Goal: Task Accomplishment & Management: Use online tool/utility

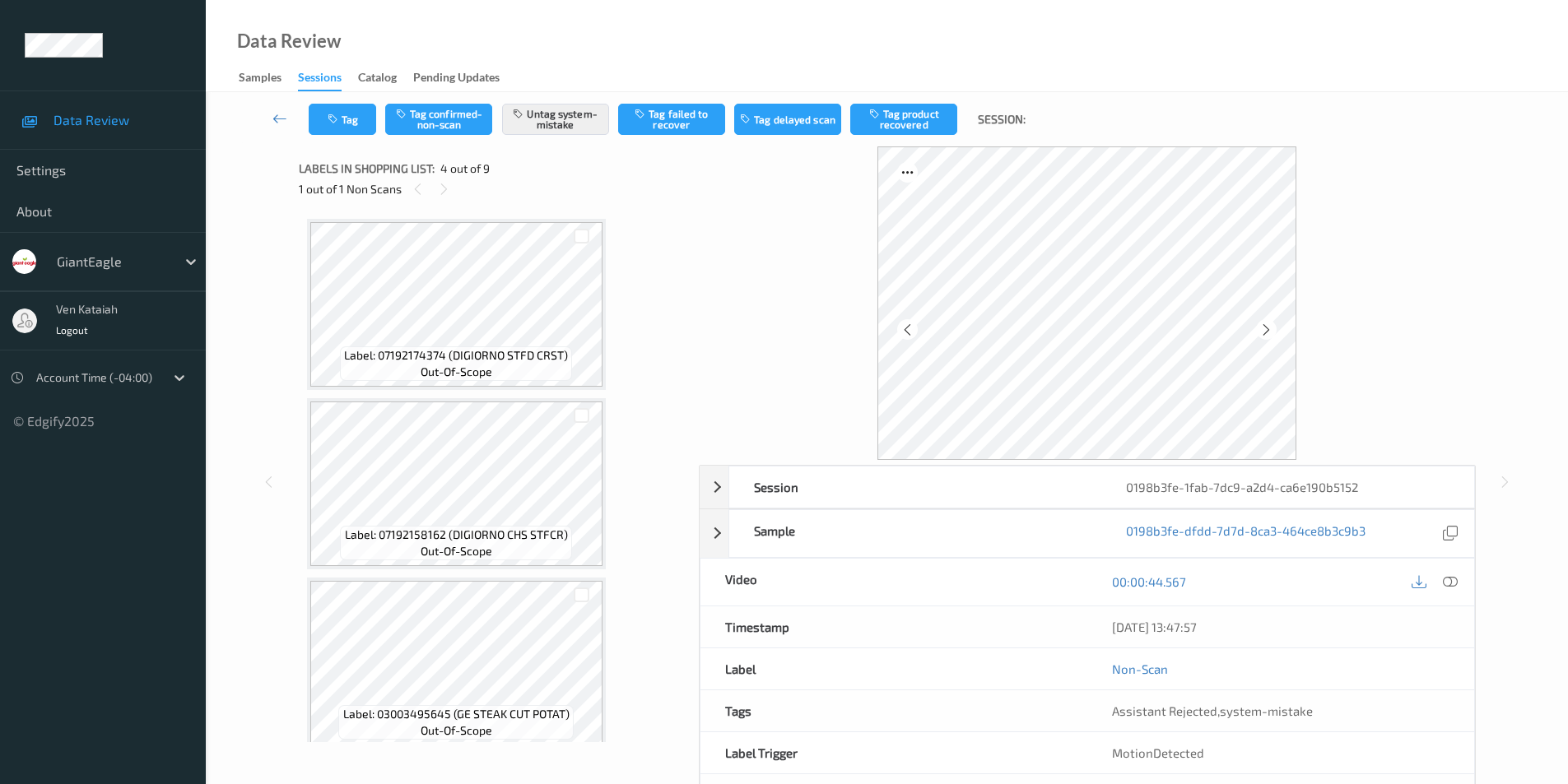
scroll to position [433, 0]
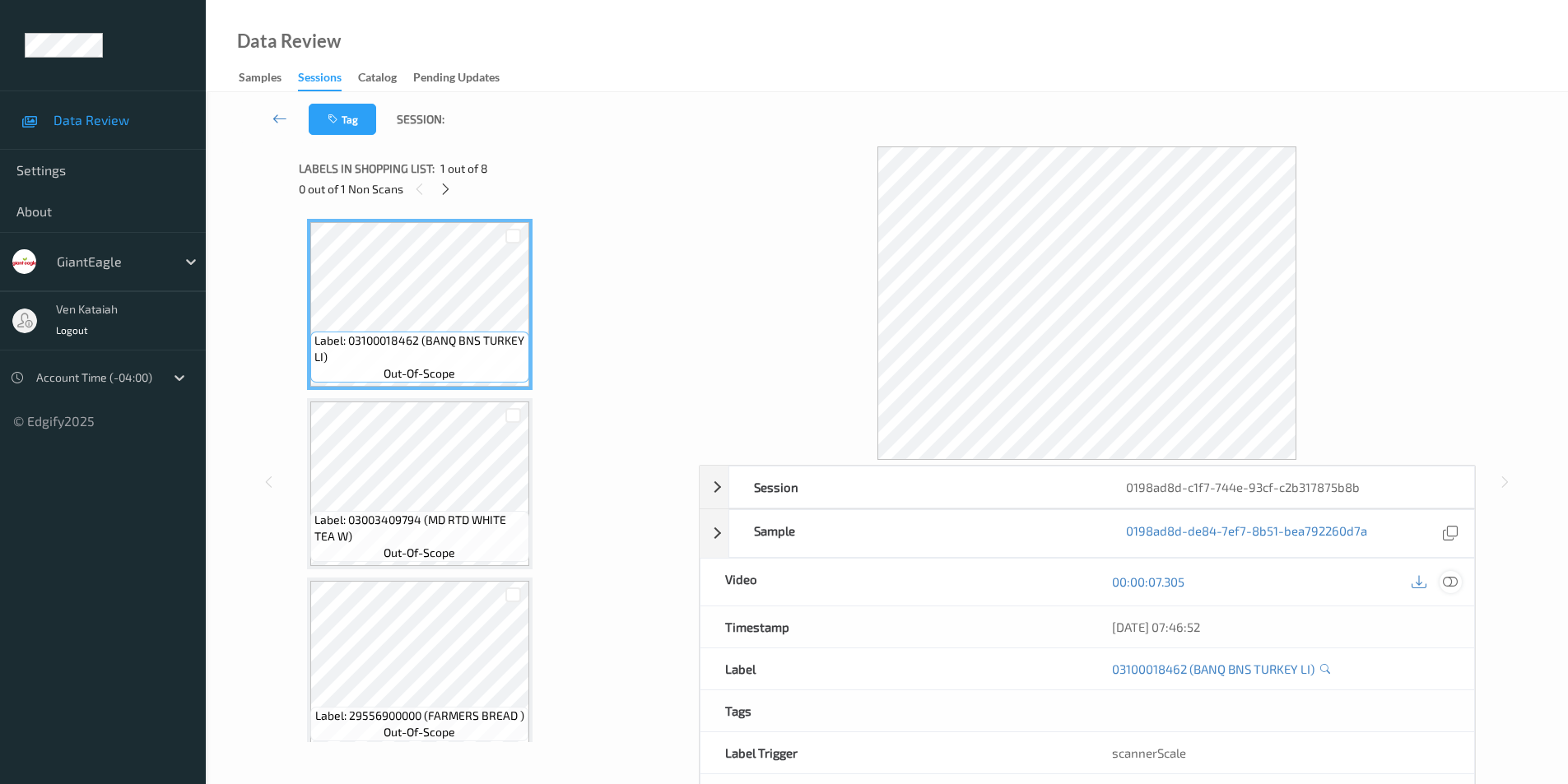
click at [1452, 584] on icon at bounding box center [1449, 581] width 14 height 14
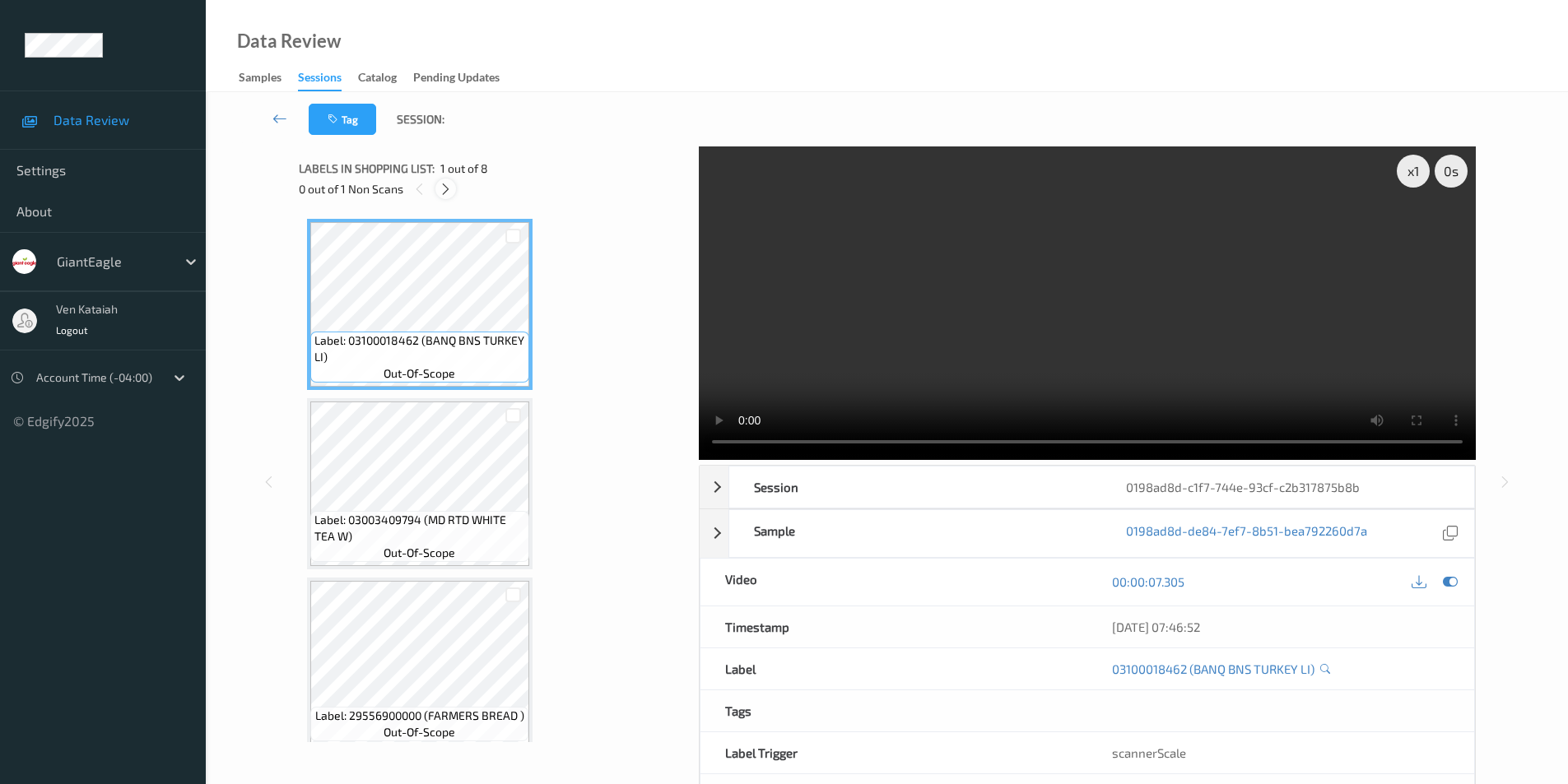
click at [439, 187] on icon at bounding box center [446, 188] width 14 height 14
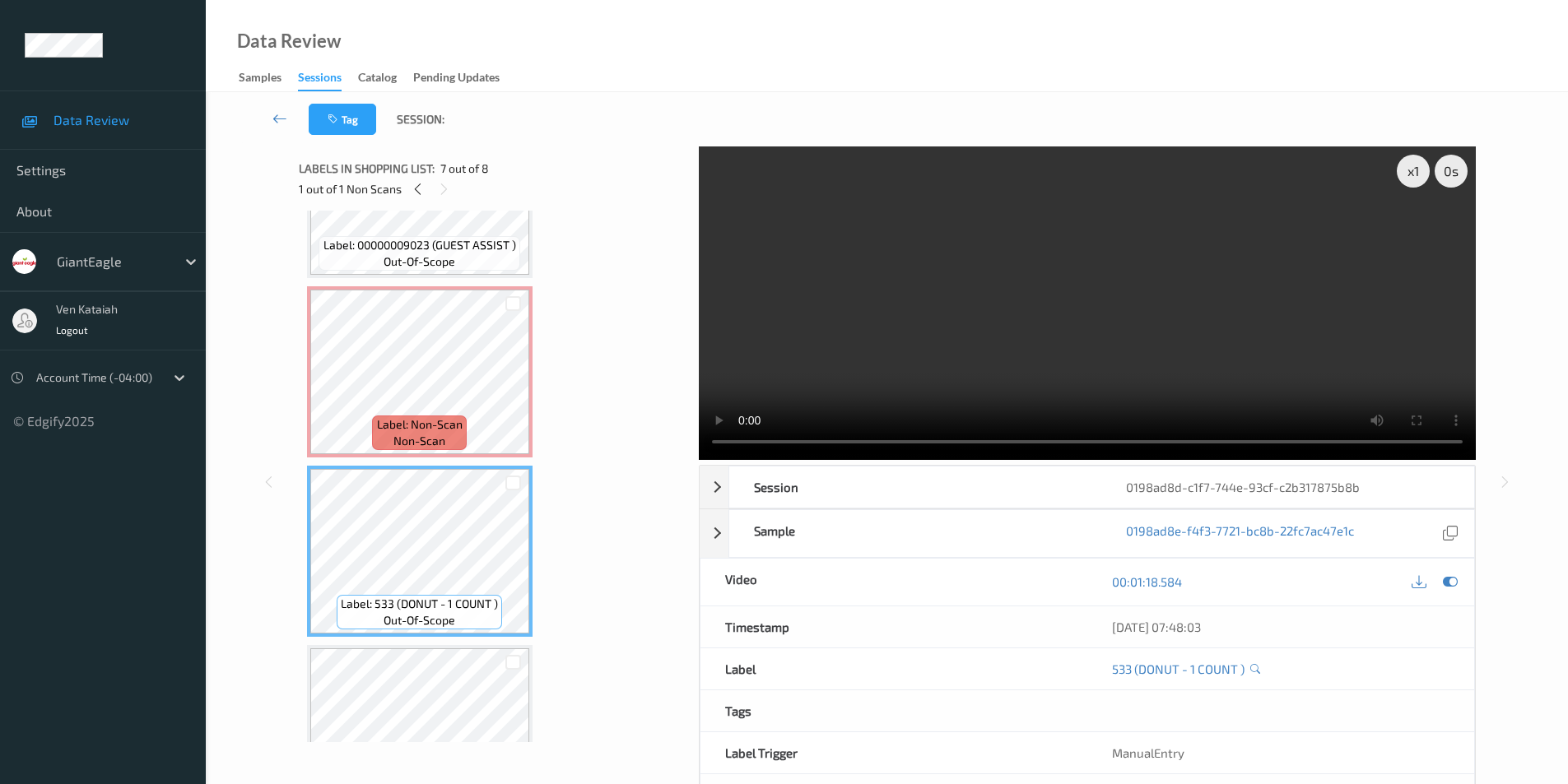
scroll to position [912, 0]
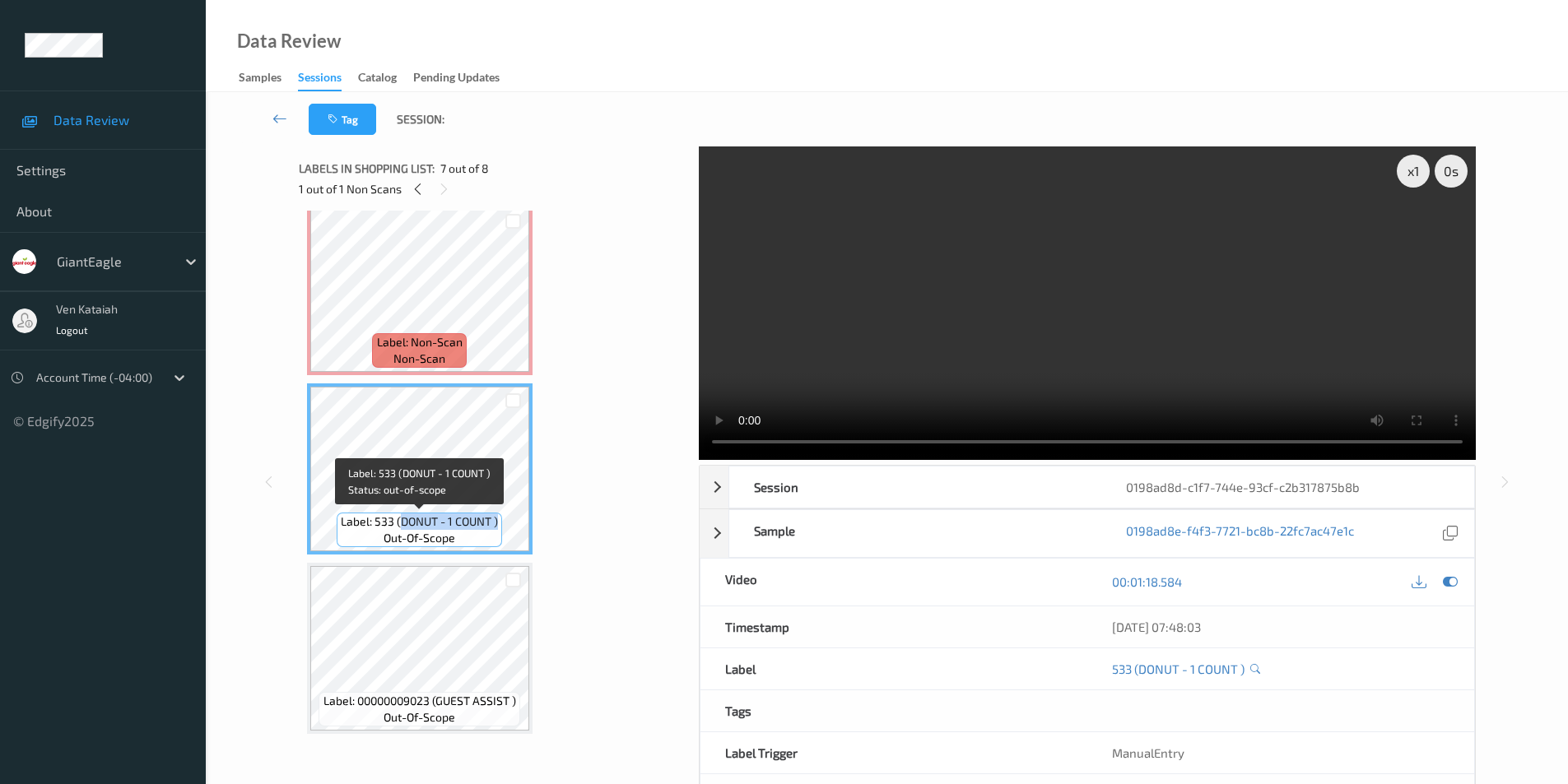
drag, startPoint x: 400, startPoint y: 522, endPoint x: 497, endPoint y: 518, distance: 97.1
click at [497, 518] on span "Label: 533 (DONUT - 1 COUNT )" at bounding box center [420, 521] width 157 height 16
copy span "DONUT - 1 COUNT )"
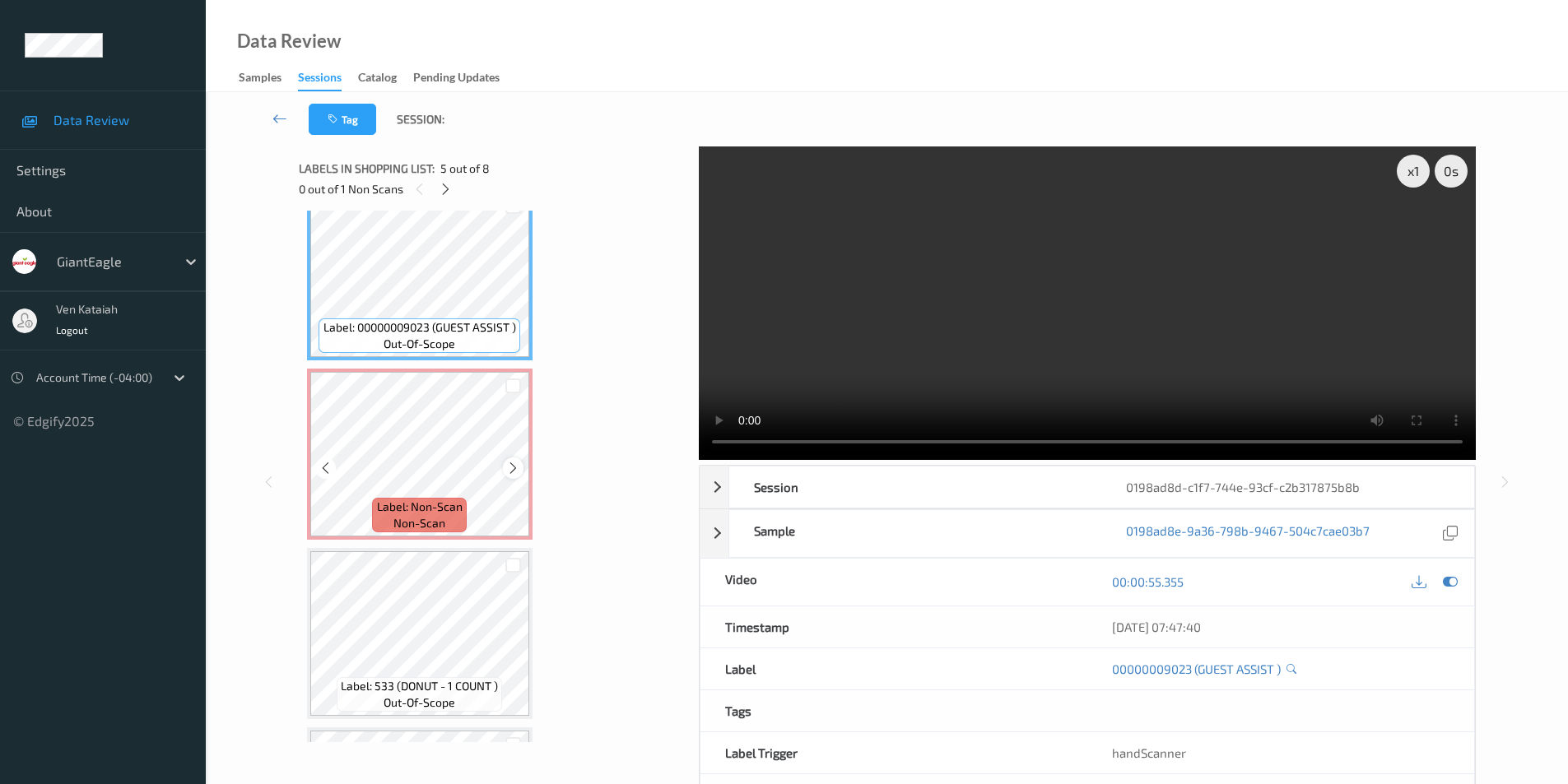
click at [514, 470] on icon at bounding box center [513, 467] width 14 height 14
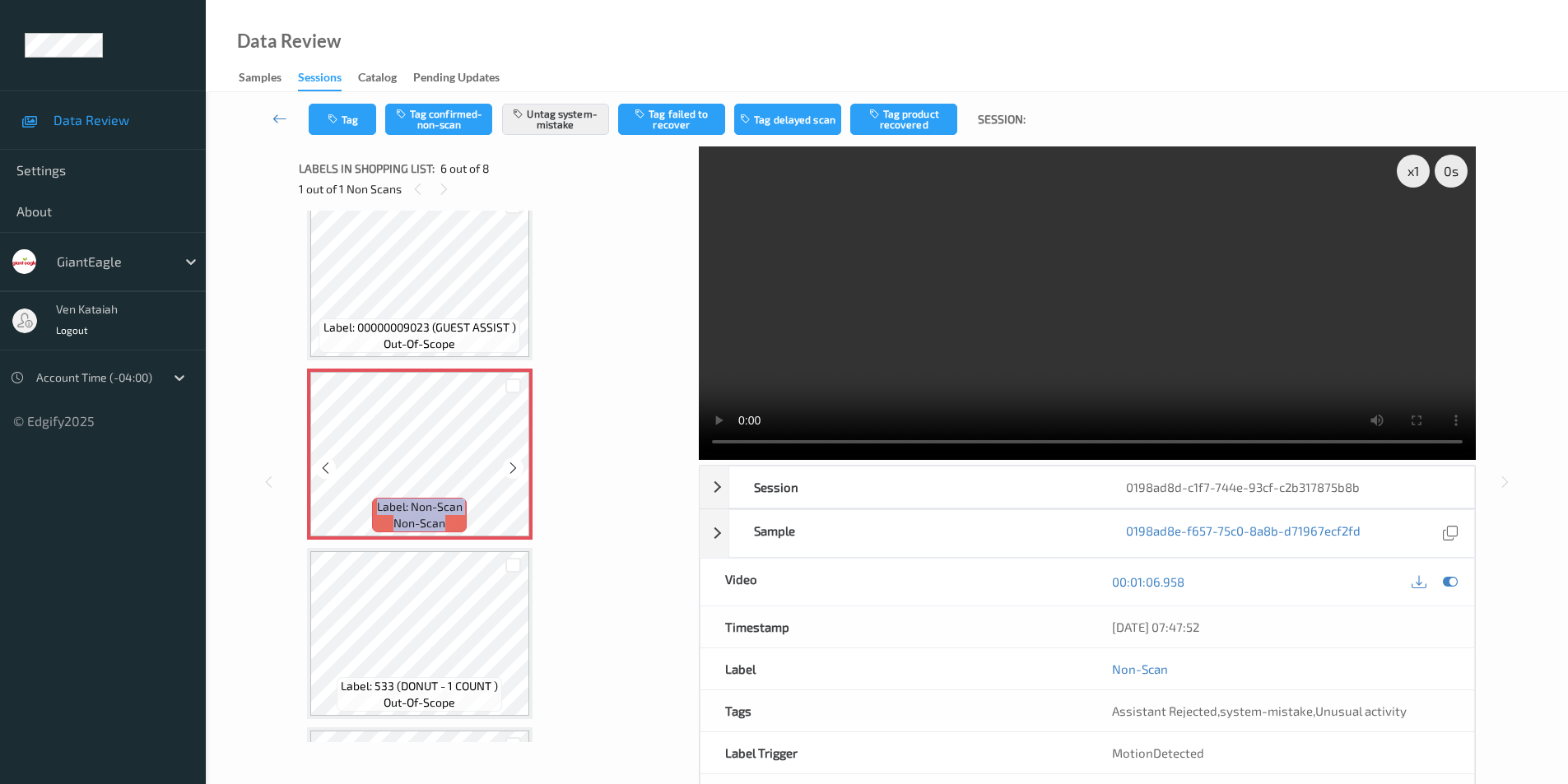
click at [514, 470] on icon at bounding box center [513, 467] width 14 height 14
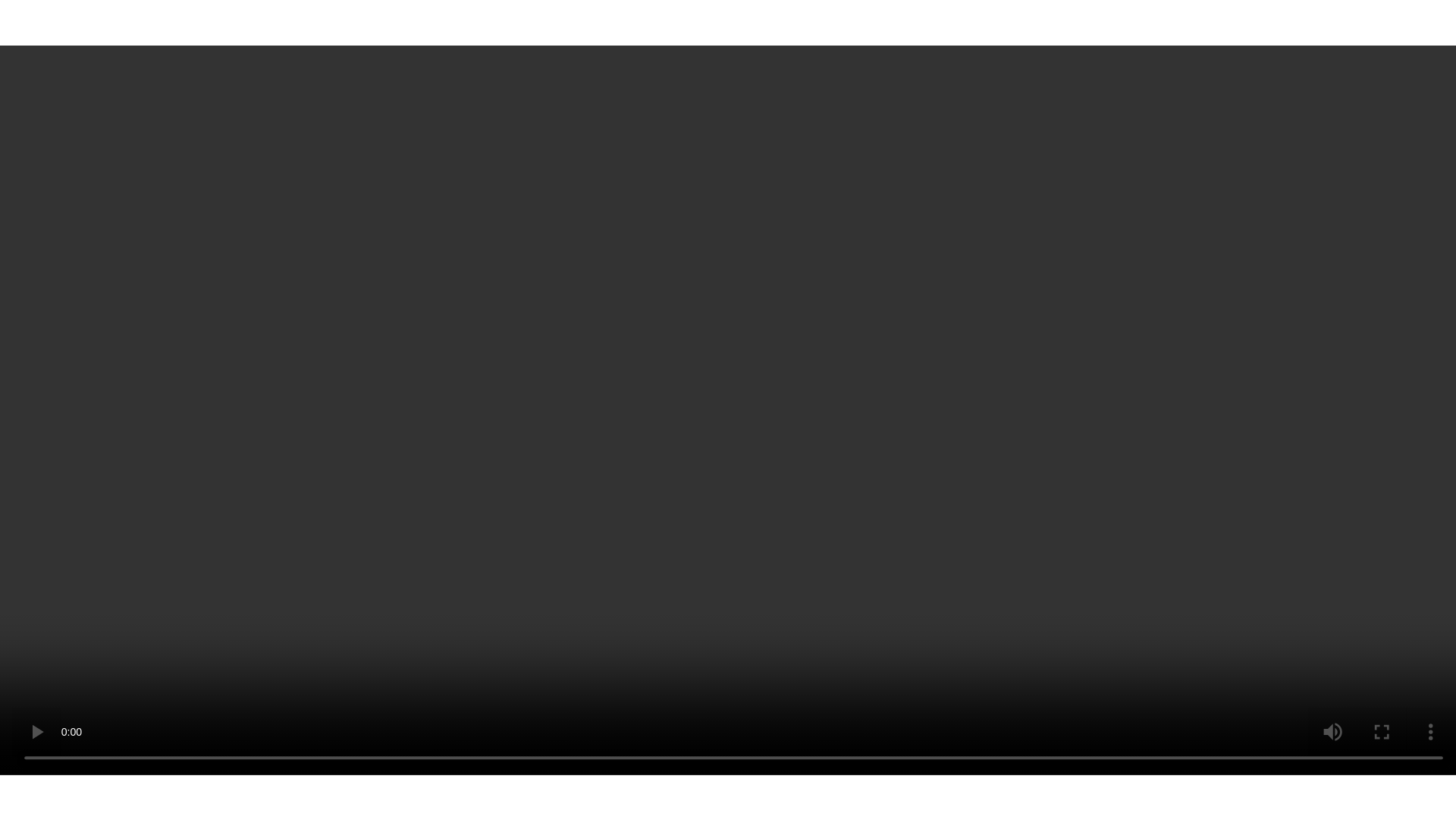
scroll to position [835, 0]
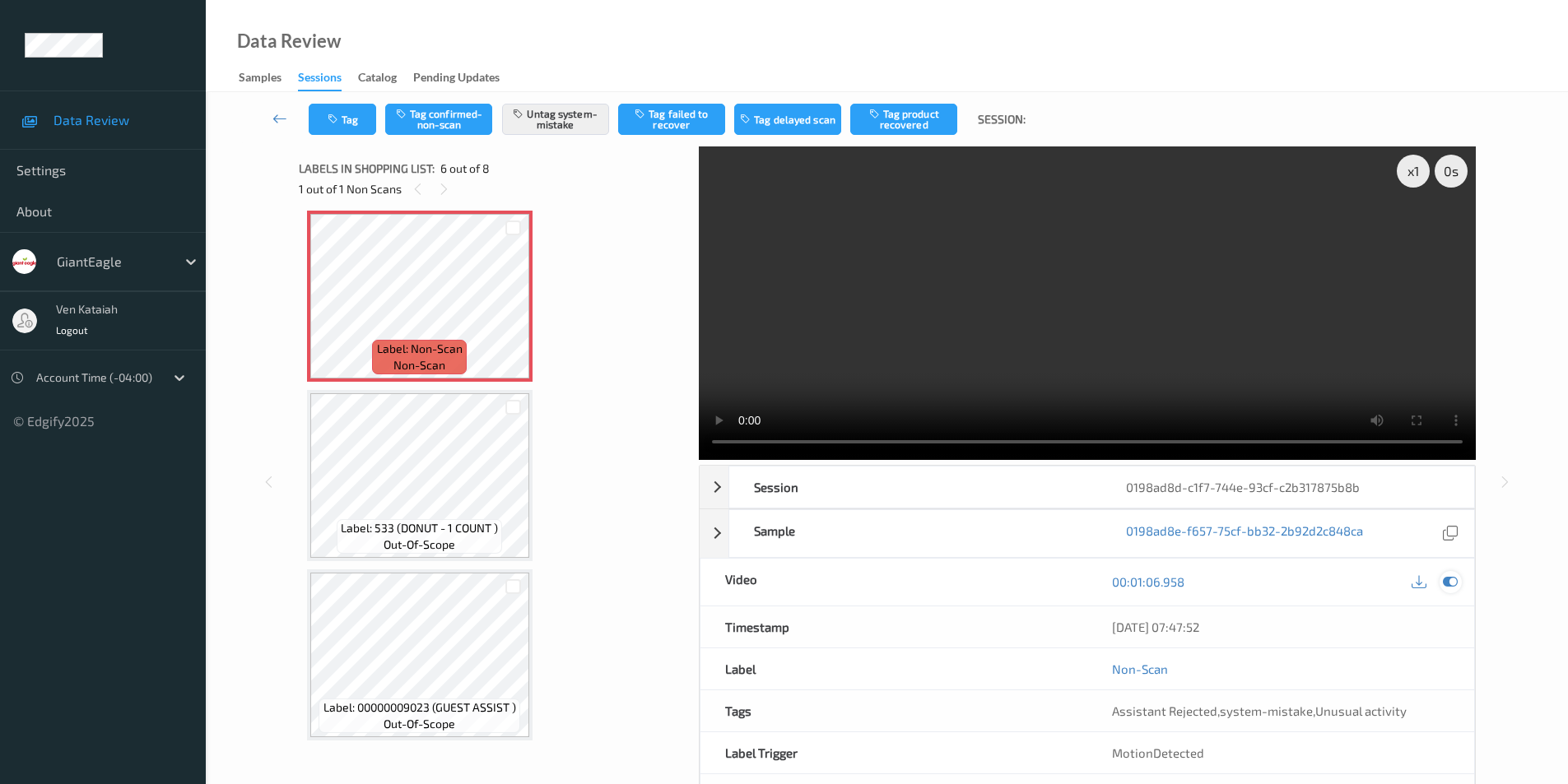
click at [1446, 585] on icon at bounding box center [1449, 581] width 14 height 14
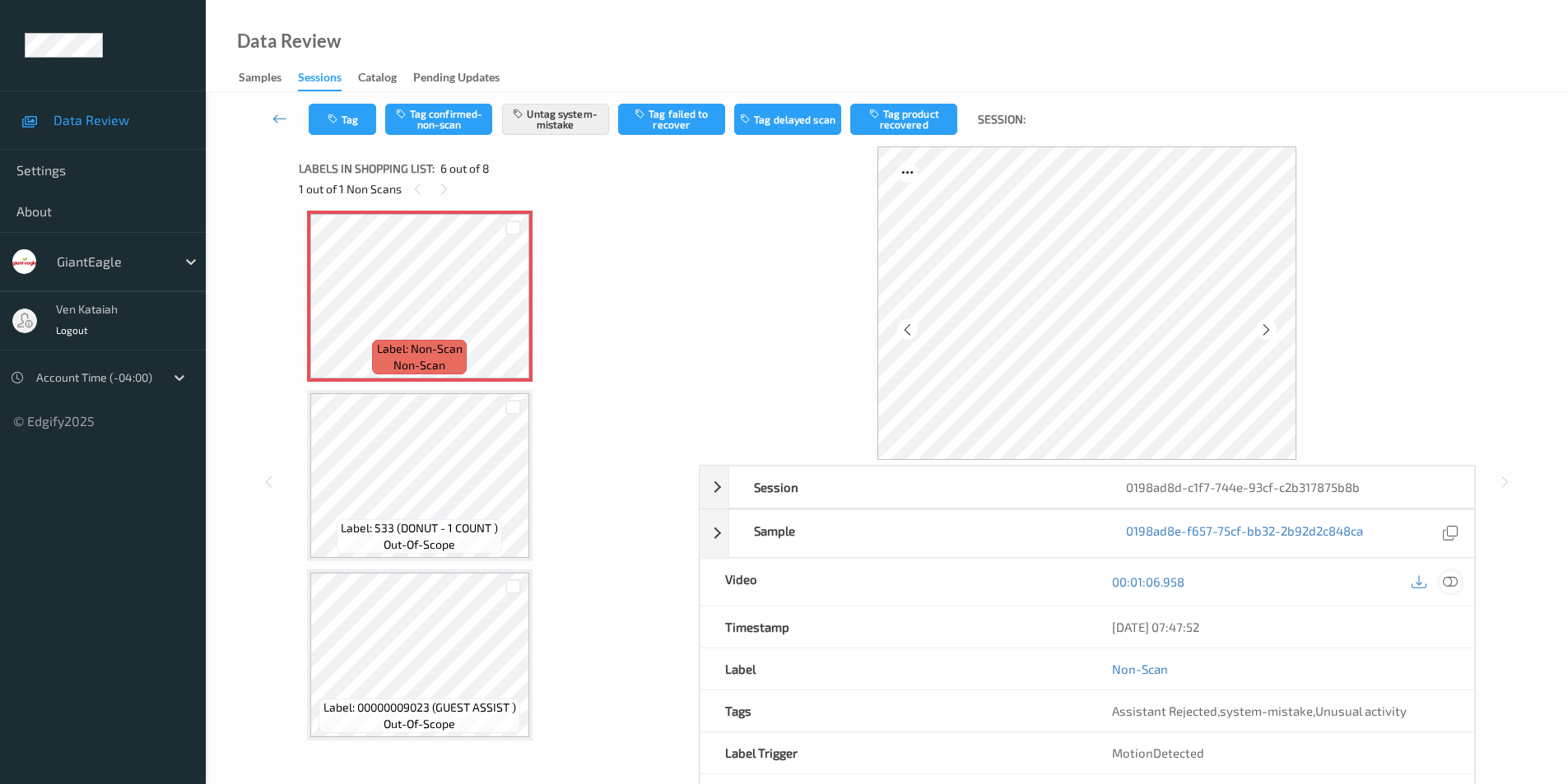
click at [1449, 583] on icon at bounding box center [1449, 581] width 14 height 14
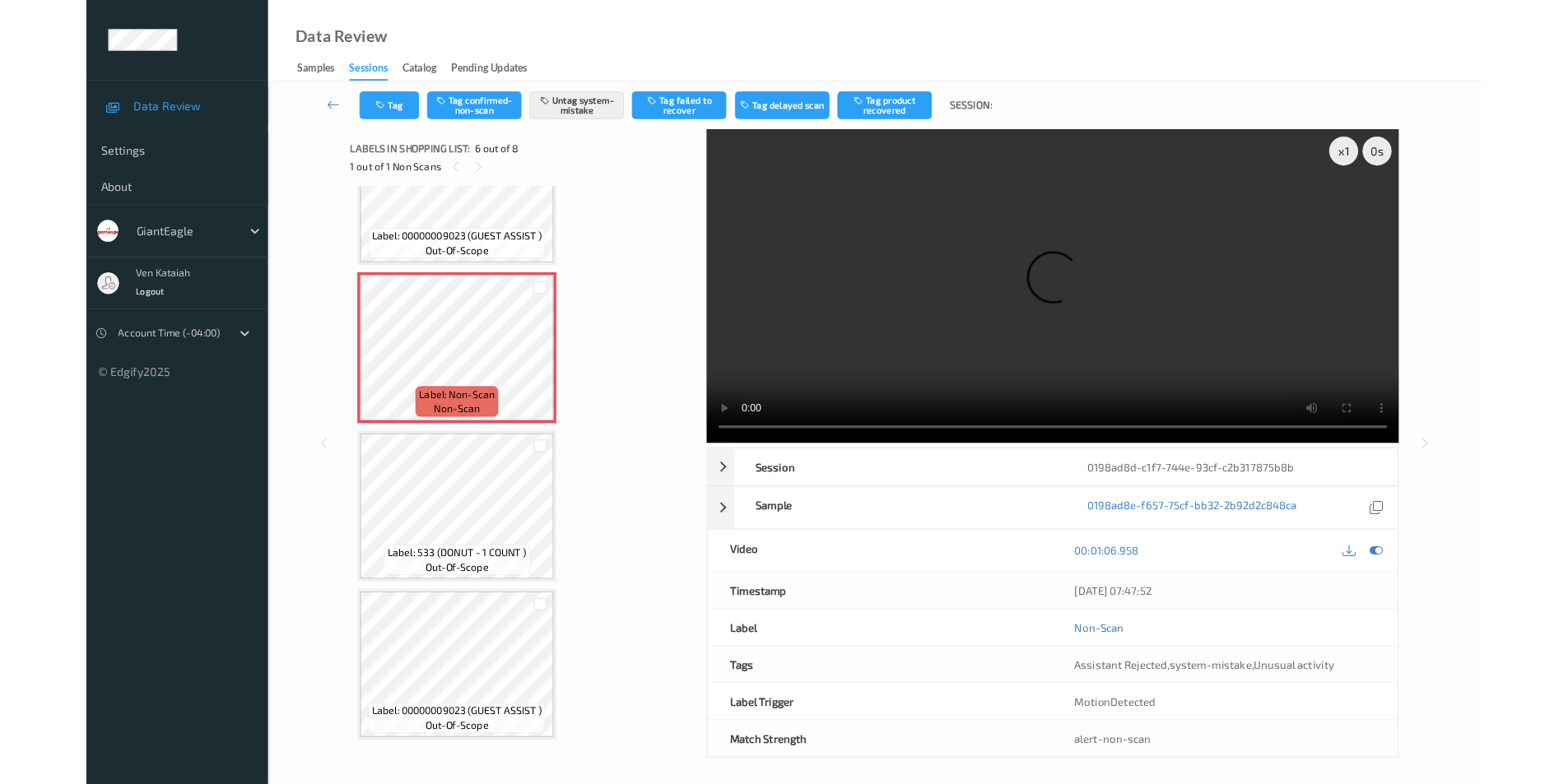
scroll to position [807, 0]
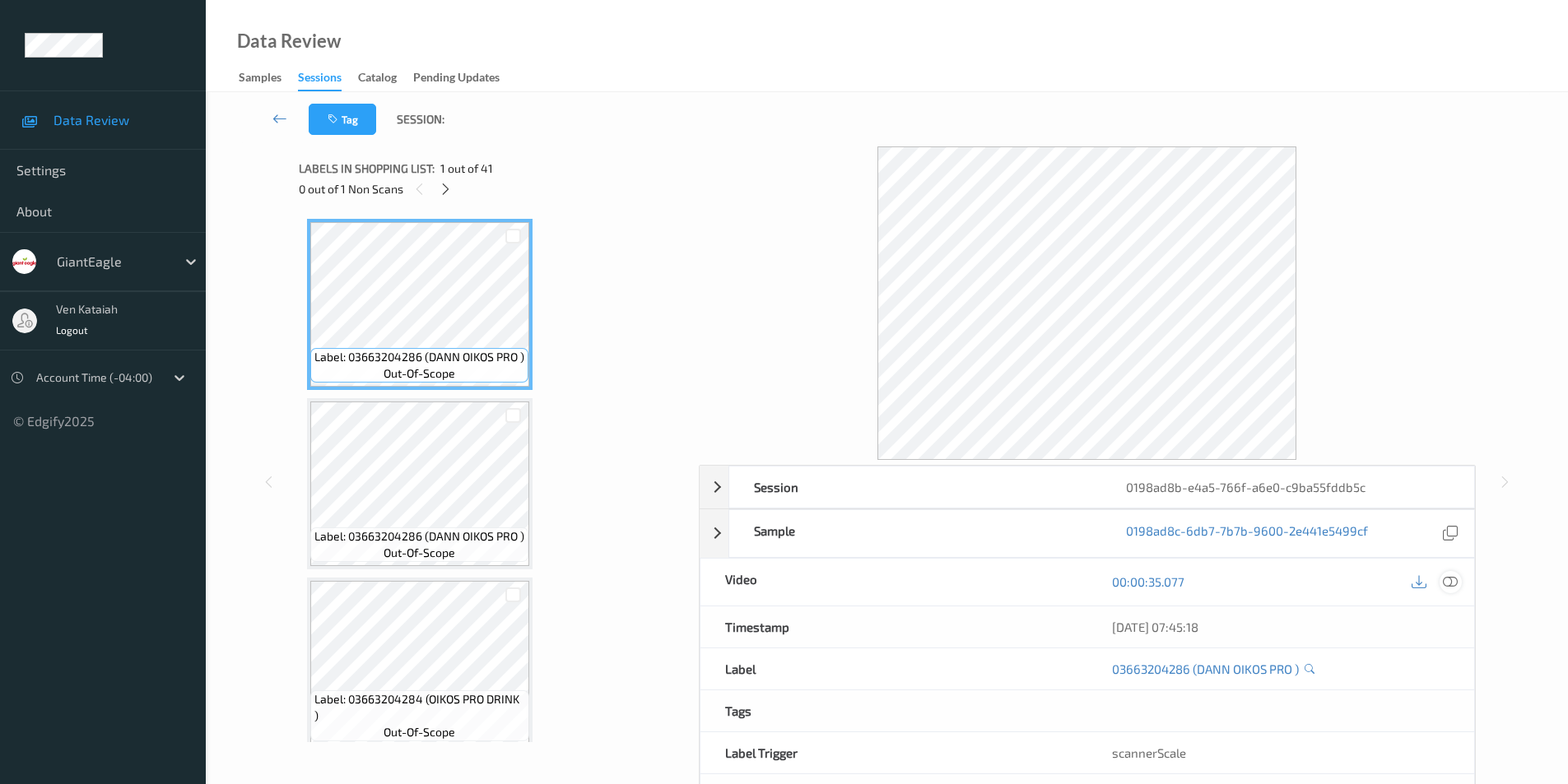
click at [1447, 581] on icon at bounding box center [1449, 581] width 14 height 14
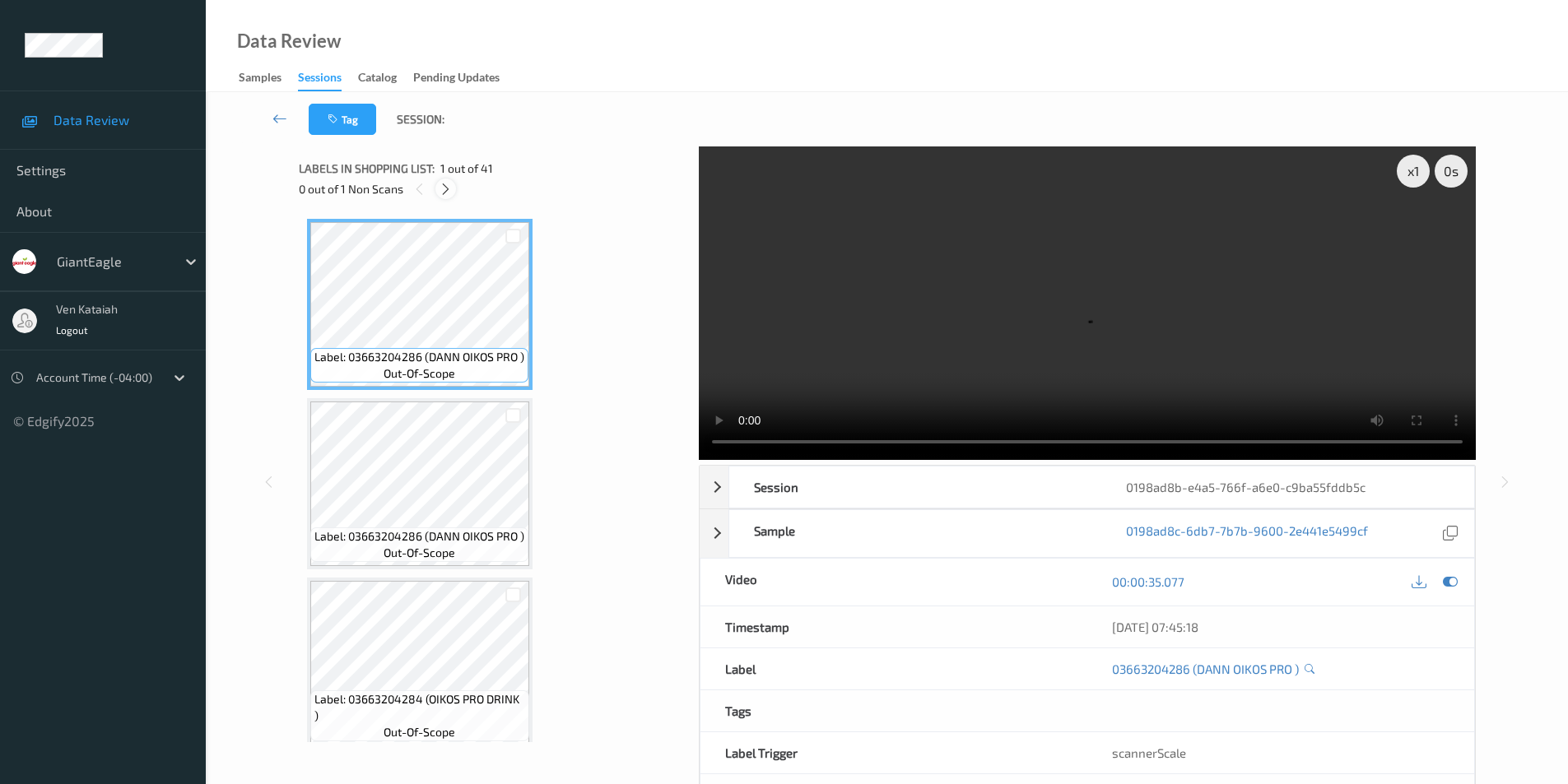
click at [445, 191] on icon at bounding box center [446, 188] width 14 height 14
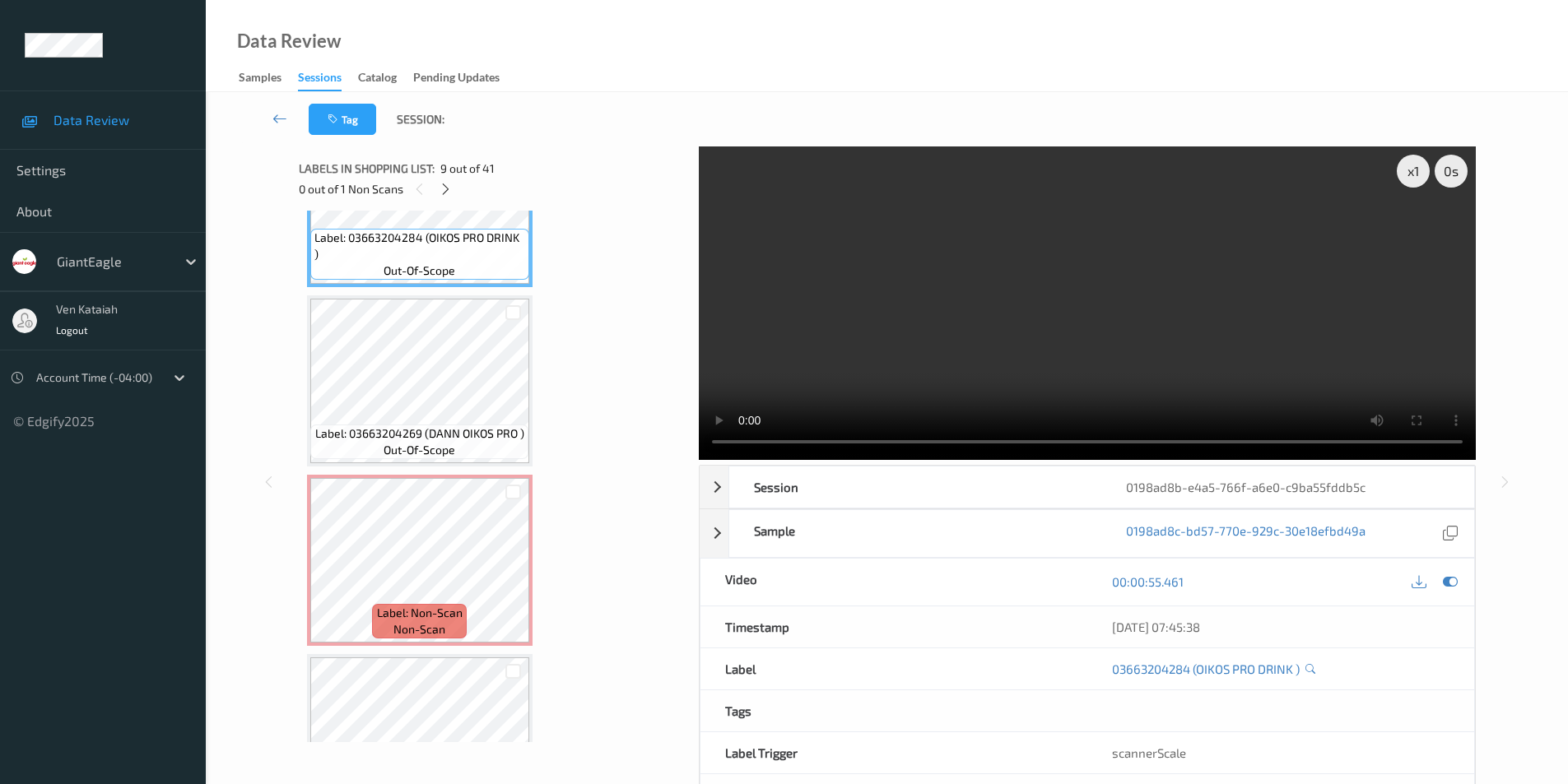
scroll to position [1539, 0]
click at [516, 570] on icon at bounding box center [513, 571] width 14 height 14
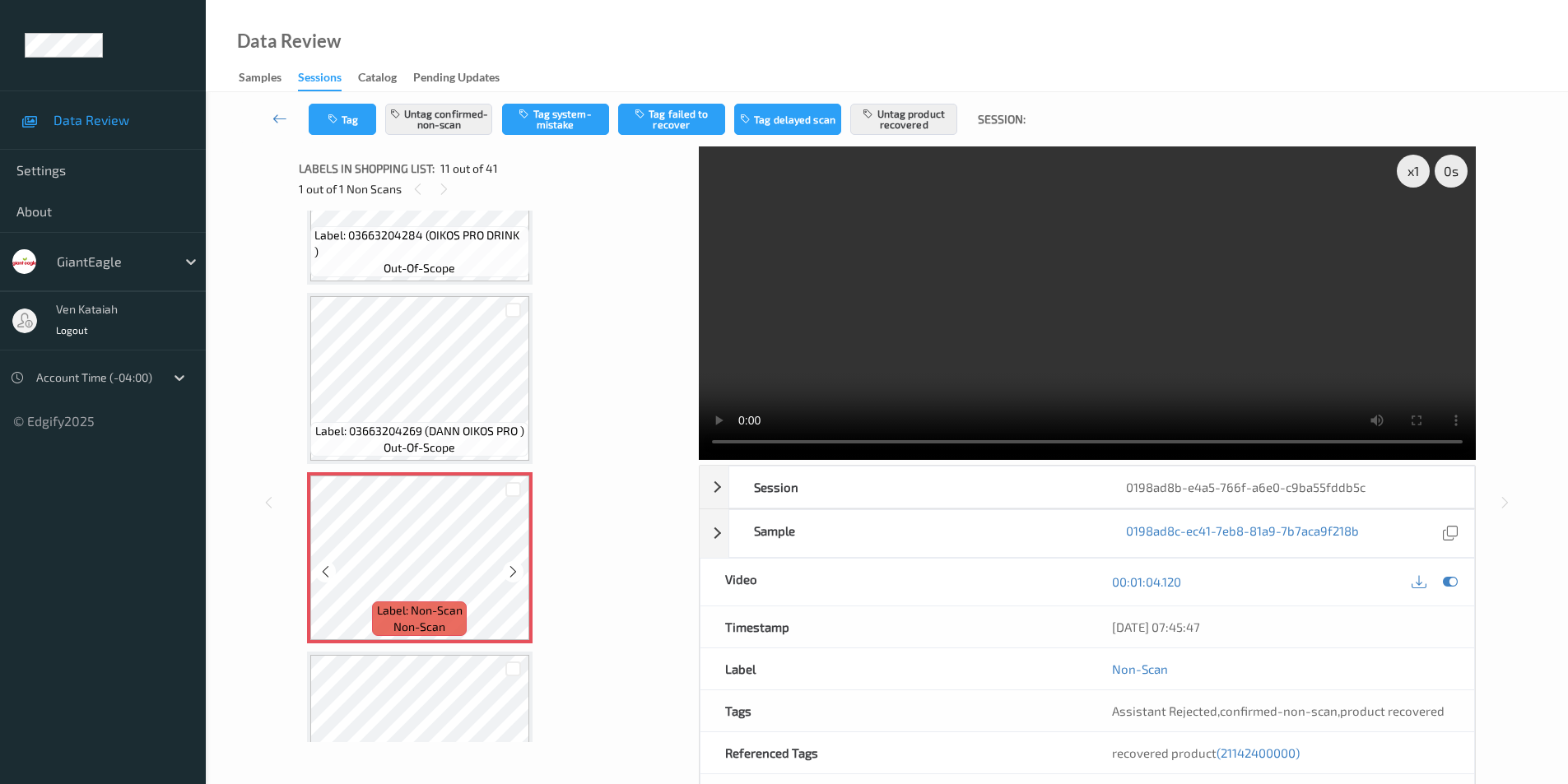
click at [516, 570] on icon at bounding box center [513, 571] width 14 height 14
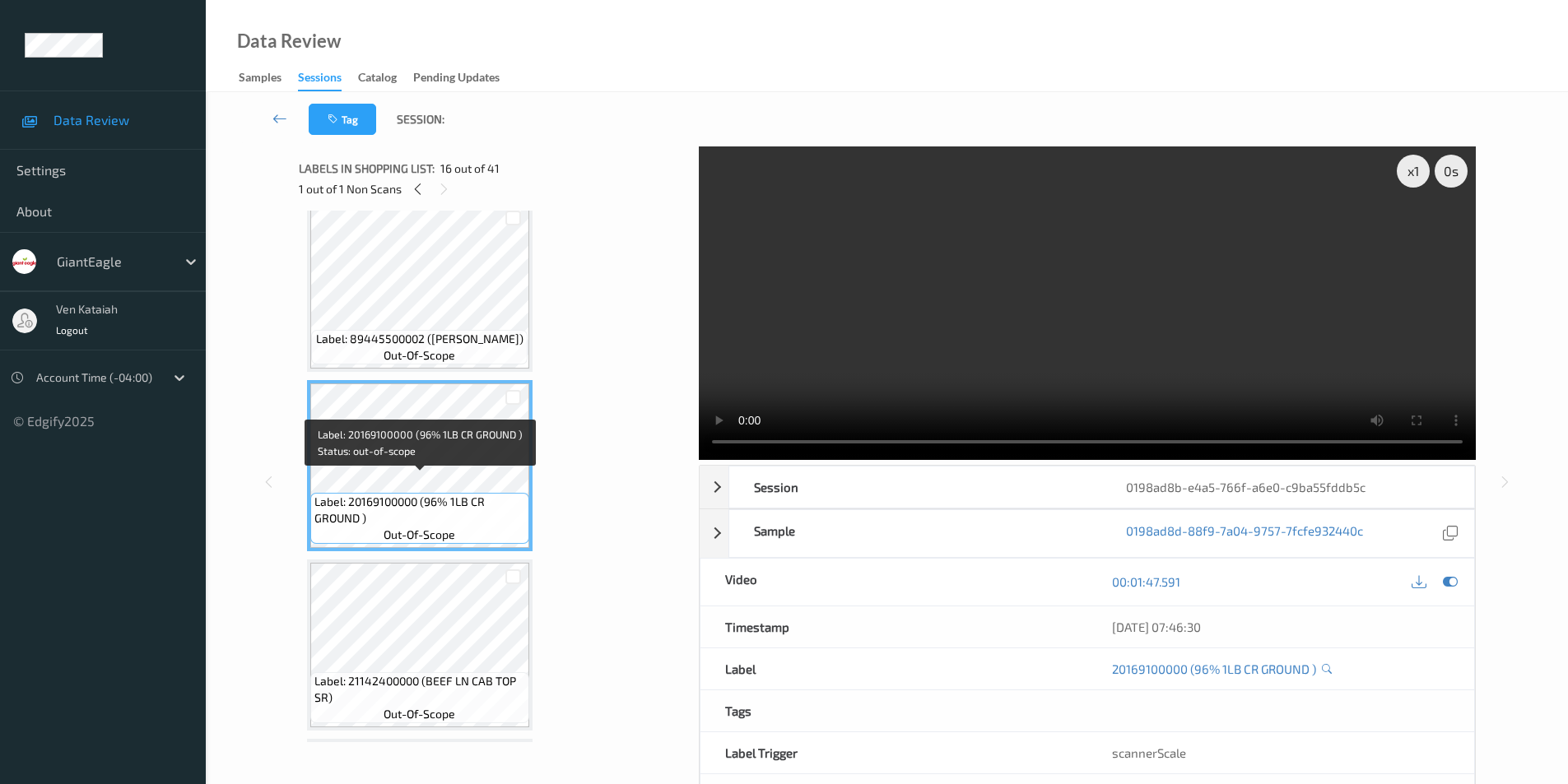
scroll to position [2608, 0]
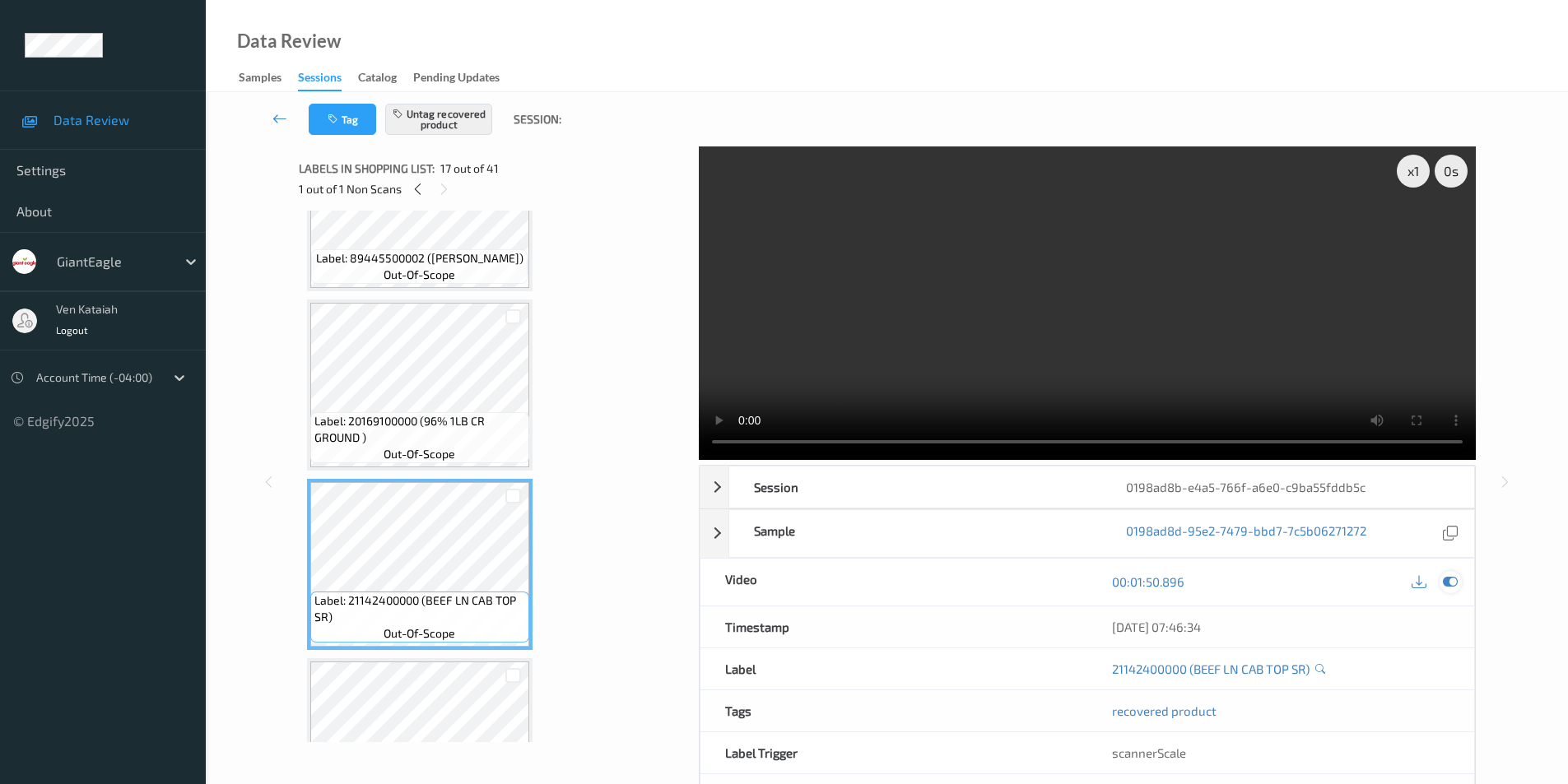
click at [1449, 581] on icon at bounding box center [1449, 581] width 14 height 14
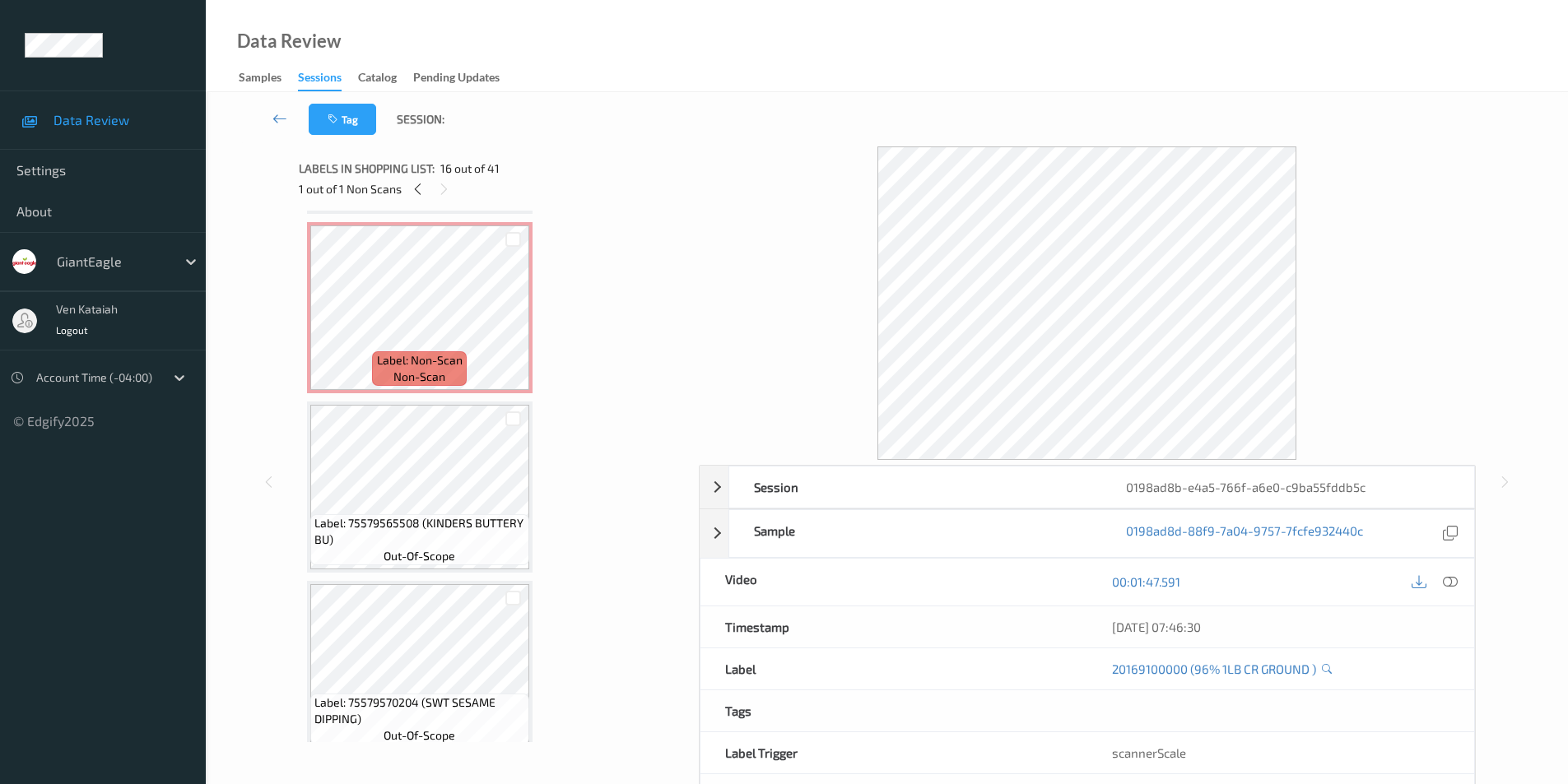
scroll to position [1786, 0]
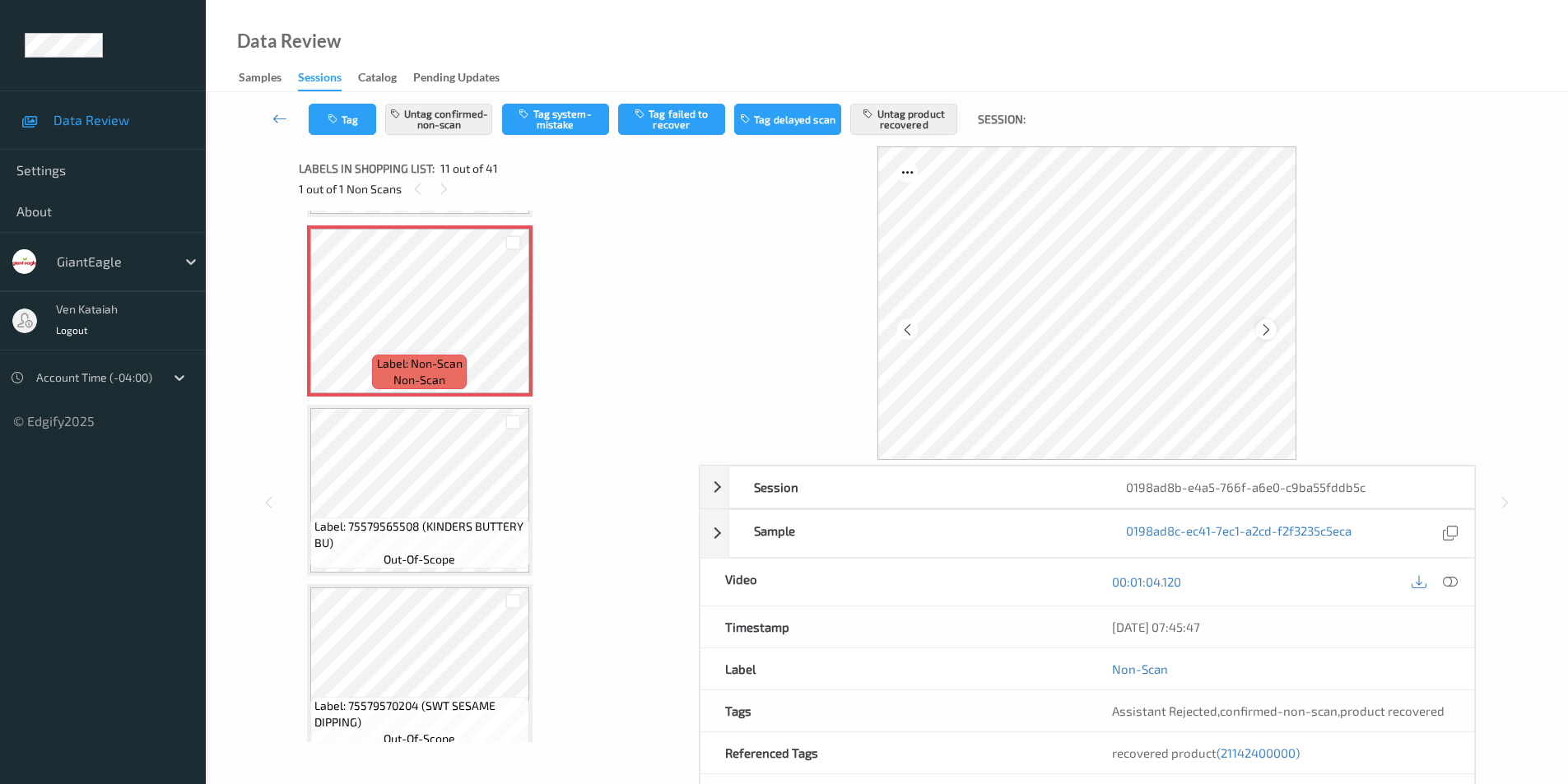
click at [1266, 326] on icon at bounding box center [1266, 328] width 14 height 14
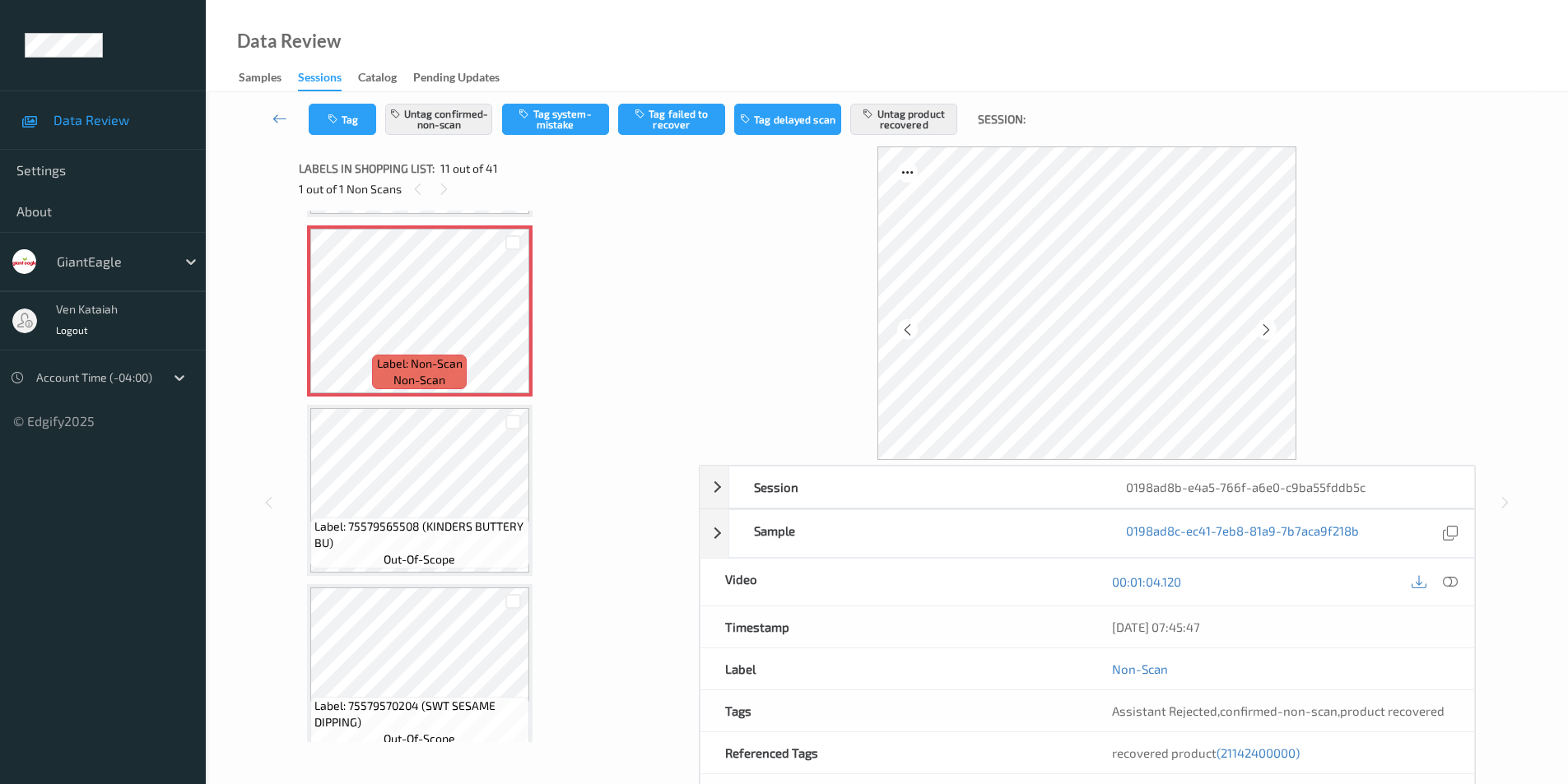
click at [1266, 326] on icon at bounding box center [1266, 328] width 14 height 14
click at [1263, 329] on icon at bounding box center [1266, 328] width 14 height 14
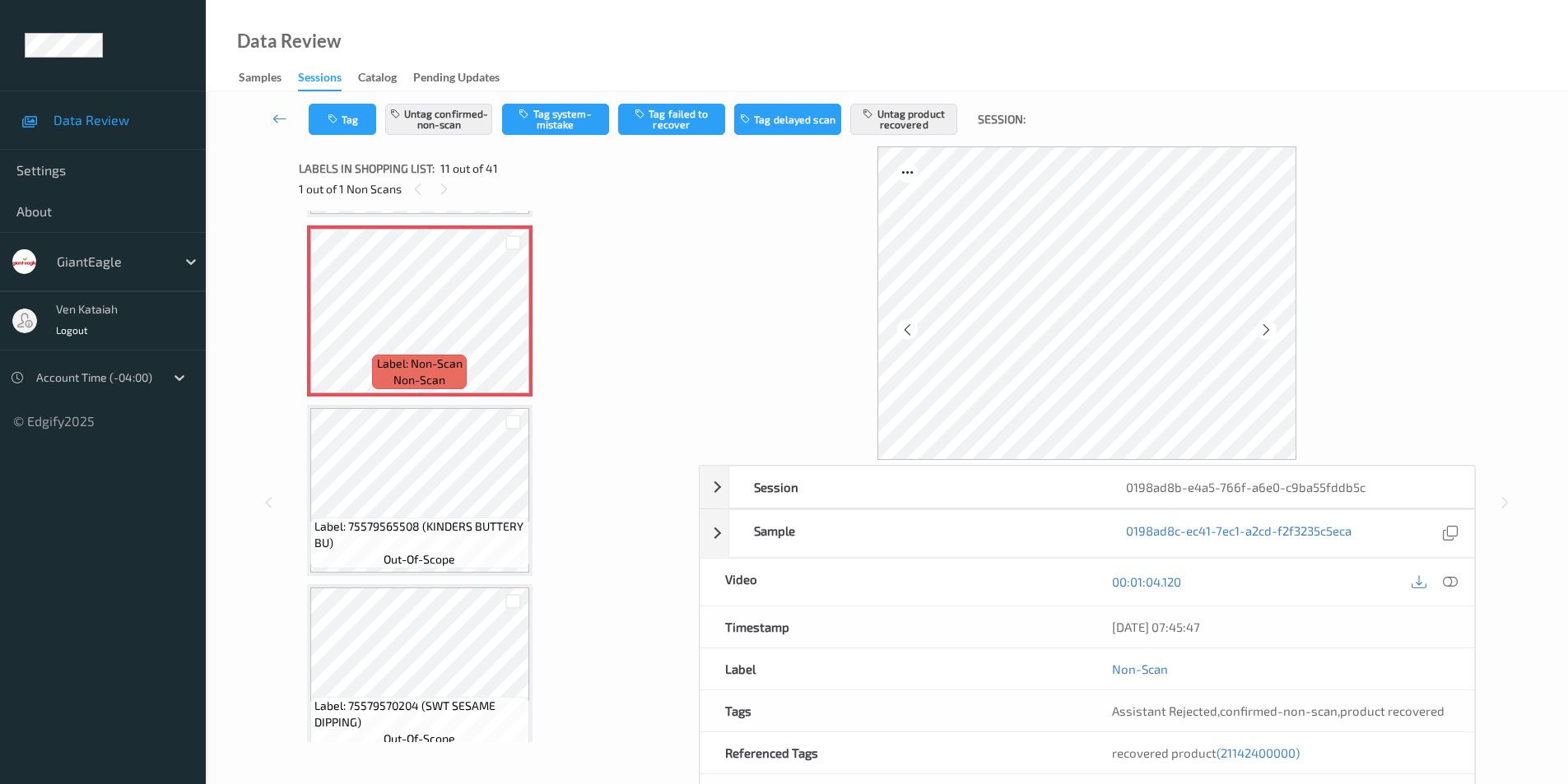
click at [1263, 329] on icon at bounding box center [1266, 328] width 14 height 14
click at [1447, 582] on icon at bounding box center [1449, 581] width 14 height 14
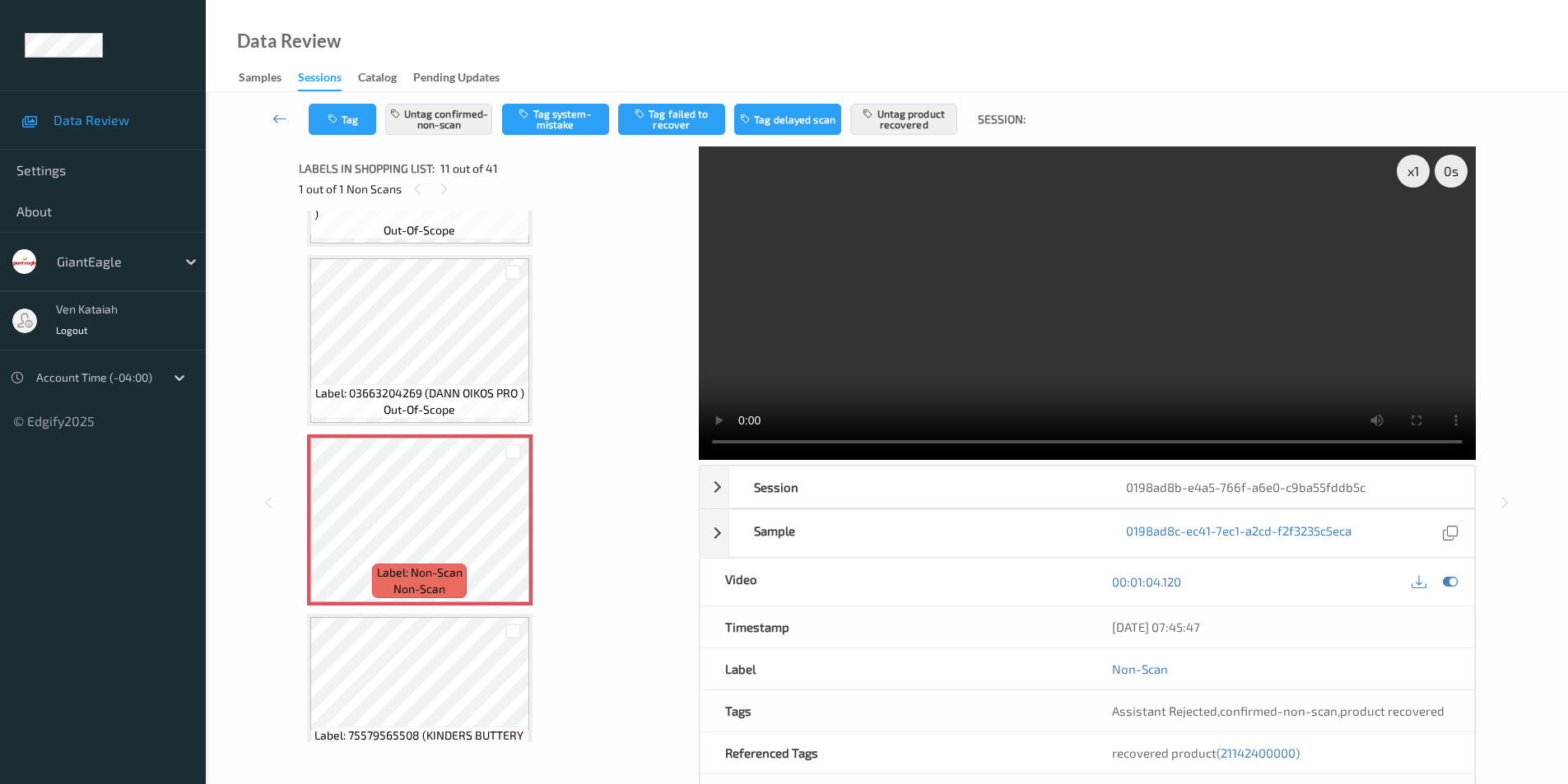
scroll to position [1622, 0]
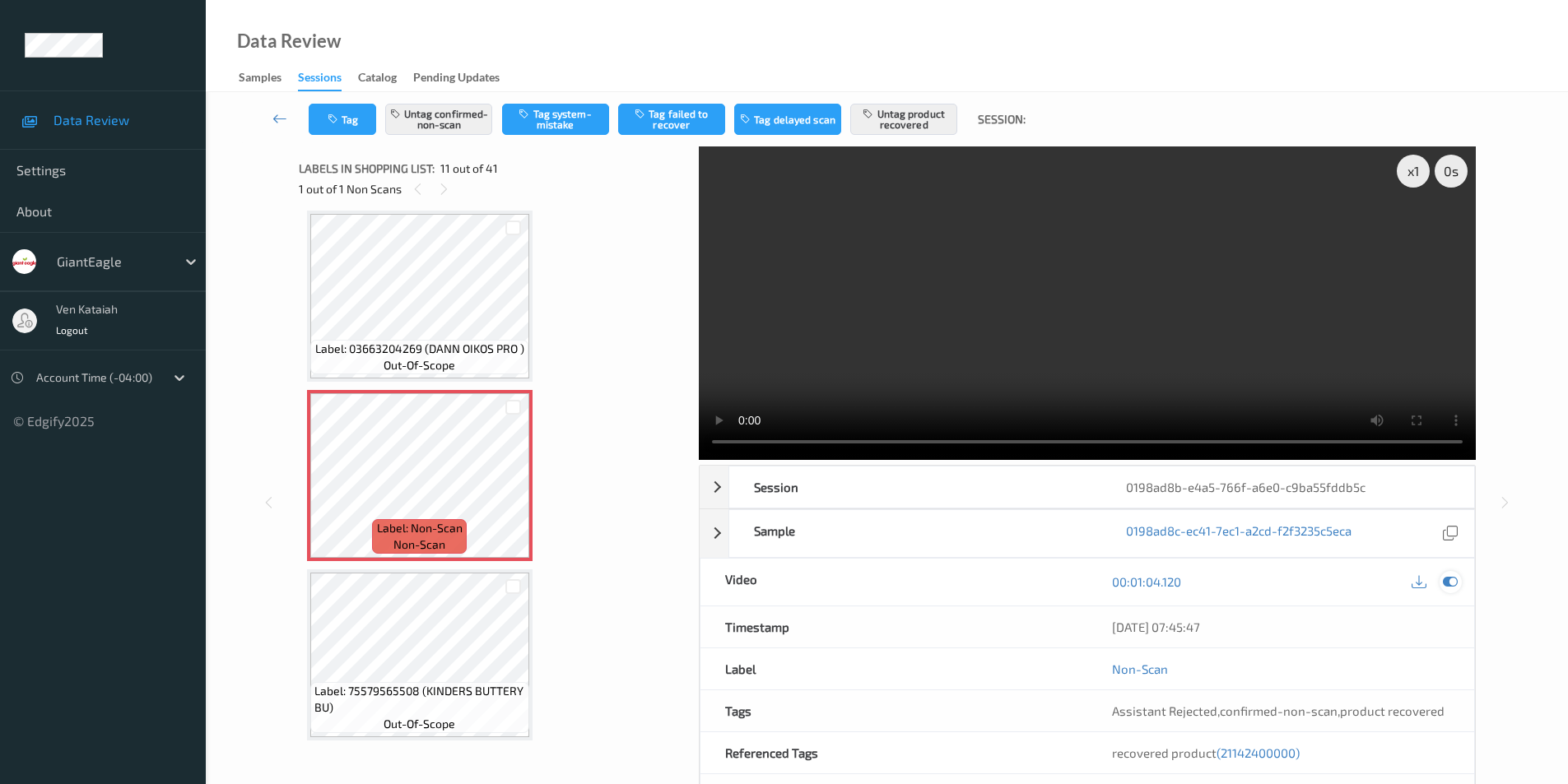
click at [1453, 585] on icon at bounding box center [1449, 581] width 14 height 14
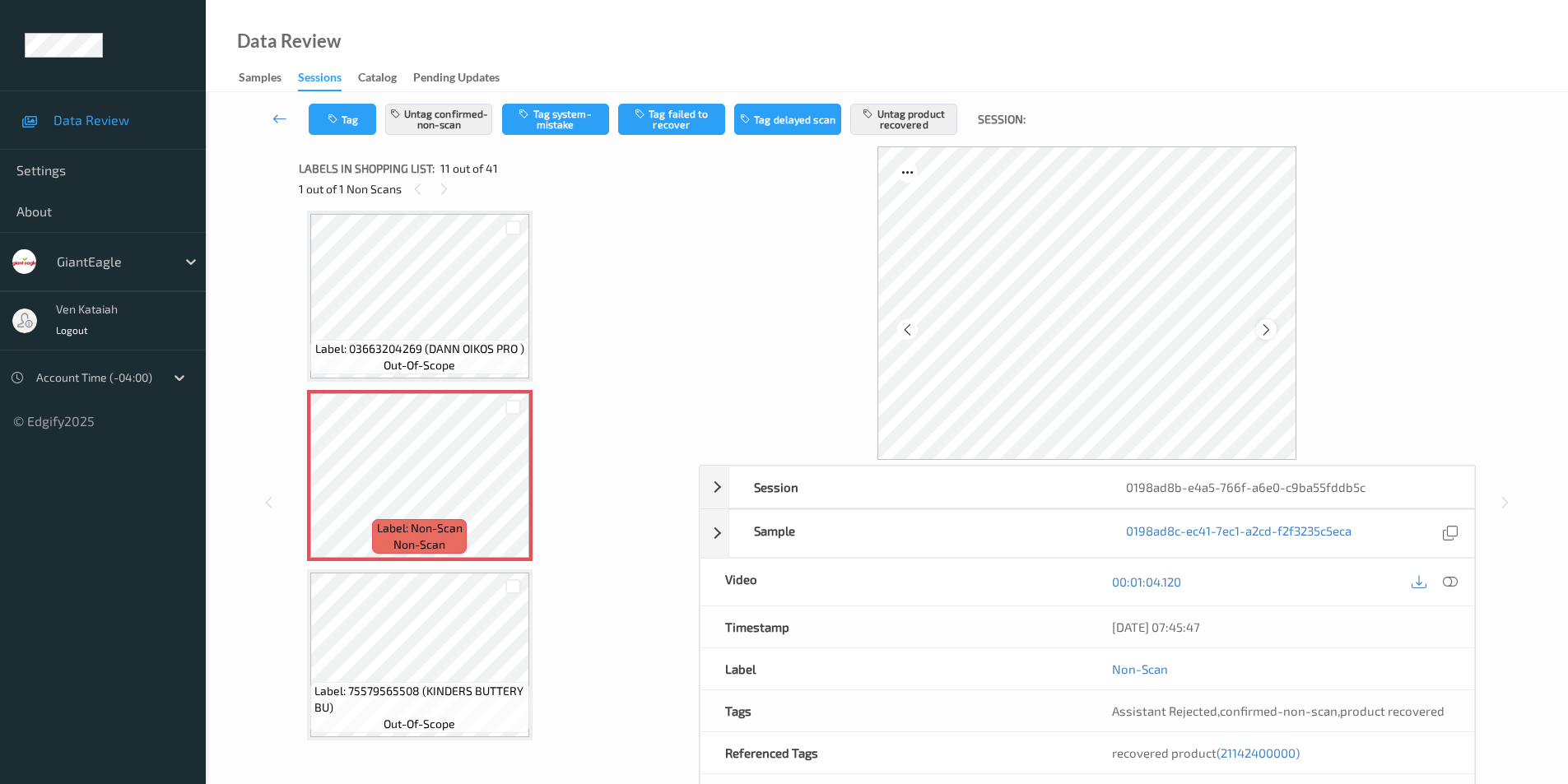
click at [1265, 323] on icon at bounding box center [1266, 328] width 14 height 14
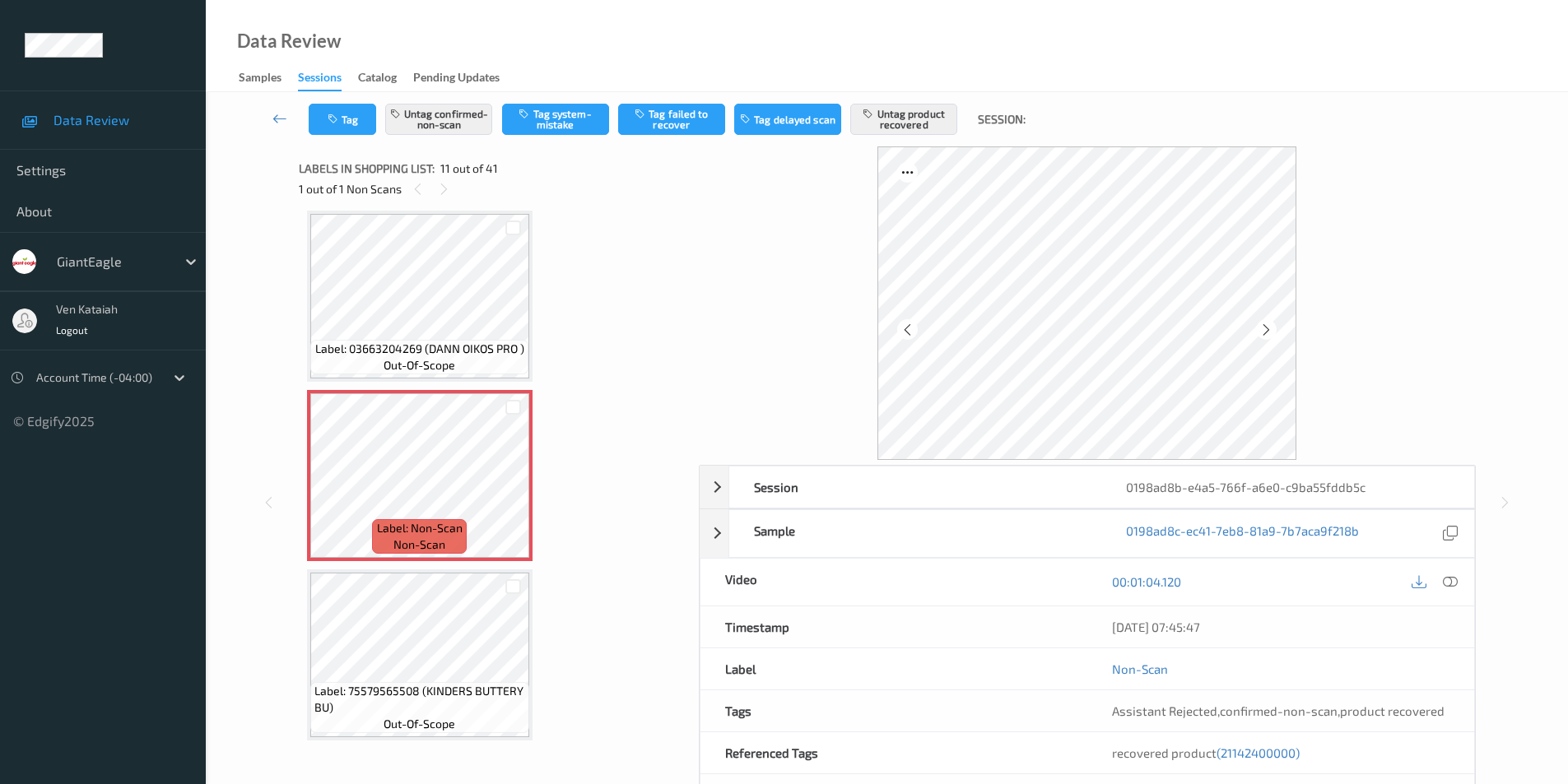
click at [1265, 323] on icon at bounding box center [1266, 328] width 14 height 14
click at [1269, 325] on icon at bounding box center [1266, 328] width 14 height 14
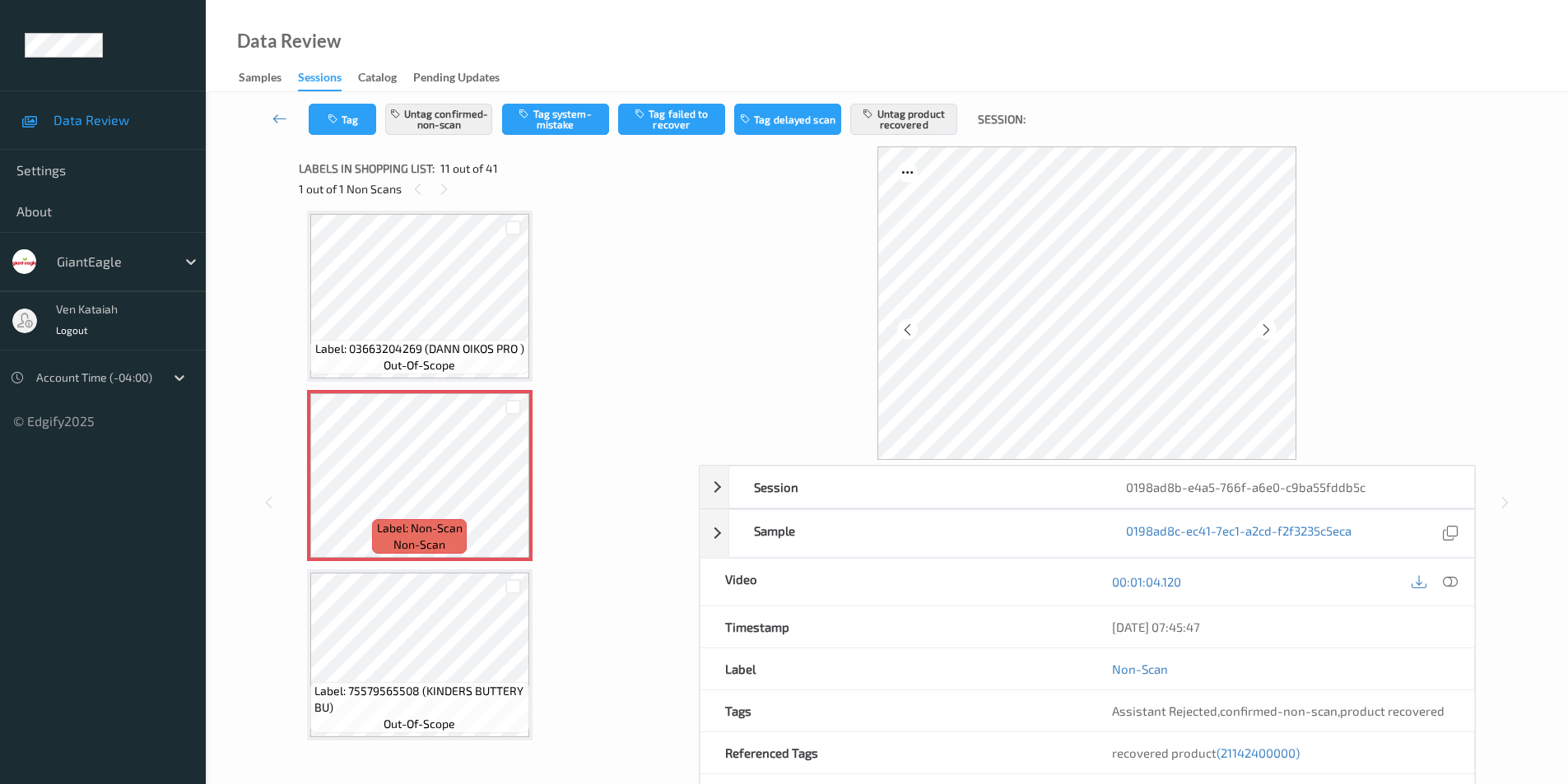
click at [1269, 325] on icon at bounding box center [1266, 328] width 14 height 14
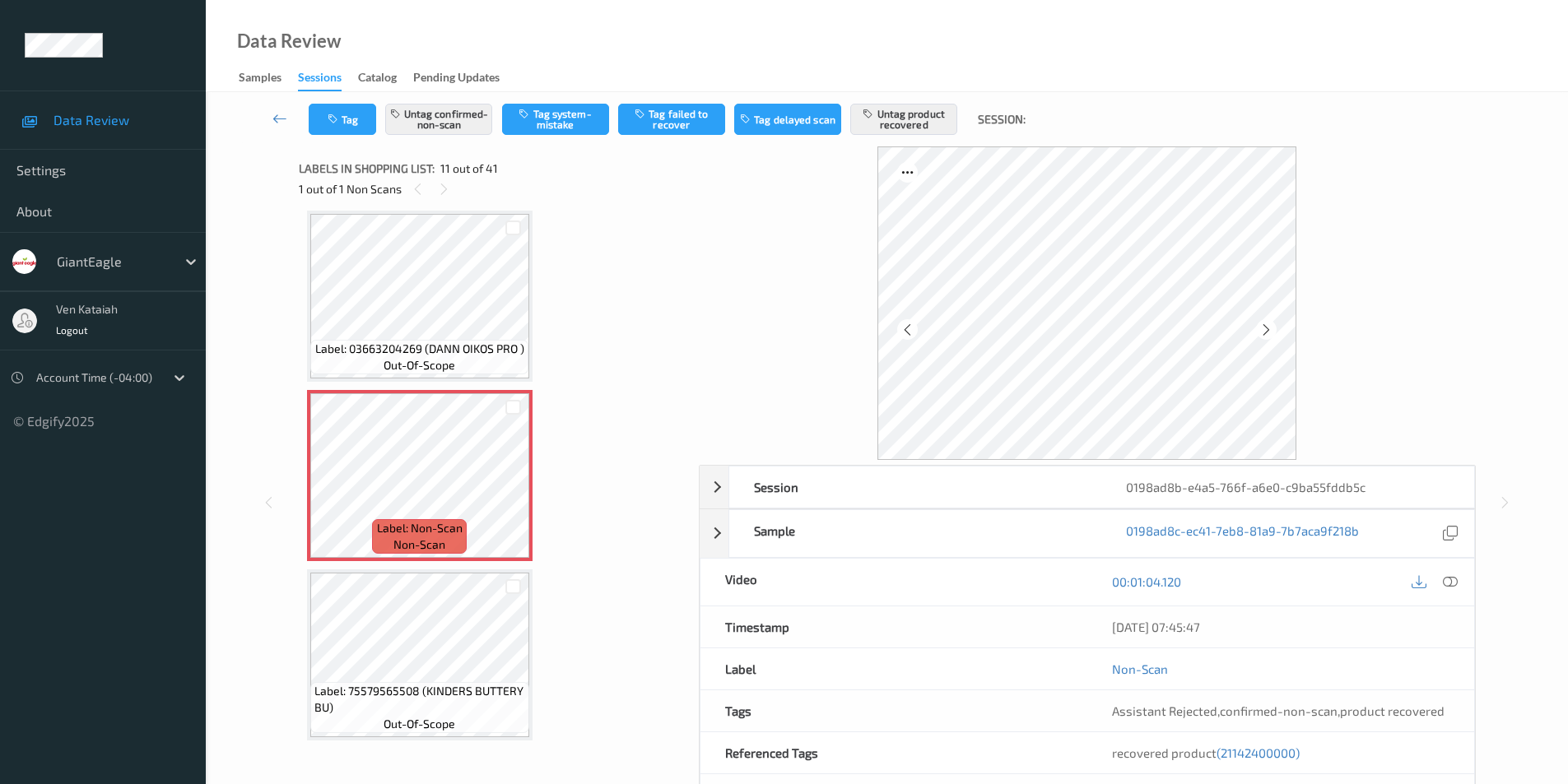
click at [1269, 325] on icon at bounding box center [1266, 328] width 14 height 14
click at [1267, 323] on icon at bounding box center [1266, 328] width 14 height 14
click at [1266, 329] on icon at bounding box center [1266, 328] width 14 height 14
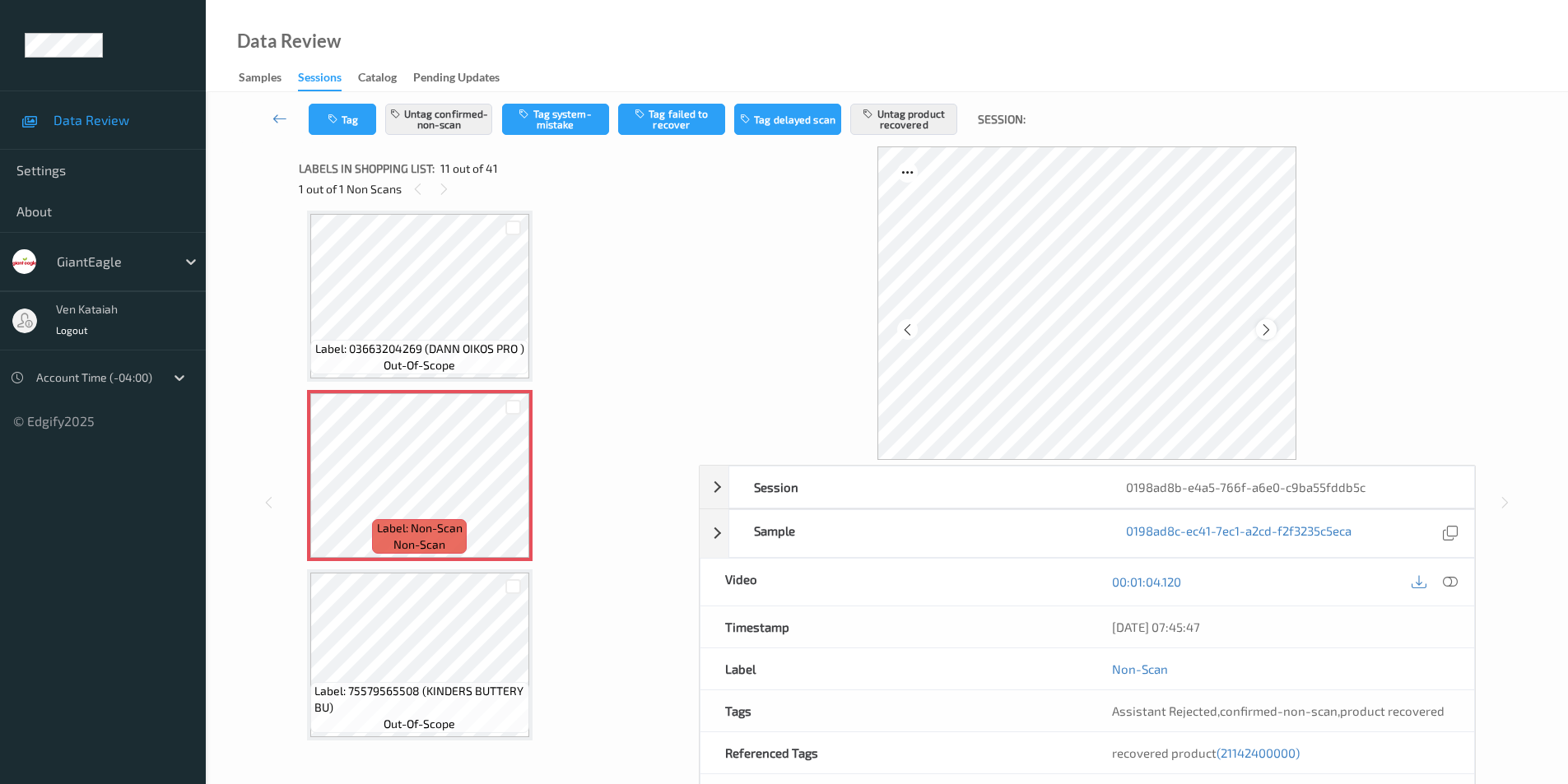
click at [1263, 329] on icon at bounding box center [1266, 328] width 14 height 14
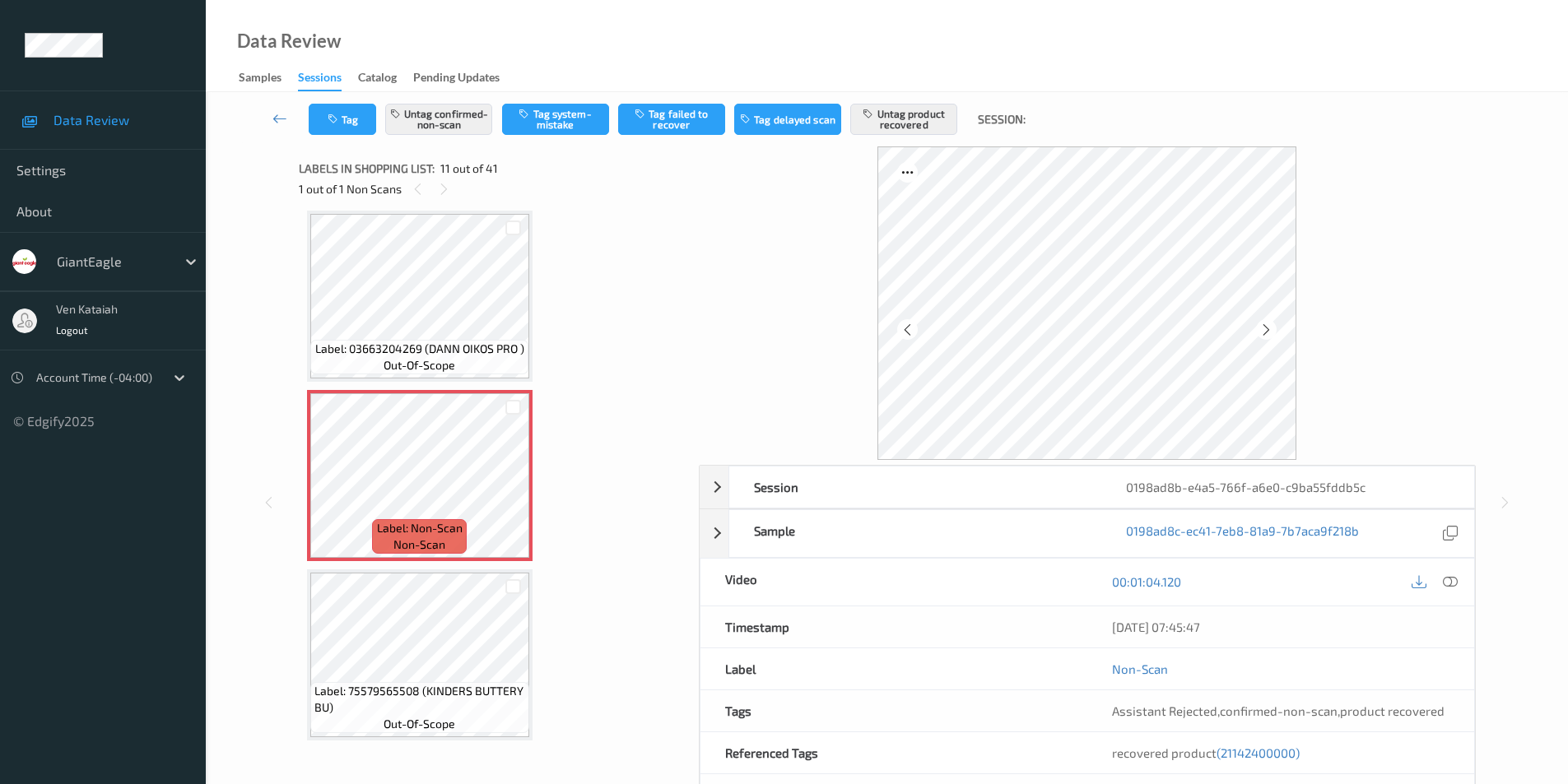
click at [1263, 329] on icon at bounding box center [1266, 328] width 14 height 14
click at [1266, 331] on icon at bounding box center [1266, 328] width 14 height 14
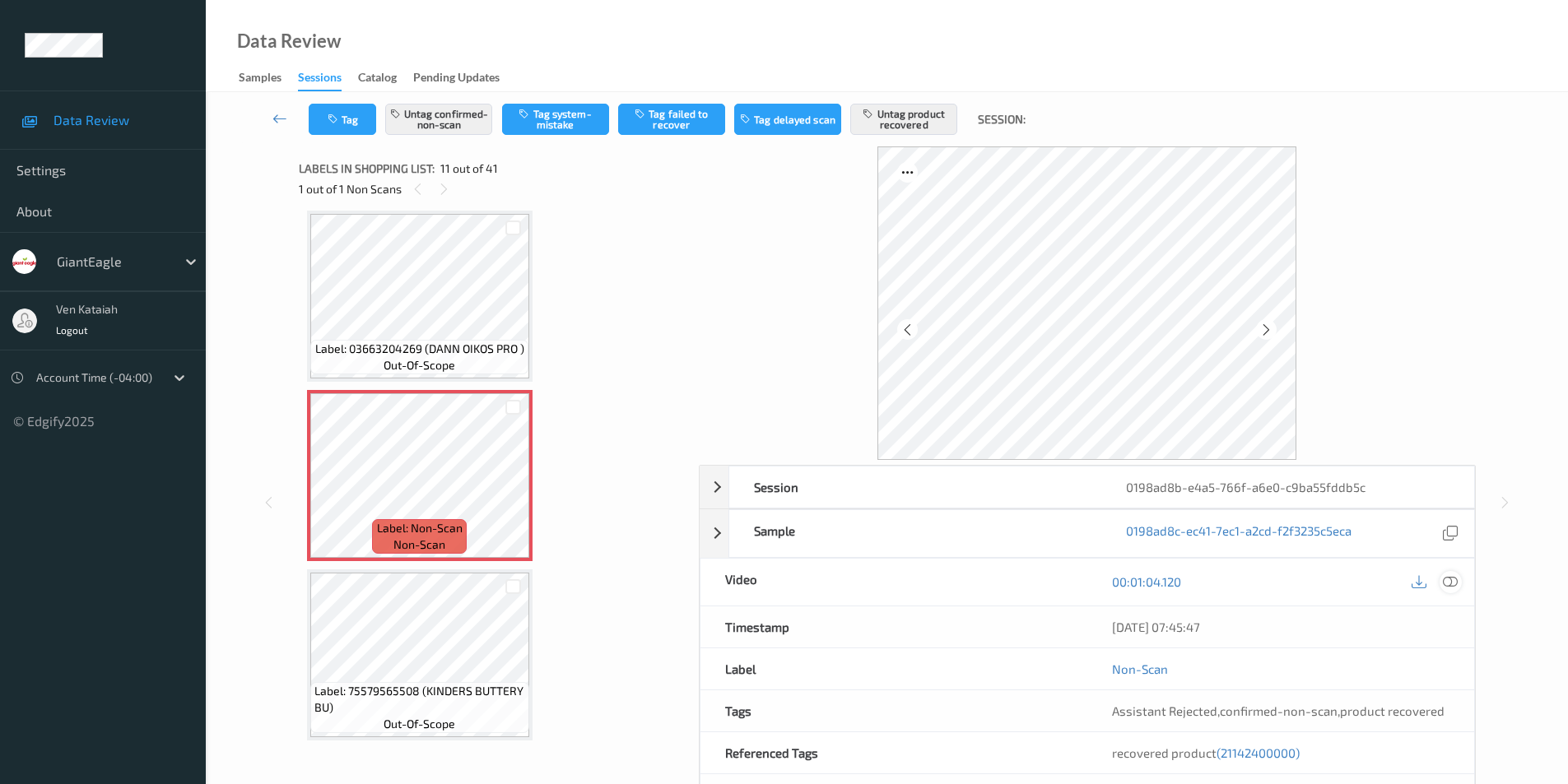
click at [1451, 579] on icon at bounding box center [1449, 581] width 14 height 14
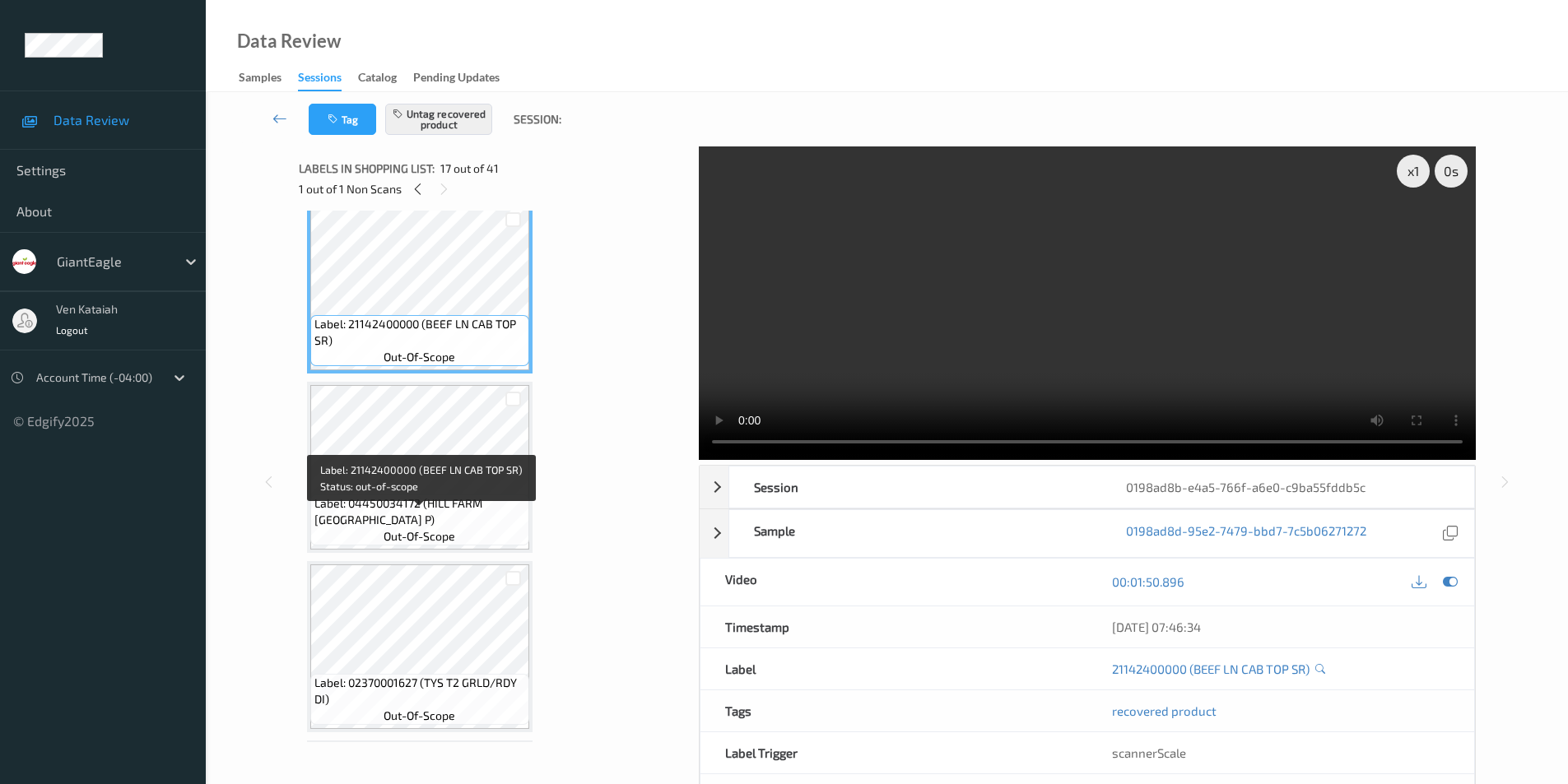
scroll to position [2937, 0]
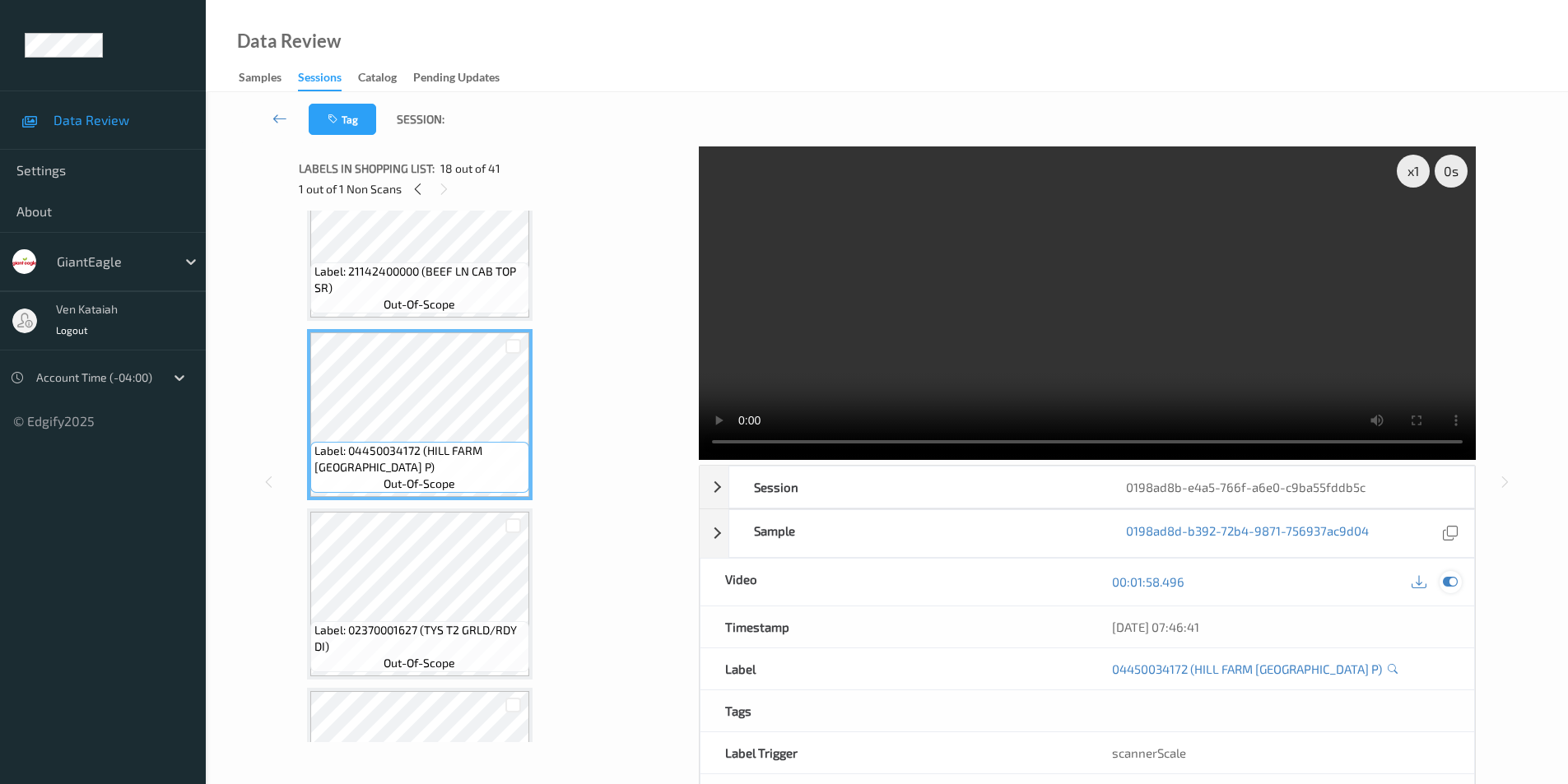
click at [1453, 584] on icon at bounding box center [1449, 581] width 14 height 14
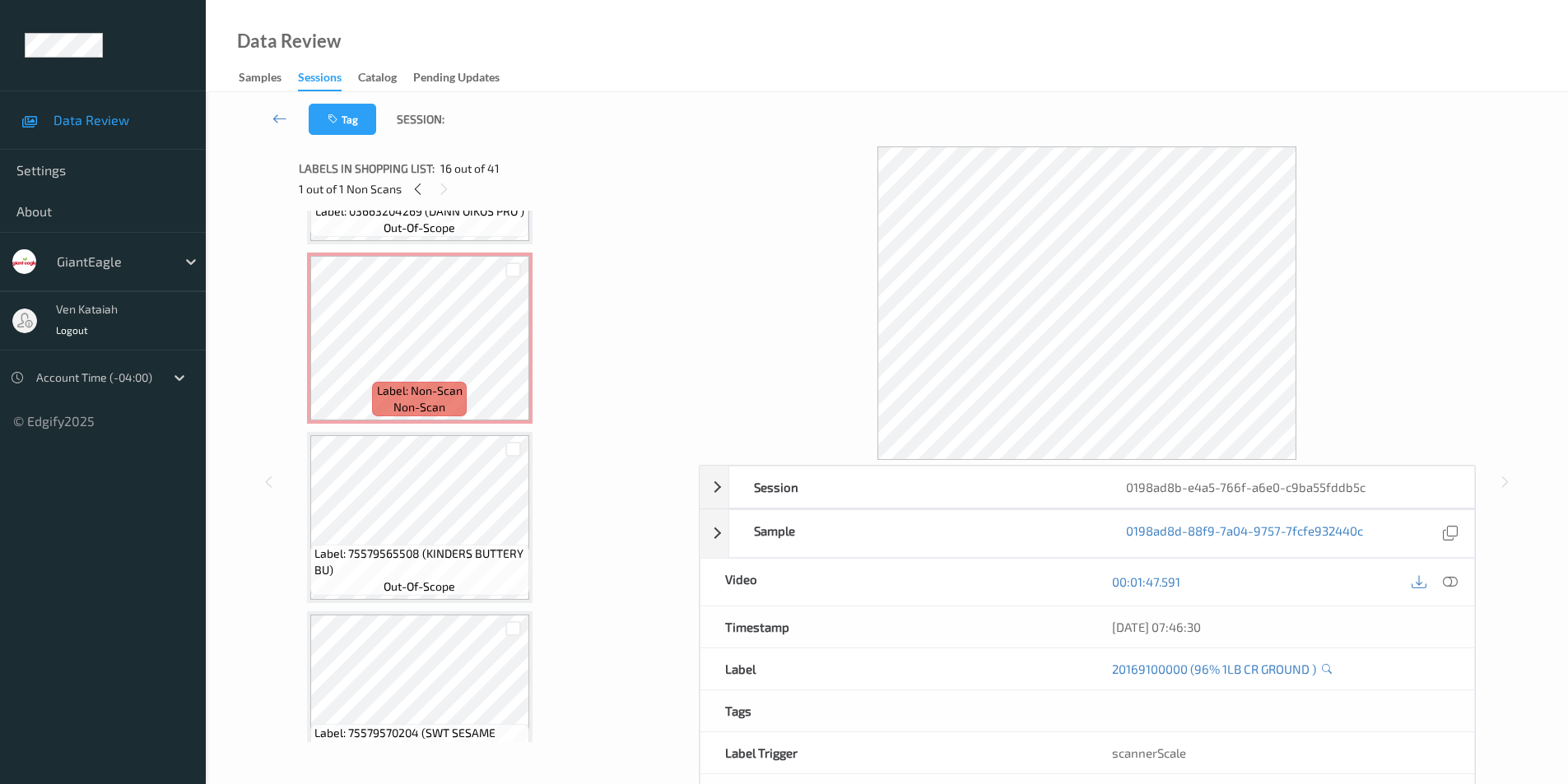
scroll to position [1786, 0]
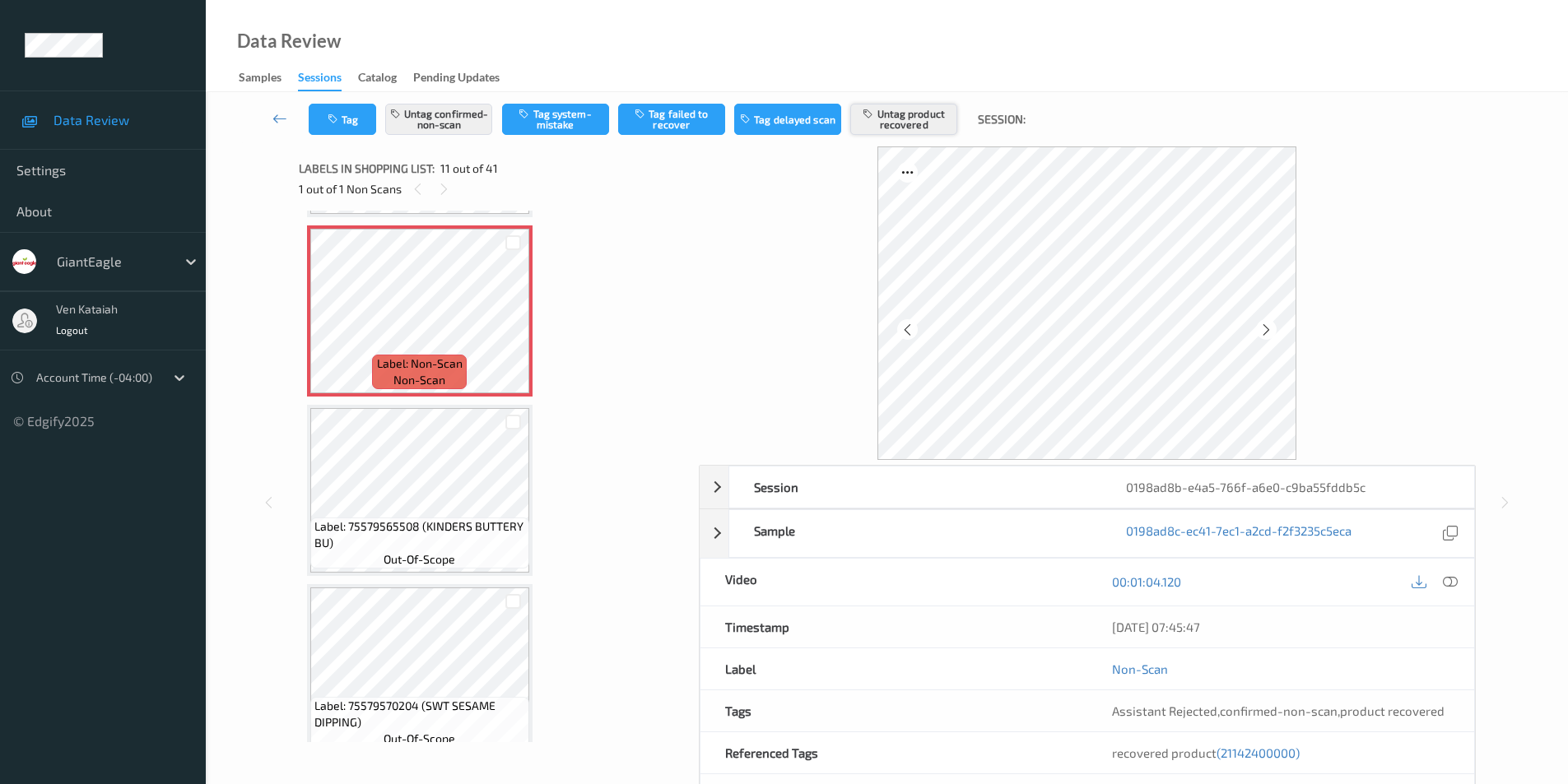
click at [901, 118] on button "Untag product recovered" at bounding box center [903, 119] width 107 height 32
click at [901, 118] on button "Tag product recovered" at bounding box center [903, 119] width 107 height 32
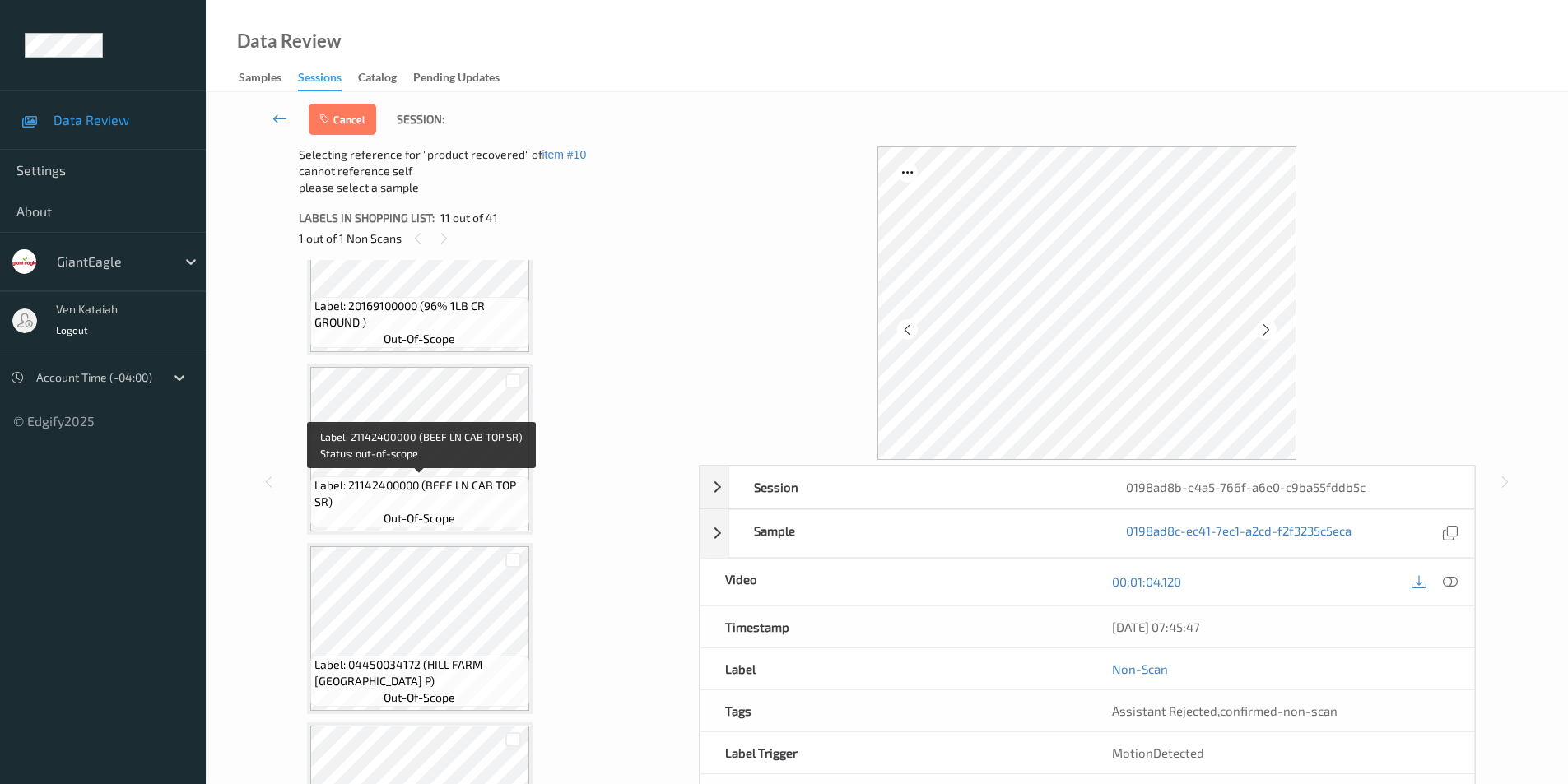
scroll to position [2691, 0]
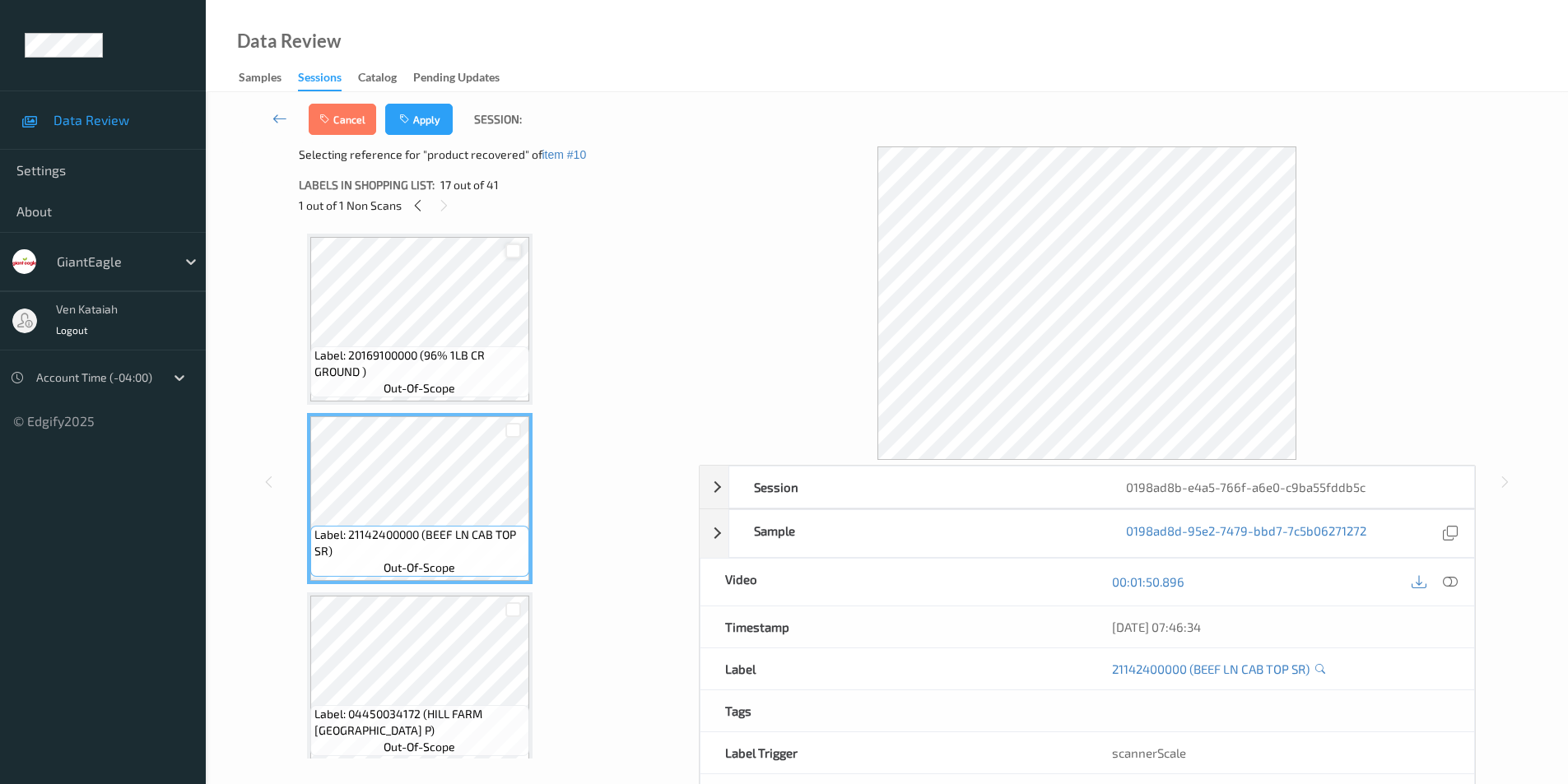
click at [515, 245] on div at bounding box center [513, 251] width 15 height 15
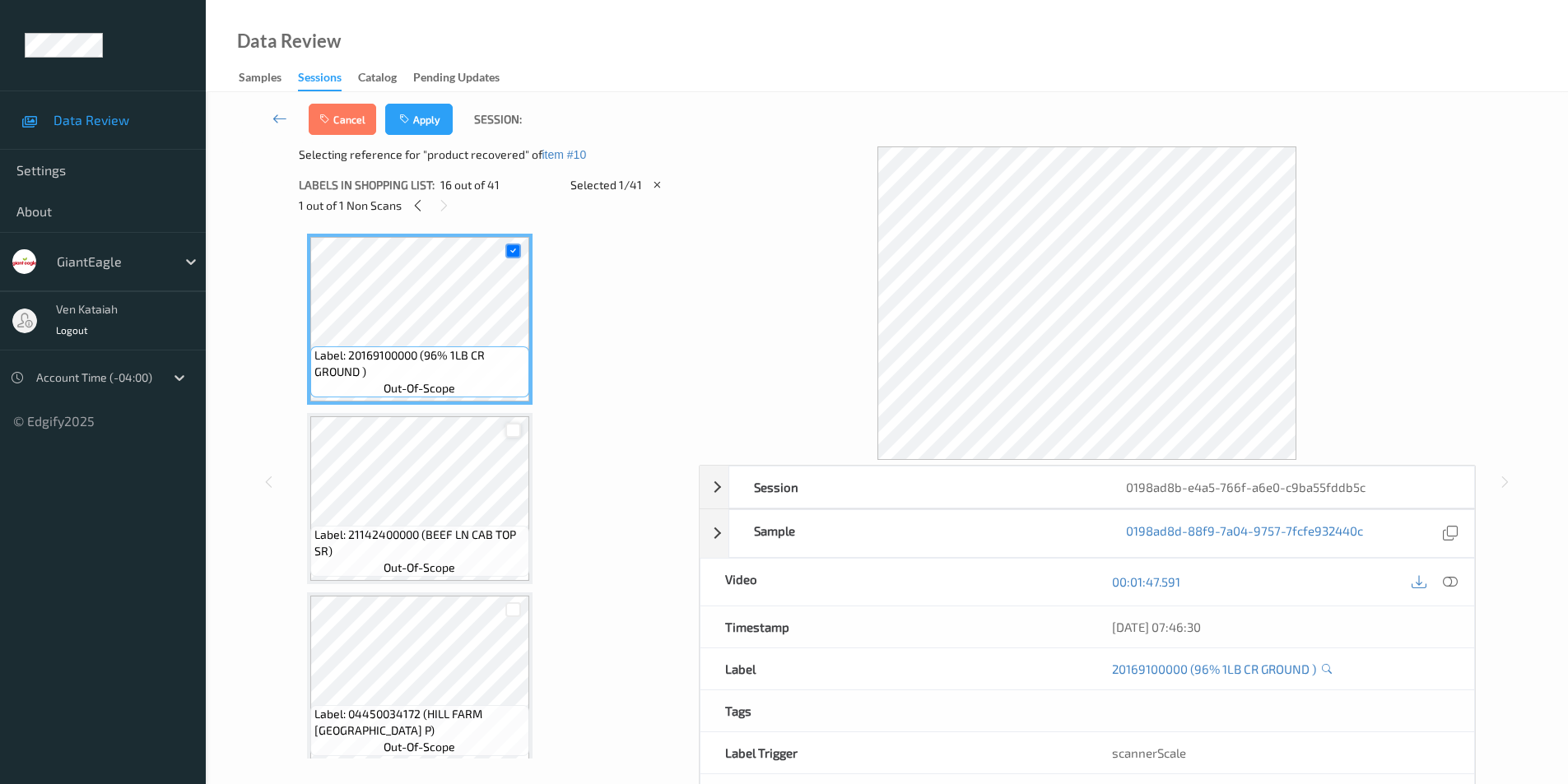
click at [513, 431] on div at bounding box center [513, 430] width 15 height 15
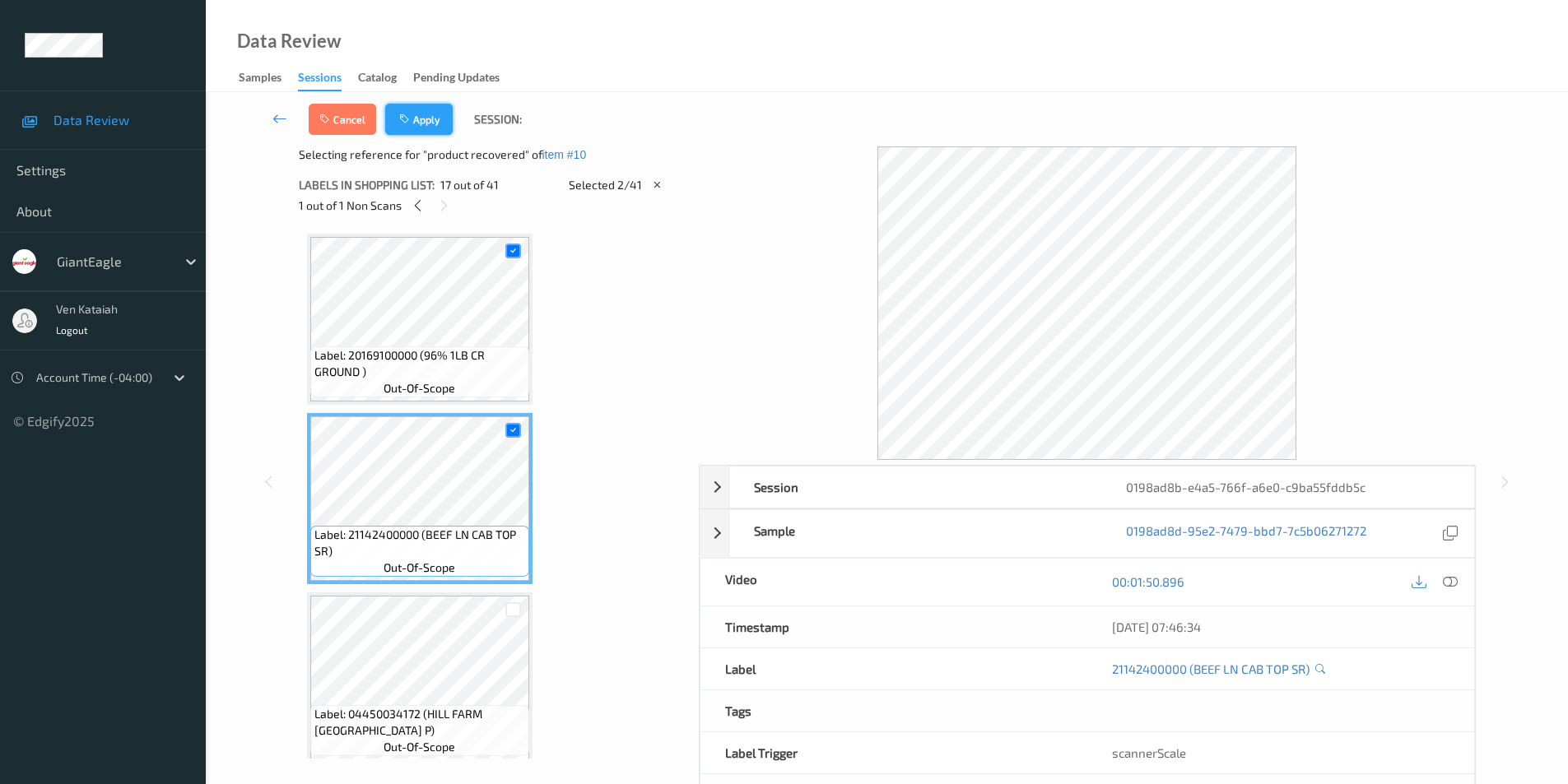
click at [422, 119] on button "Apply" at bounding box center [419, 119] width 67 height 32
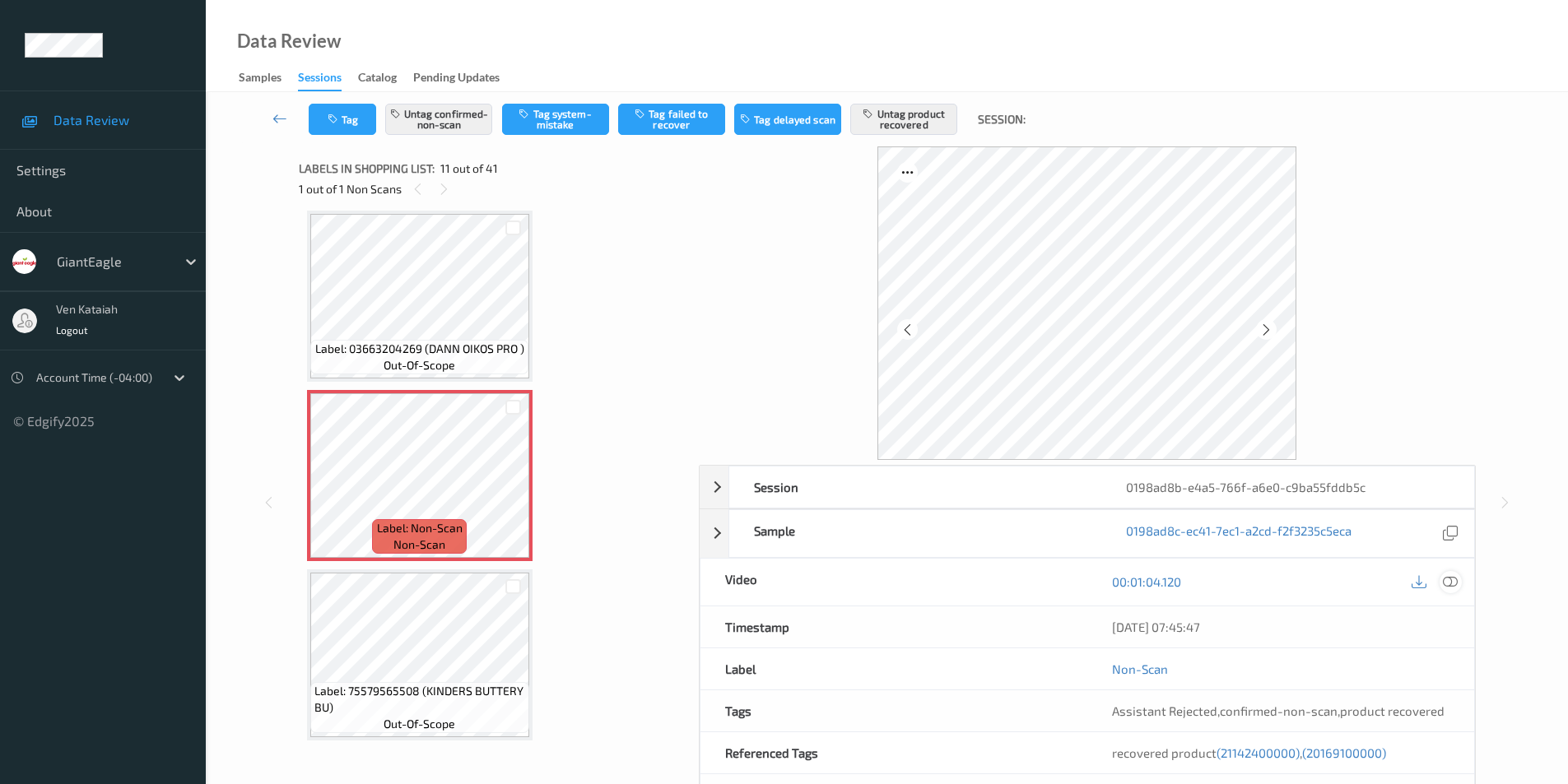
click at [1458, 583] on div at bounding box center [1450, 582] width 22 height 22
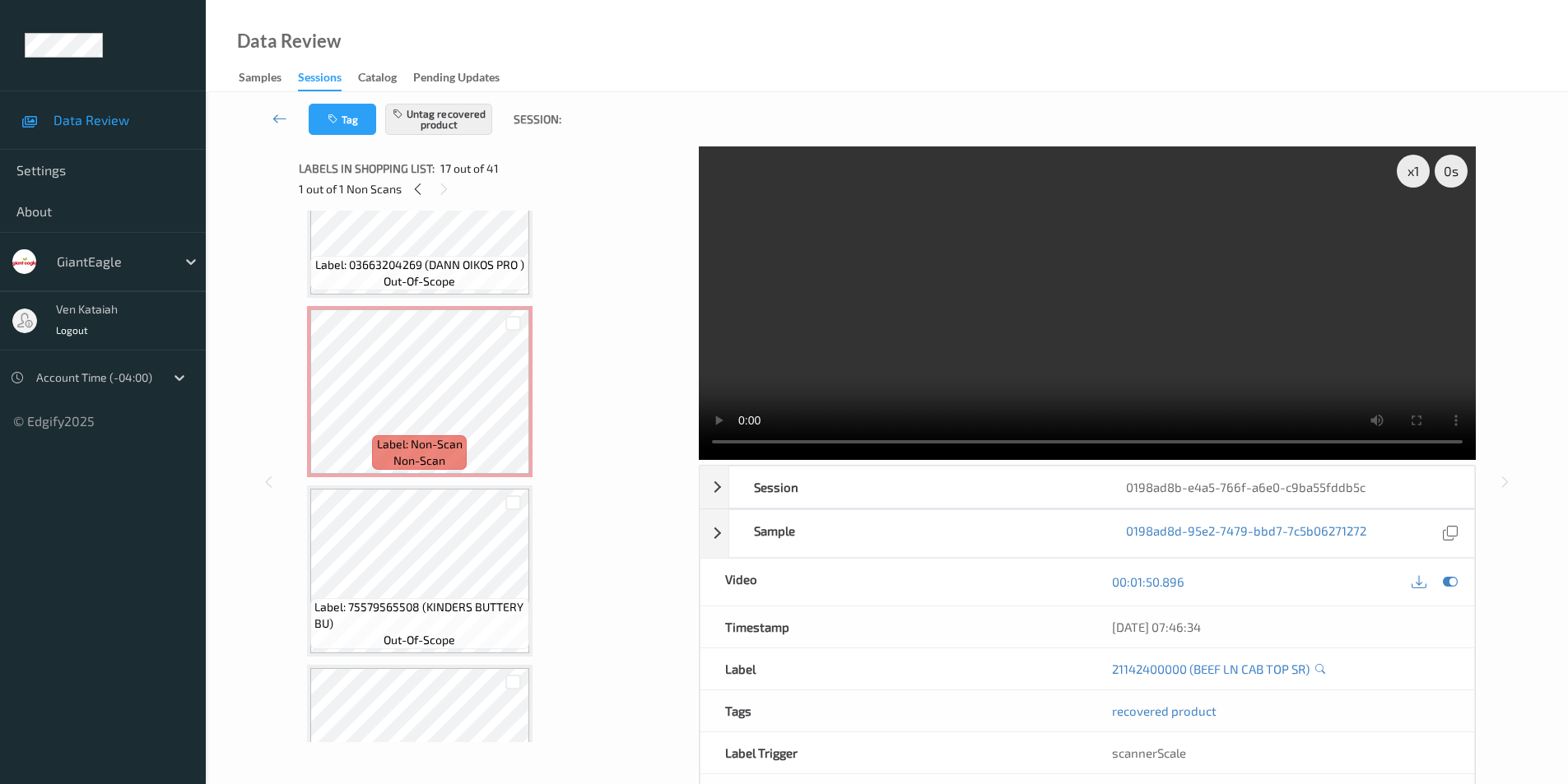
scroll to position [1704, 0]
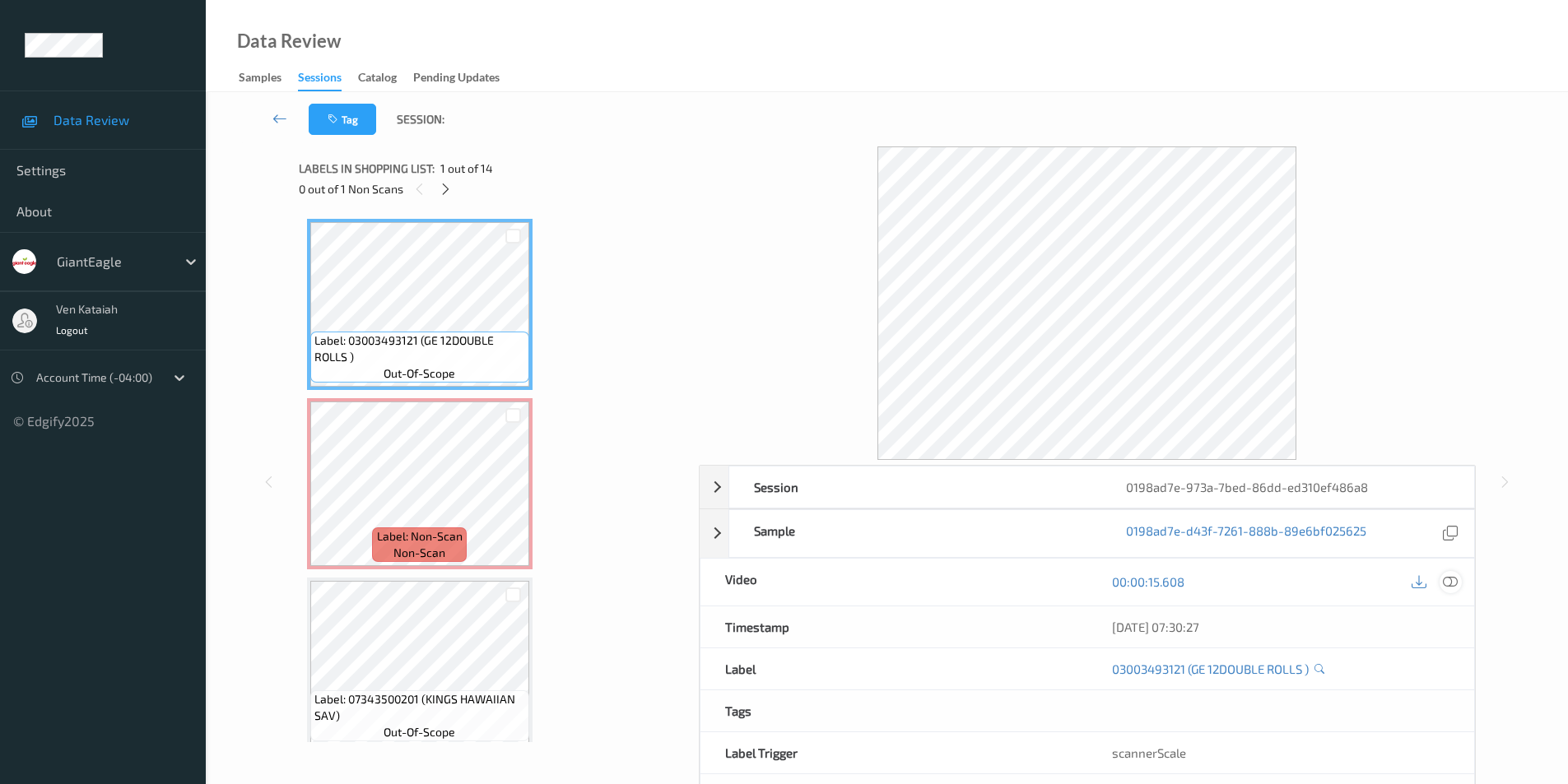
click at [1448, 582] on icon at bounding box center [1449, 581] width 14 height 14
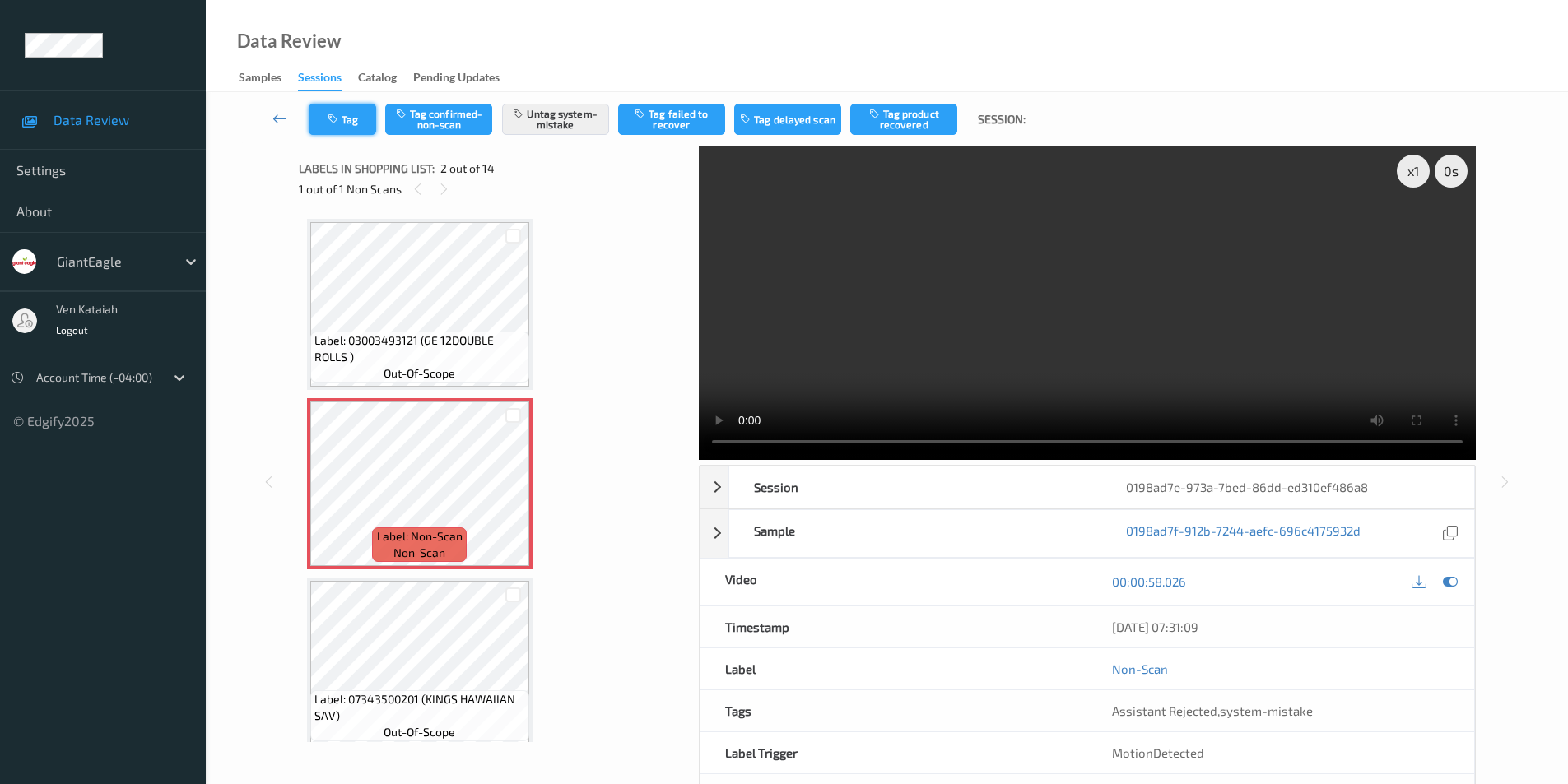
click at [350, 123] on button "Tag" at bounding box center [342, 119] width 67 height 32
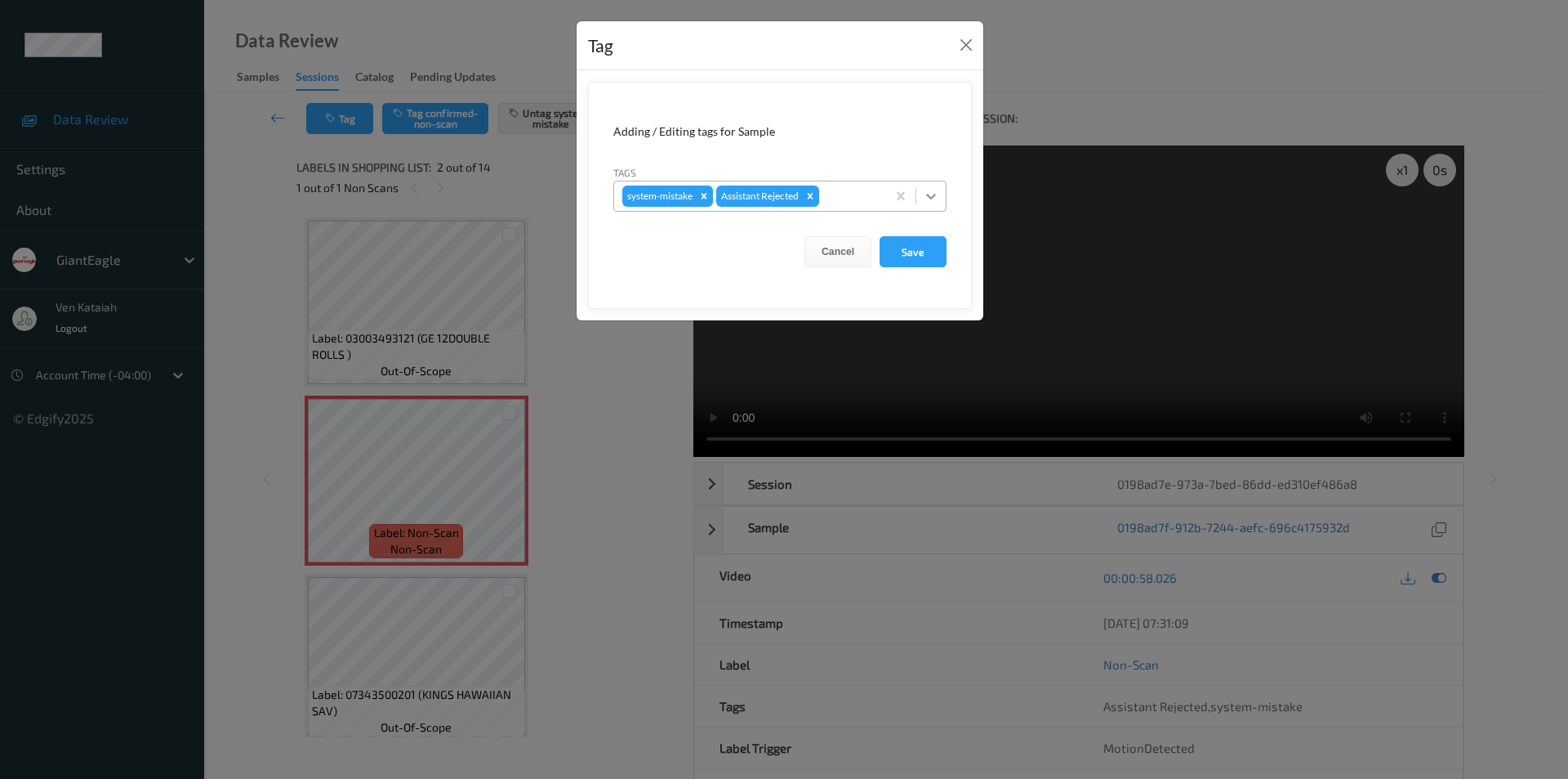
click at [928, 195] on icon at bounding box center [931, 196] width 10 height 6
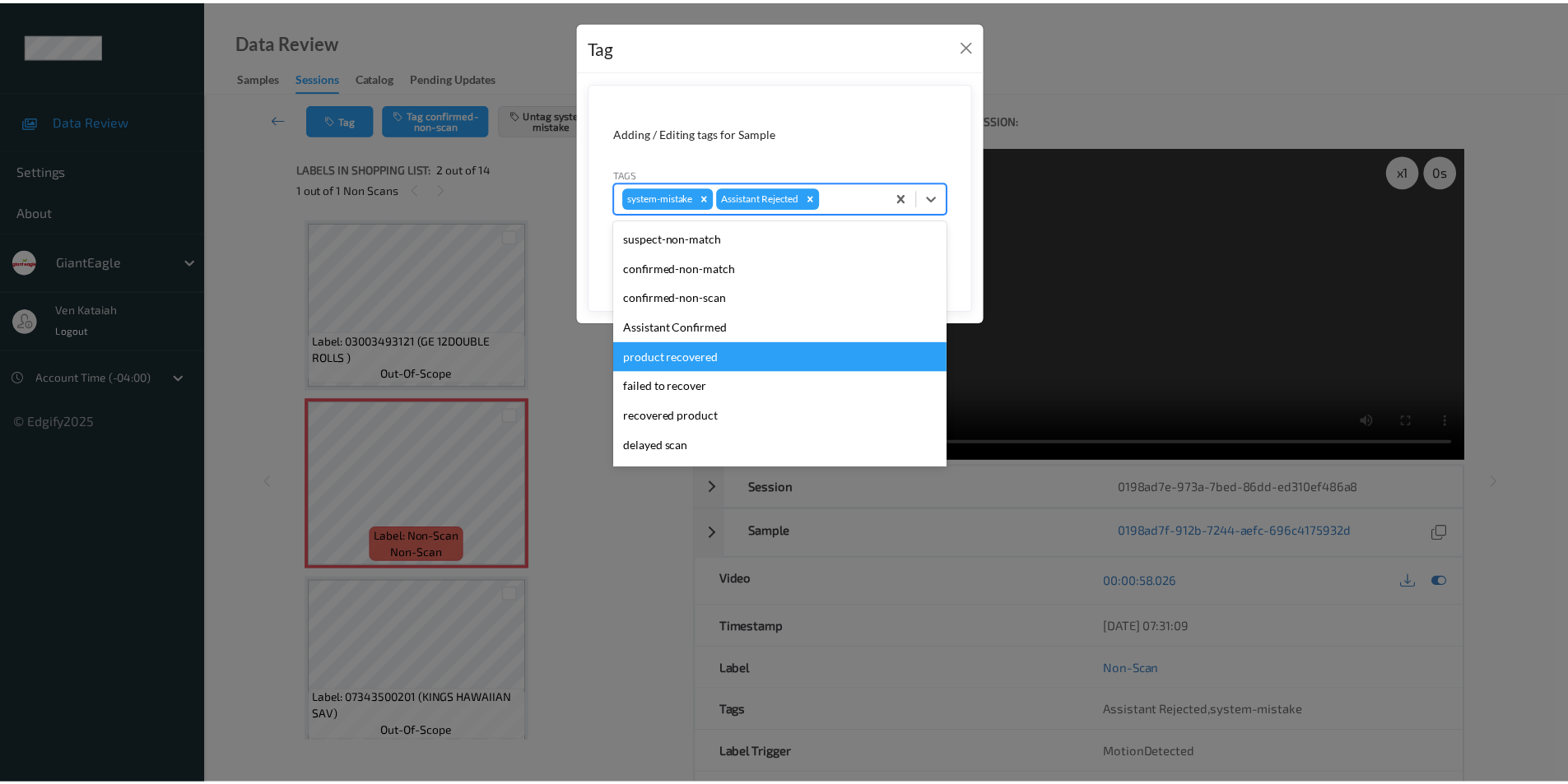
scroll to position [145, 0]
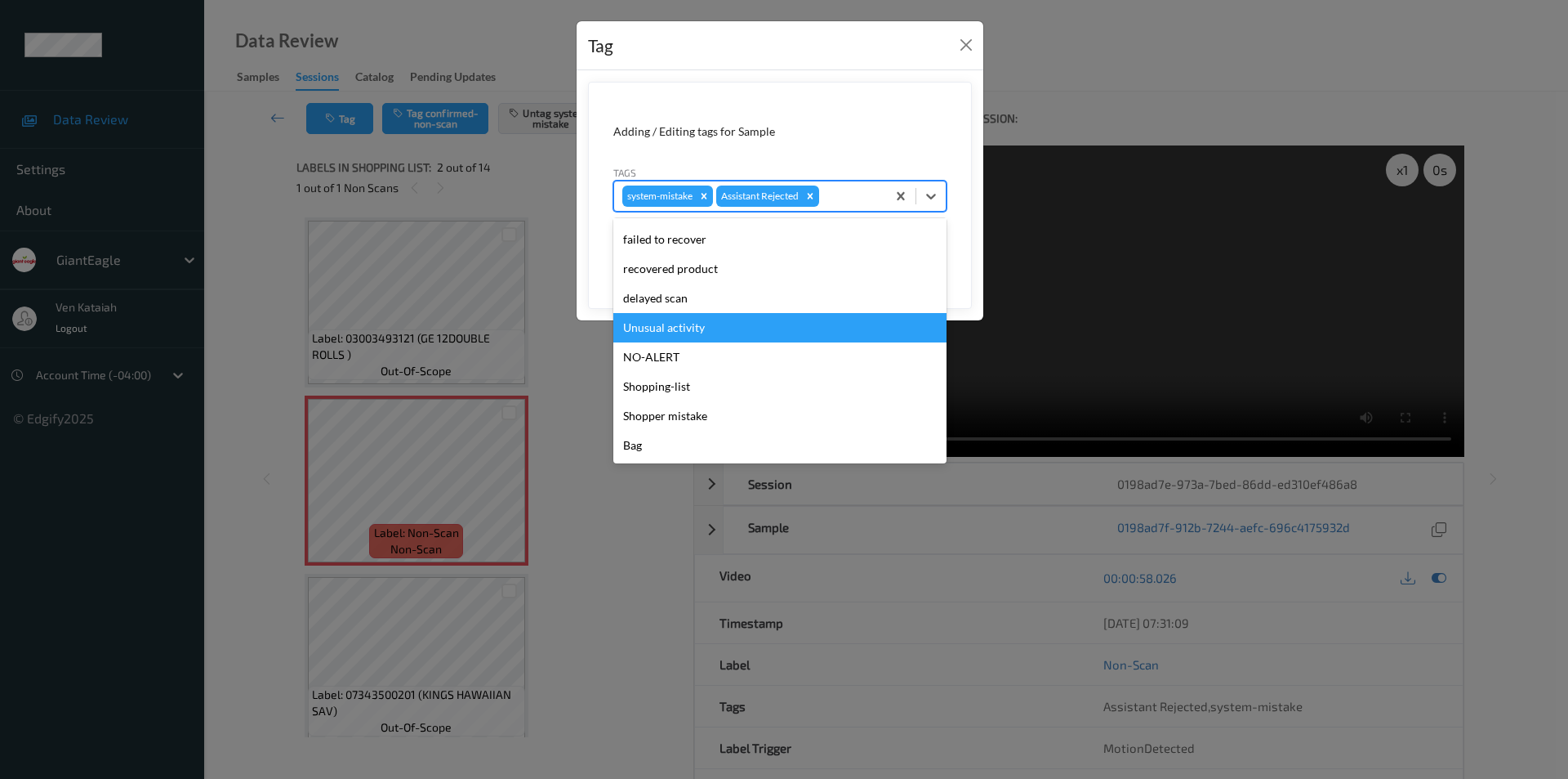
click at [720, 329] on div "Unusual activity" at bounding box center [781, 327] width 334 height 30
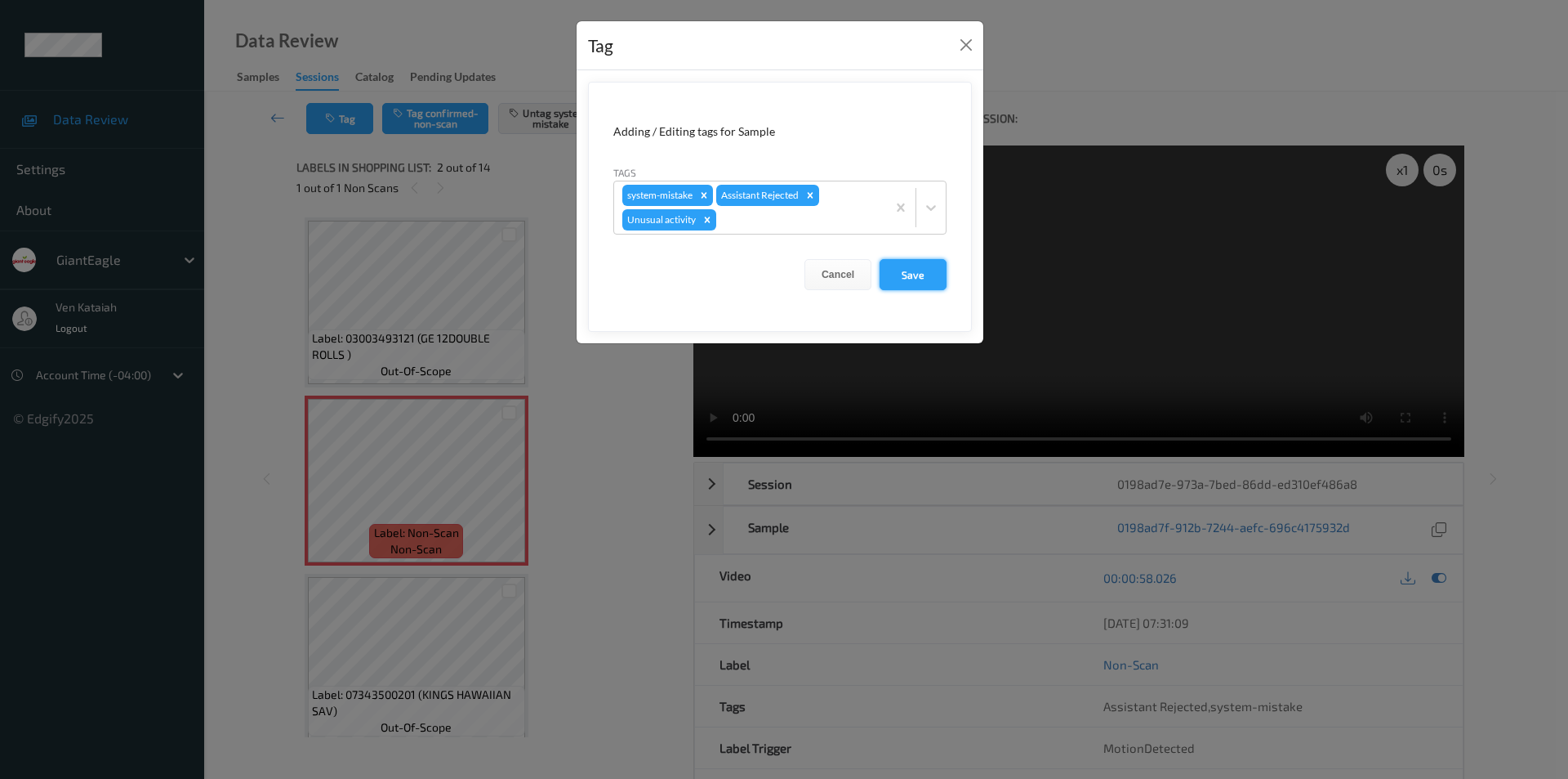
click at [909, 277] on button "Save" at bounding box center [913, 275] width 67 height 31
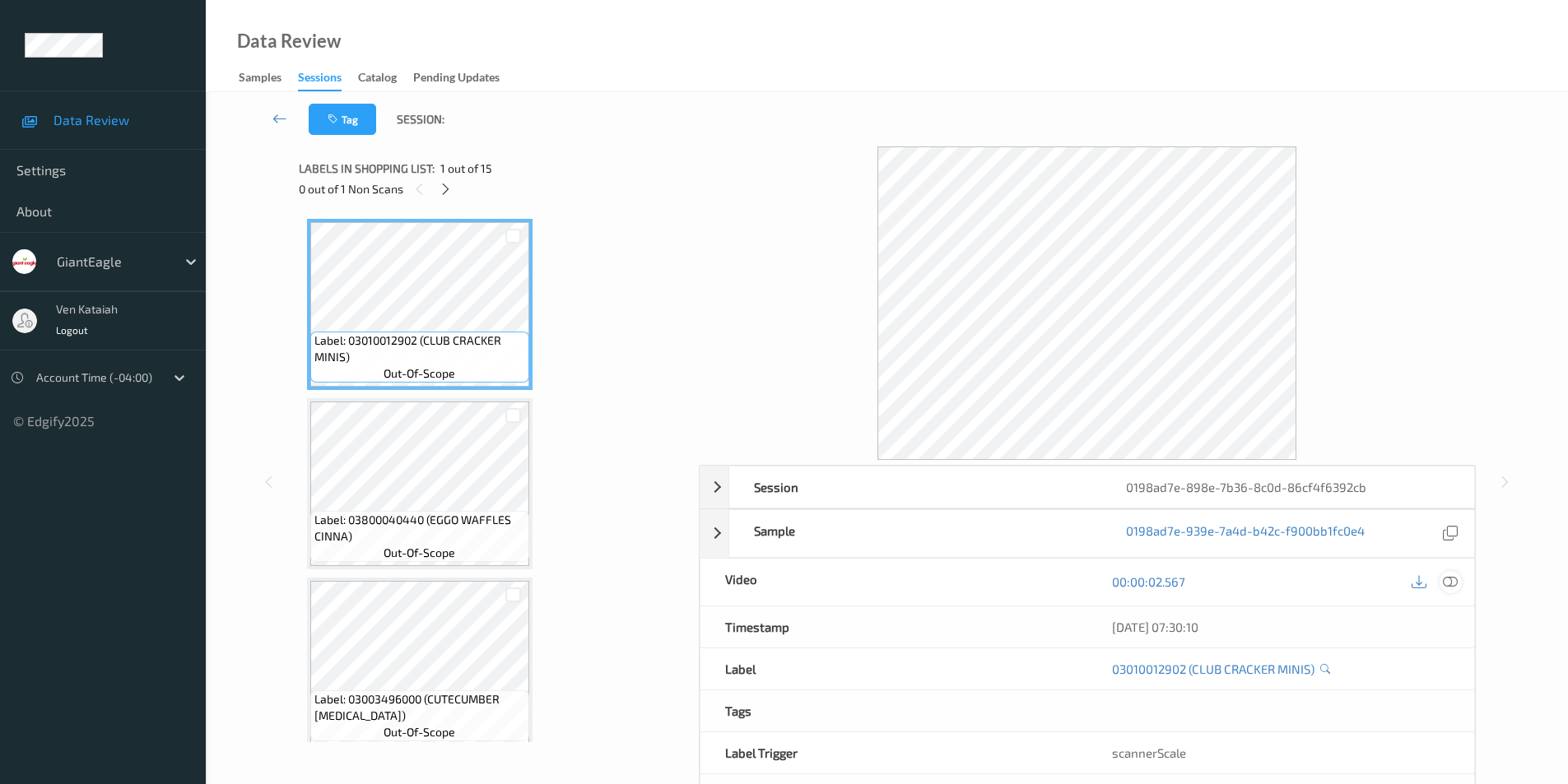
click at [1451, 573] on div at bounding box center [1450, 582] width 22 height 22
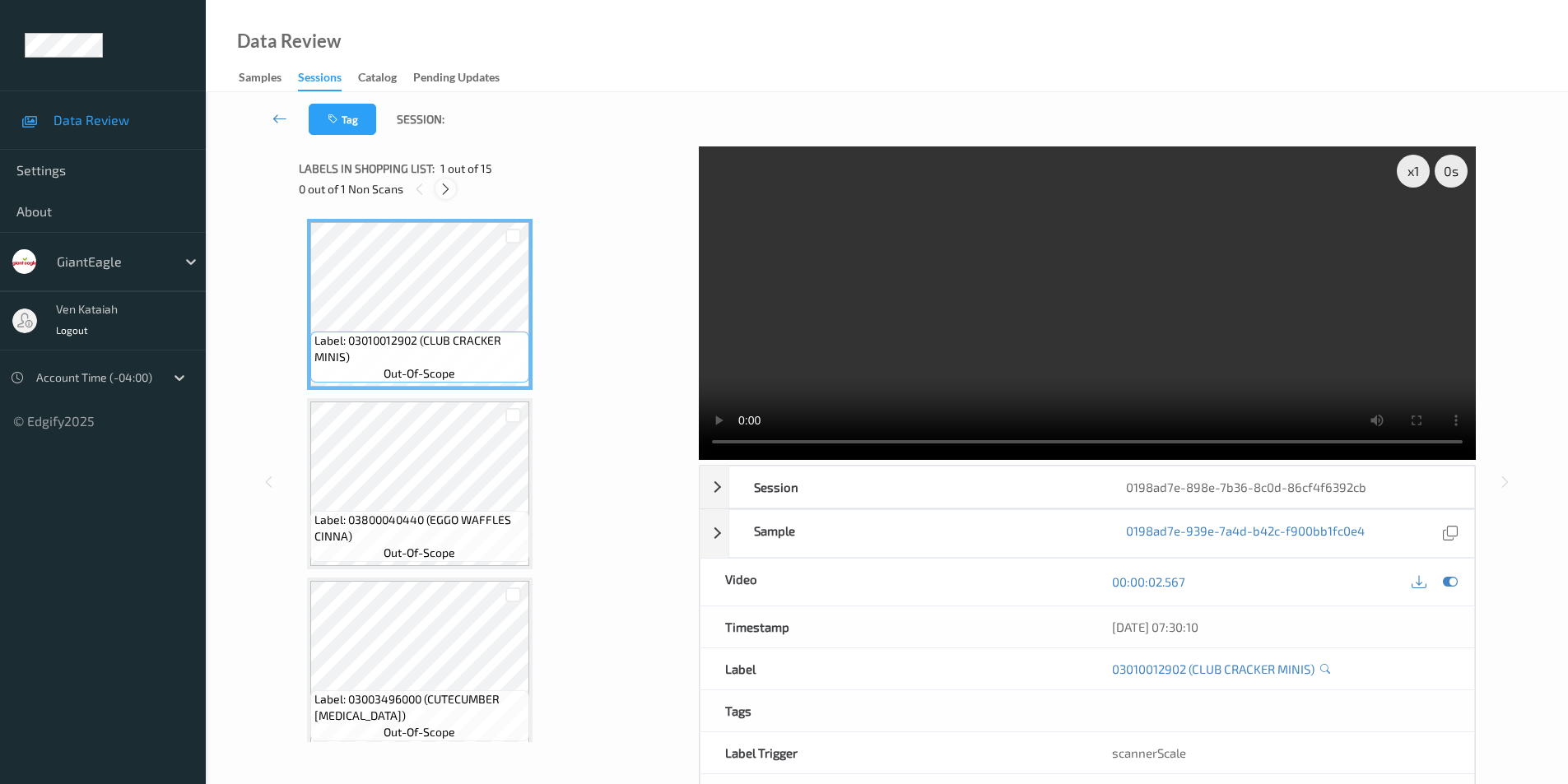
click at [450, 193] on icon at bounding box center [446, 188] width 14 height 14
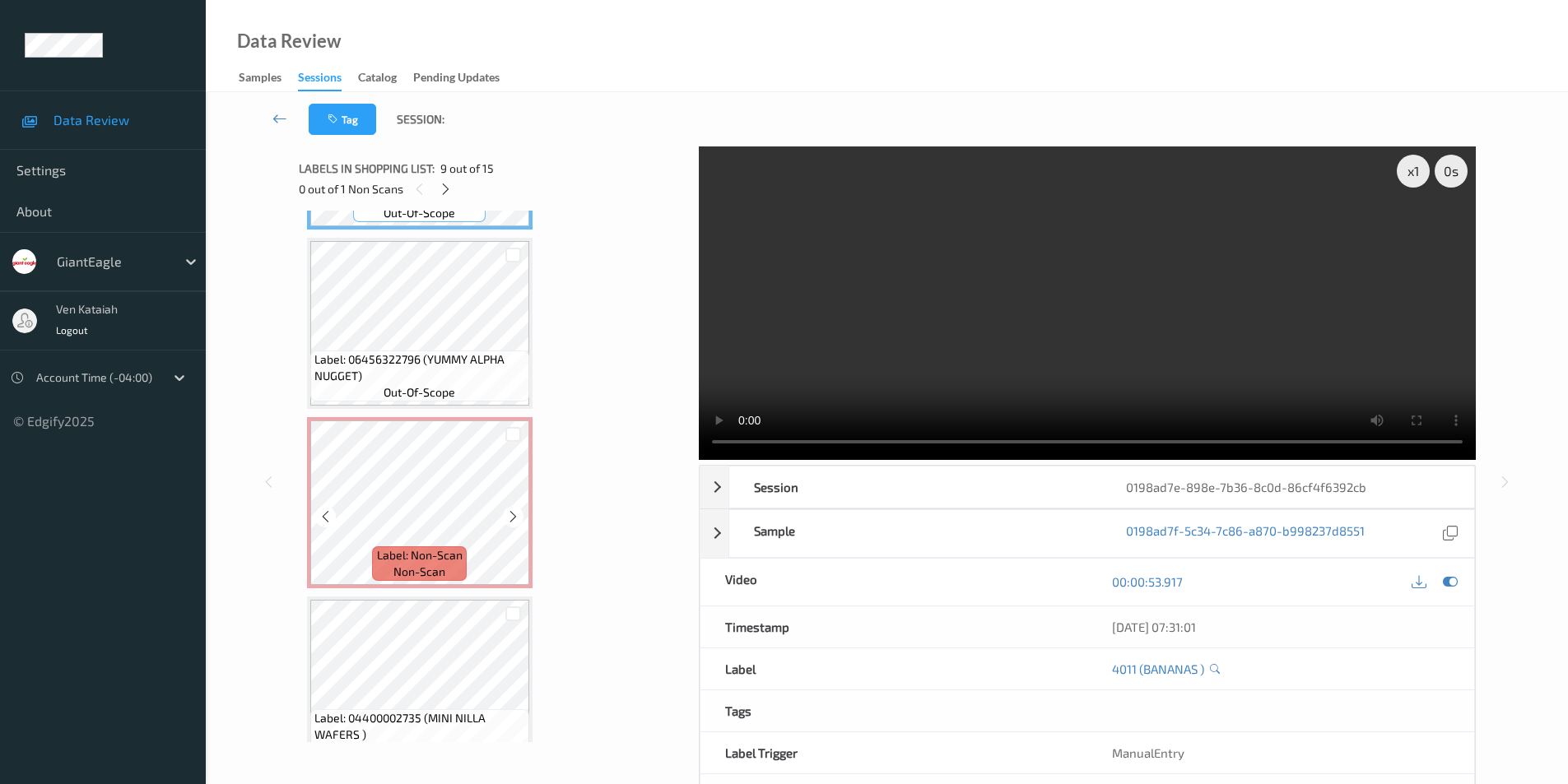
scroll to position [1622, 0]
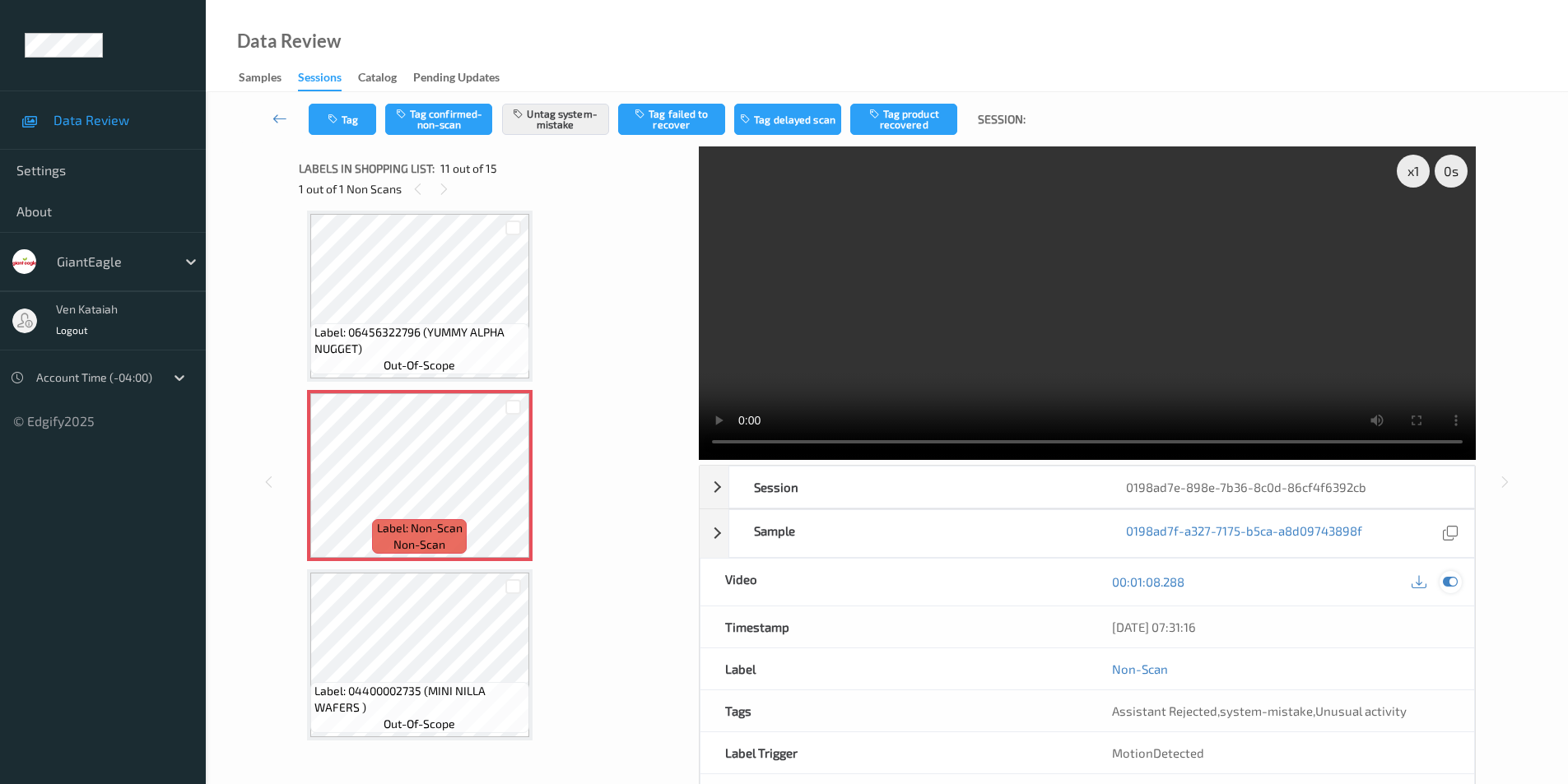
click at [1443, 580] on icon at bounding box center [1449, 581] width 14 height 14
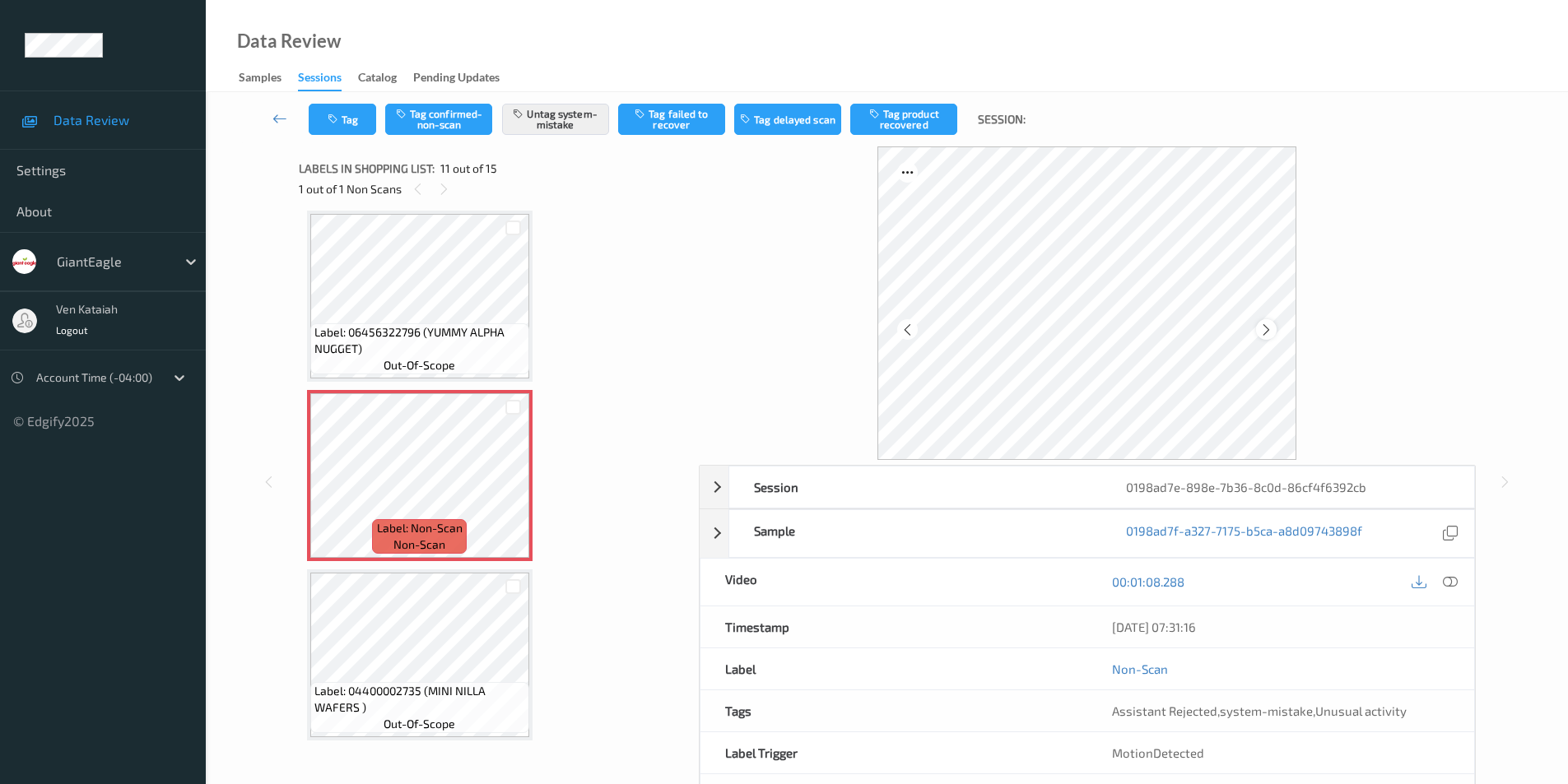
click at [1266, 326] on icon at bounding box center [1266, 328] width 14 height 14
click at [1453, 581] on icon at bounding box center [1449, 581] width 14 height 14
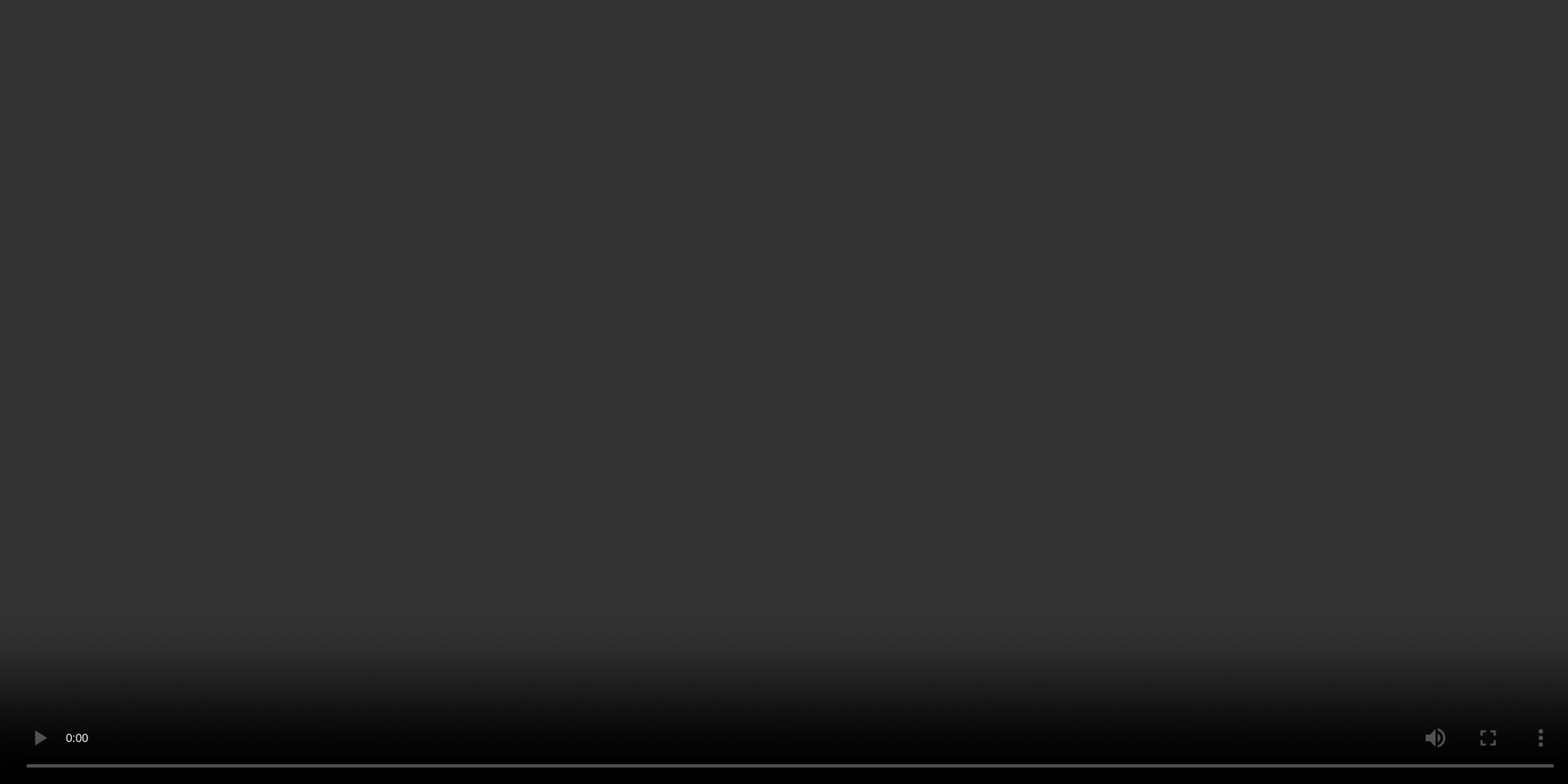
scroll to position [1704, 0]
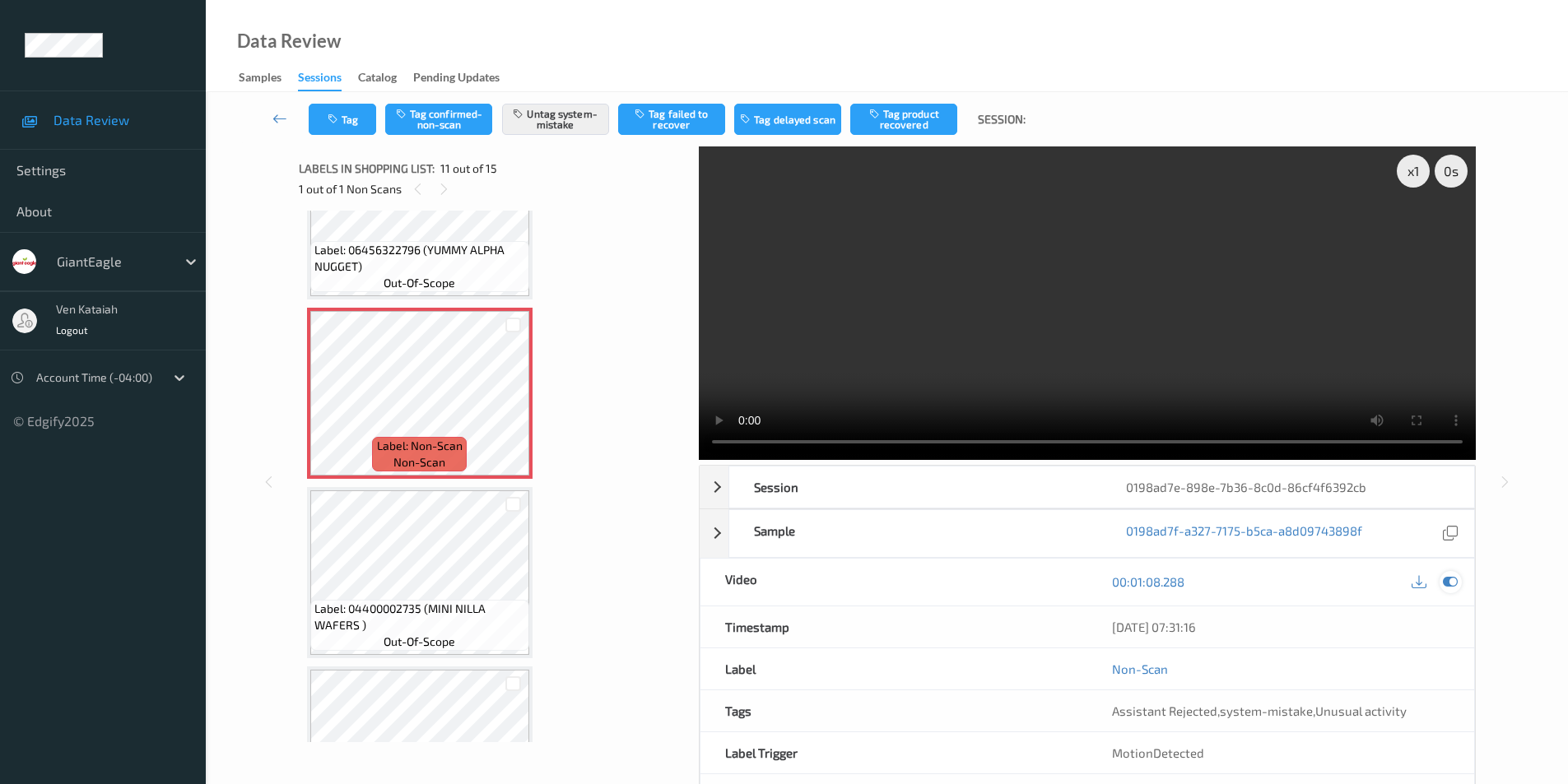
click at [1450, 582] on icon at bounding box center [1449, 581] width 14 height 14
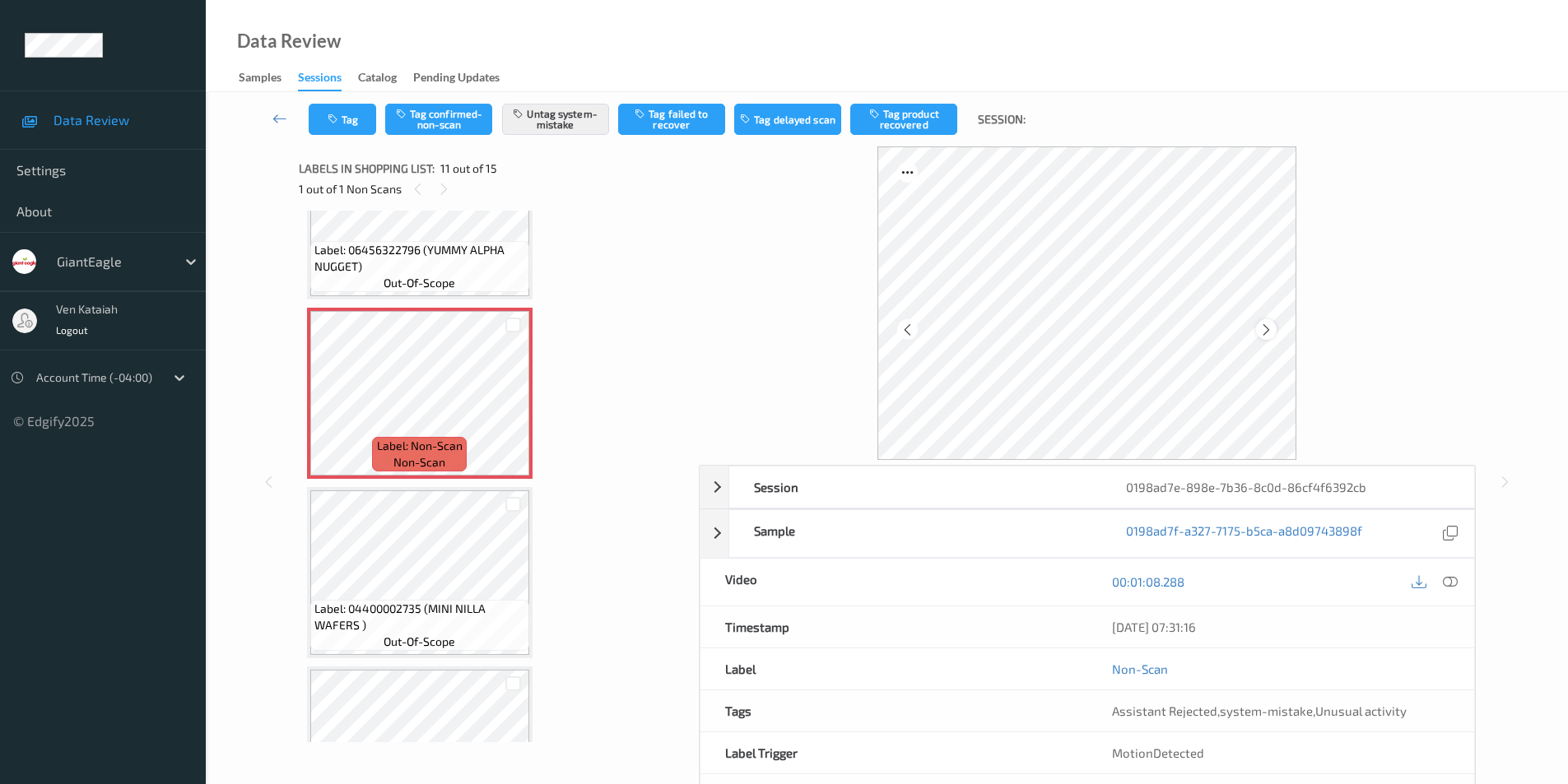
click at [1262, 331] on icon at bounding box center [1266, 328] width 14 height 14
click at [1459, 582] on div at bounding box center [1450, 582] width 22 height 22
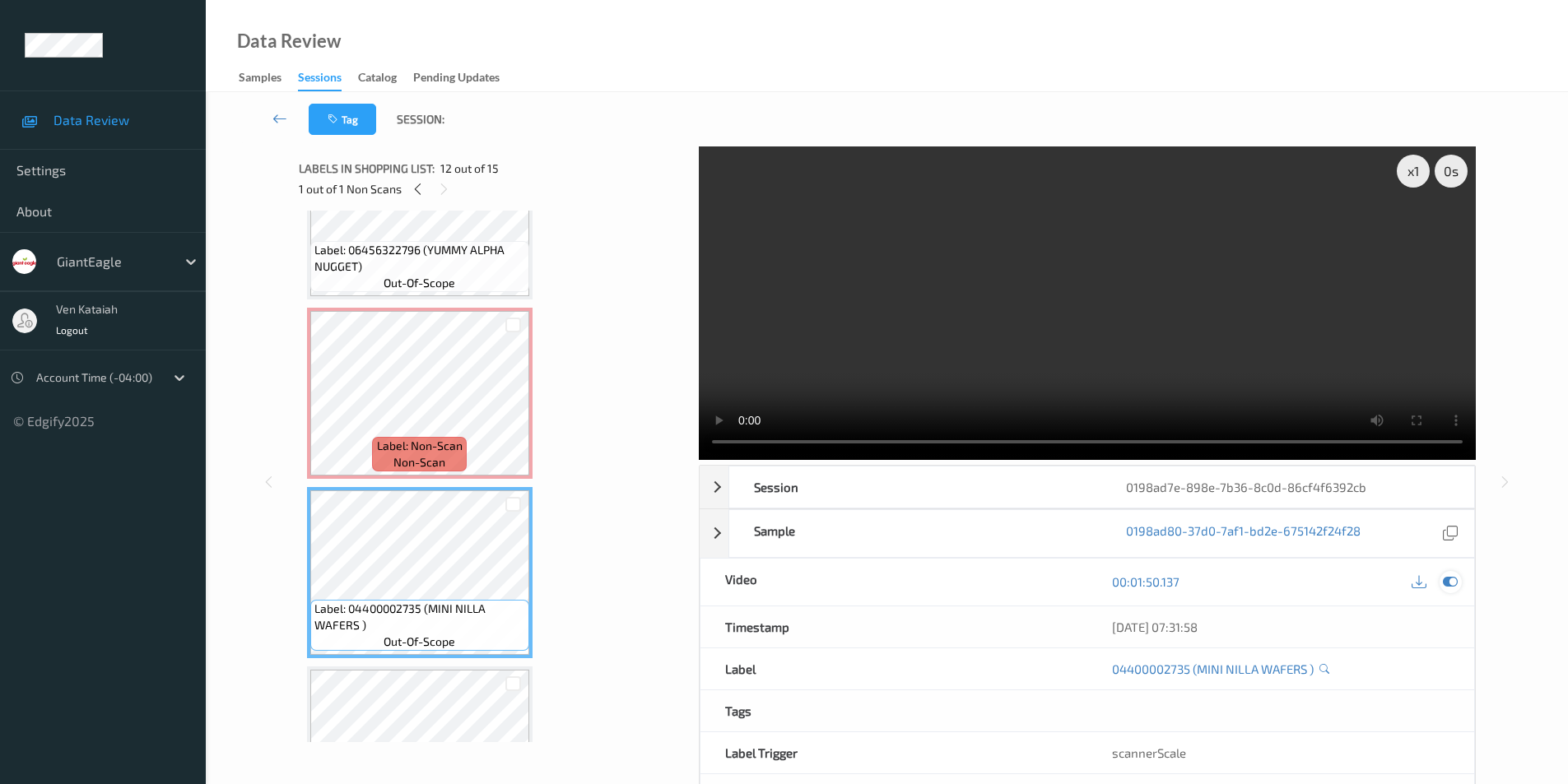
click at [1445, 582] on icon at bounding box center [1449, 581] width 14 height 14
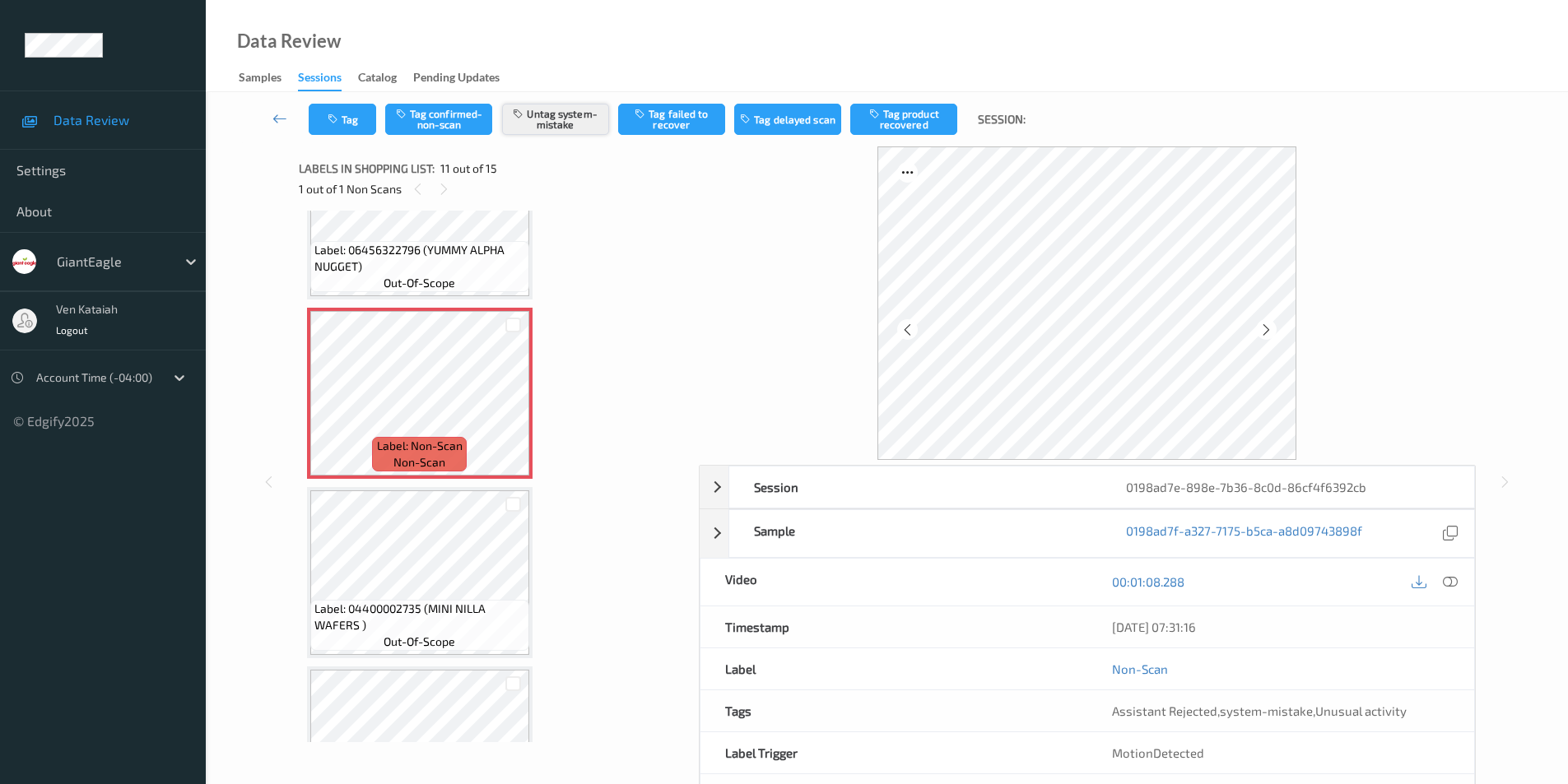
click at [565, 125] on button "Untag system-mistake" at bounding box center [555, 119] width 107 height 32
click at [321, 118] on button "Tag" at bounding box center [342, 119] width 67 height 32
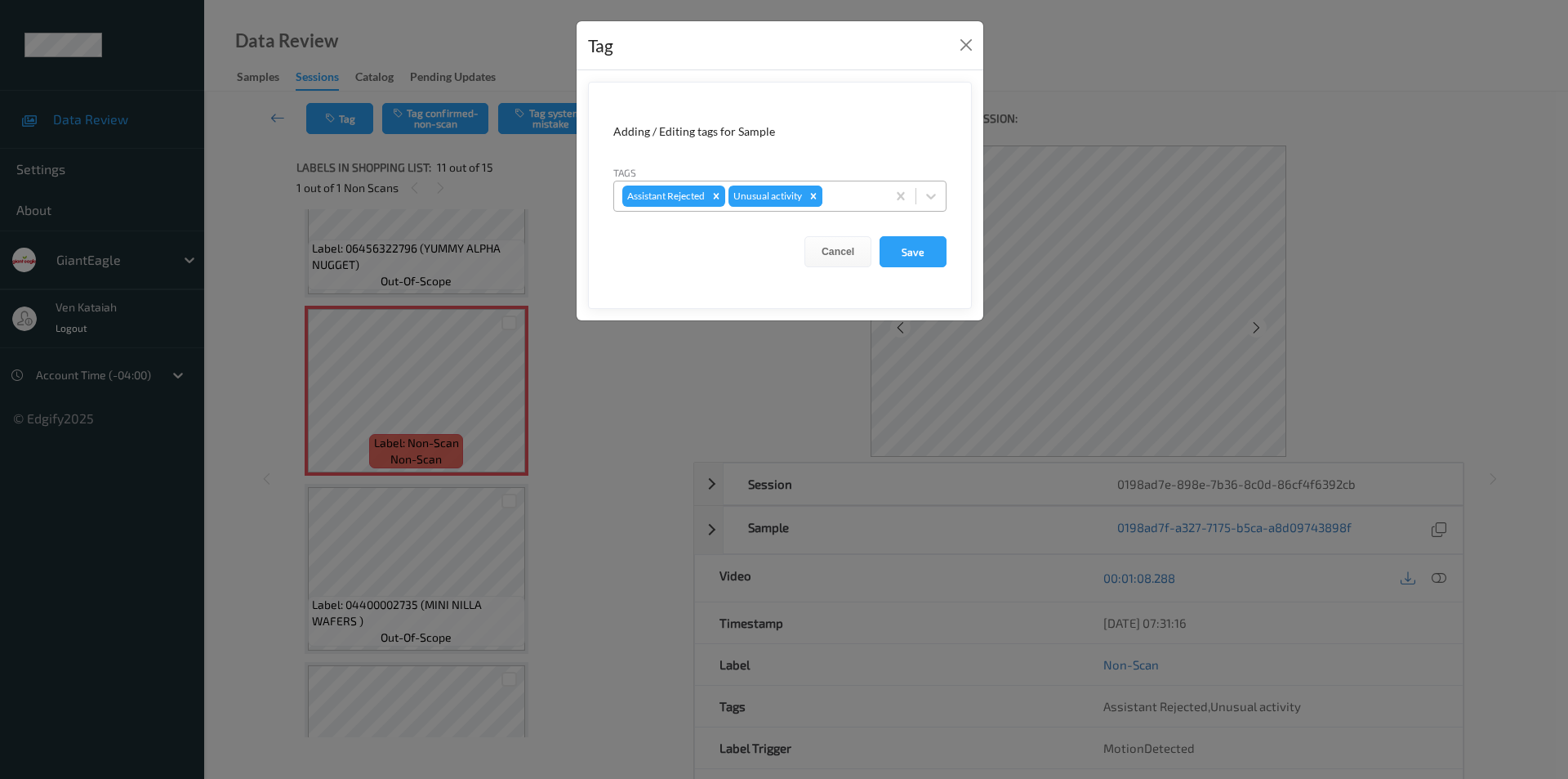
click at [812, 192] on icon "Remove Unusual activity" at bounding box center [814, 196] width 11 height 11
click at [931, 254] on button "Save" at bounding box center [913, 252] width 67 height 31
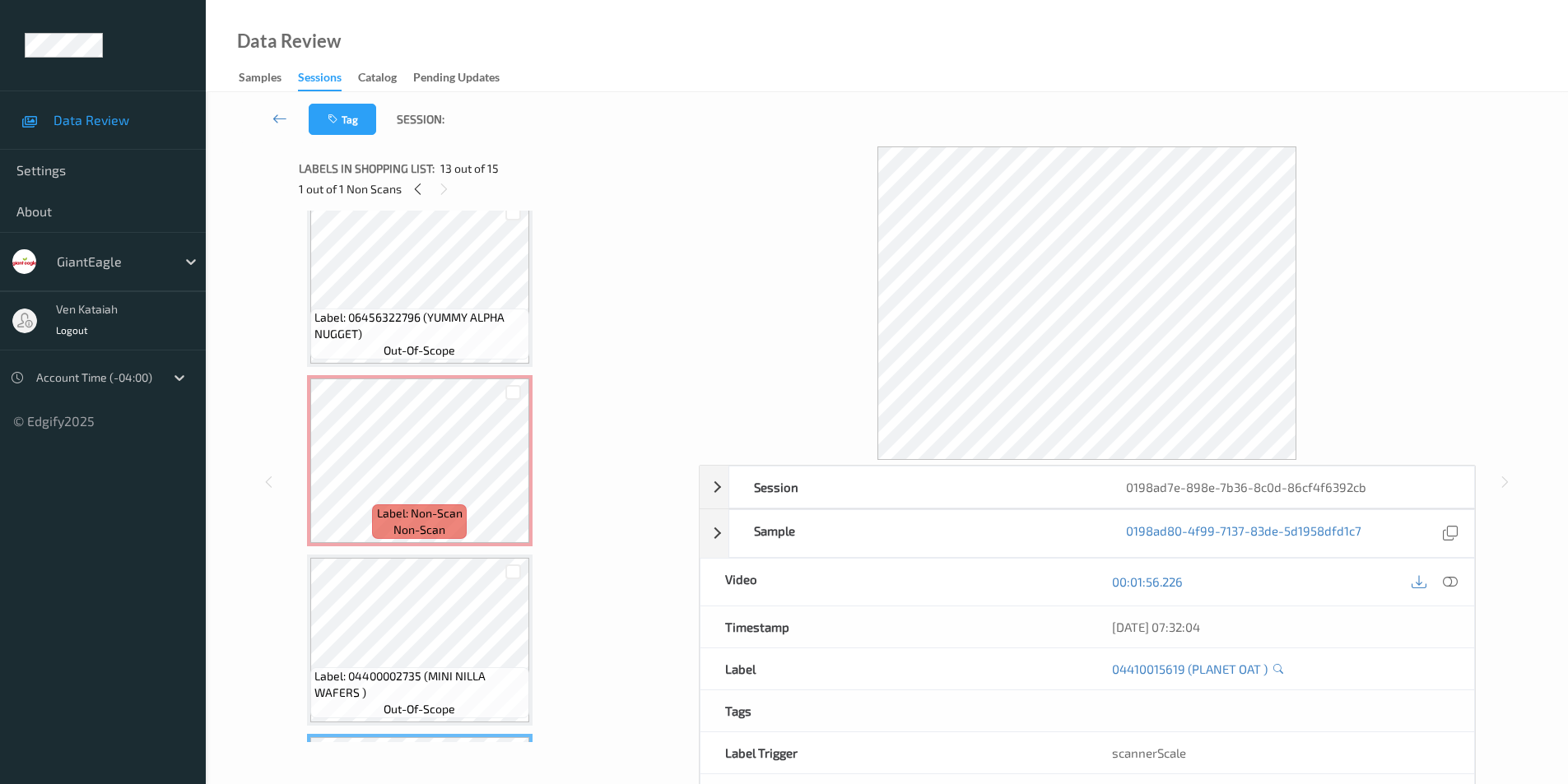
scroll to position [1622, 0]
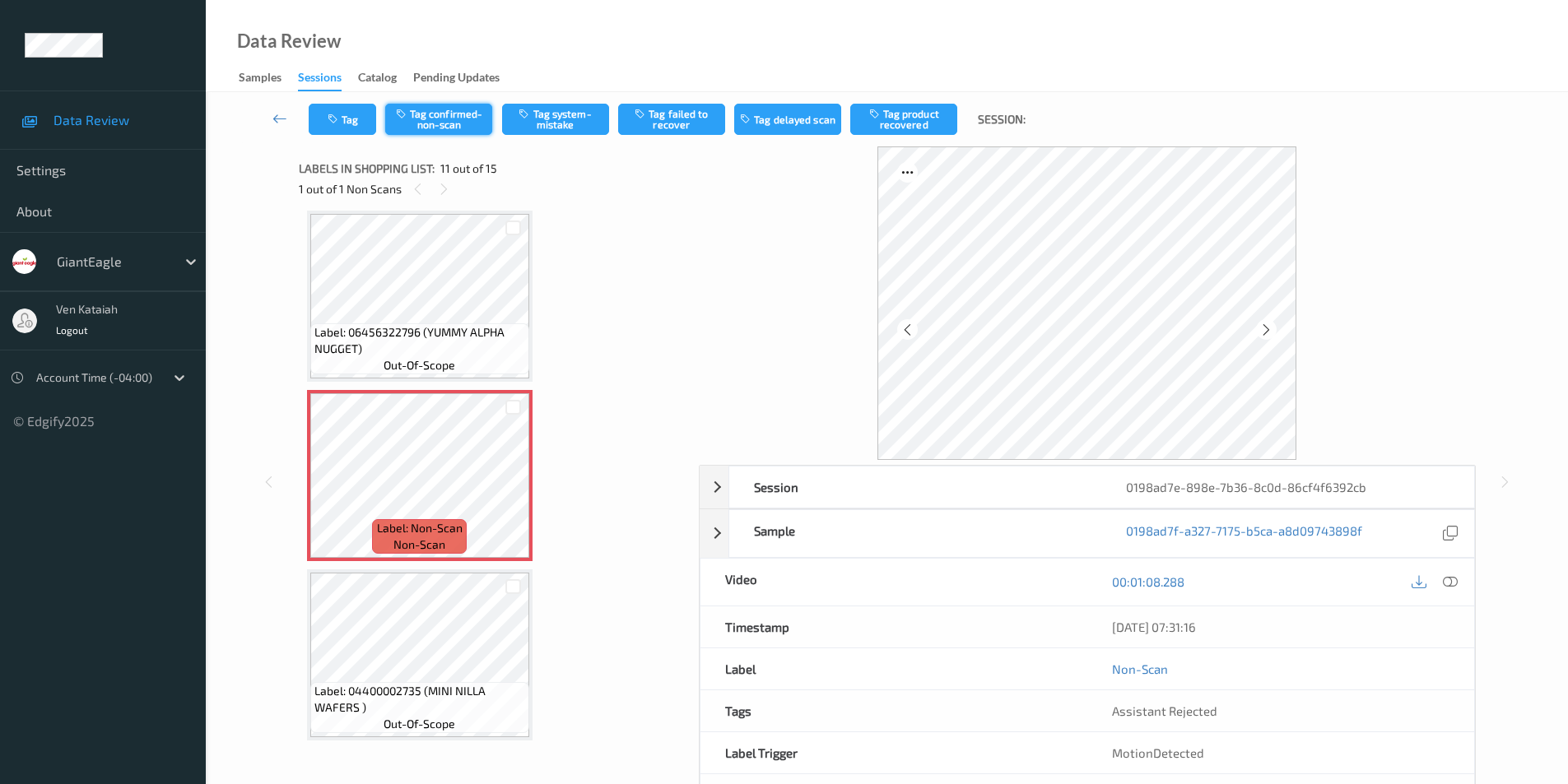
click at [437, 126] on button "Tag confirmed-non-scan" at bounding box center [438, 119] width 107 height 32
click at [900, 120] on button "Tag product recovered" at bounding box center [903, 119] width 107 height 32
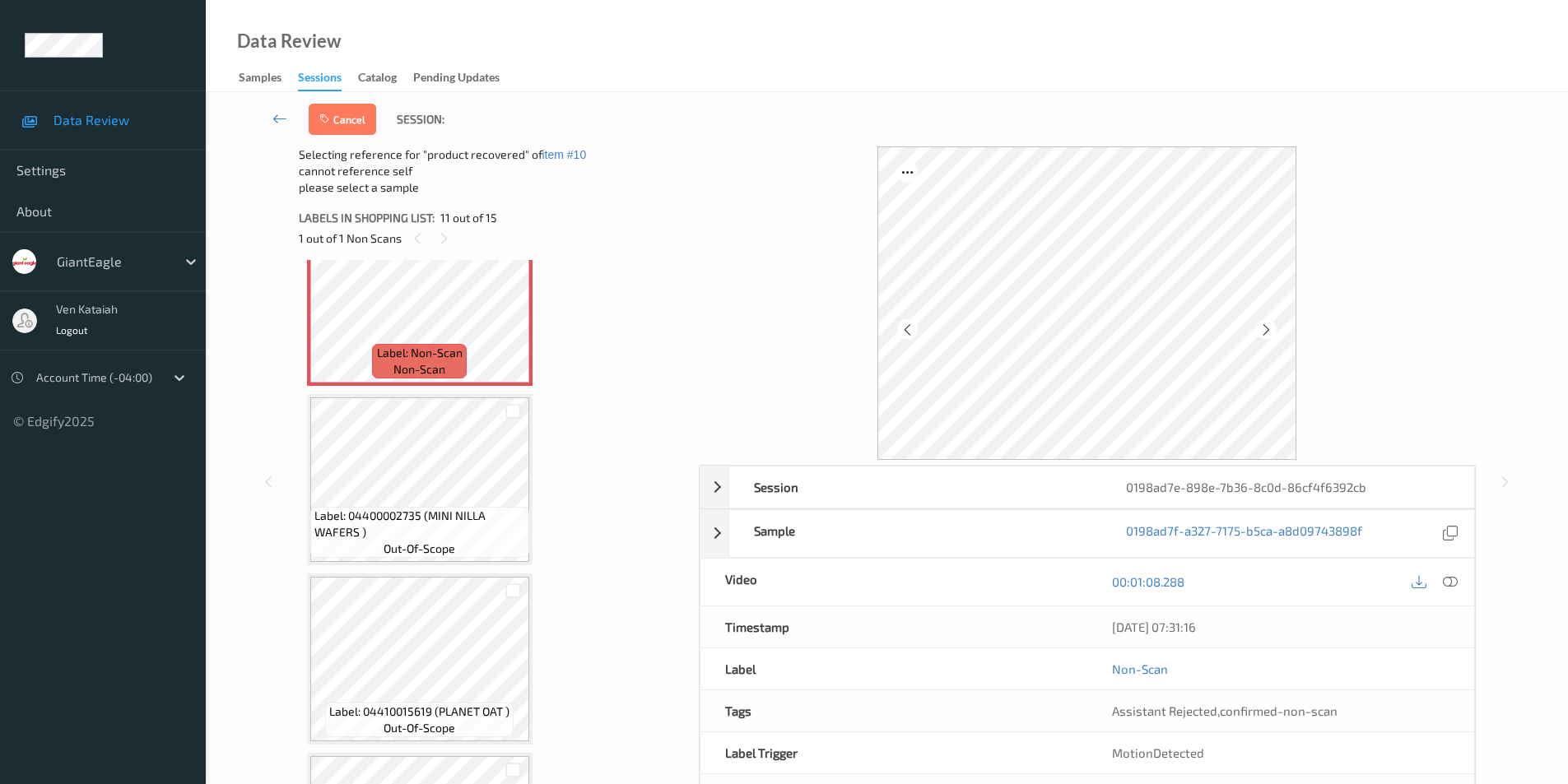
scroll to position [1868, 0]
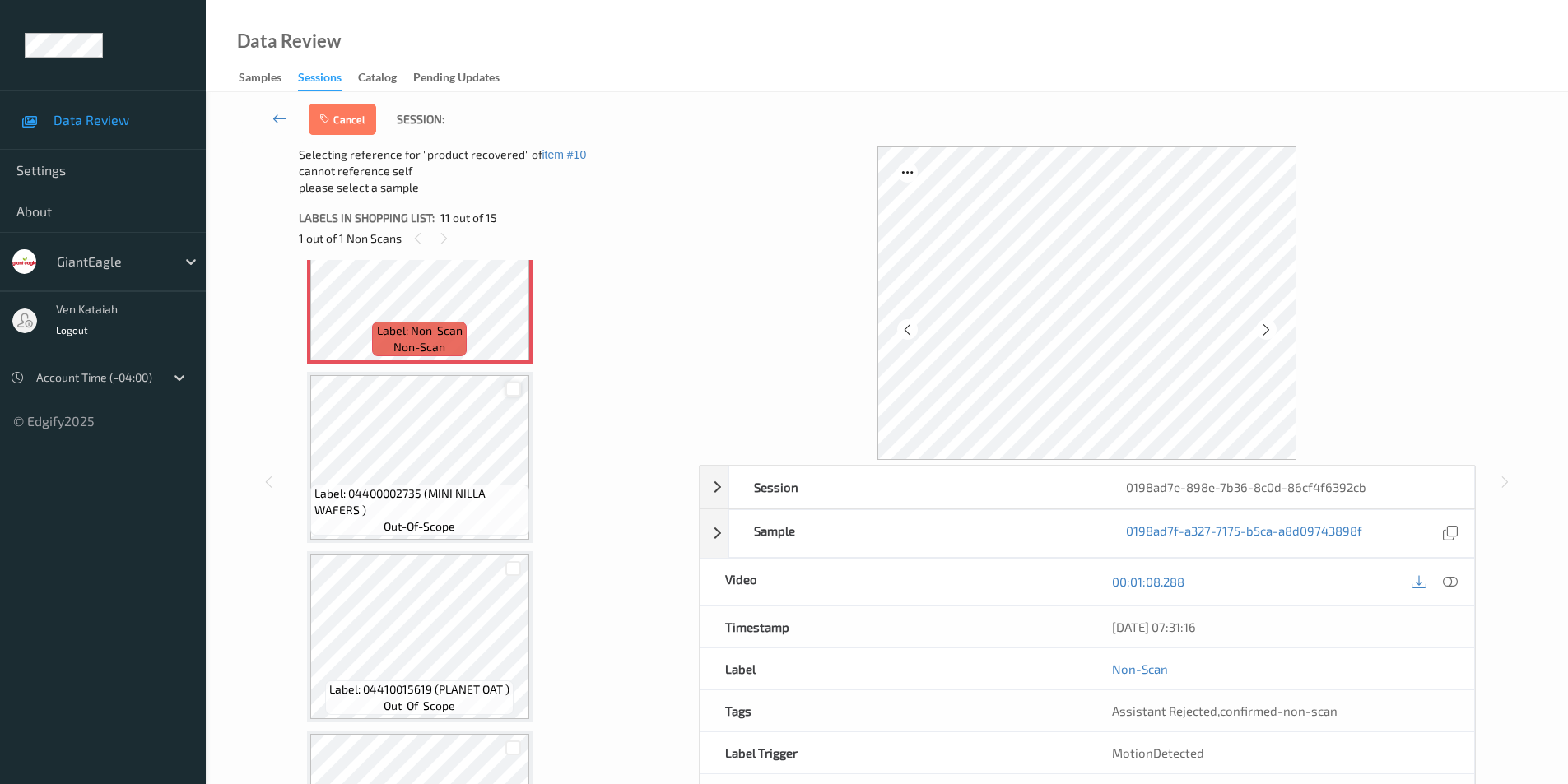
click at [515, 386] on div at bounding box center [513, 390] width 15 height 15
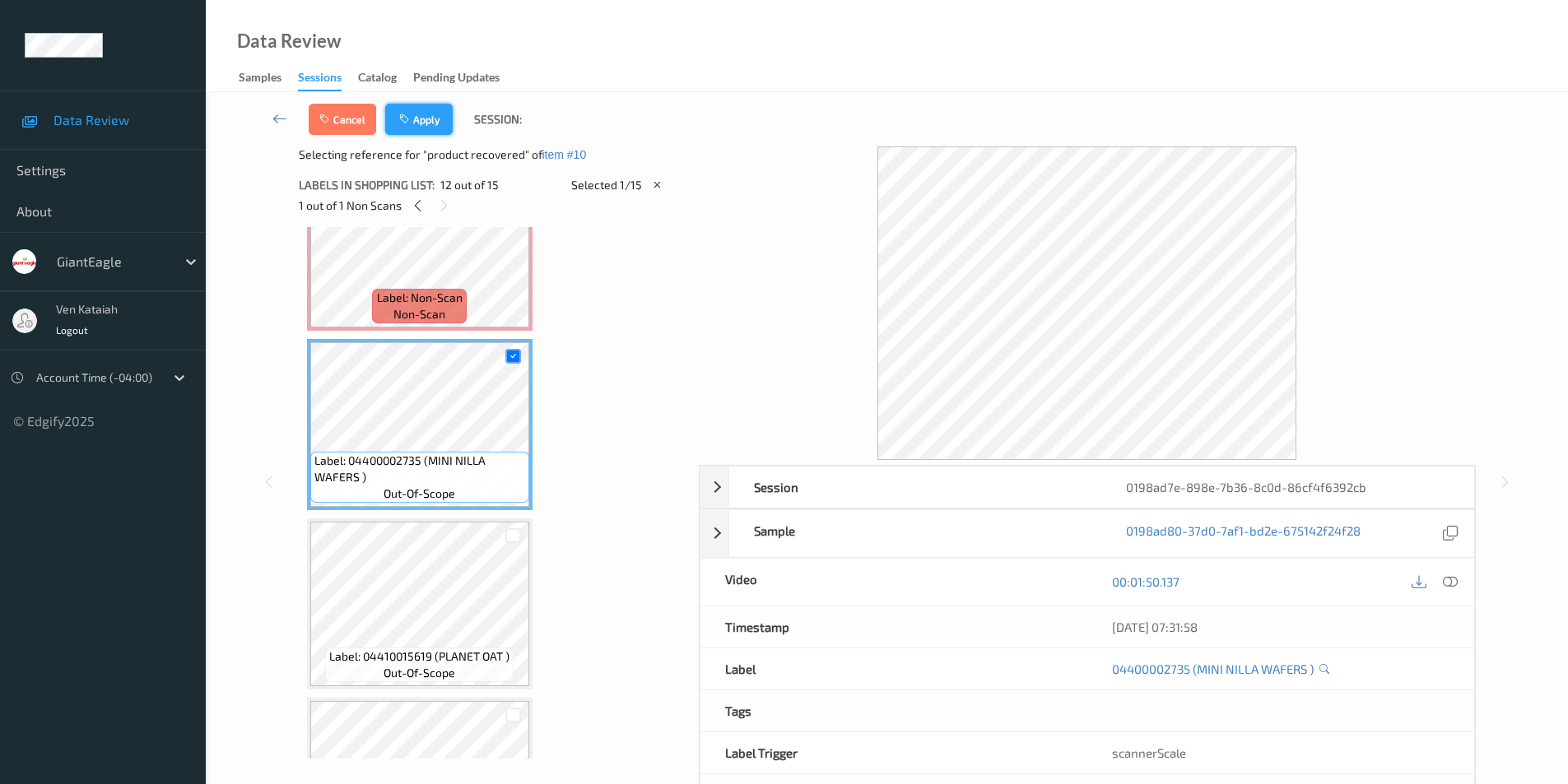
click at [411, 119] on icon "button" at bounding box center [406, 119] width 14 height 12
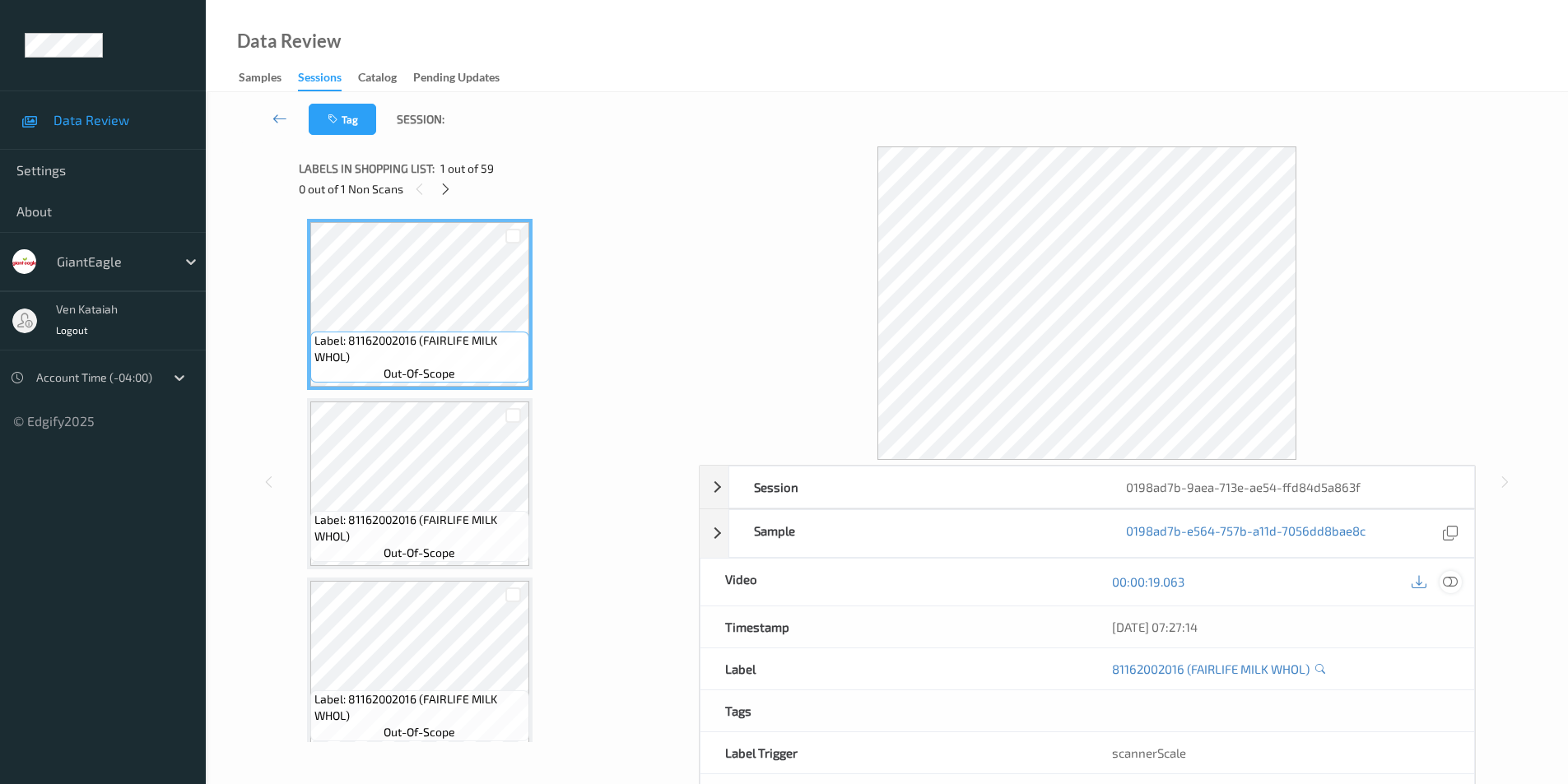
click at [1455, 584] on icon at bounding box center [1449, 581] width 14 height 14
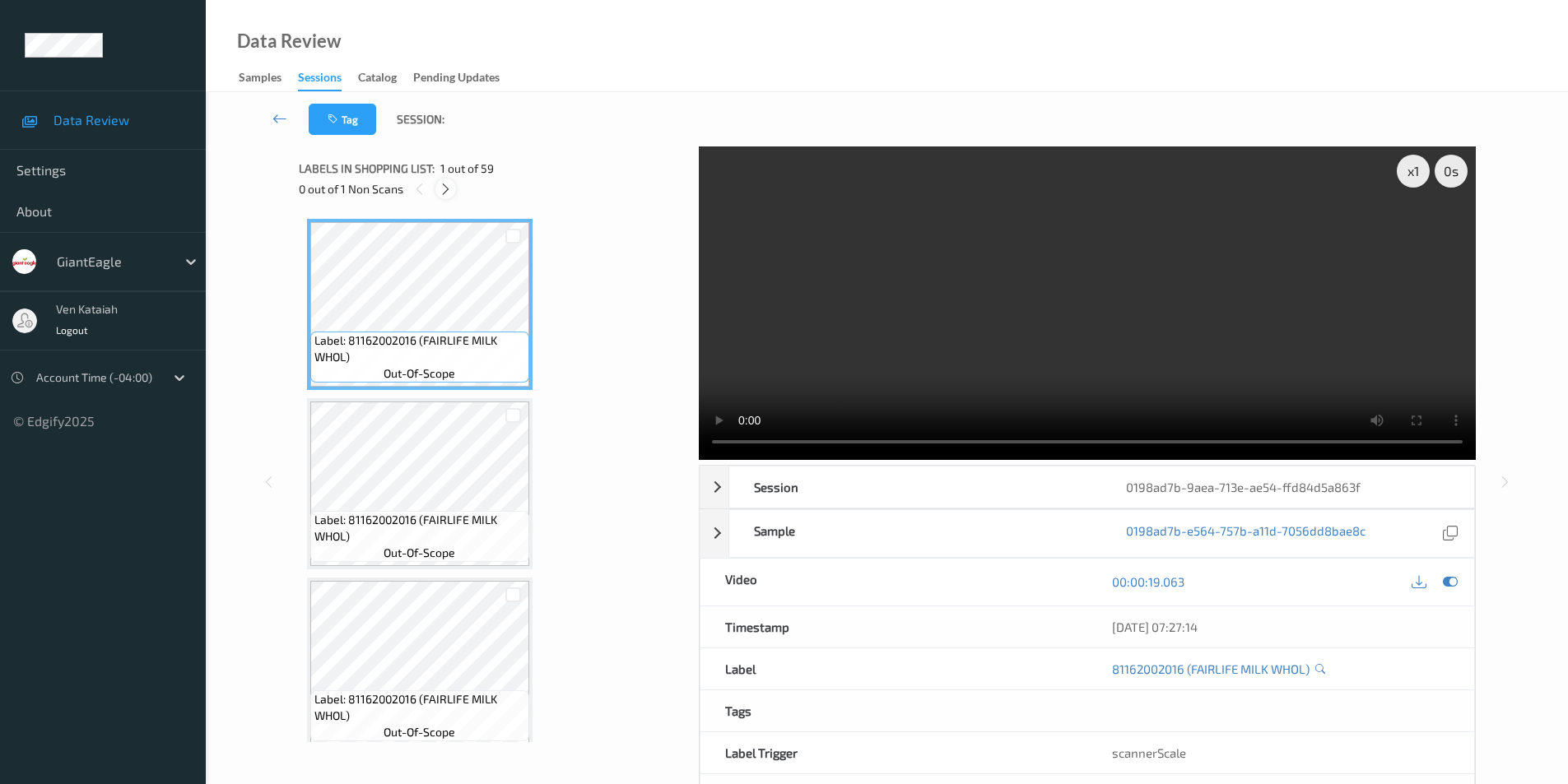
click at [448, 193] on icon at bounding box center [446, 188] width 14 height 14
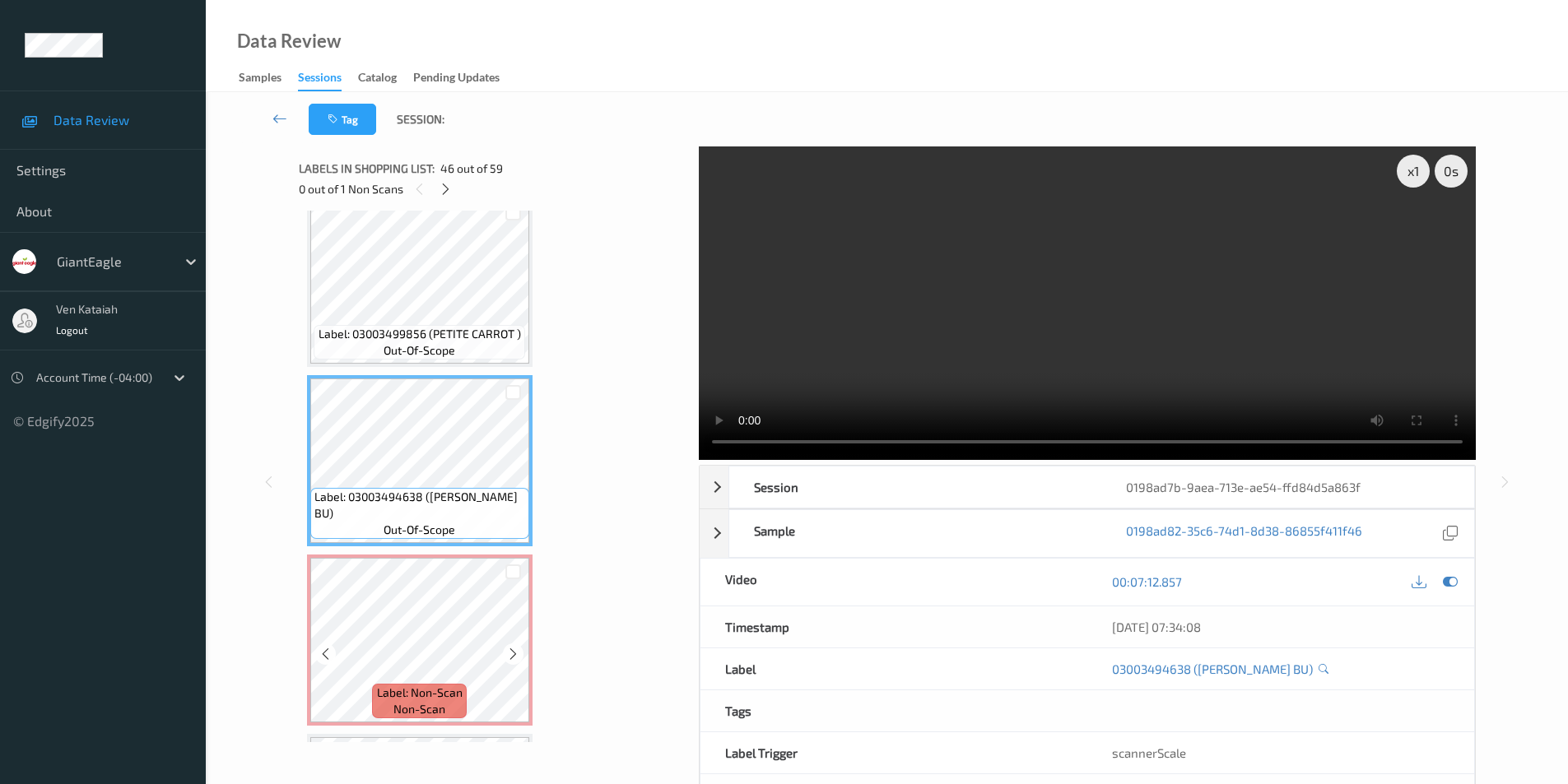
scroll to position [7994, 0]
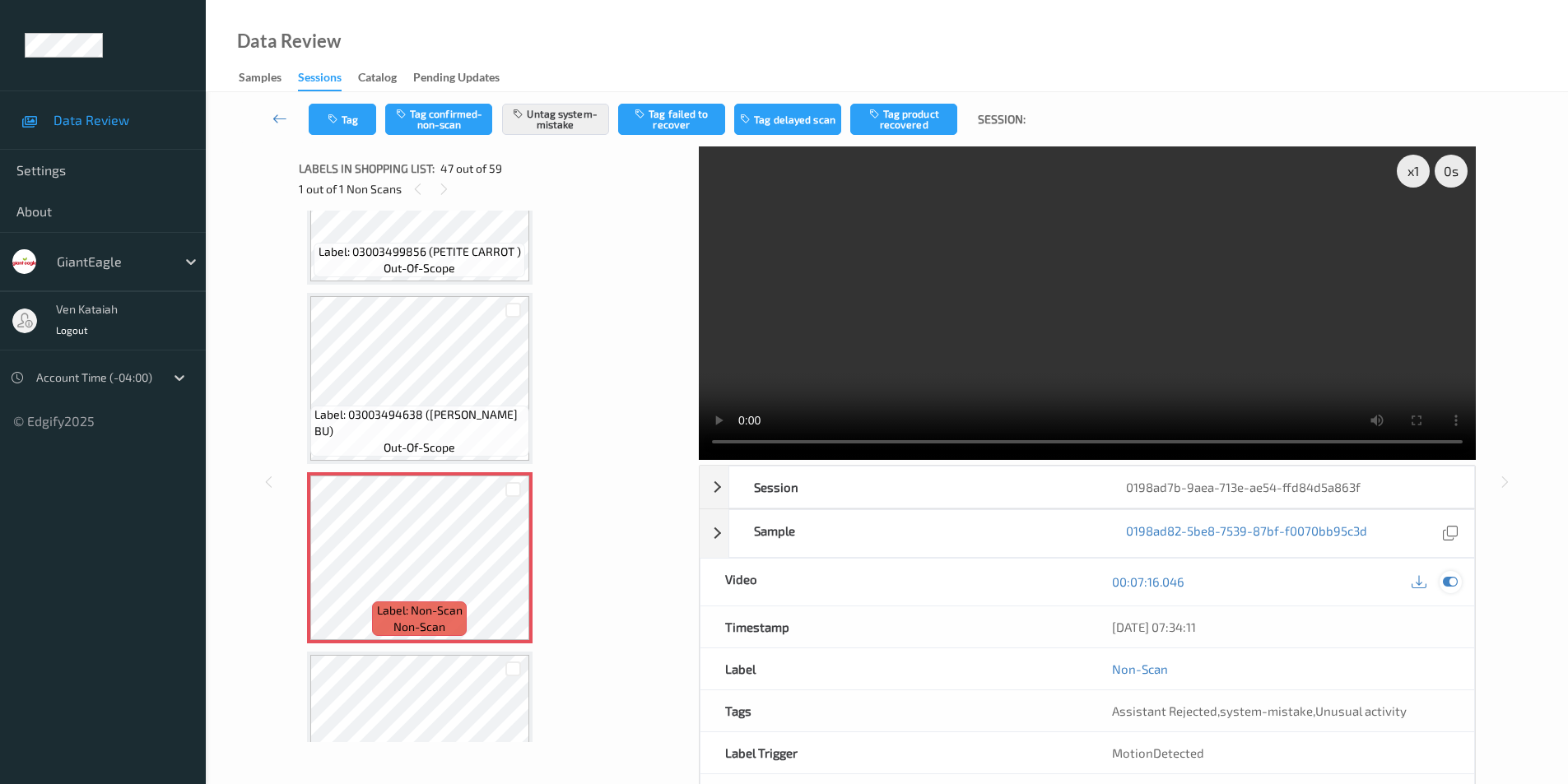
click at [1451, 579] on icon at bounding box center [1449, 581] width 14 height 14
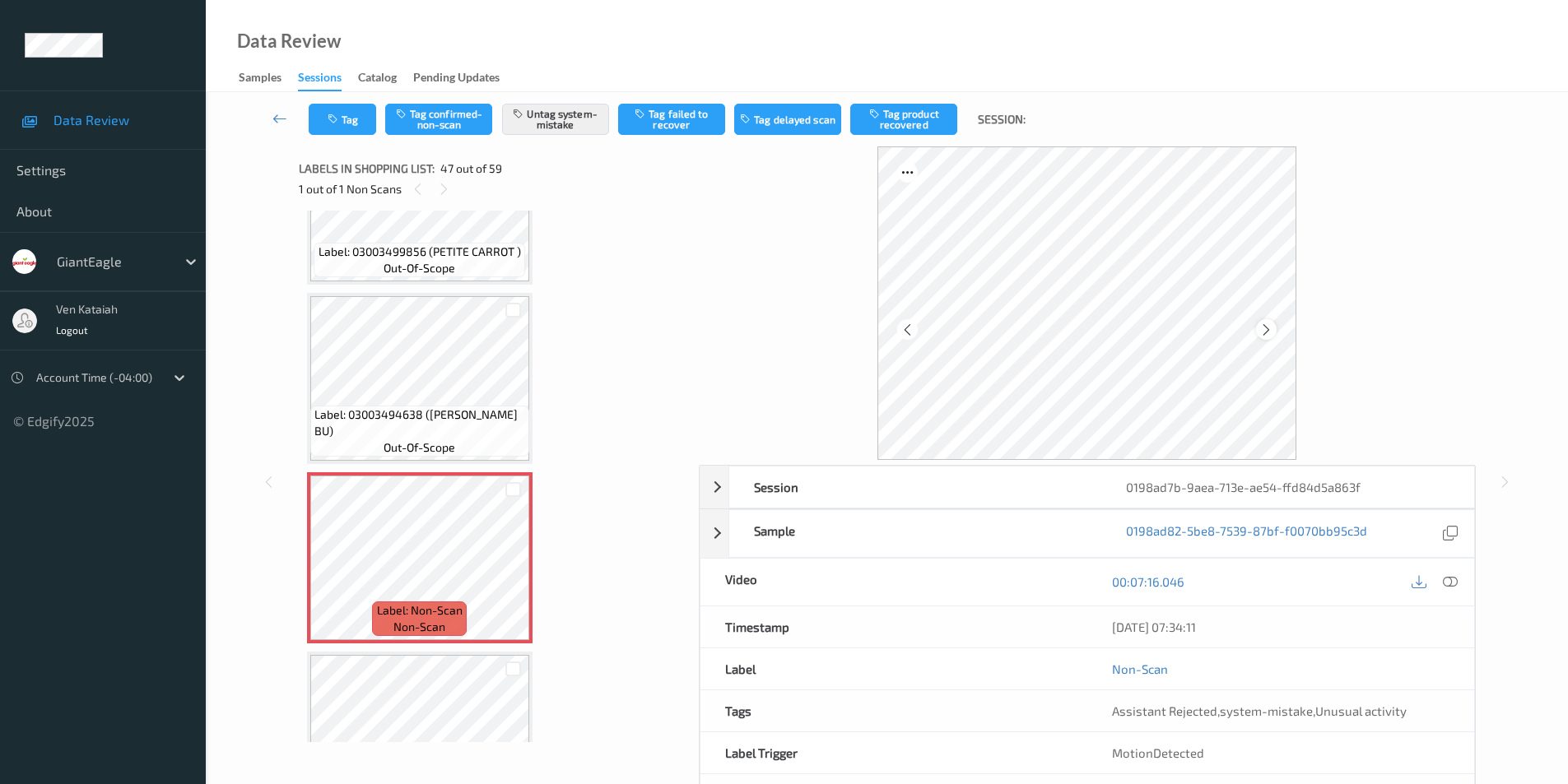
click at [1265, 324] on icon at bounding box center [1266, 328] width 14 height 14
click at [1452, 581] on icon at bounding box center [1449, 581] width 14 height 14
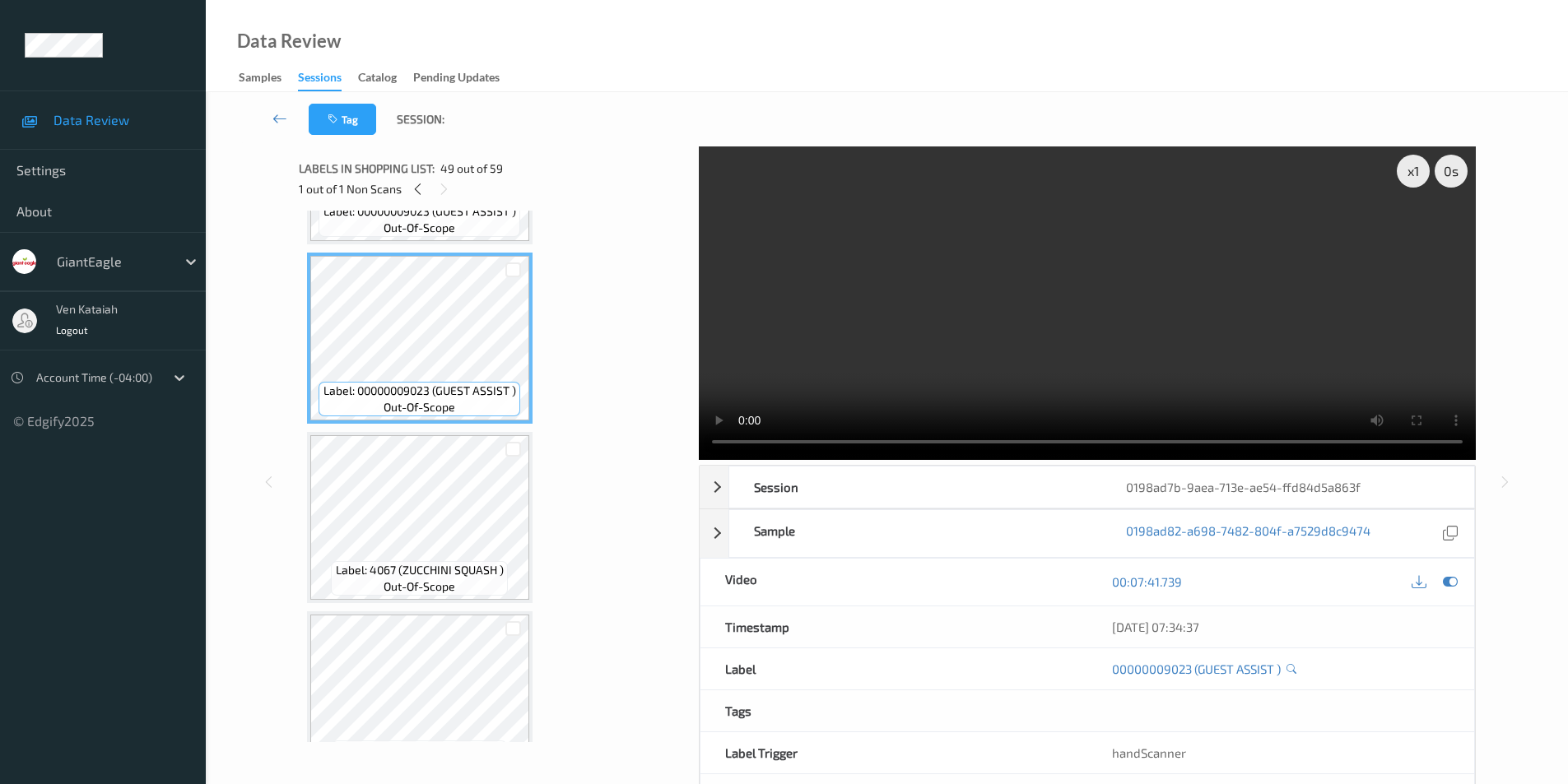
scroll to position [8733, 0]
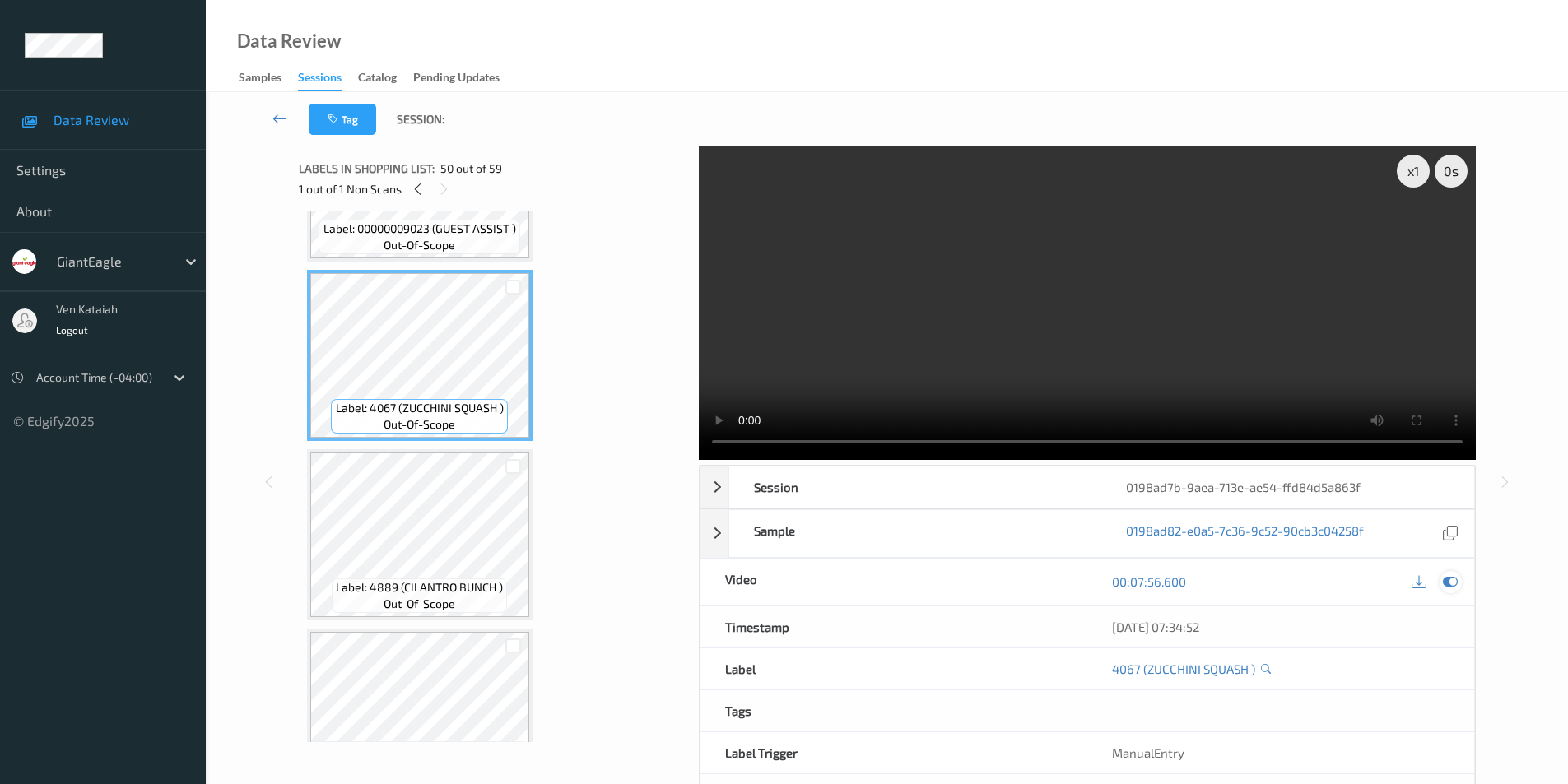
click at [1444, 583] on icon at bounding box center [1449, 581] width 14 height 14
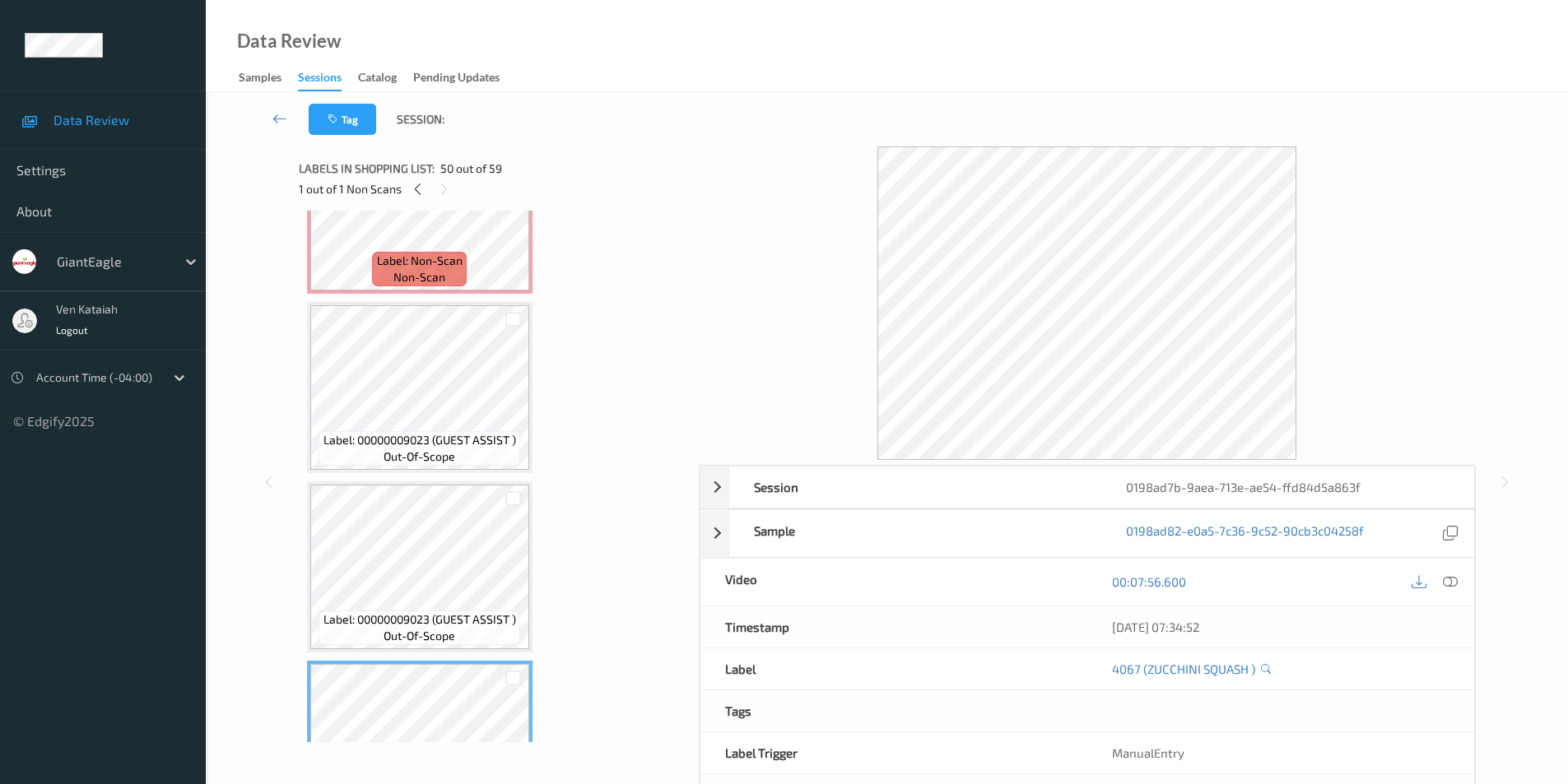
scroll to position [8240, 0]
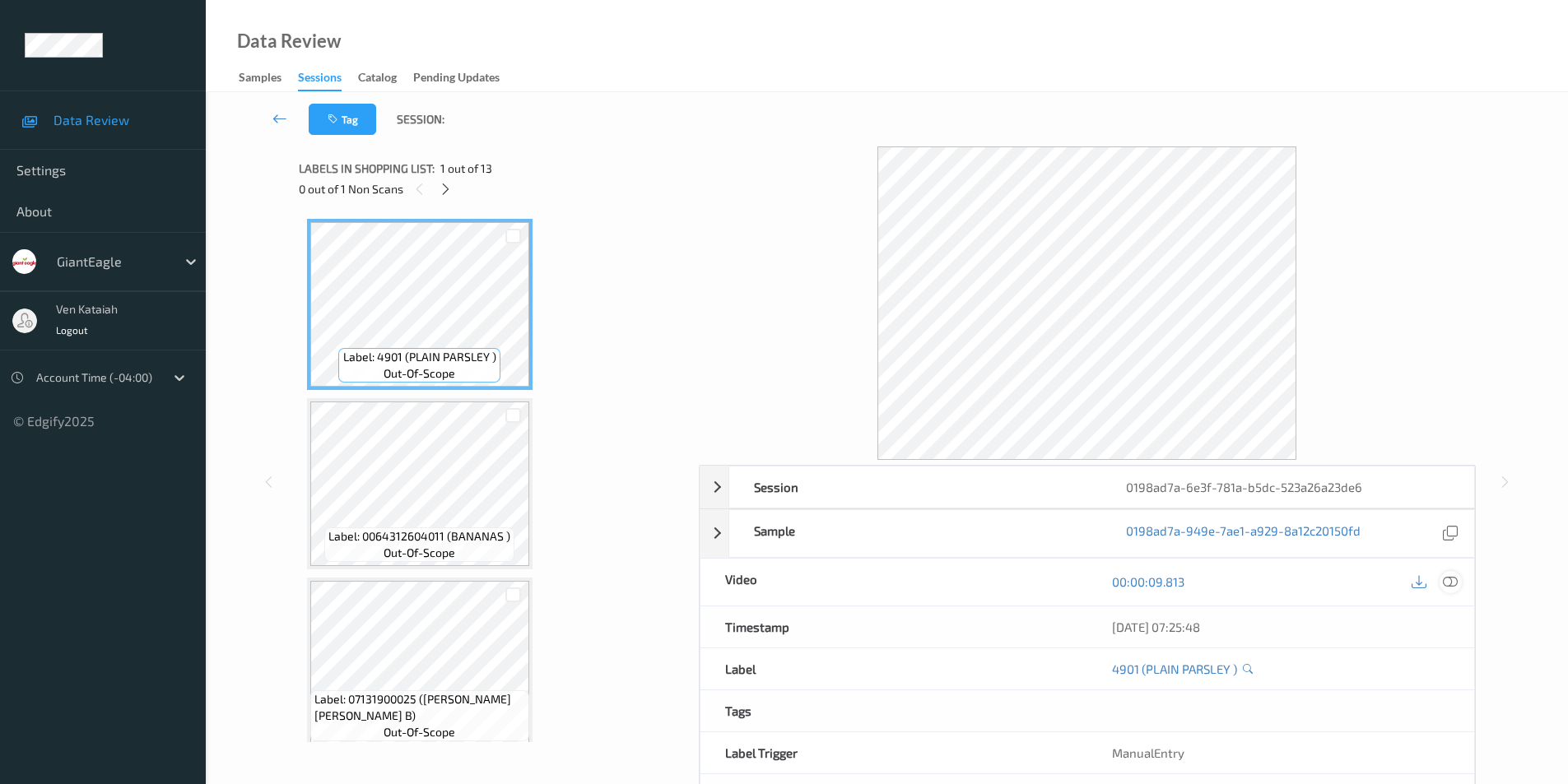
click at [1456, 582] on icon at bounding box center [1449, 581] width 14 height 14
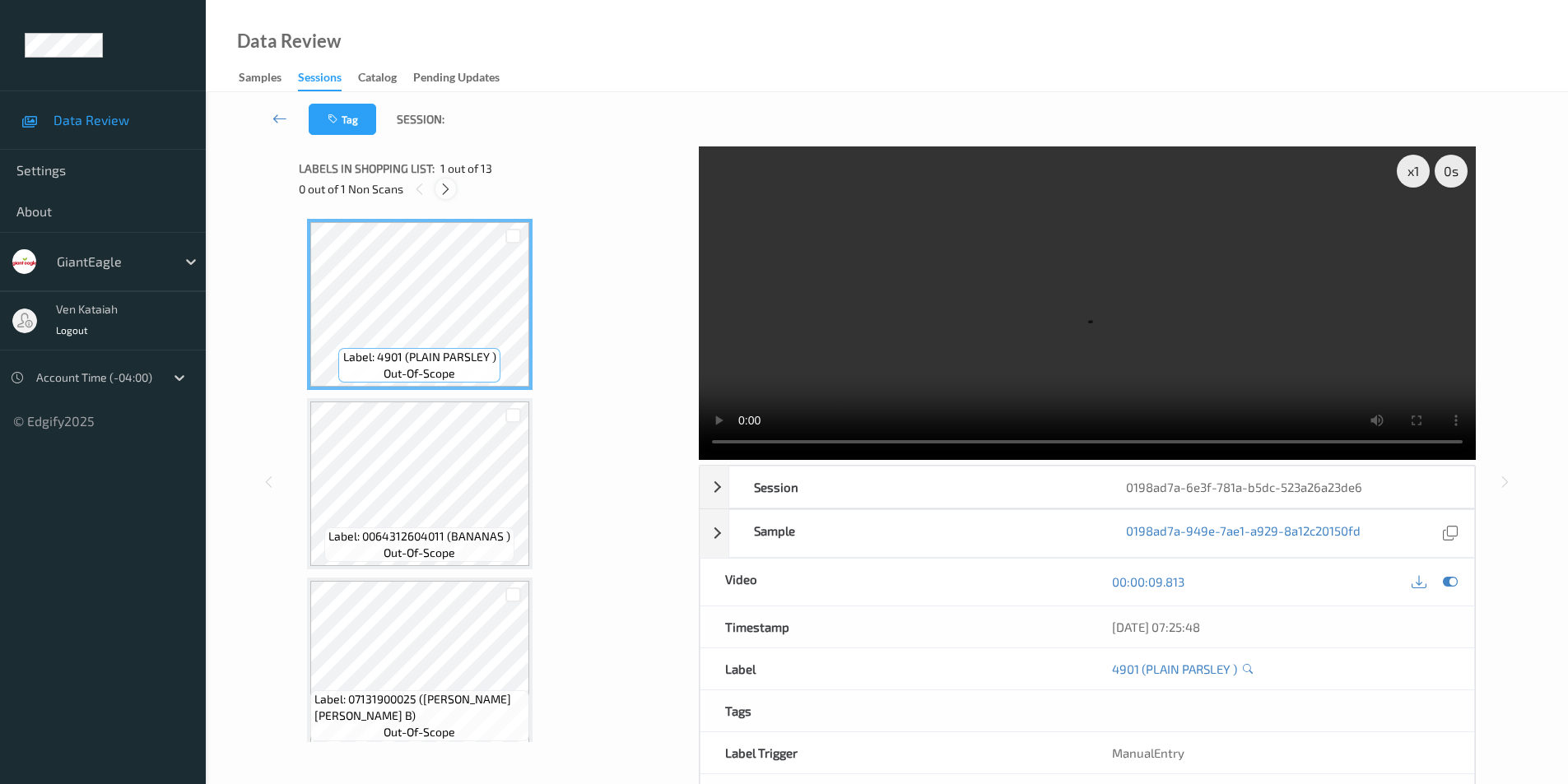
click at [446, 197] on div at bounding box center [445, 188] width 20 height 20
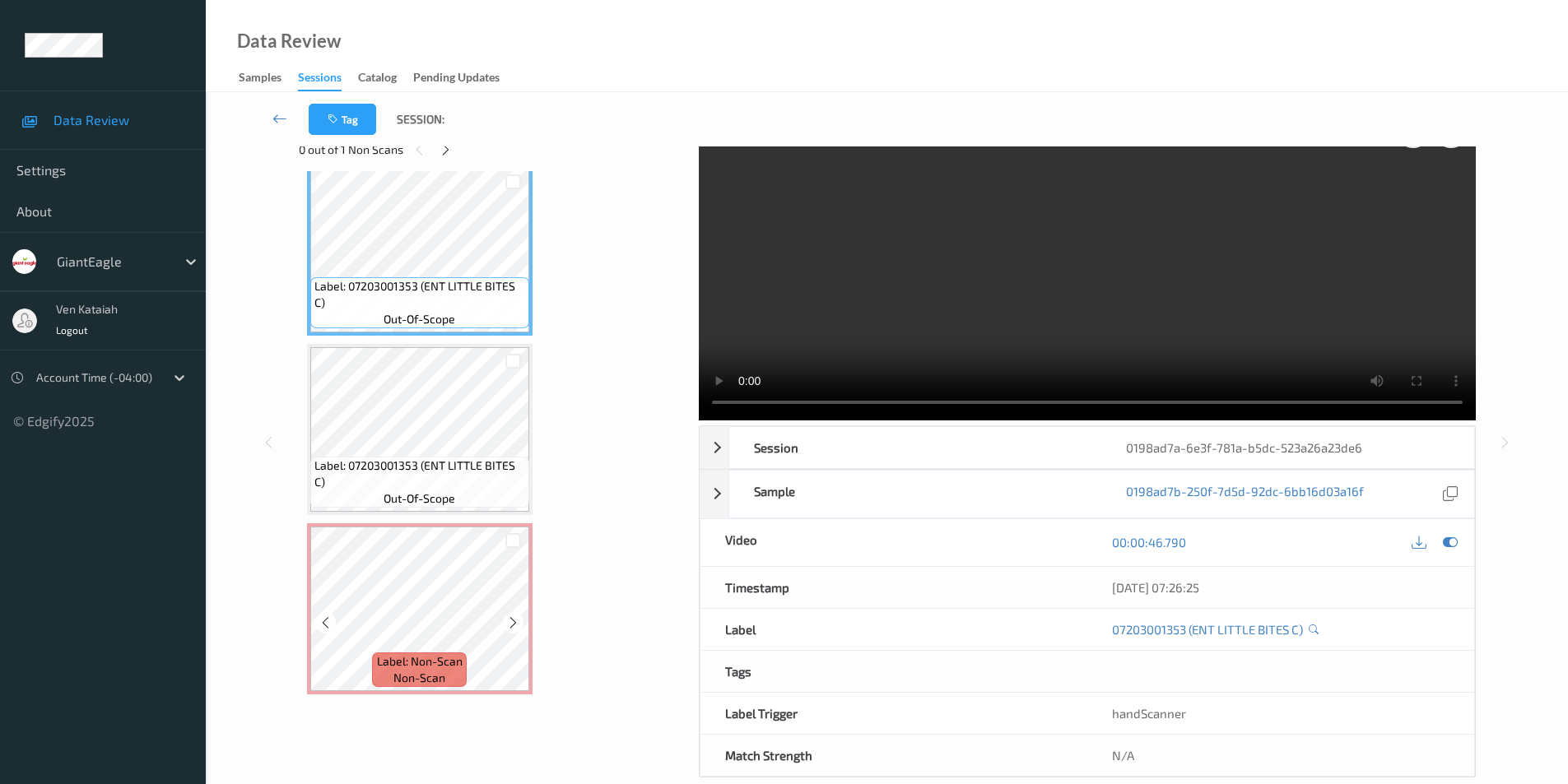
scroll to position [66, 0]
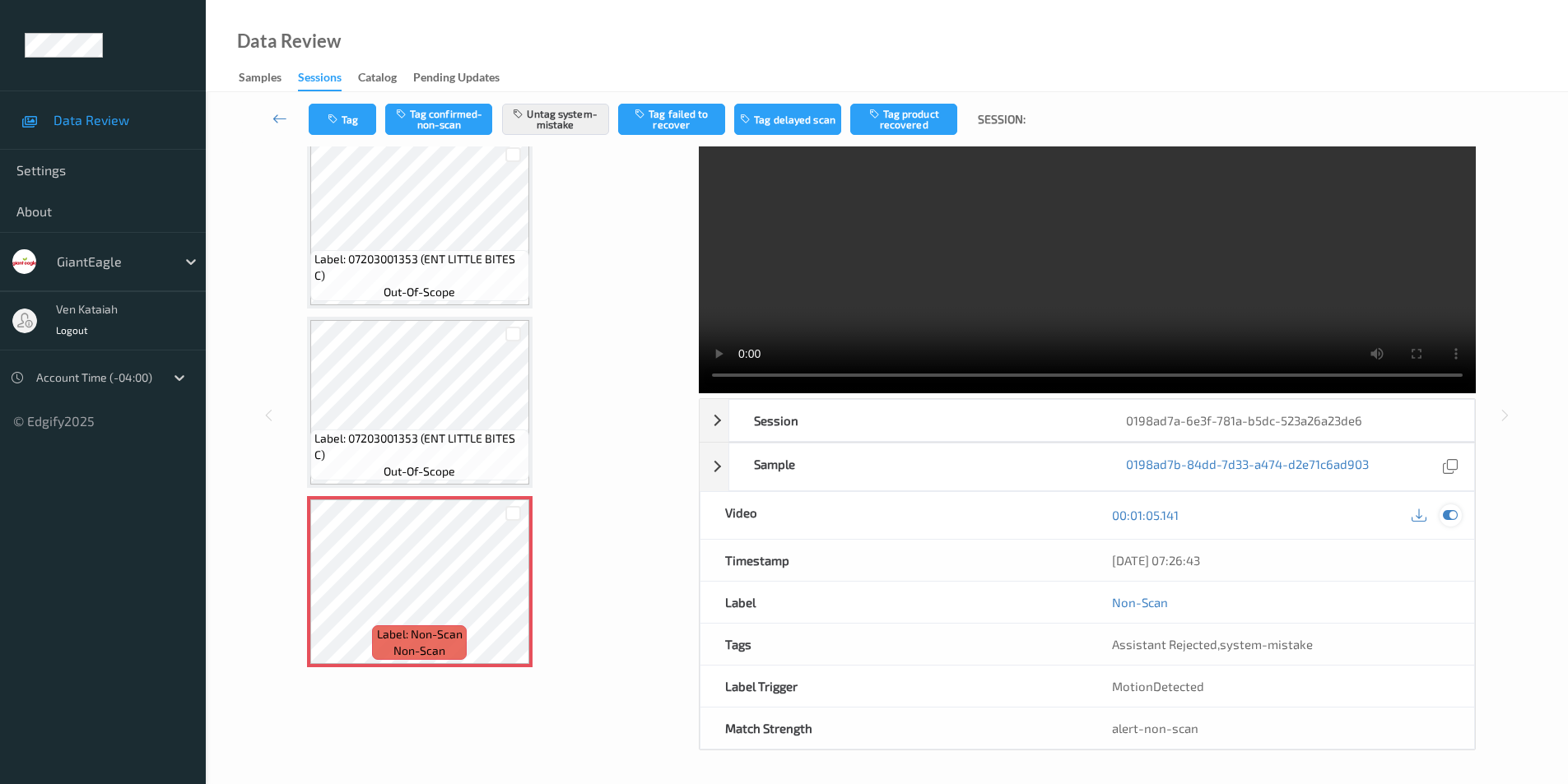
click at [1453, 512] on icon at bounding box center [1449, 514] width 14 height 14
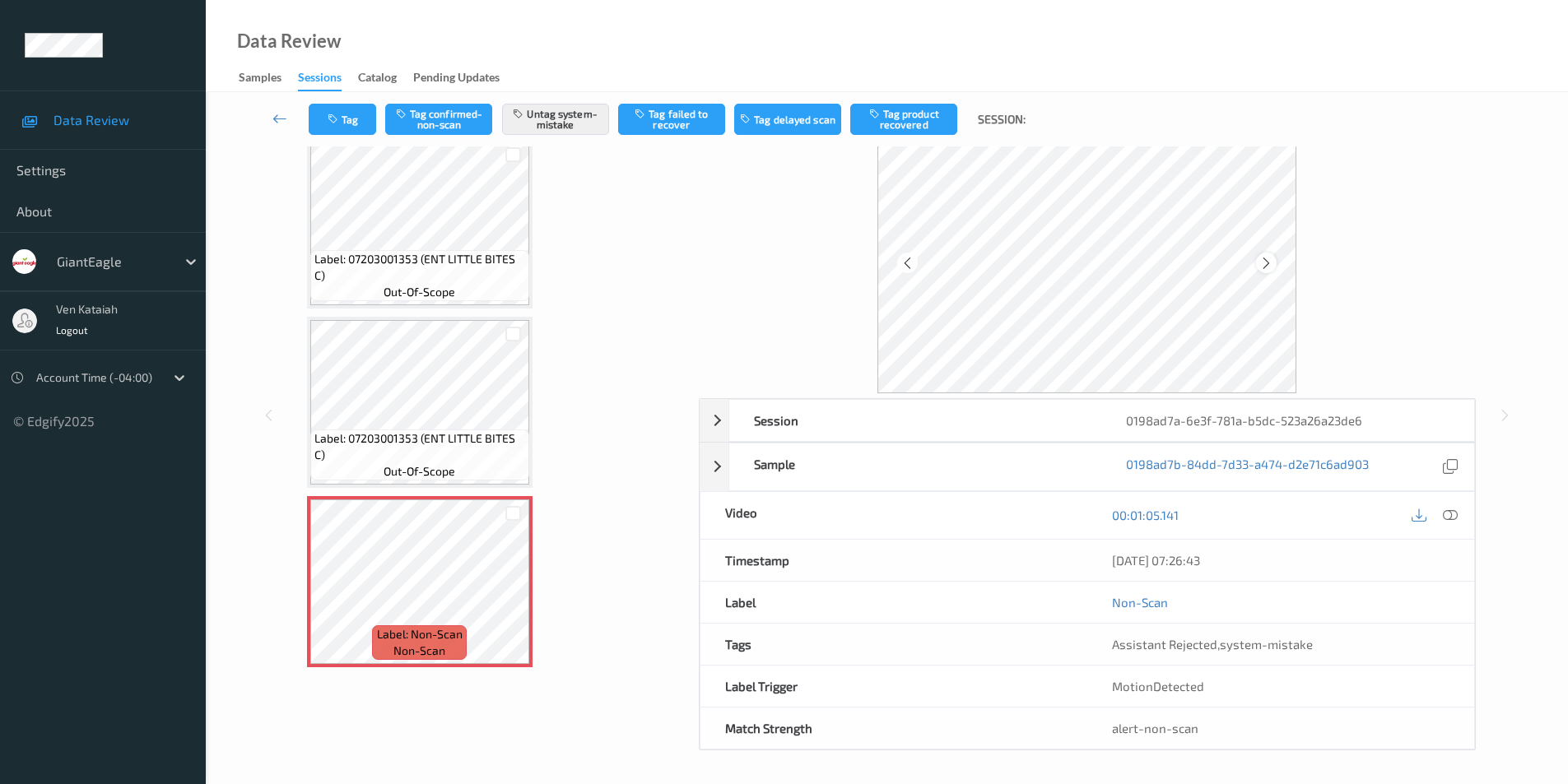
click at [1266, 263] on icon at bounding box center [1266, 262] width 14 height 14
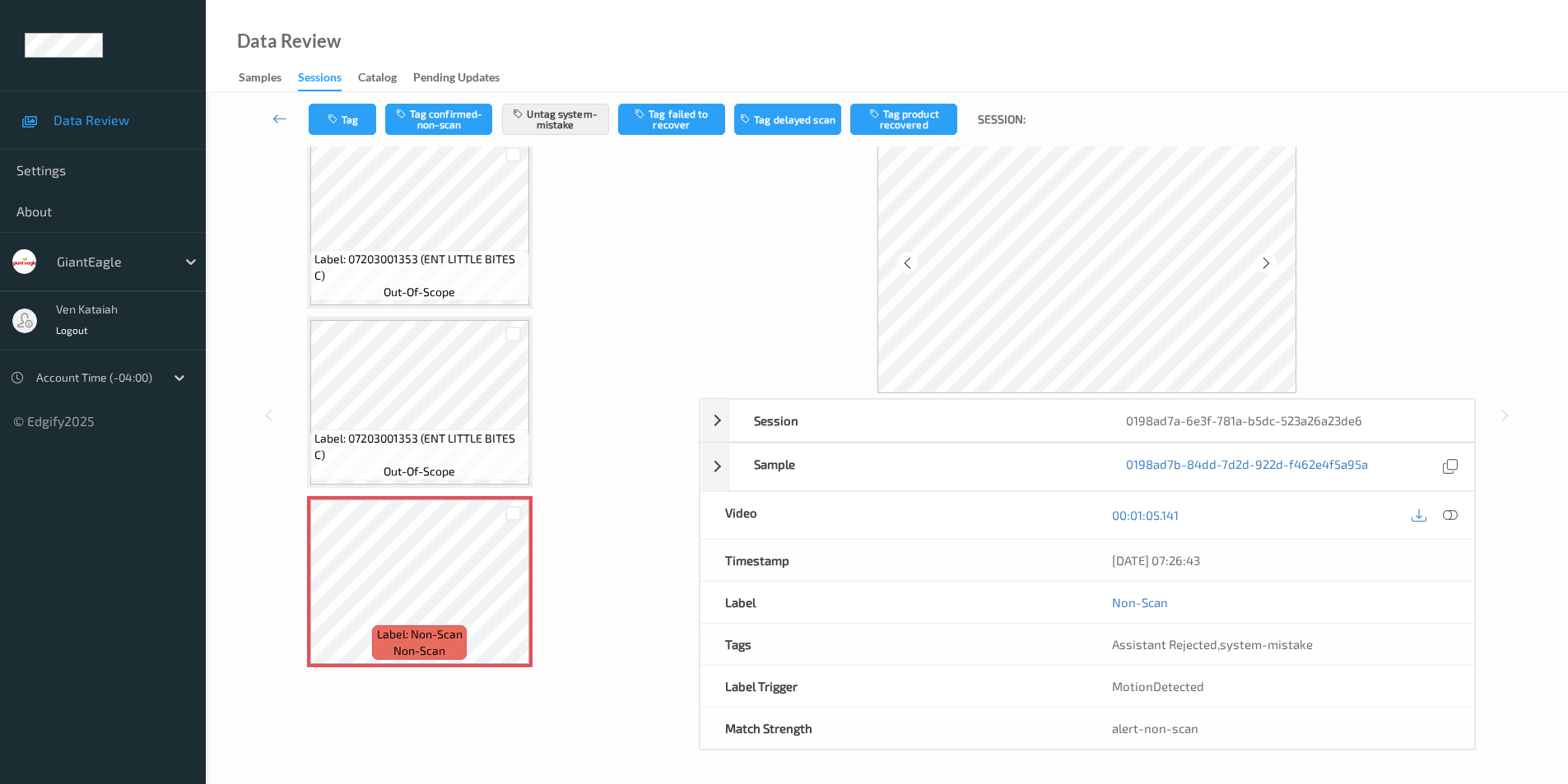
click at [1266, 263] on icon at bounding box center [1266, 262] width 14 height 14
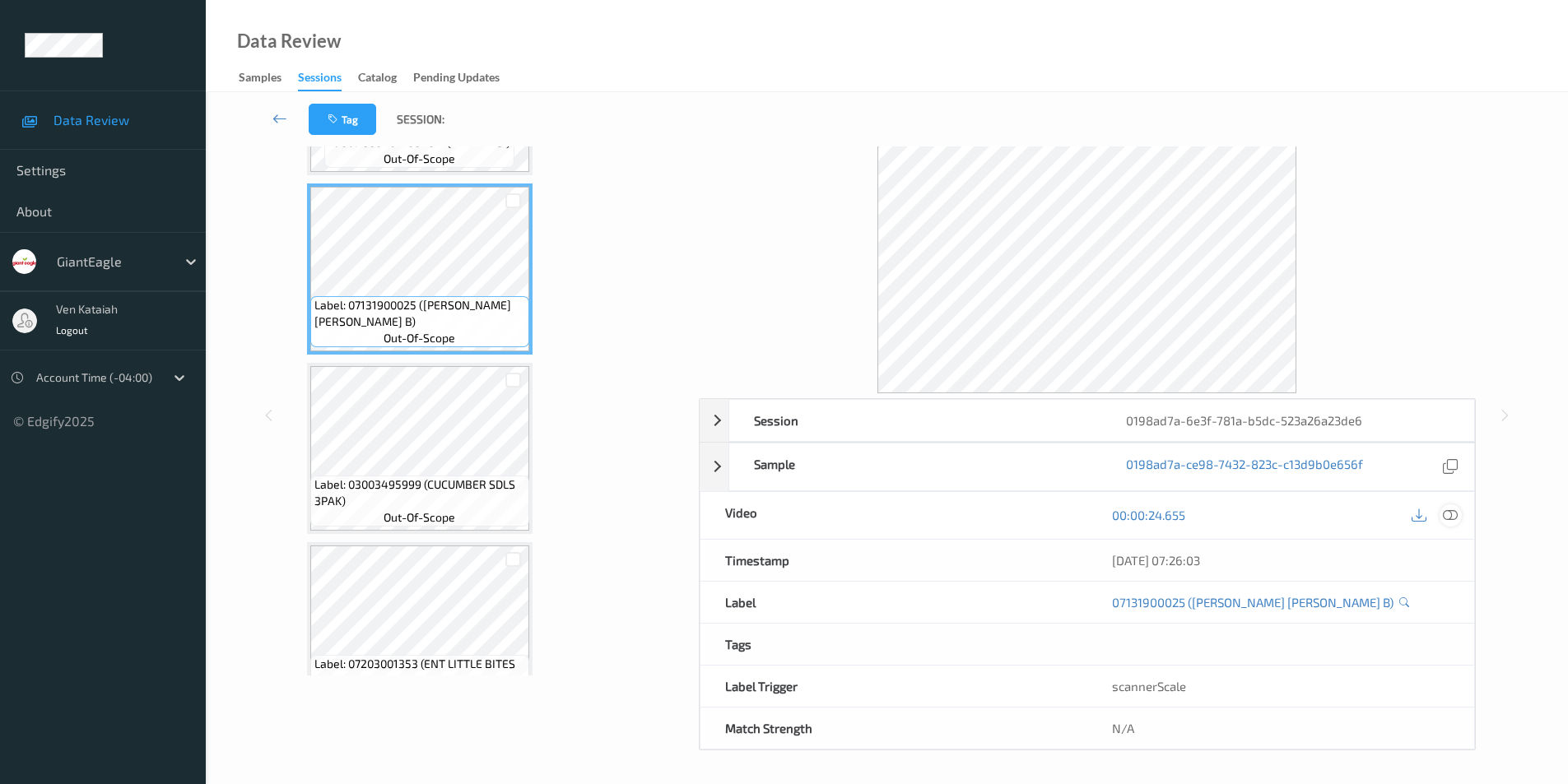
click at [1448, 513] on icon at bounding box center [1449, 514] width 14 height 14
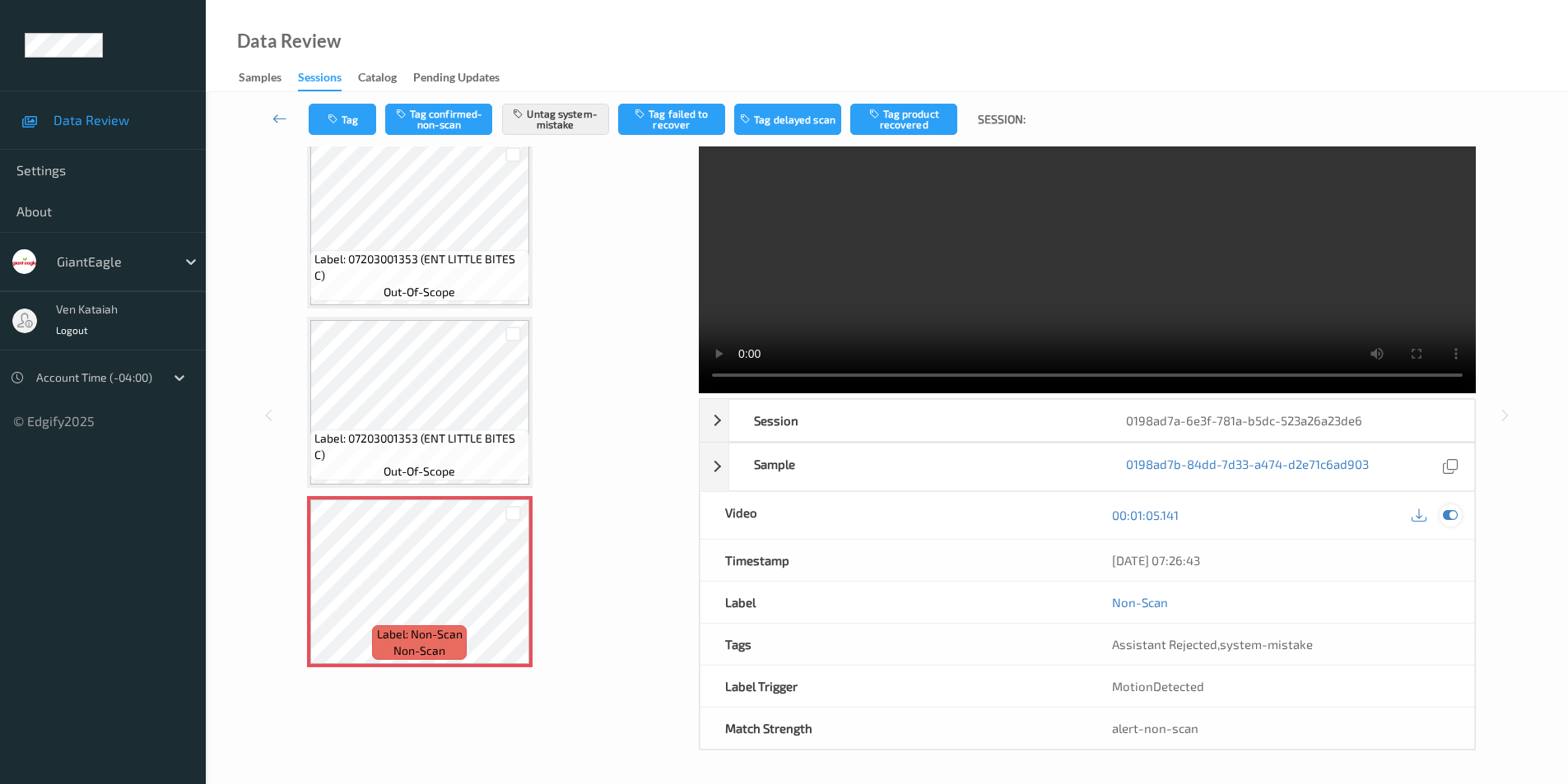
click at [1451, 514] on icon at bounding box center [1449, 514] width 14 height 14
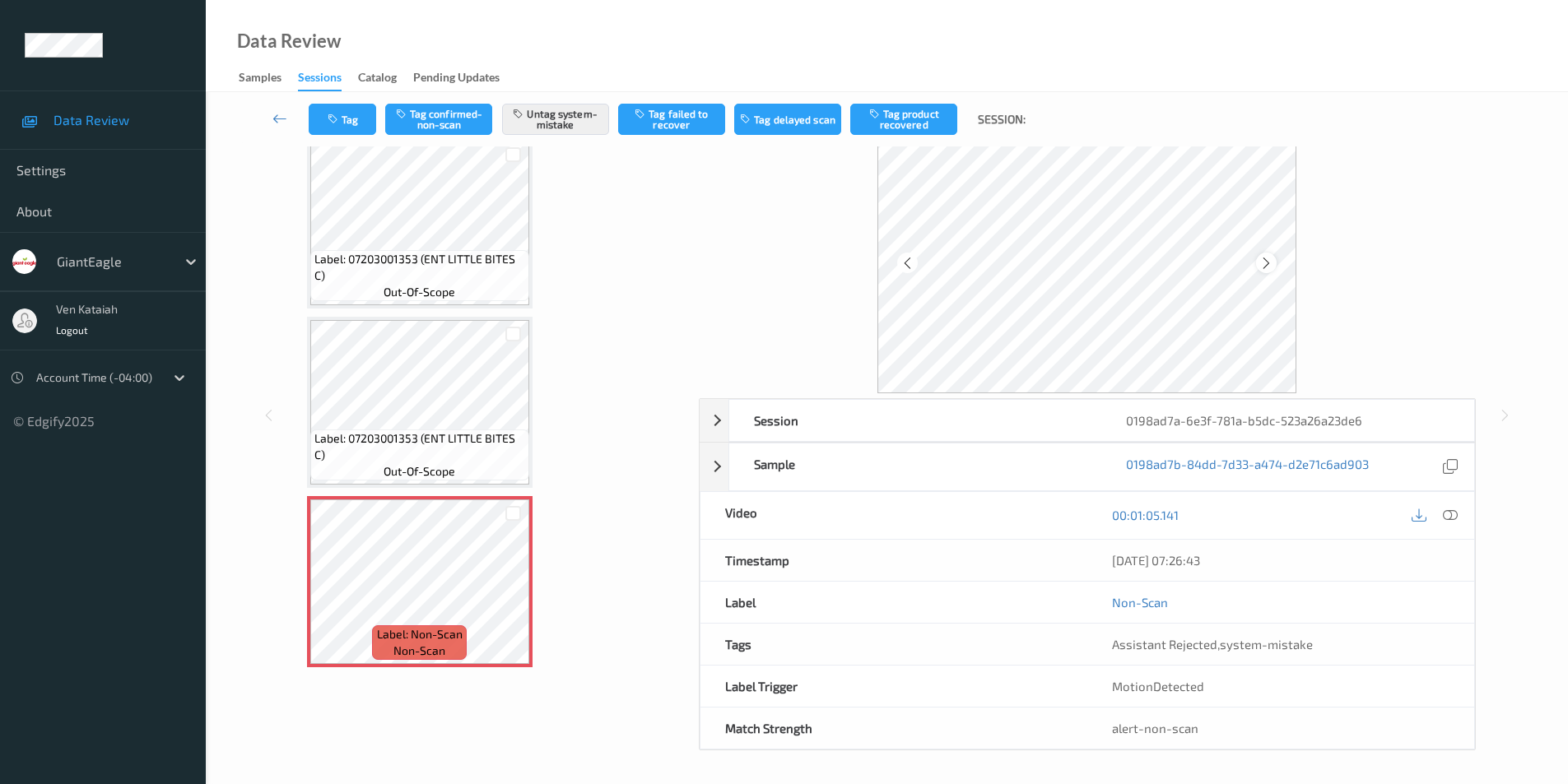
click at [1266, 260] on icon at bounding box center [1266, 262] width 14 height 14
click at [326, 119] on button "Tag" at bounding box center [342, 119] width 67 height 32
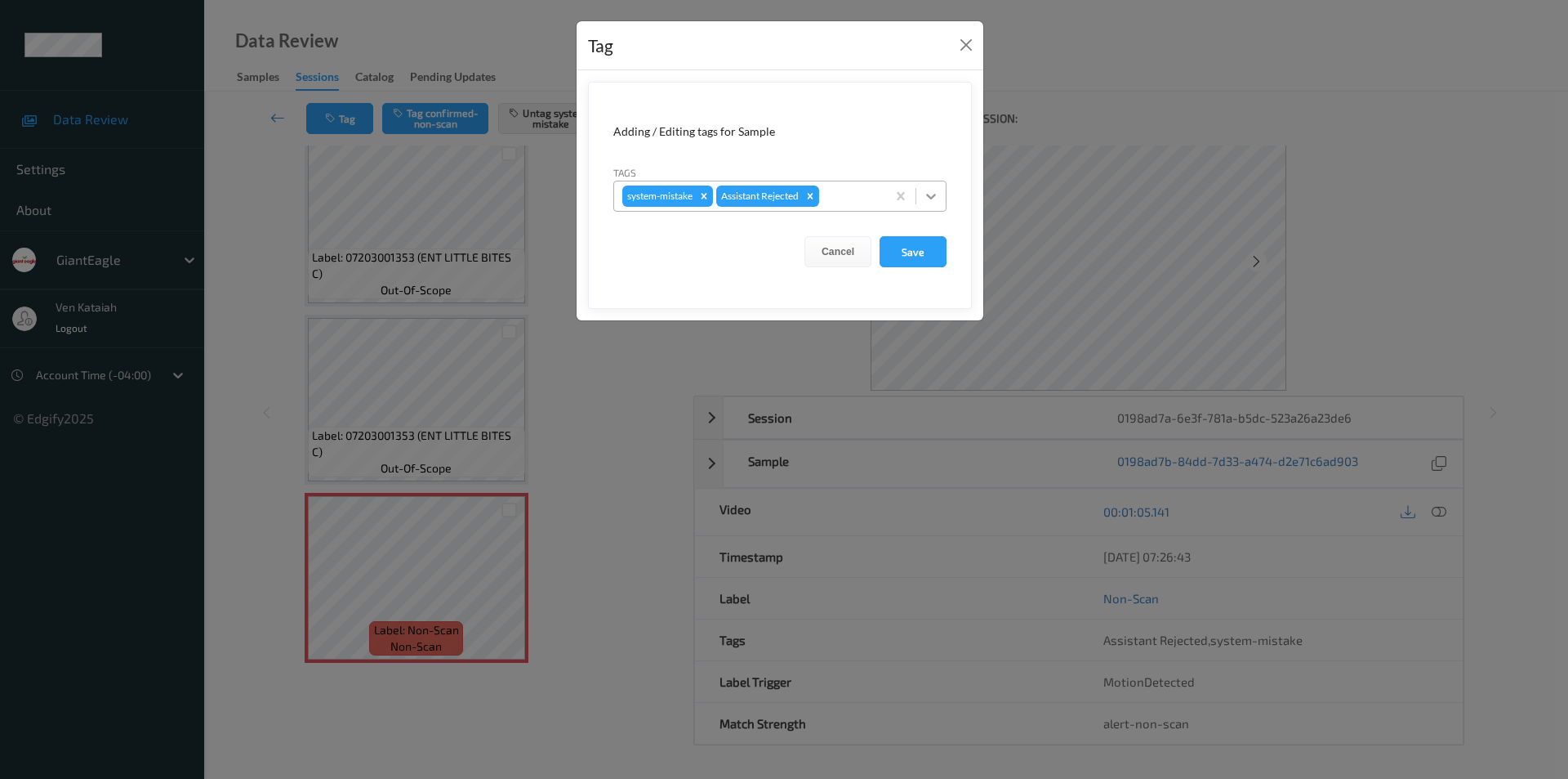
click at [932, 197] on icon at bounding box center [931, 196] width 10 height 6
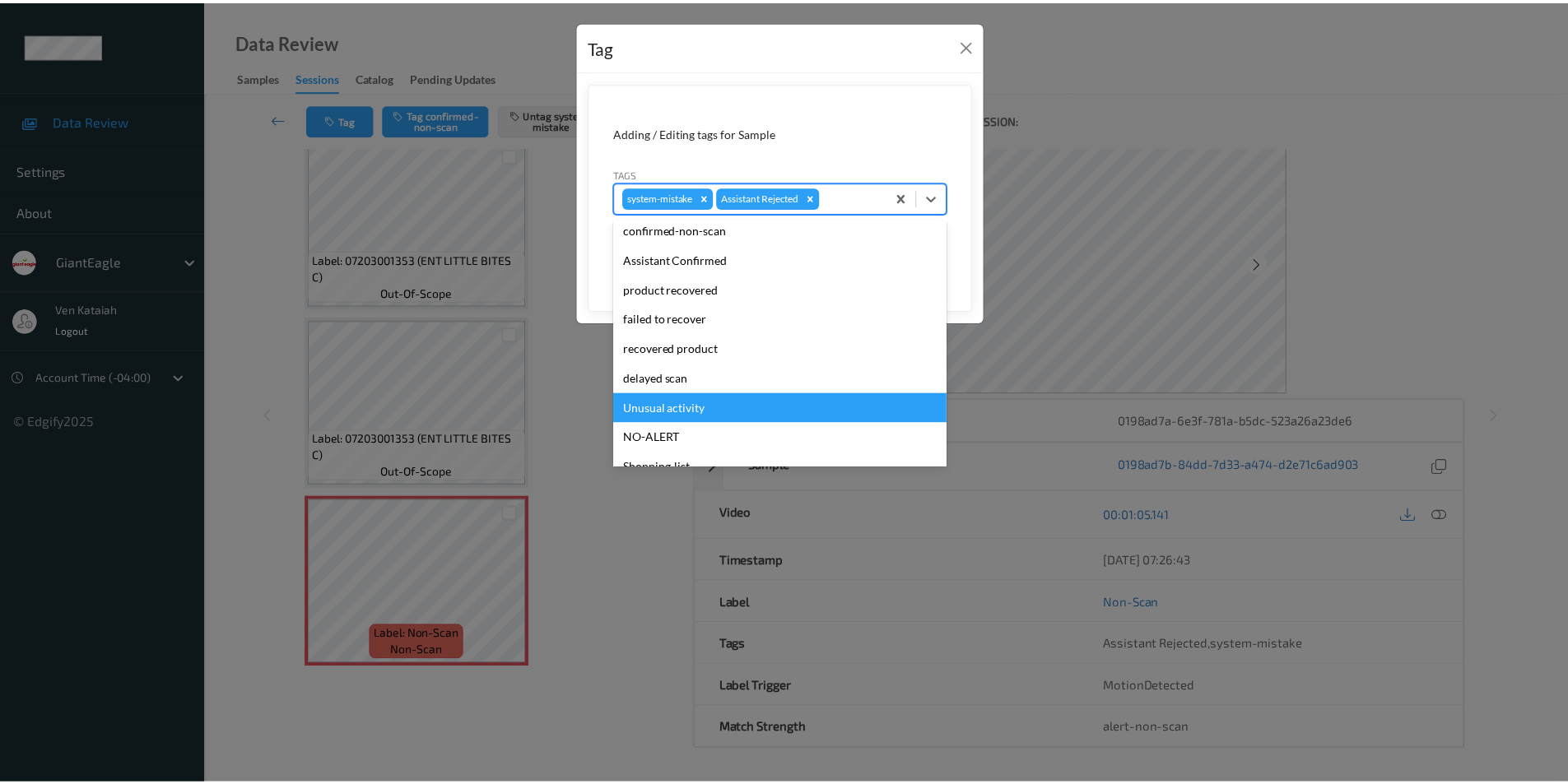
scroll to position [145, 0]
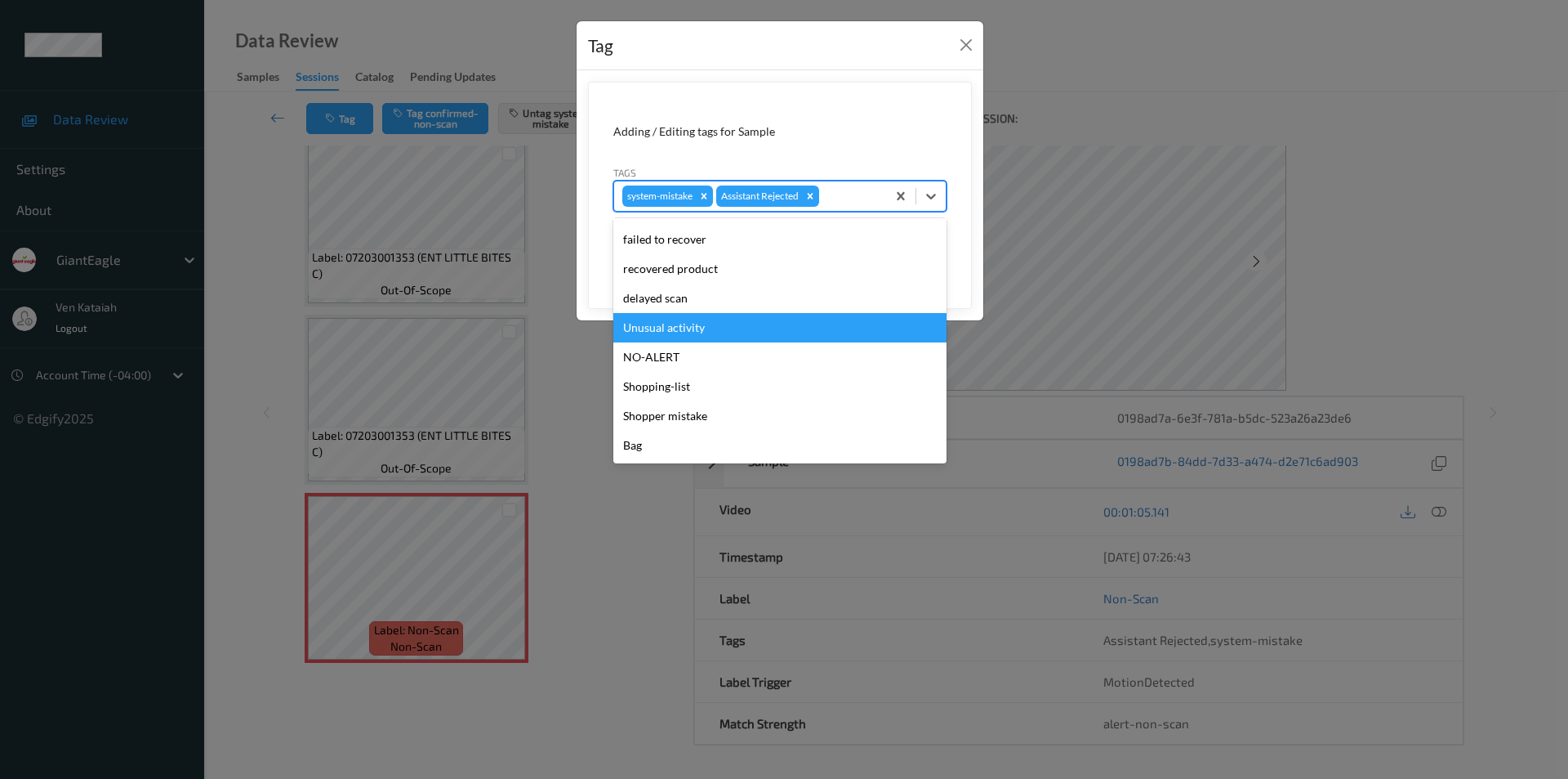
click at [705, 326] on div "Unusual activity" at bounding box center [781, 327] width 334 height 30
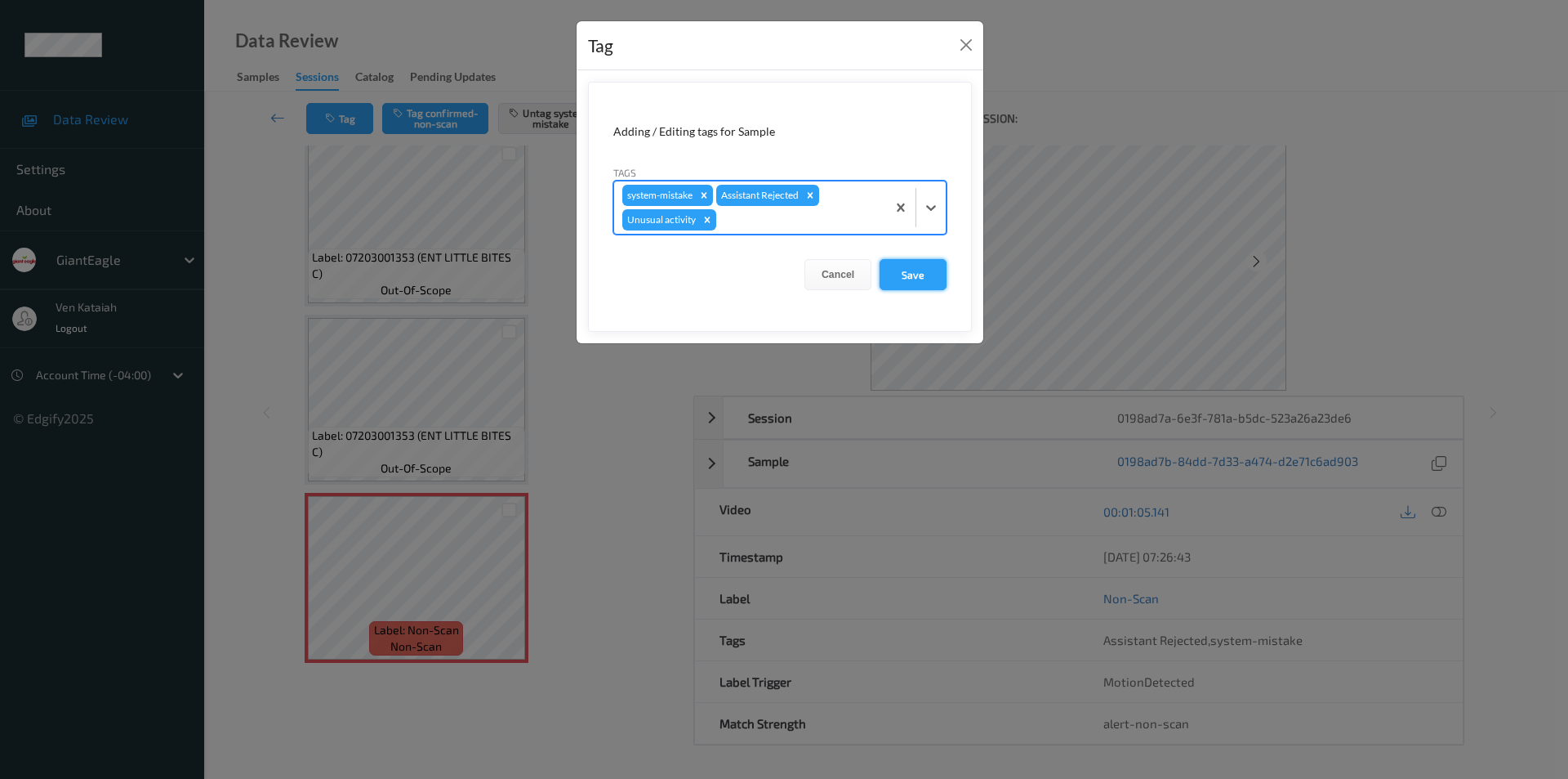
click at [904, 280] on button "Save" at bounding box center [913, 275] width 67 height 31
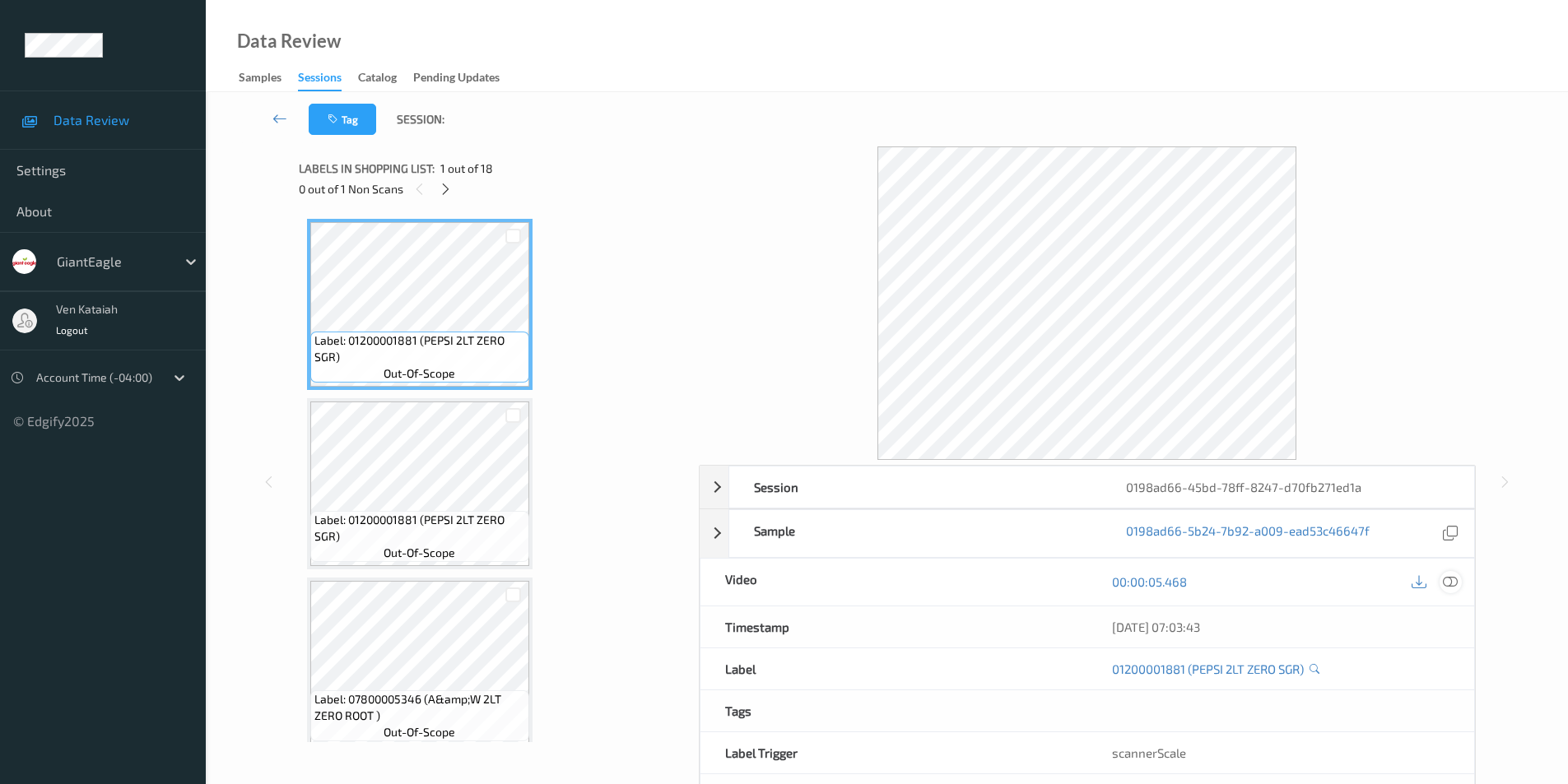
click at [1453, 582] on icon at bounding box center [1449, 581] width 14 height 14
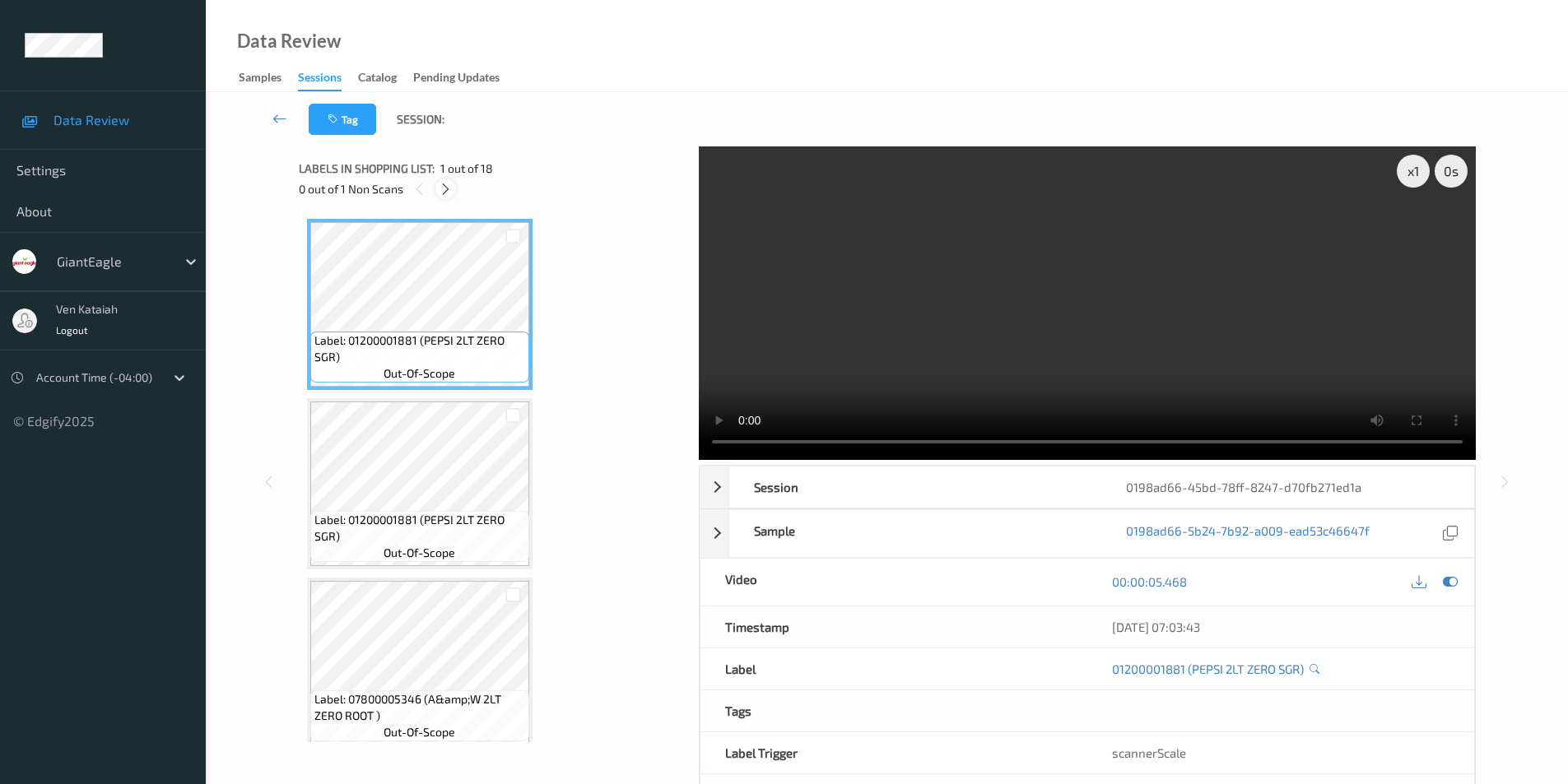
click at [453, 192] on div at bounding box center [445, 188] width 20 height 20
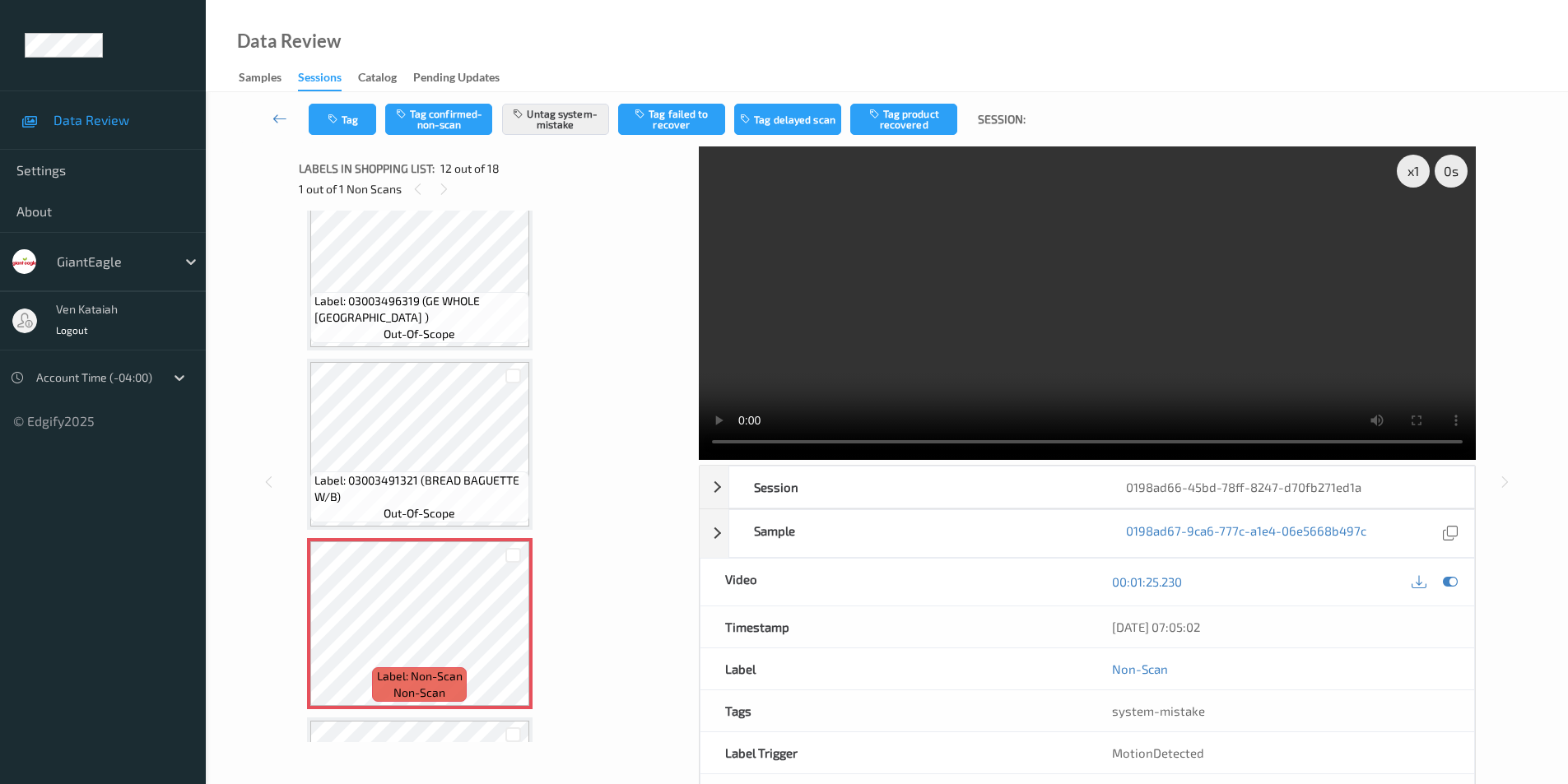
scroll to position [1636, 0]
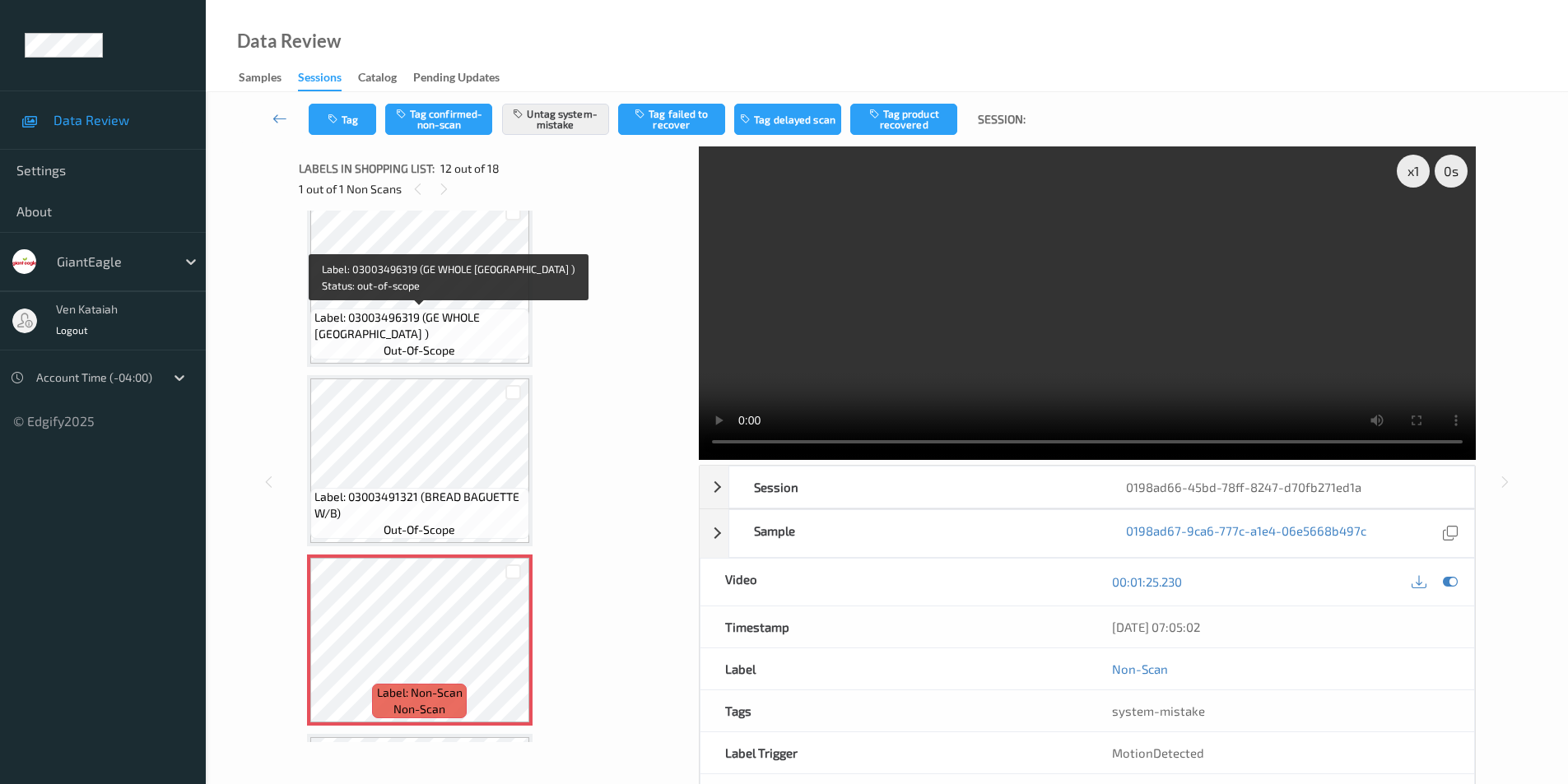
click at [457, 317] on span "Label: 03003496319 (GE WHOLE TURKEY )" at bounding box center [419, 325] width 210 height 33
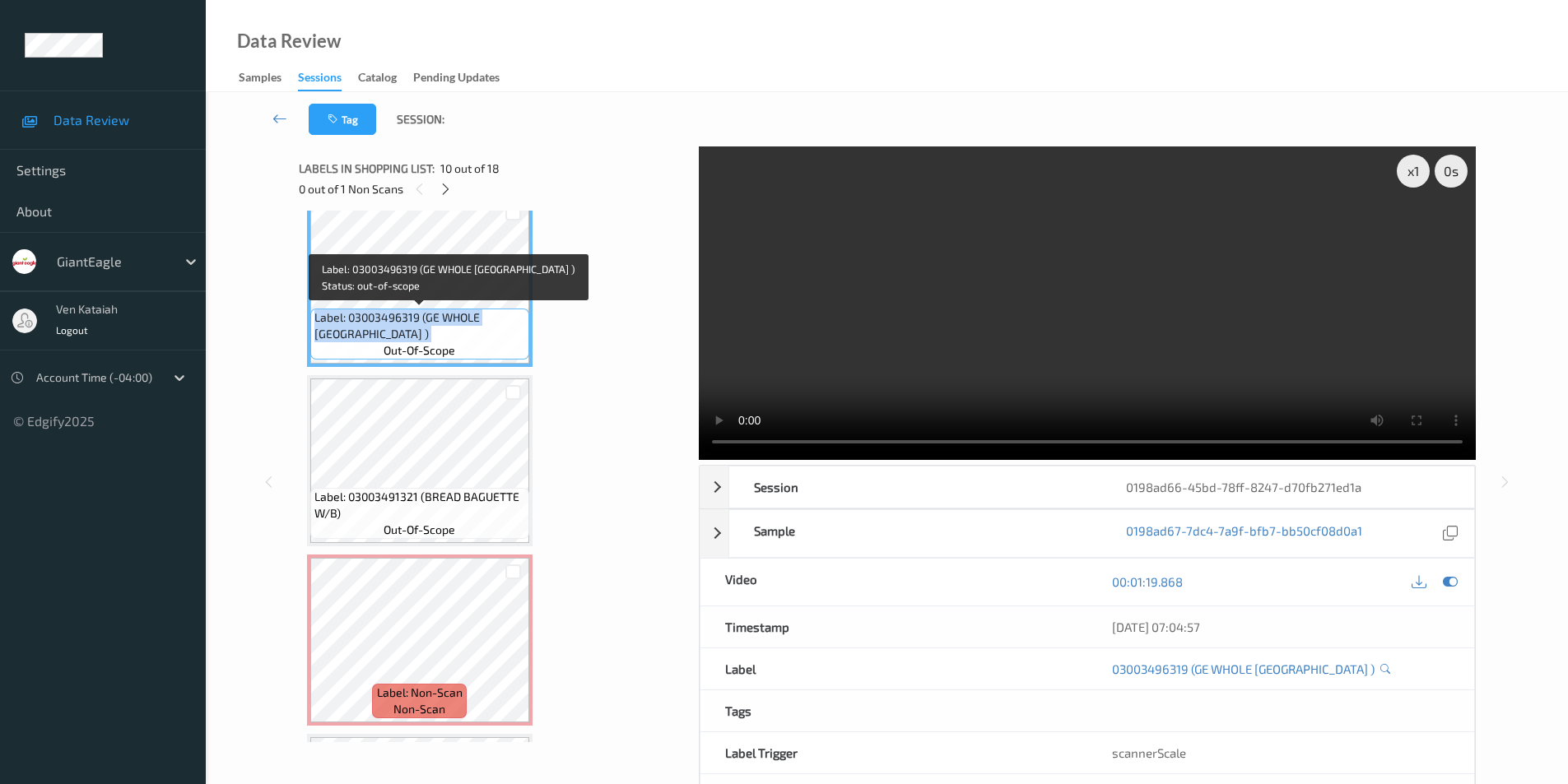
click at [457, 317] on span "Label: 03003496319 (GE WHOLE TURKEY )" at bounding box center [419, 325] width 210 height 33
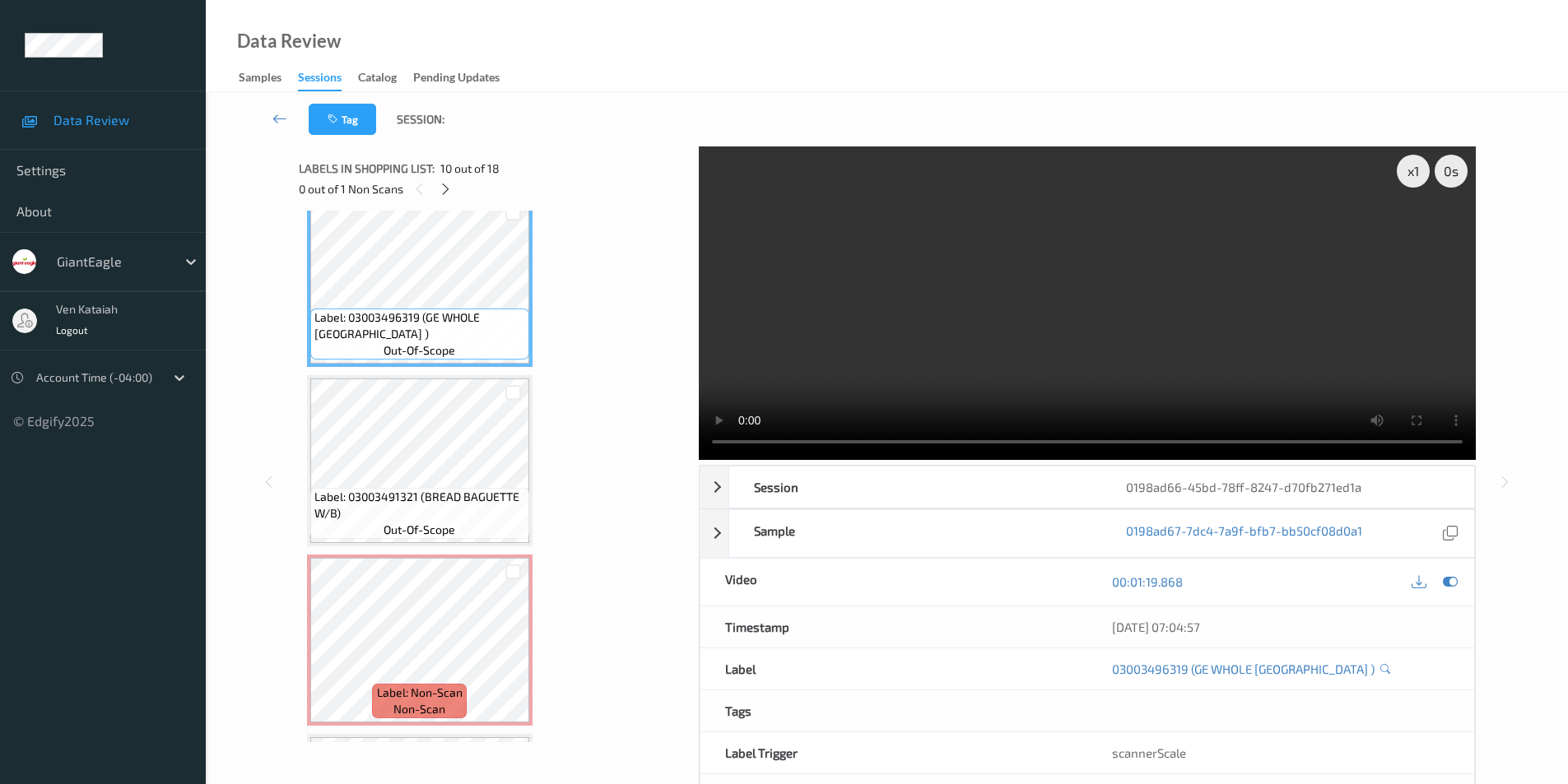
click at [569, 295] on div "Label: 01200001881 (PEPSI 2LT ZERO SGR) out-of-scope Label: 01200001881 (PEPSI …" at bounding box center [493, 192] width 372 height 3219
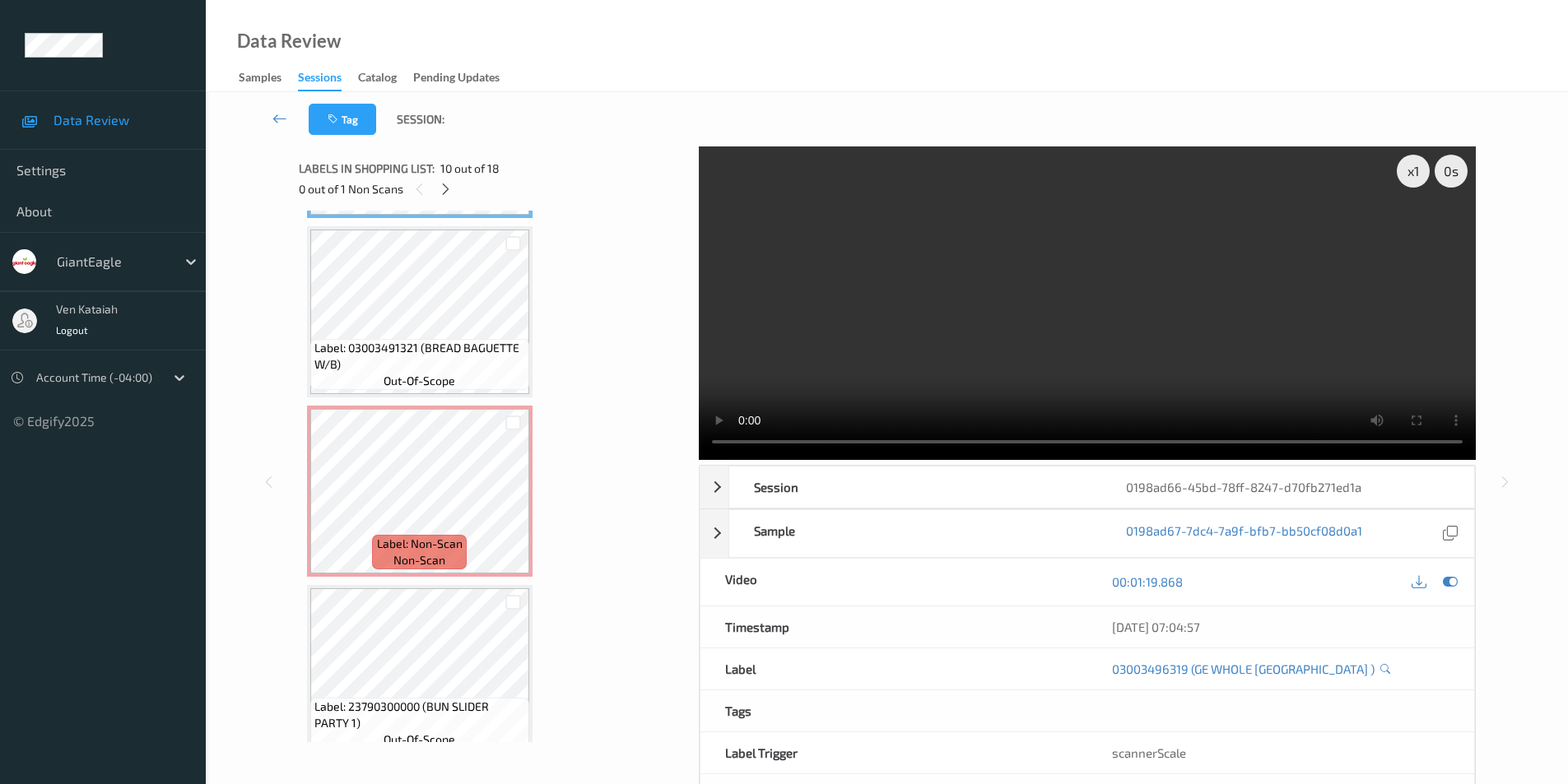
scroll to position [1801, 0]
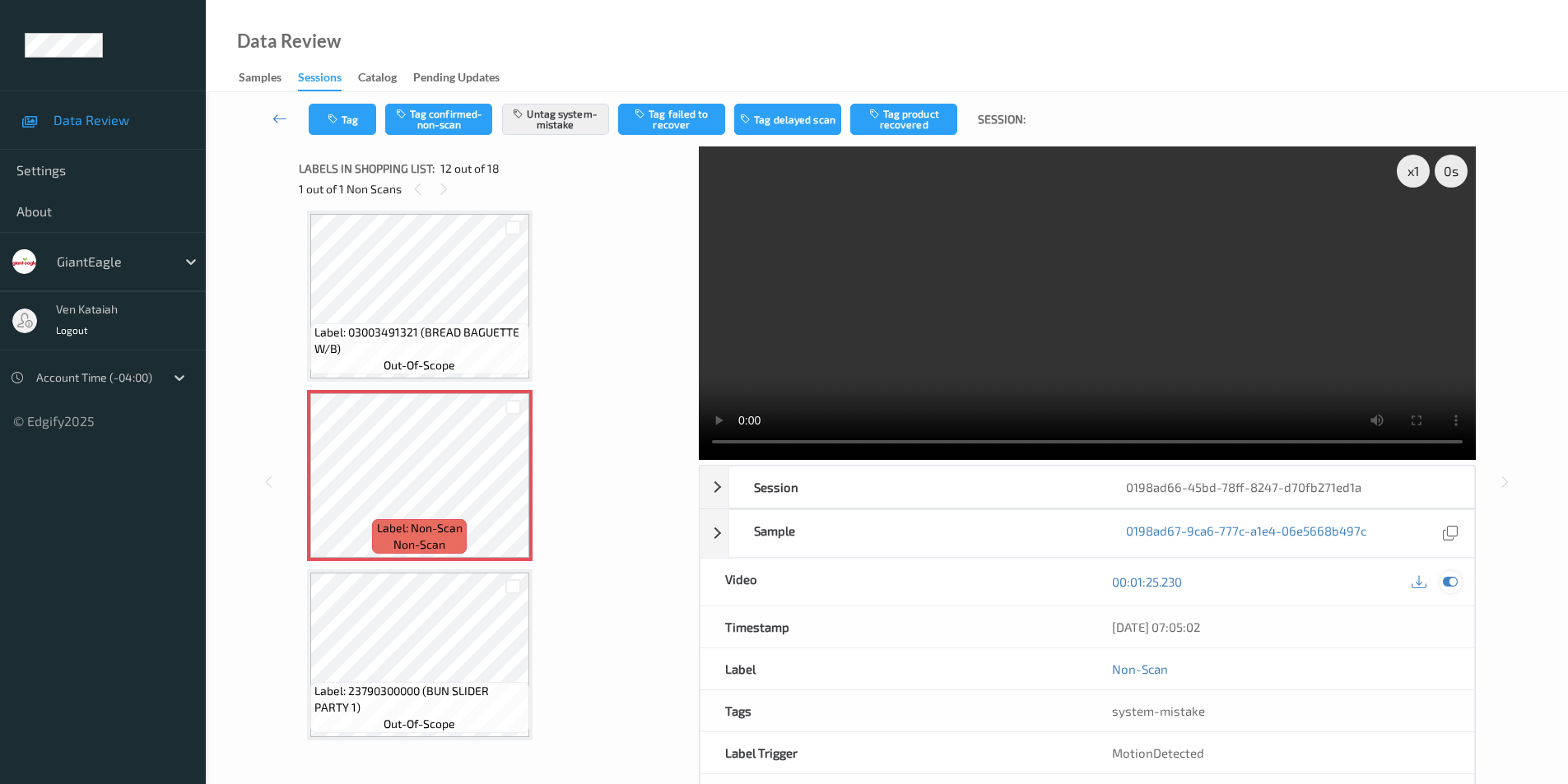
click at [1445, 578] on icon at bounding box center [1449, 581] width 14 height 14
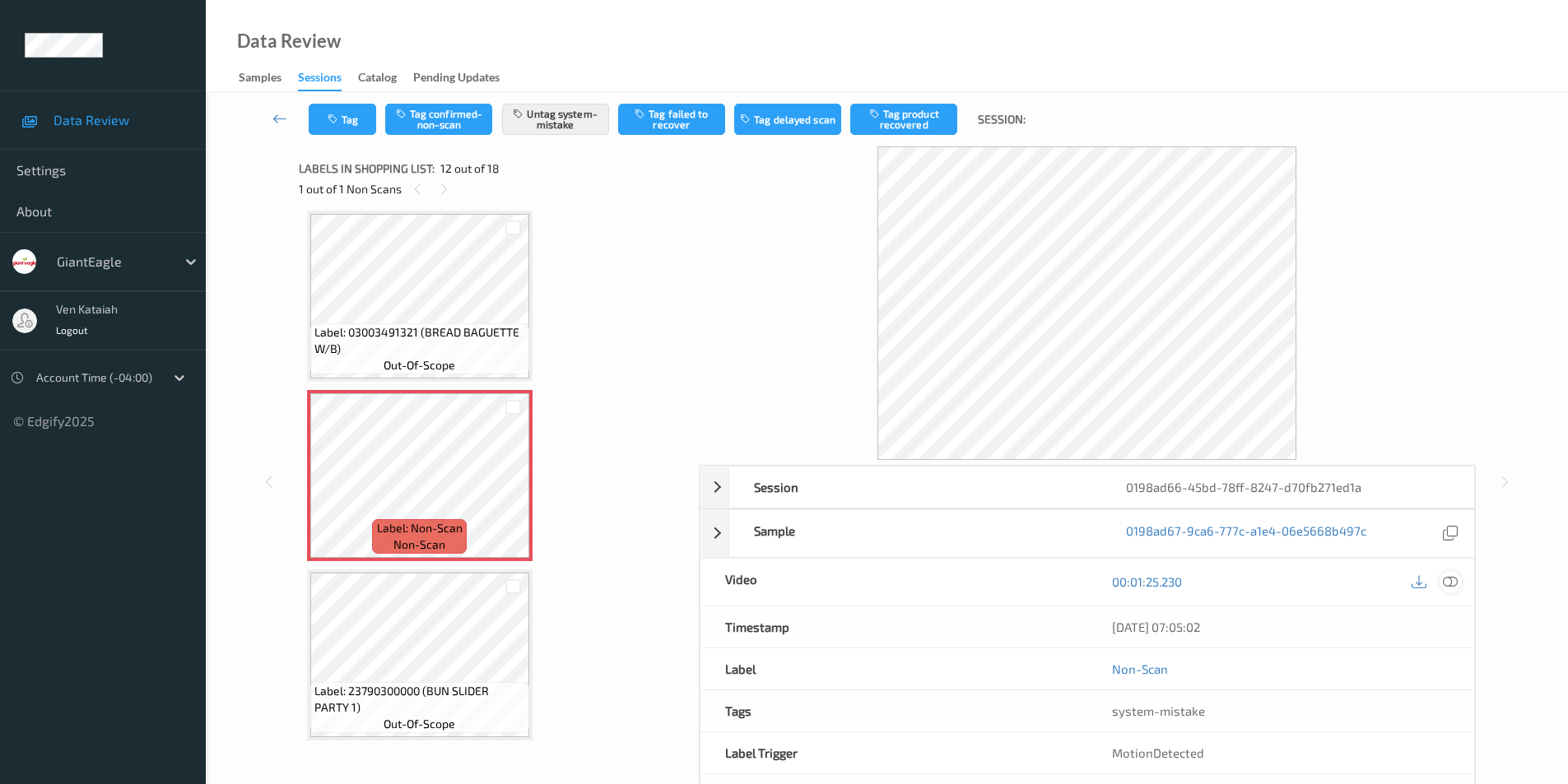
click at [1459, 579] on div at bounding box center [1450, 582] width 22 height 22
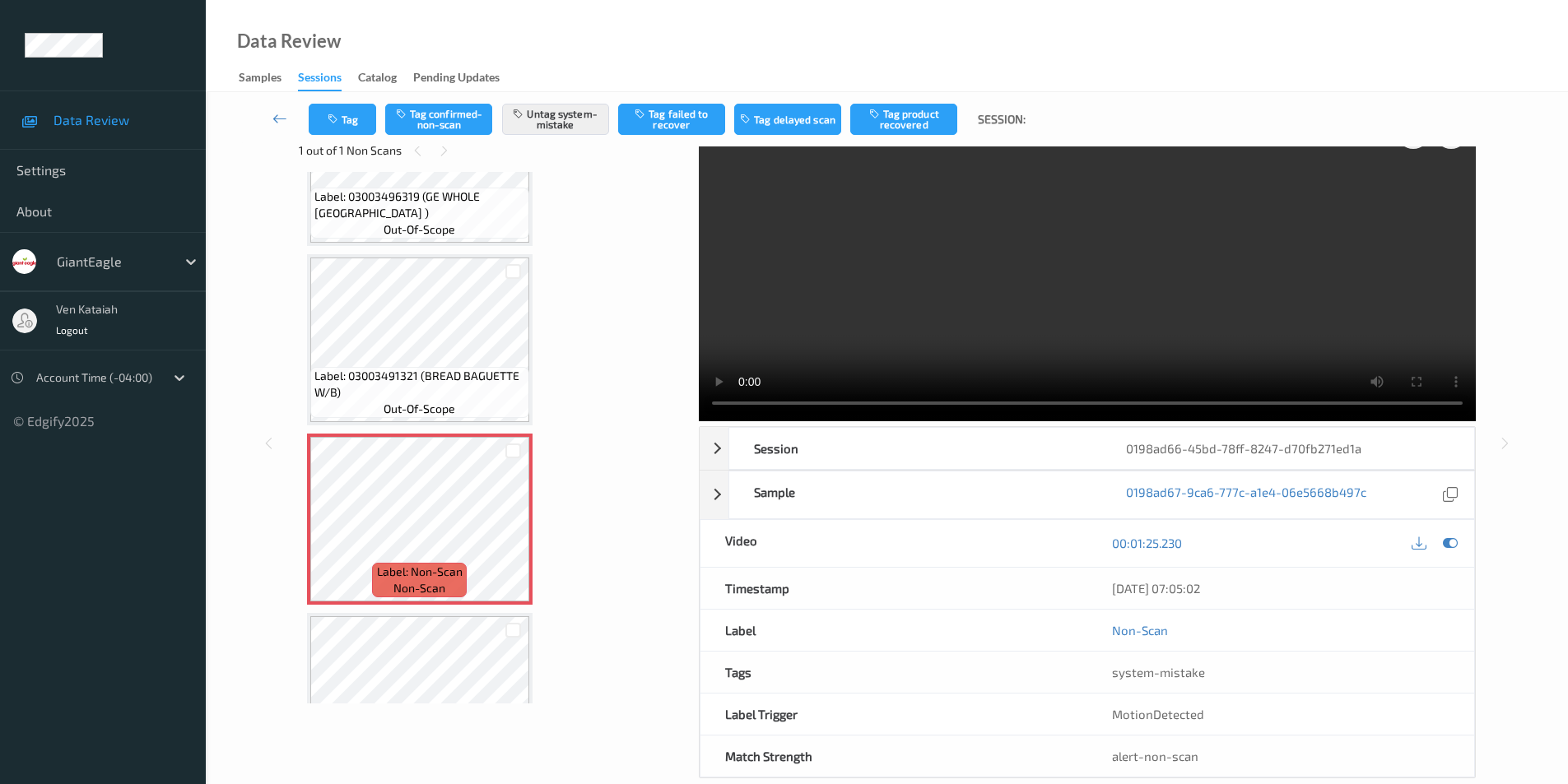
scroll to position [66, 0]
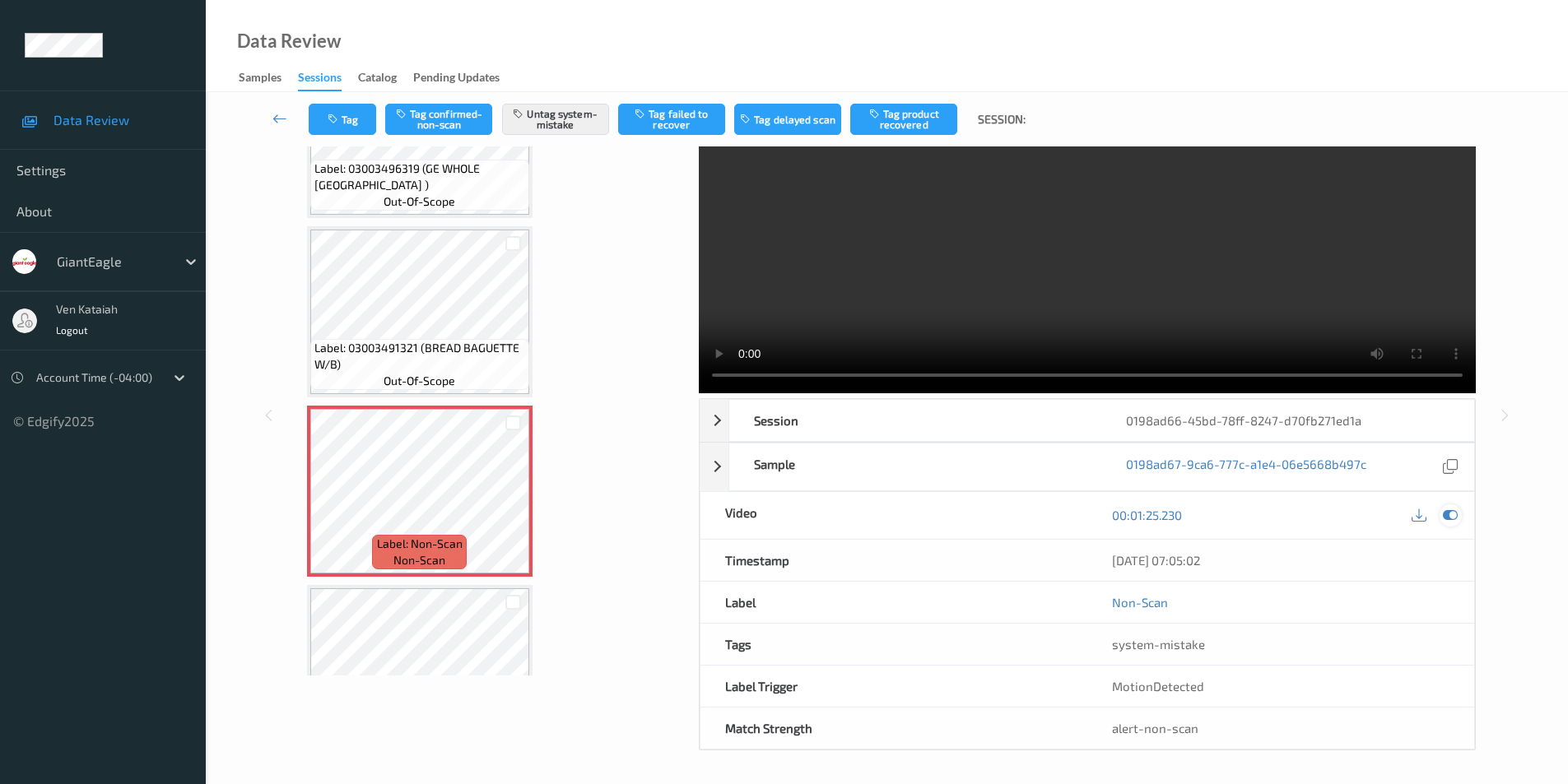
click at [1439, 511] on div at bounding box center [1450, 514] width 22 height 22
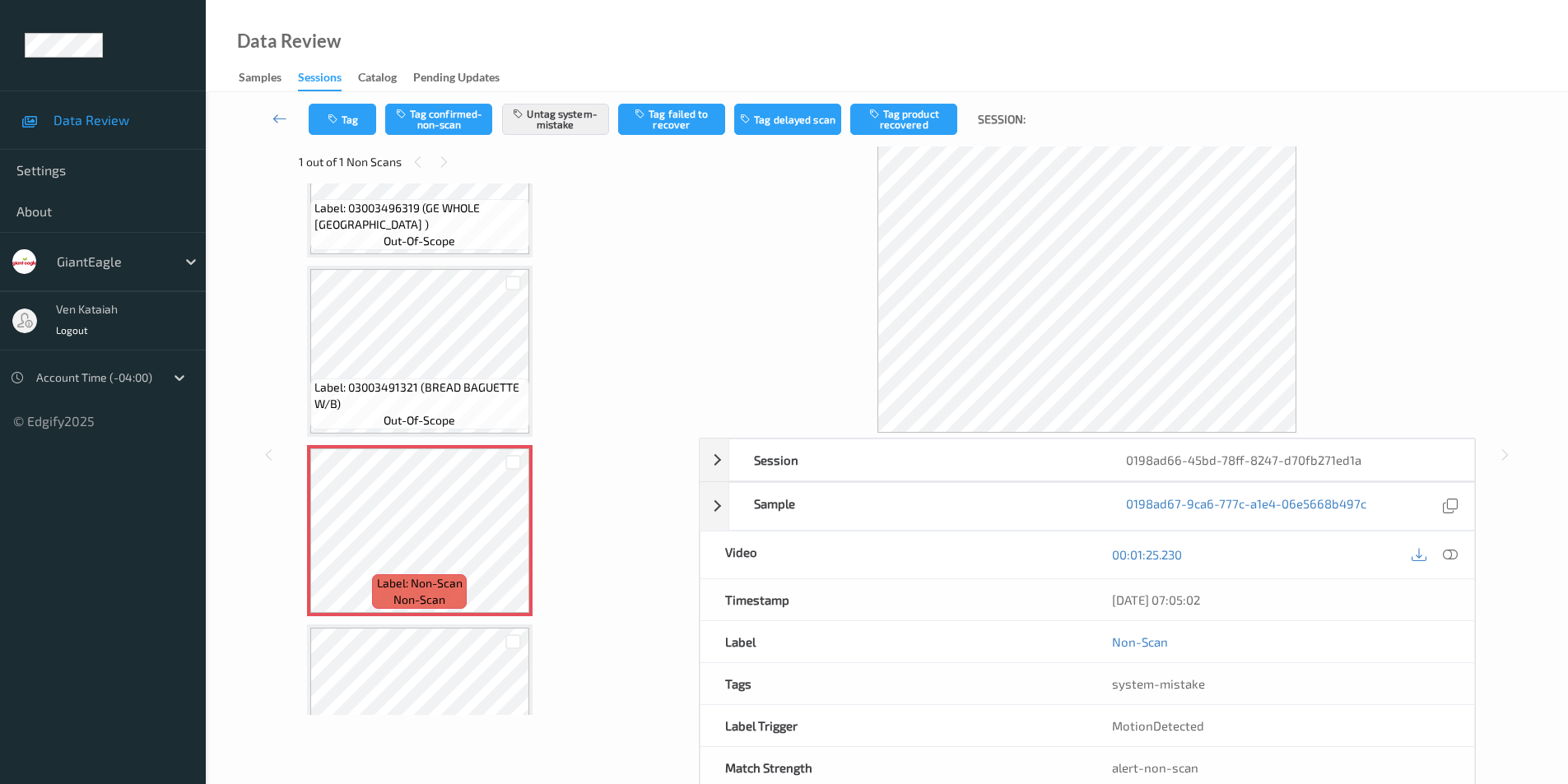
scroll to position [0, 0]
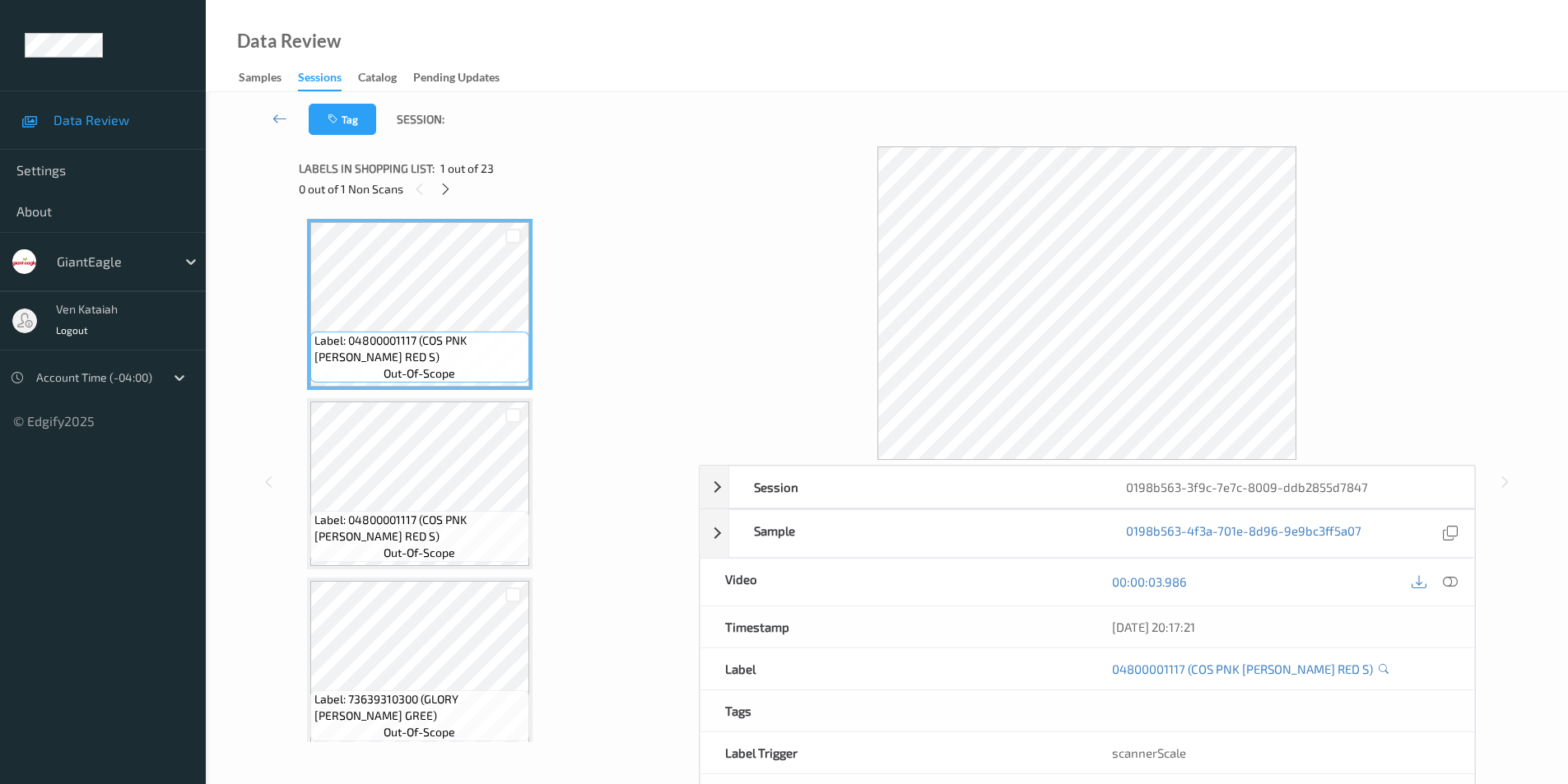
click at [1452, 580] on icon at bounding box center [1449, 581] width 14 height 14
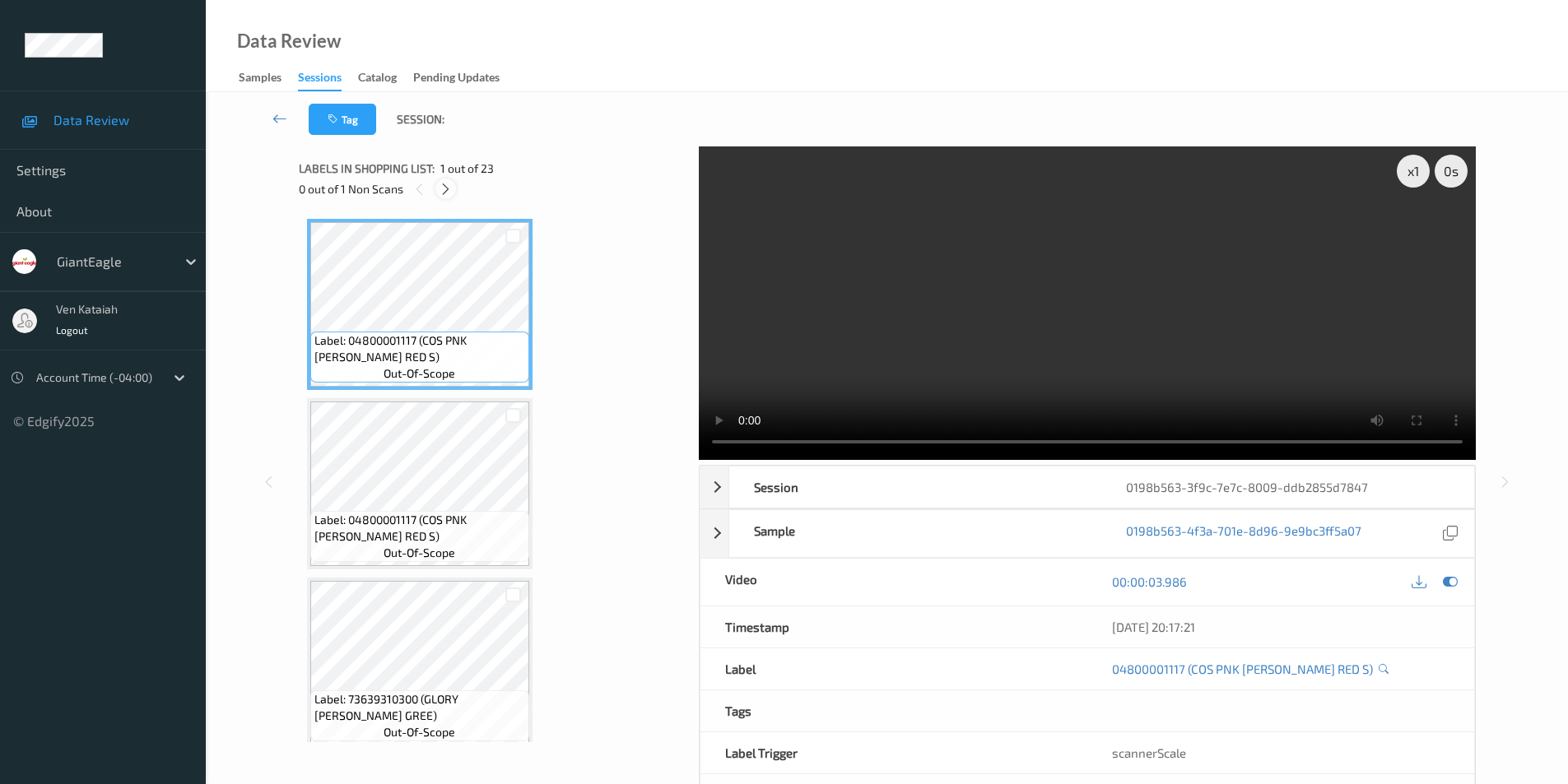
click at [445, 188] on icon at bounding box center [446, 188] width 14 height 14
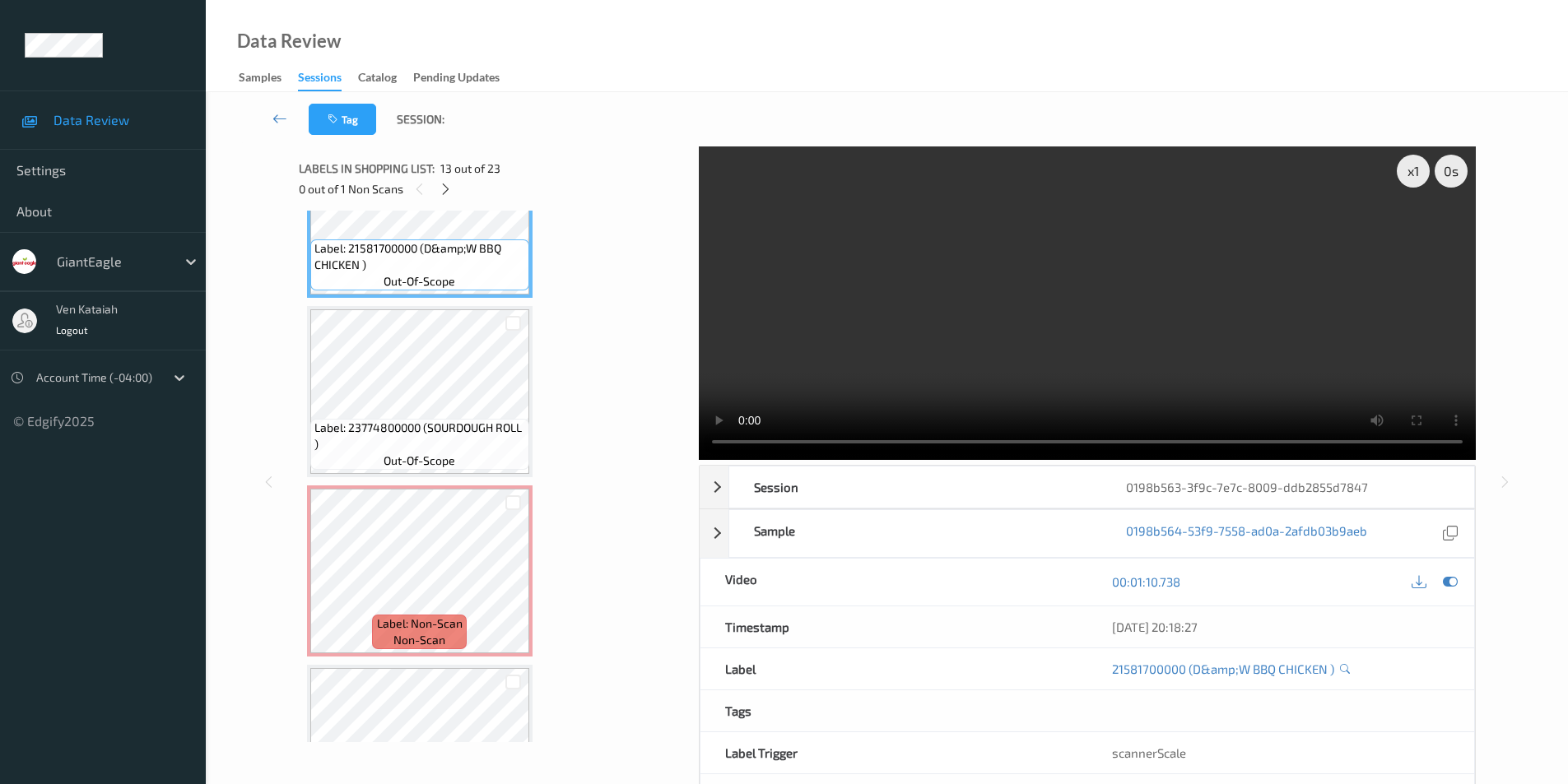
scroll to position [2257, 0]
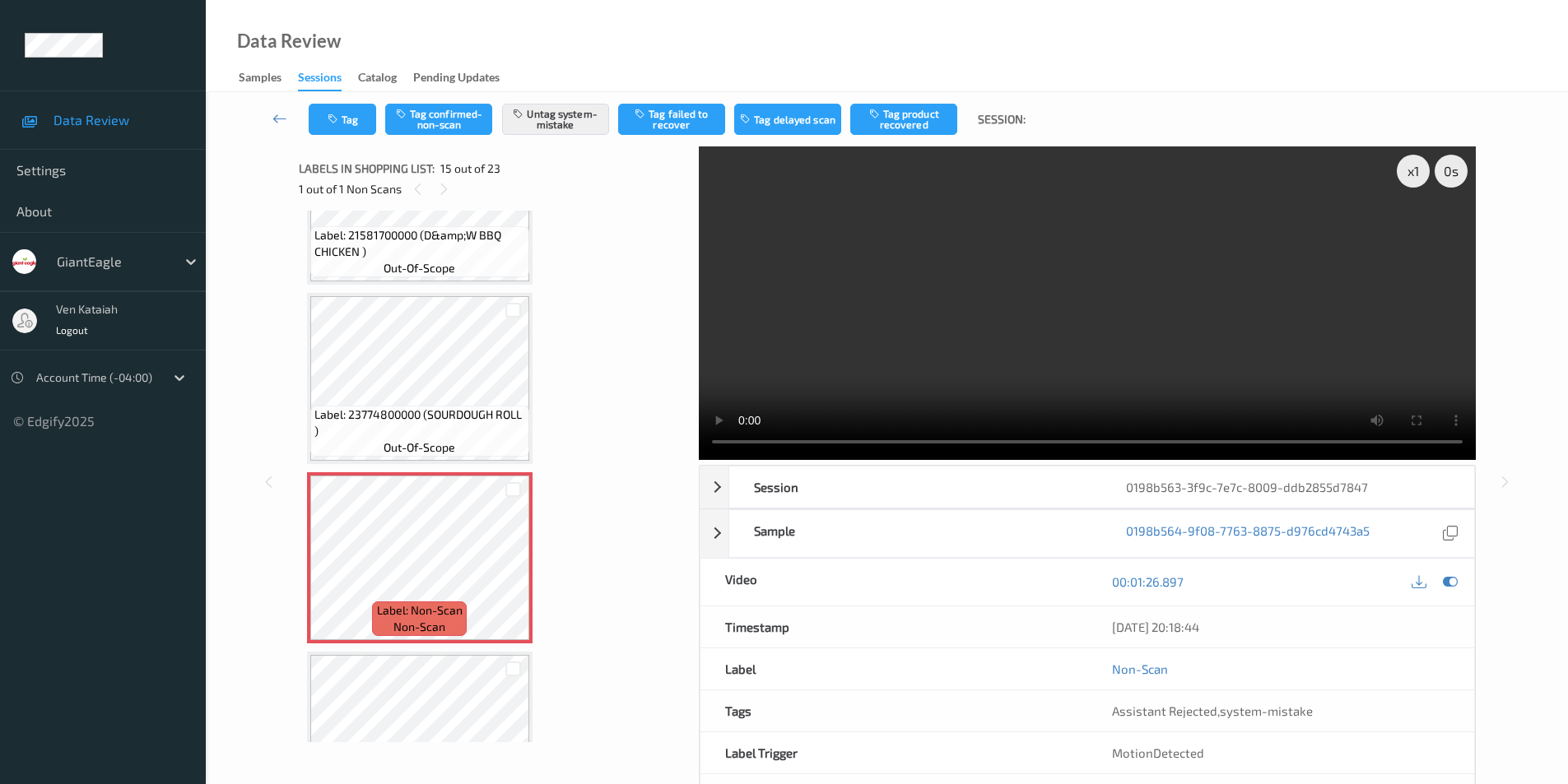
click at [1446, 569] on div "00:01:26.897" at bounding box center [1280, 582] width 387 height 47
click at [1445, 577] on icon at bounding box center [1449, 581] width 14 height 14
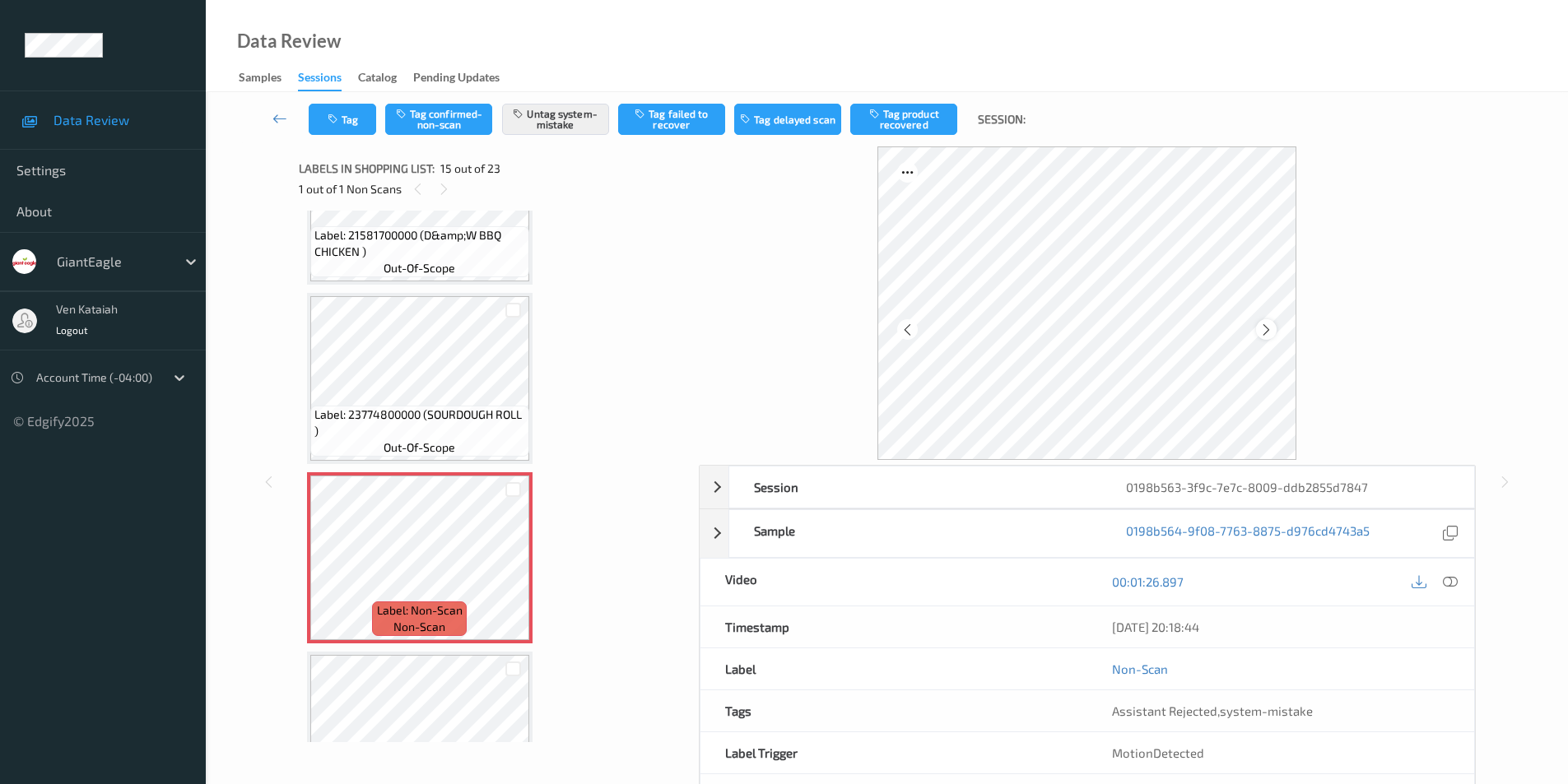
click at [1259, 326] on icon at bounding box center [1266, 328] width 14 height 14
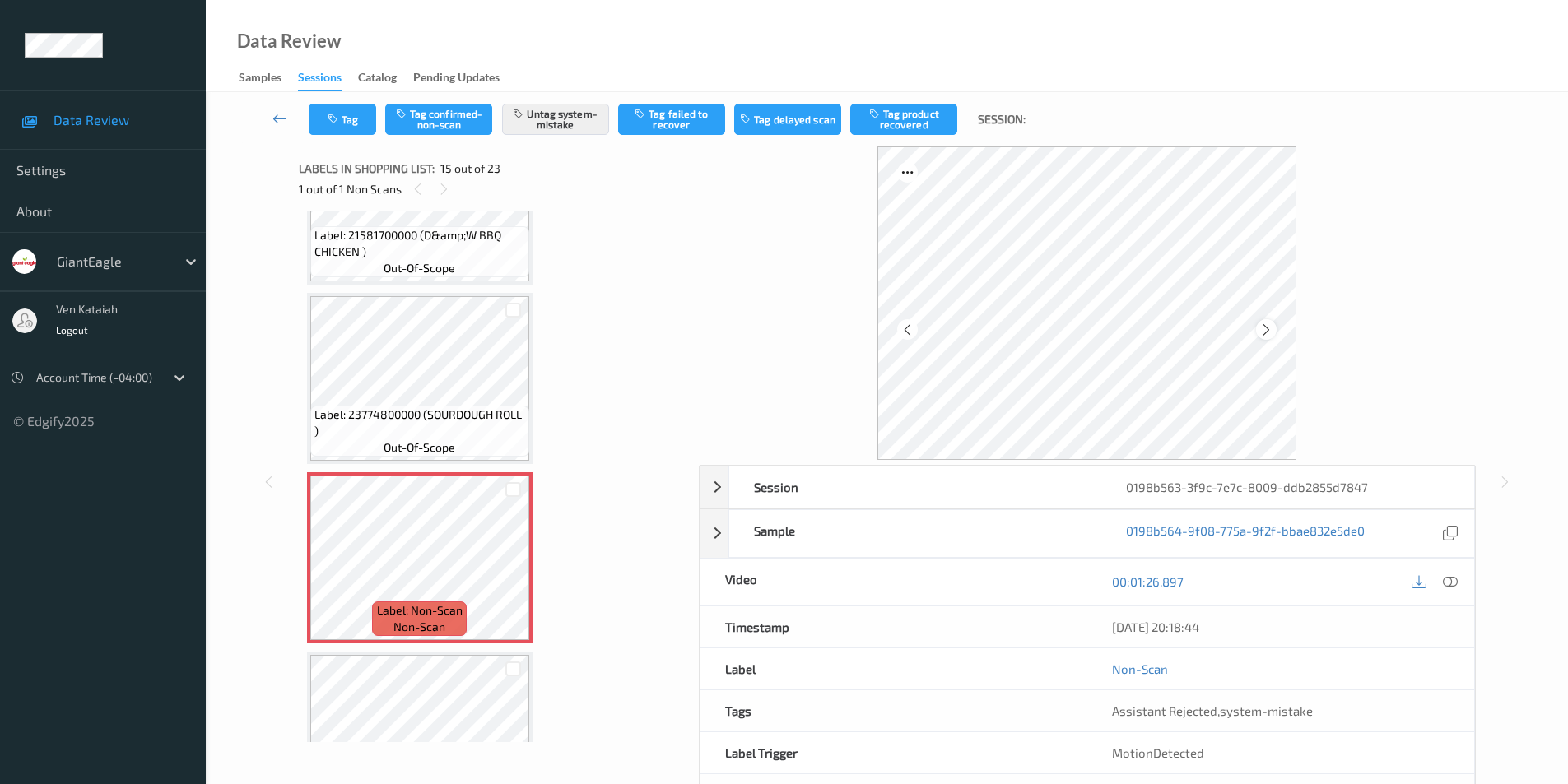
click at [1260, 326] on icon at bounding box center [1266, 328] width 14 height 14
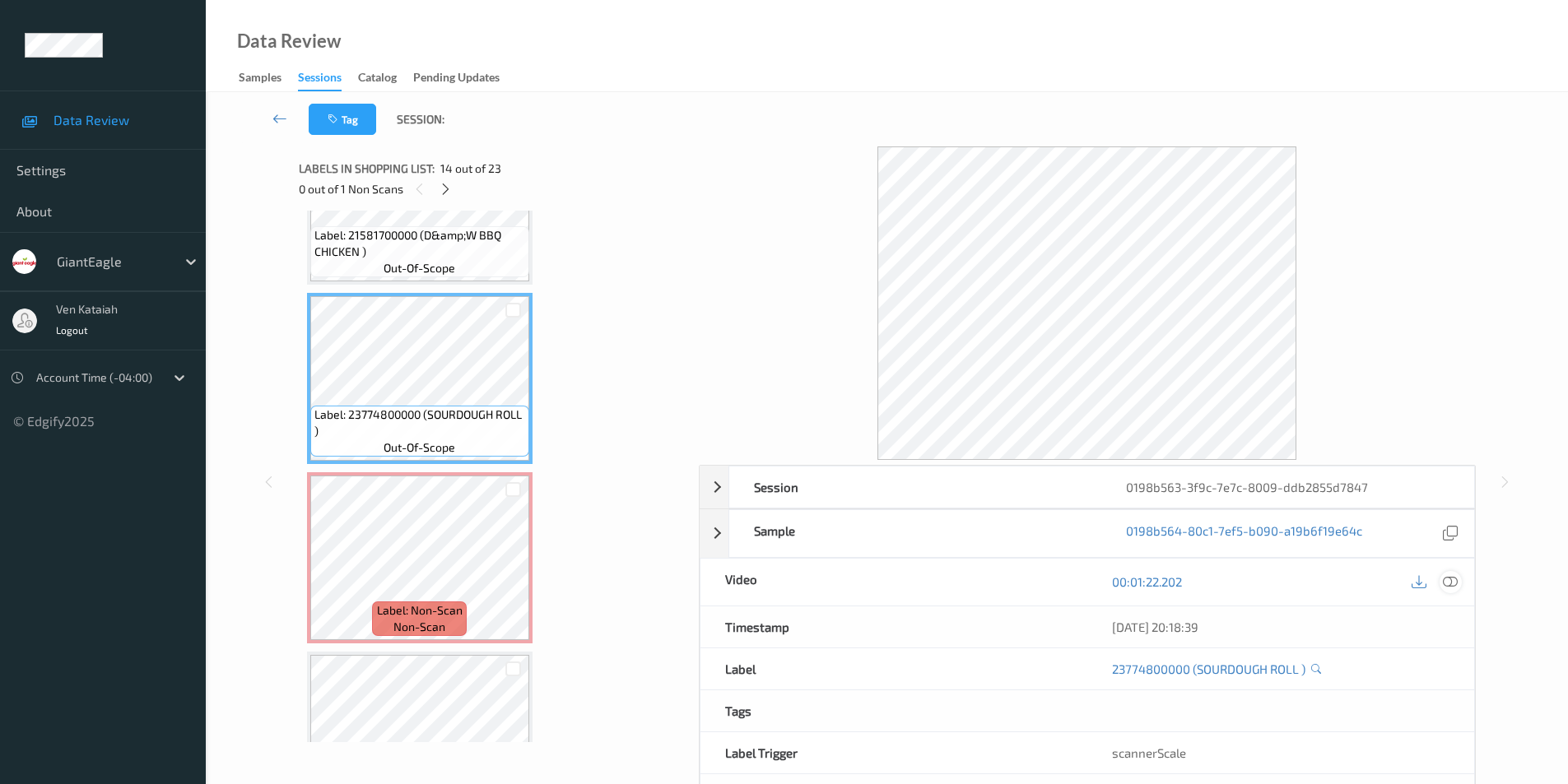
click at [1454, 584] on icon at bounding box center [1449, 581] width 14 height 14
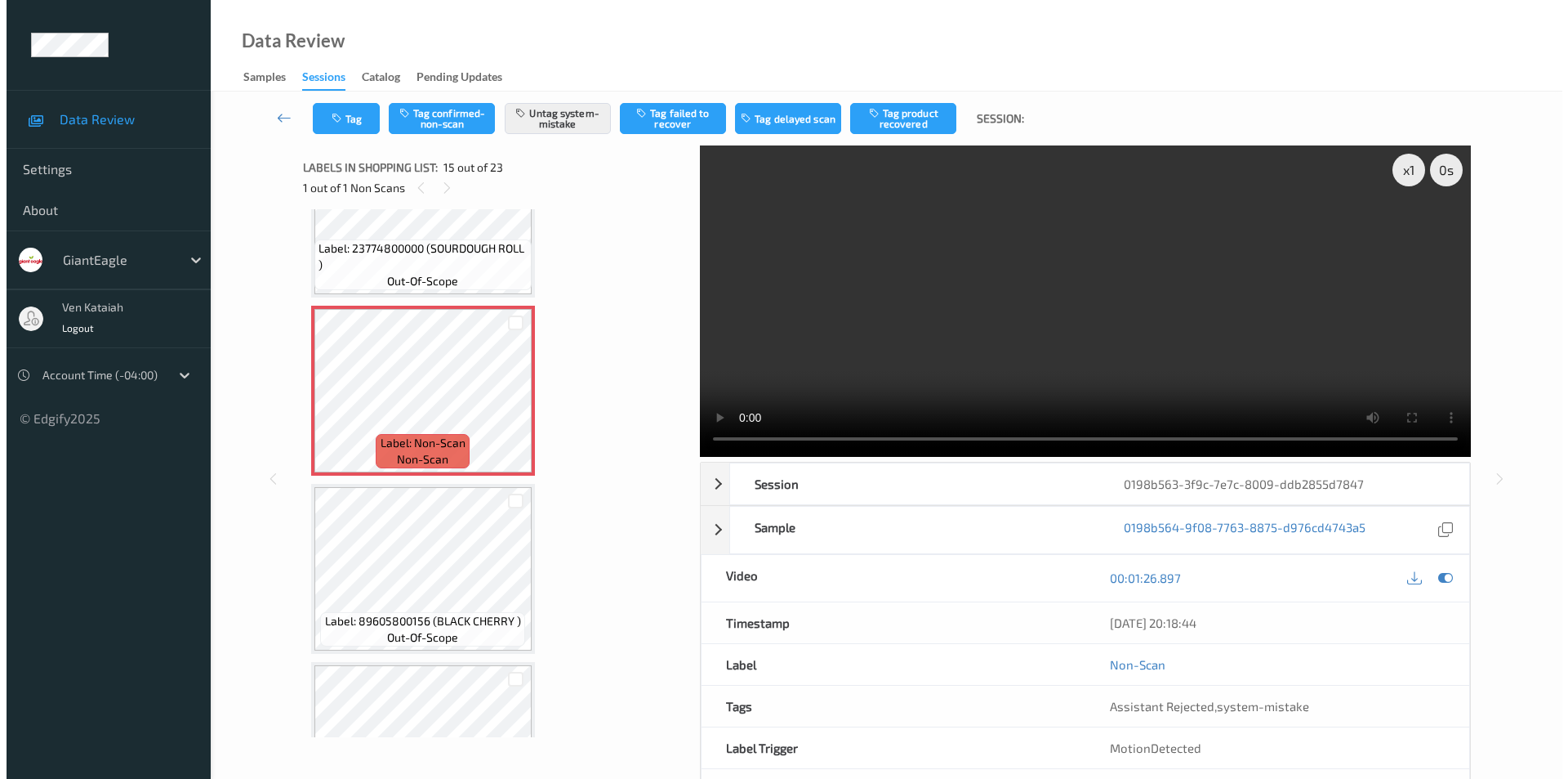
scroll to position [2324, 0]
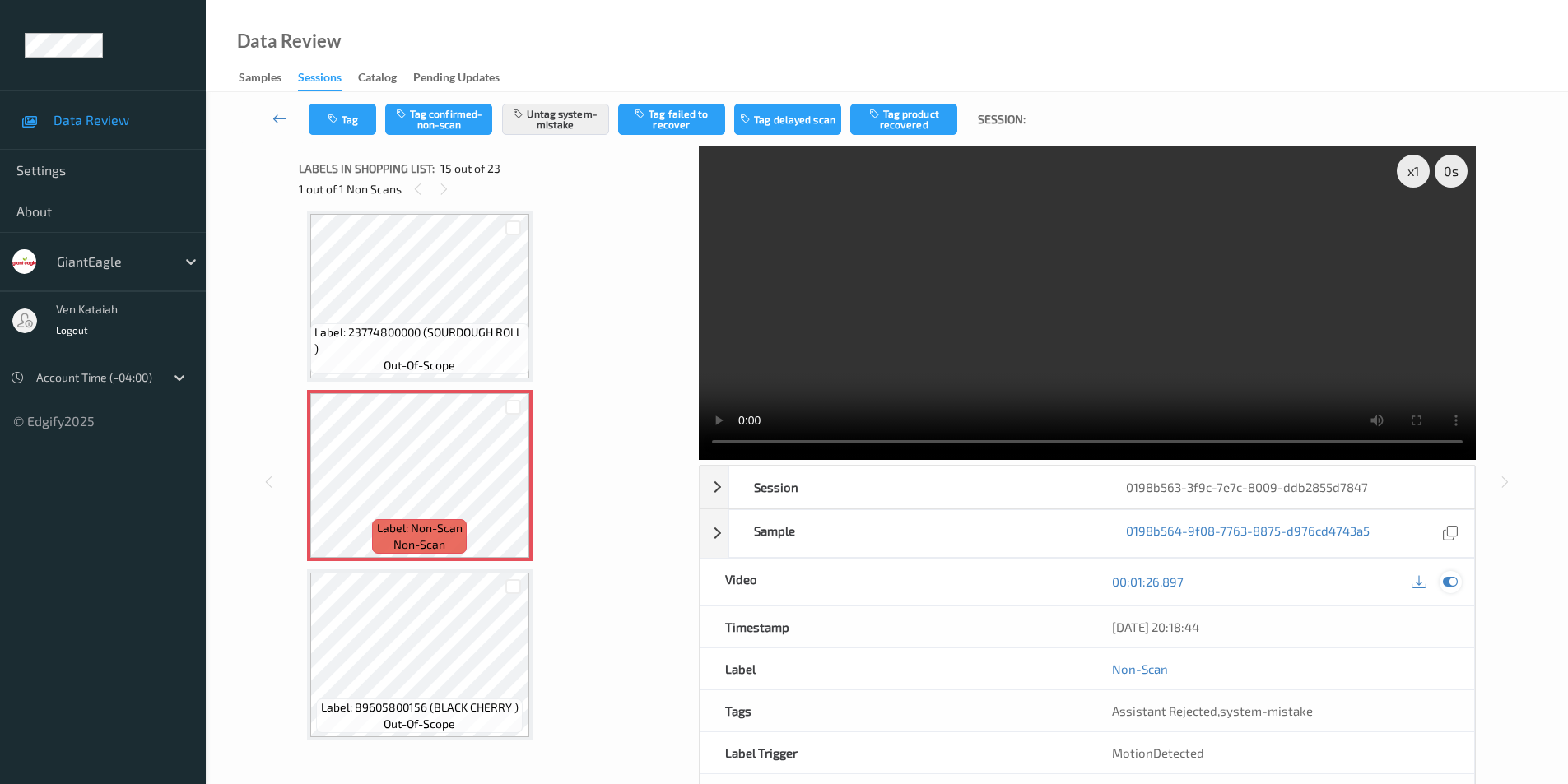
click at [1447, 583] on icon at bounding box center [1449, 581] width 14 height 14
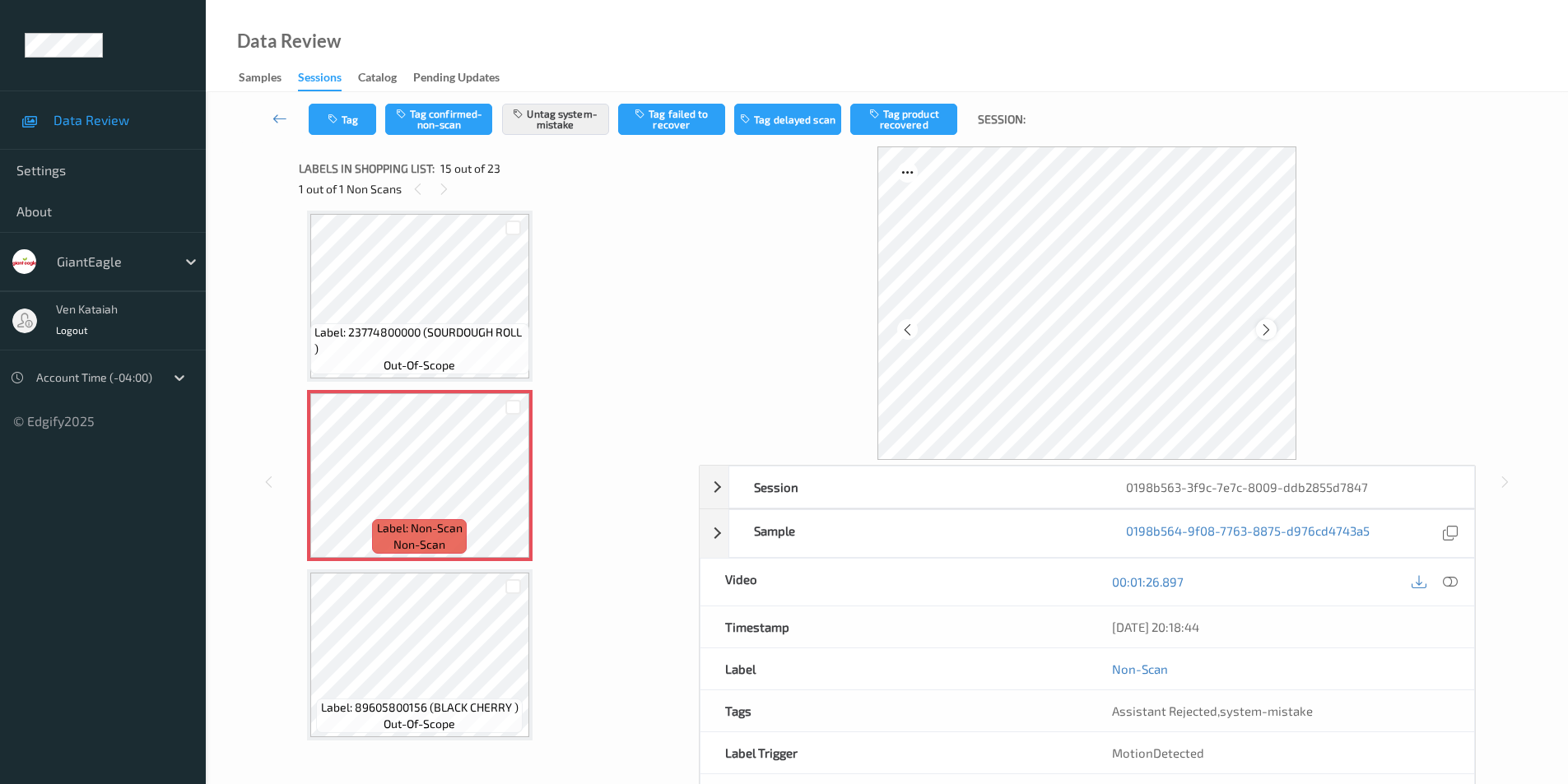
click at [1266, 331] on icon at bounding box center [1266, 328] width 14 height 14
click at [1456, 582] on icon at bounding box center [1449, 581] width 14 height 14
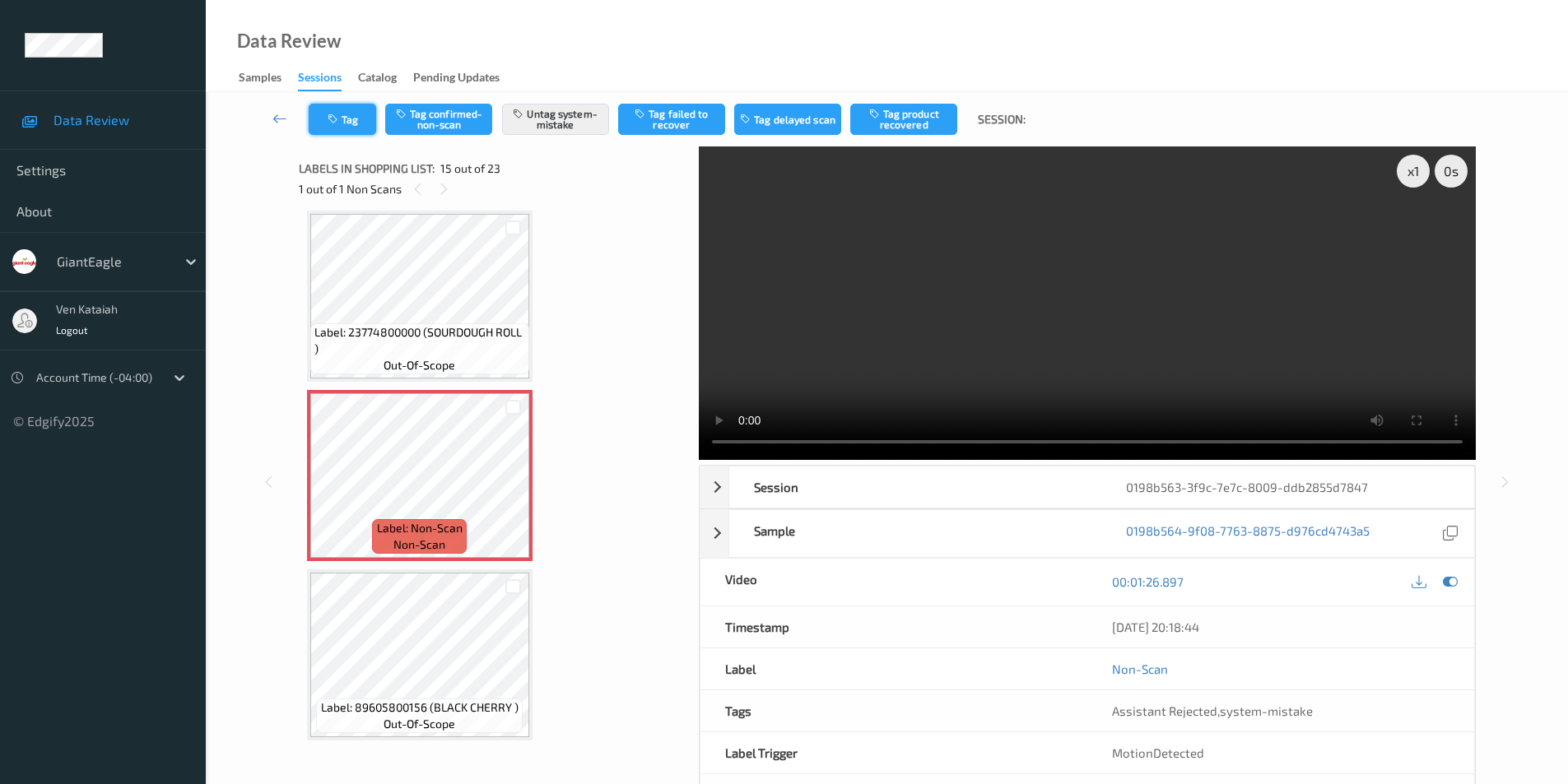
click at [338, 126] on button "Tag" at bounding box center [342, 119] width 67 height 32
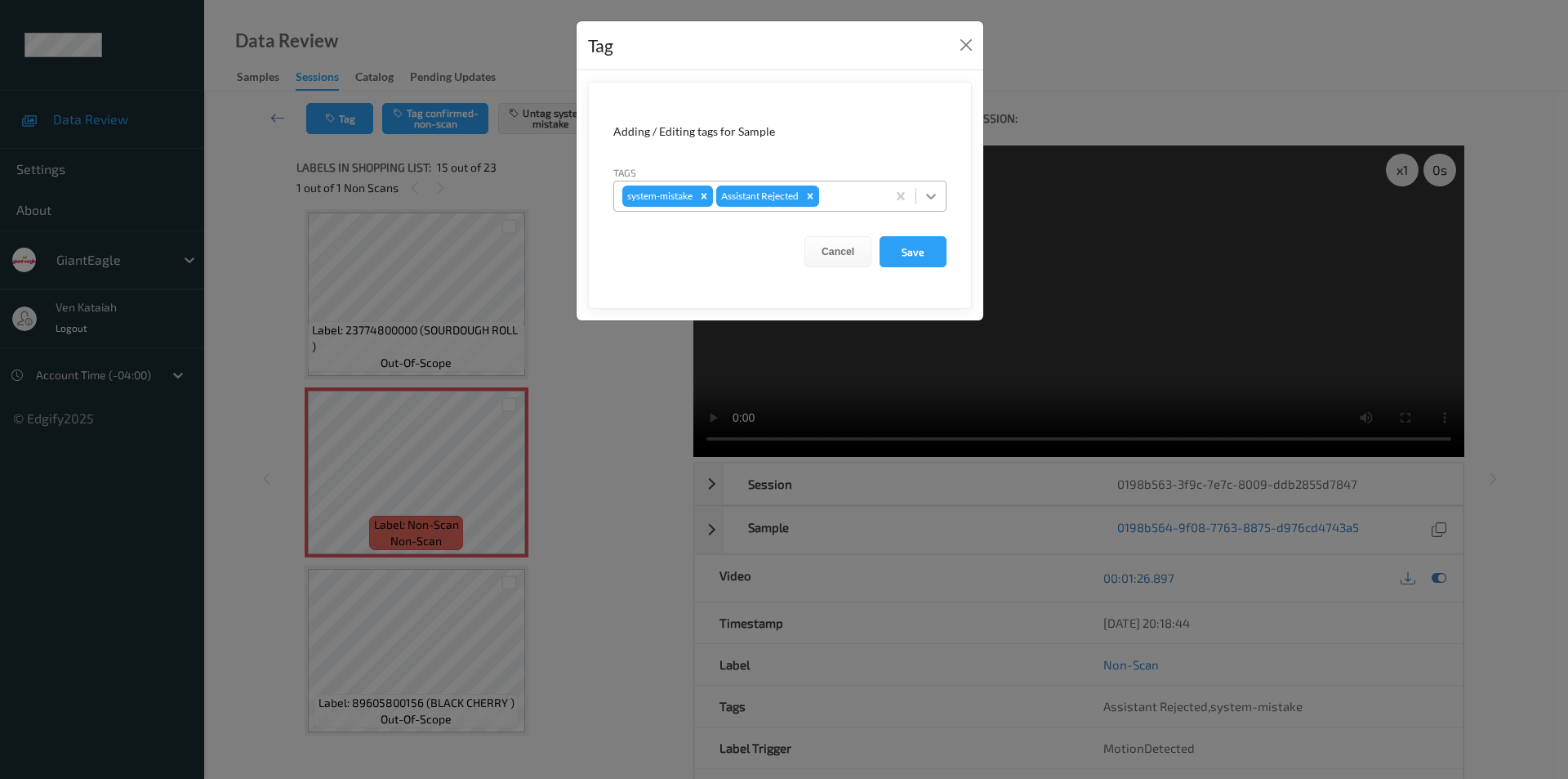
click at [935, 195] on icon at bounding box center [931, 196] width 10 height 6
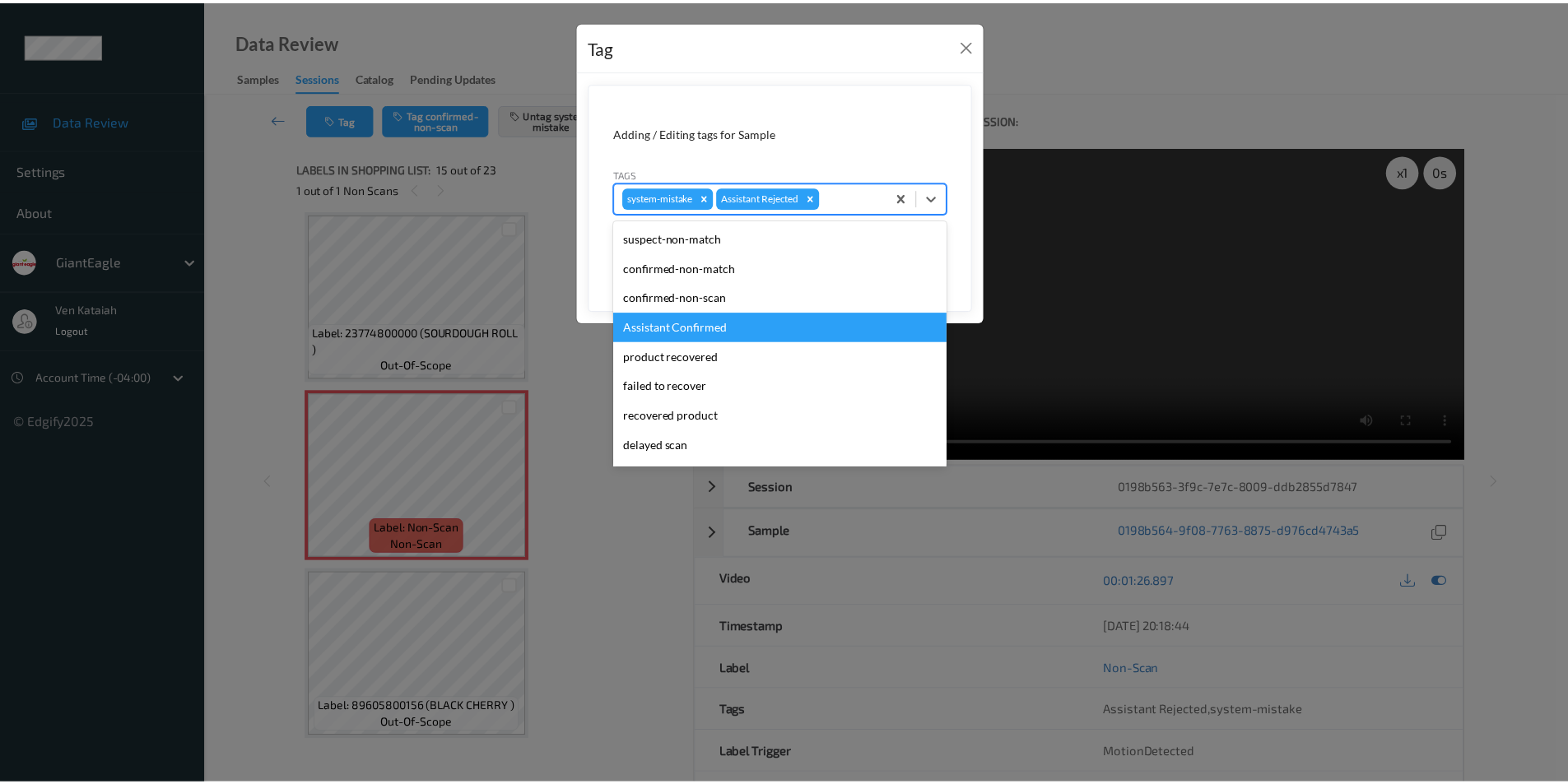
scroll to position [145, 0]
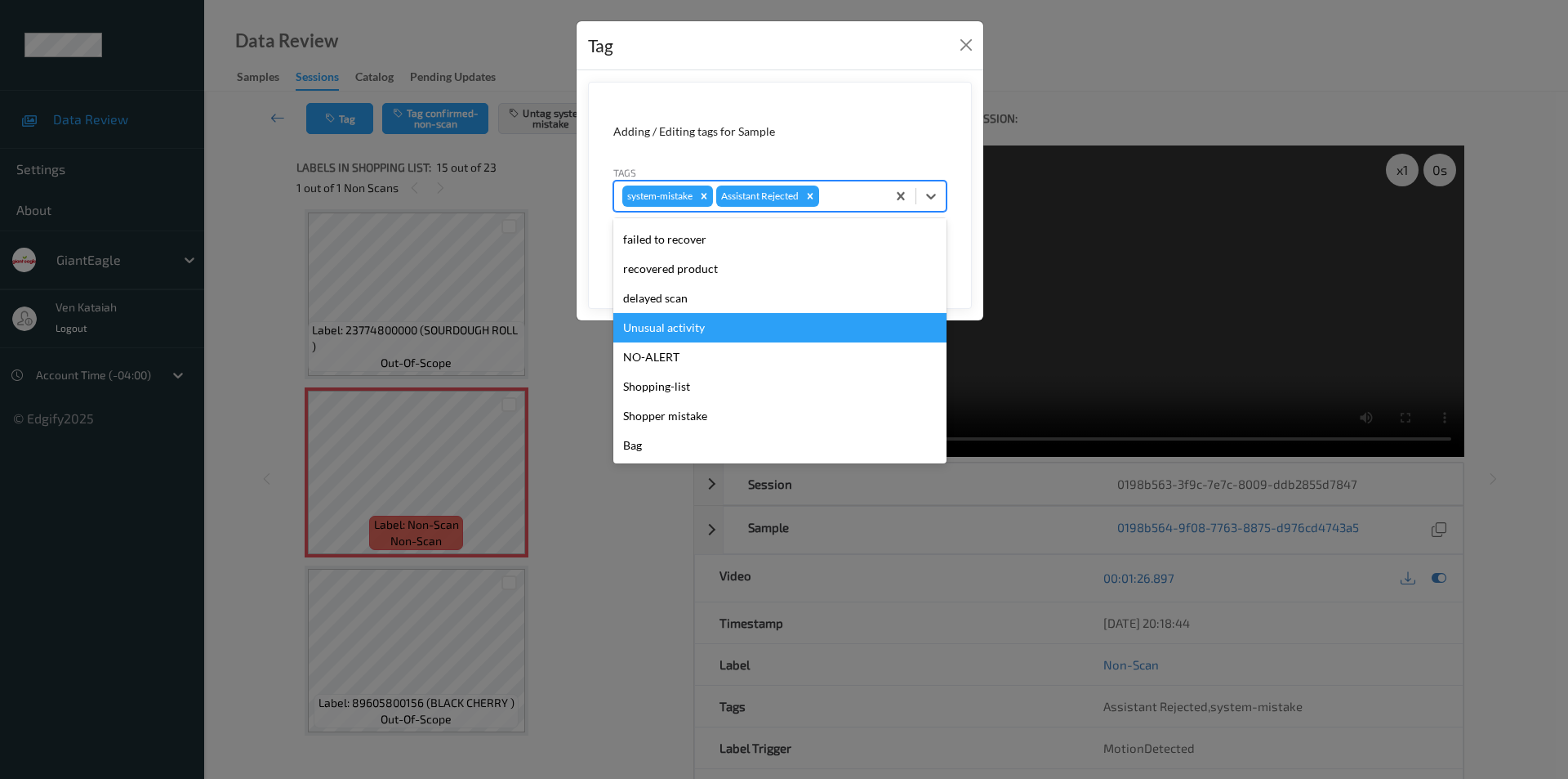
click at [703, 325] on div "Unusual activity" at bounding box center [781, 327] width 334 height 30
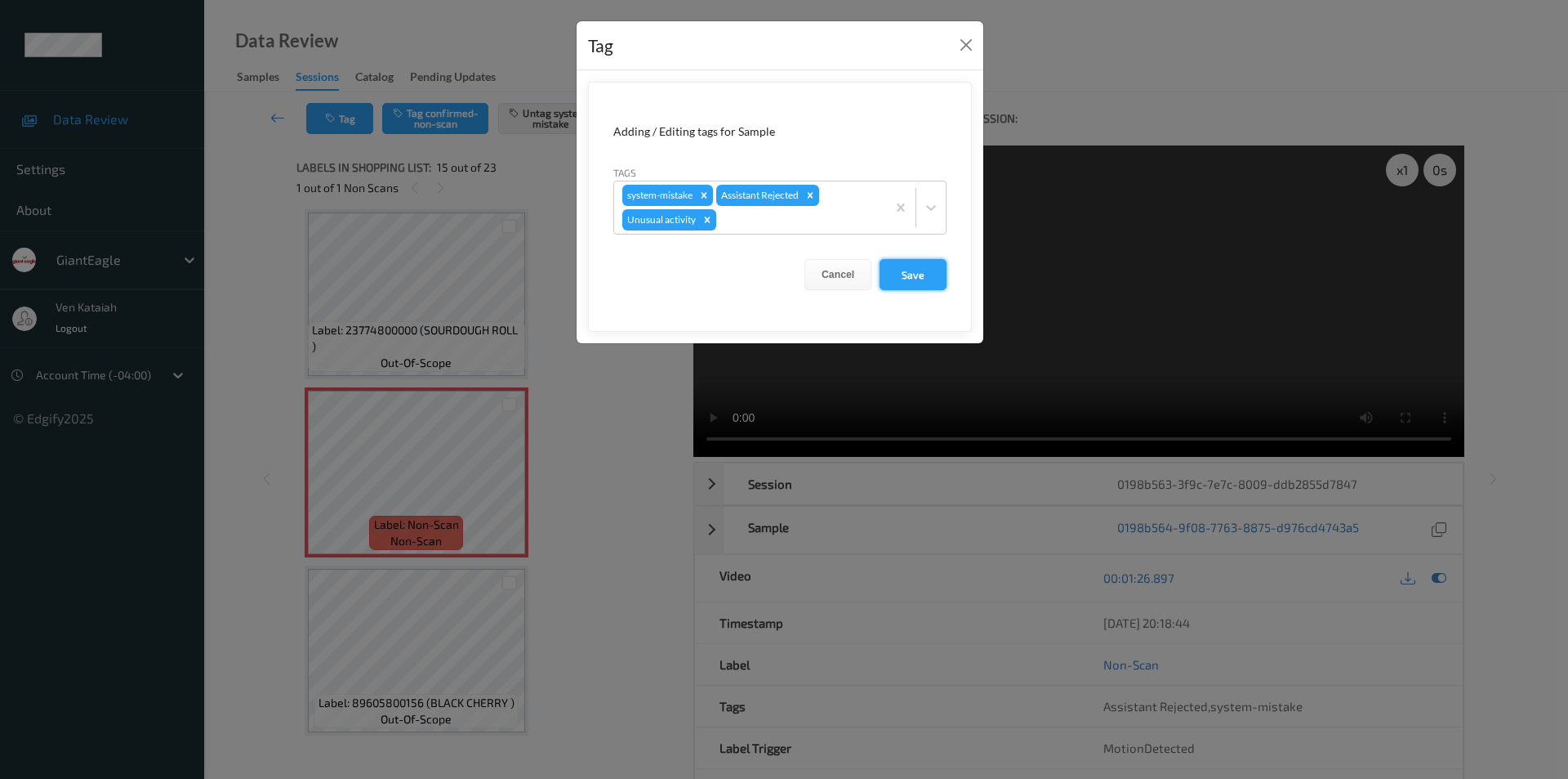
click at [927, 278] on button "Save" at bounding box center [913, 275] width 67 height 31
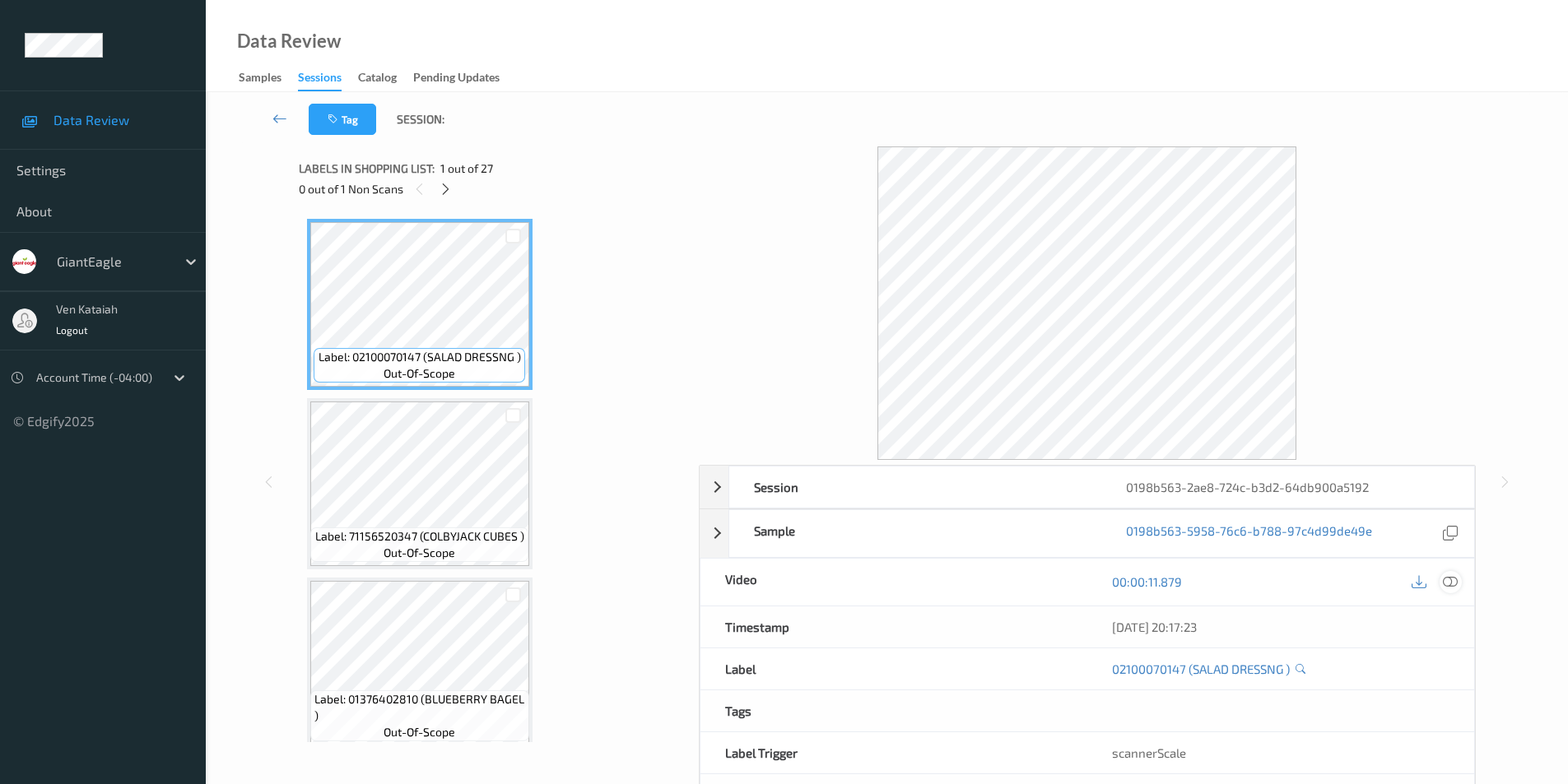
click at [1449, 582] on icon at bounding box center [1449, 581] width 14 height 14
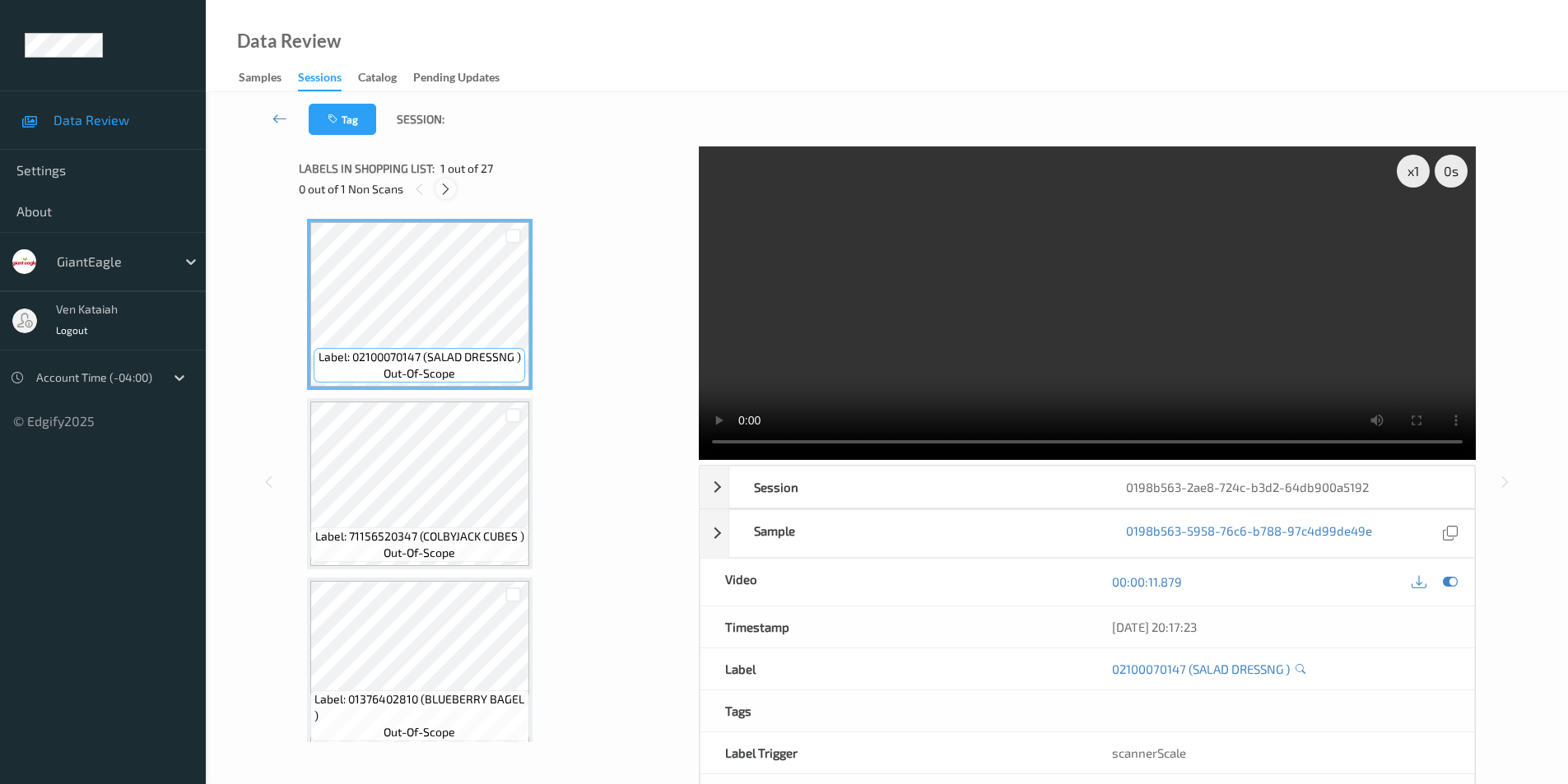
click at [446, 193] on icon at bounding box center [446, 188] width 14 height 14
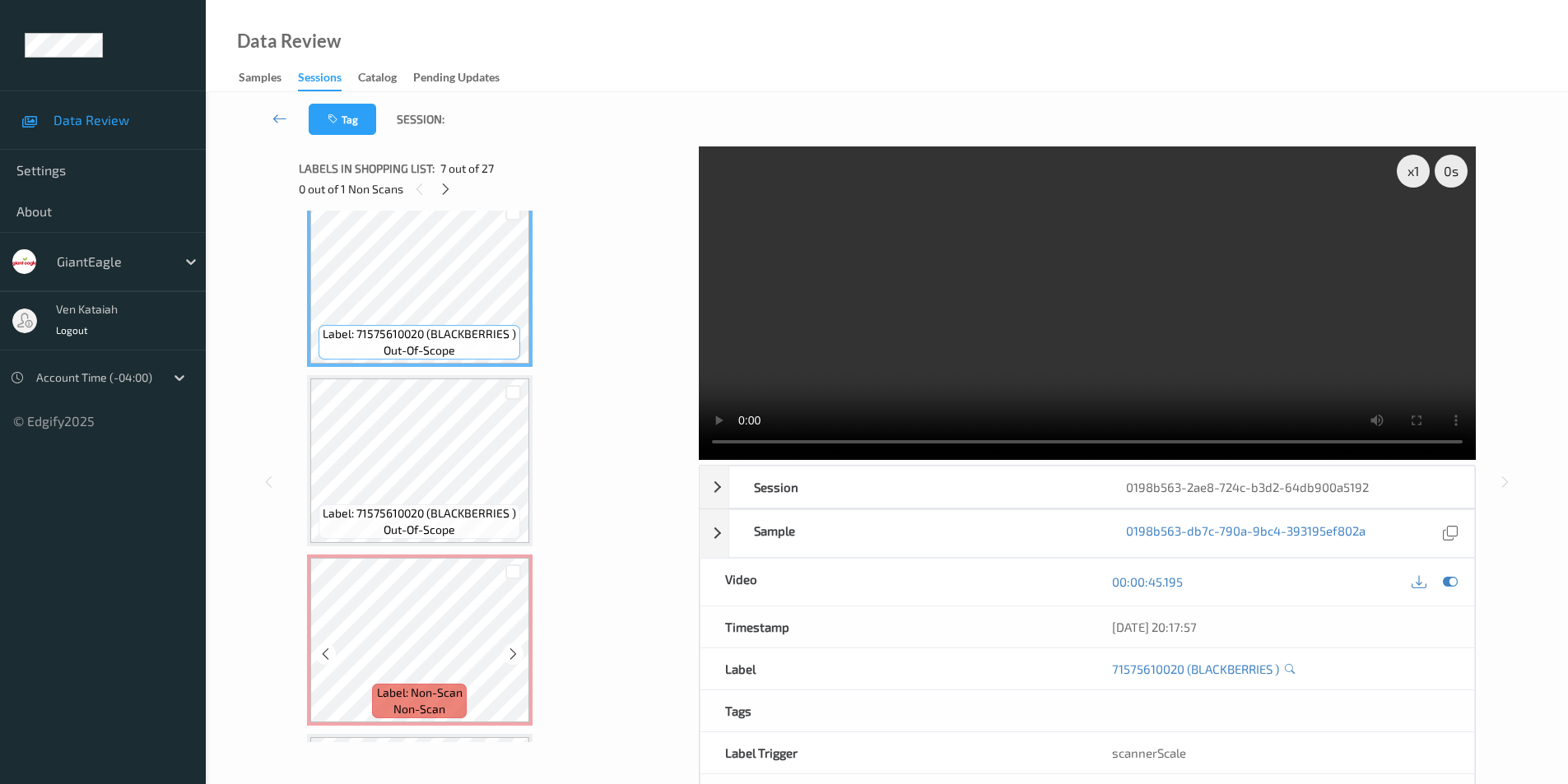
scroll to position [1181, 0]
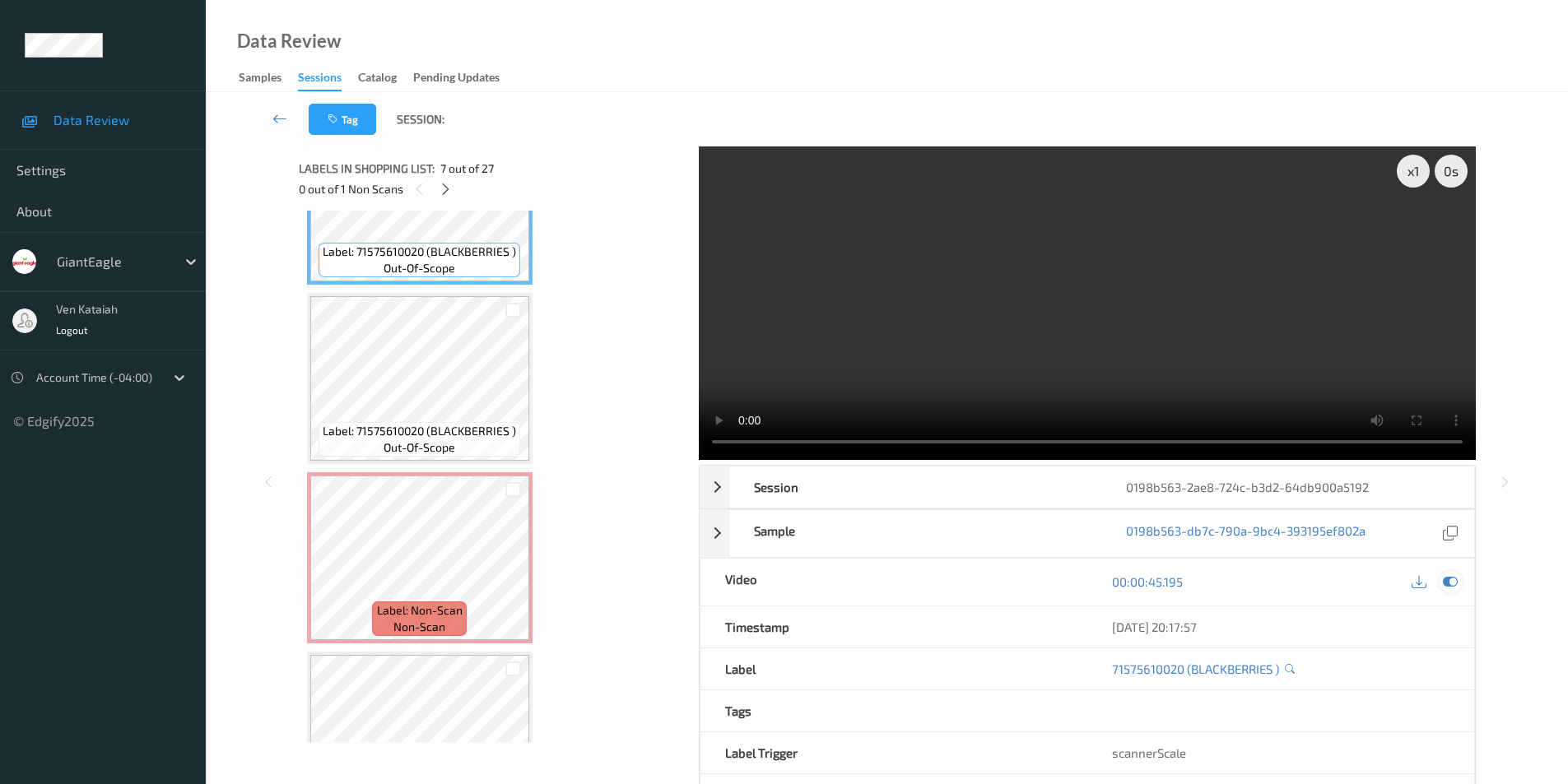
click at [1447, 583] on icon at bounding box center [1449, 581] width 14 height 14
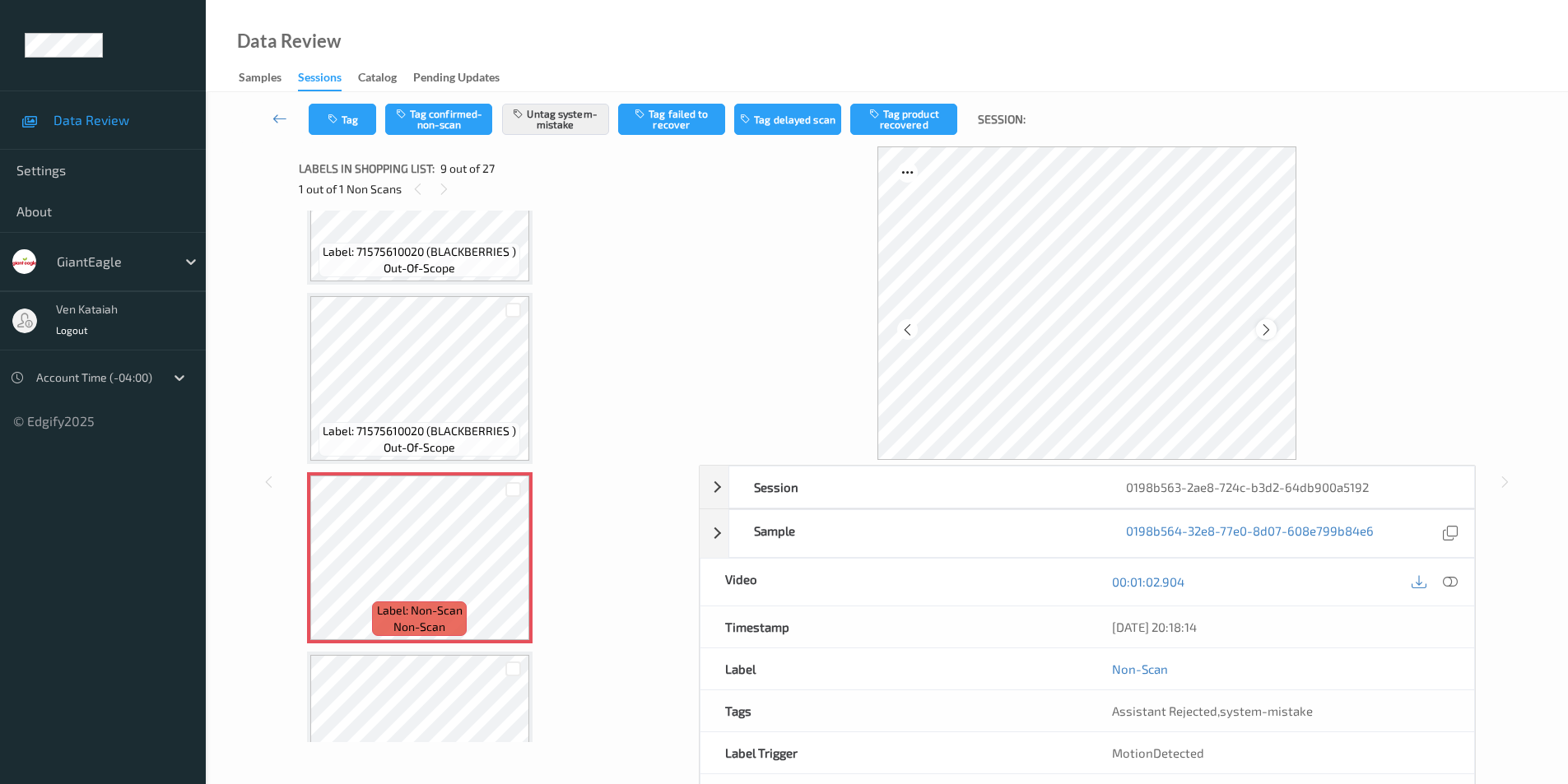
click at [1263, 330] on icon at bounding box center [1266, 328] width 14 height 14
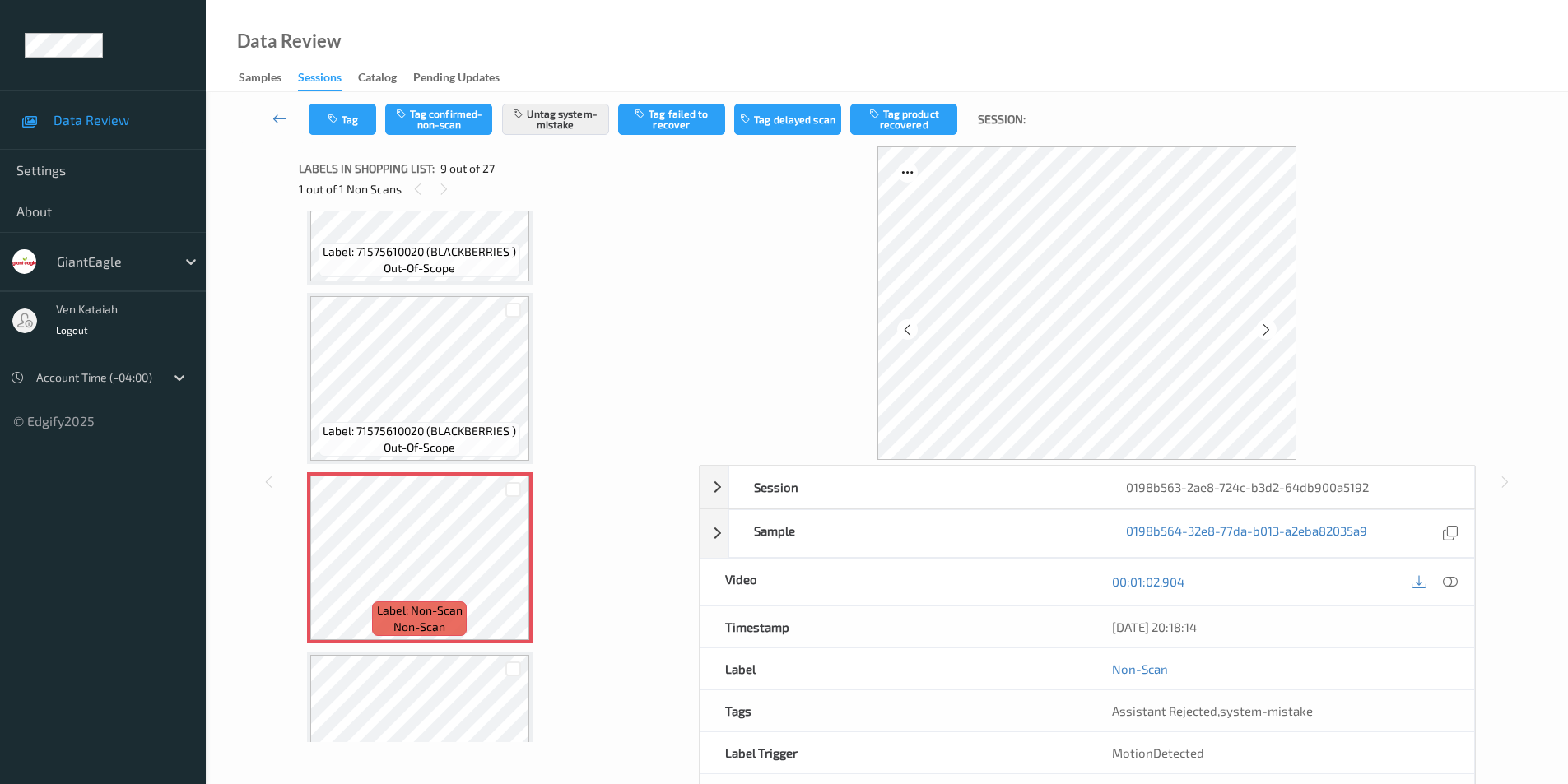
click at [1263, 330] on icon at bounding box center [1266, 328] width 14 height 14
click at [1453, 576] on icon at bounding box center [1449, 581] width 14 height 14
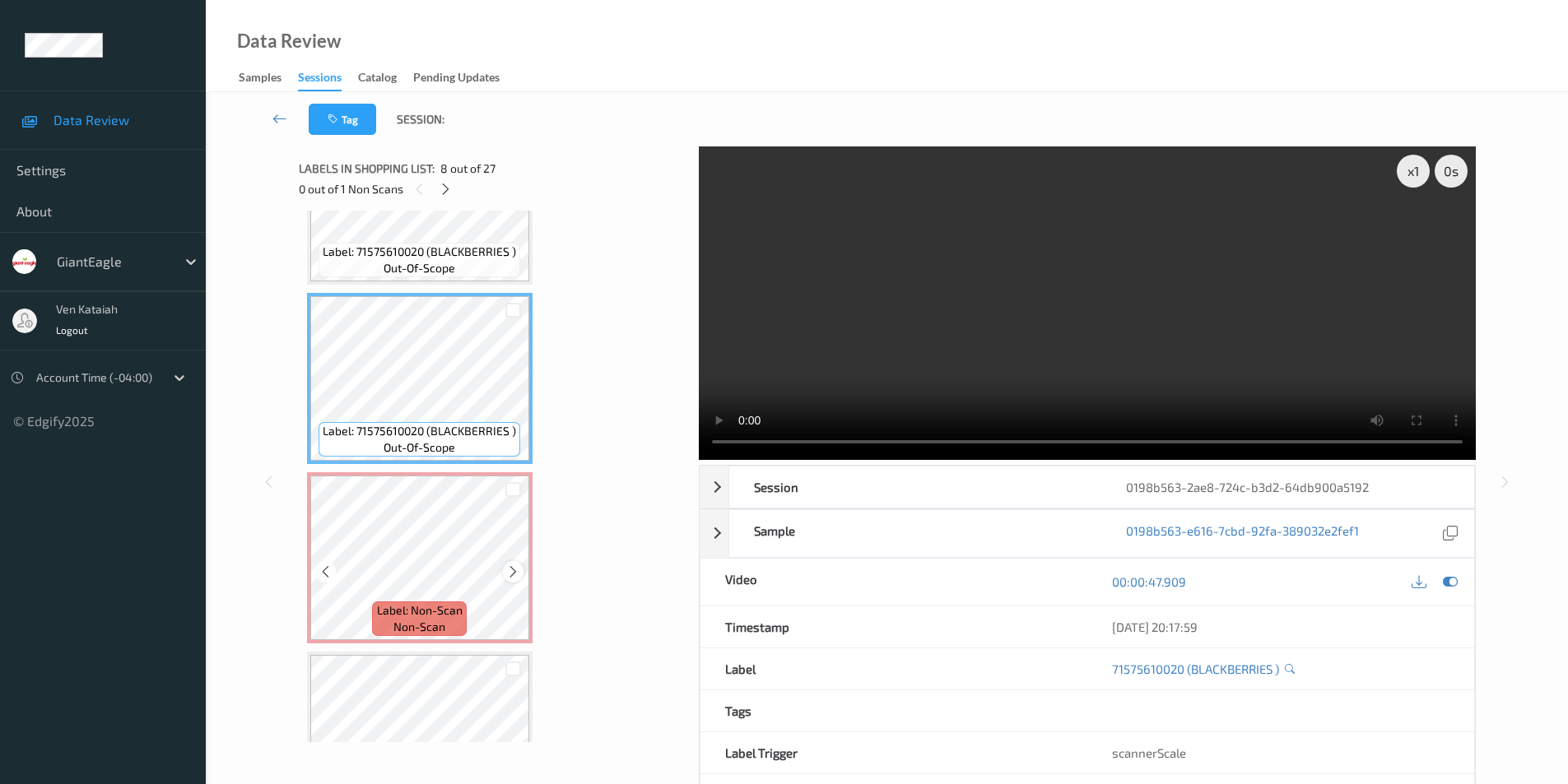
click at [513, 572] on icon at bounding box center [513, 571] width 14 height 14
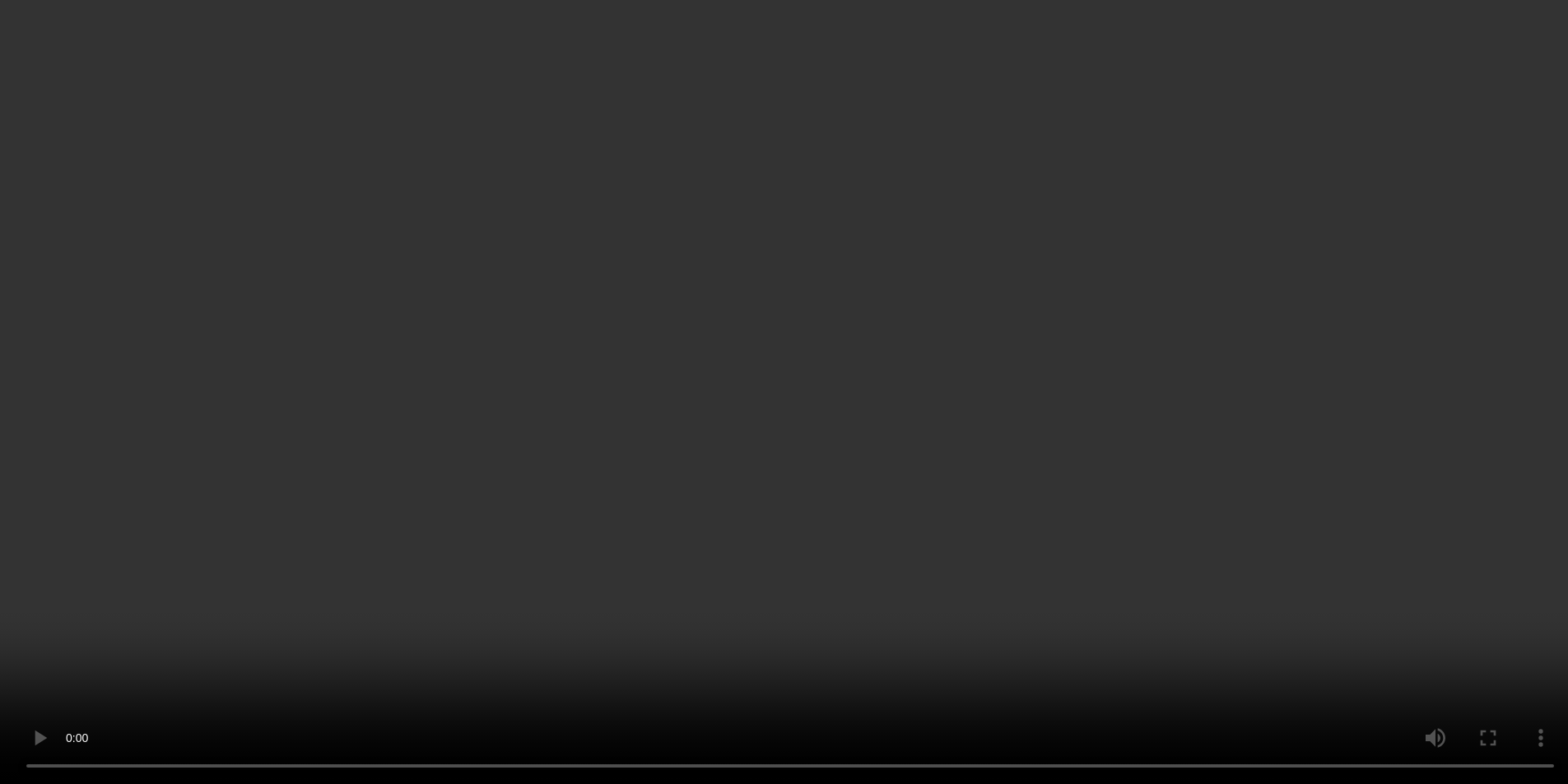
scroll to position [1428, 0]
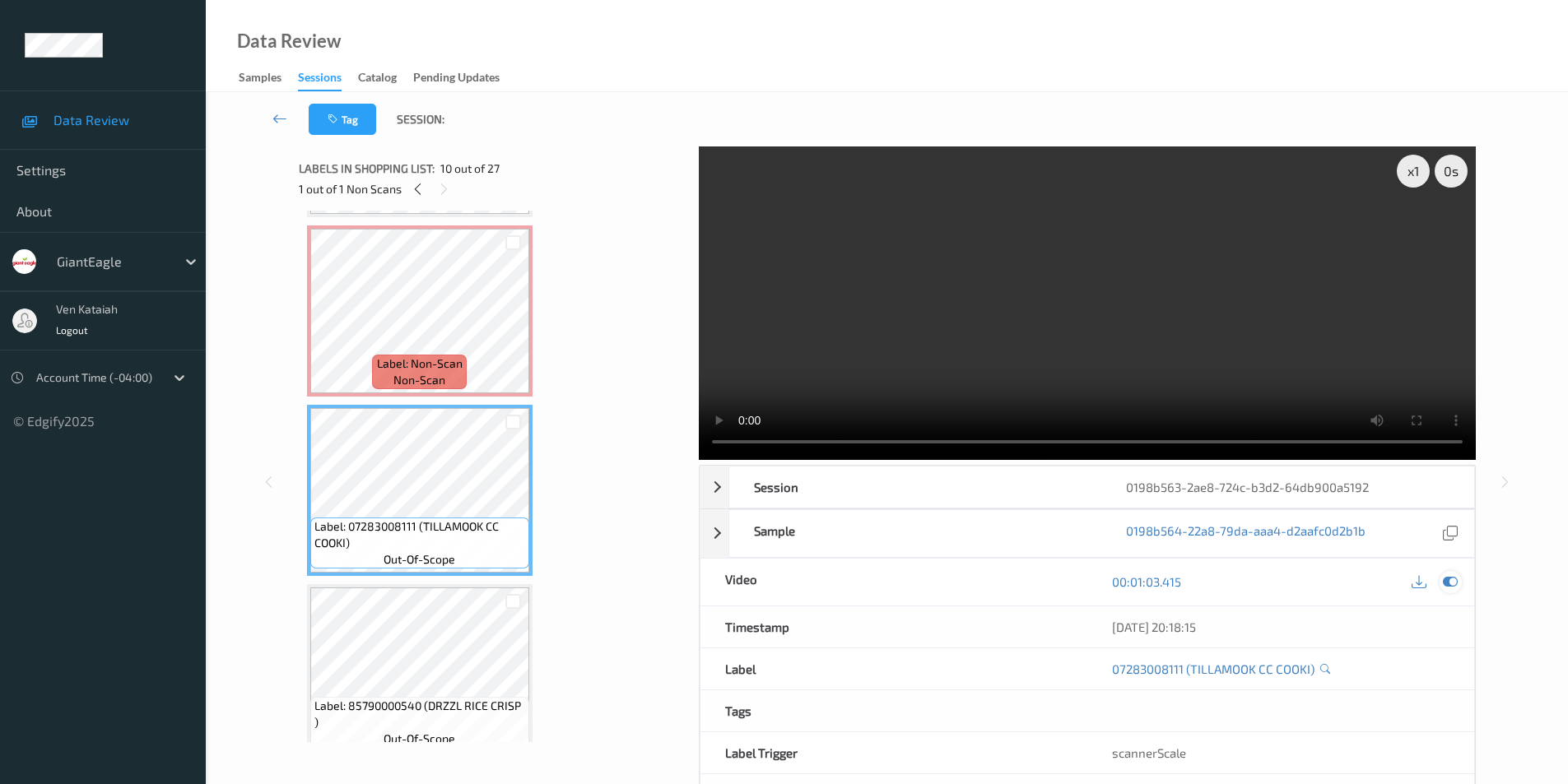
drag, startPoint x: 1447, startPoint y: 584, endPoint x: 661, endPoint y: 440, distance: 799.1
click at [1447, 583] on icon at bounding box center [1449, 581] width 14 height 14
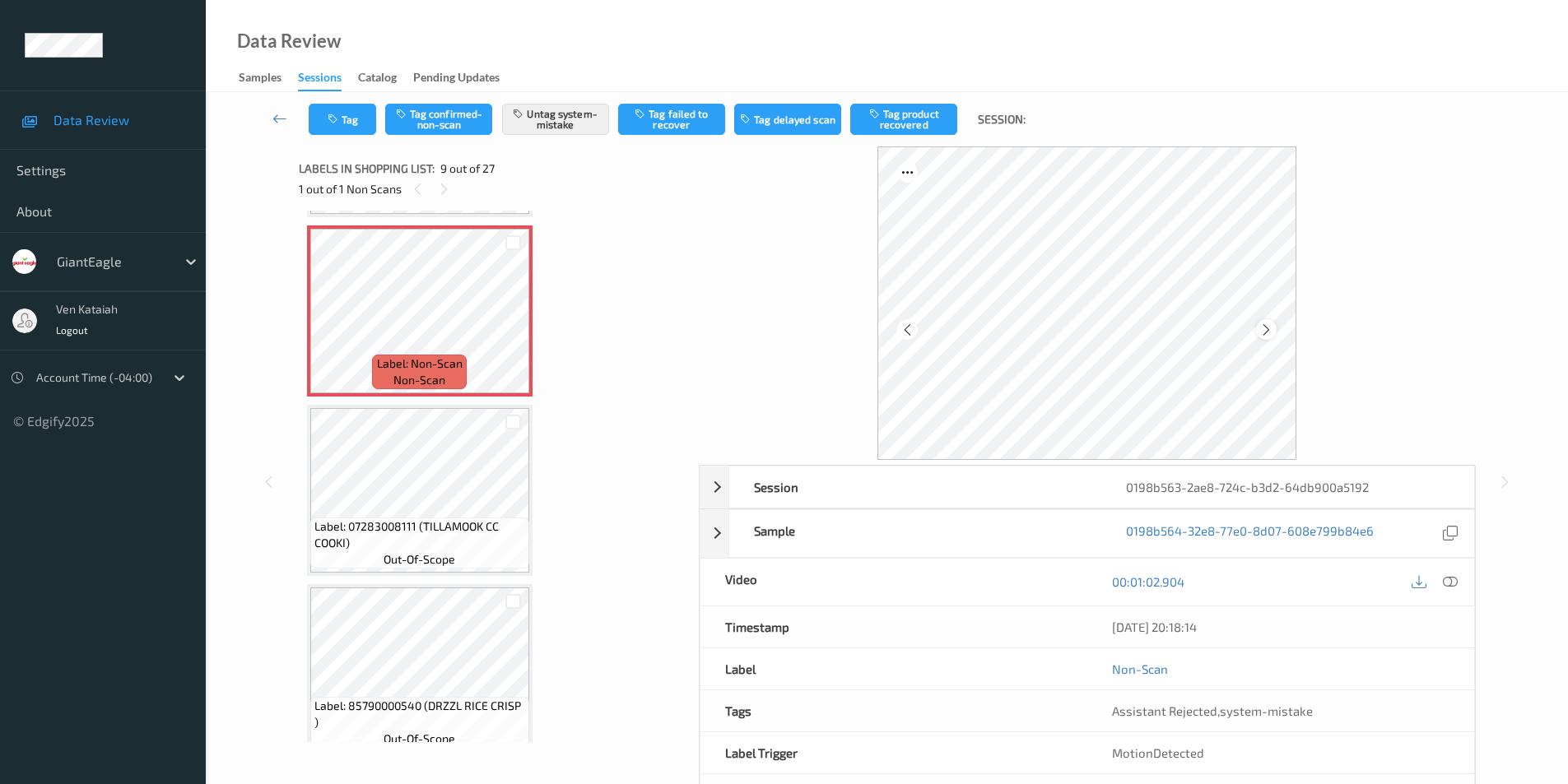
click at [1270, 327] on icon at bounding box center [1266, 328] width 14 height 14
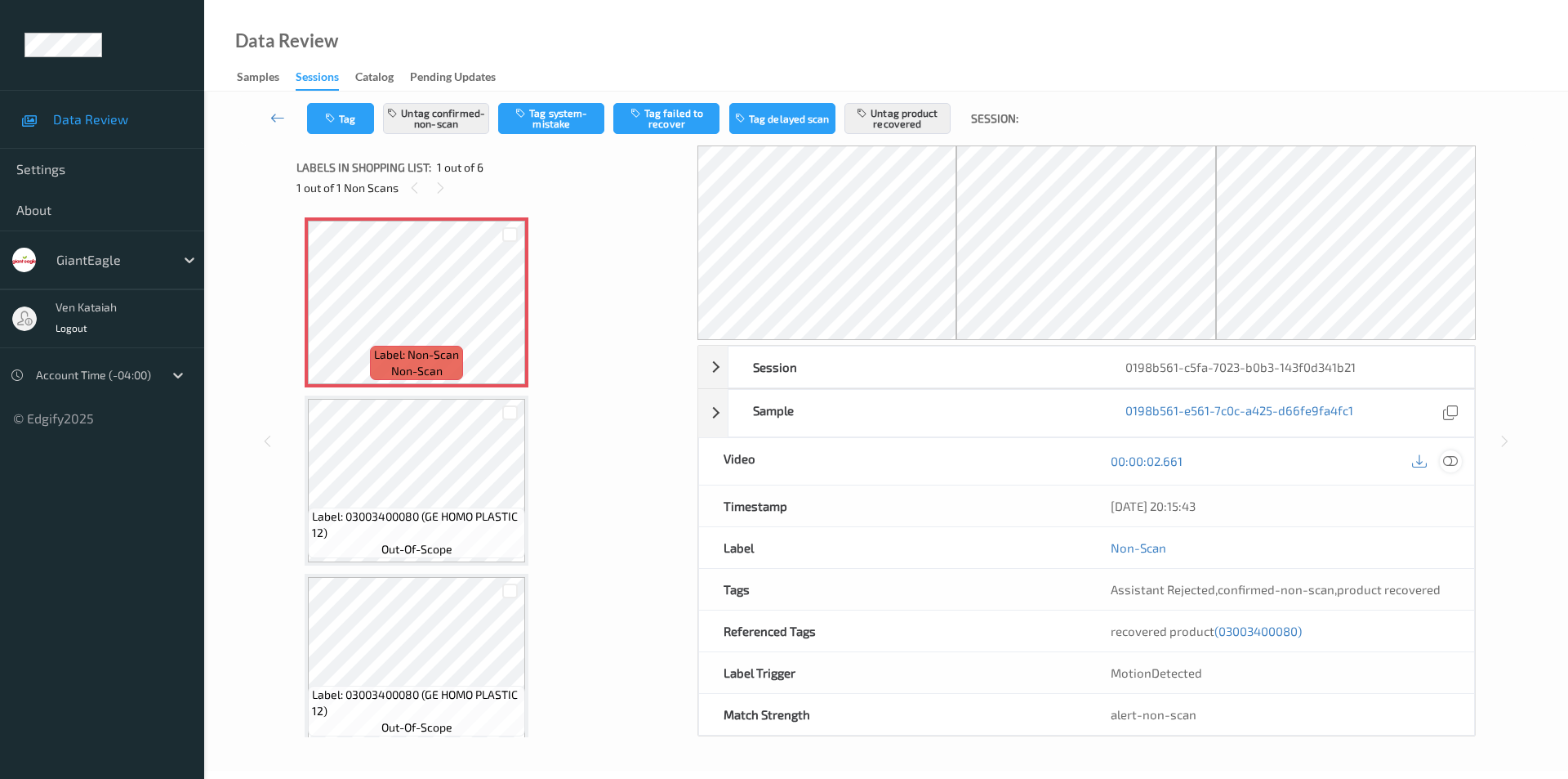
click at [1452, 454] on icon at bounding box center [1450, 461] width 14 height 14
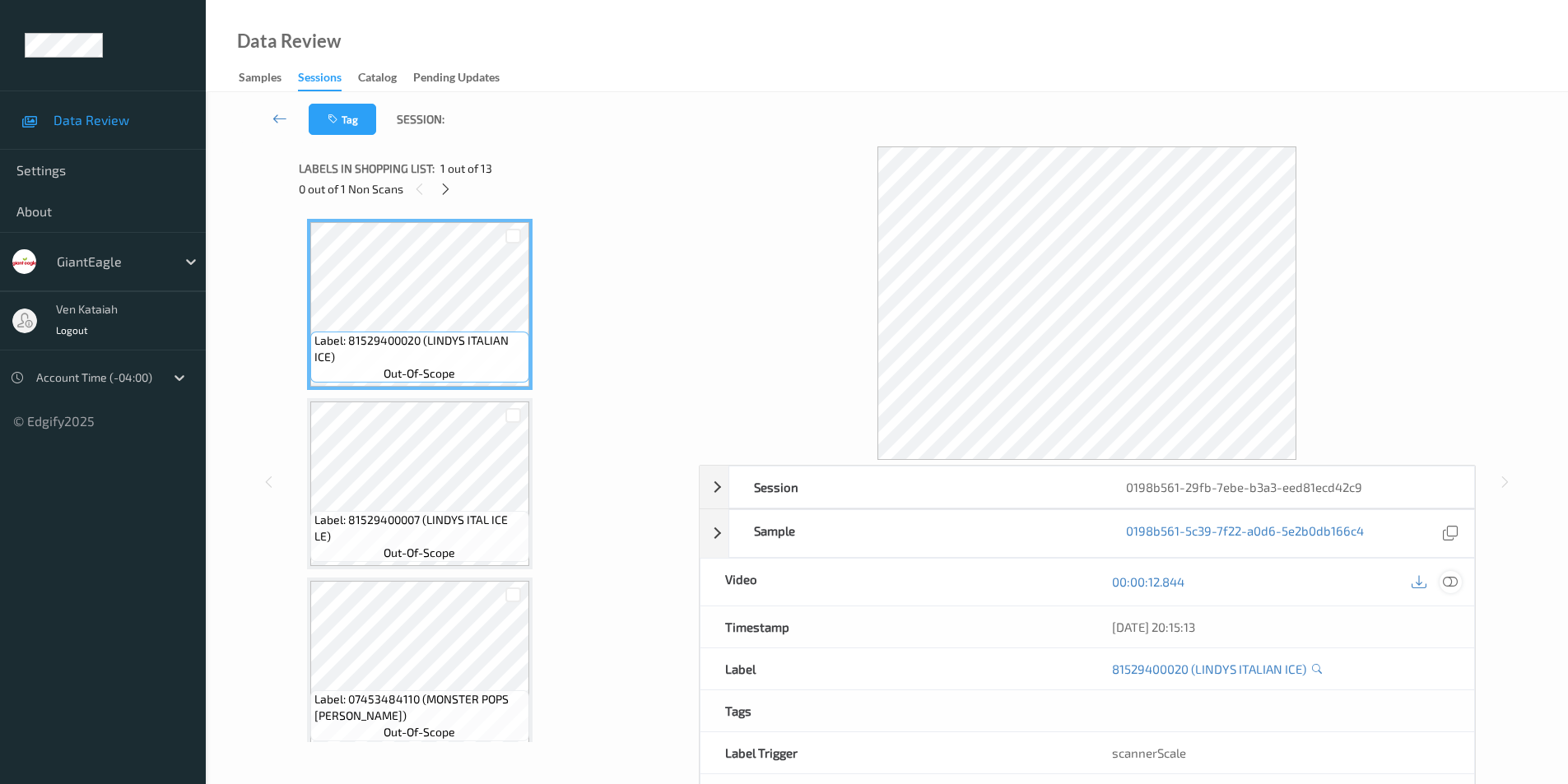
click at [1447, 582] on icon at bounding box center [1449, 581] width 14 height 14
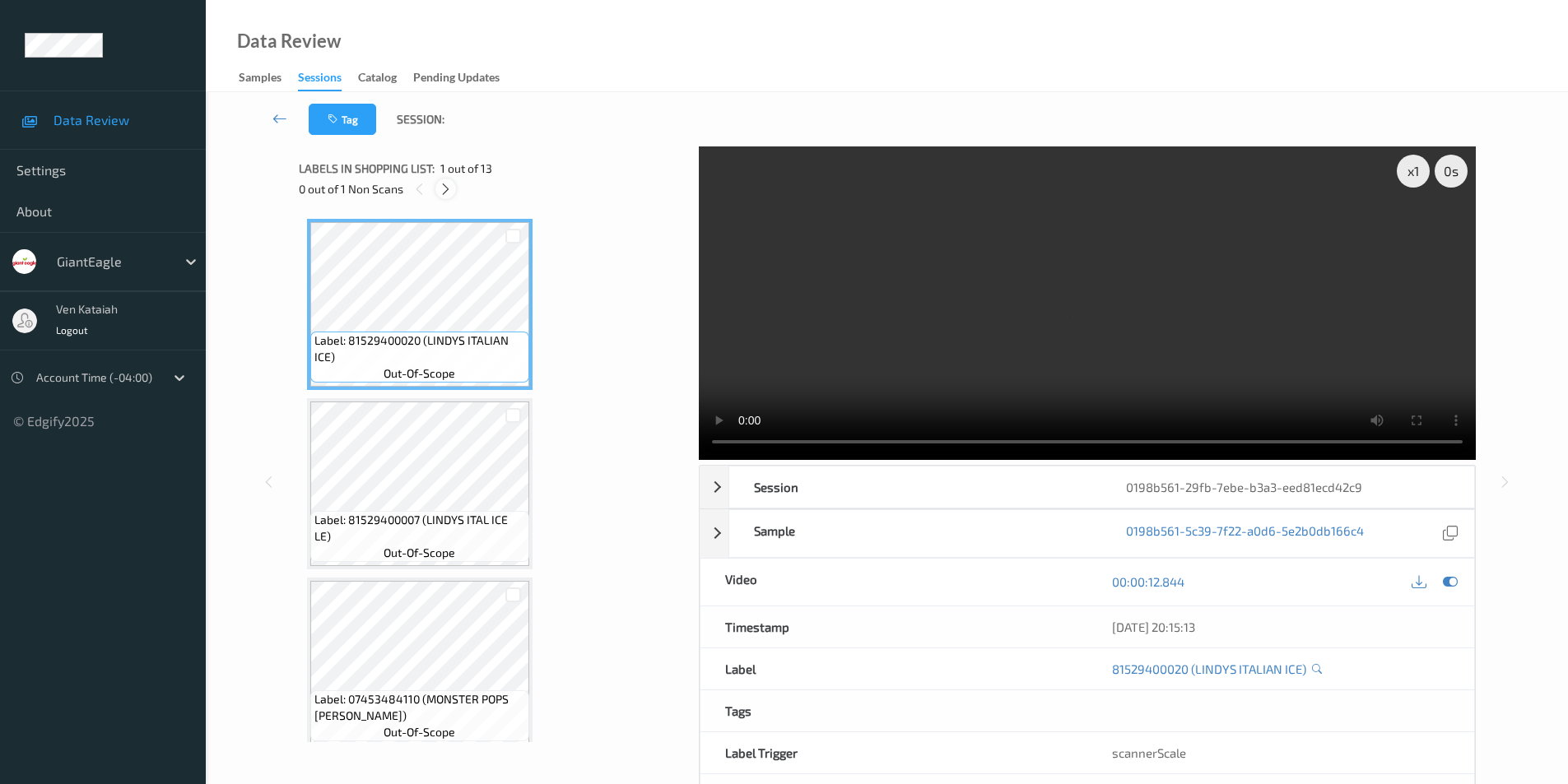
click at [446, 186] on icon at bounding box center [446, 188] width 14 height 14
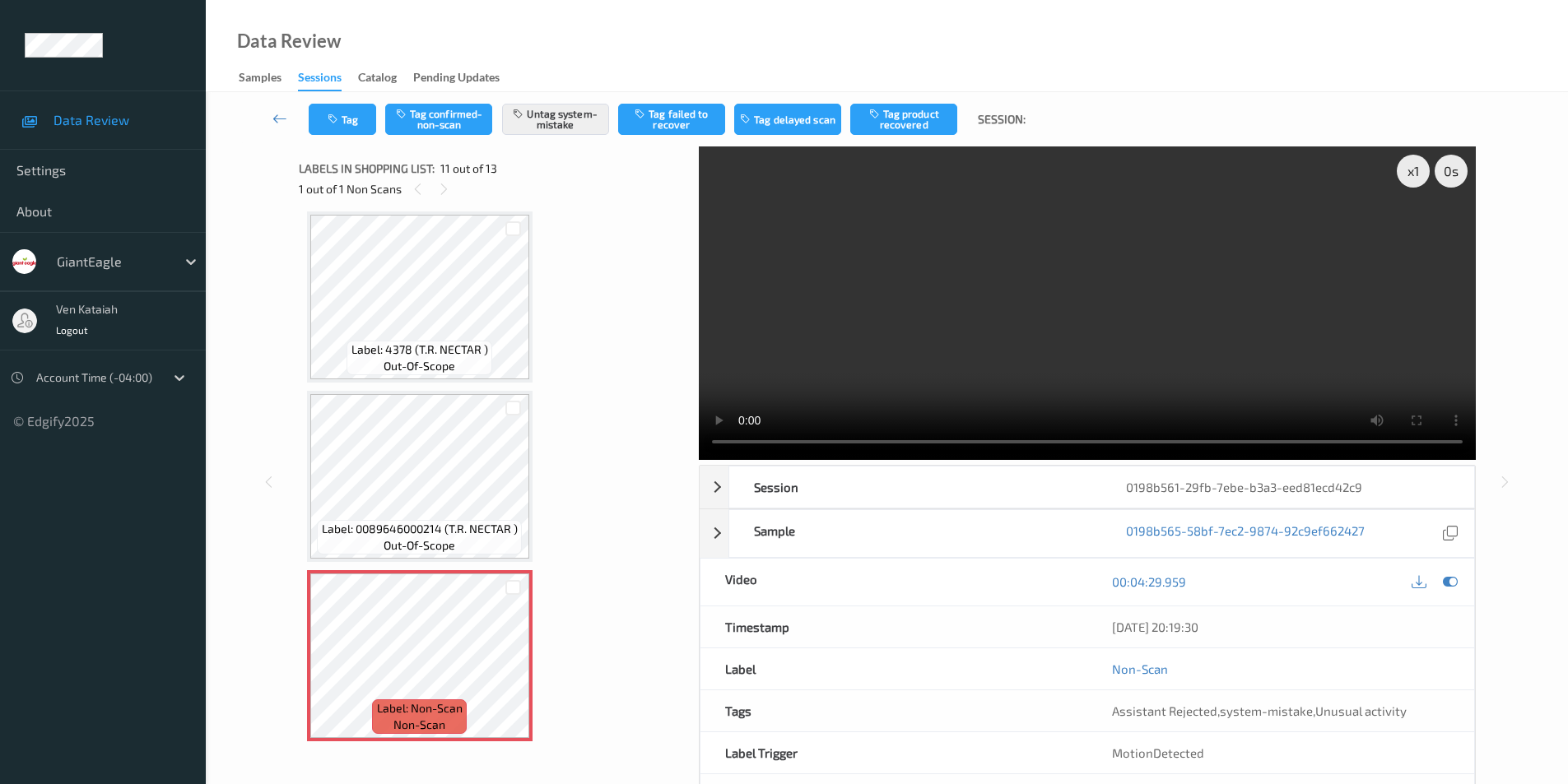
scroll to position [1375, 0]
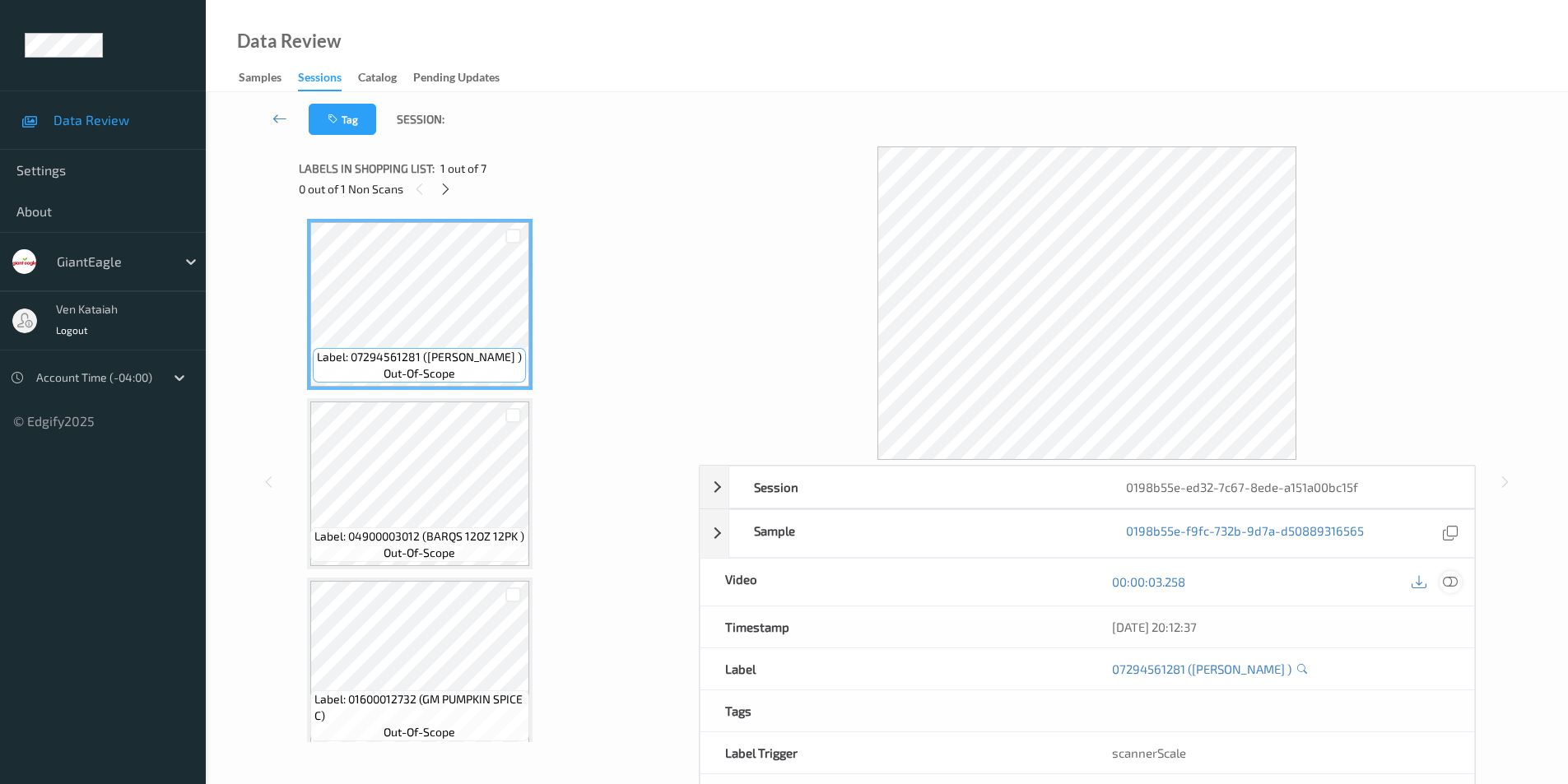
click at [1453, 579] on icon at bounding box center [1449, 581] width 14 height 14
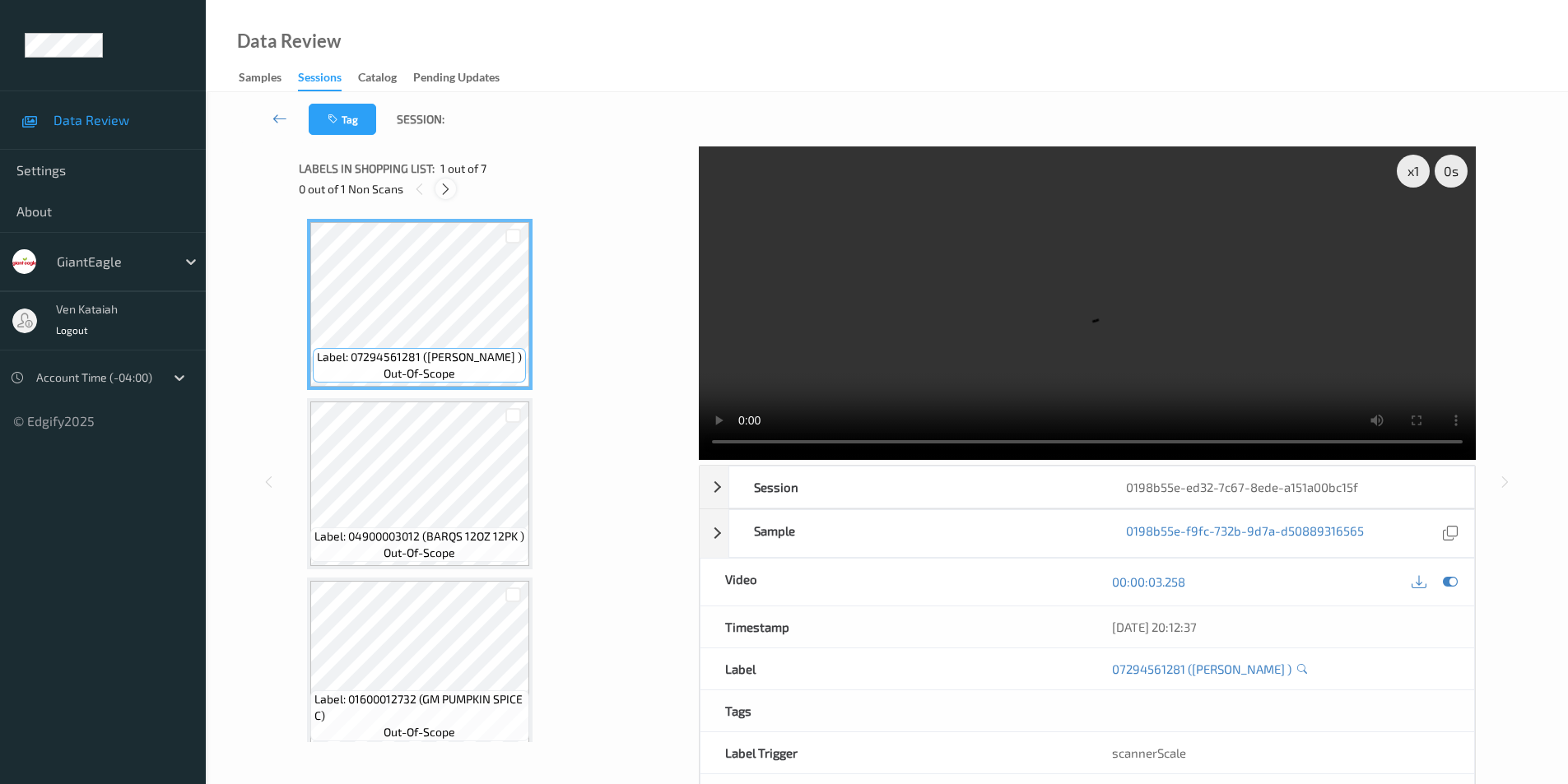
click at [443, 187] on icon at bounding box center [446, 188] width 14 height 14
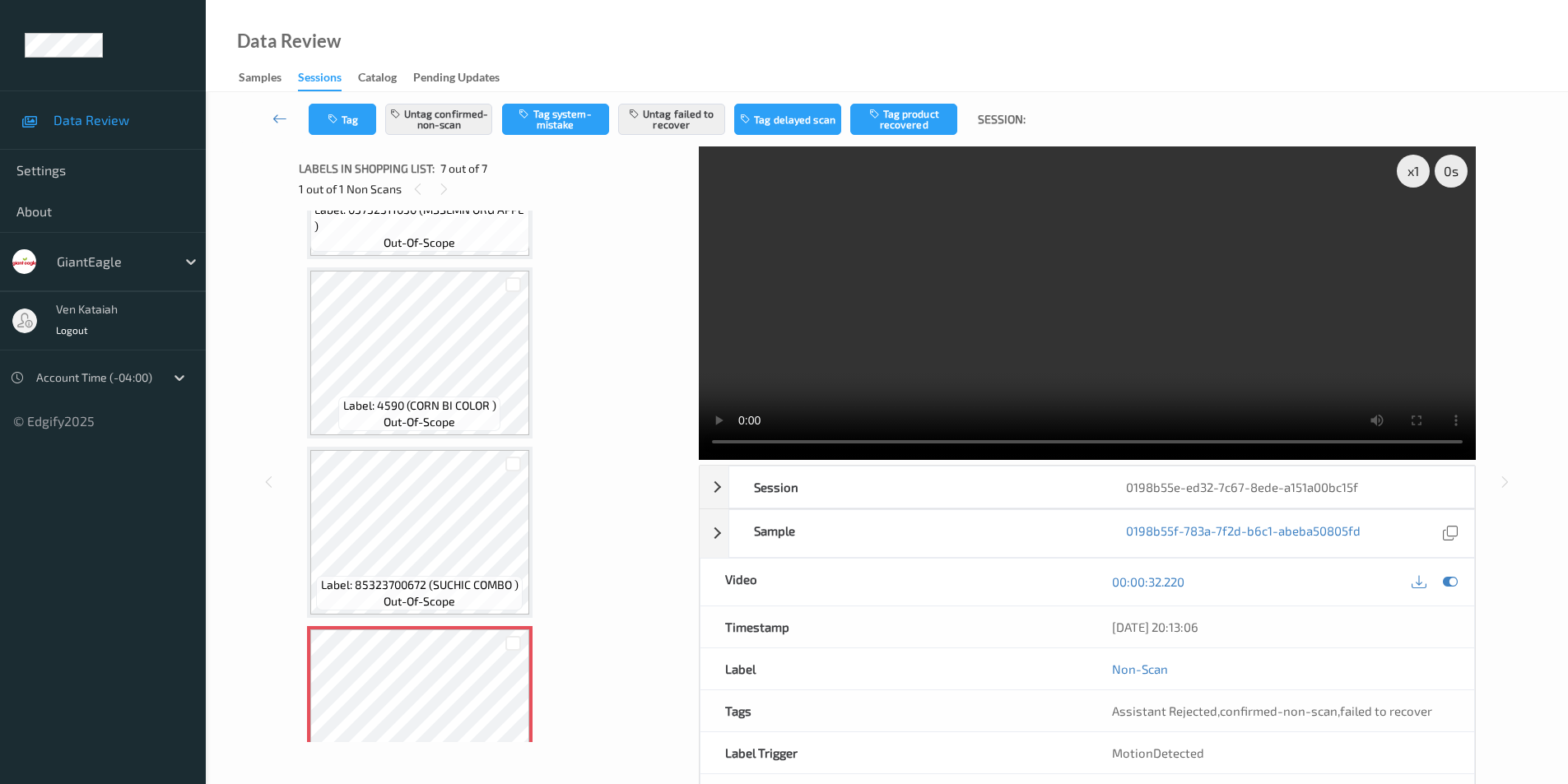
scroll to position [567, 0]
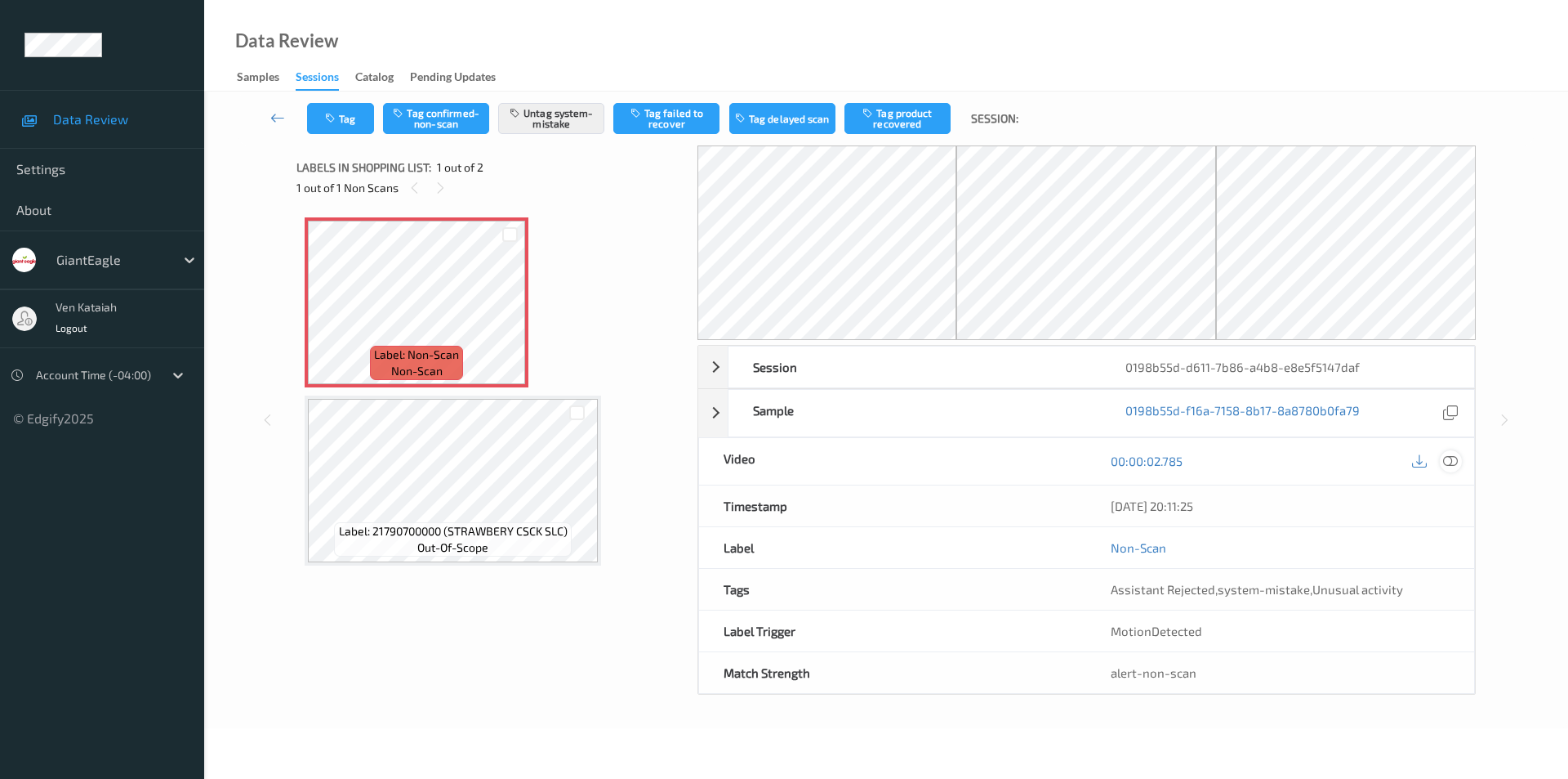
click at [1450, 460] on icon at bounding box center [1450, 461] width 14 height 14
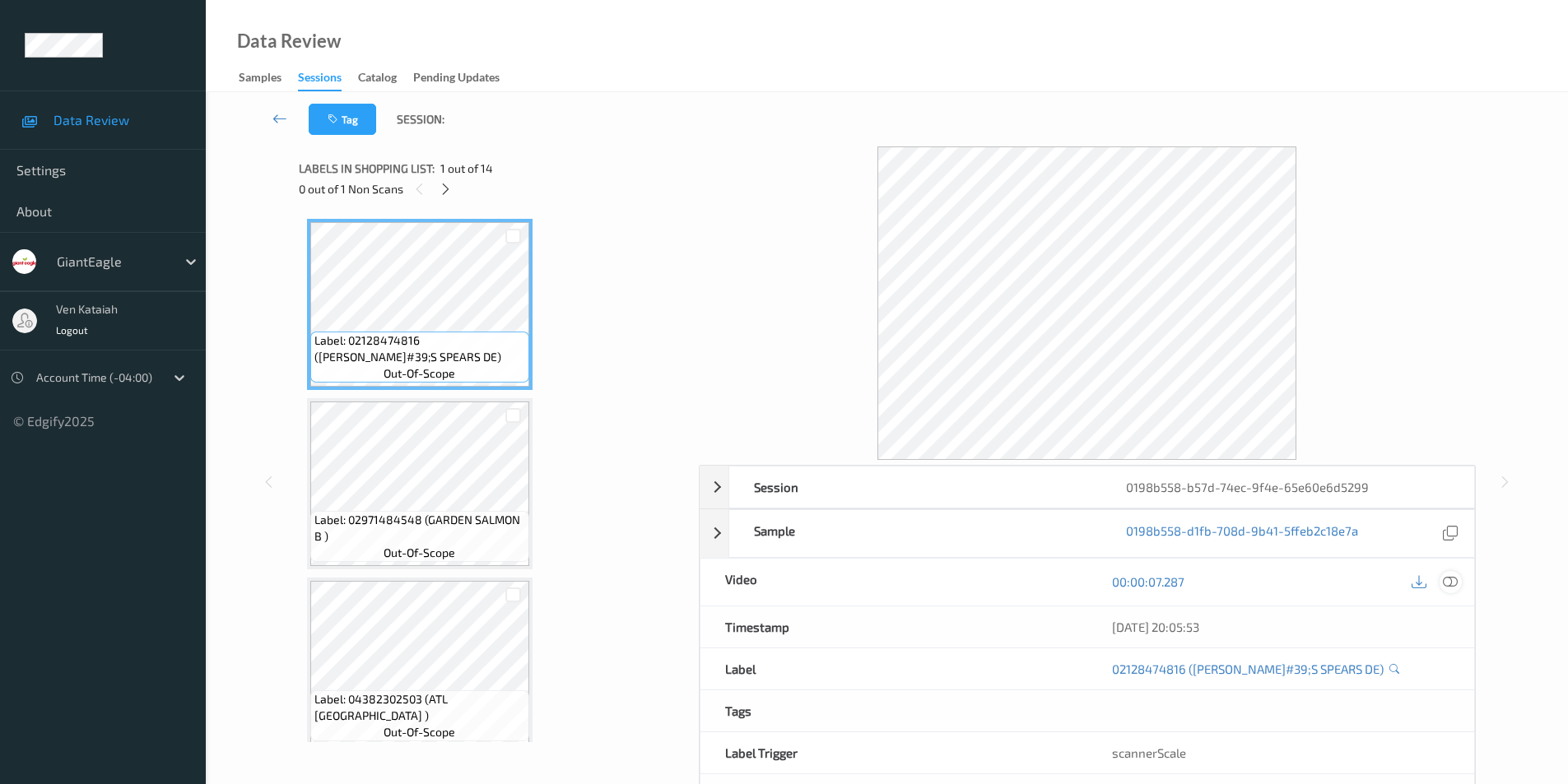
click at [1447, 578] on icon at bounding box center [1449, 581] width 14 height 14
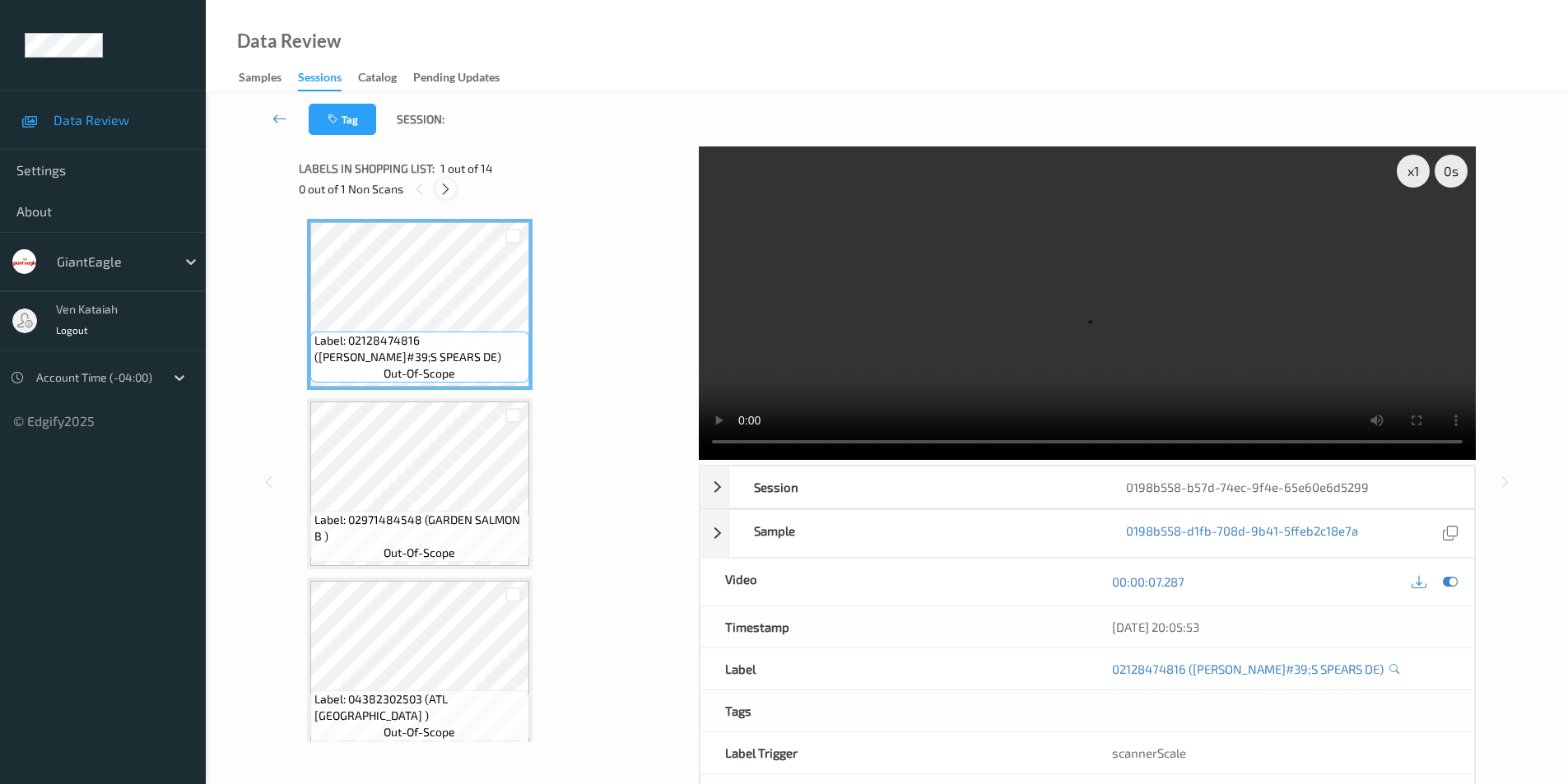
click at [446, 182] on icon at bounding box center [446, 188] width 14 height 14
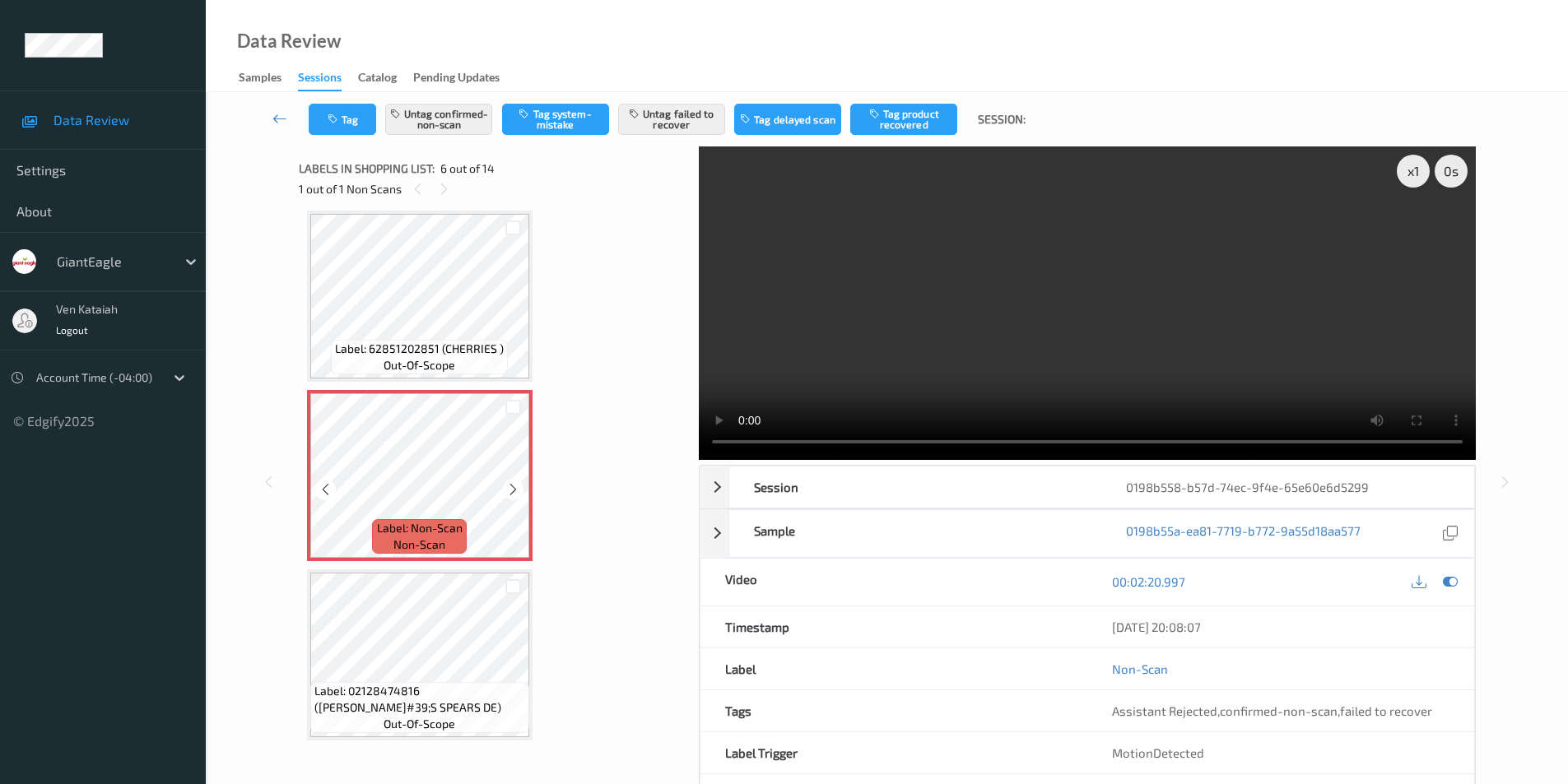
scroll to position [560, 0]
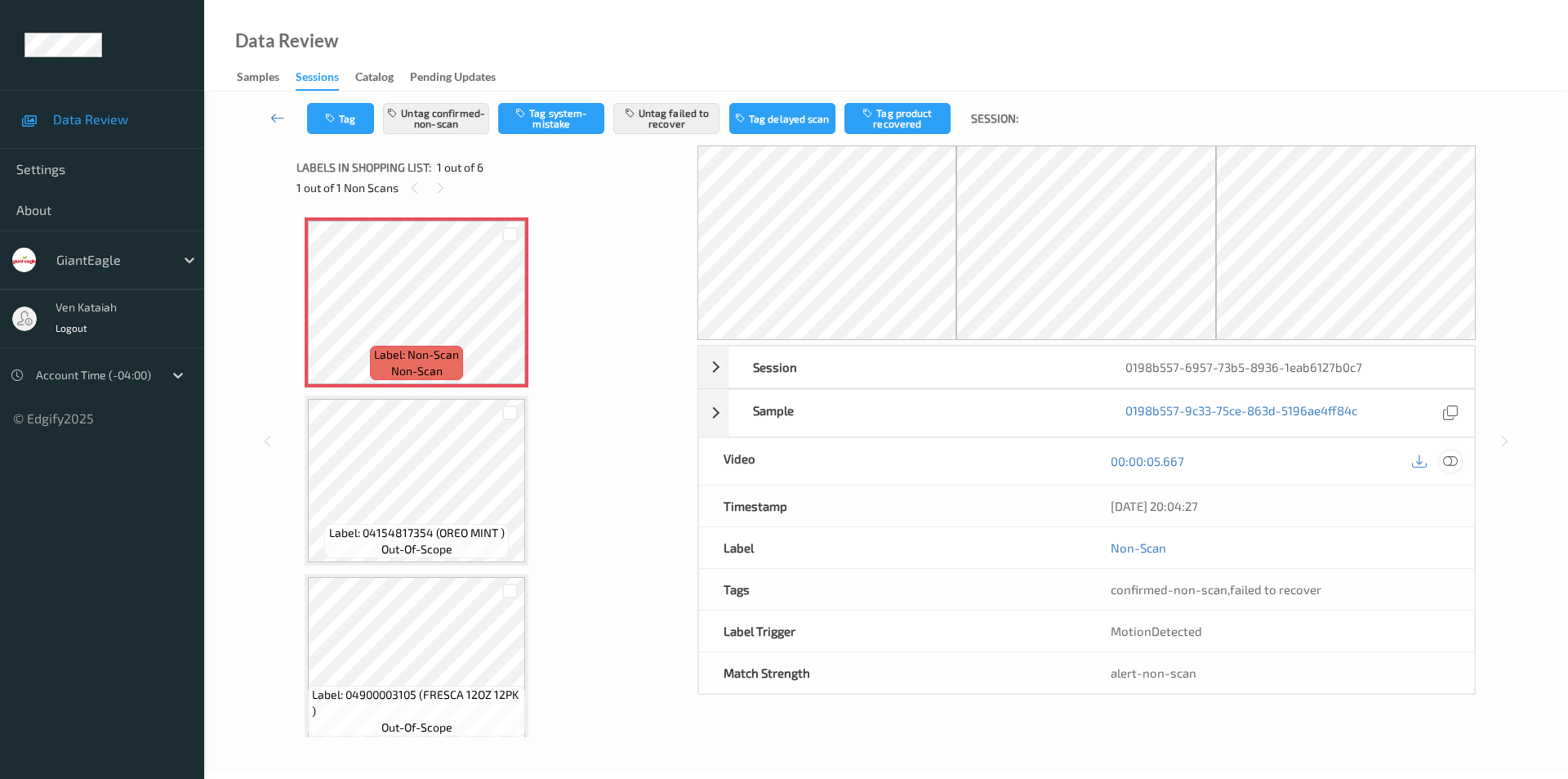
click at [1453, 457] on icon at bounding box center [1450, 461] width 14 height 14
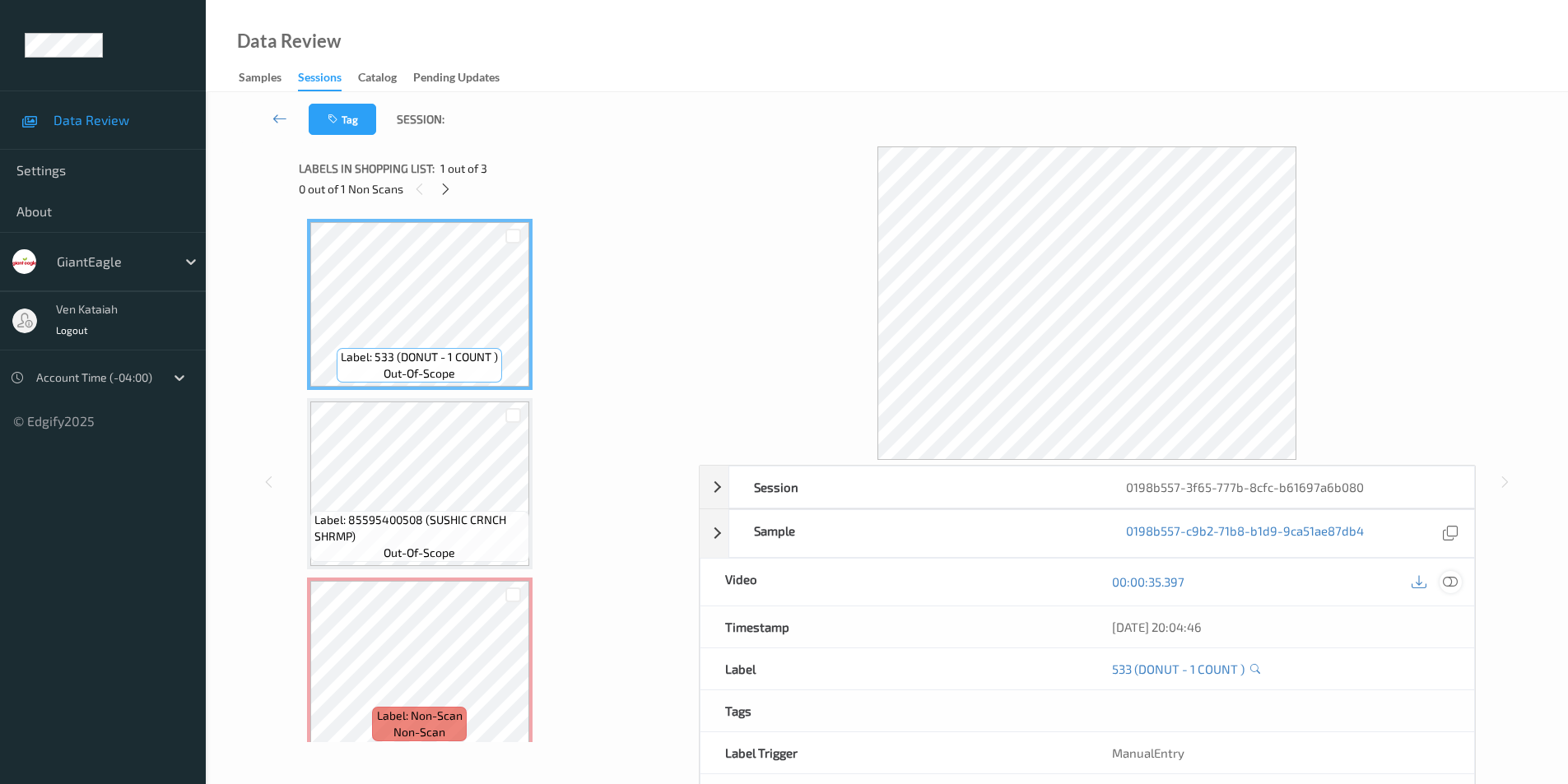
click at [1446, 583] on icon at bounding box center [1449, 581] width 14 height 14
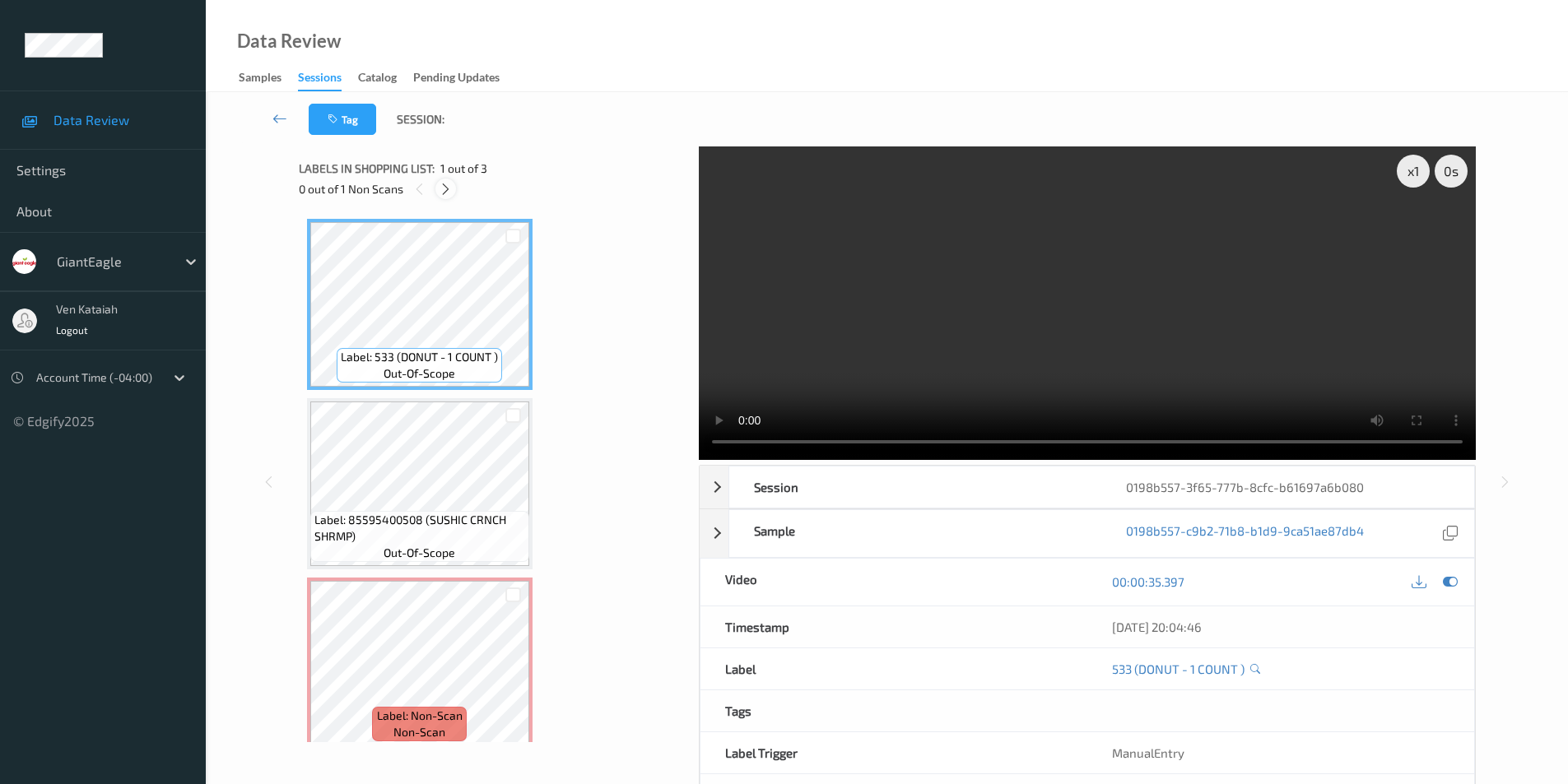
click at [443, 190] on icon at bounding box center [446, 188] width 14 height 14
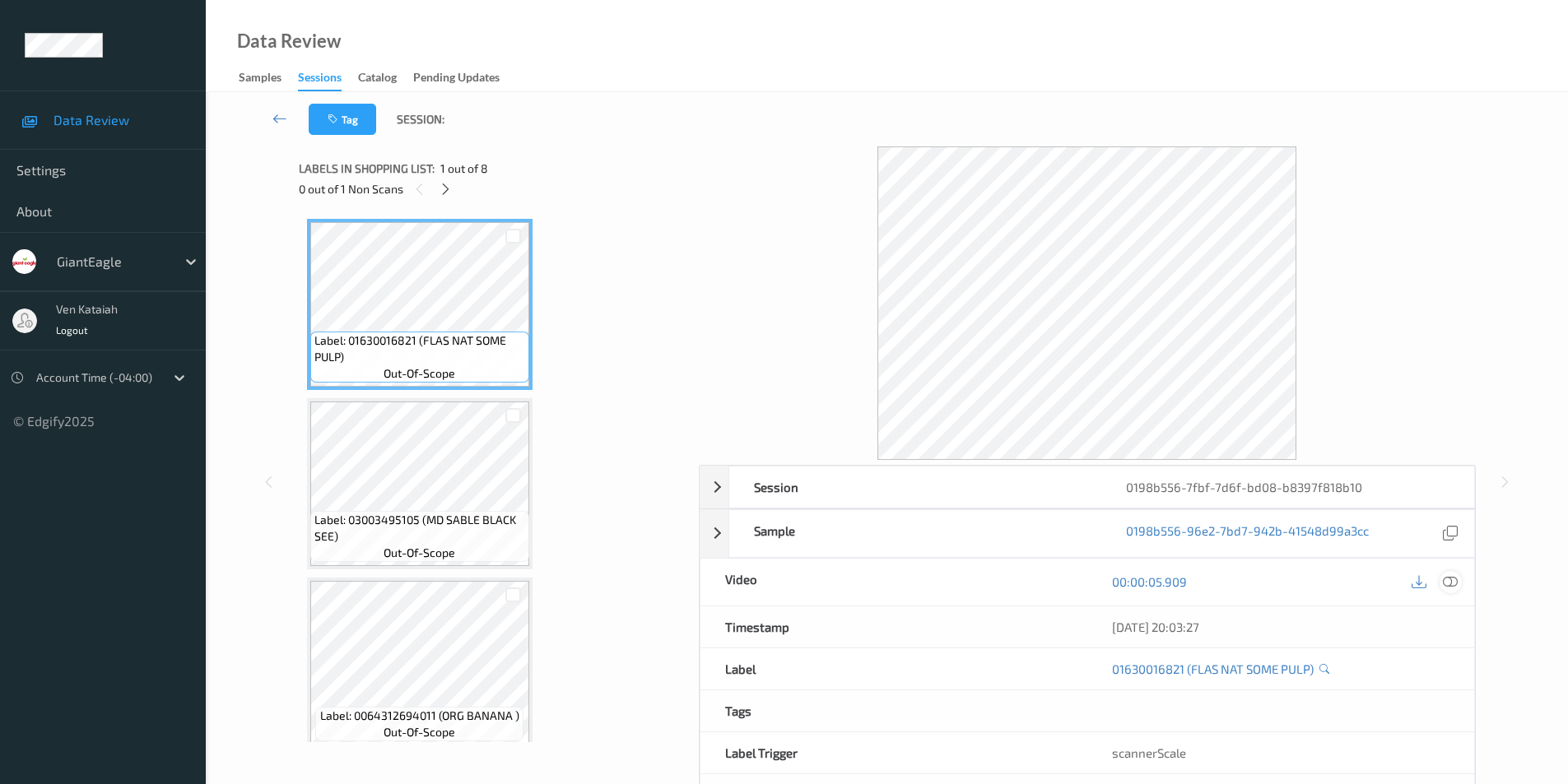
click at [1453, 578] on icon at bounding box center [1449, 581] width 14 height 14
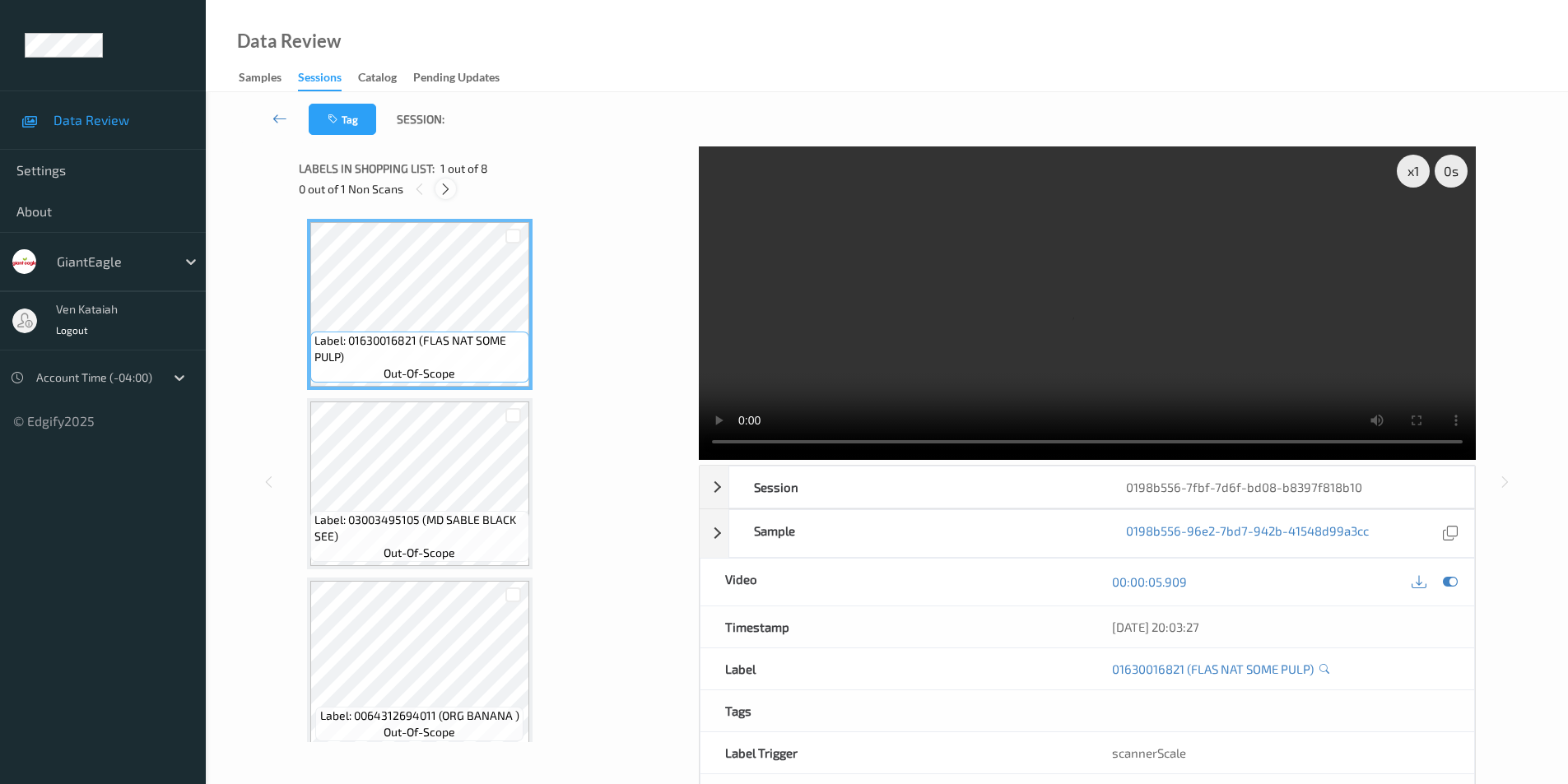
click at [450, 191] on icon at bounding box center [446, 188] width 14 height 14
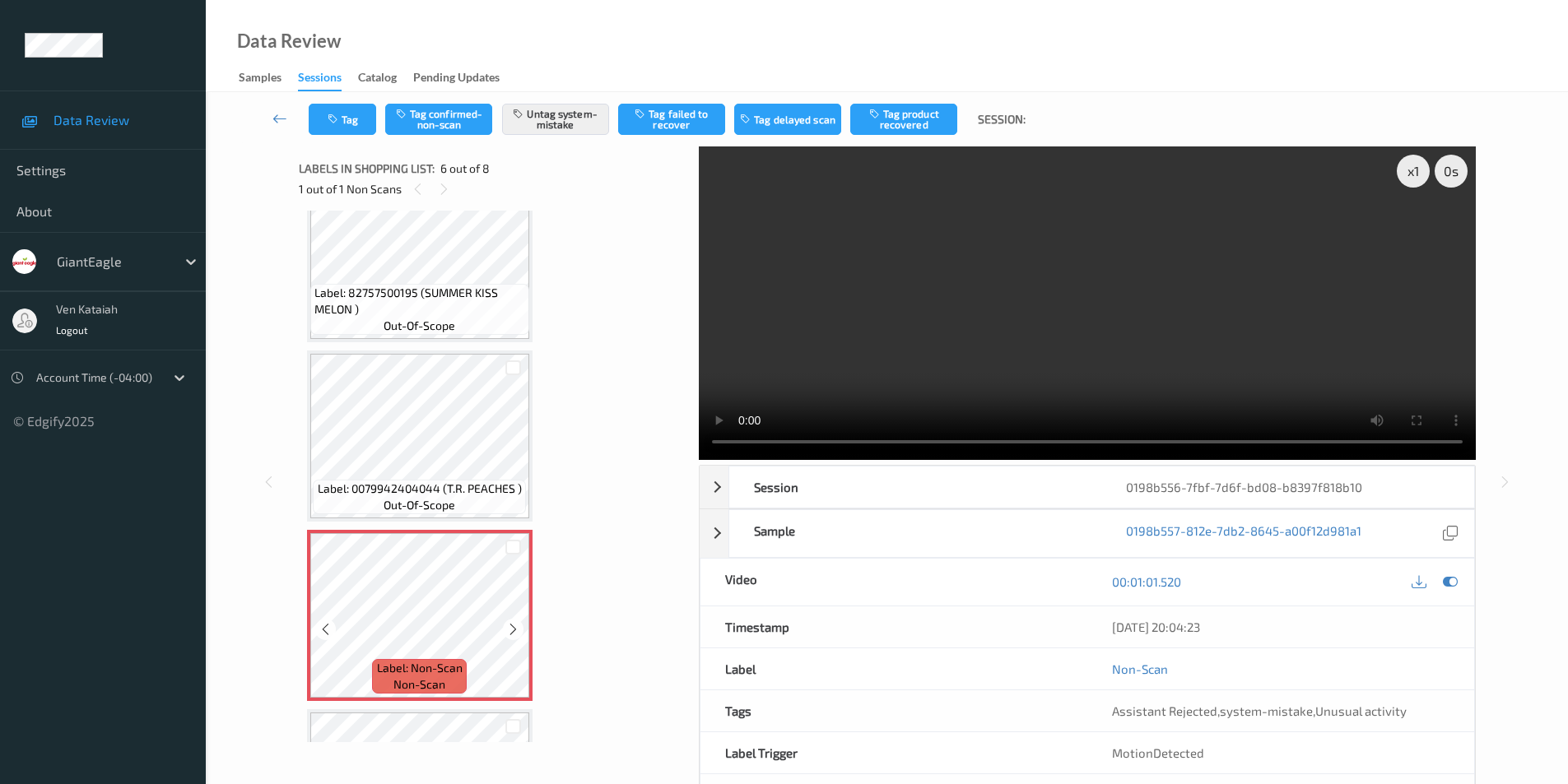
scroll to position [560, 0]
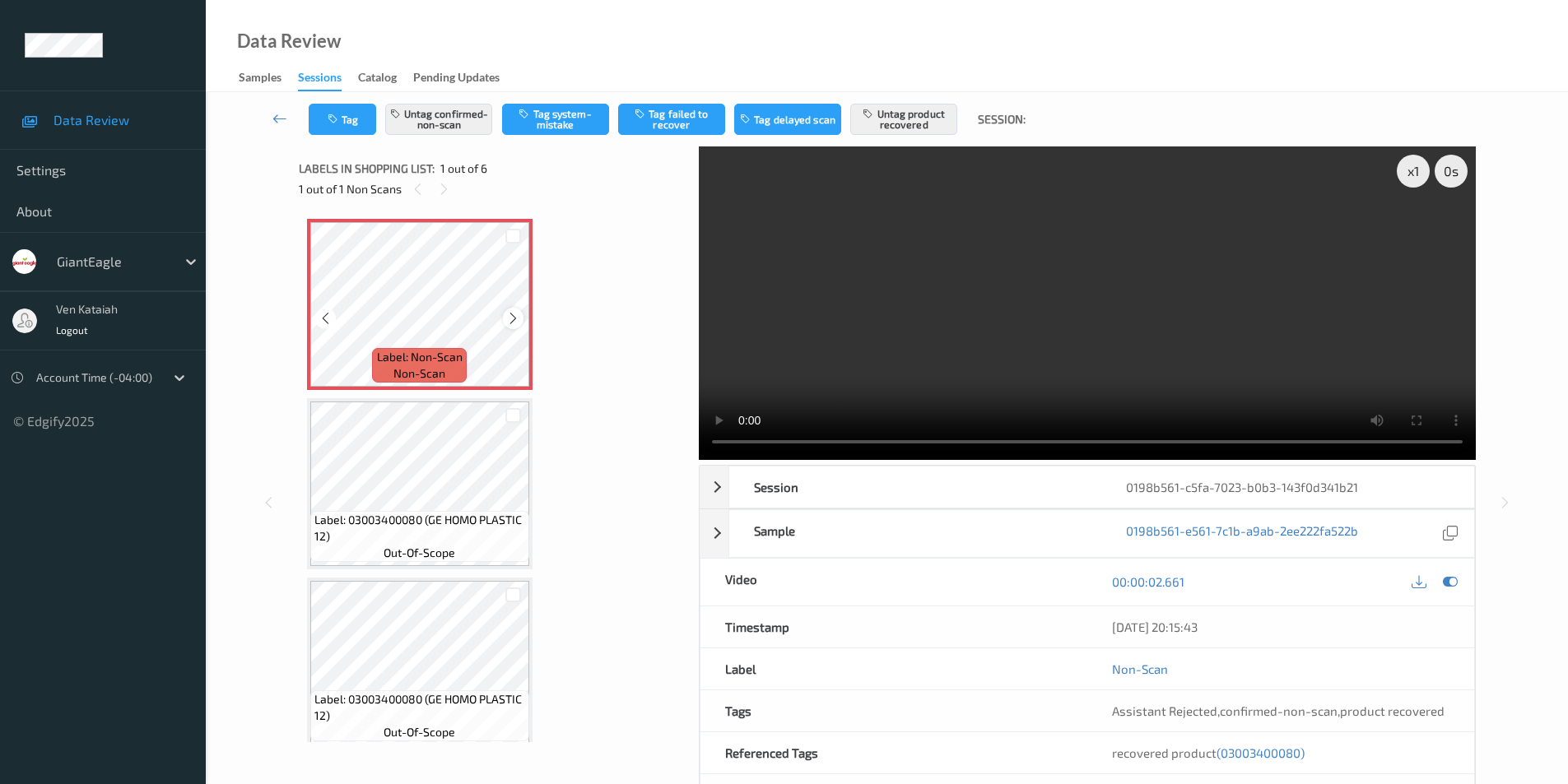
click at [509, 321] on icon at bounding box center [513, 318] width 14 height 14
click at [906, 114] on button "Untag product recovered" at bounding box center [903, 119] width 107 height 32
click at [1447, 583] on icon at bounding box center [1449, 581] width 14 height 14
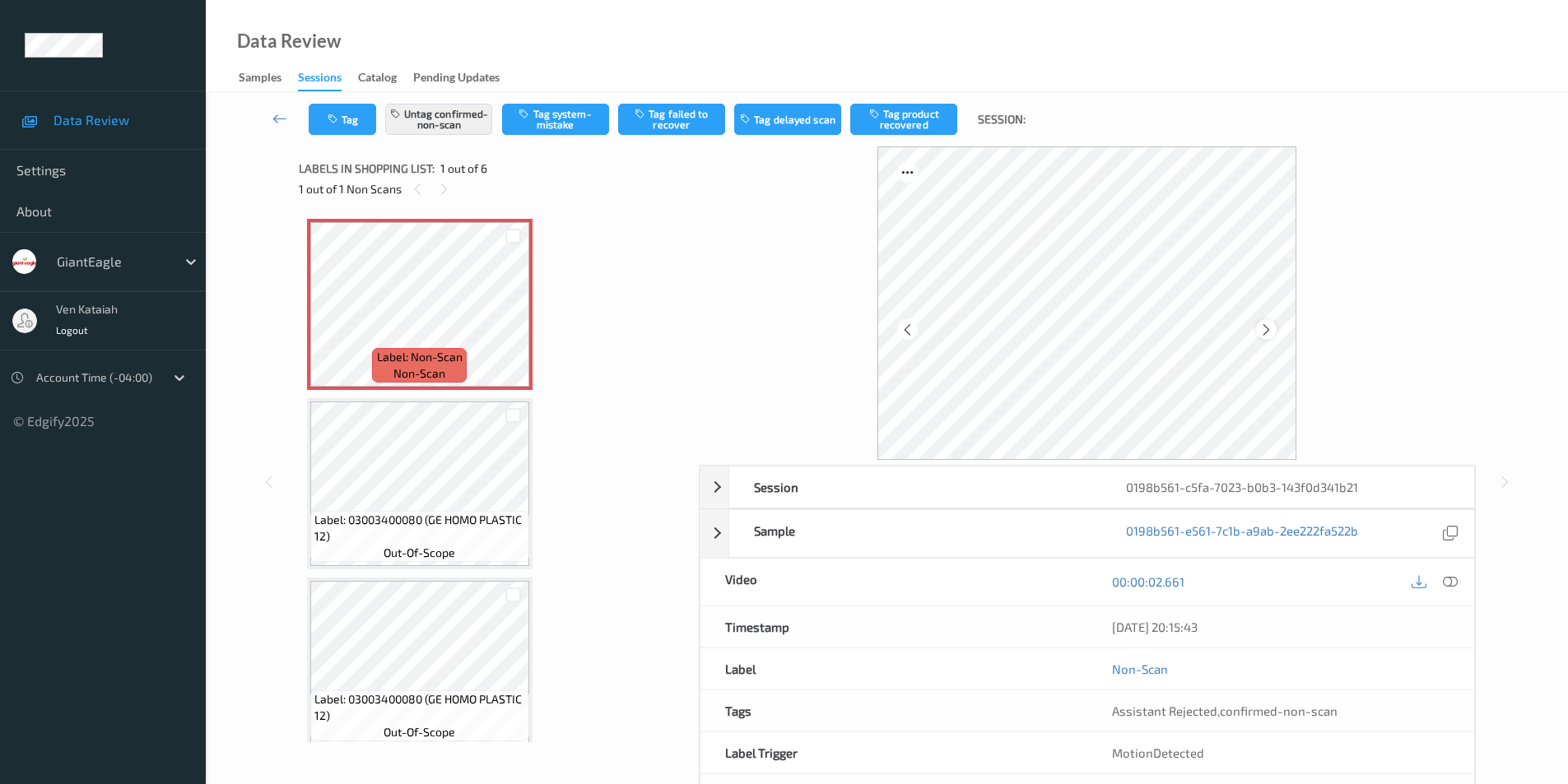
click at [1262, 330] on icon at bounding box center [1266, 328] width 14 height 14
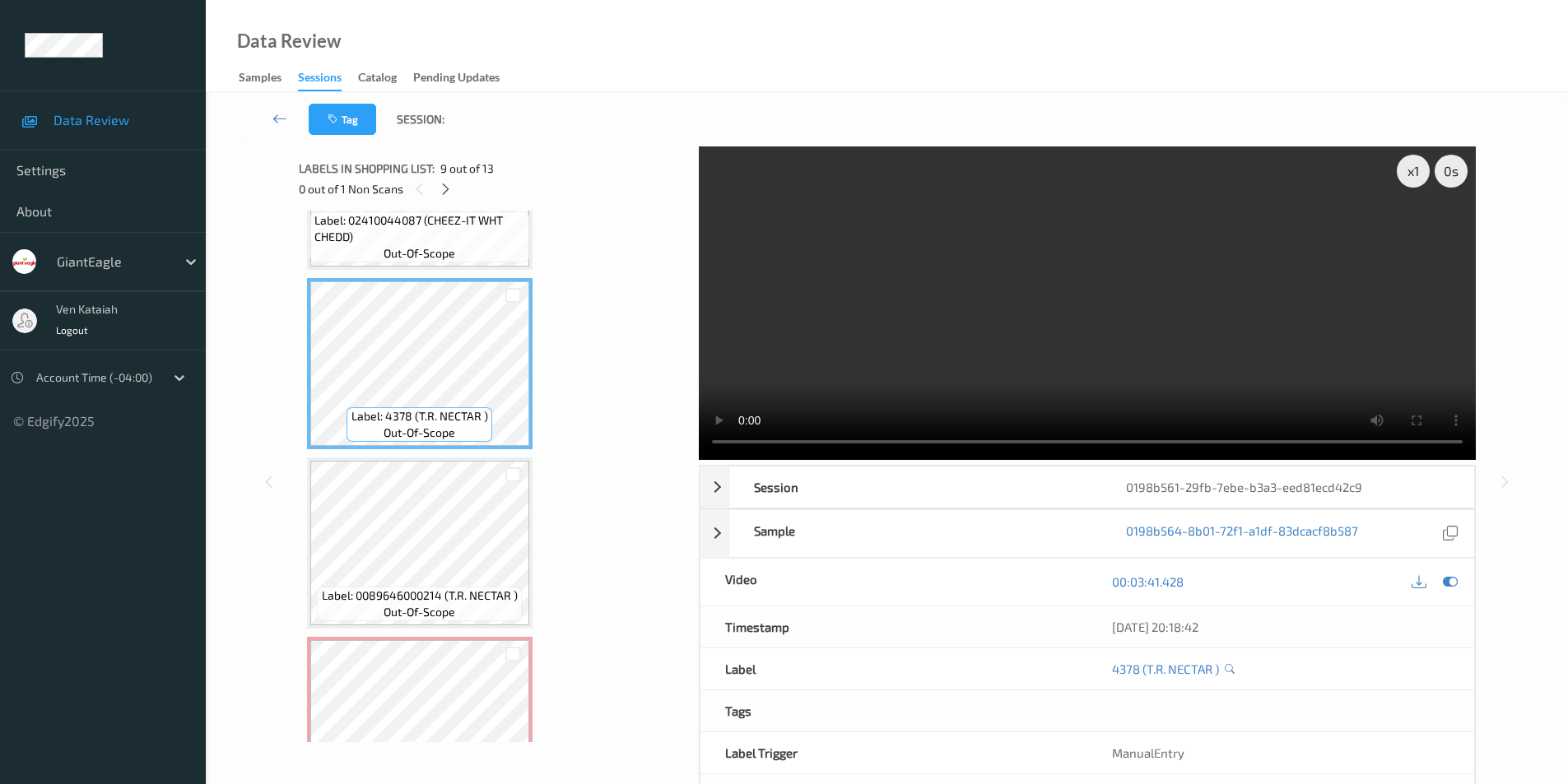
scroll to position [1622, 0]
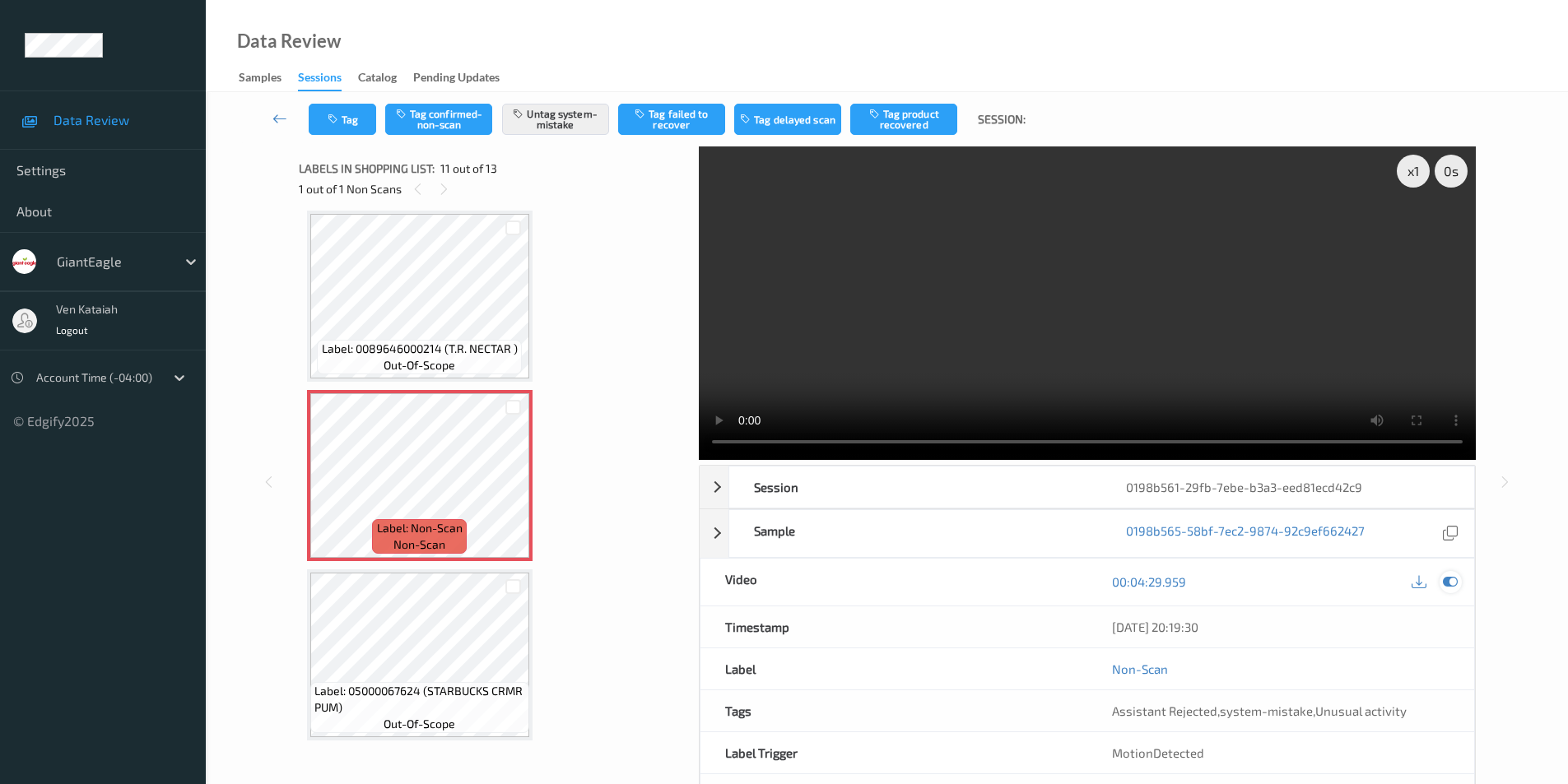
click at [1451, 582] on icon at bounding box center [1449, 581] width 14 height 14
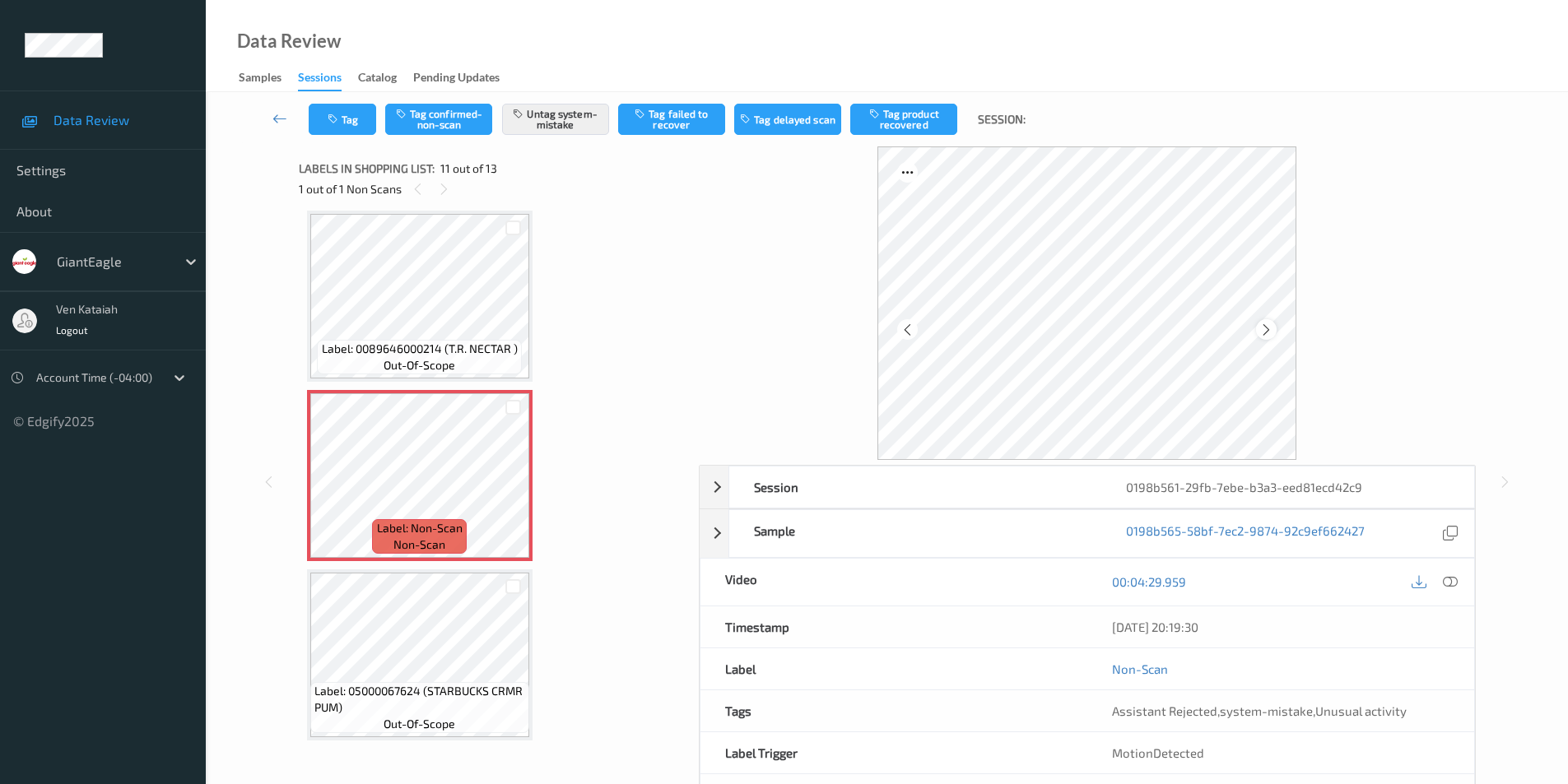
click at [1263, 326] on icon at bounding box center [1266, 328] width 14 height 14
click at [1459, 582] on div at bounding box center [1450, 582] width 22 height 22
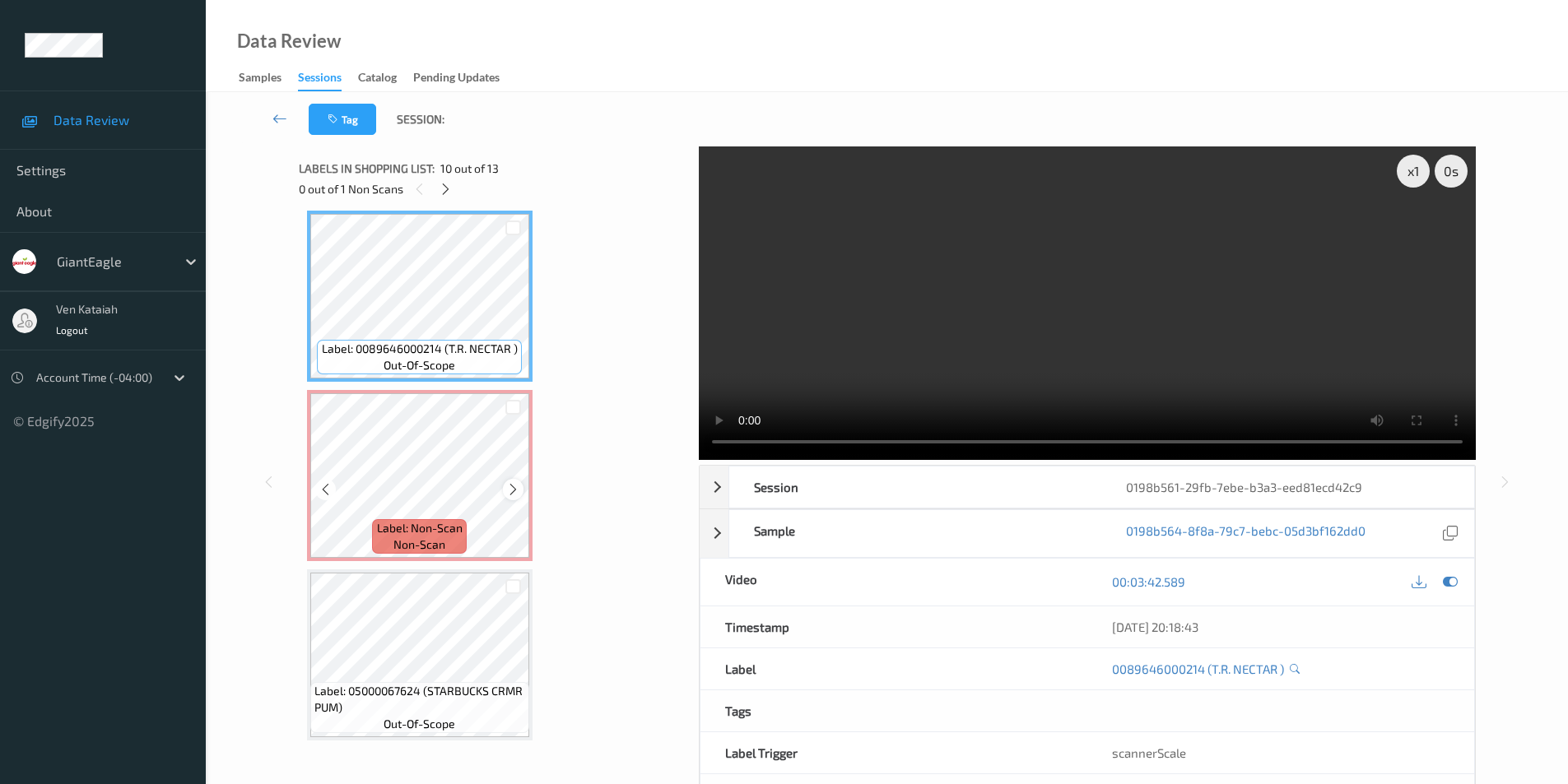
click at [511, 488] on icon at bounding box center [513, 488] width 14 height 14
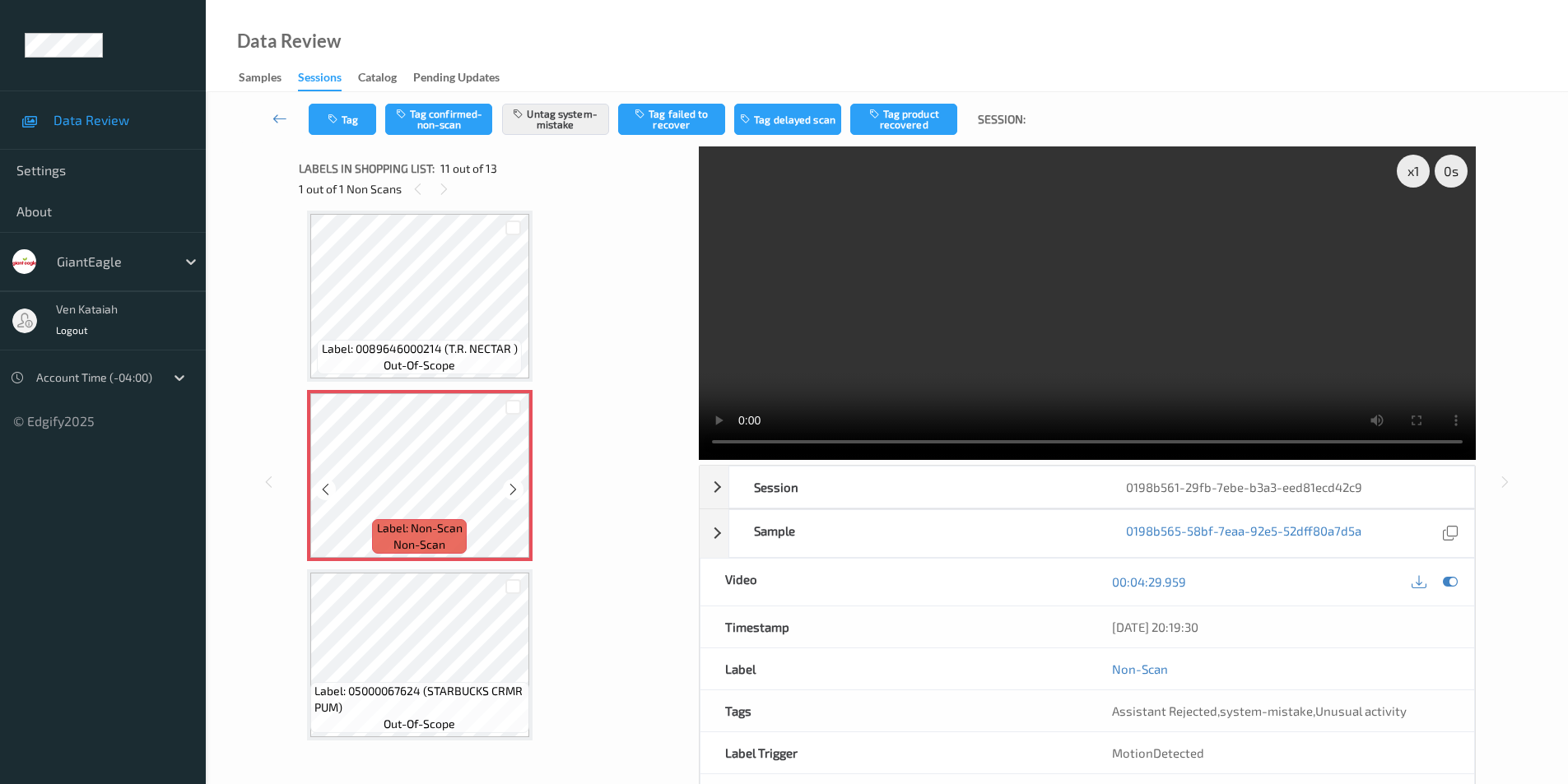
click at [511, 488] on icon at bounding box center [513, 488] width 14 height 14
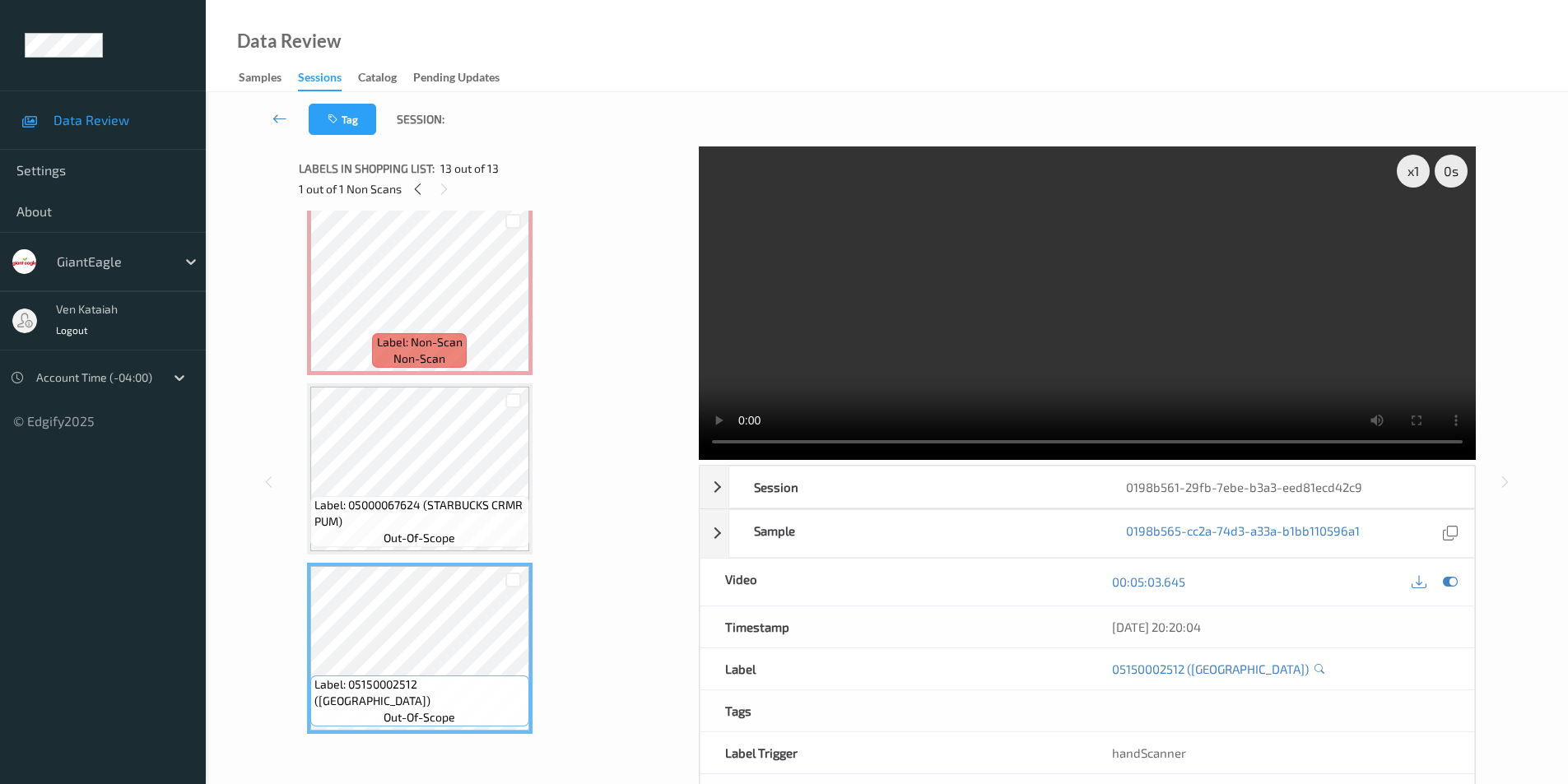
scroll to position [1725, 0]
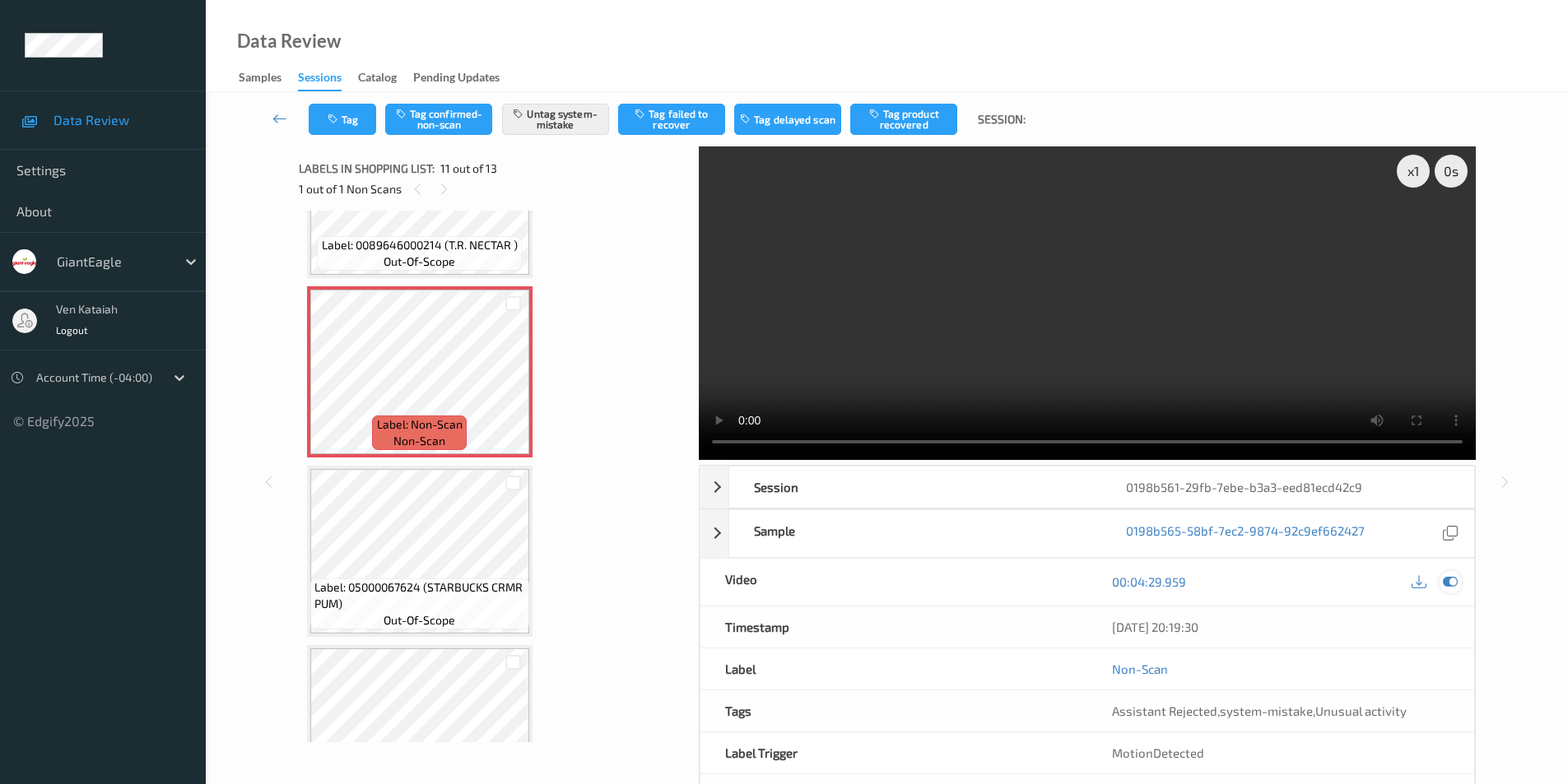
click at [1447, 582] on icon at bounding box center [1449, 581] width 14 height 14
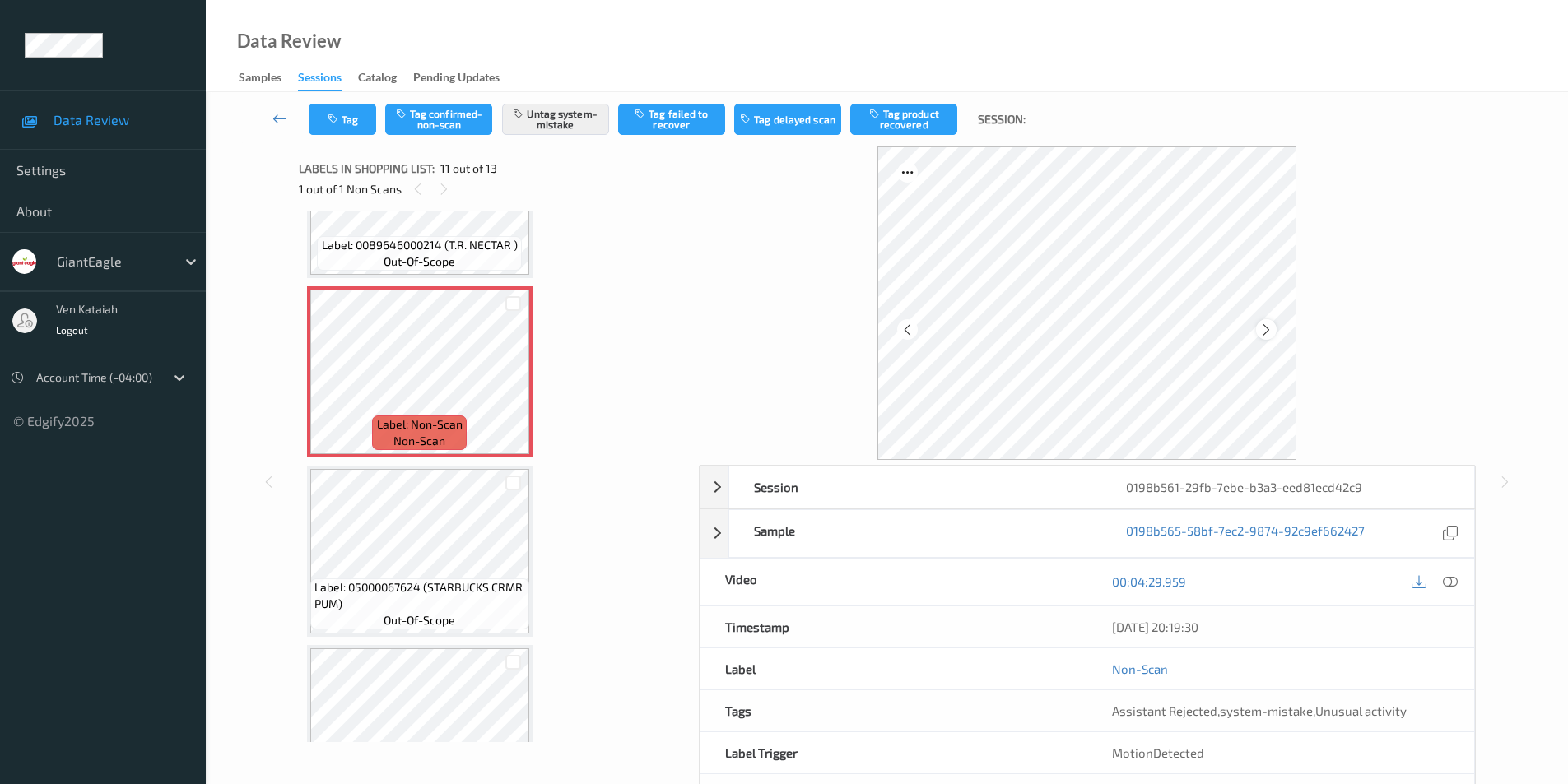
click at [1261, 326] on icon at bounding box center [1266, 328] width 14 height 14
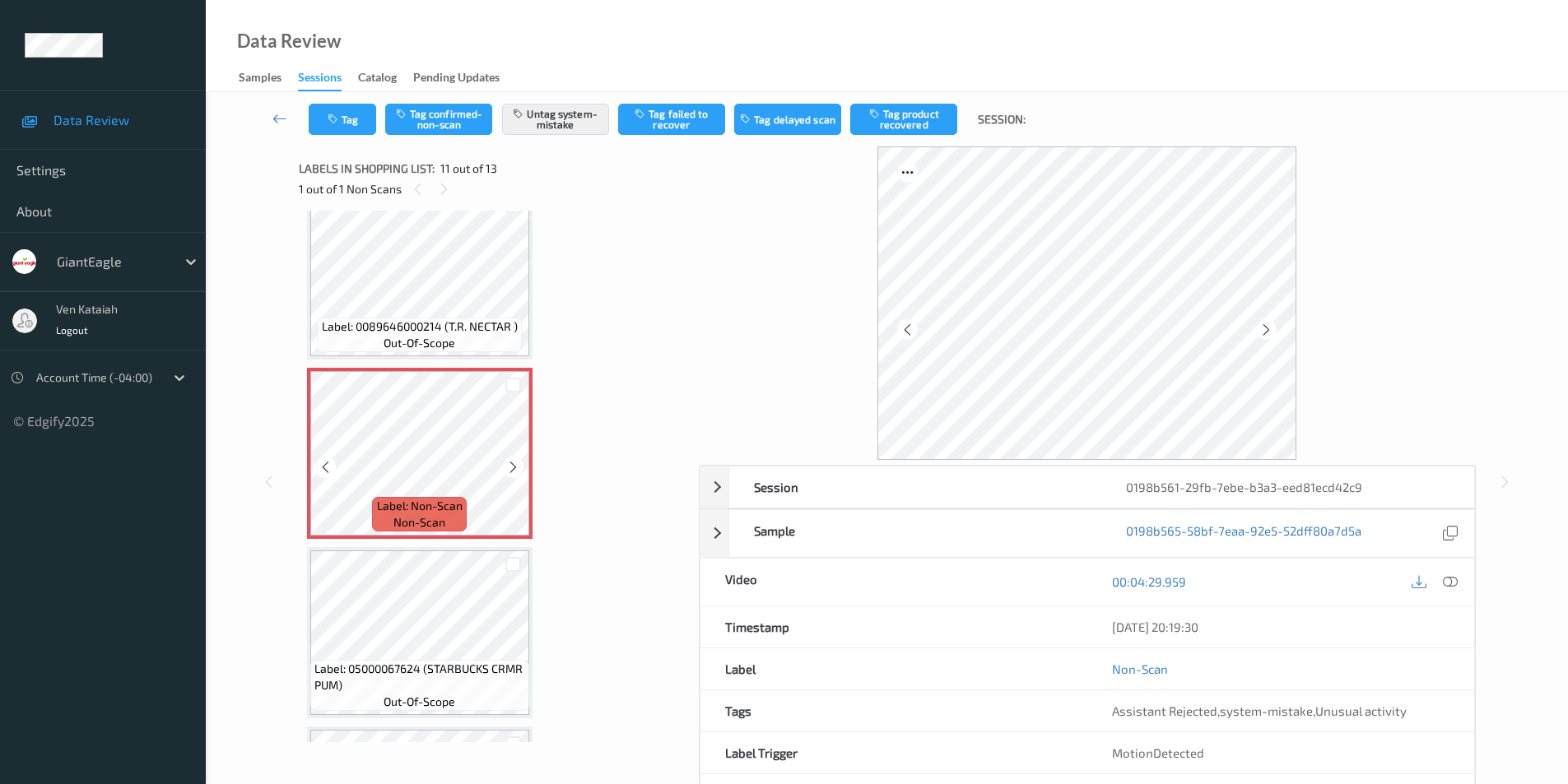
scroll to position [1643, 0]
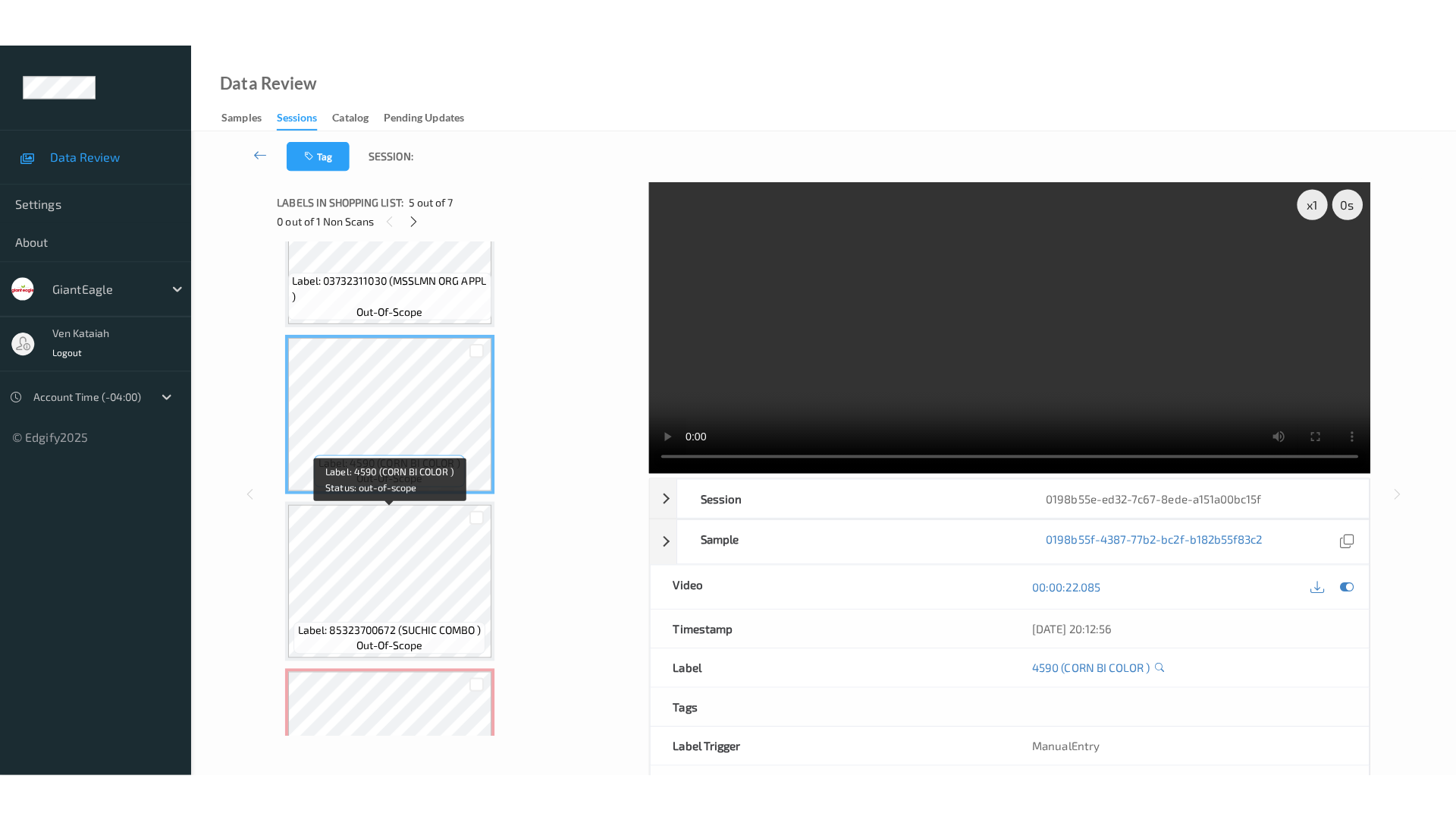
scroll to position [676, 0]
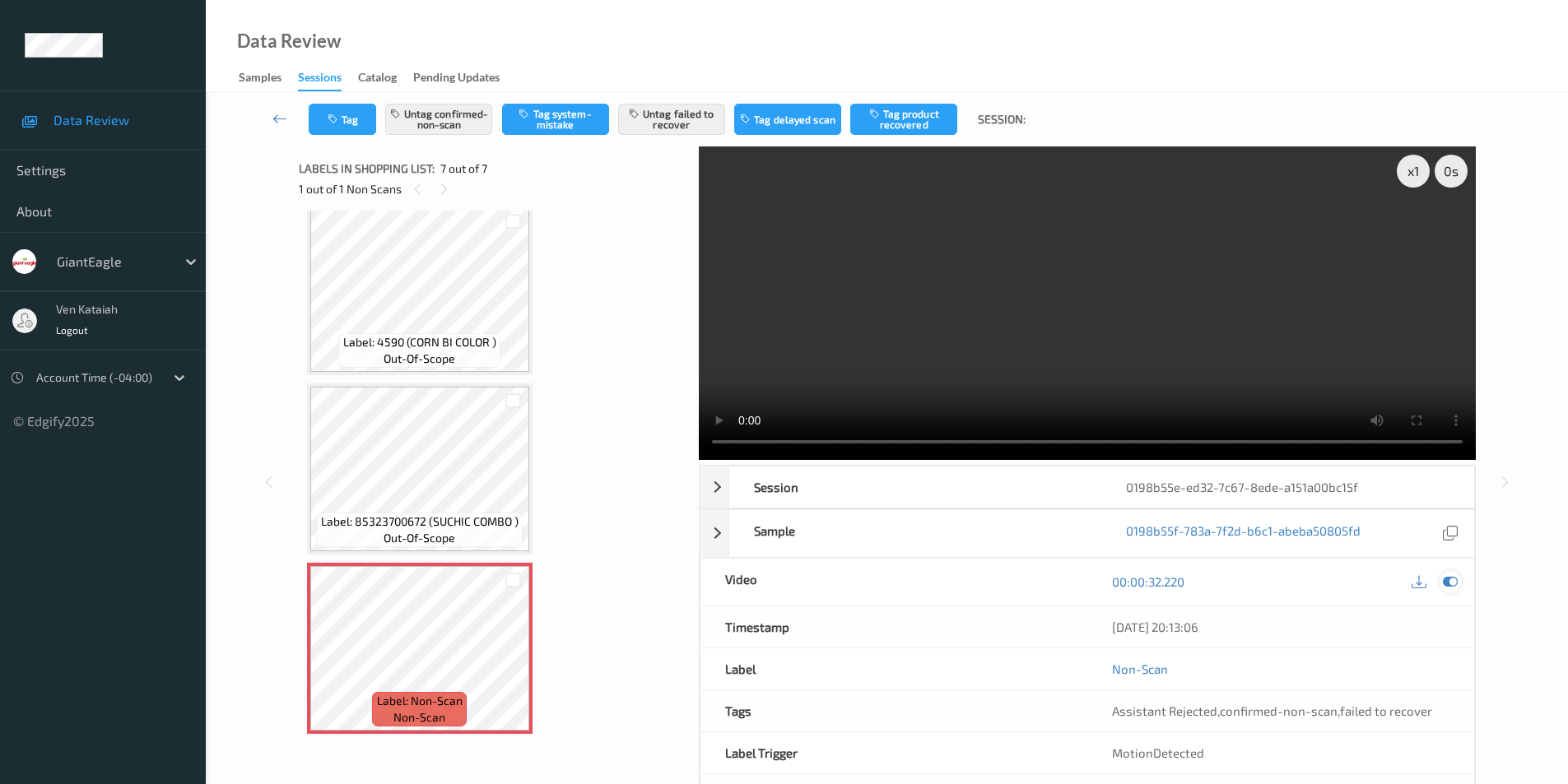
click at [1443, 582] on icon at bounding box center [1449, 581] width 14 height 14
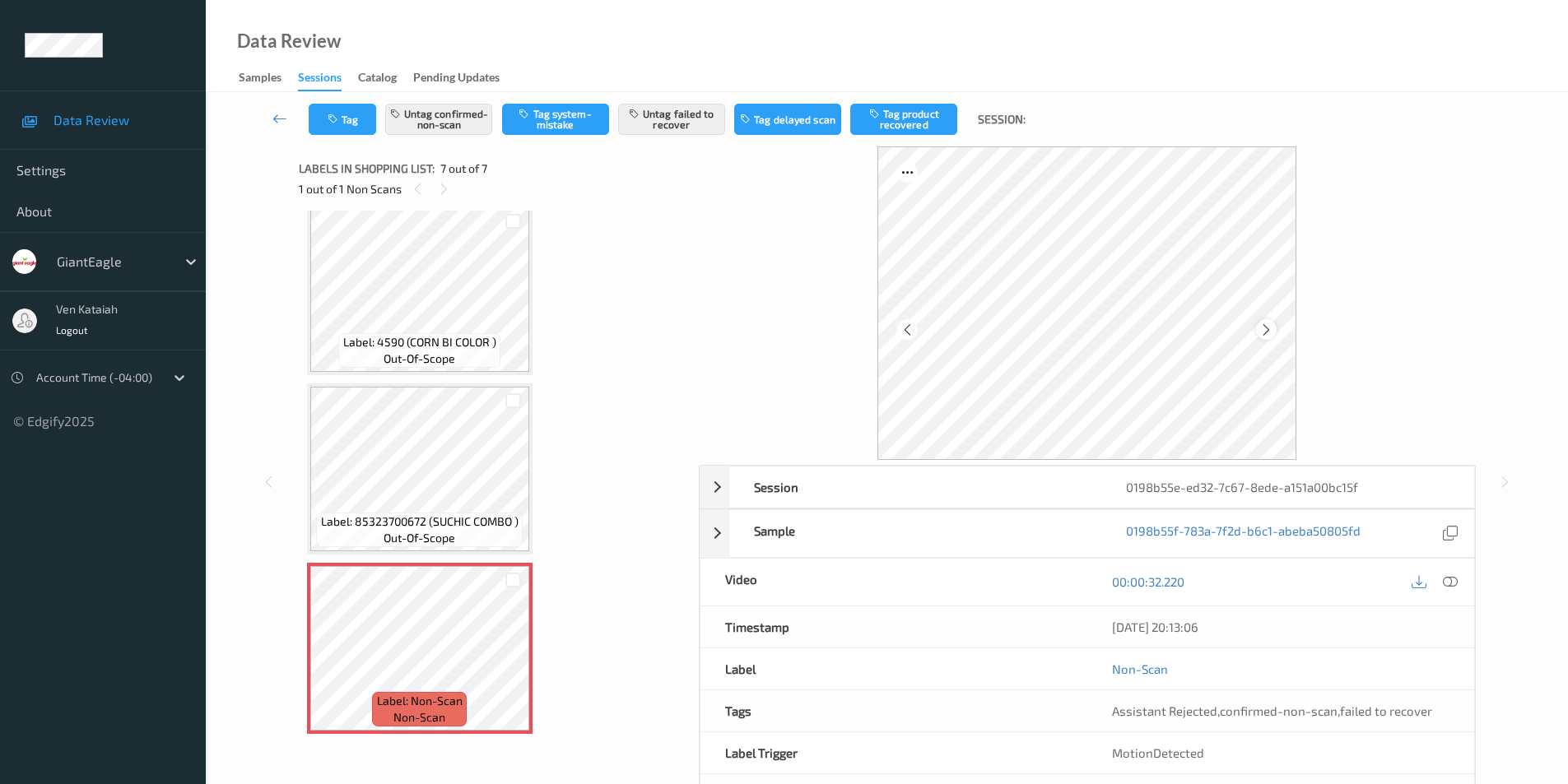
click at [1266, 328] on icon at bounding box center [1266, 328] width 14 height 14
click at [1446, 577] on icon at bounding box center [1449, 581] width 14 height 14
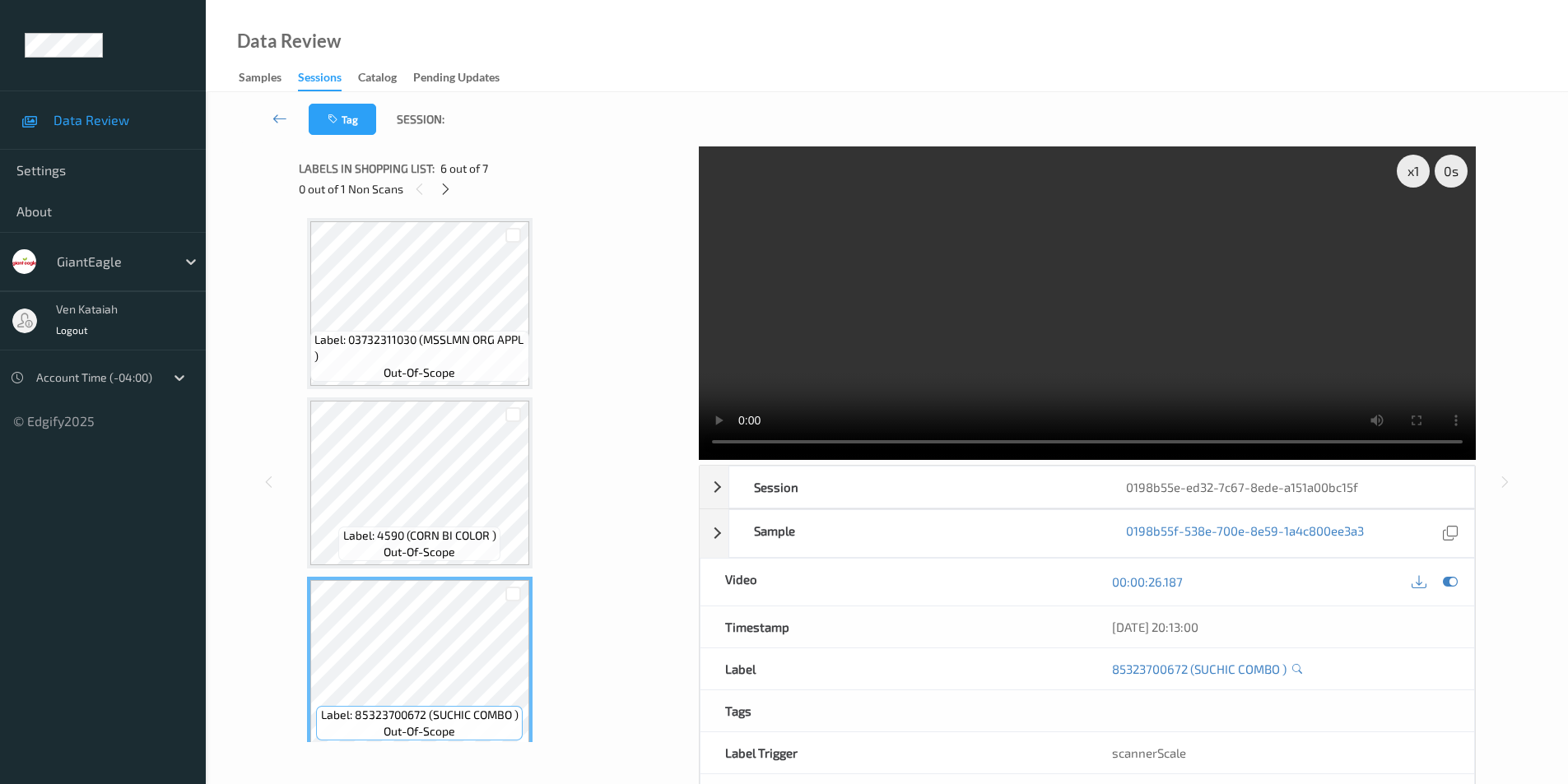
scroll to position [576, 0]
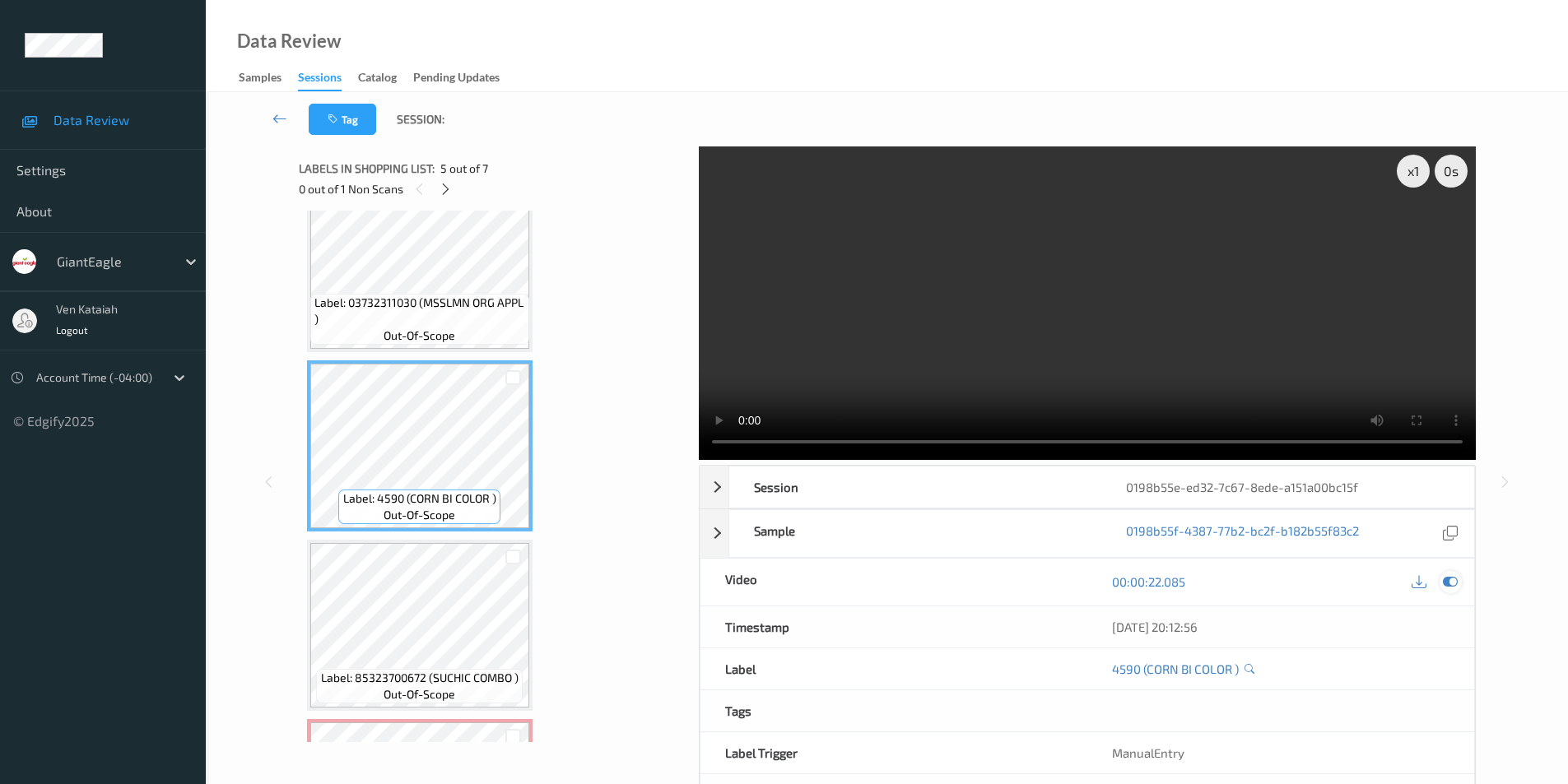
click at [1447, 583] on icon at bounding box center [1449, 581] width 14 height 14
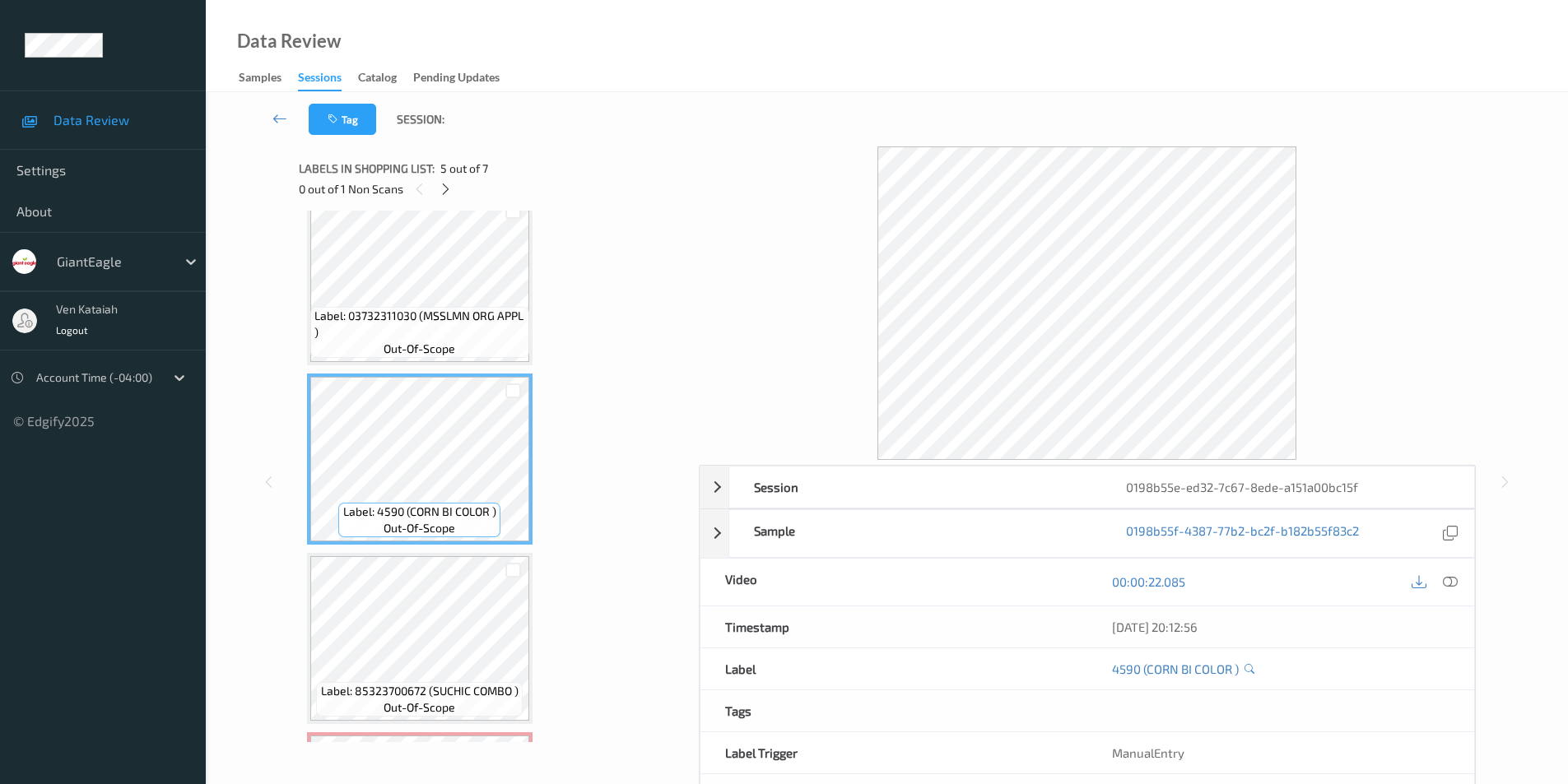
scroll to position [486, 0]
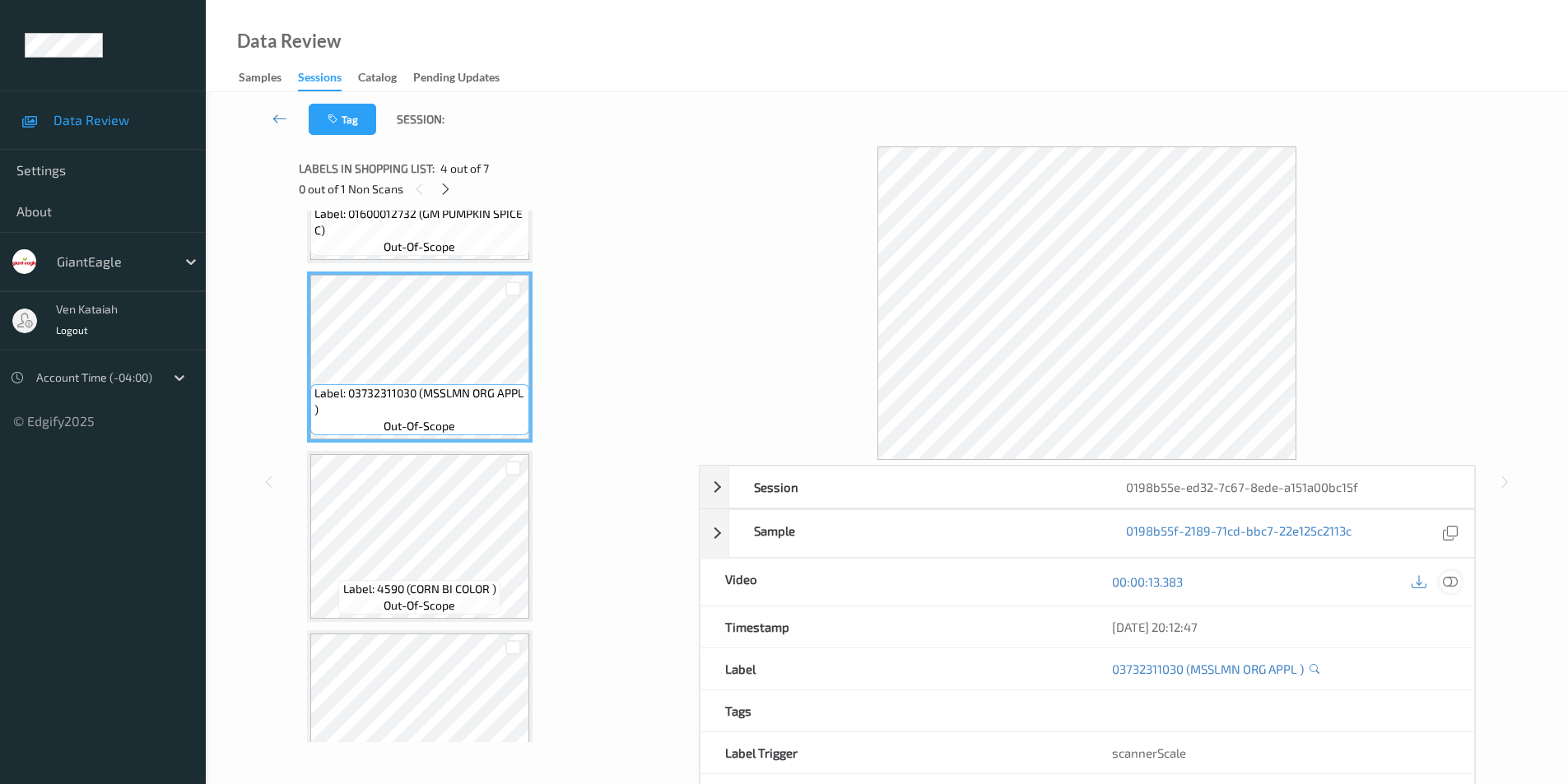
click at [1450, 576] on icon at bounding box center [1449, 581] width 14 height 14
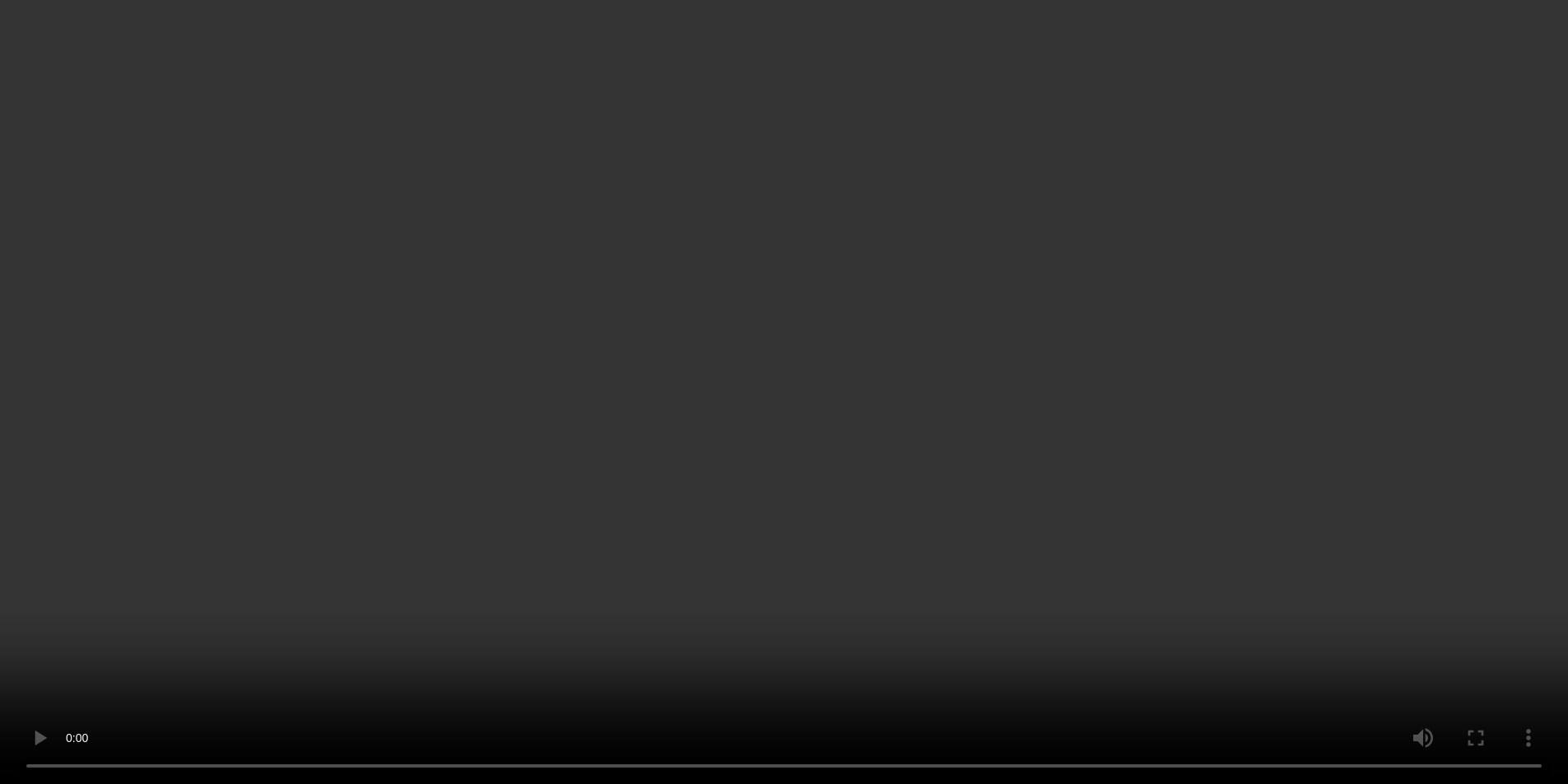
scroll to position [732, 0]
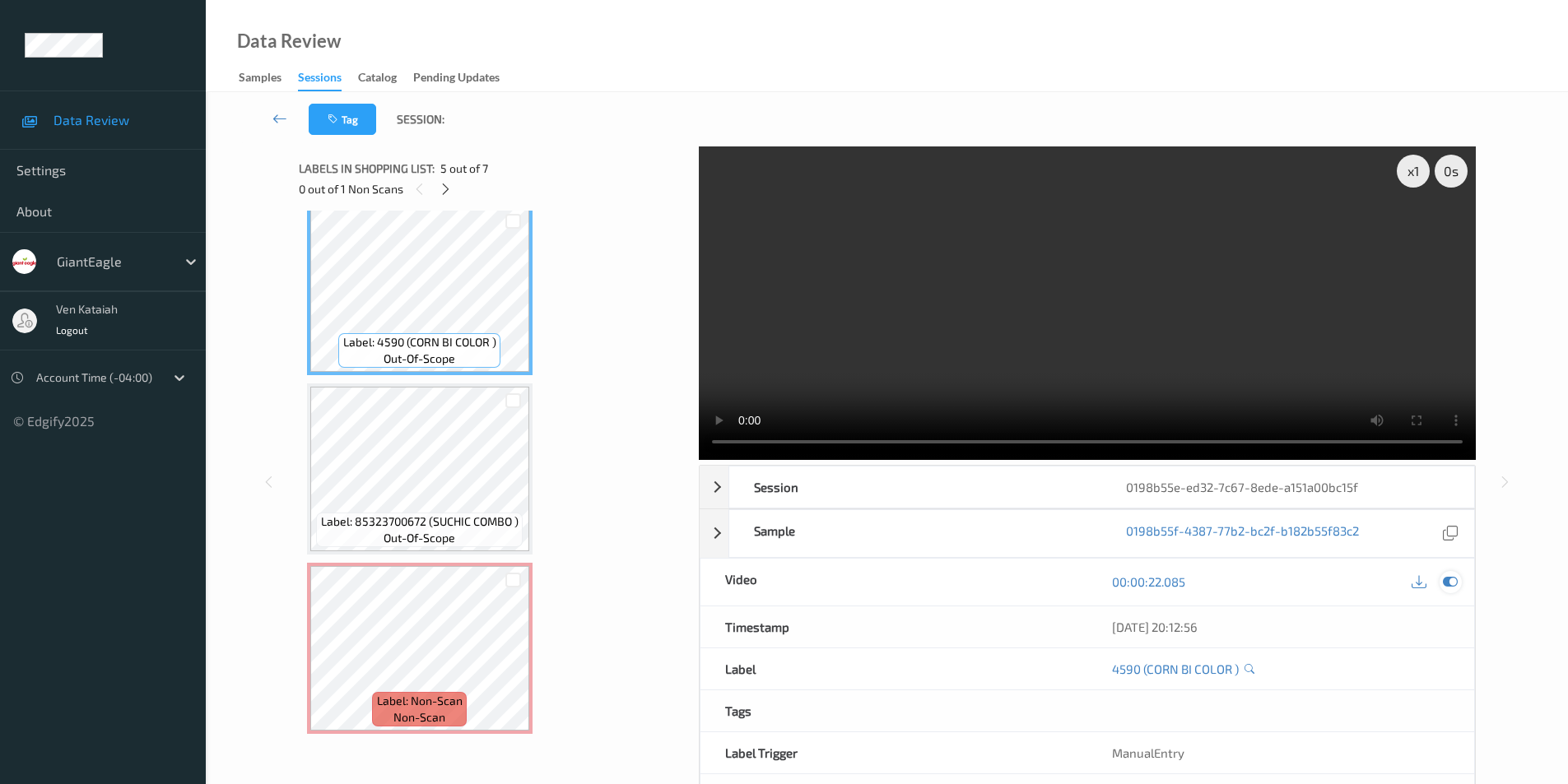
click at [1447, 578] on icon at bounding box center [1449, 581] width 14 height 14
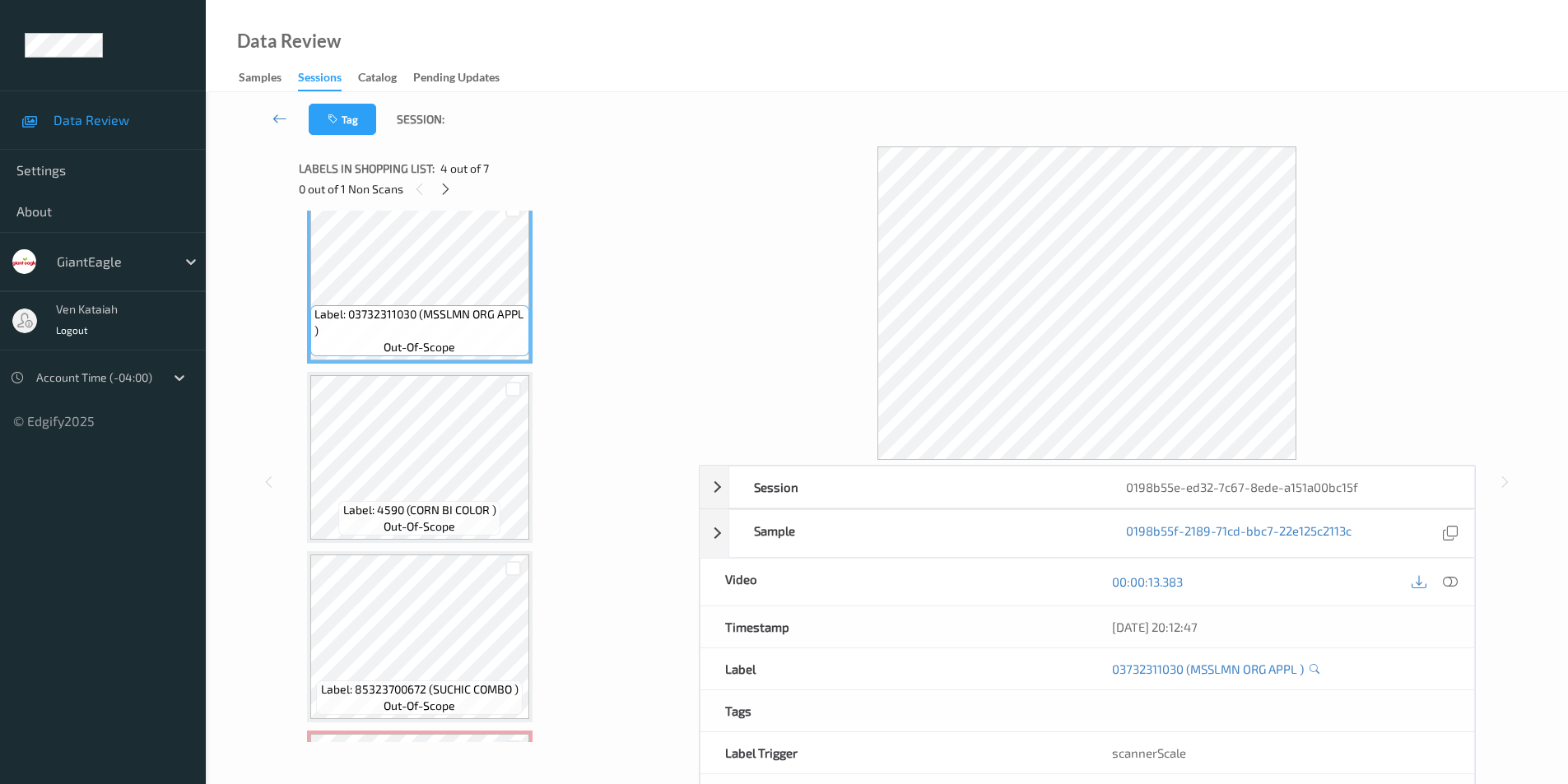
scroll to position [650, 0]
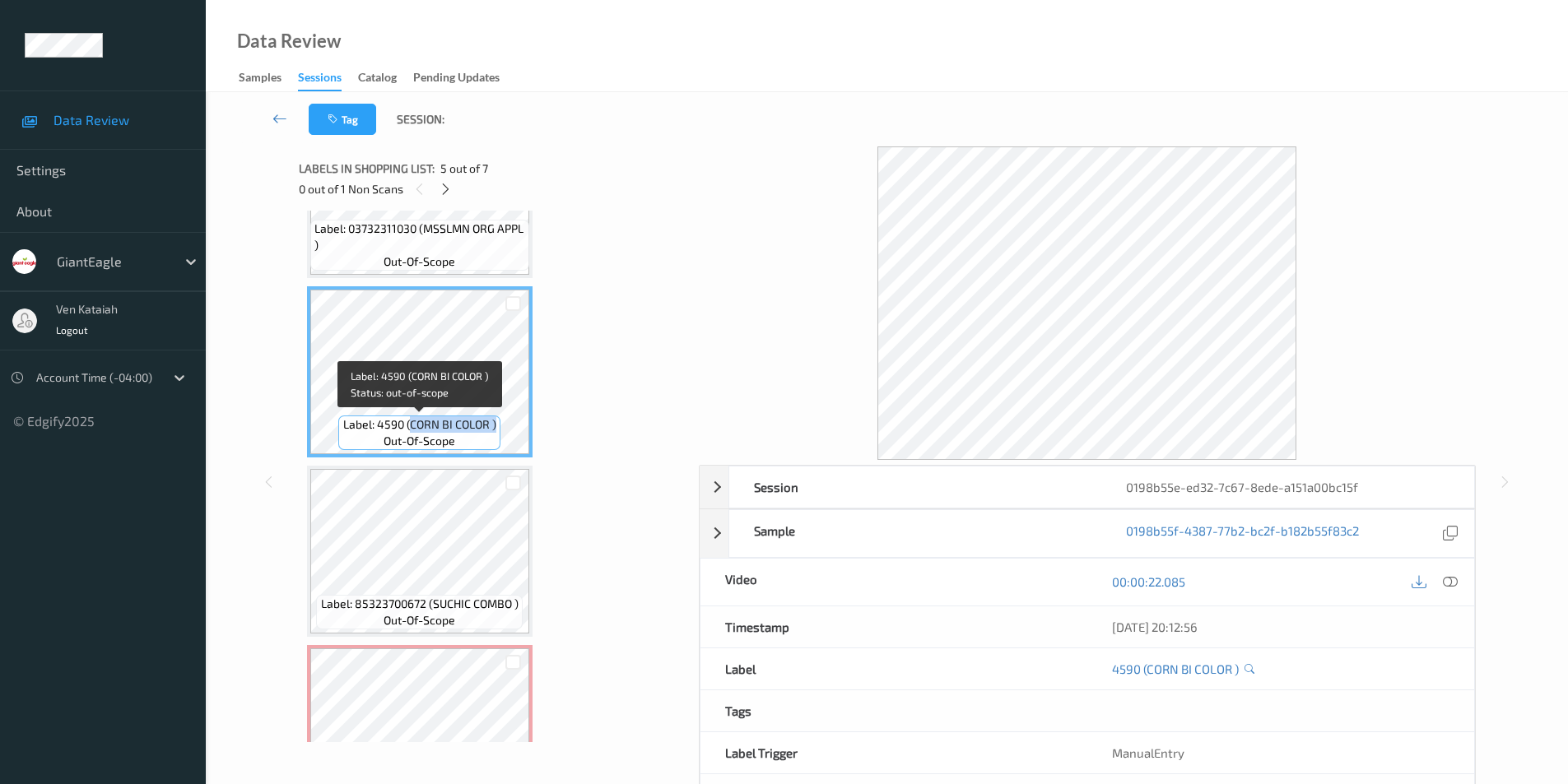
drag, startPoint x: 408, startPoint y: 423, endPoint x: 494, endPoint y: 429, distance: 86.2
click at [494, 429] on span "Label: 4590 (CORN BI COLOR )" at bounding box center [419, 424] width 153 height 16
copy span "CORN BI COLOR )"
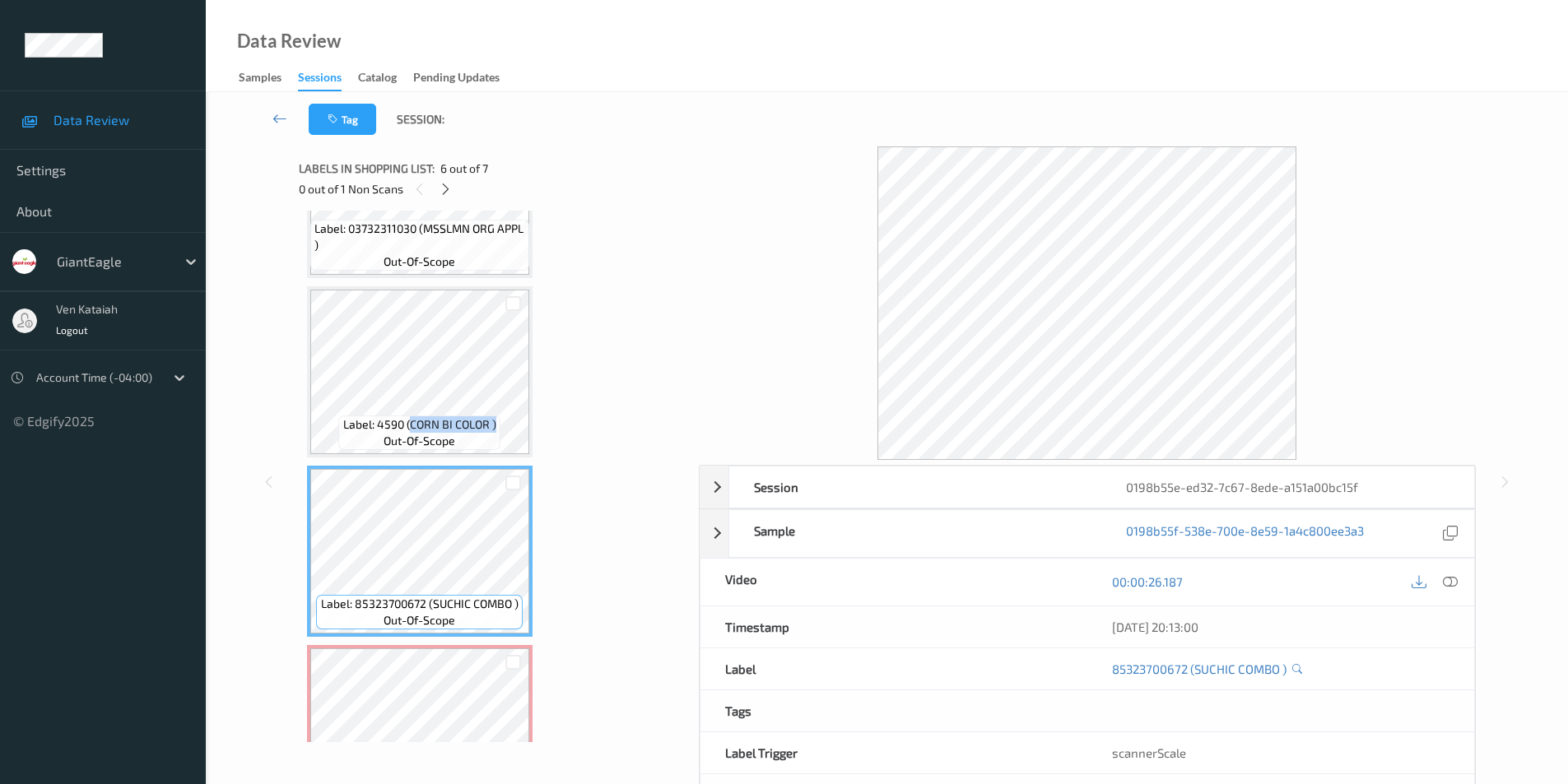
scroll to position [732, 0]
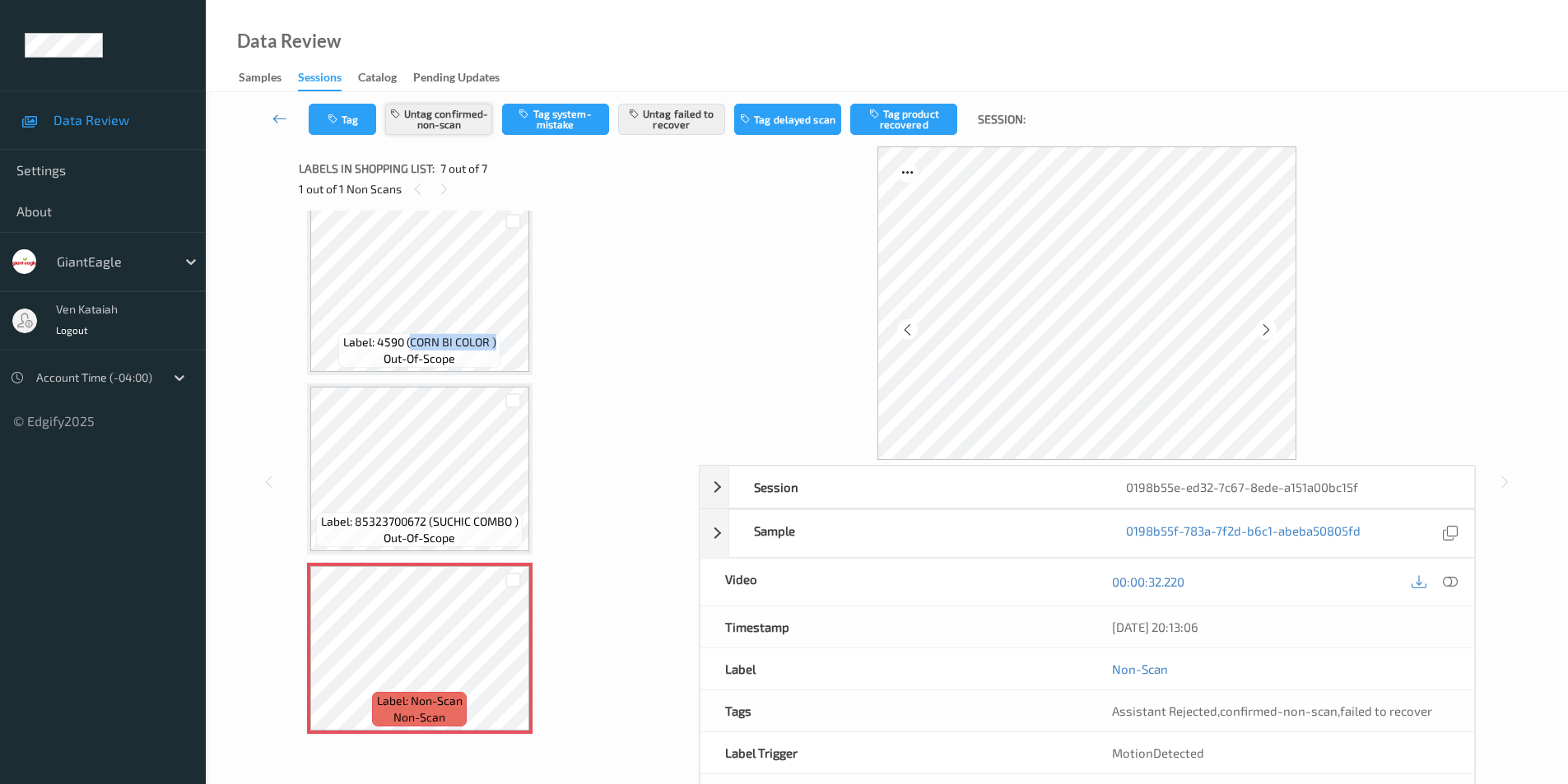
click at [419, 119] on button "Untag confirmed-non-scan" at bounding box center [438, 119] width 107 height 32
click at [673, 126] on button "Untag failed to recover" at bounding box center [671, 119] width 107 height 32
click at [553, 113] on button "Tag system-mistake" at bounding box center [555, 119] width 107 height 32
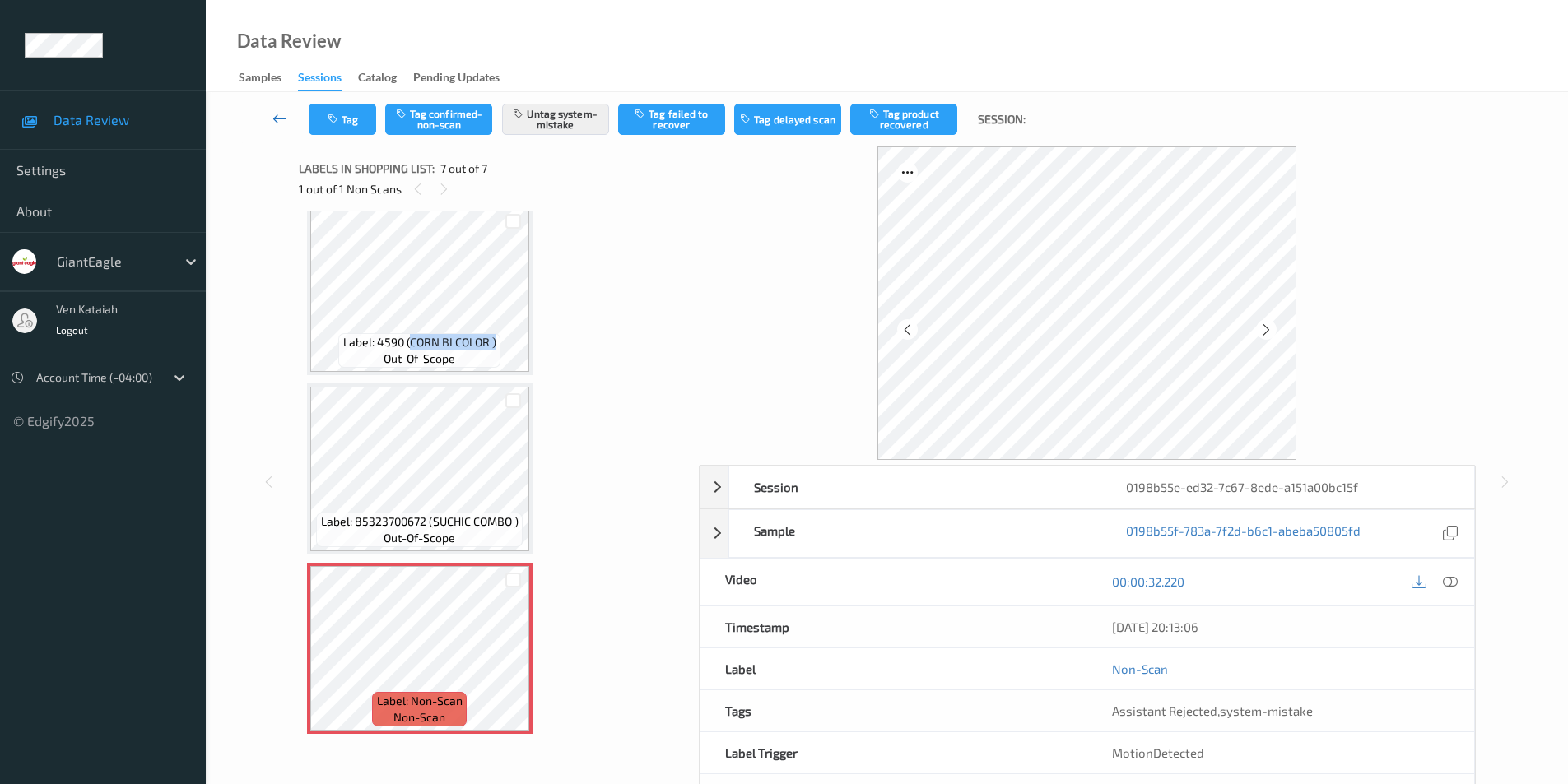
click at [275, 107] on link at bounding box center [279, 119] width 58 height 32
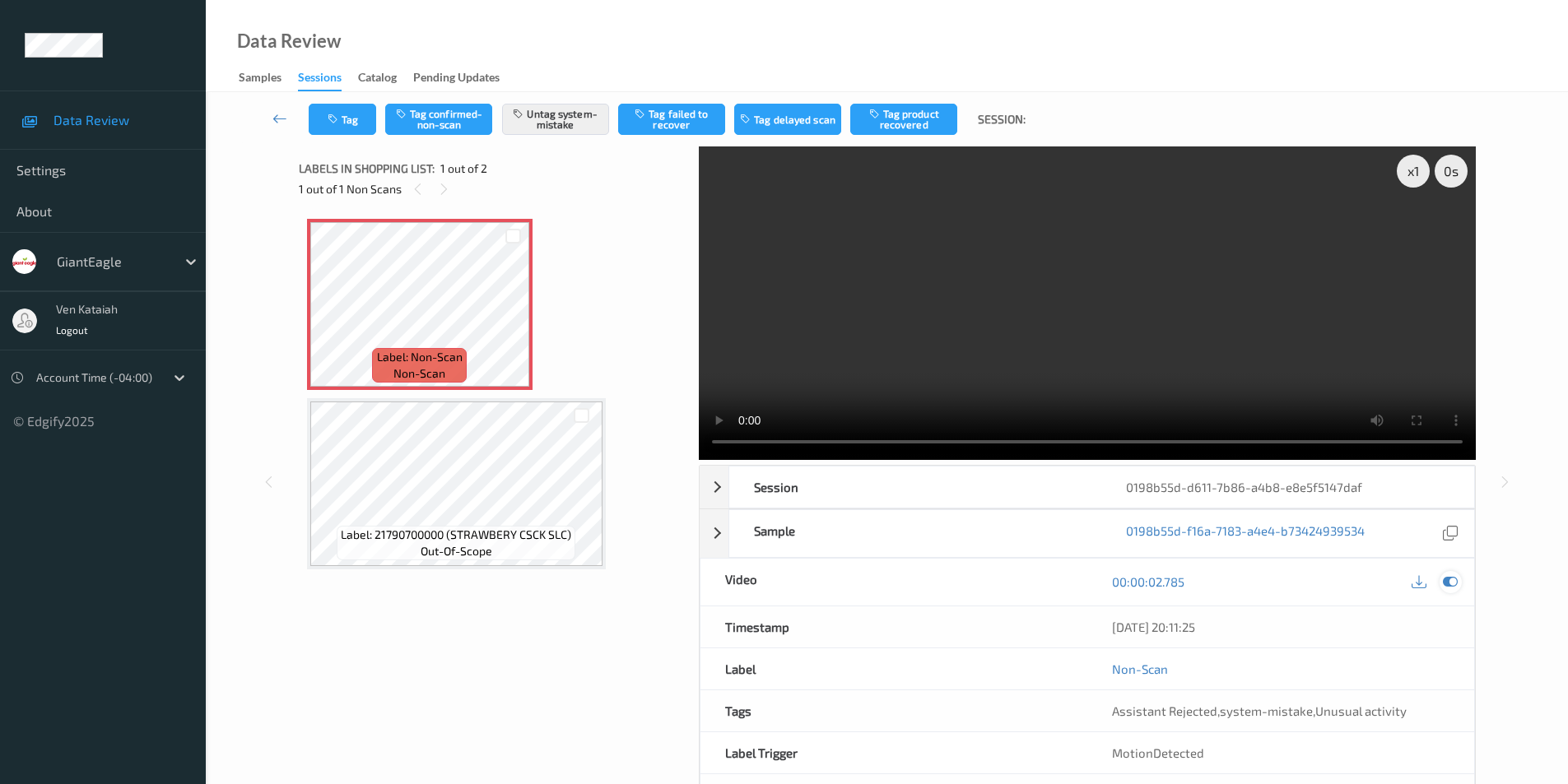
click at [1455, 584] on icon at bounding box center [1449, 581] width 14 height 14
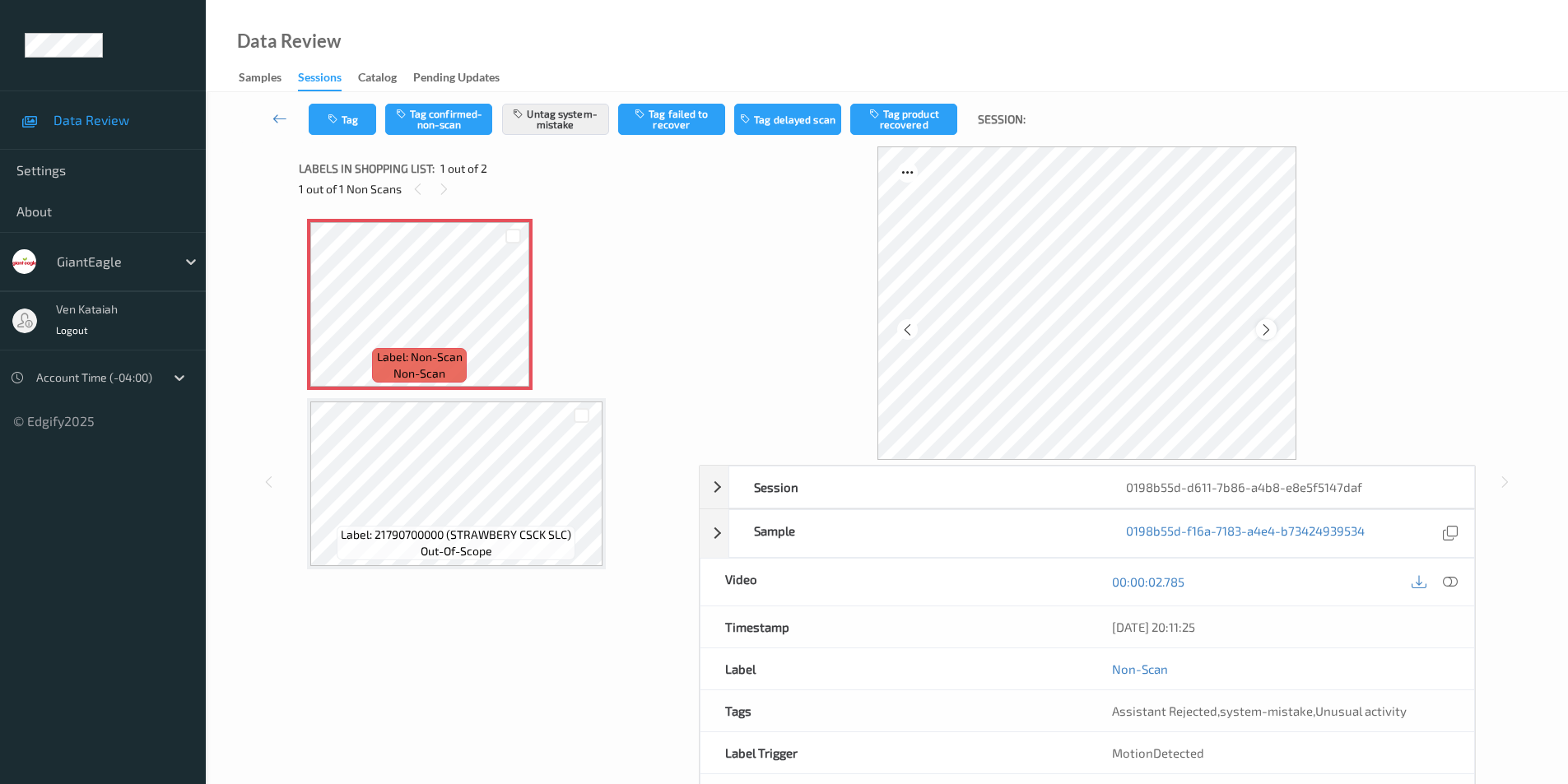
click at [1266, 325] on icon at bounding box center [1266, 328] width 14 height 14
click at [1456, 582] on icon at bounding box center [1449, 581] width 14 height 14
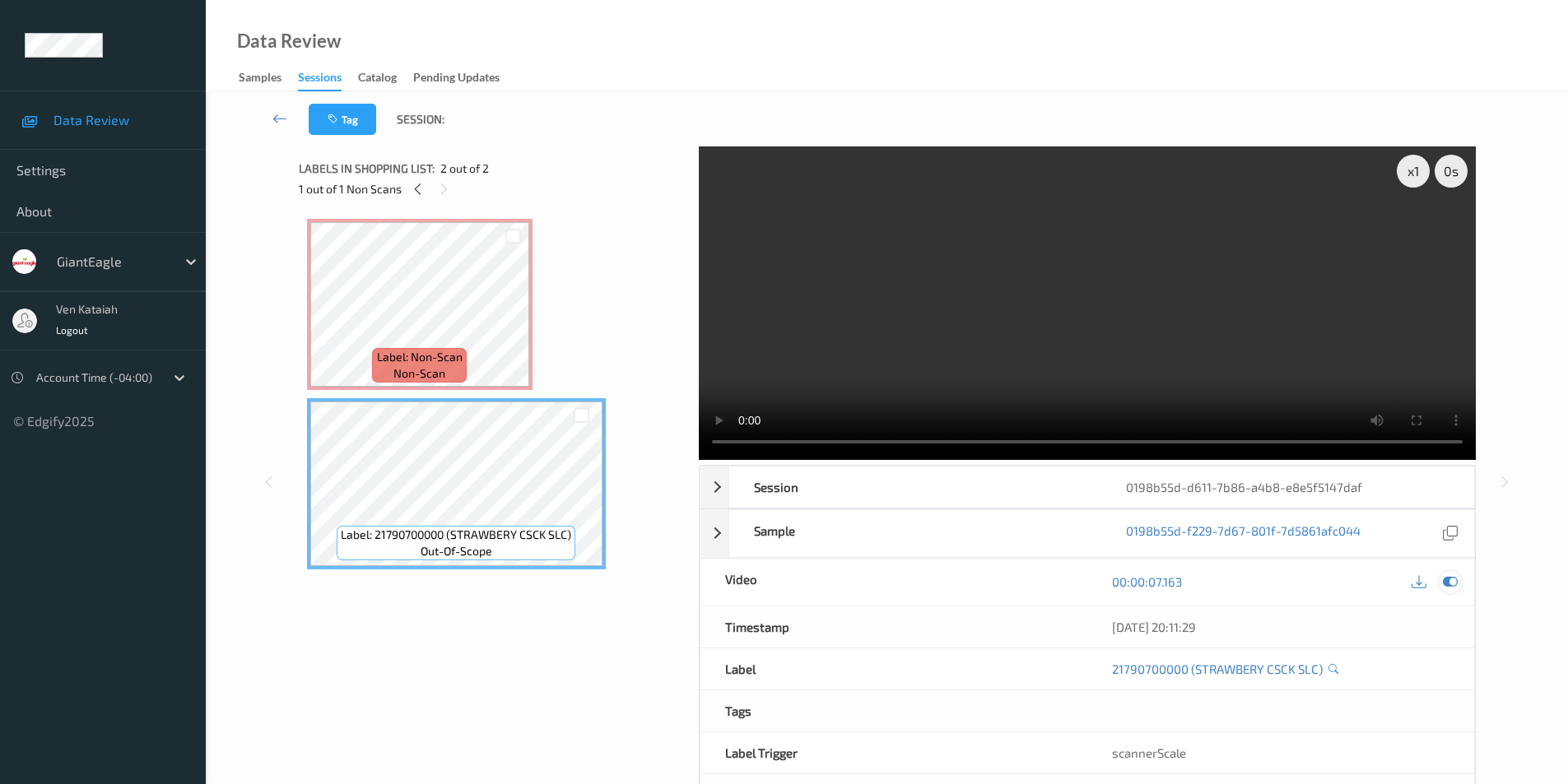
click at [1448, 583] on icon at bounding box center [1449, 581] width 14 height 14
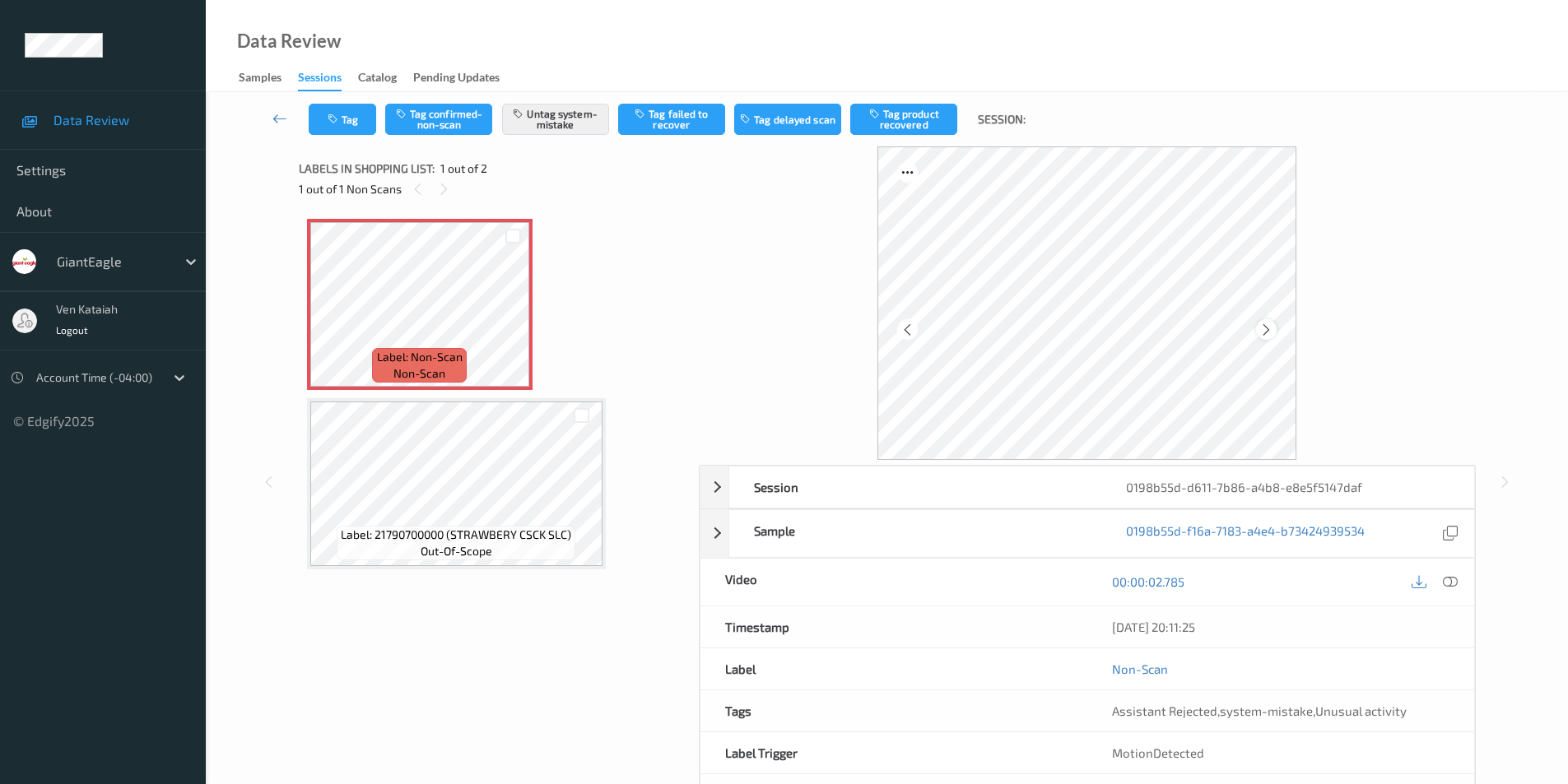
click at [1263, 329] on icon at bounding box center [1266, 328] width 14 height 14
click at [1449, 581] on icon at bounding box center [1449, 581] width 14 height 14
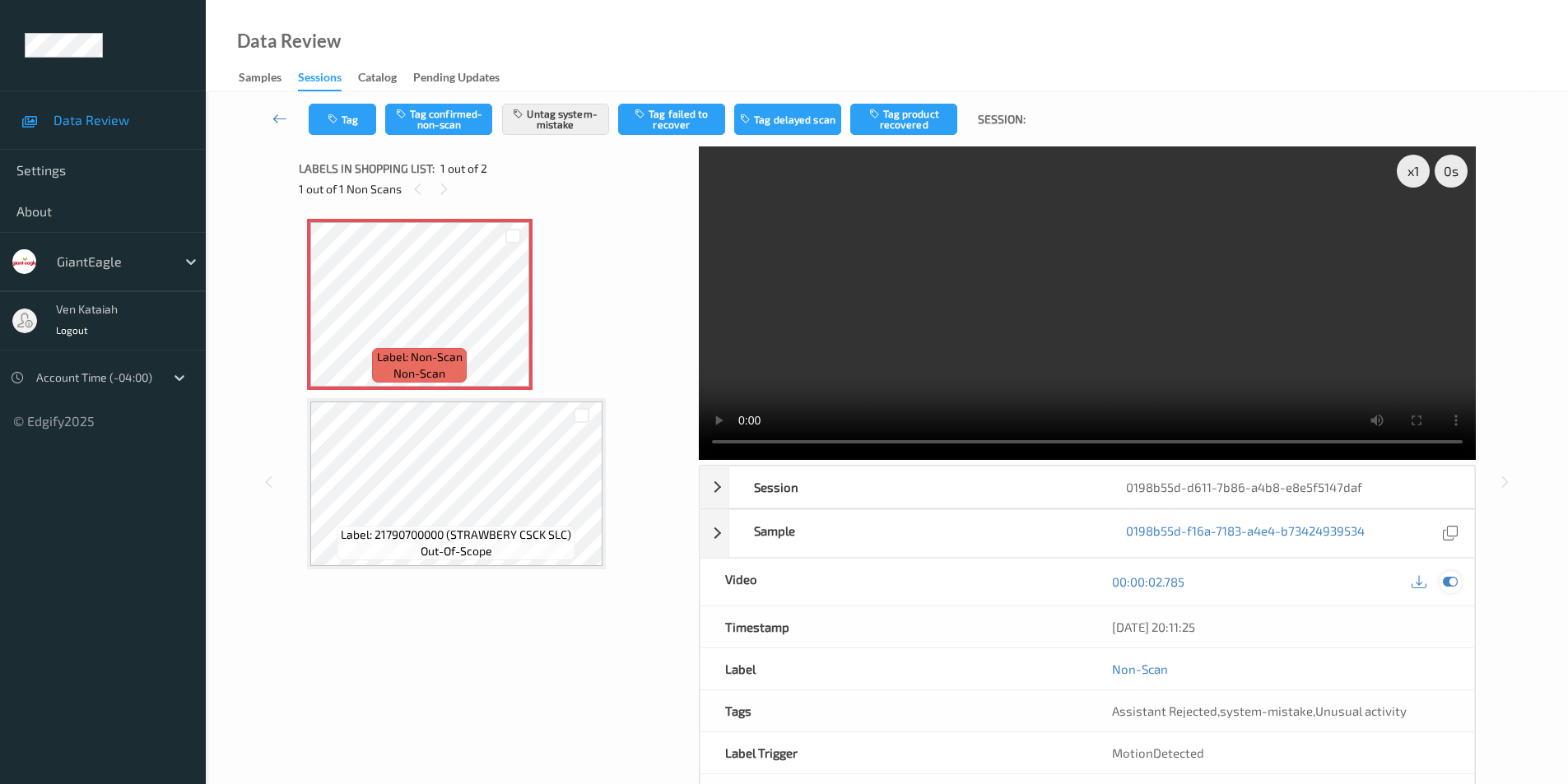
click at [1455, 579] on icon at bounding box center [1449, 581] width 14 height 14
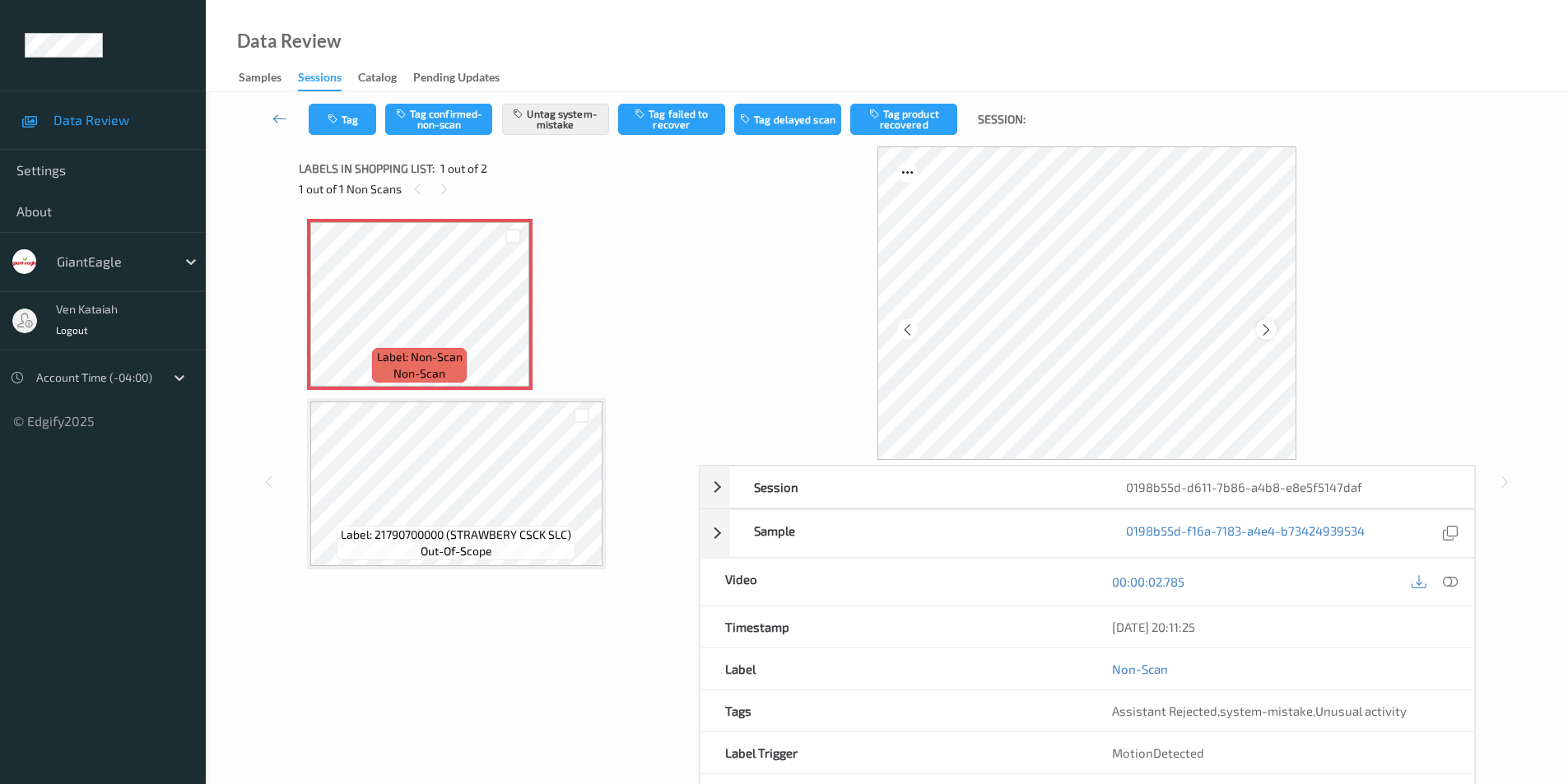
click at [1264, 330] on icon at bounding box center [1266, 328] width 14 height 14
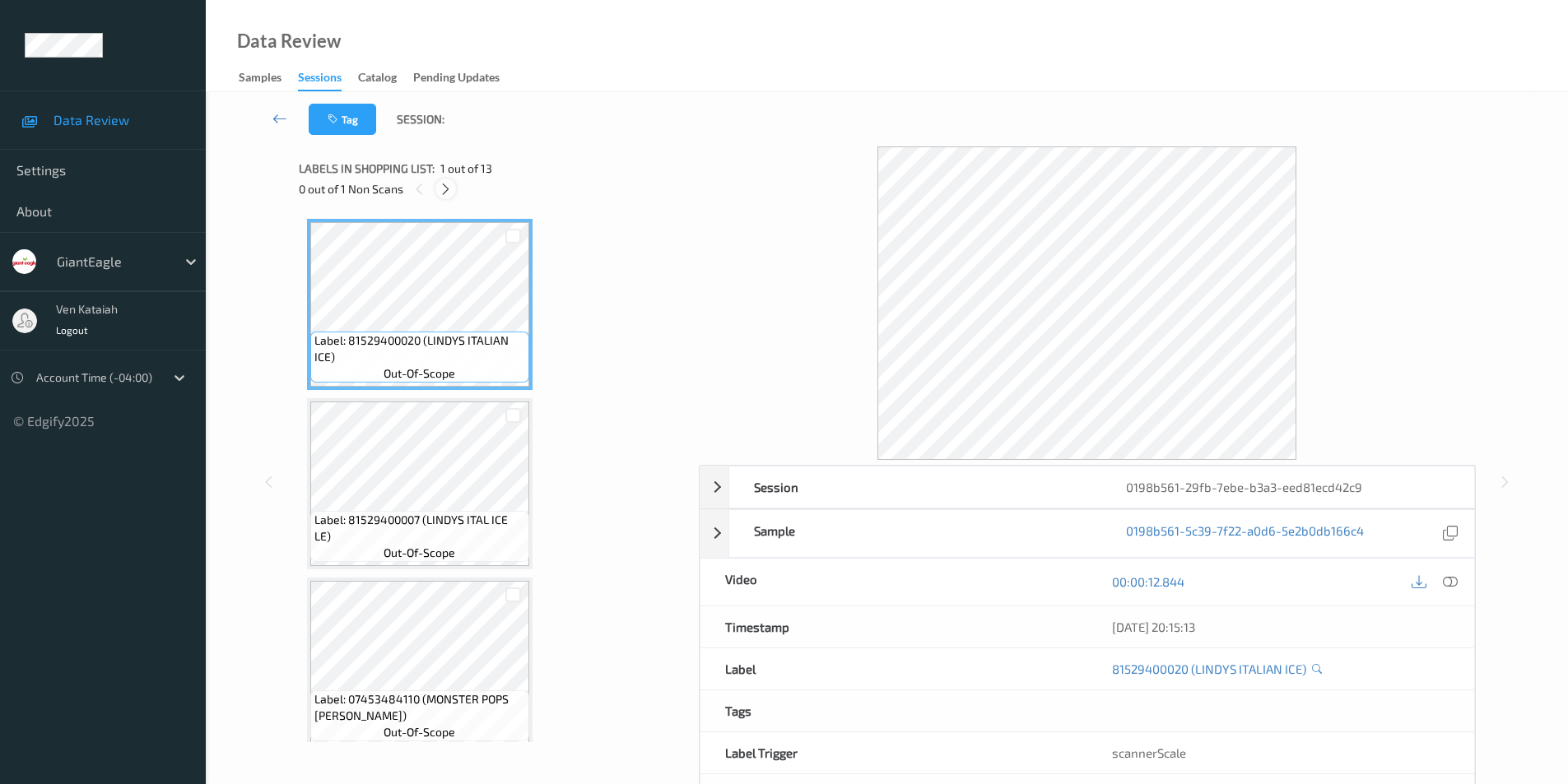
click at [440, 192] on icon at bounding box center [446, 188] width 14 height 14
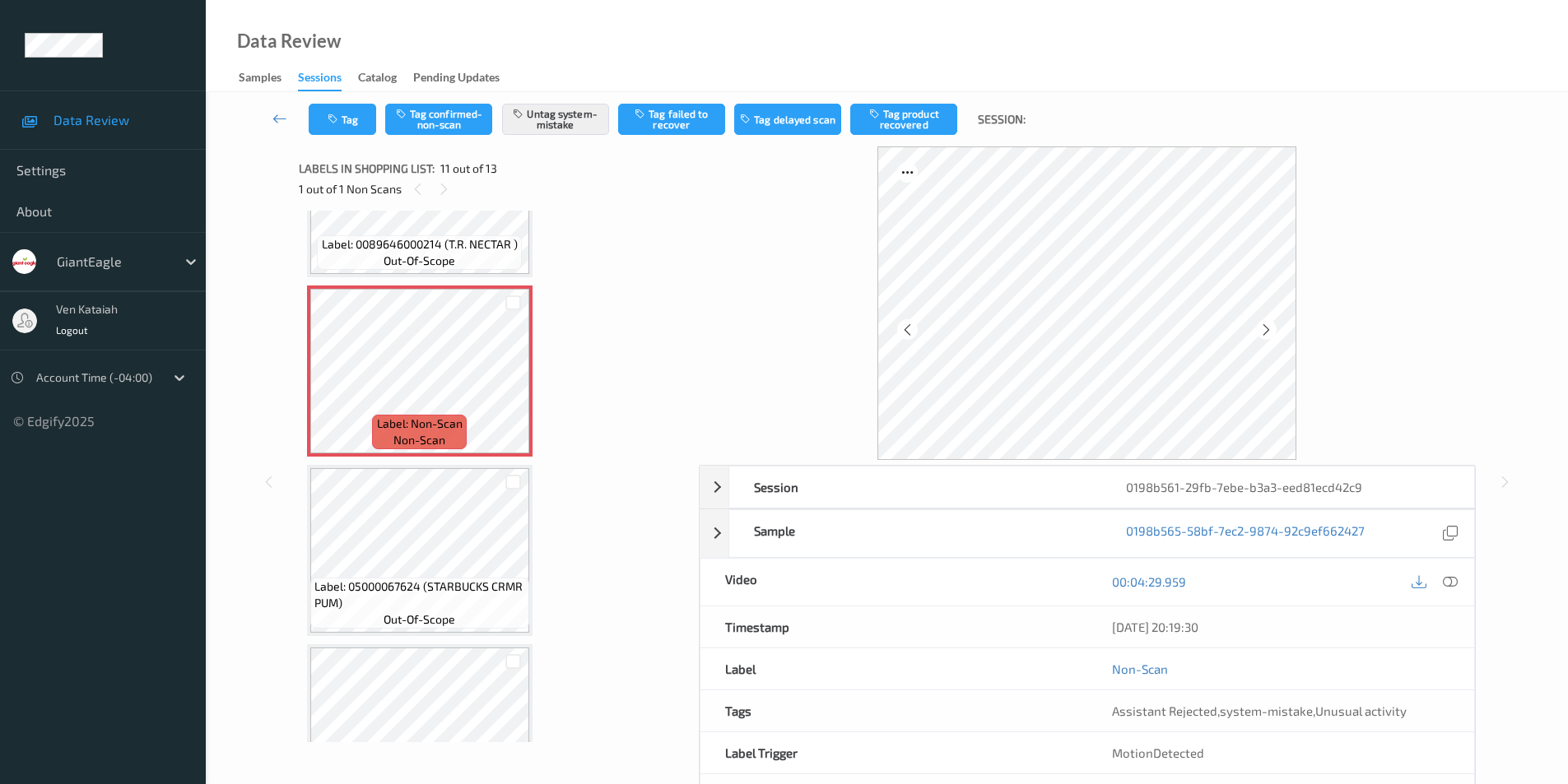
scroll to position [1725, 0]
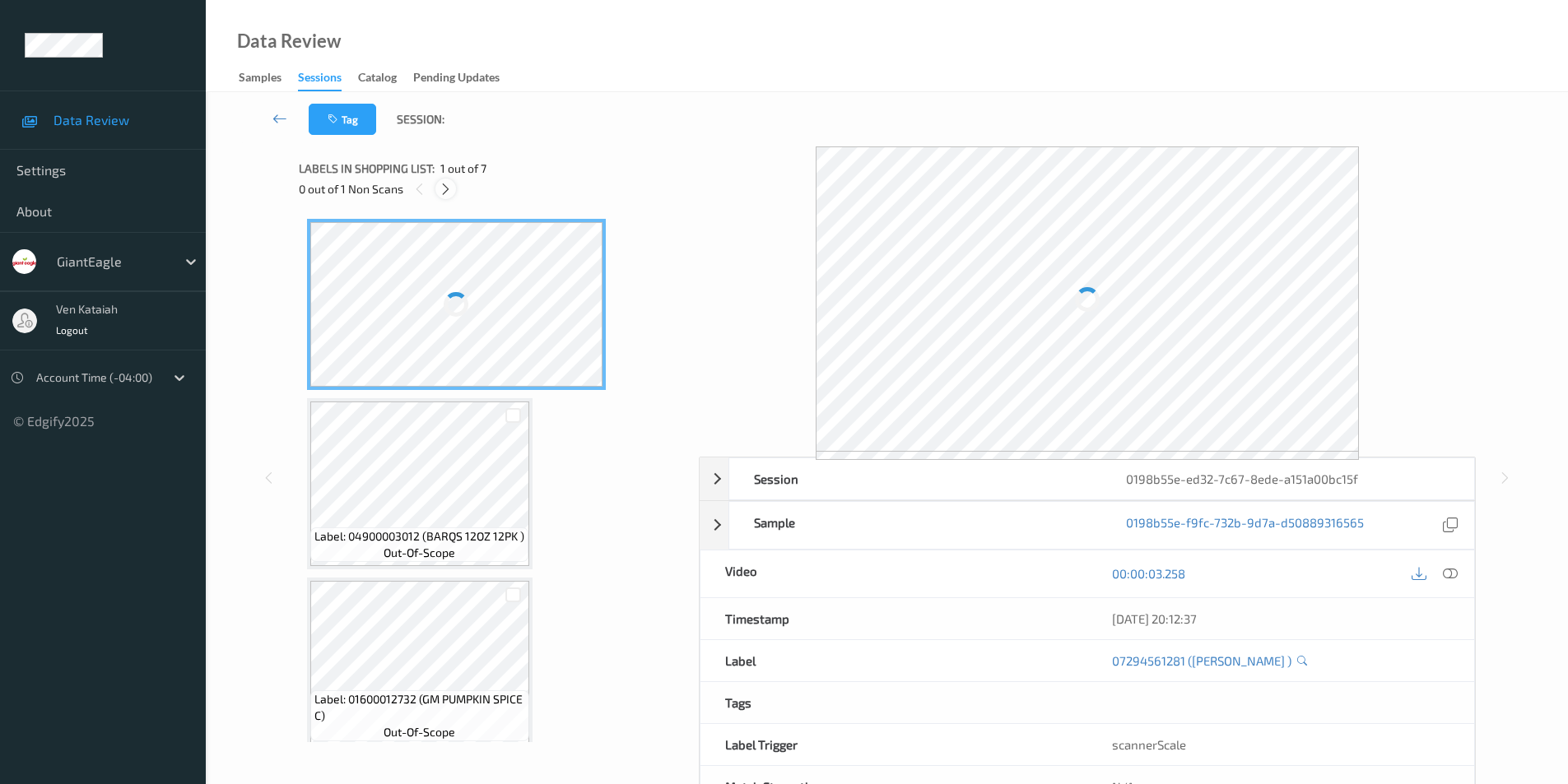
click at [445, 190] on icon at bounding box center [446, 188] width 14 height 14
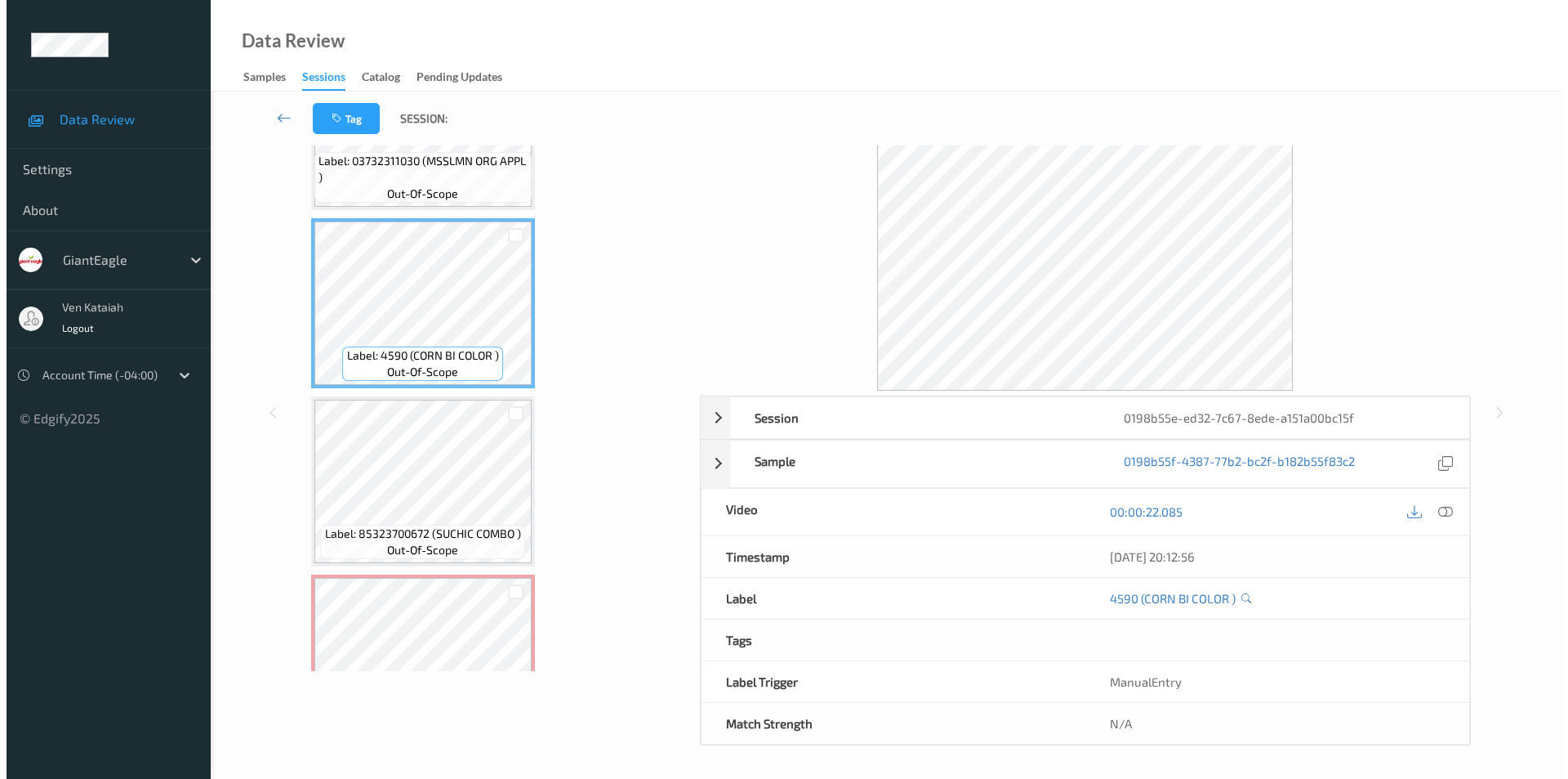
scroll to position [728, 0]
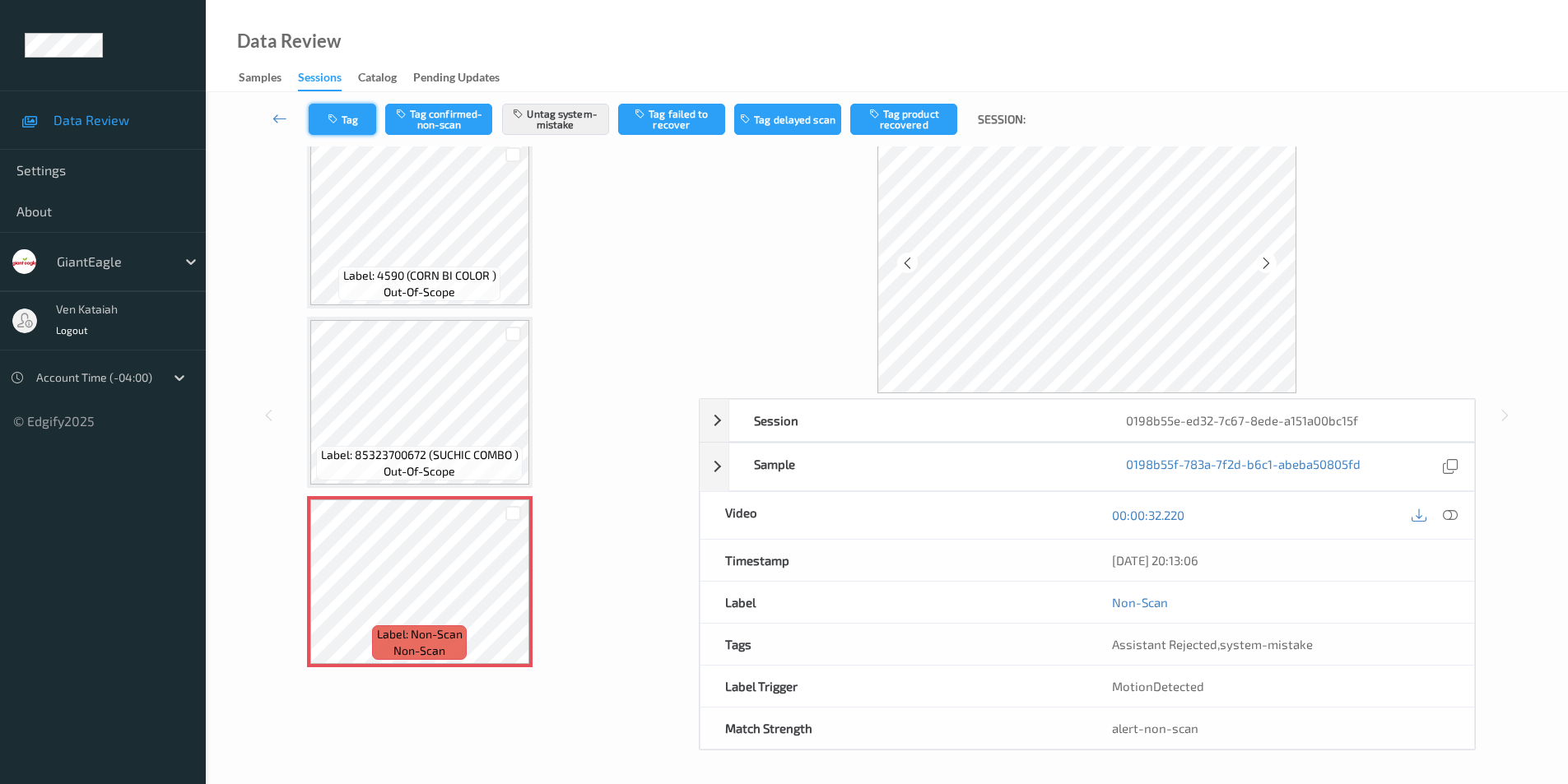
click at [337, 119] on icon "button" at bounding box center [334, 119] width 14 height 12
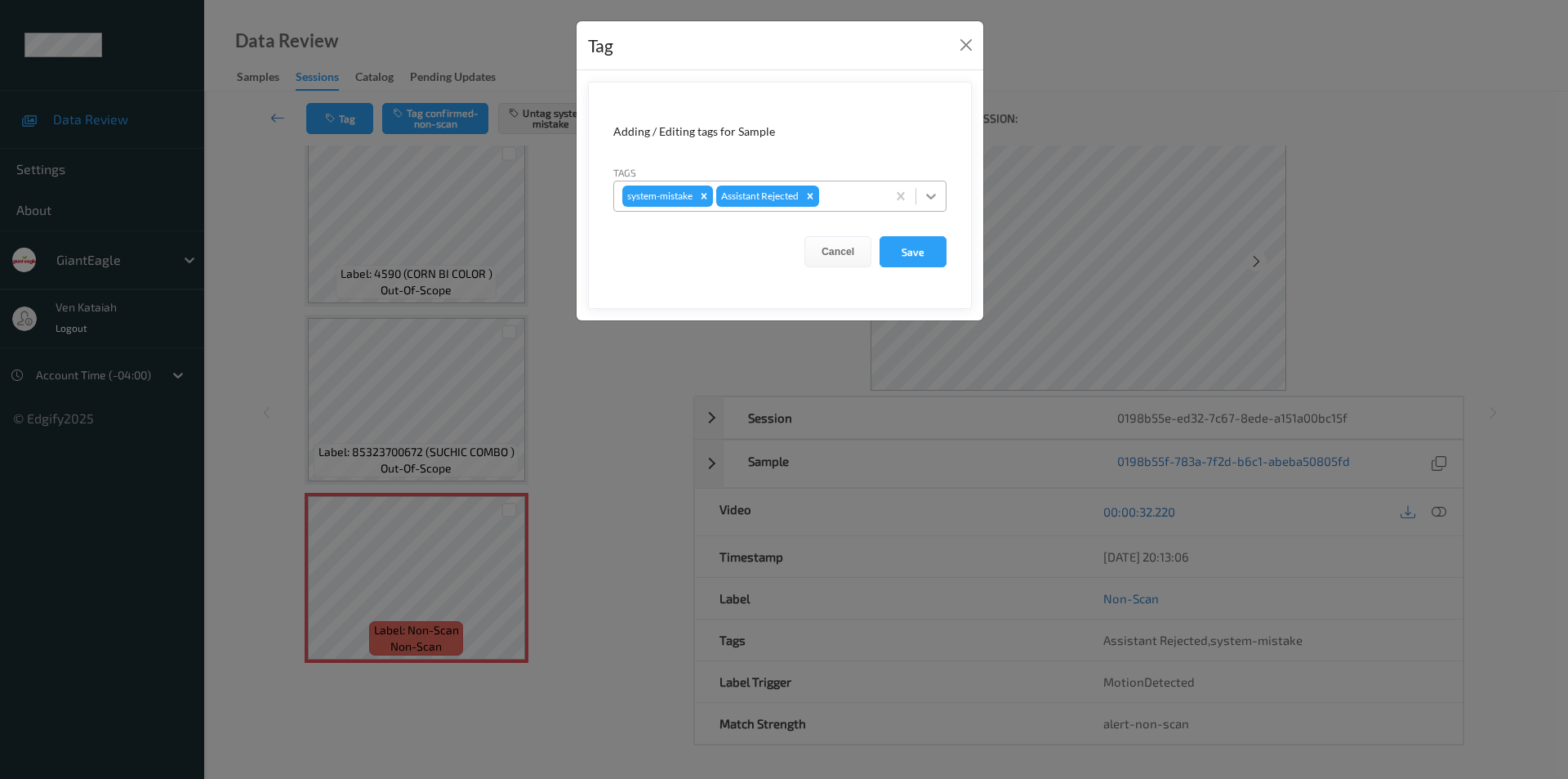
click at [933, 196] on icon at bounding box center [931, 196] width 10 height 6
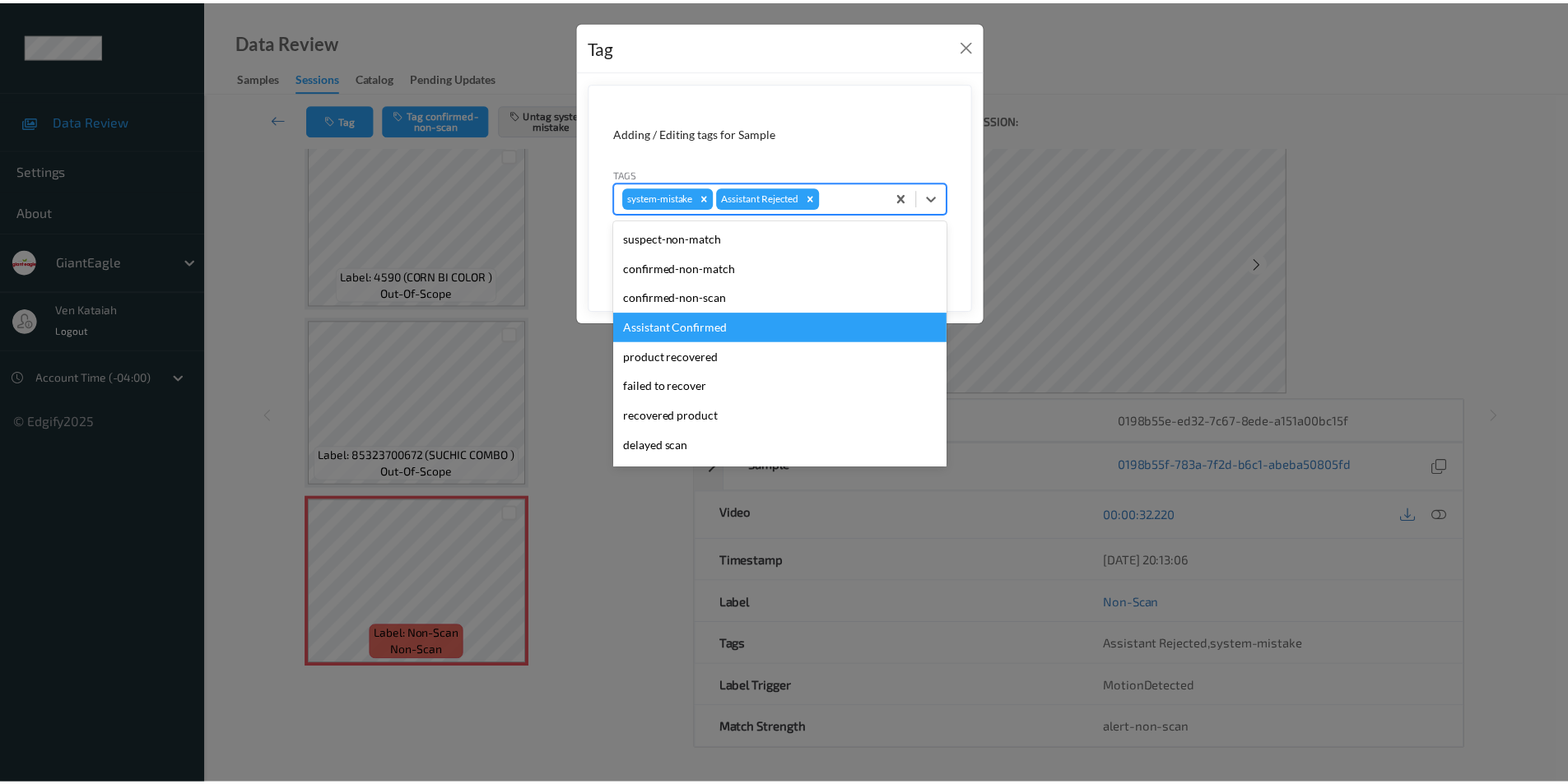
scroll to position [145, 0]
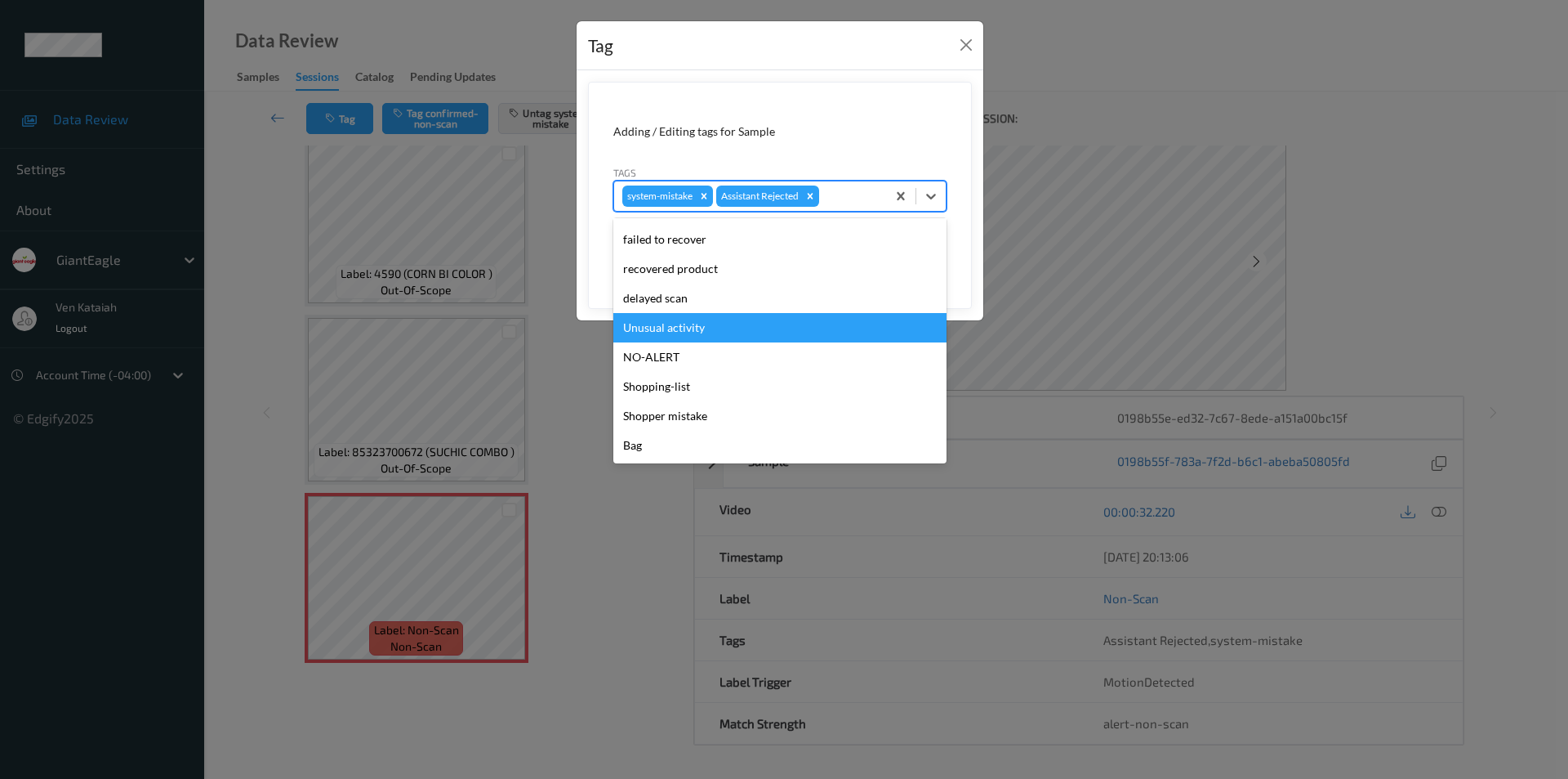
drag, startPoint x: 697, startPoint y: 333, endPoint x: 832, endPoint y: 306, distance: 137.7
click at [699, 333] on div "Unusual activity" at bounding box center [781, 327] width 334 height 30
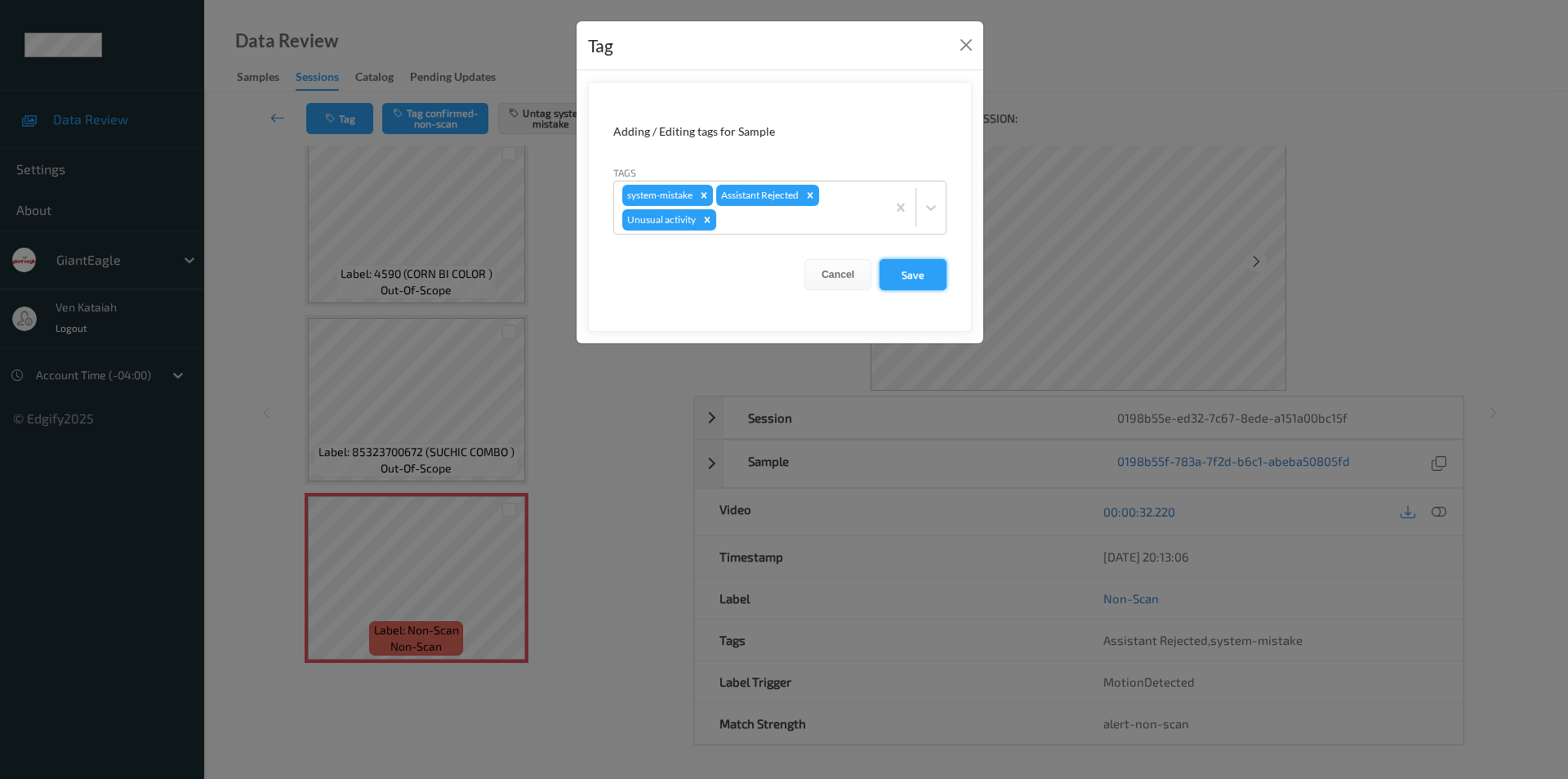
click at [905, 275] on button "Save" at bounding box center [913, 275] width 67 height 31
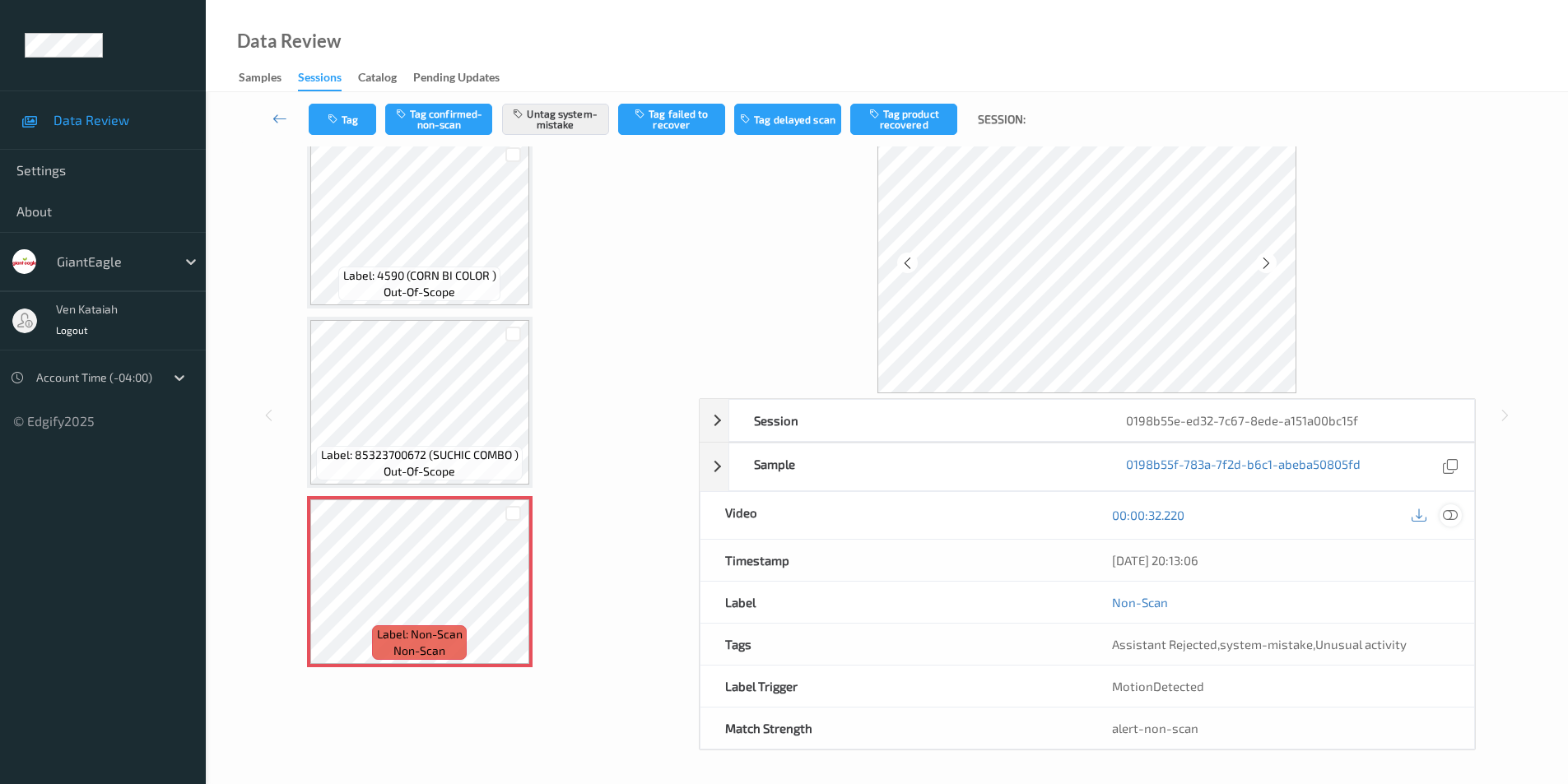
click at [1453, 511] on icon at bounding box center [1449, 514] width 14 height 14
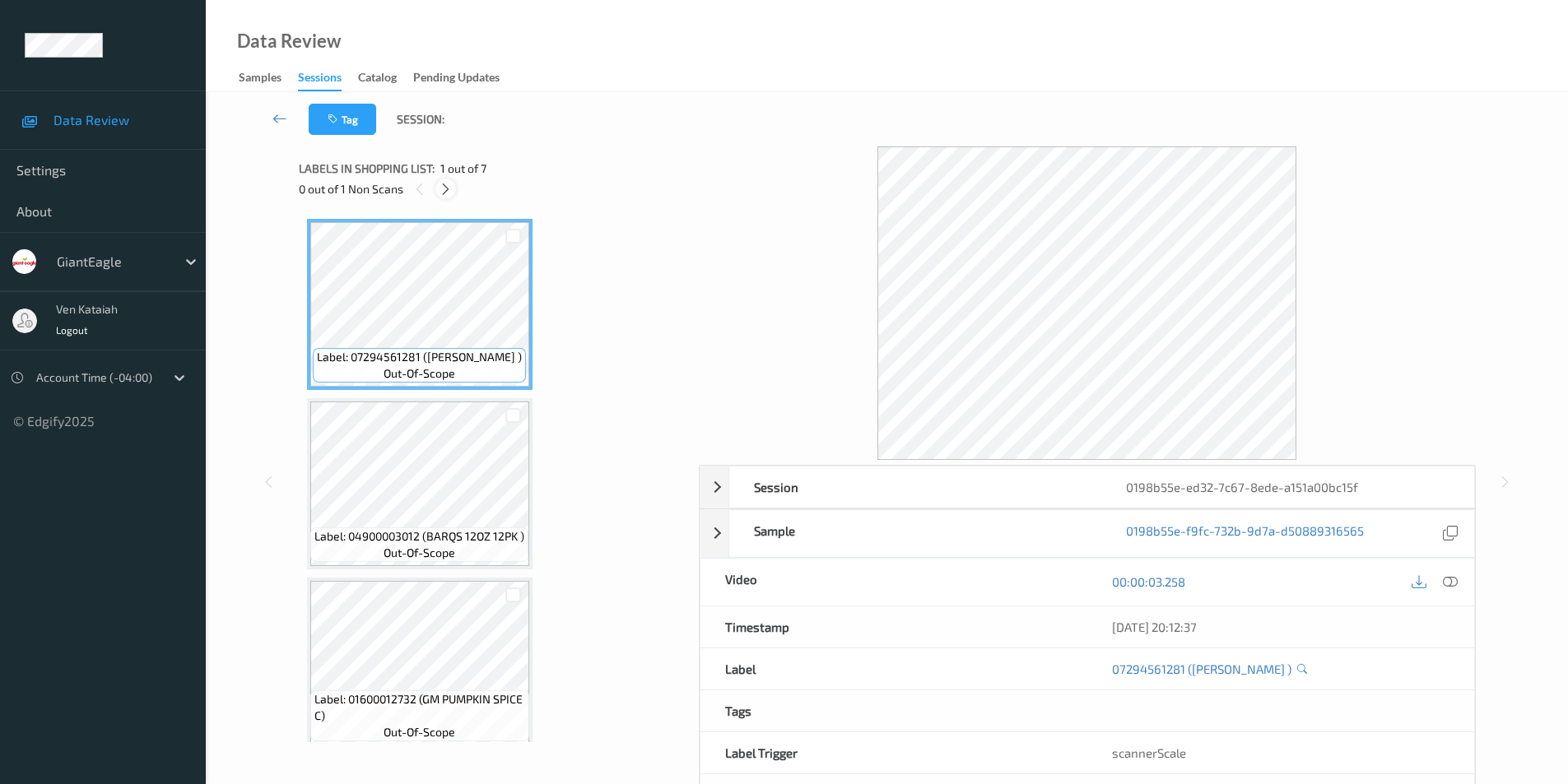
click at [442, 189] on icon at bounding box center [446, 188] width 14 height 14
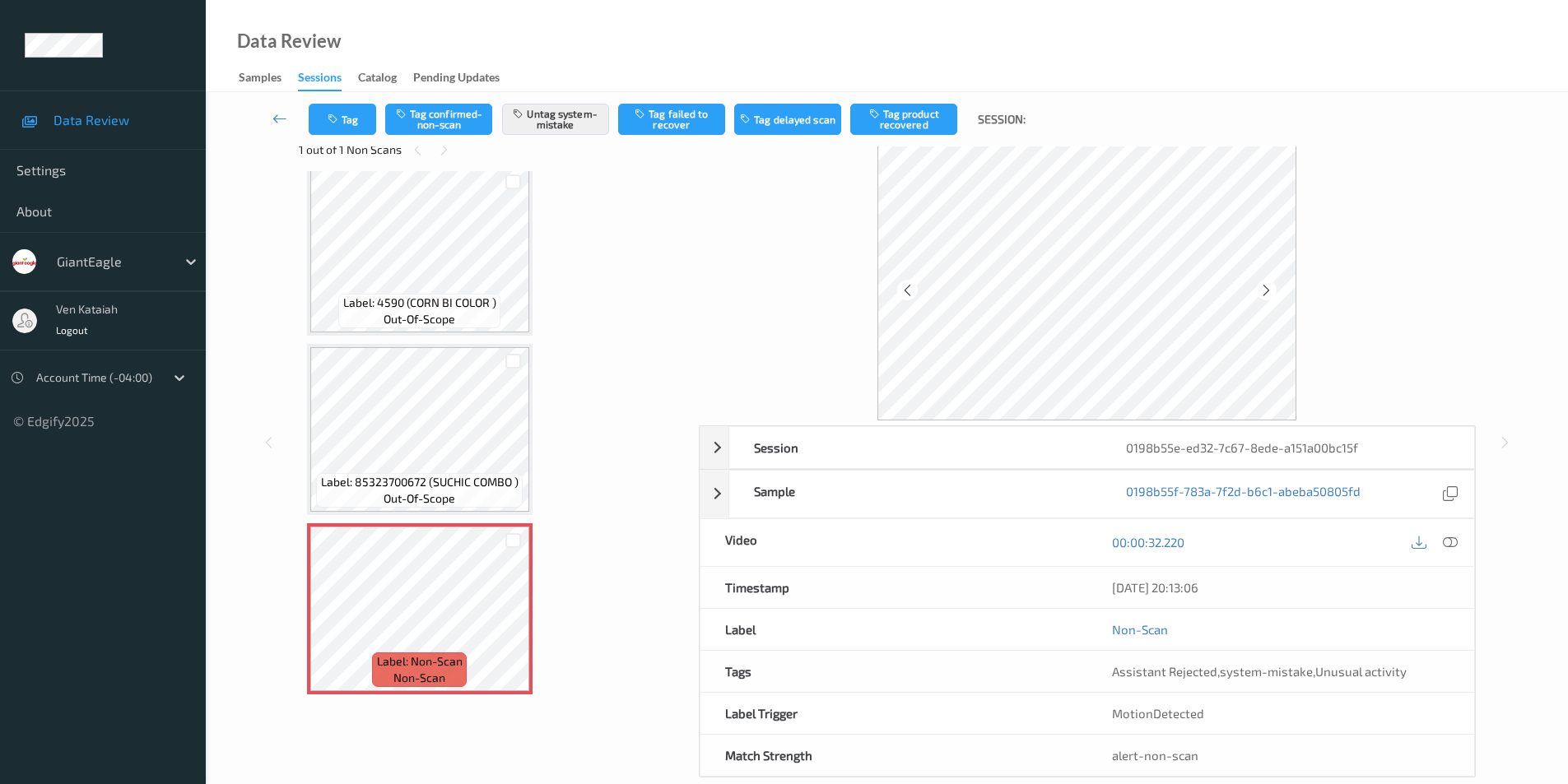
scroll to position [66, 0]
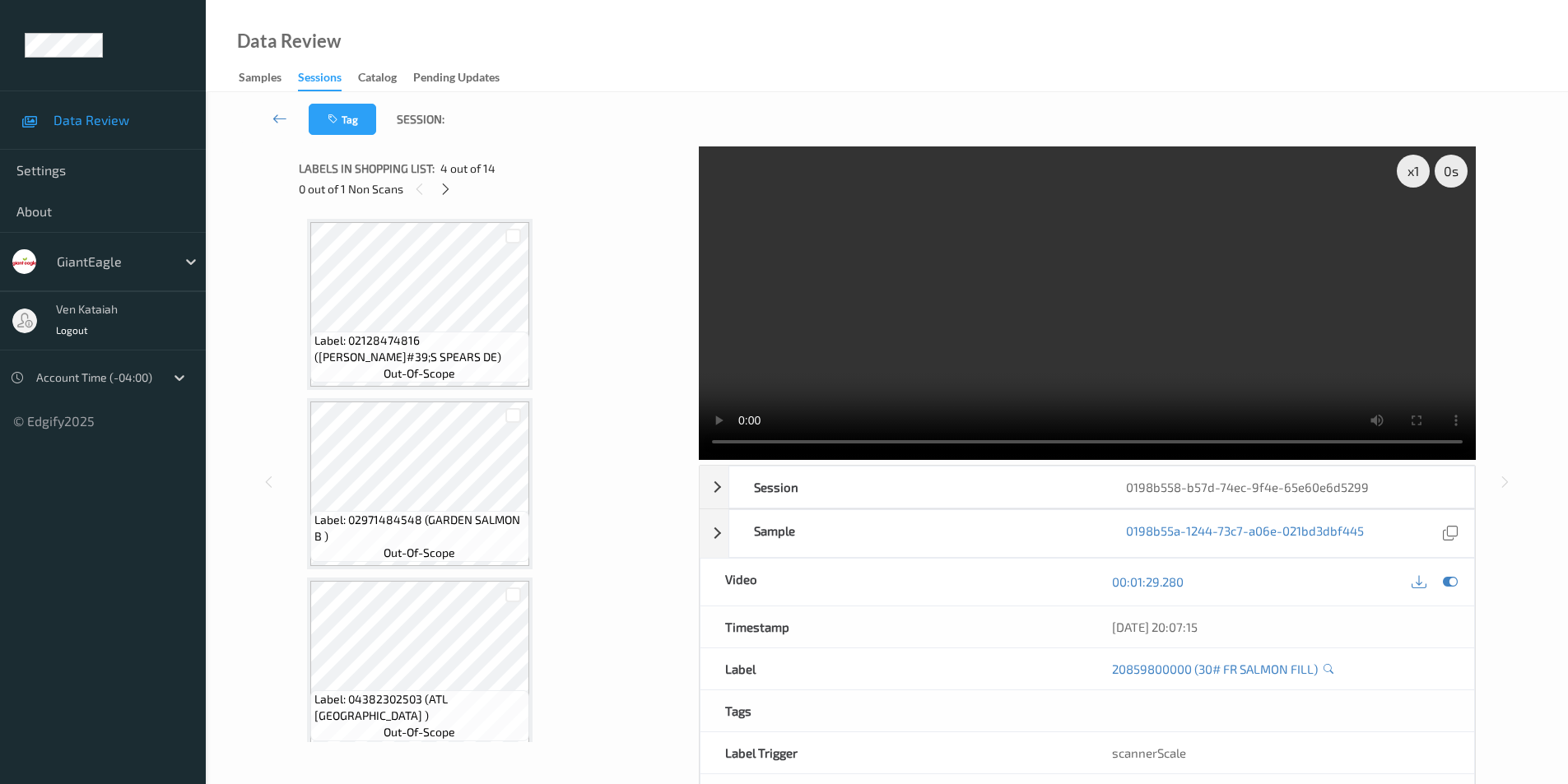
scroll to position [560, 0]
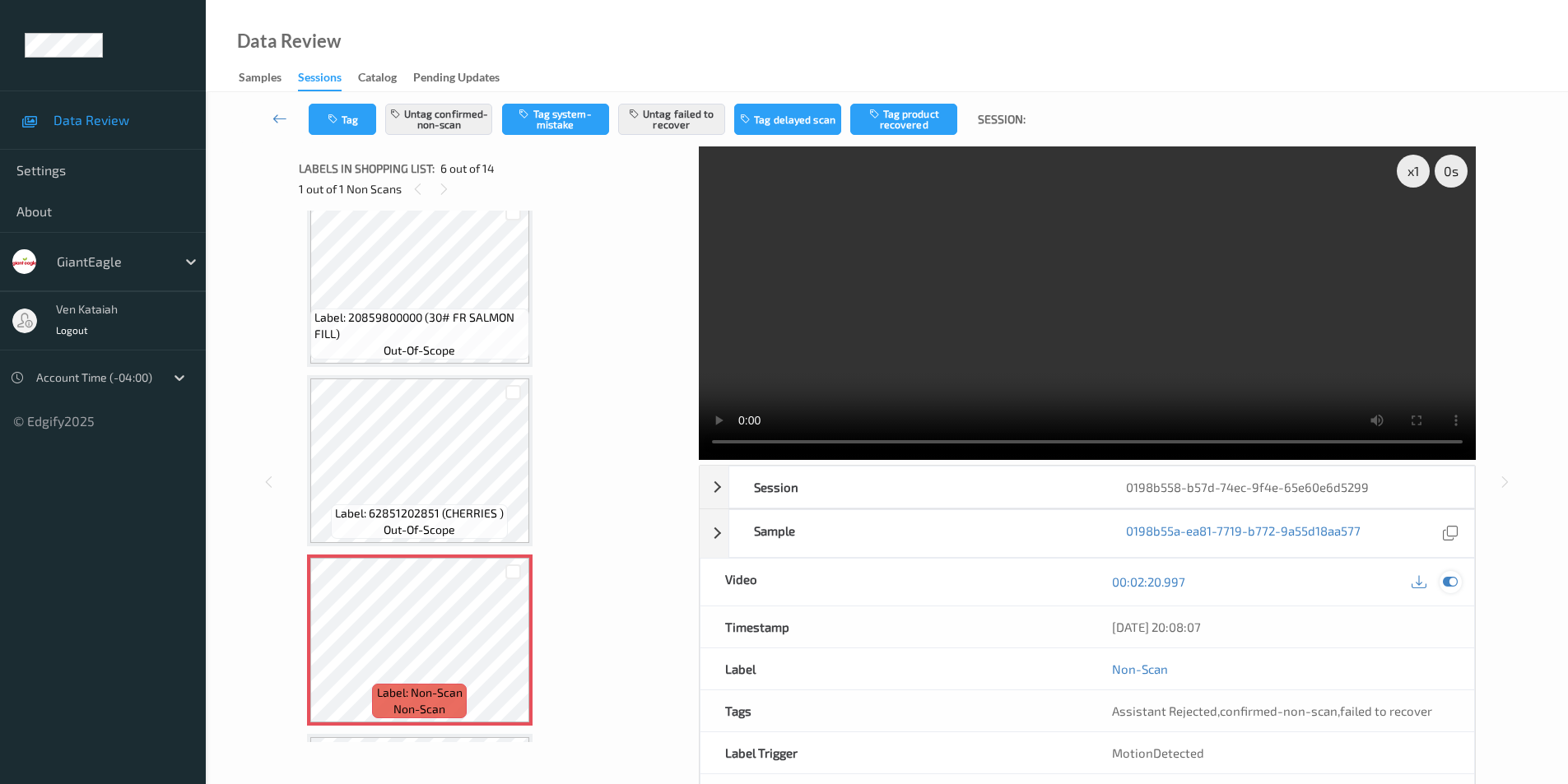
click at [1447, 579] on icon at bounding box center [1449, 581] width 14 height 14
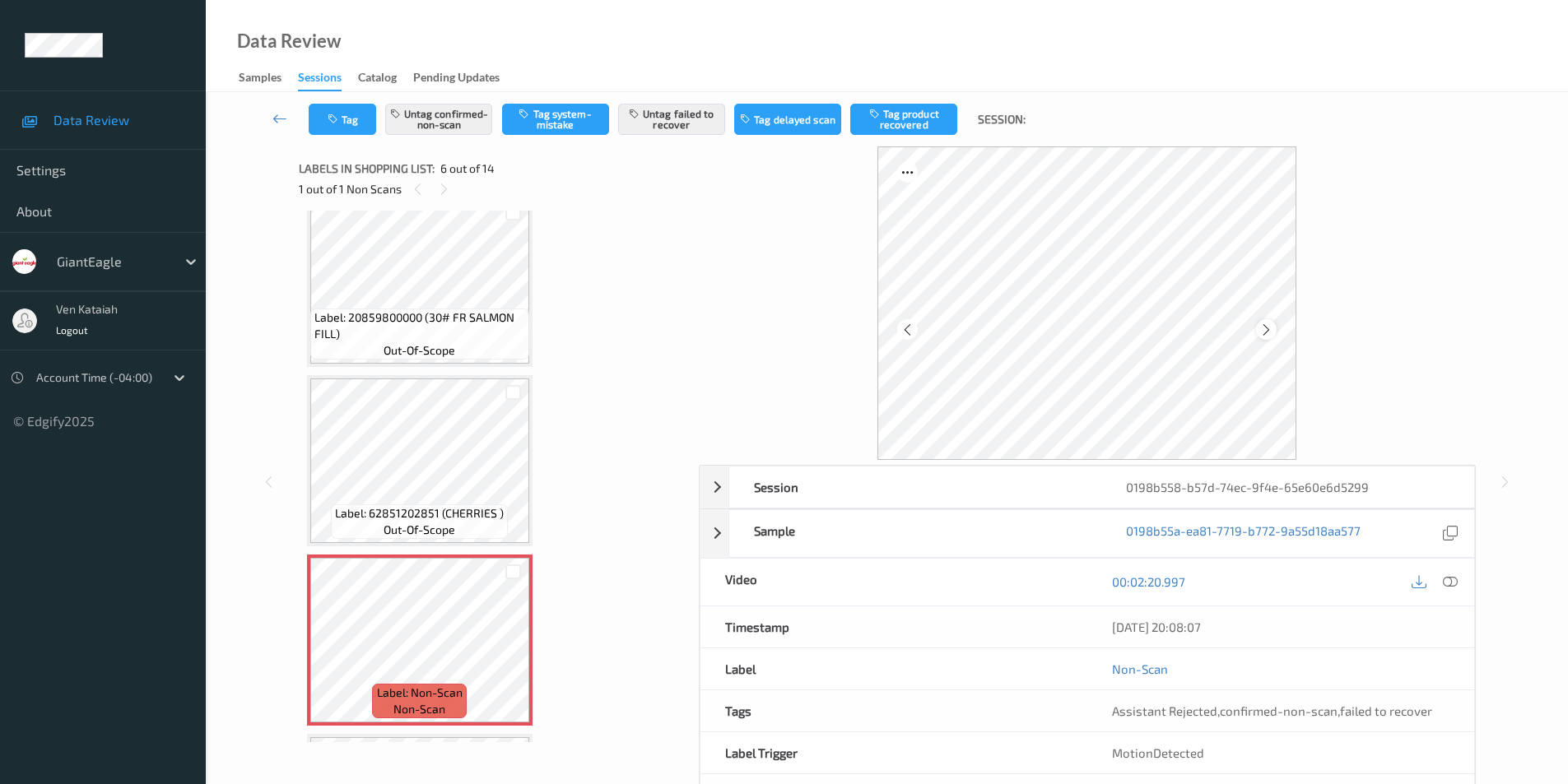
click at [1261, 331] on icon at bounding box center [1266, 328] width 14 height 14
click at [1453, 578] on icon at bounding box center [1449, 581] width 14 height 14
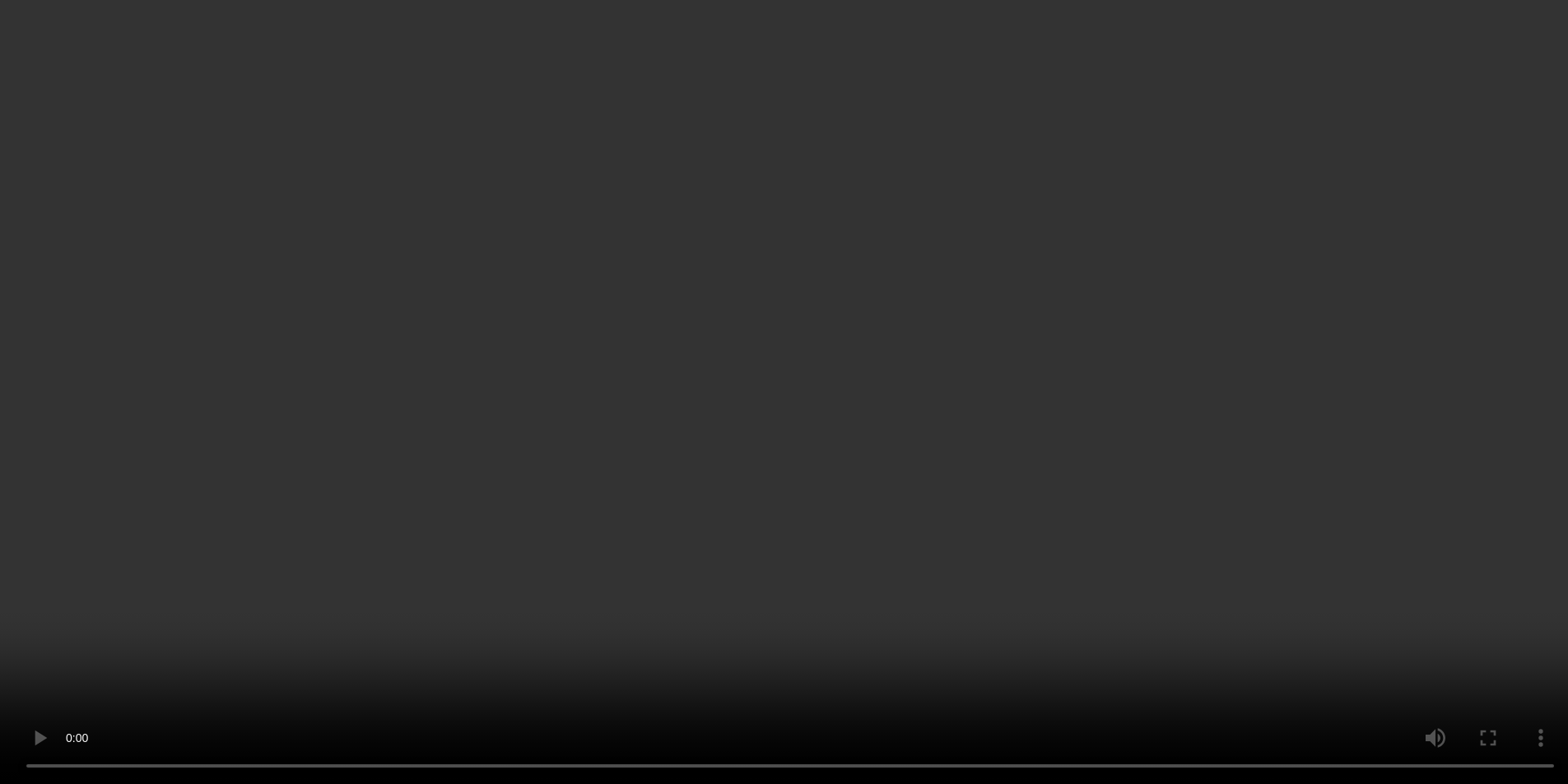
scroll to position [1055, 0]
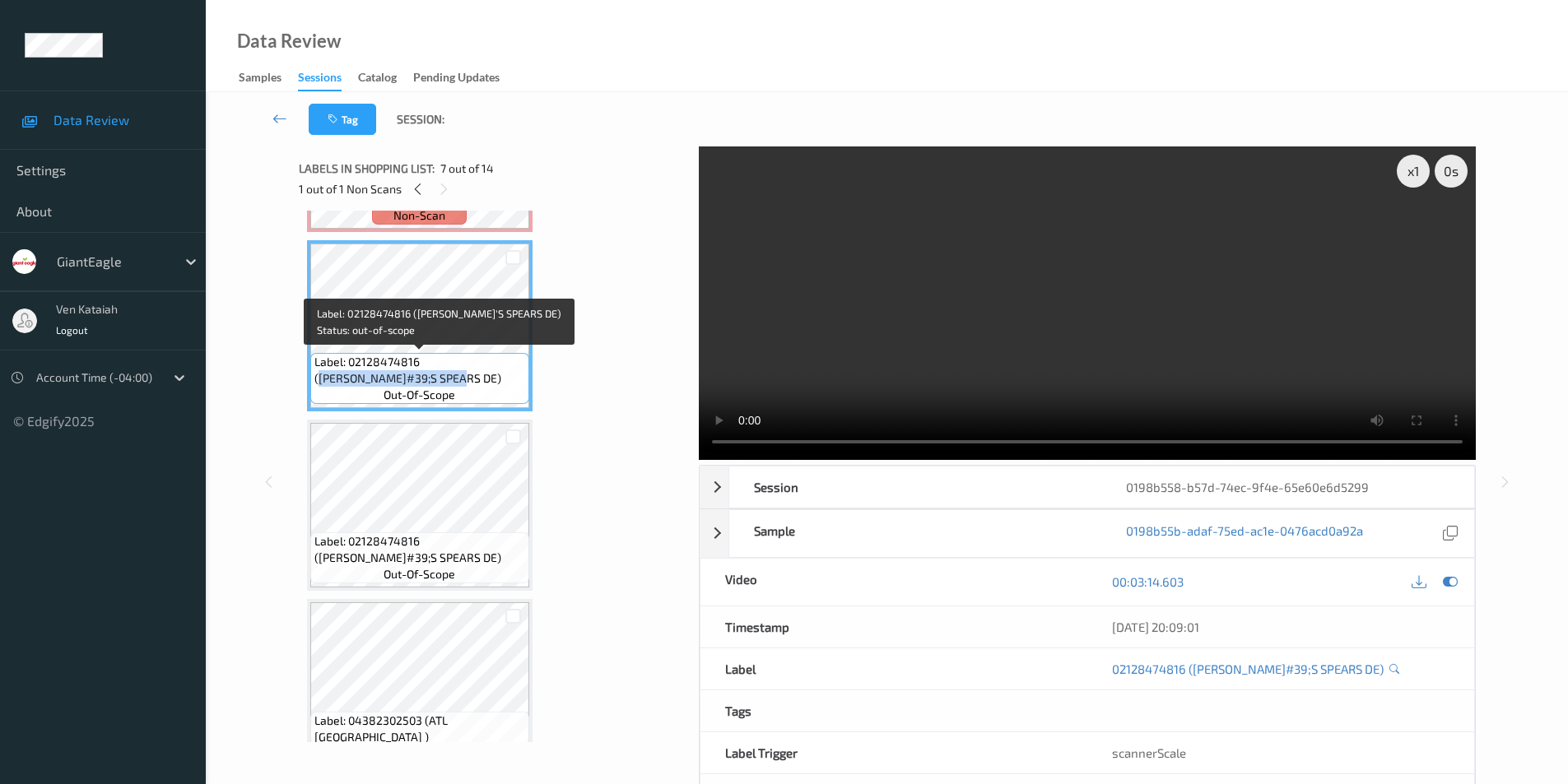
drag, startPoint x: 423, startPoint y: 360, endPoint x: 424, endPoint y: 377, distance: 17.0
click at [424, 377] on span "Label: 02128474816 (NATHAN&#39;S SPEARS DE)" at bounding box center [419, 370] width 210 height 33
copy span "NATHAN&#39;S SPEARS DE)"
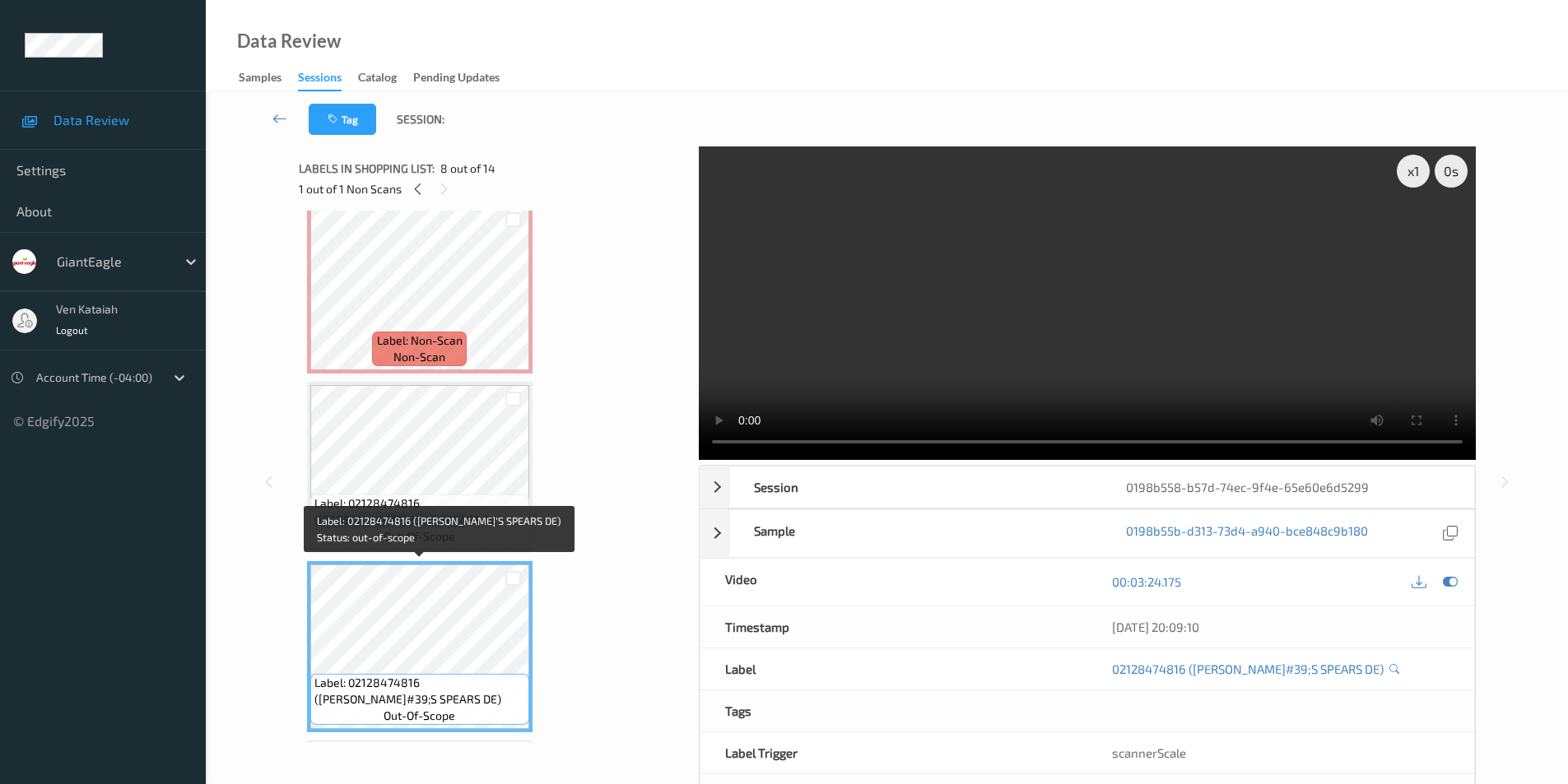
scroll to position [814, 0]
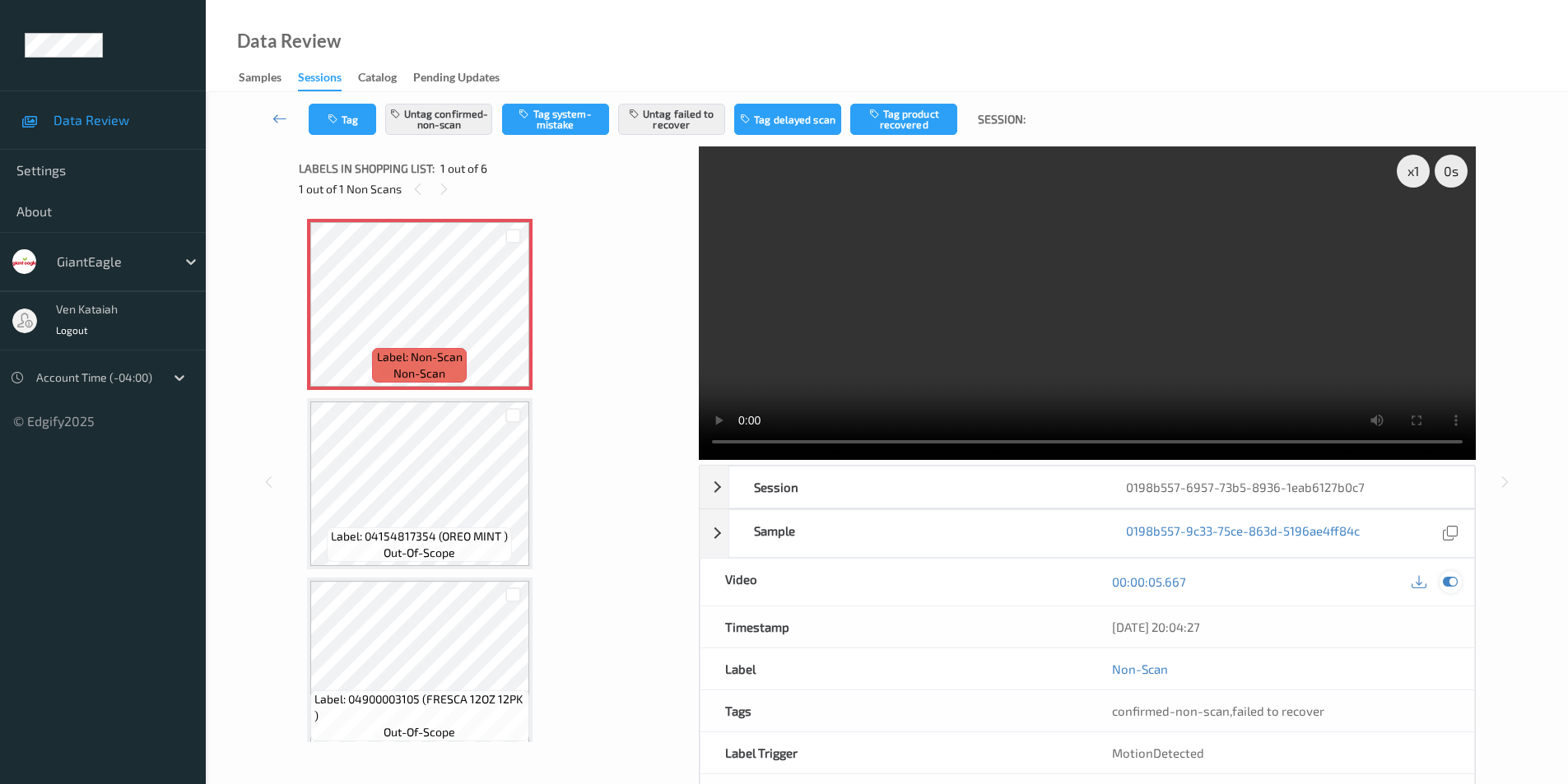
click at [1446, 583] on icon at bounding box center [1449, 581] width 14 height 14
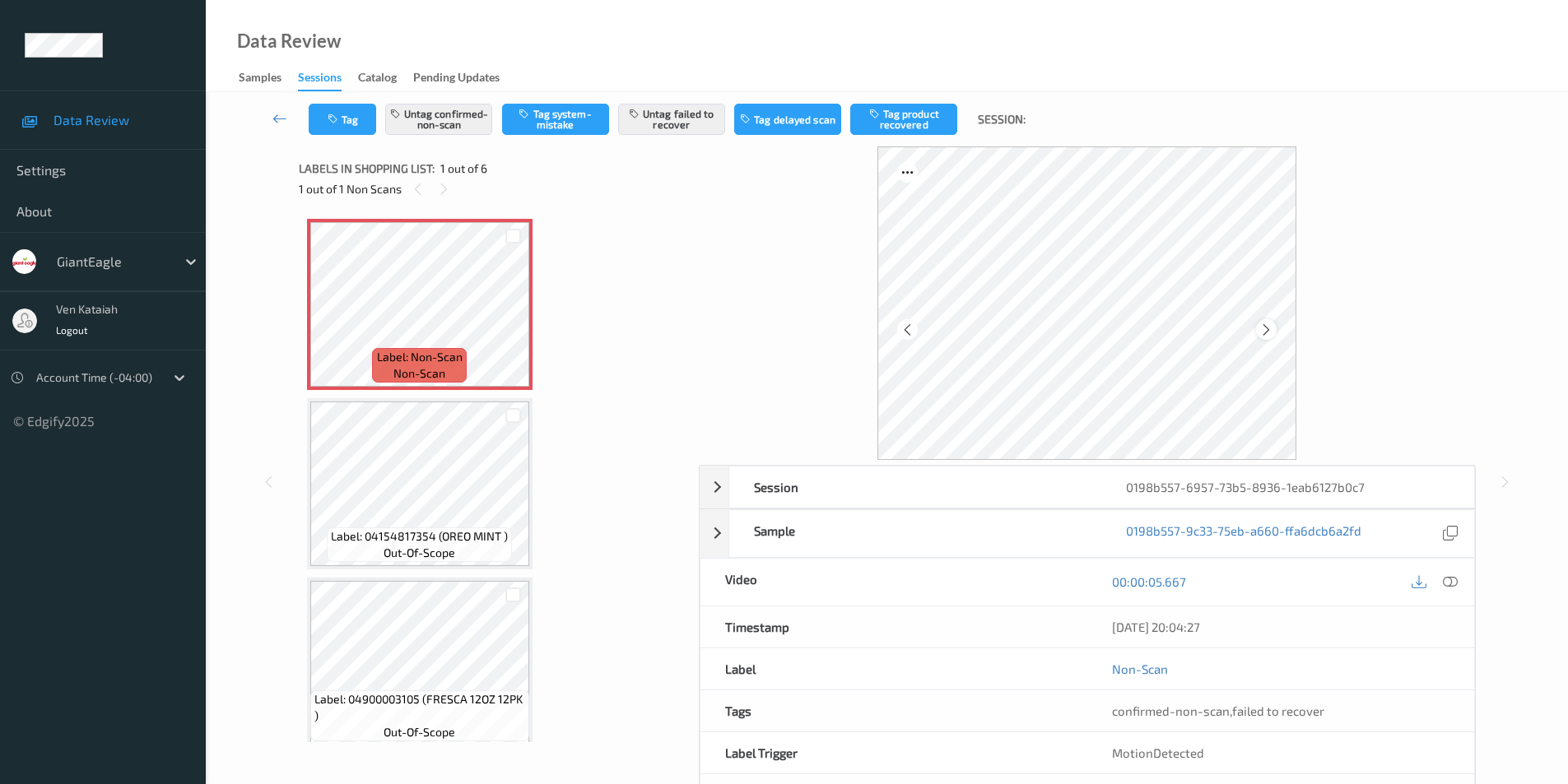
click at [1263, 329] on icon at bounding box center [1266, 328] width 14 height 14
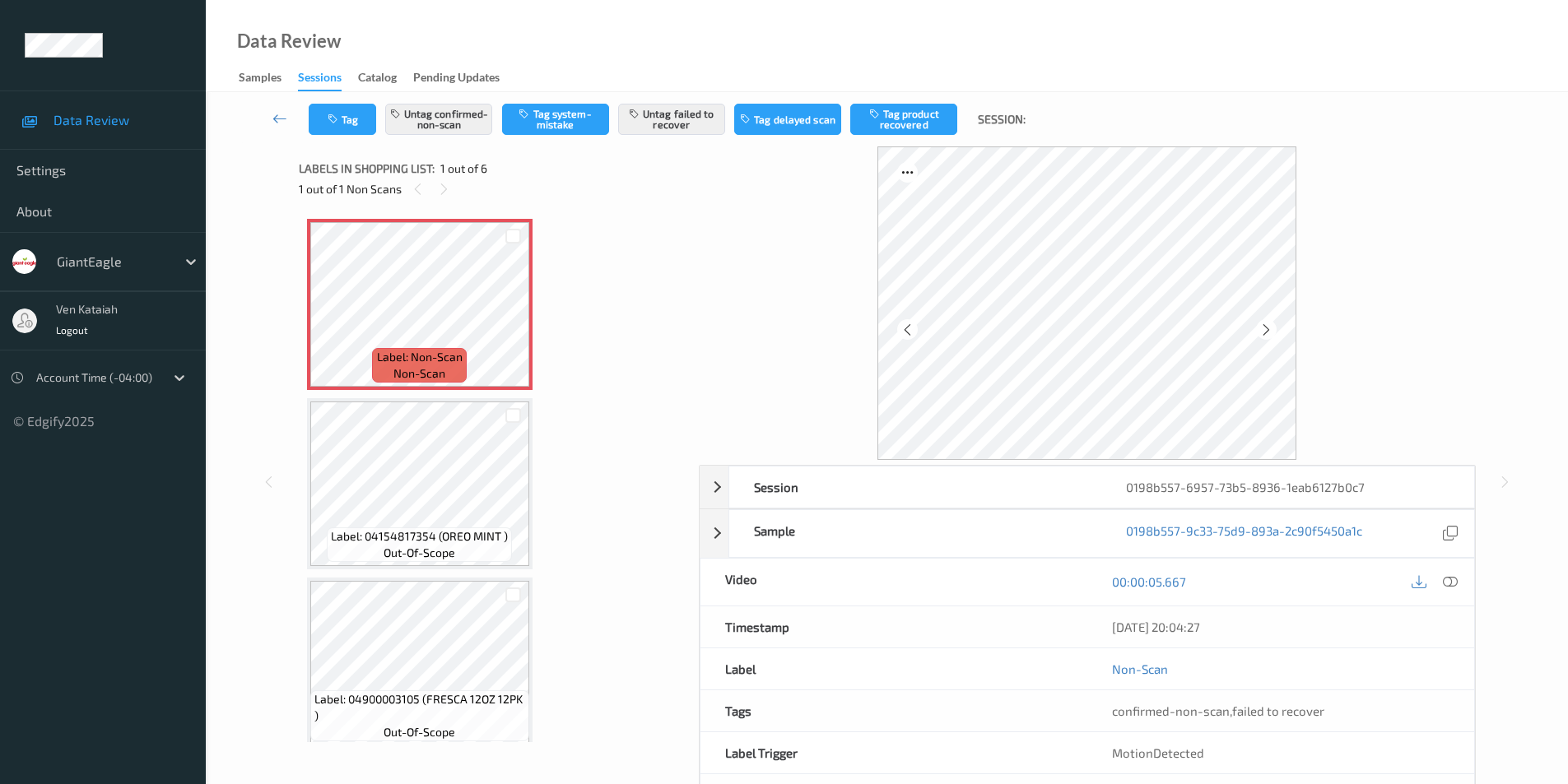
click at [1263, 329] on icon at bounding box center [1266, 328] width 14 height 14
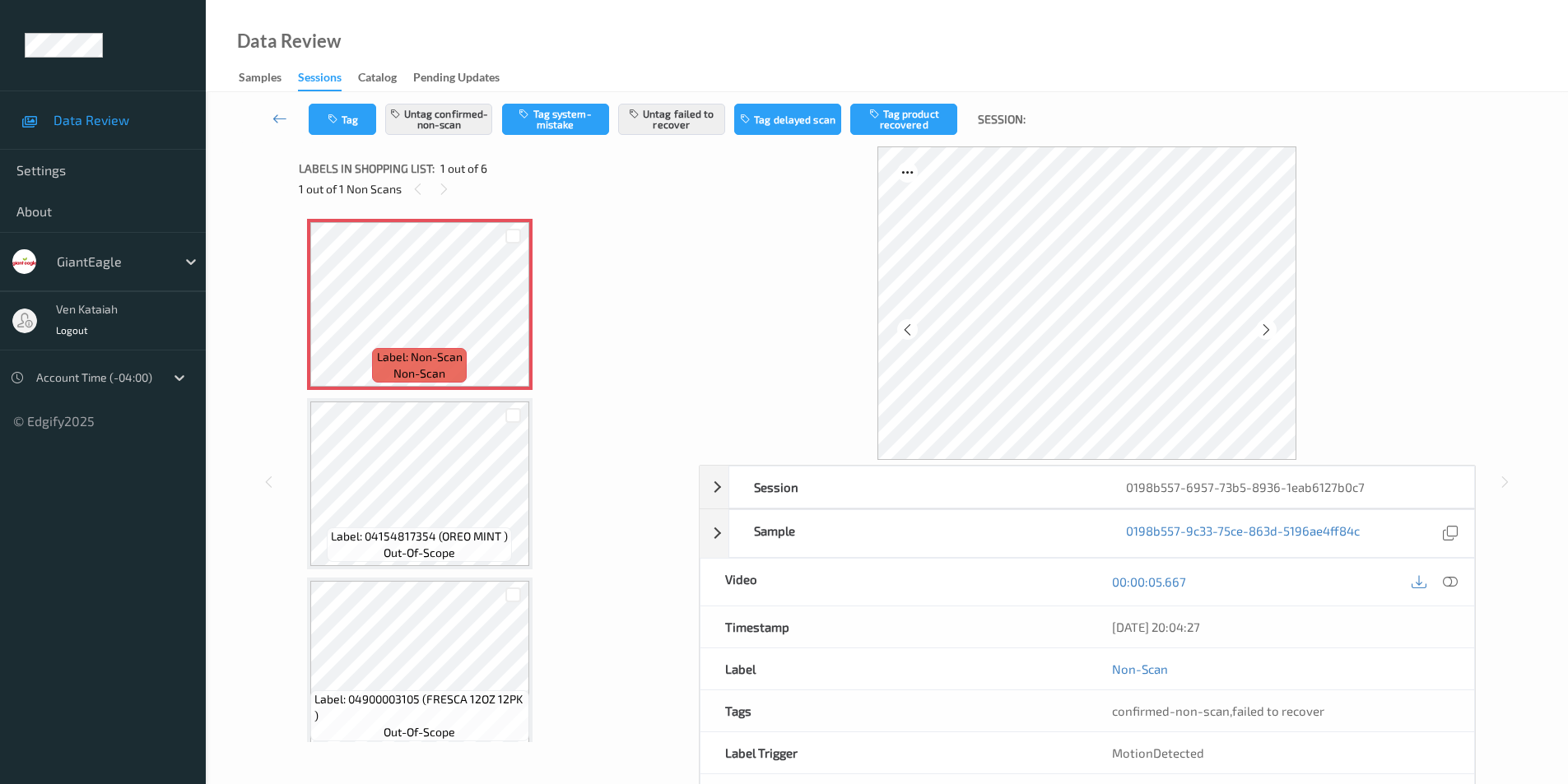
click at [1263, 329] on icon at bounding box center [1266, 328] width 14 height 14
click at [1455, 580] on icon at bounding box center [1449, 581] width 14 height 14
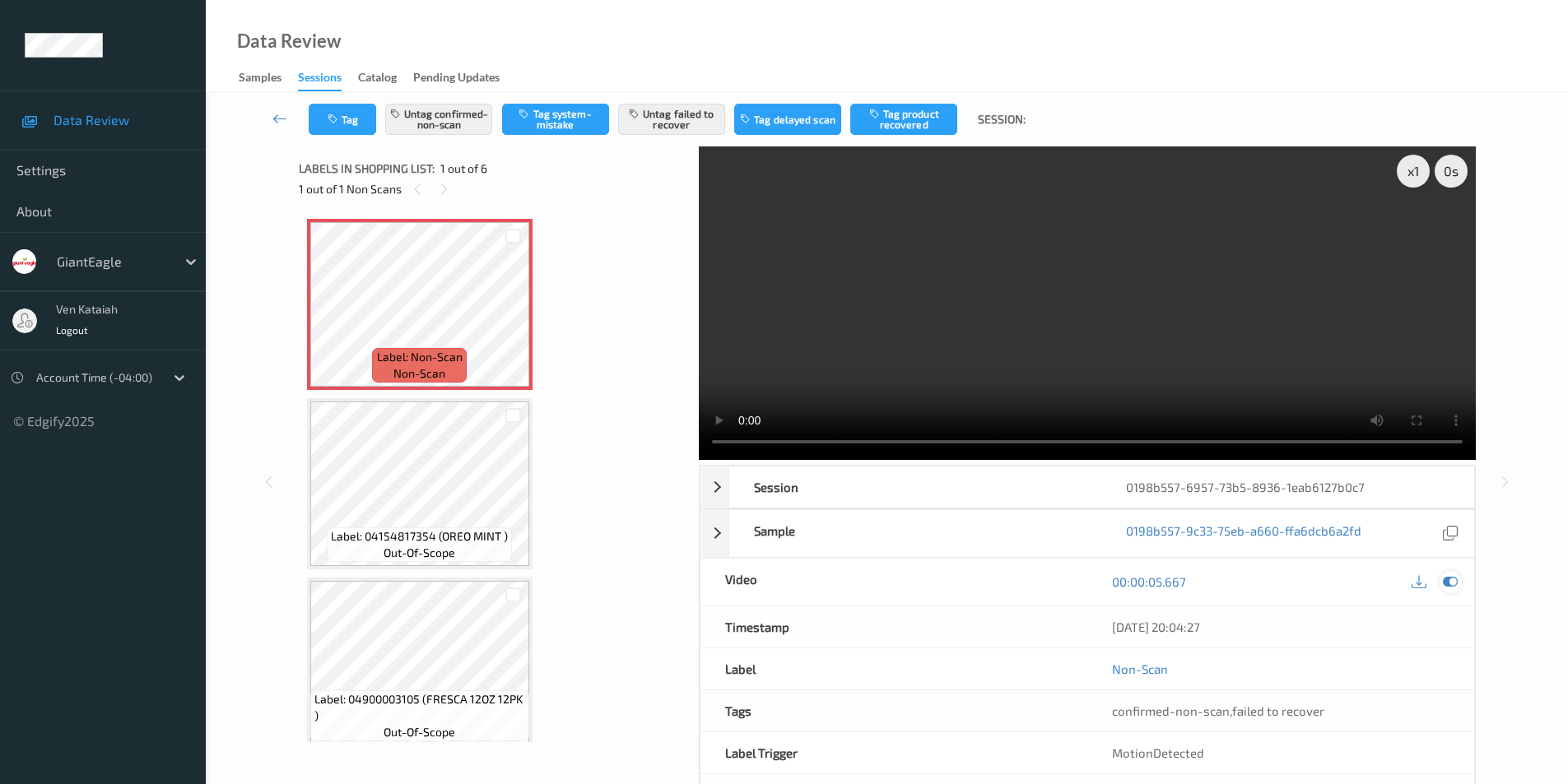
click at [1451, 578] on icon at bounding box center [1449, 581] width 14 height 14
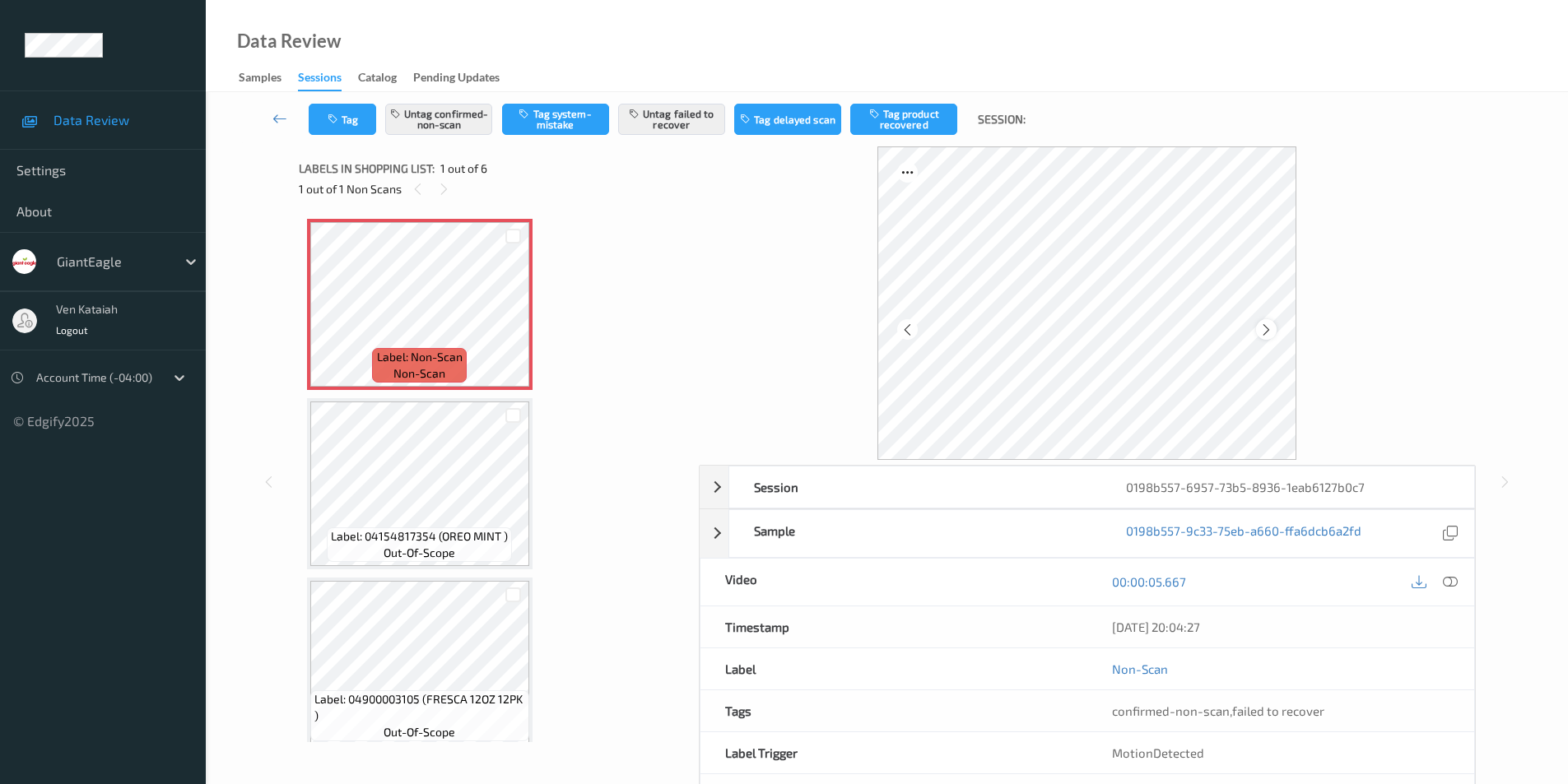
click at [1266, 328] on icon at bounding box center [1266, 328] width 14 height 14
click at [1266, 327] on icon at bounding box center [1266, 328] width 14 height 14
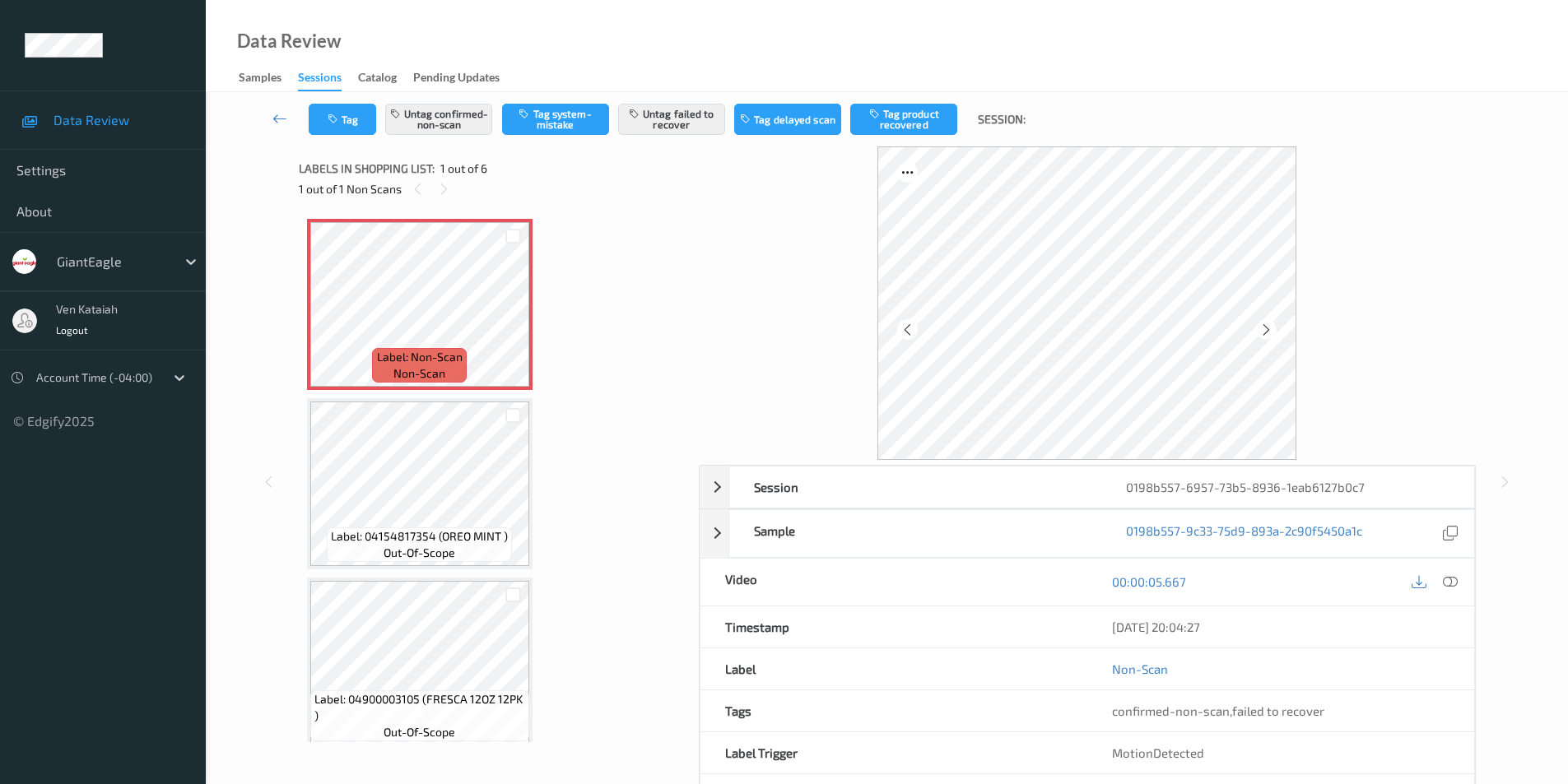
click at [1266, 327] on icon at bounding box center [1266, 328] width 14 height 14
click at [1449, 581] on icon at bounding box center [1449, 581] width 14 height 14
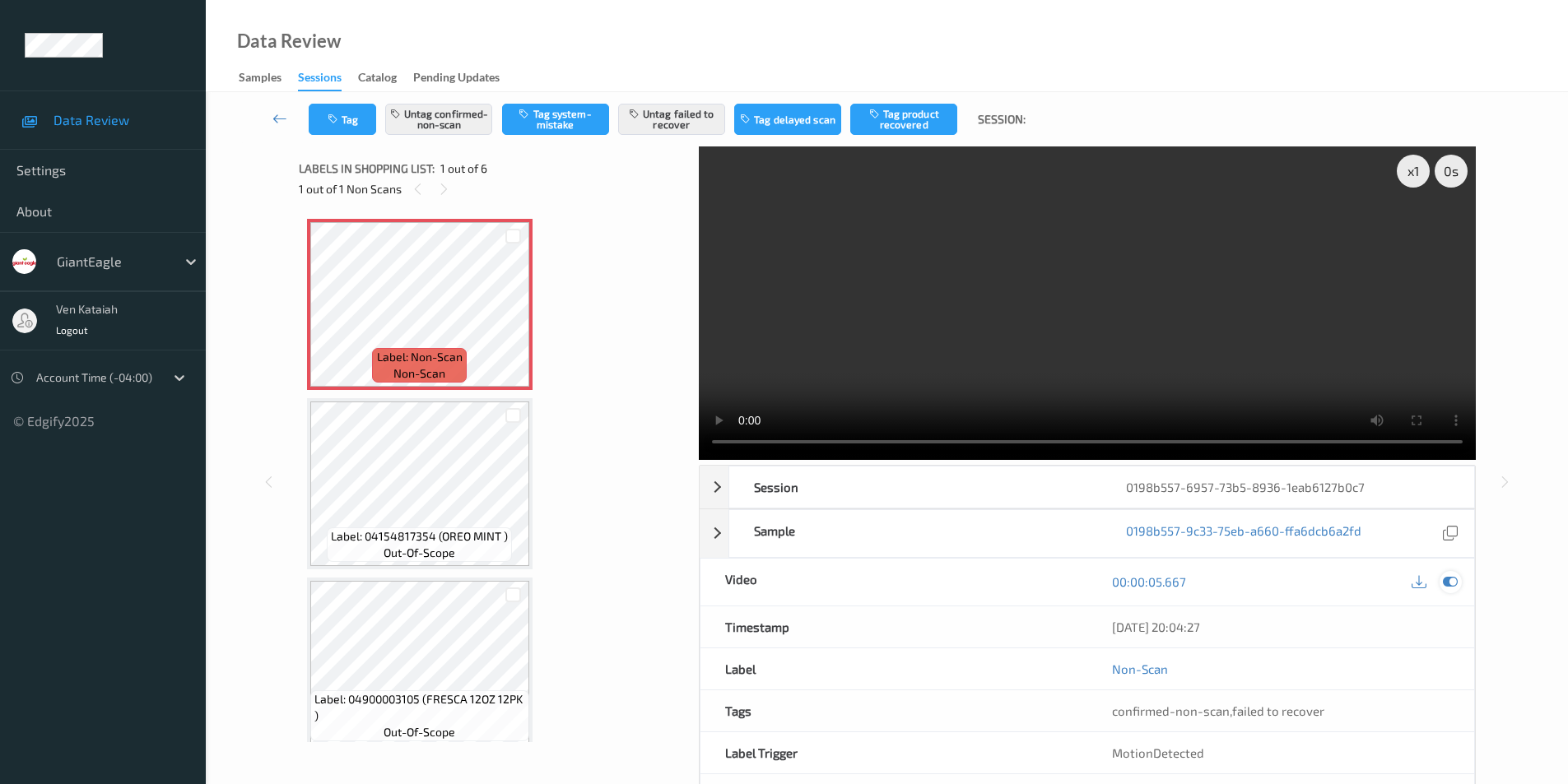
click at [1442, 578] on icon at bounding box center [1449, 581] width 14 height 14
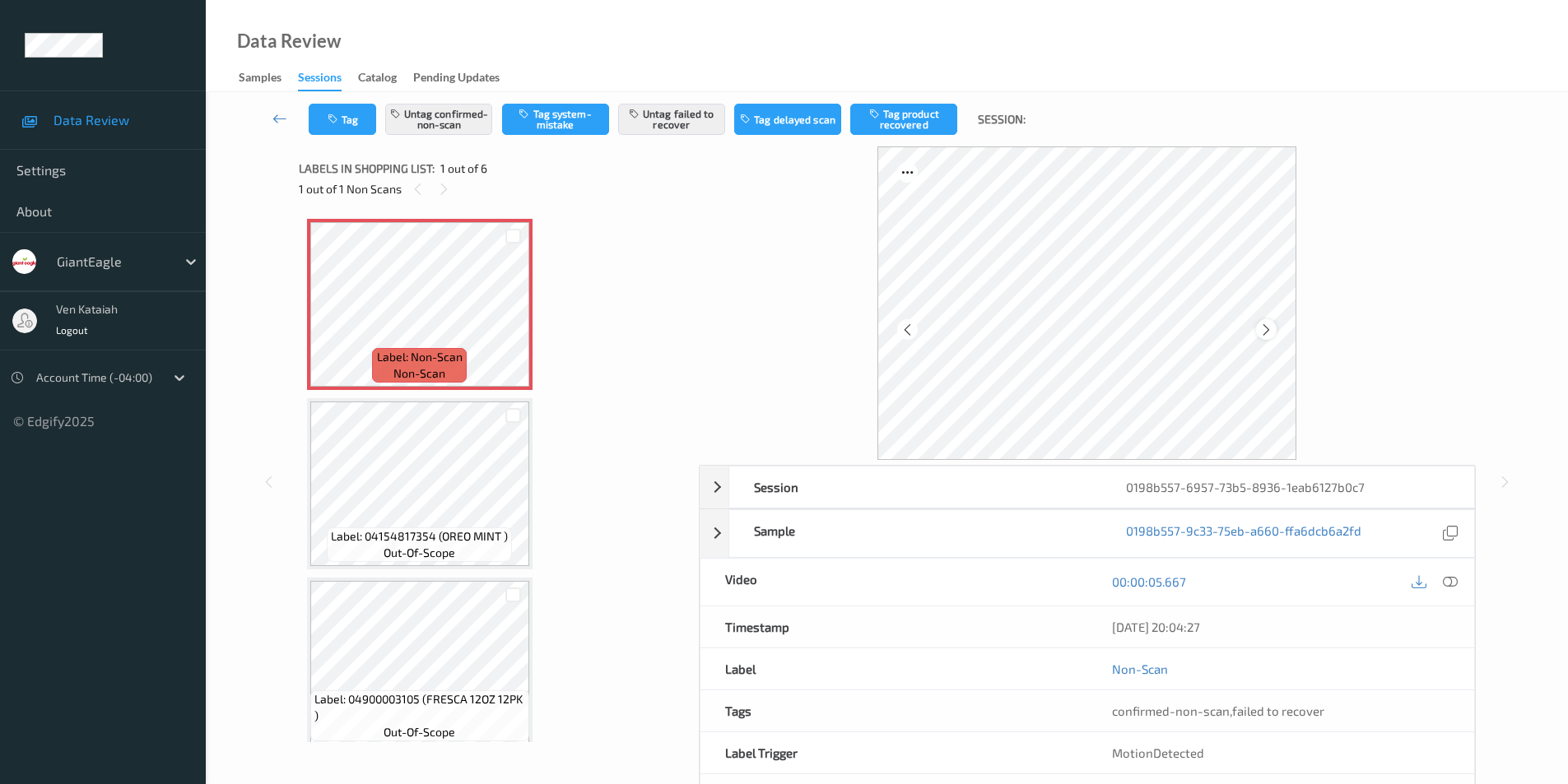
click at [1262, 330] on icon at bounding box center [1266, 328] width 14 height 14
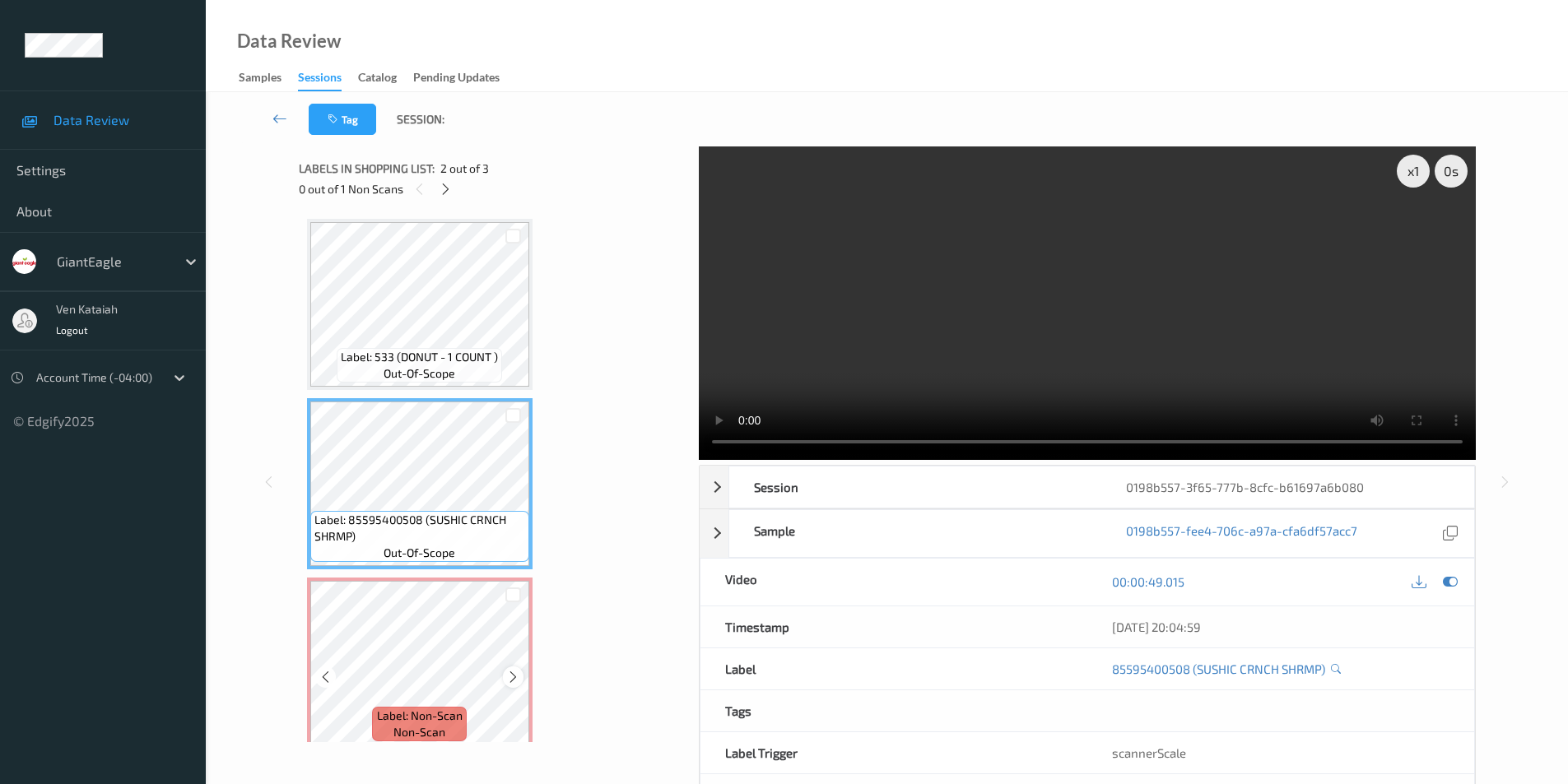
click at [510, 675] on icon at bounding box center [513, 677] width 14 height 14
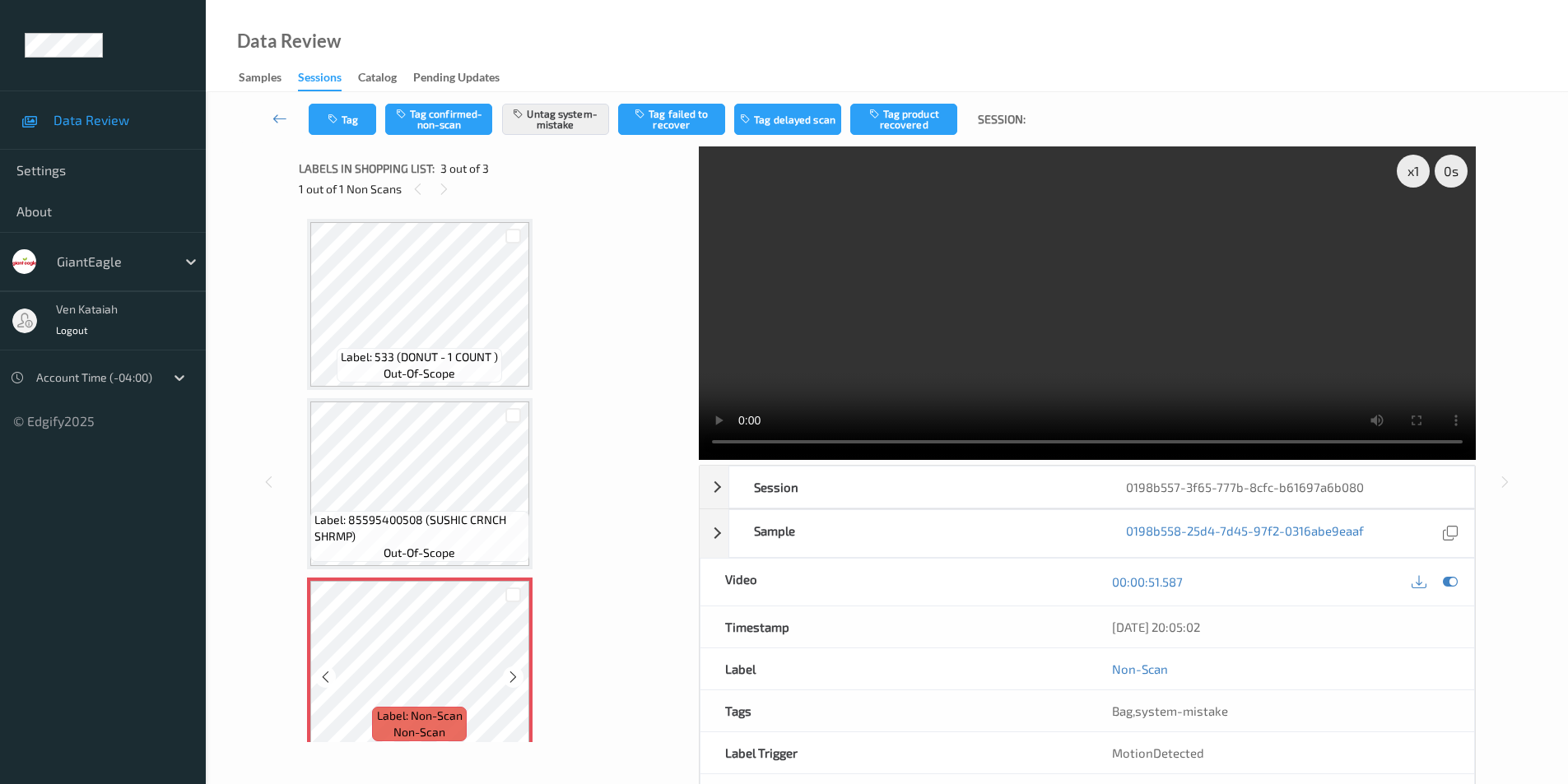
click at [510, 675] on icon at bounding box center [513, 677] width 14 height 14
click at [508, 677] on icon at bounding box center [513, 677] width 14 height 14
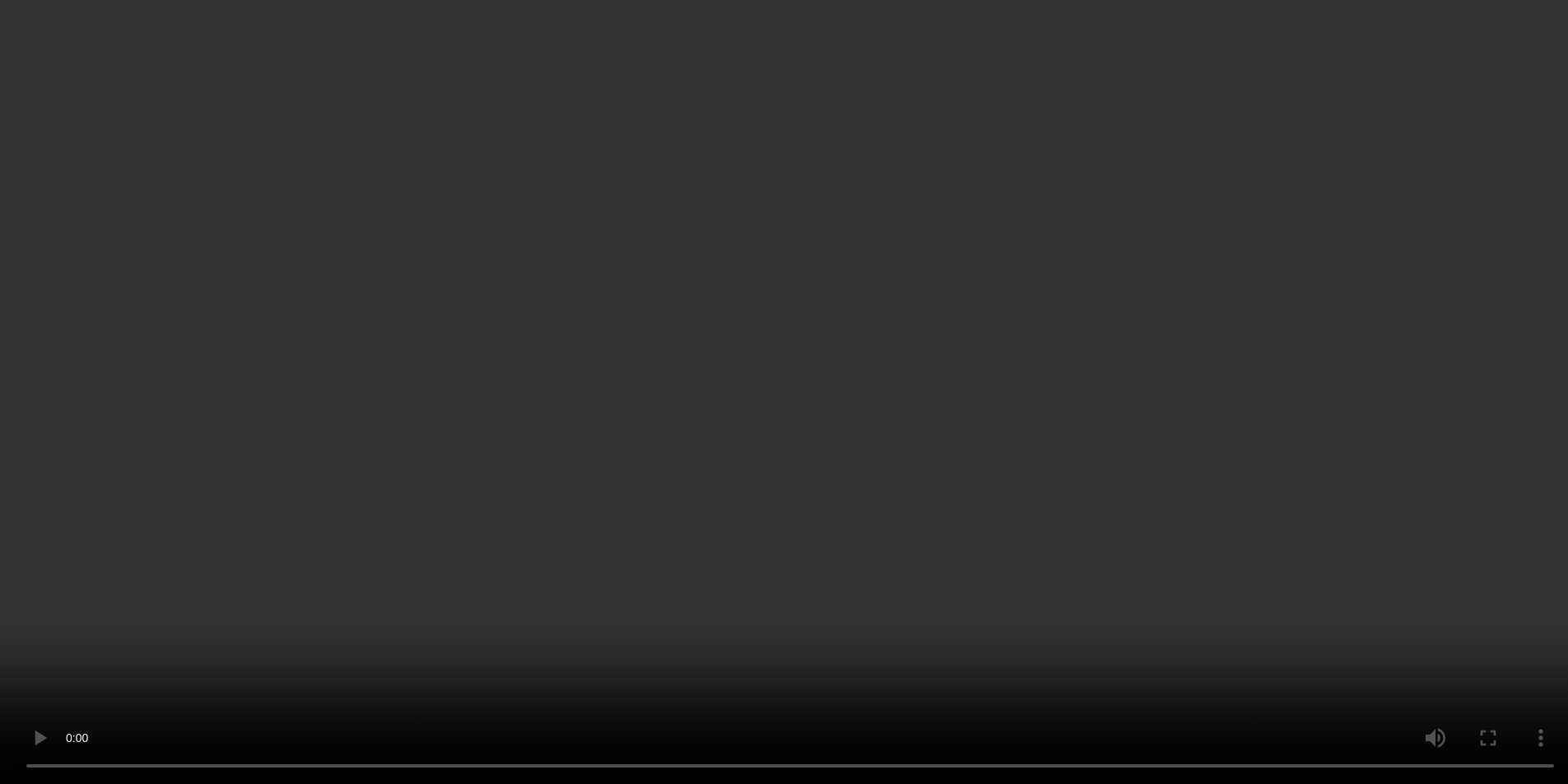
scroll to position [14, 0]
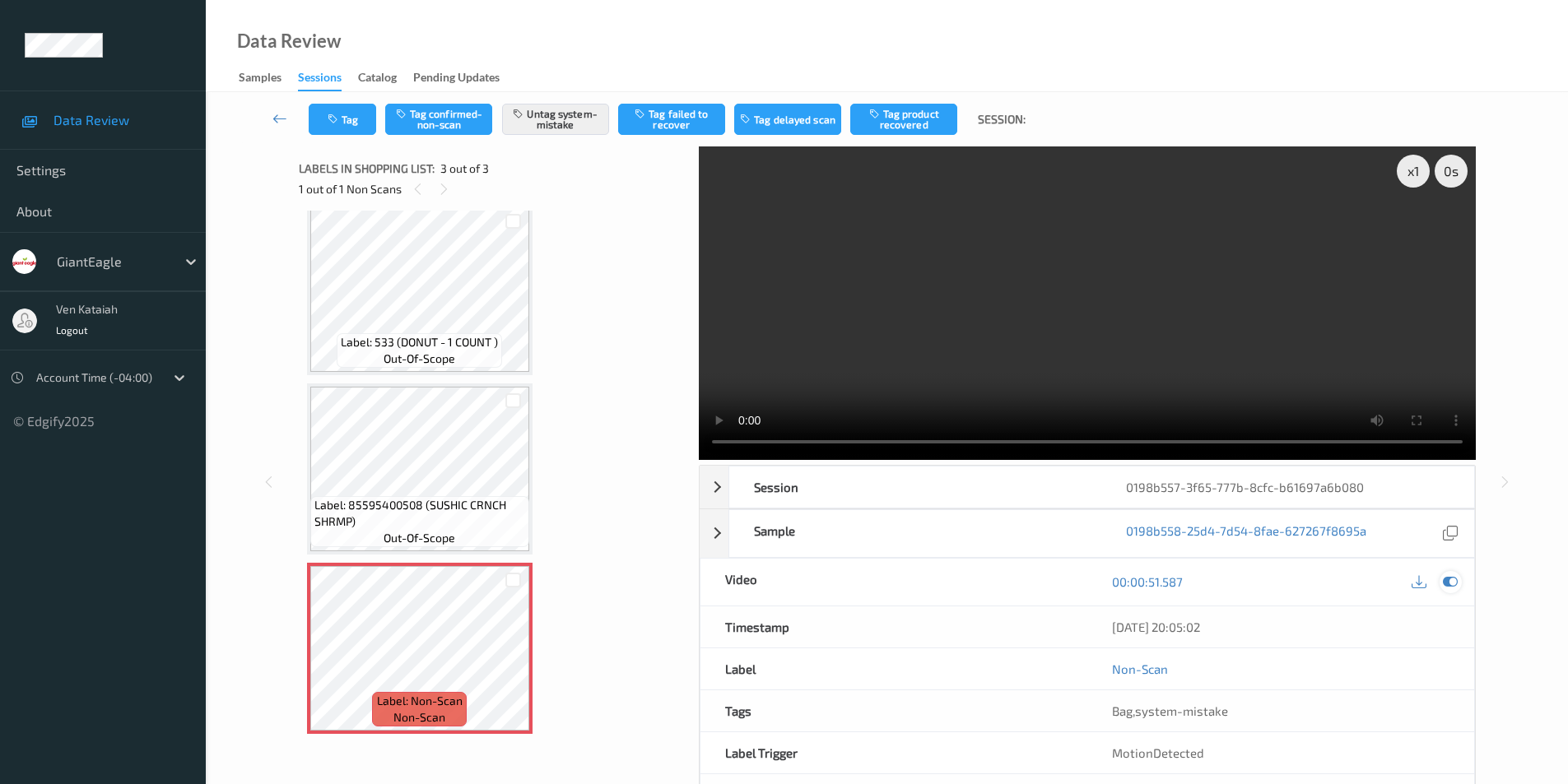
click at [1444, 579] on icon at bounding box center [1449, 581] width 14 height 14
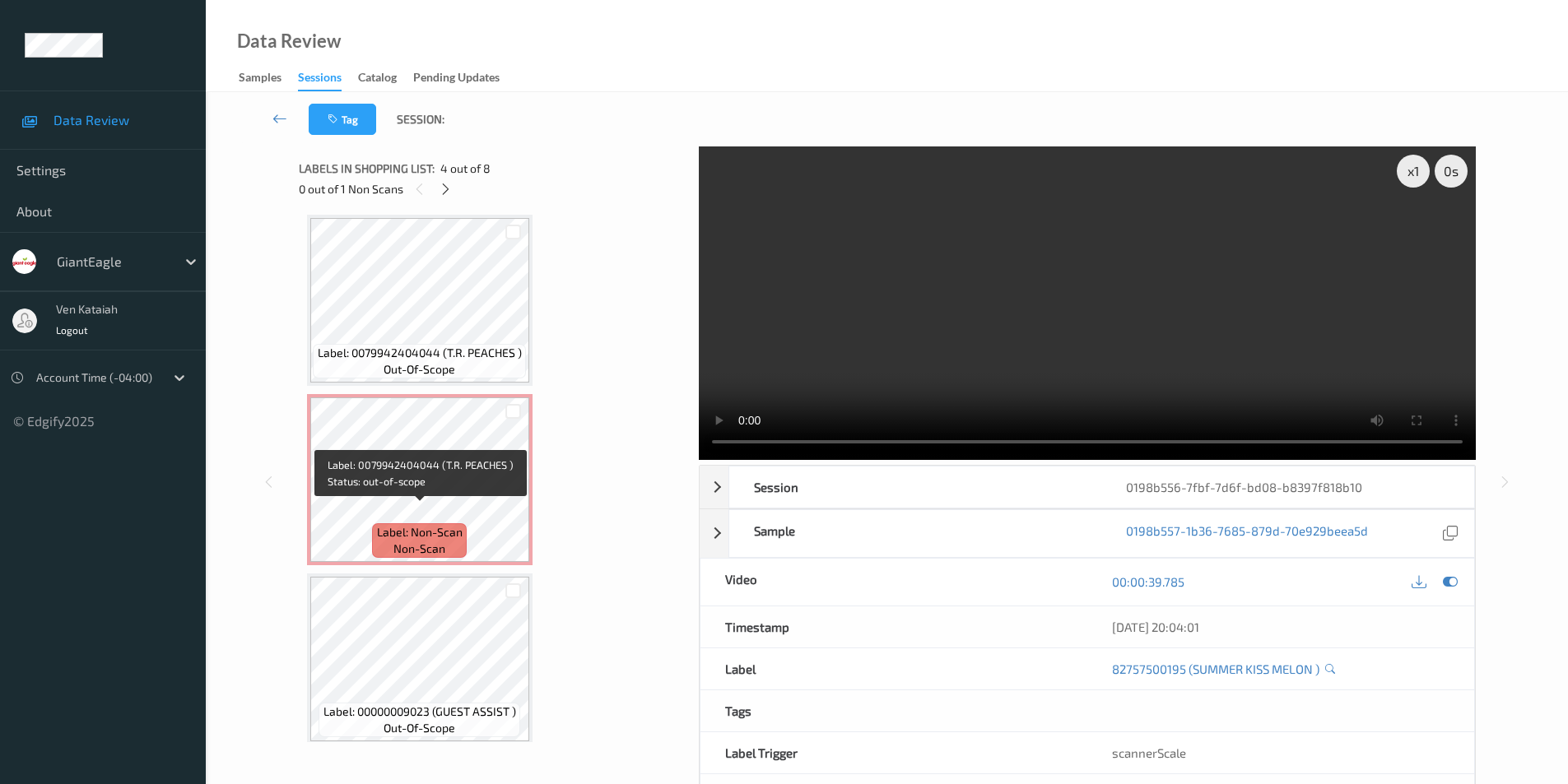
scroll to position [725, 0]
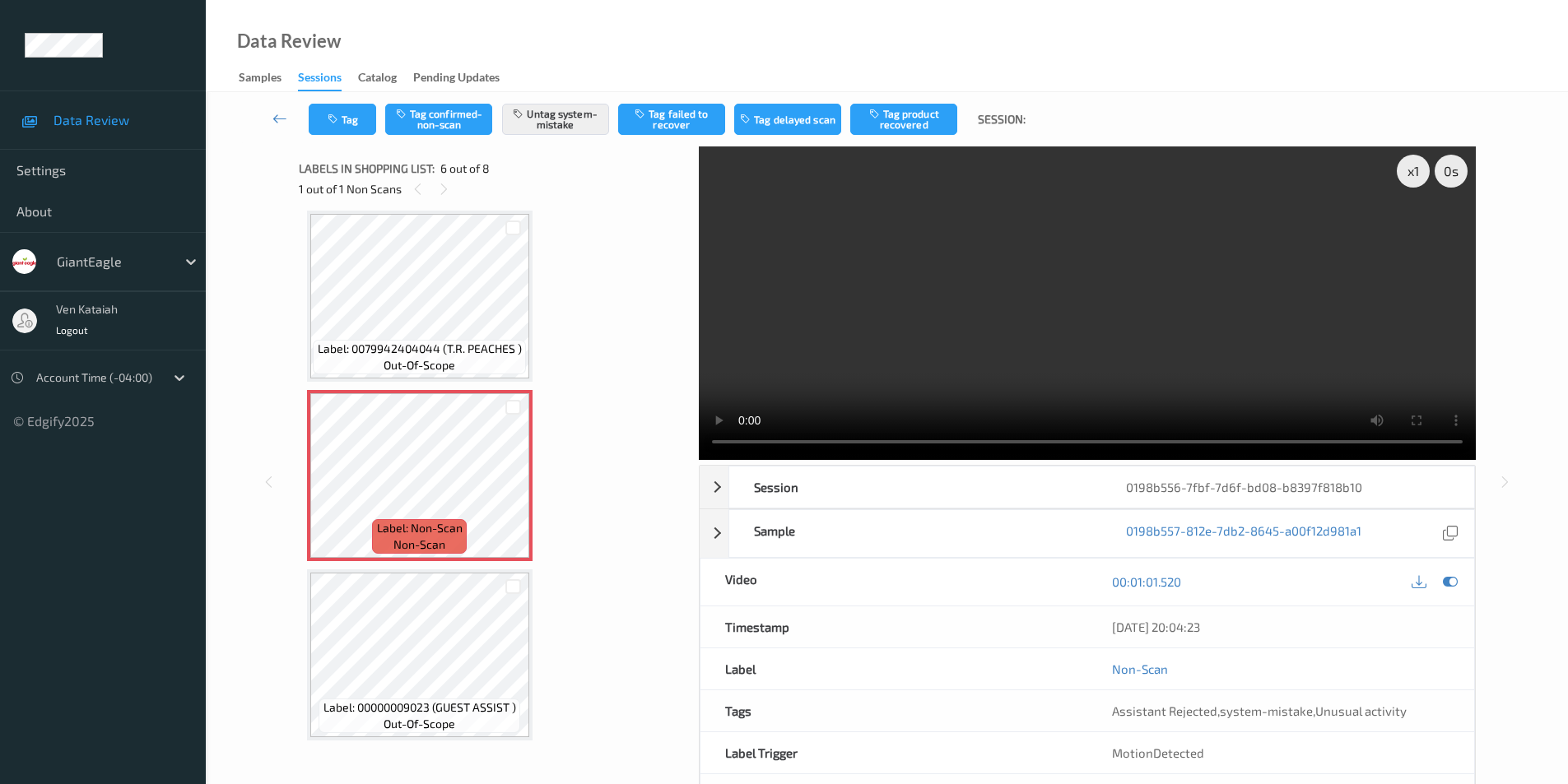
click at [1438, 578] on div at bounding box center [1434, 582] width 54 height 22
click at [1448, 578] on icon at bounding box center [1449, 581] width 14 height 14
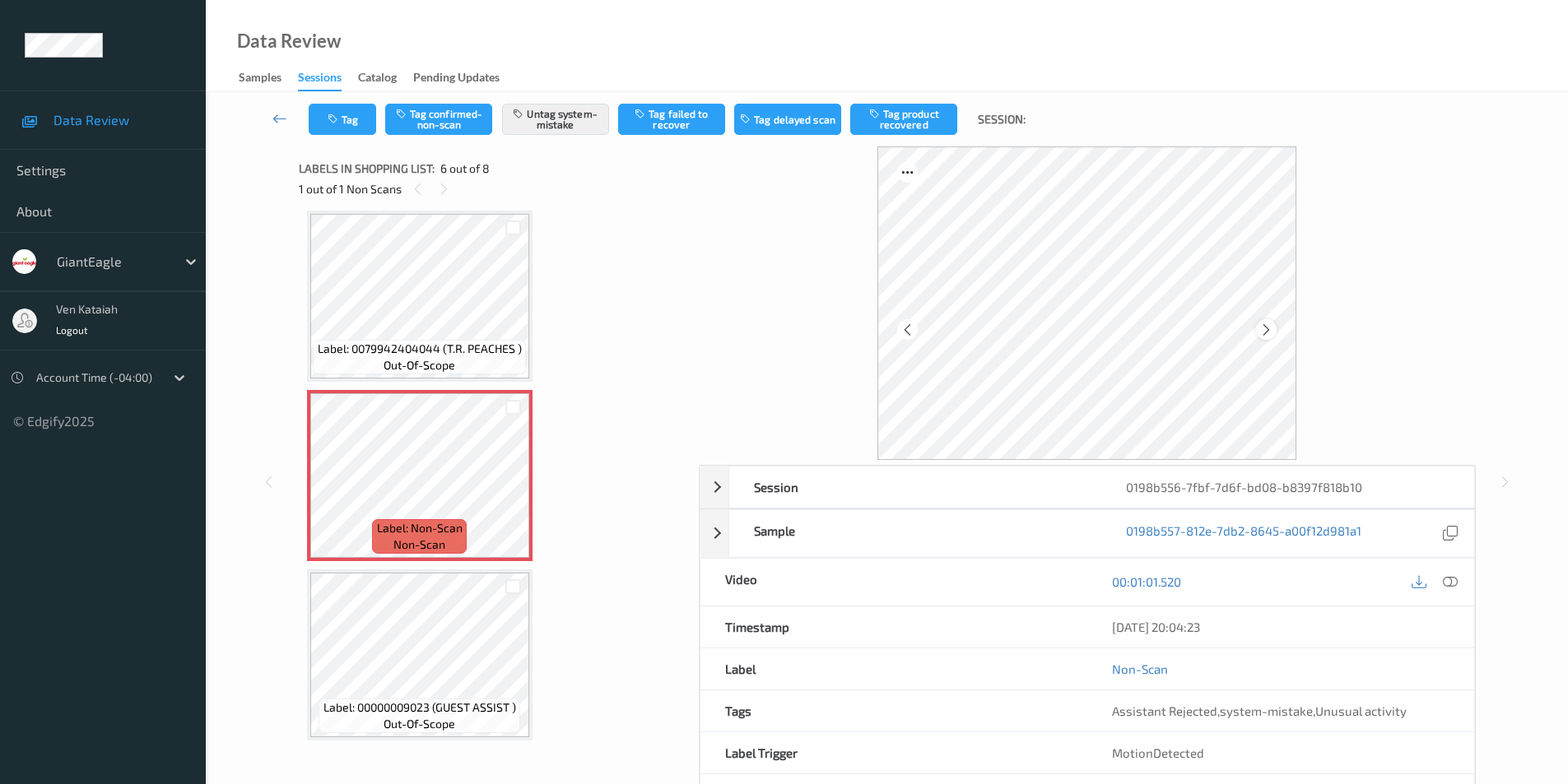
click at [1266, 326] on icon at bounding box center [1266, 328] width 14 height 14
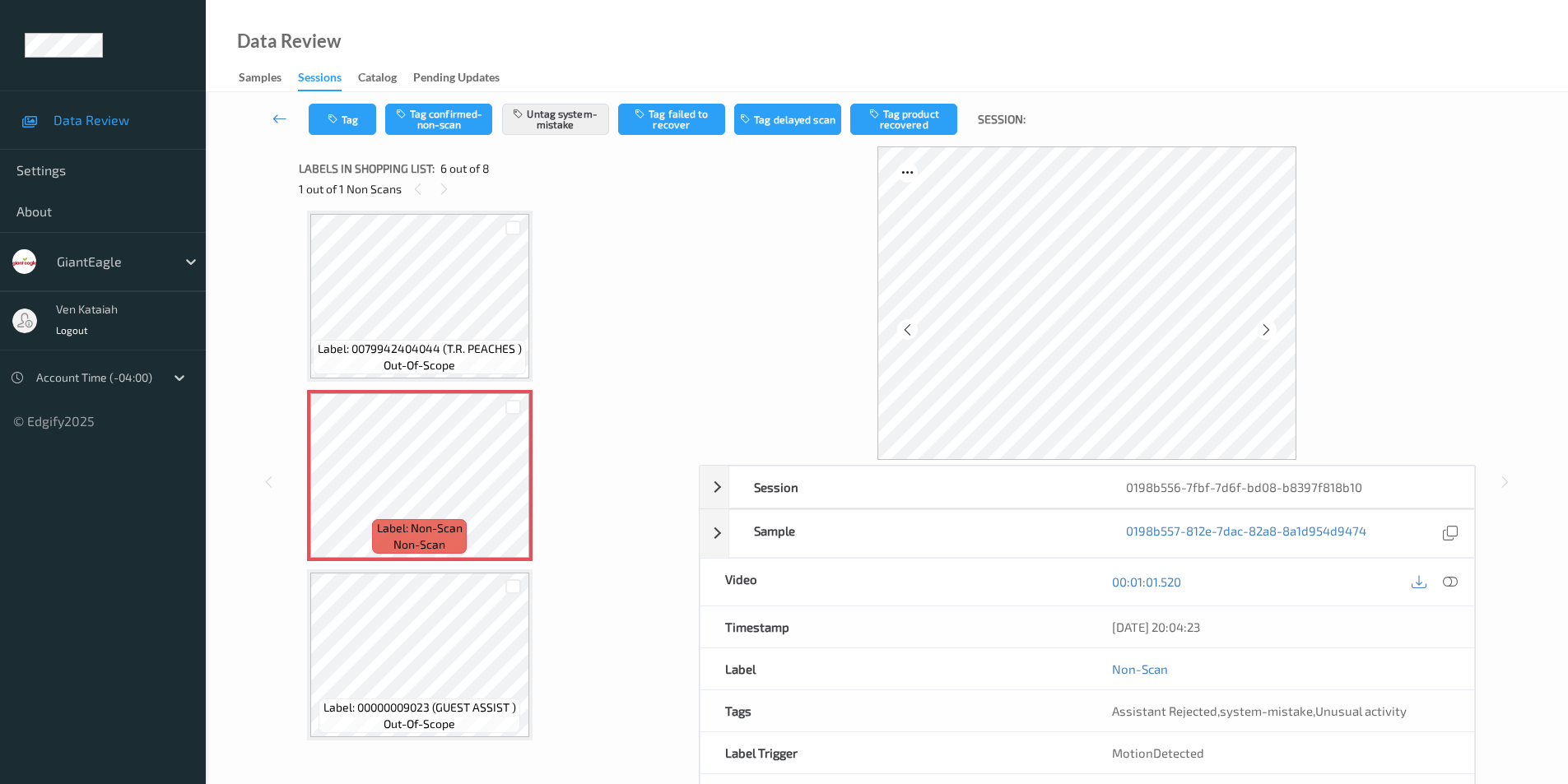
click at [1266, 326] on icon at bounding box center [1266, 328] width 14 height 14
click at [1457, 582] on icon at bounding box center [1449, 581] width 14 height 14
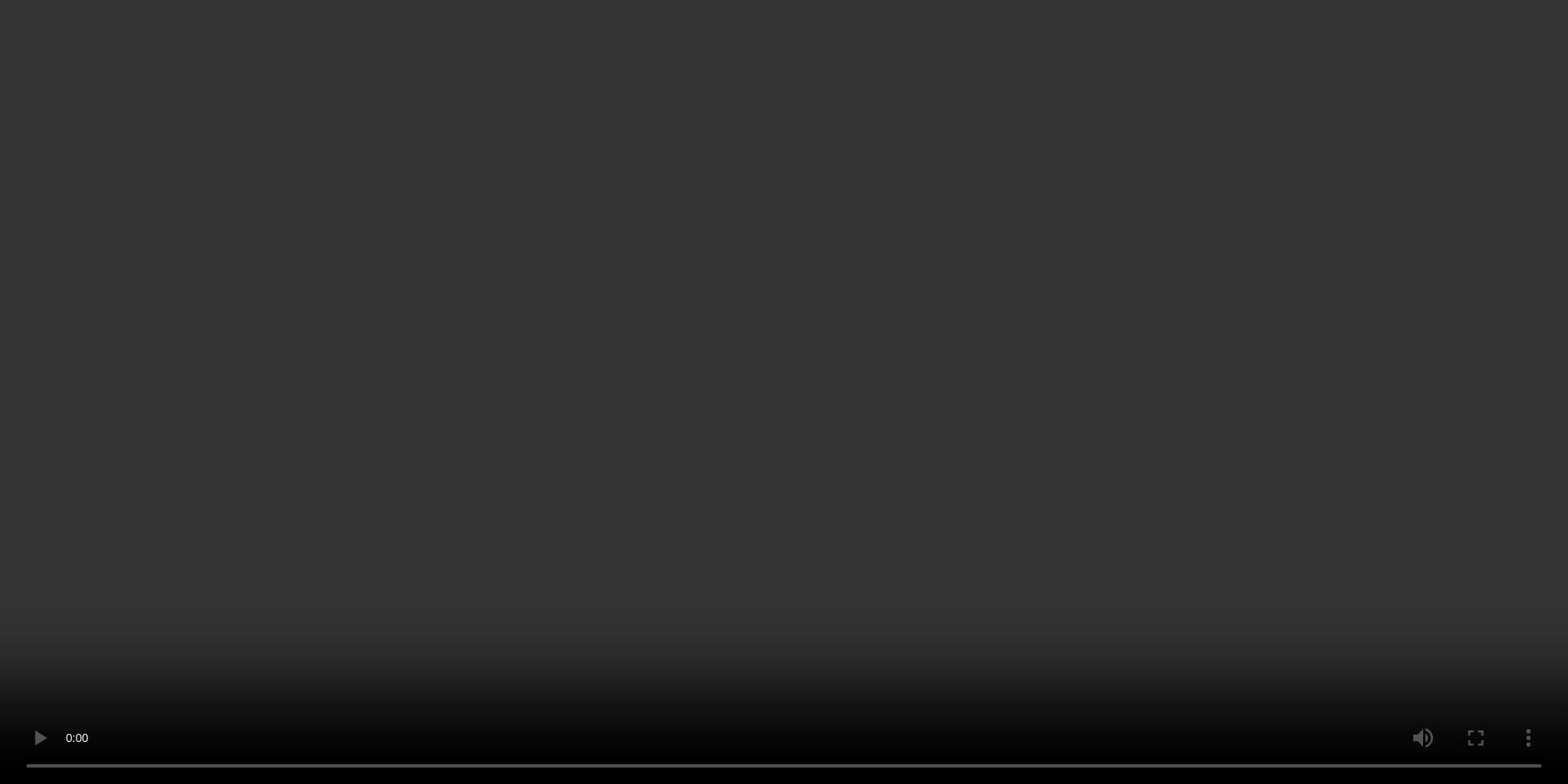
scroll to position [664, 0]
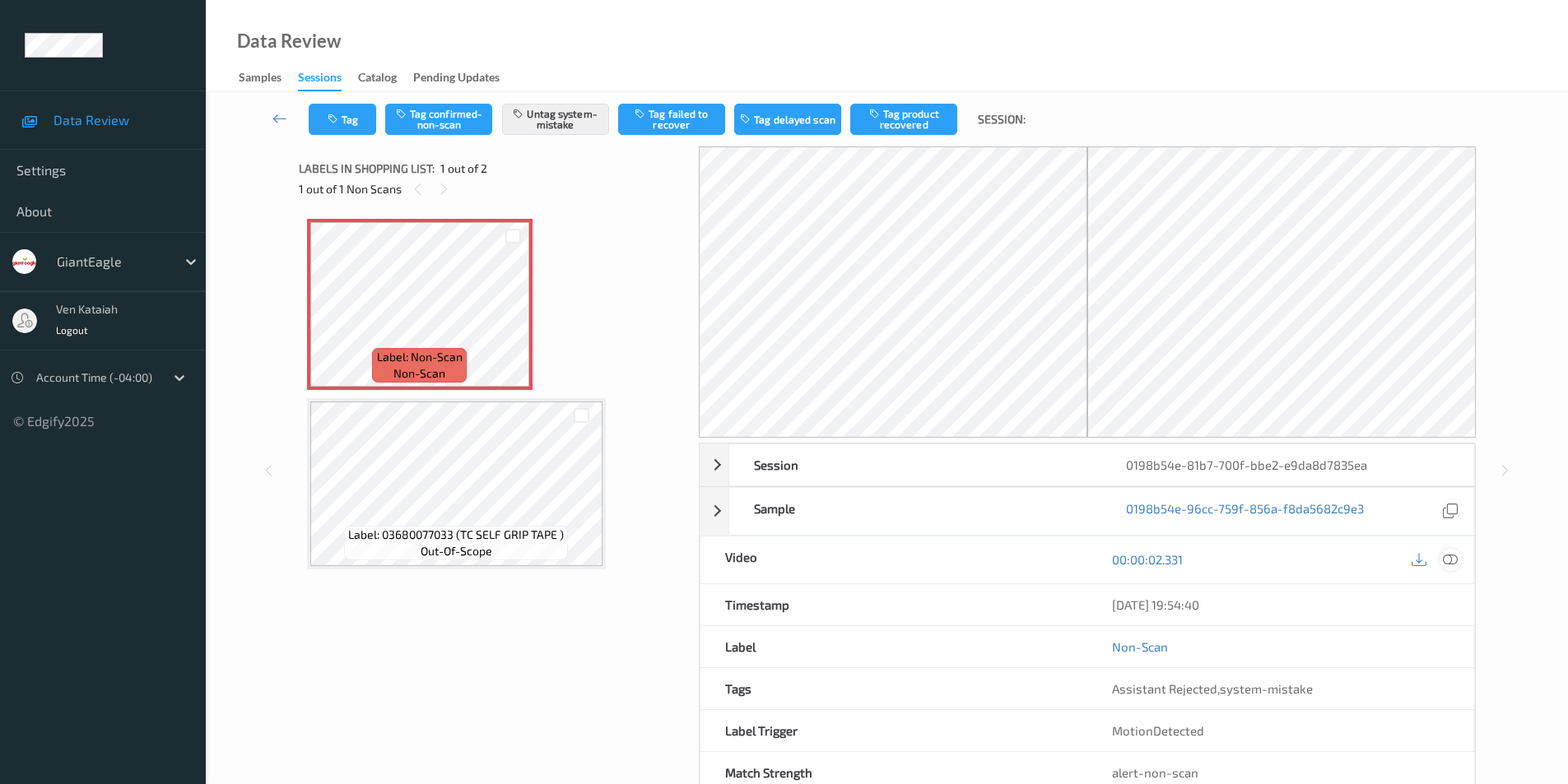
click at [1452, 558] on icon at bounding box center [1449, 558] width 14 height 14
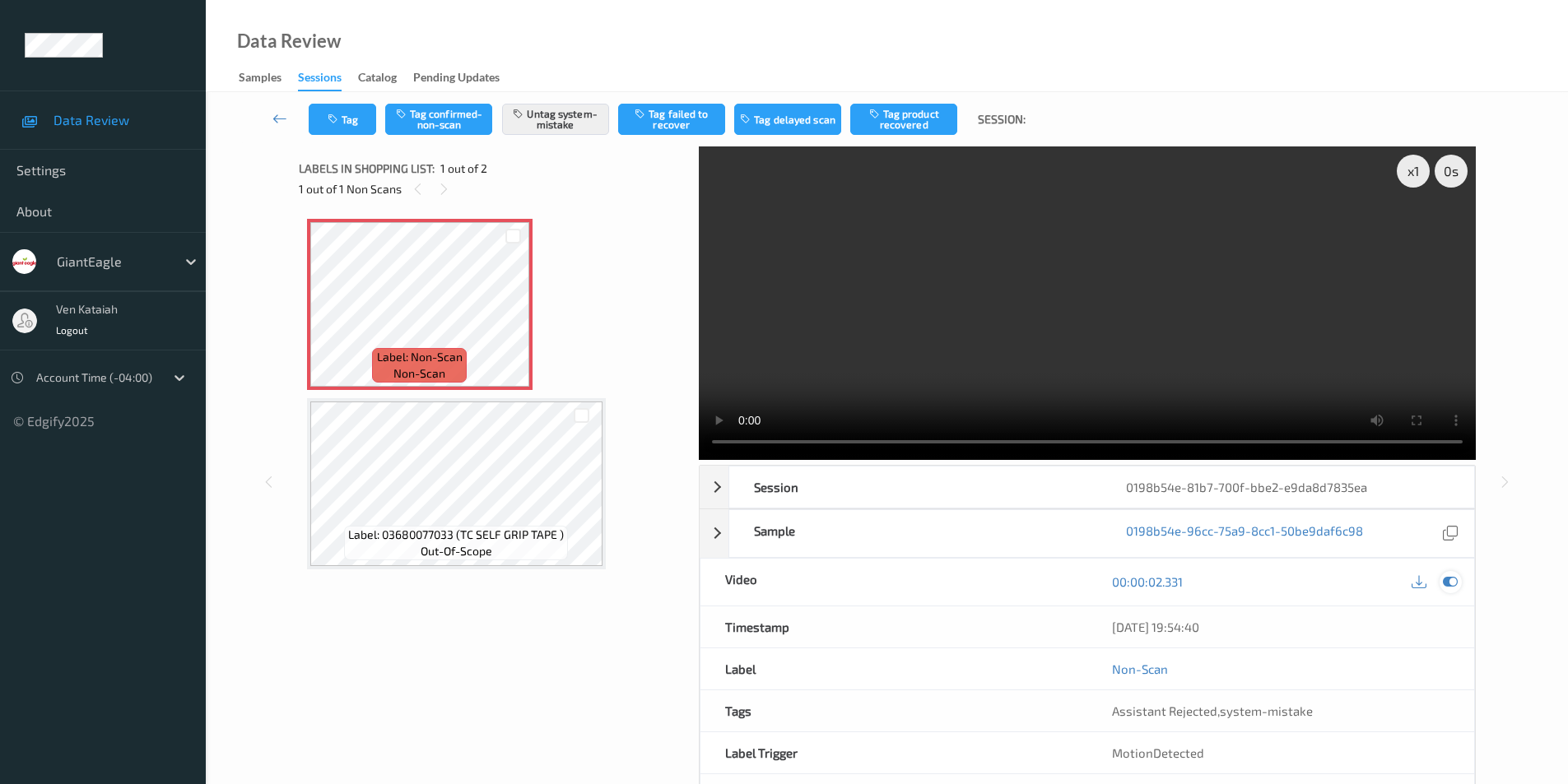
click at [1442, 578] on icon at bounding box center [1449, 581] width 14 height 14
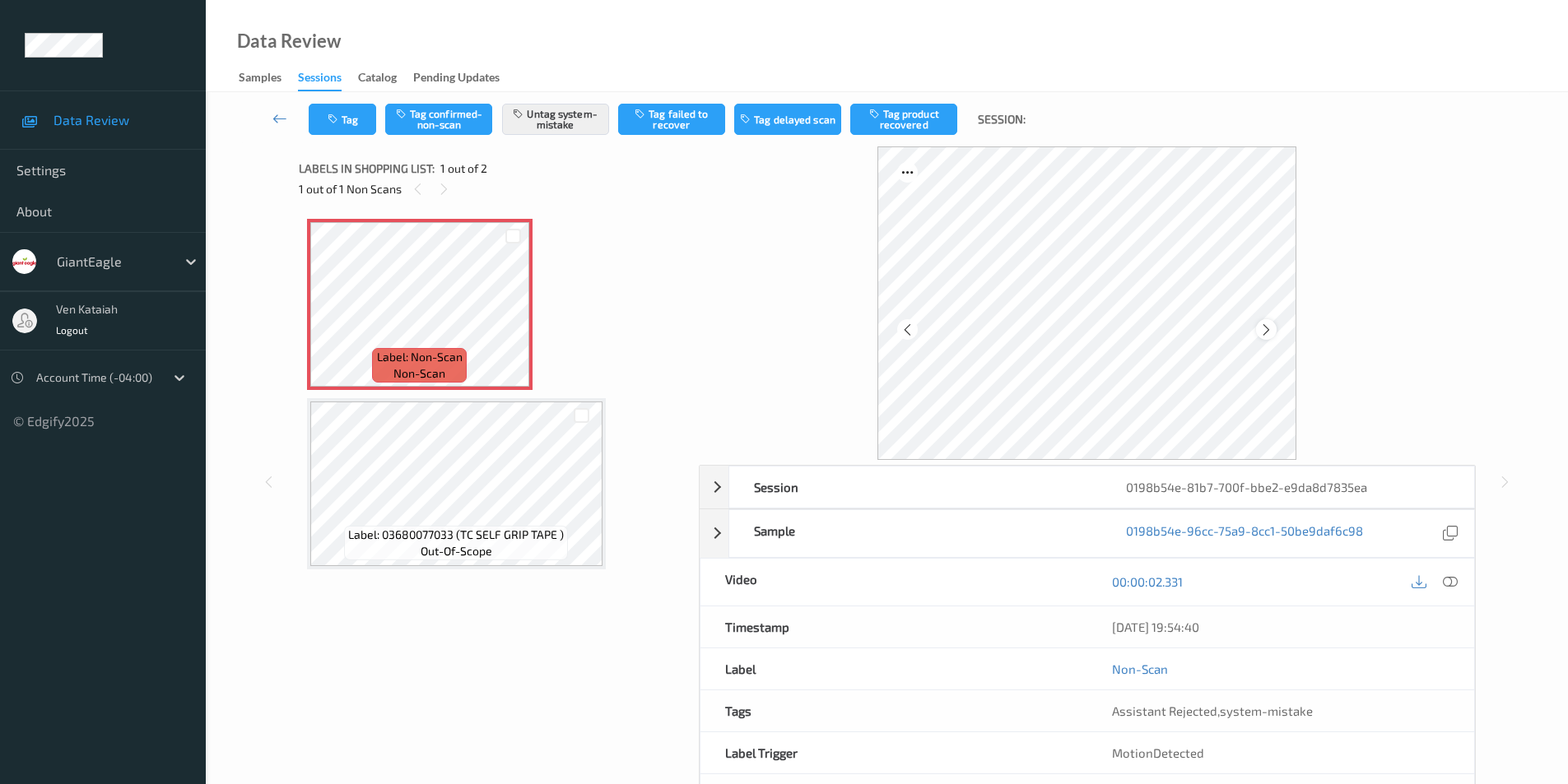
click at [1271, 331] on icon at bounding box center [1266, 328] width 14 height 14
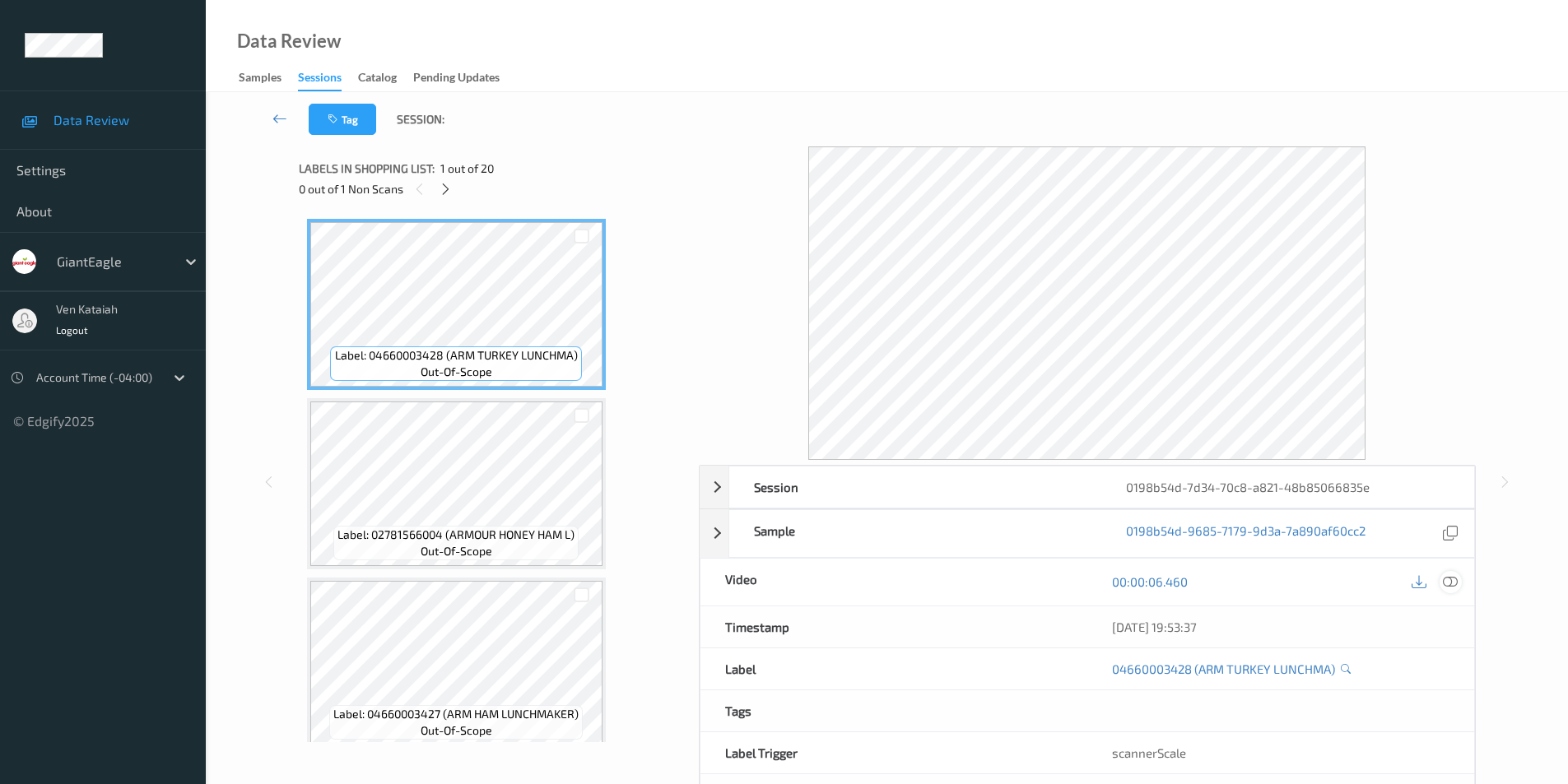
click at [1446, 578] on icon at bounding box center [1449, 581] width 14 height 14
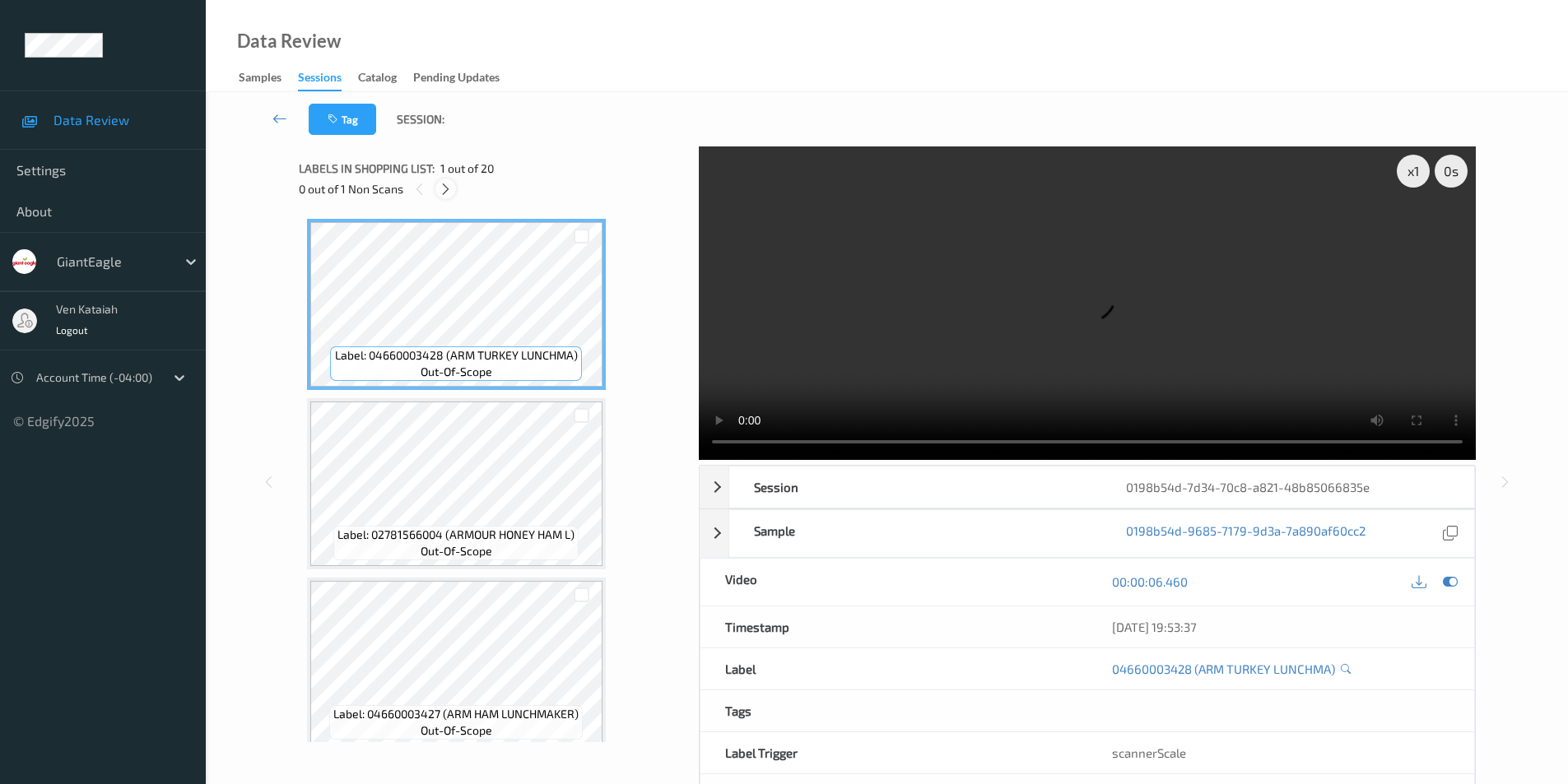
click at [444, 189] on icon at bounding box center [446, 188] width 14 height 14
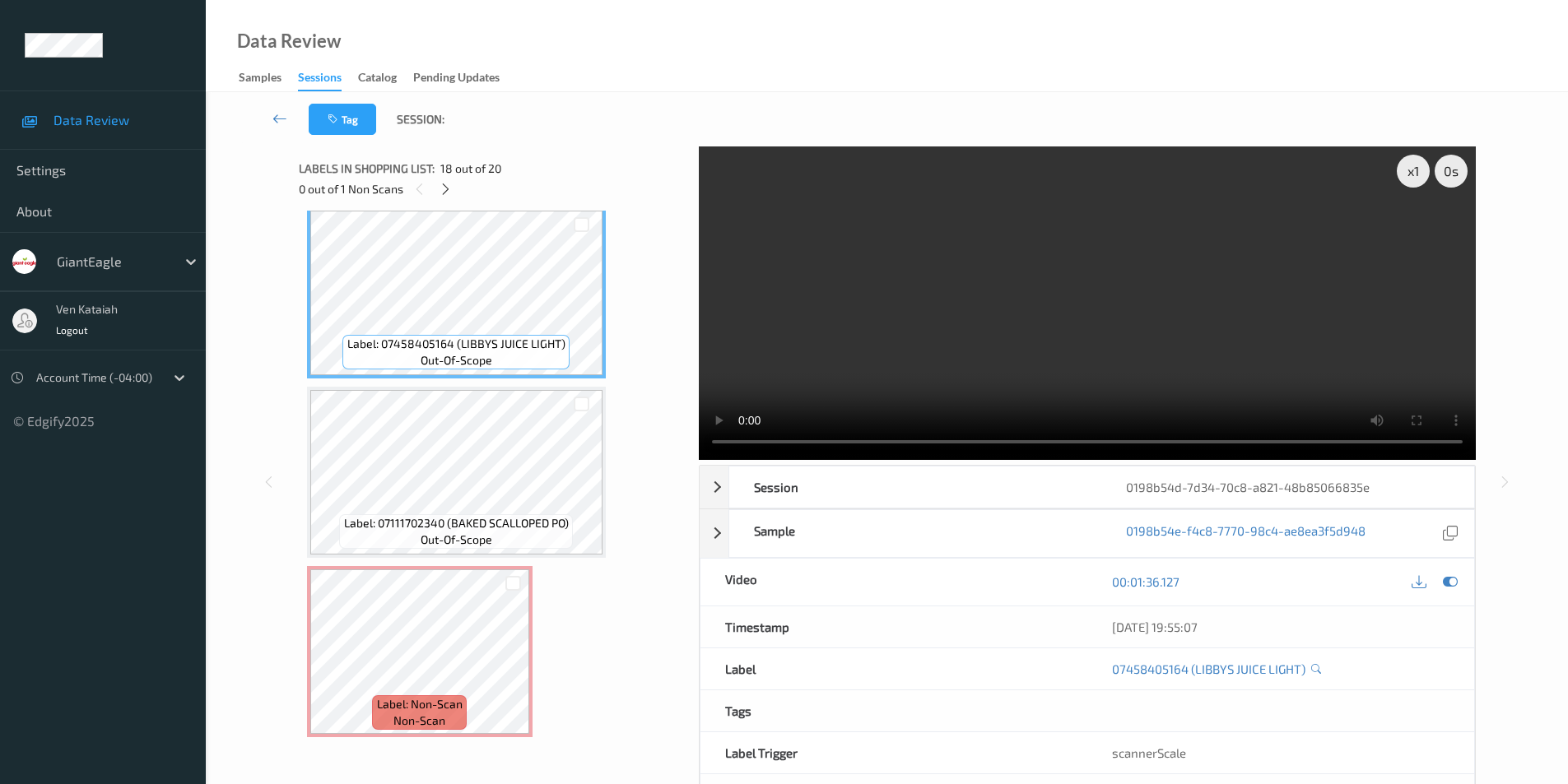
scroll to position [3062, 0]
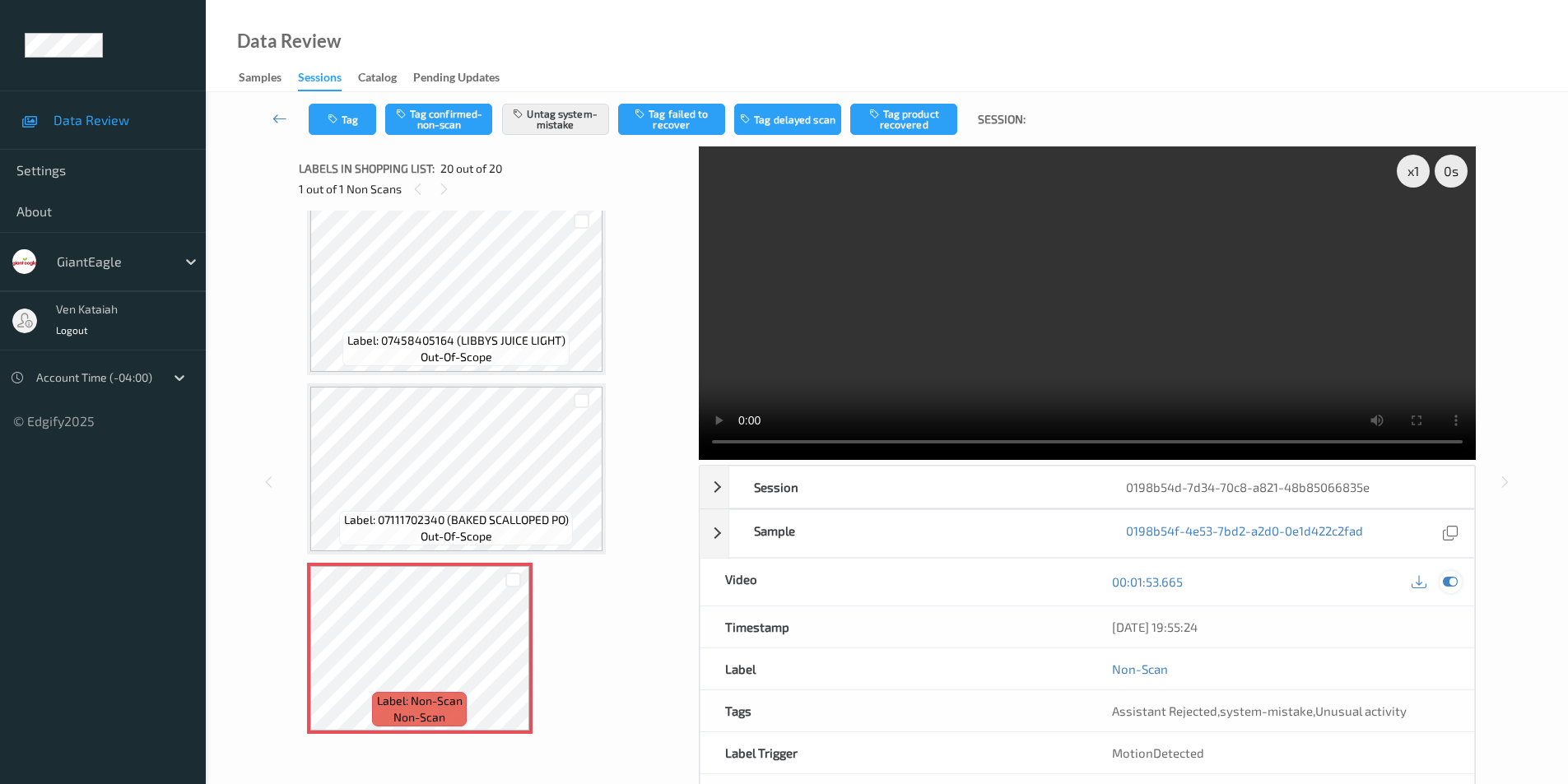
click at [1441, 582] on div at bounding box center [1450, 582] width 22 height 22
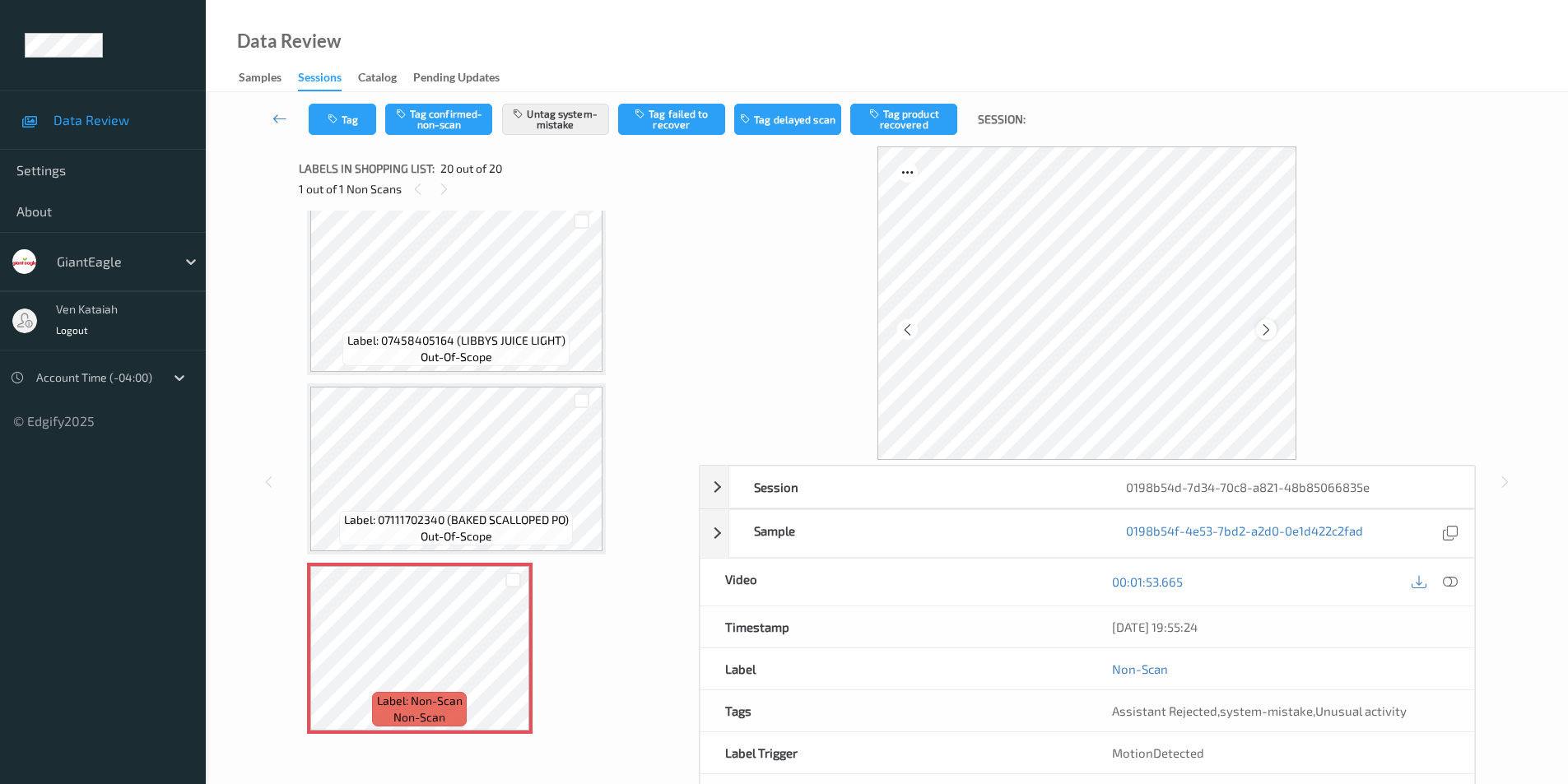
click at [1266, 323] on icon at bounding box center [1266, 328] width 14 height 14
click at [1457, 577] on icon at bounding box center [1449, 581] width 14 height 14
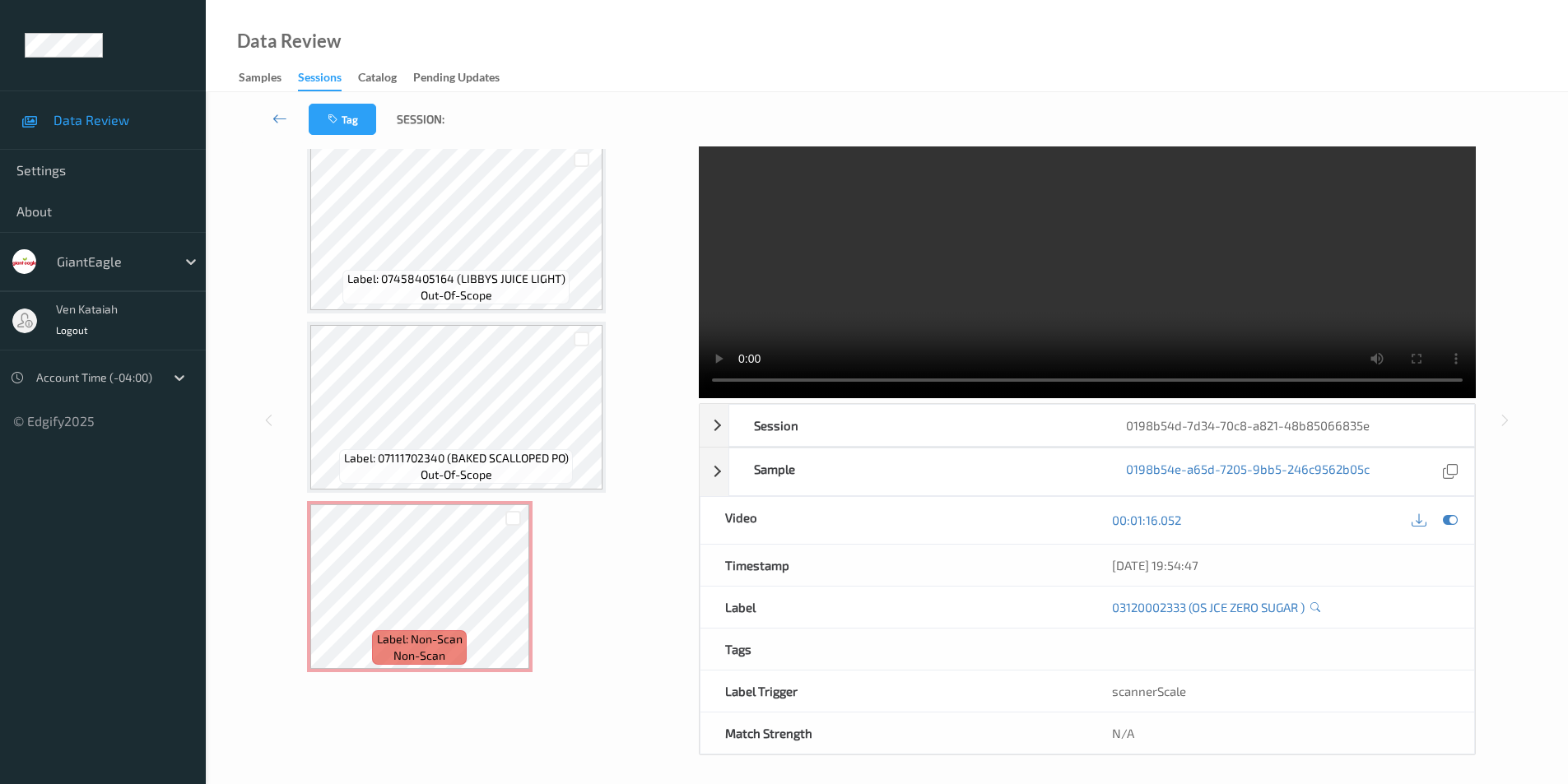
scroll to position [66, 0]
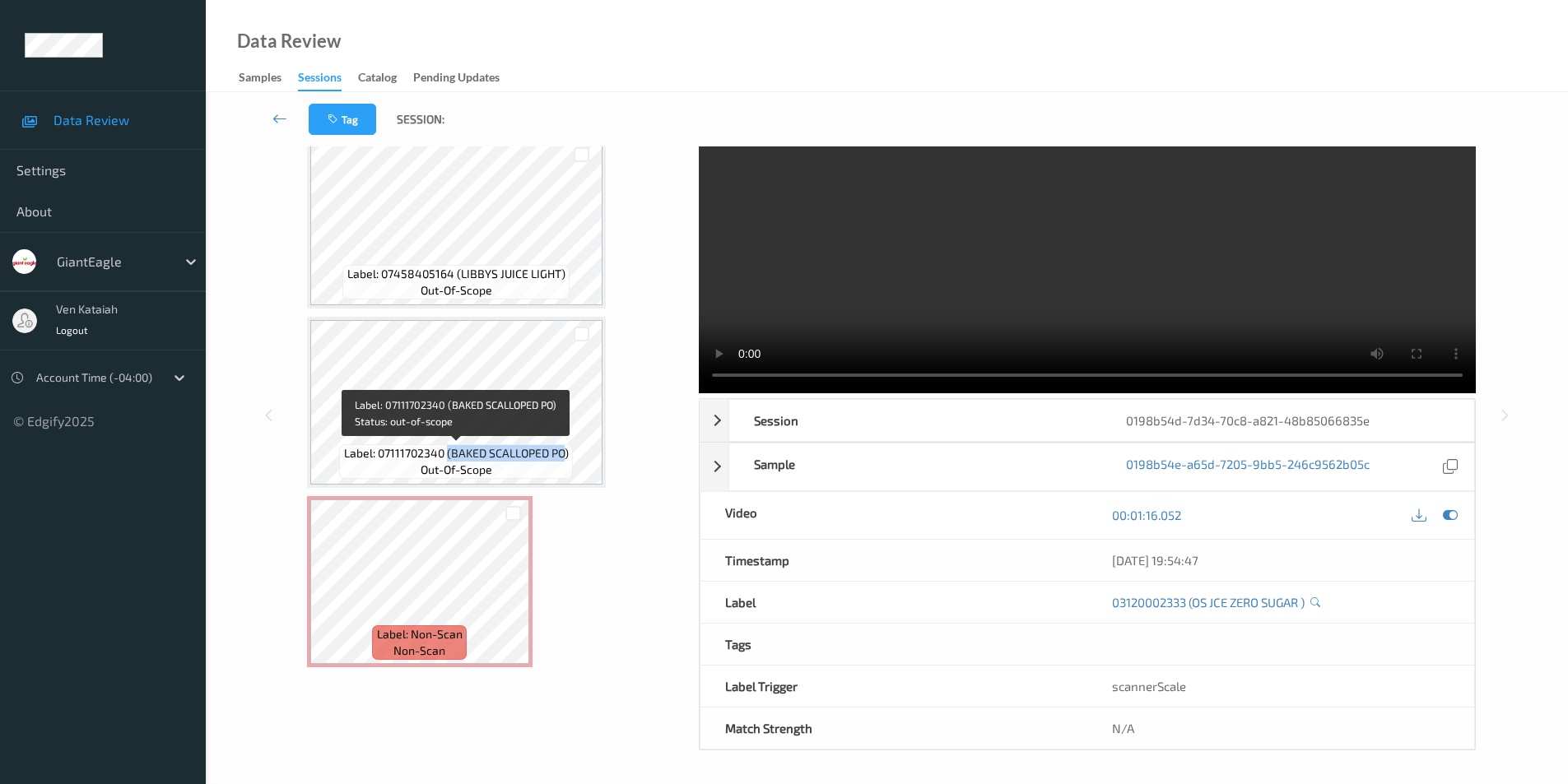
drag, startPoint x: 446, startPoint y: 452, endPoint x: 567, endPoint y: 457, distance: 121.1
click at [567, 457] on span "Label: 07111702340 (BAKED SCALLOPED PO)" at bounding box center [456, 453] width 225 height 16
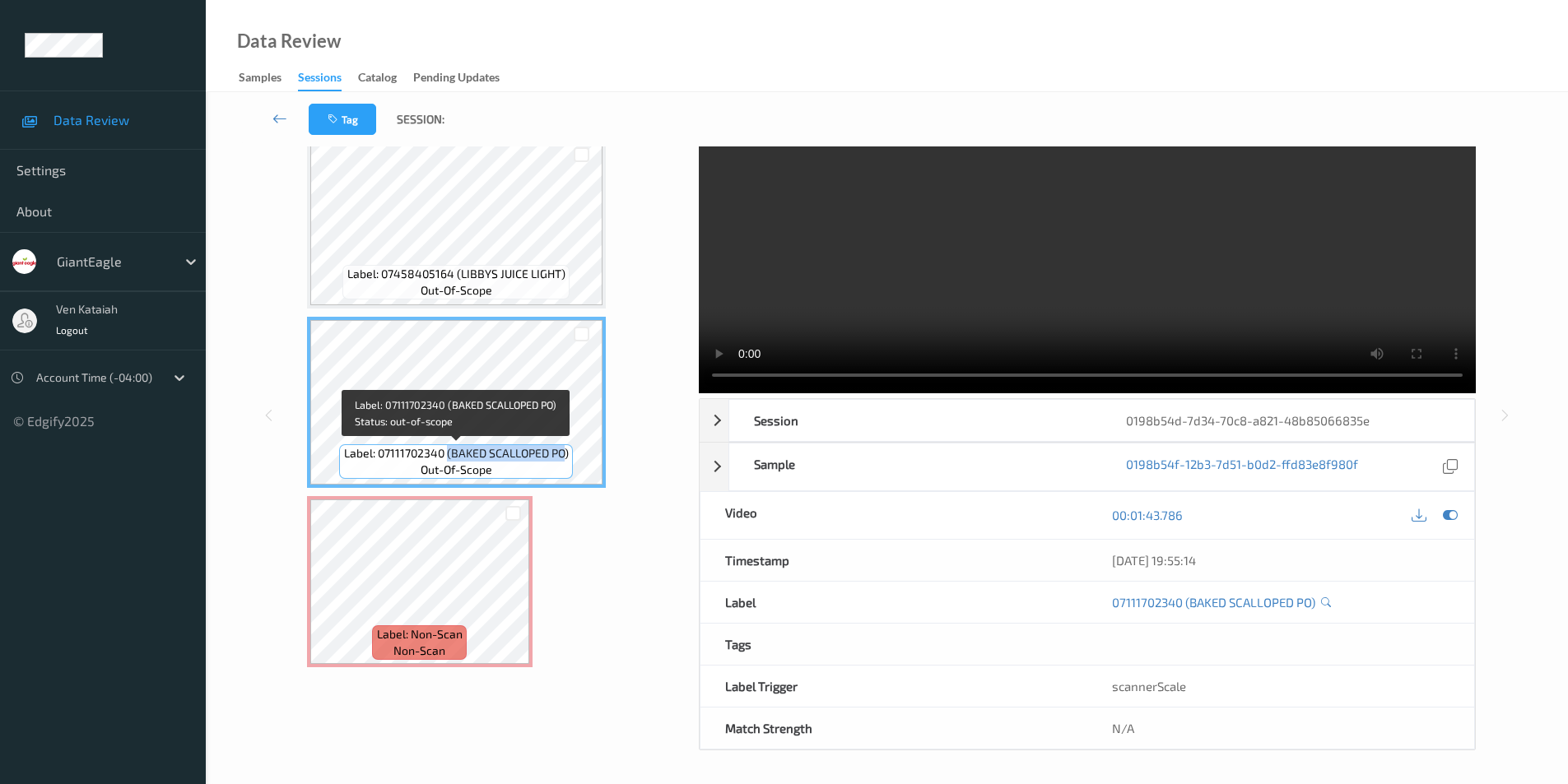
copy span "(BAKED SCALLOPED PO"
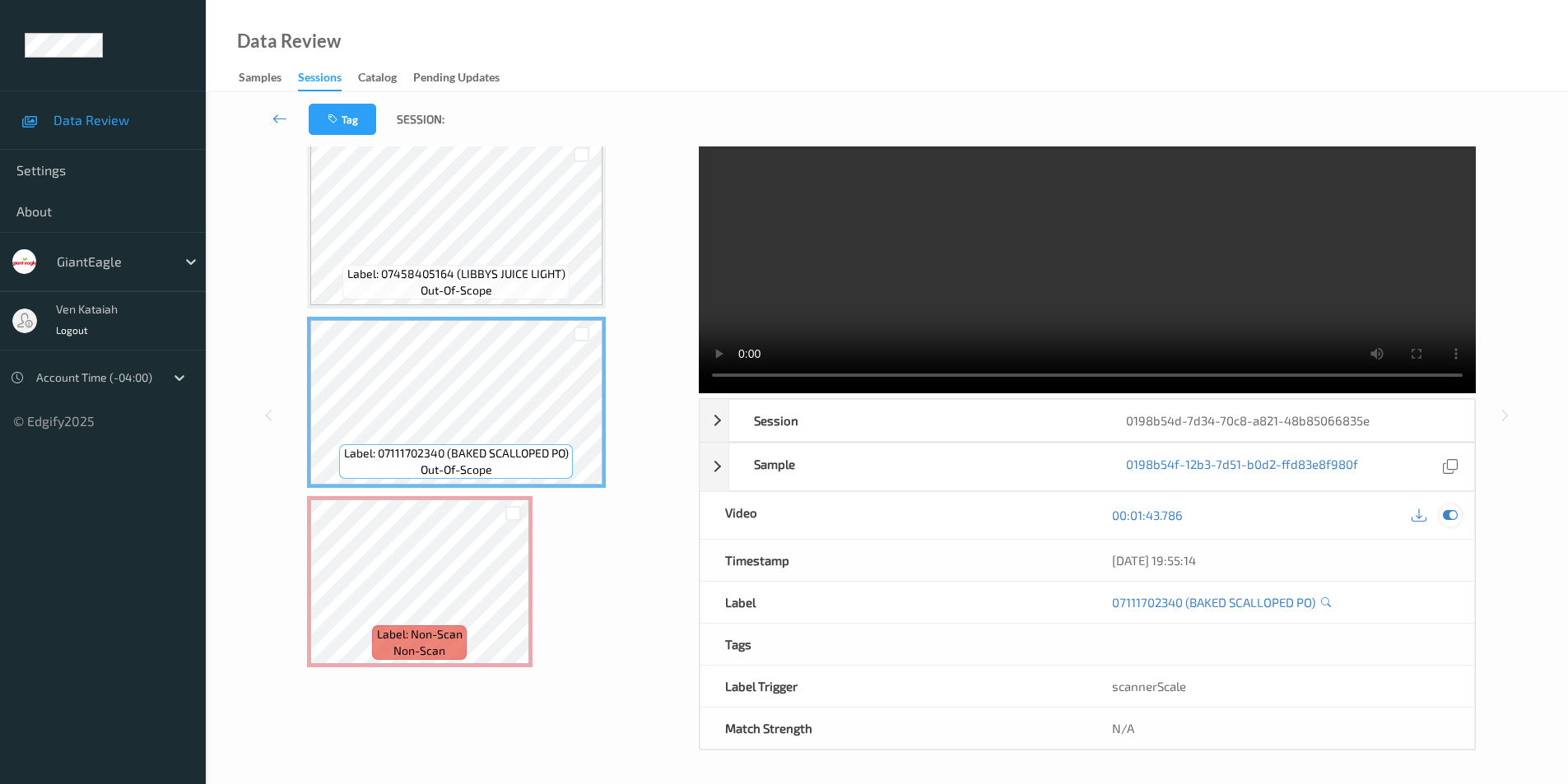
click at [1441, 510] on div at bounding box center [1450, 514] width 22 height 22
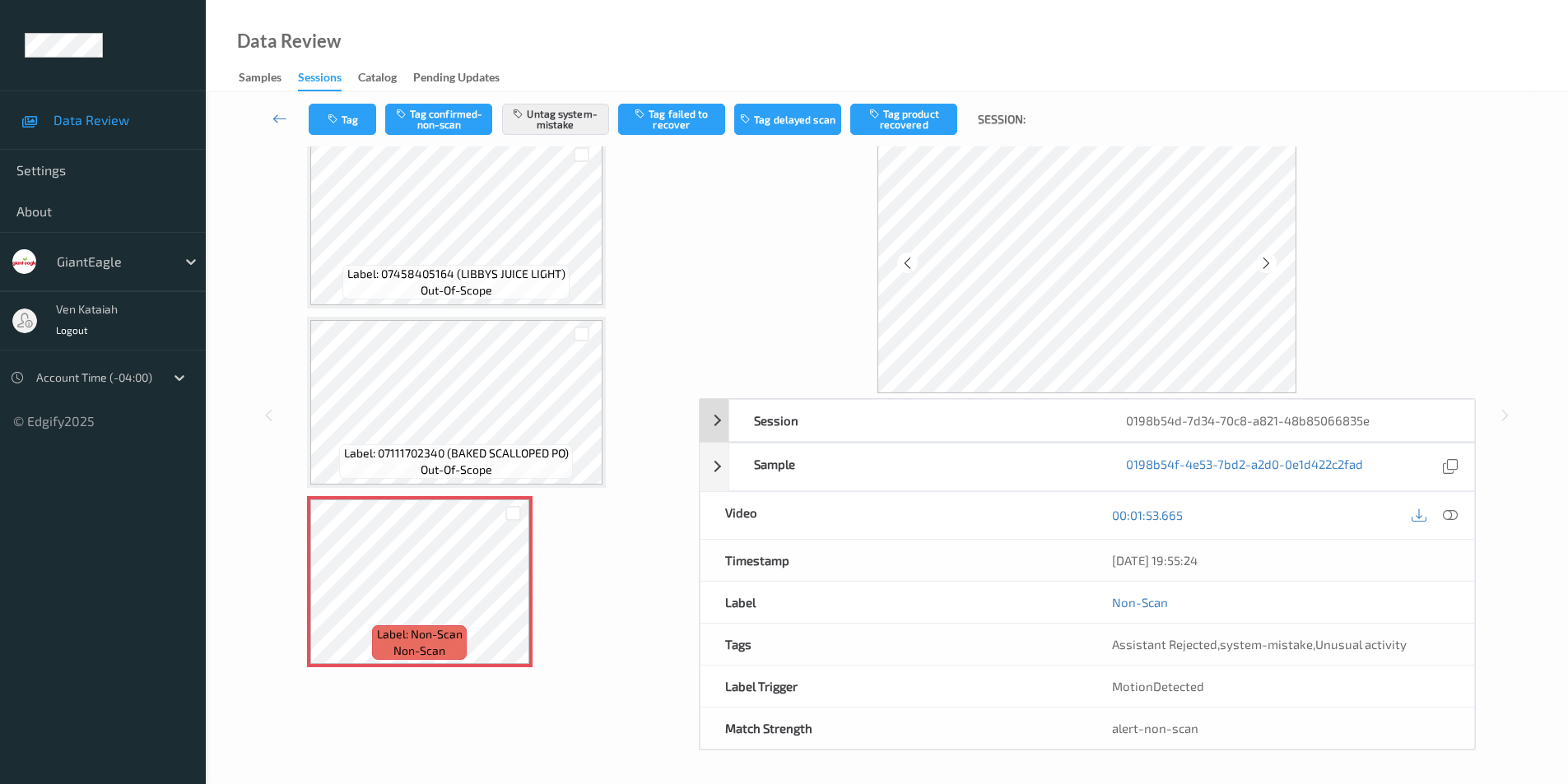
scroll to position [0, 0]
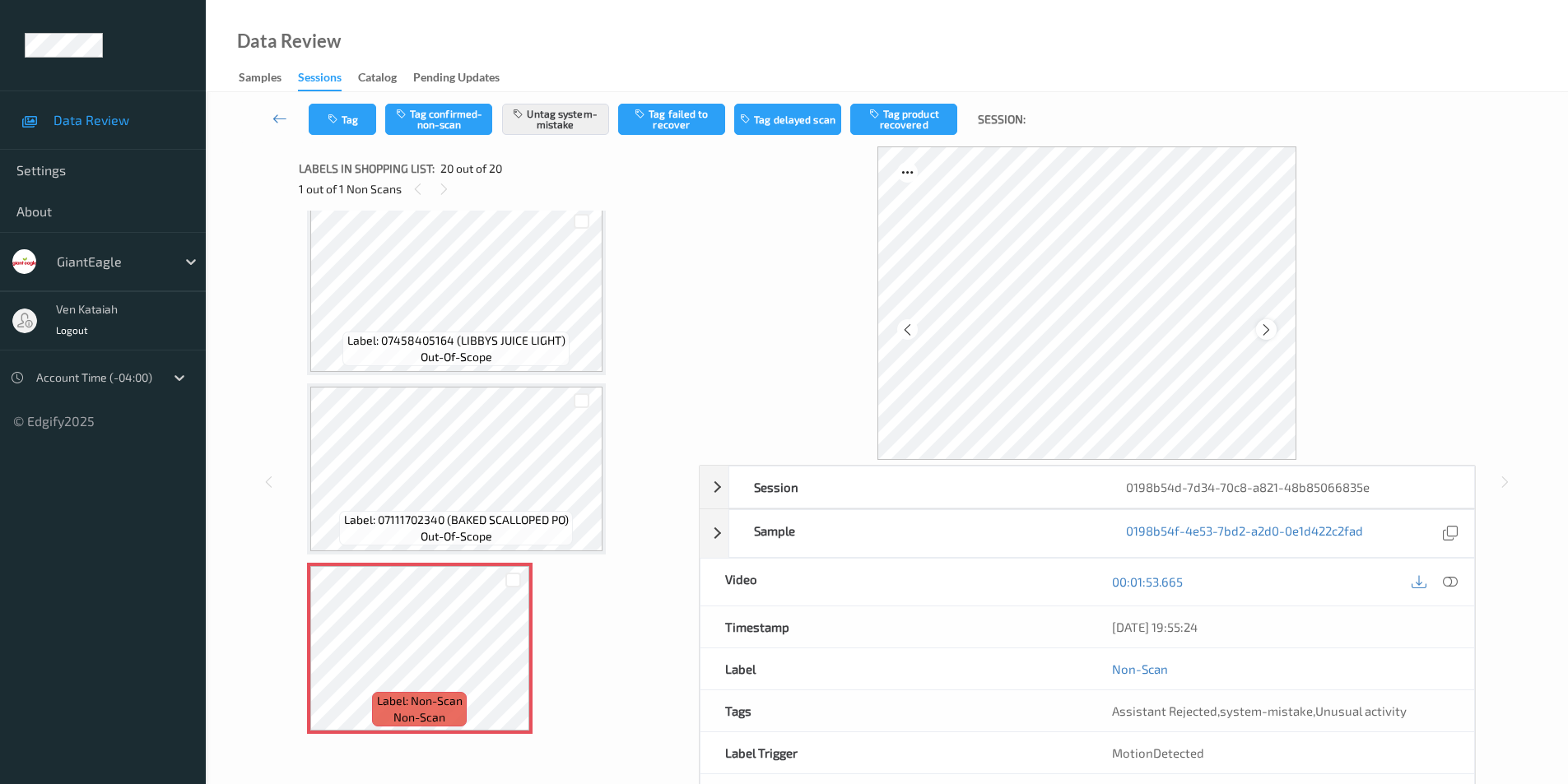
click at [1267, 332] on icon at bounding box center [1266, 328] width 14 height 14
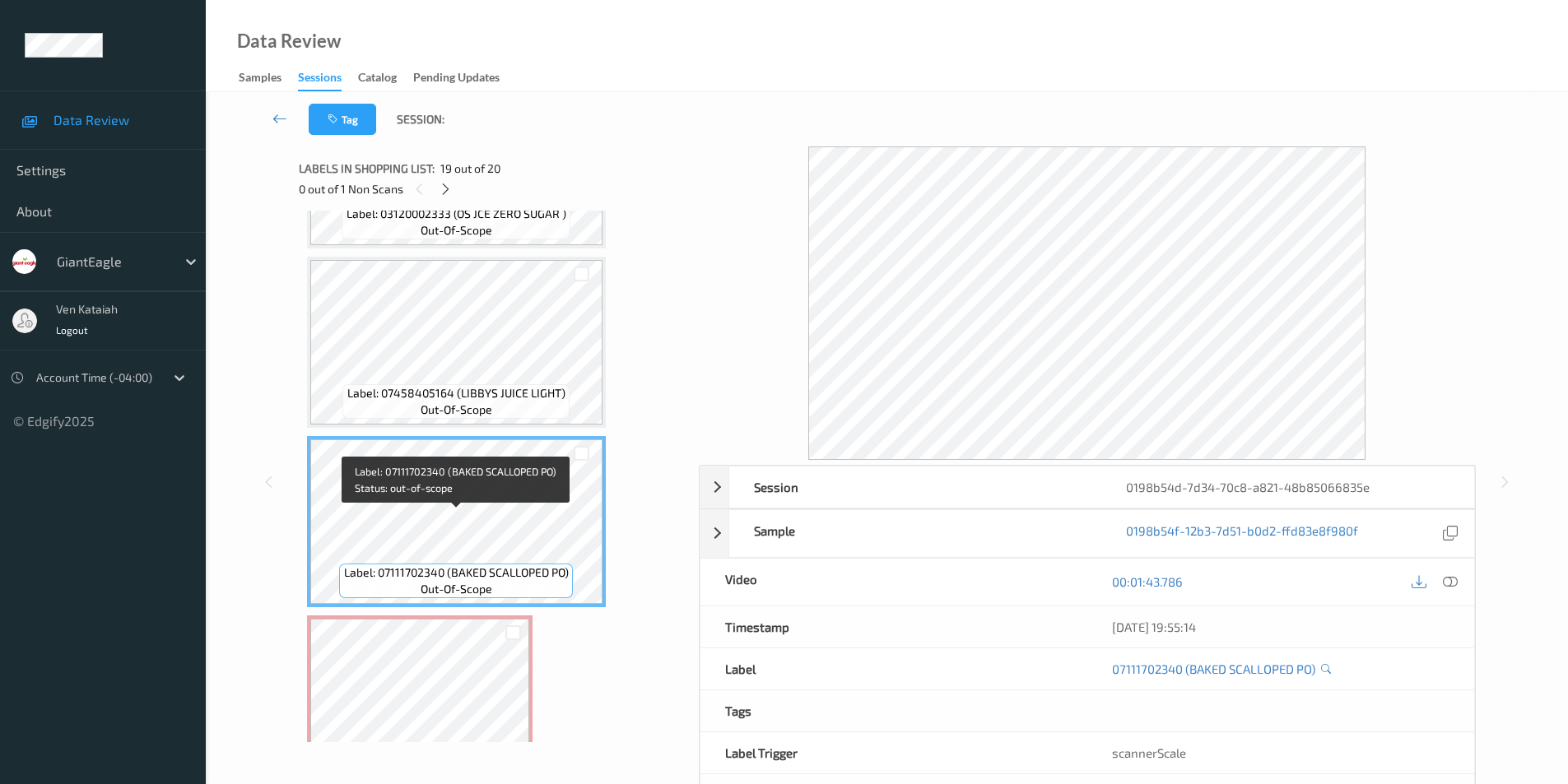
scroll to position [2981, 0]
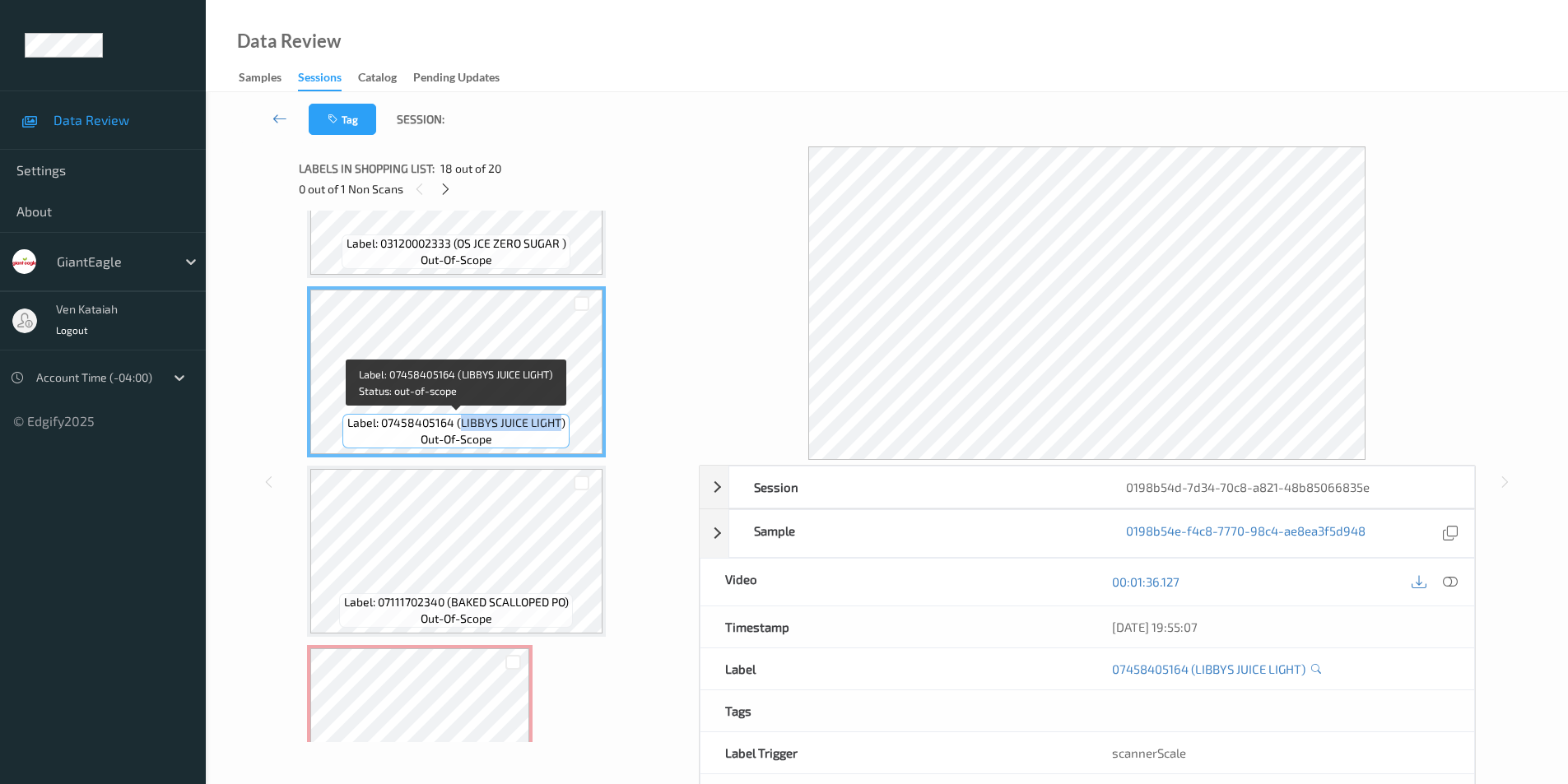
drag, startPoint x: 460, startPoint y: 426, endPoint x: 561, endPoint y: 419, distance: 101.2
click at [561, 419] on span "Label: 07458405164 (LIBBYS JUICE LIGHT)" at bounding box center [456, 422] width 218 height 16
copy span "LIBBYS JUICE LIGHT"
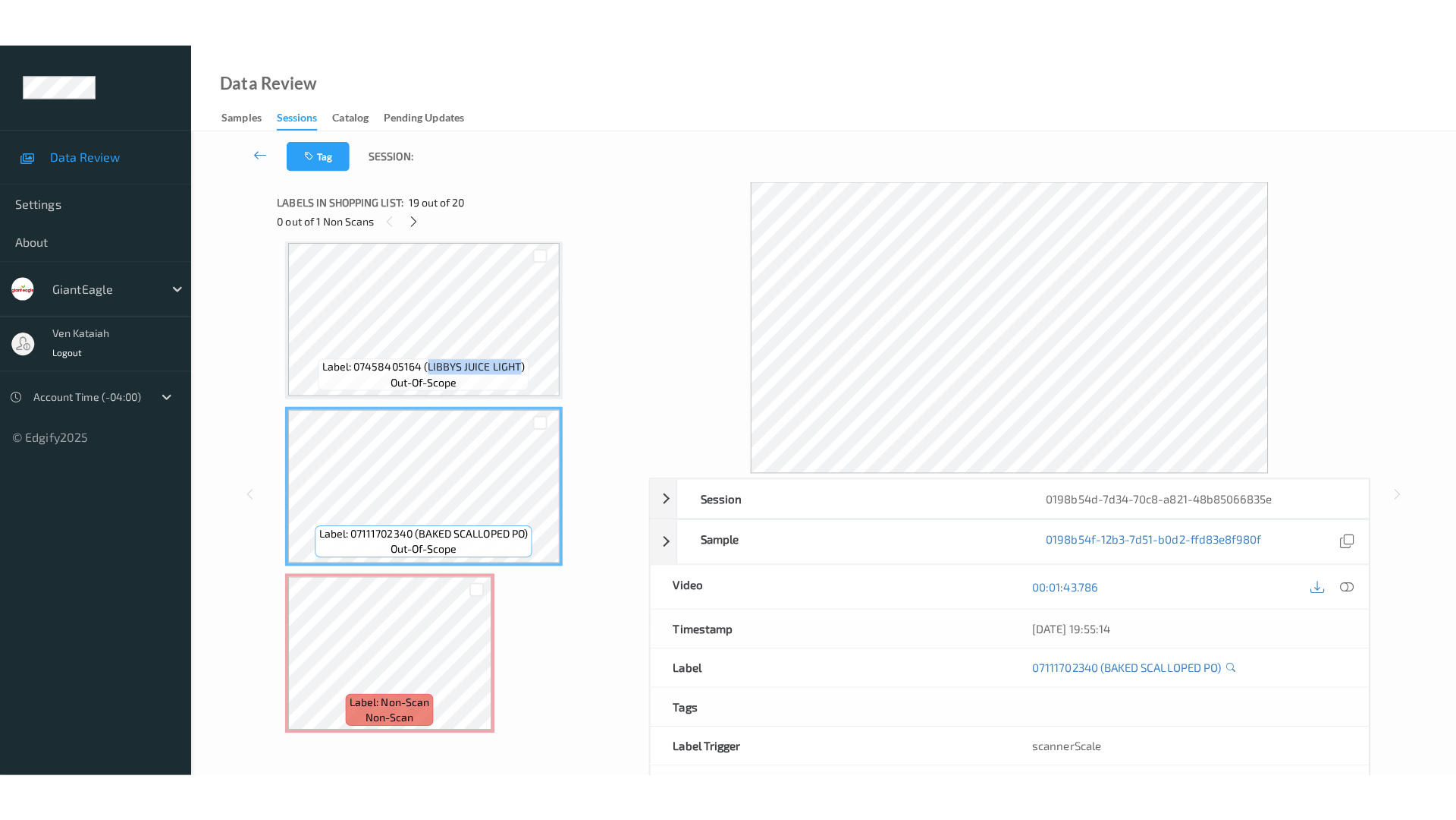
scroll to position [2826, 0]
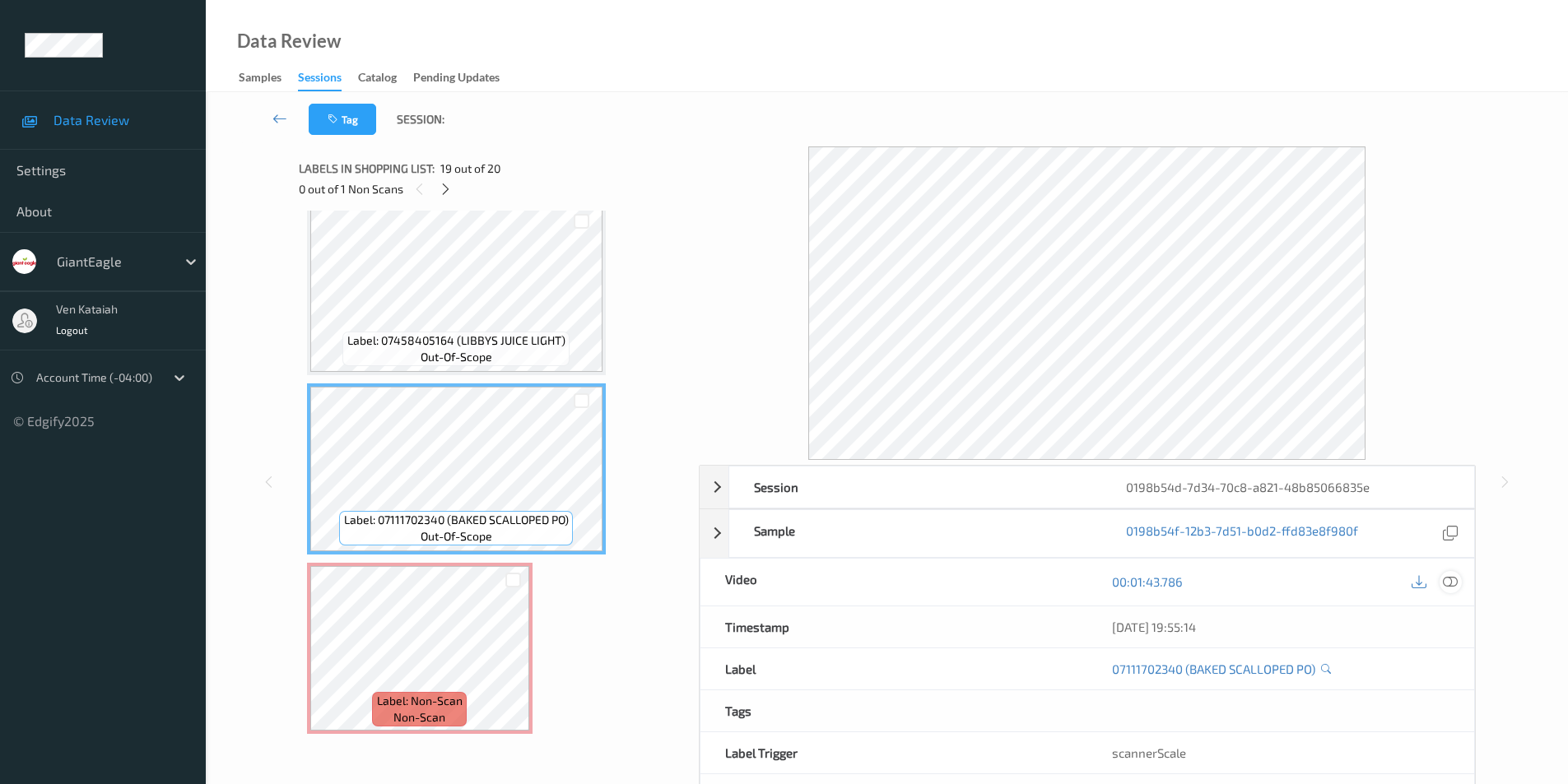
click at [1452, 583] on icon at bounding box center [1449, 581] width 14 height 14
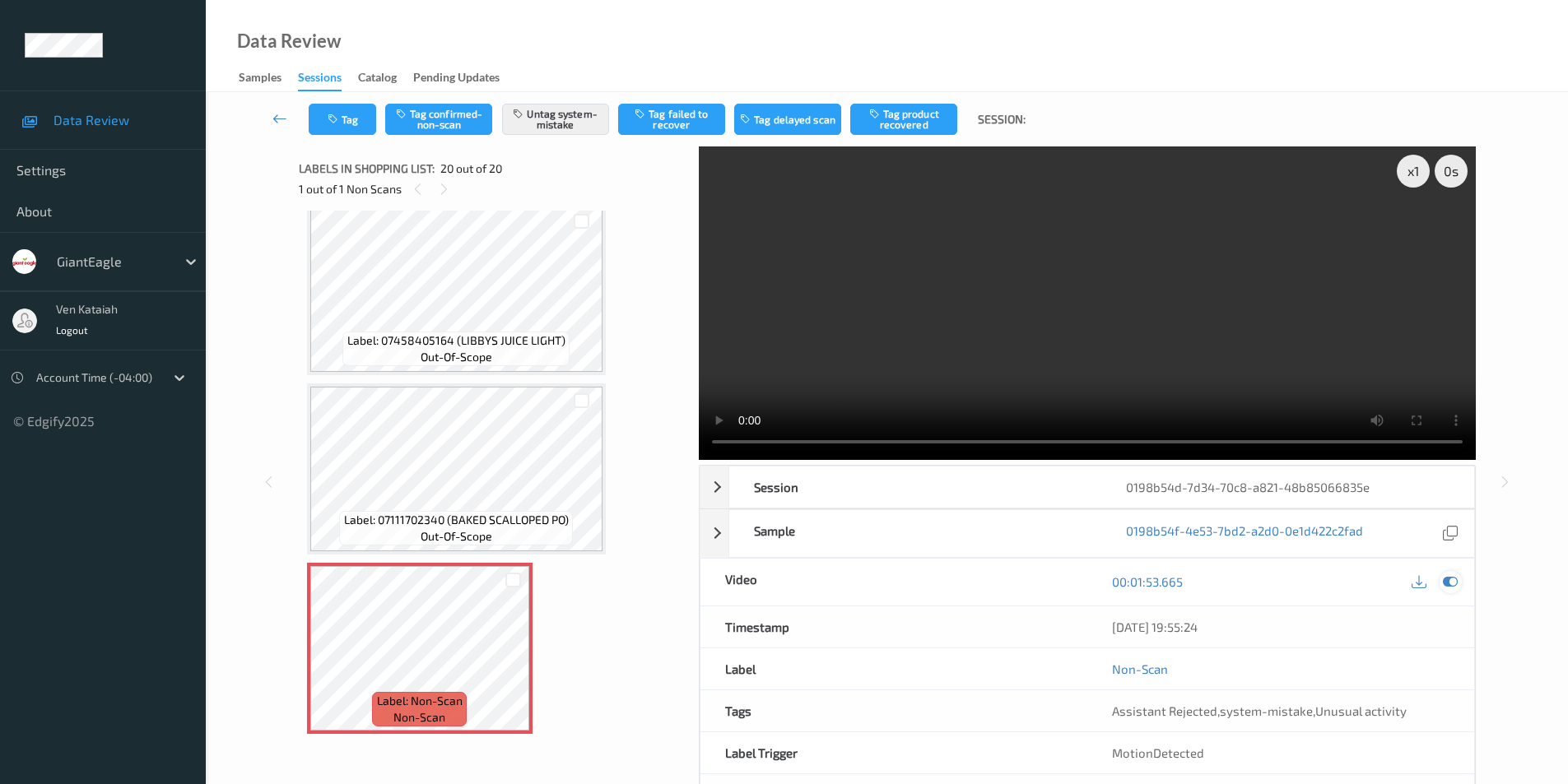
click at [1451, 586] on icon at bounding box center [1449, 581] width 14 height 14
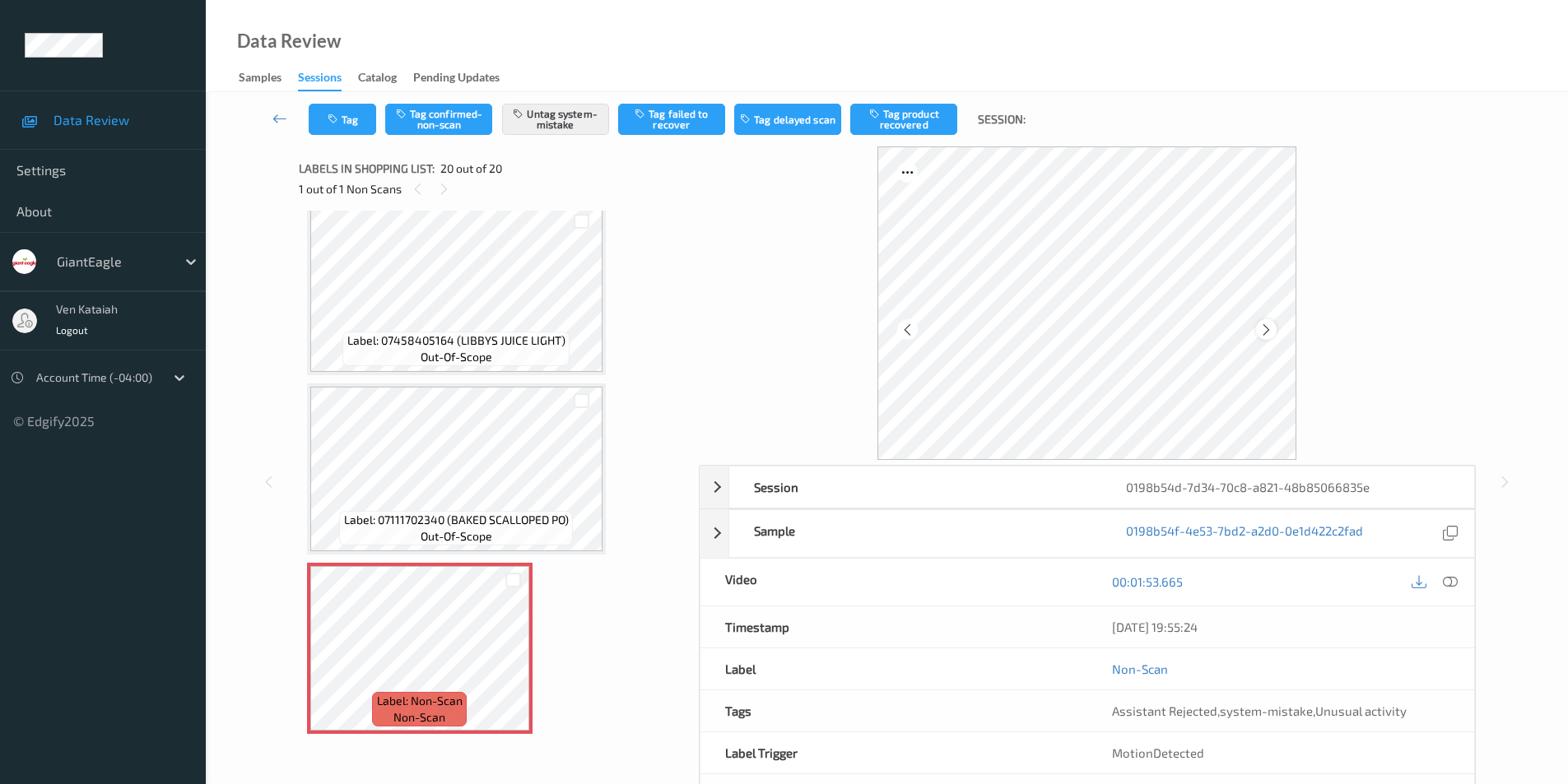
click at [1266, 328] on icon at bounding box center [1266, 328] width 14 height 14
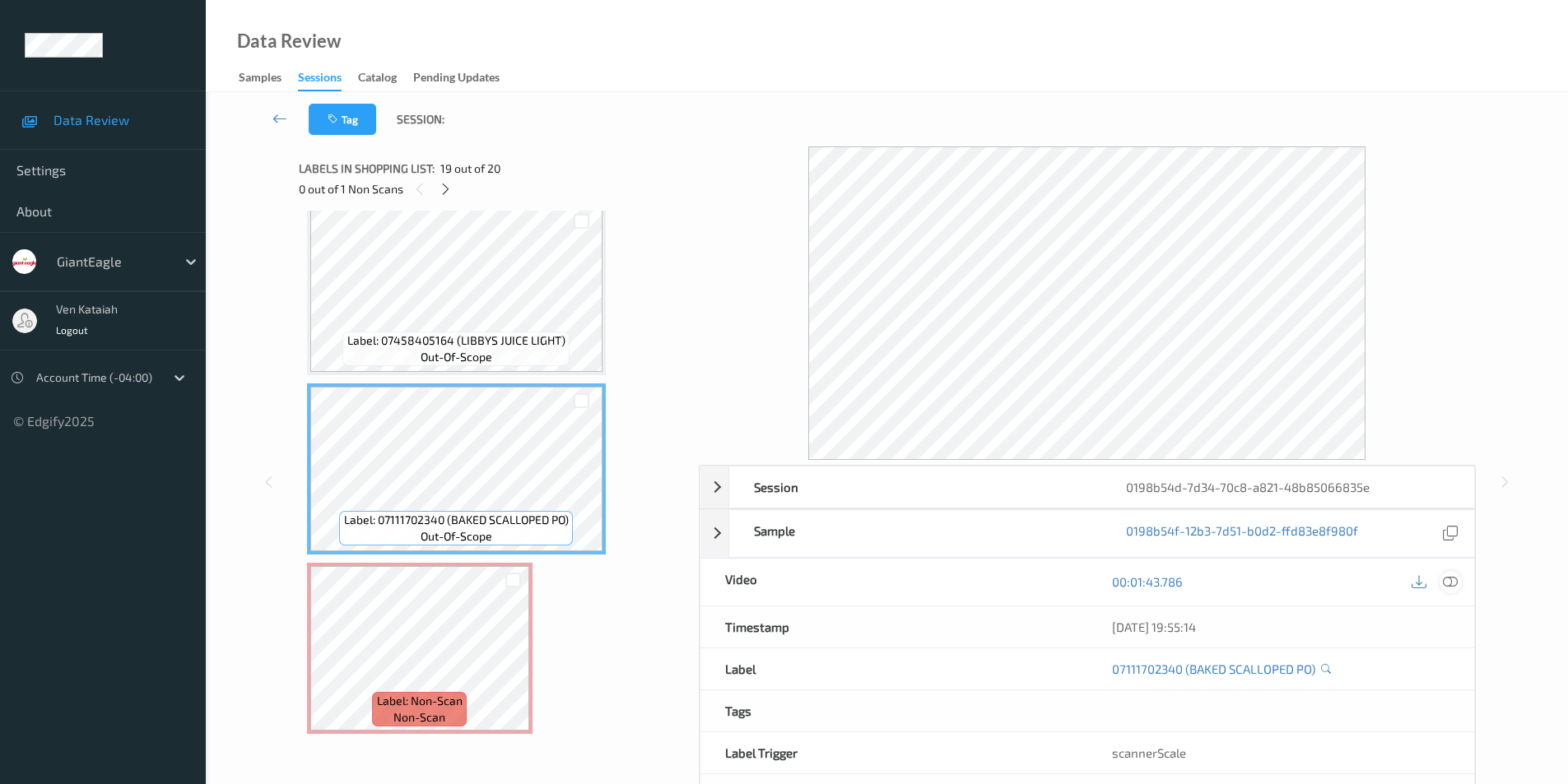
click at [1446, 582] on icon at bounding box center [1449, 581] width 14 height 14
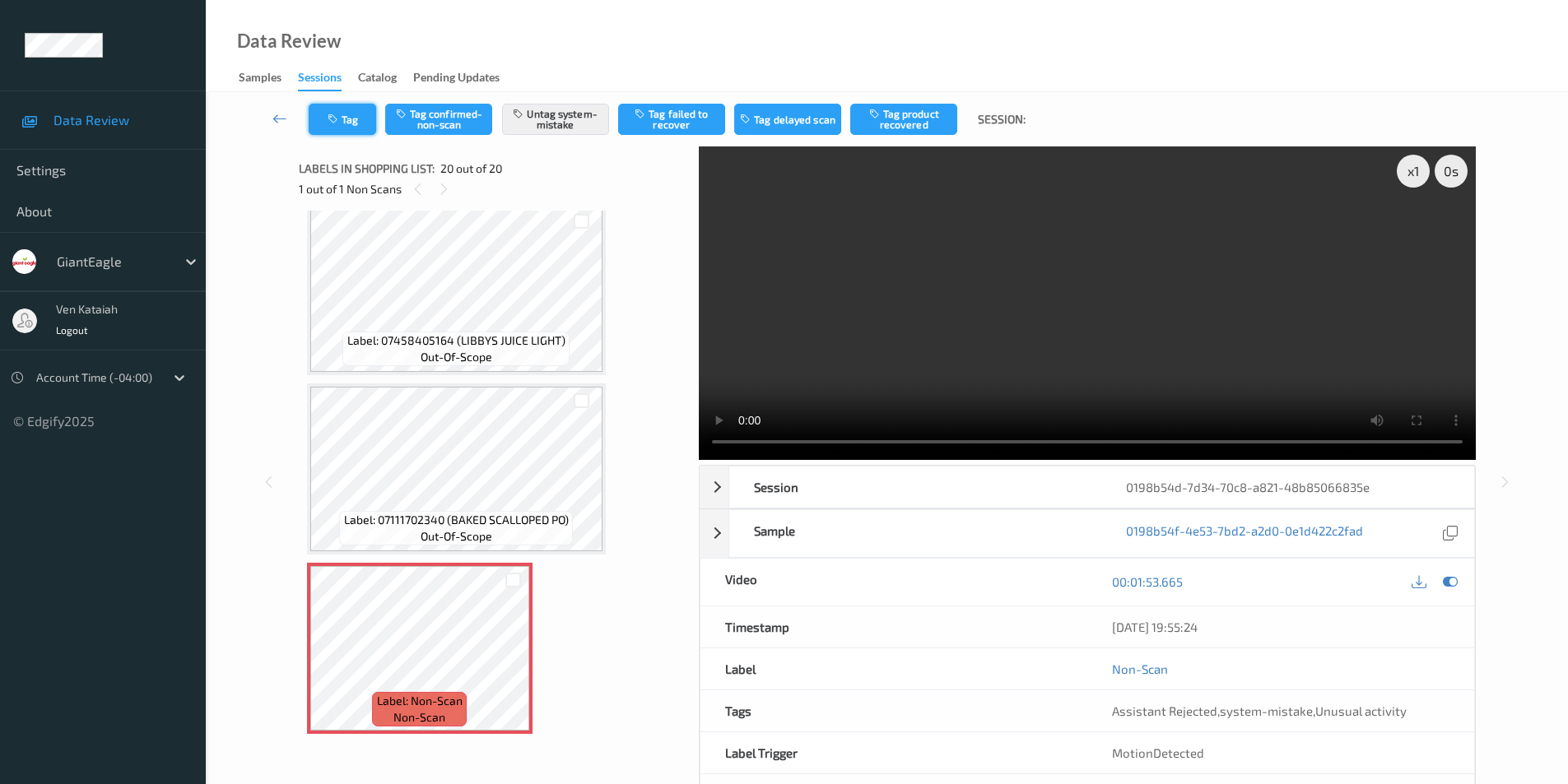
click at [334, 116] on icon "button" at bounding box center [334, 119] width 14 height 12
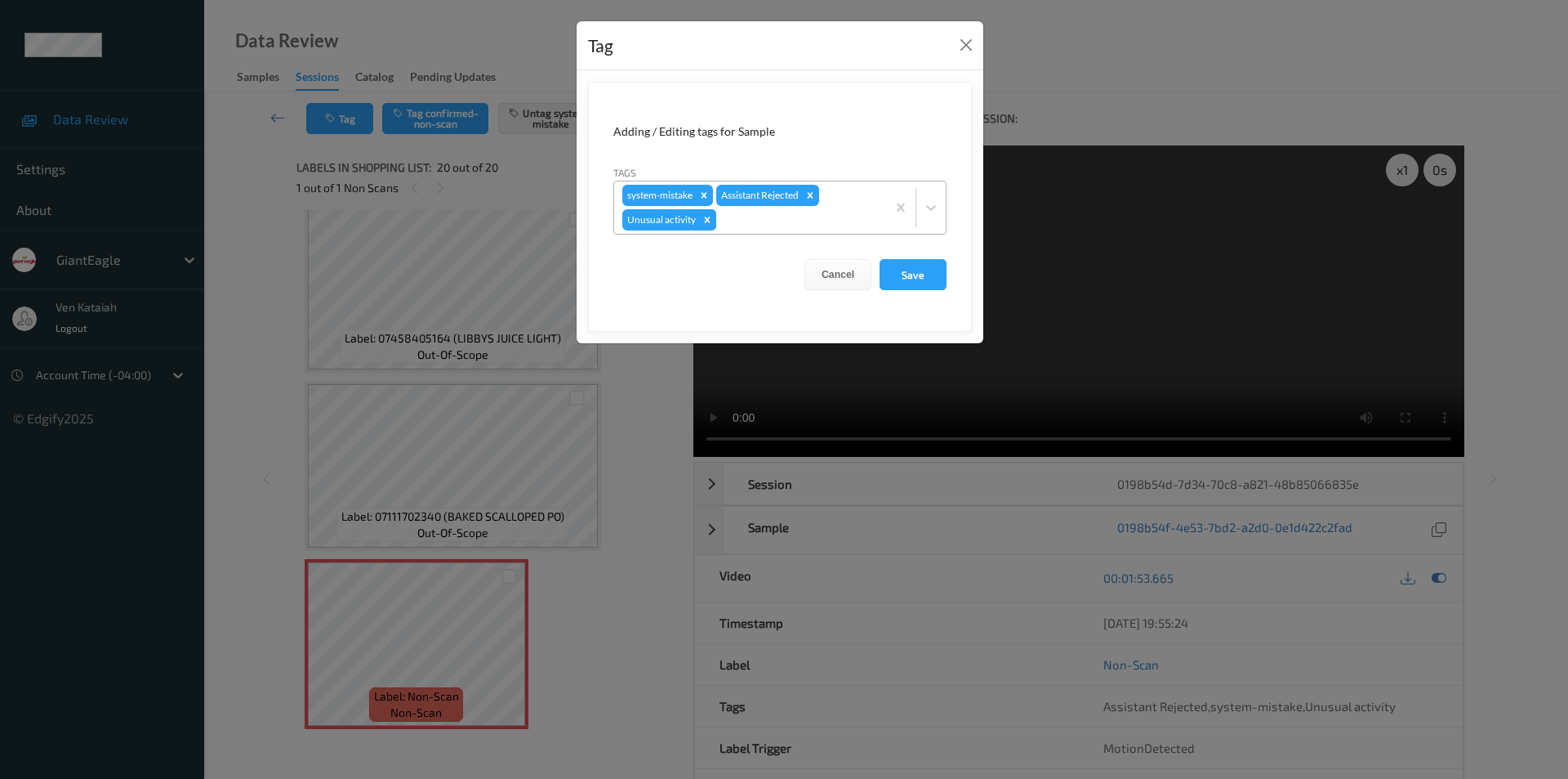
click at [706, 221] on icon "Remove Unusual activity" at bounding box center [708, 219] width 6 height 6
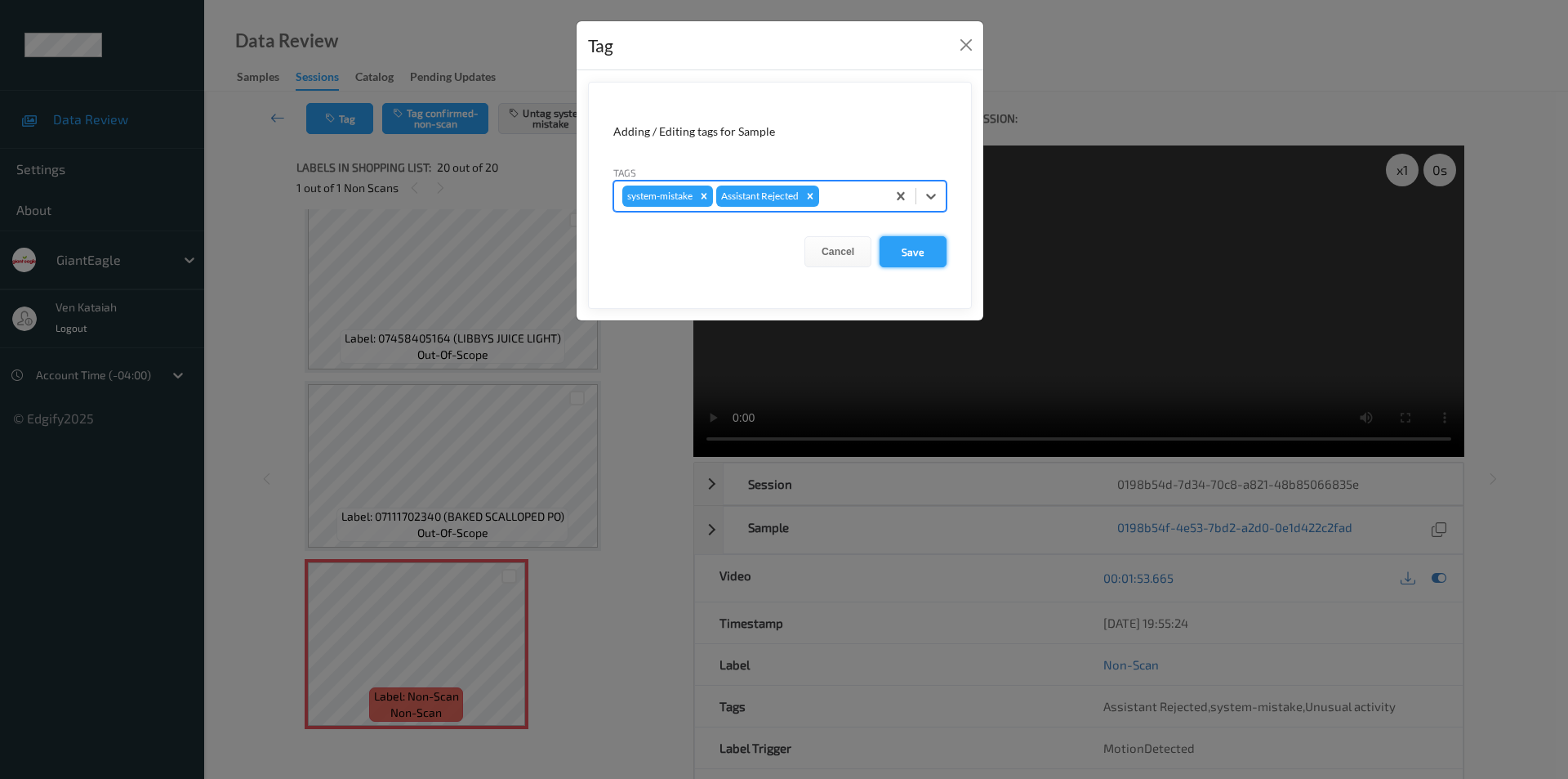
click at [917, 248] on button "Save" at bounding box center [913, 252] width 67 height 31
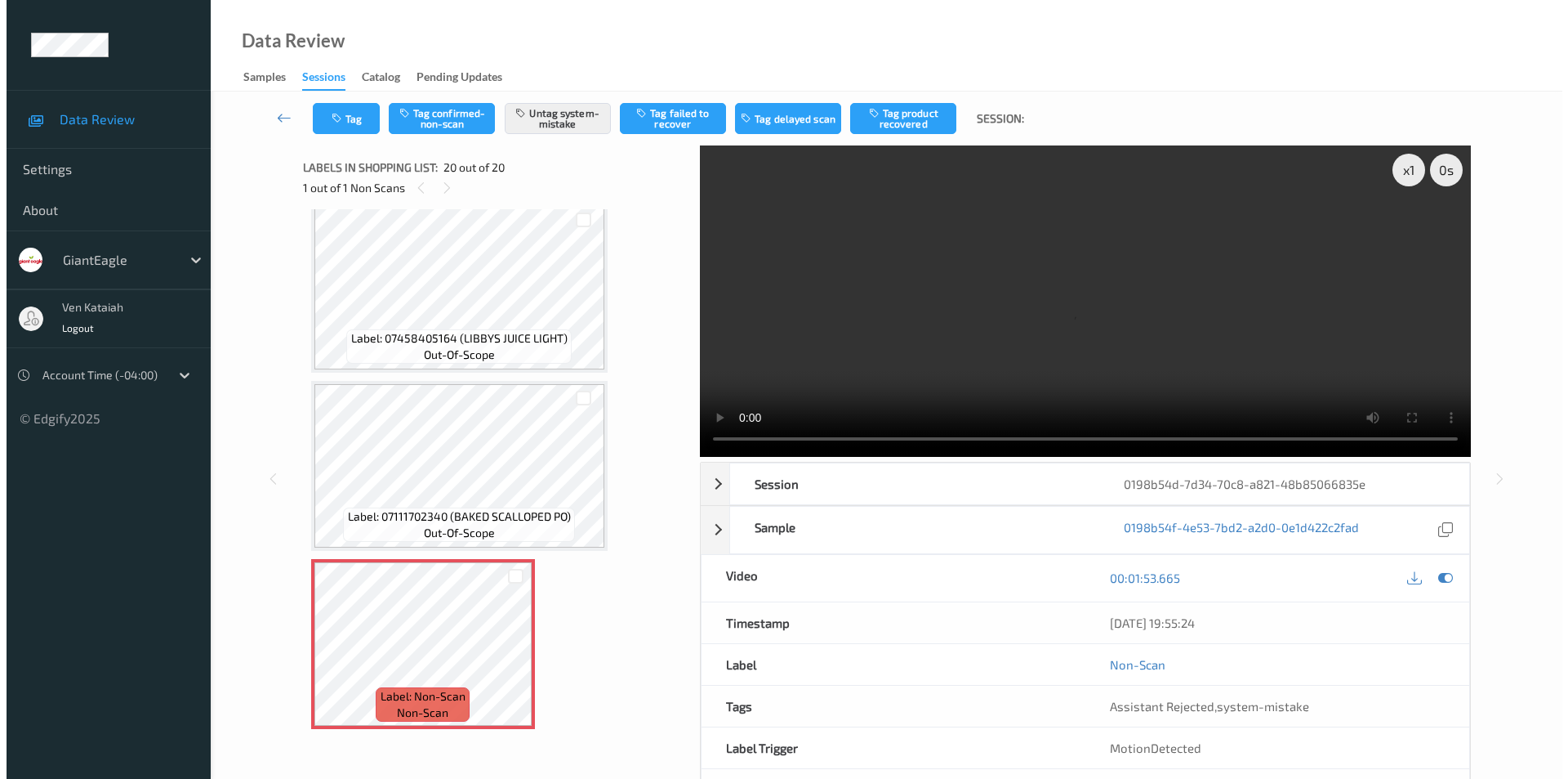
scroll to position [2940, 0]
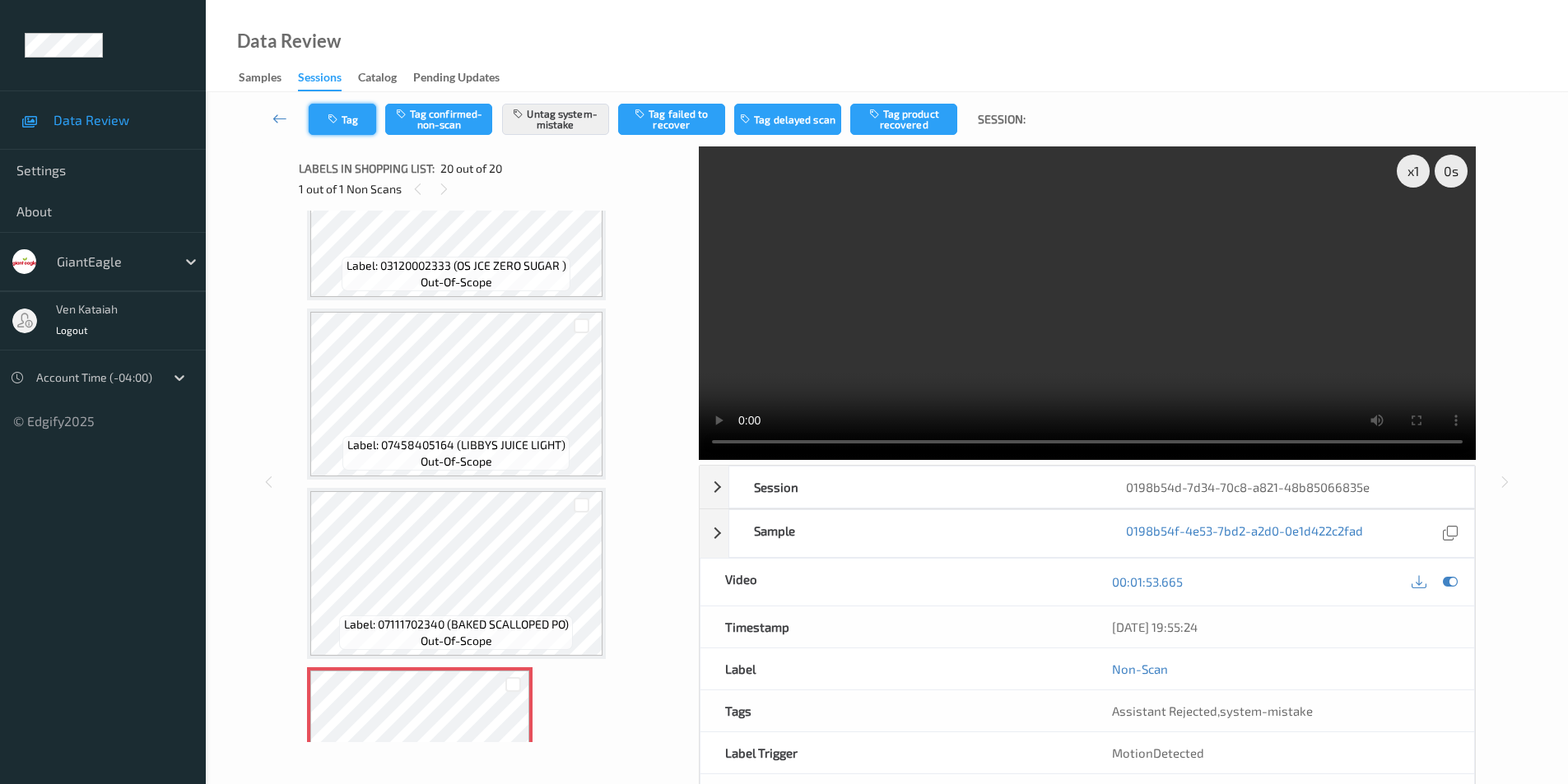
click at [342, 118] on button "Tag" at bounding box center [342, 119] width 67 height 32
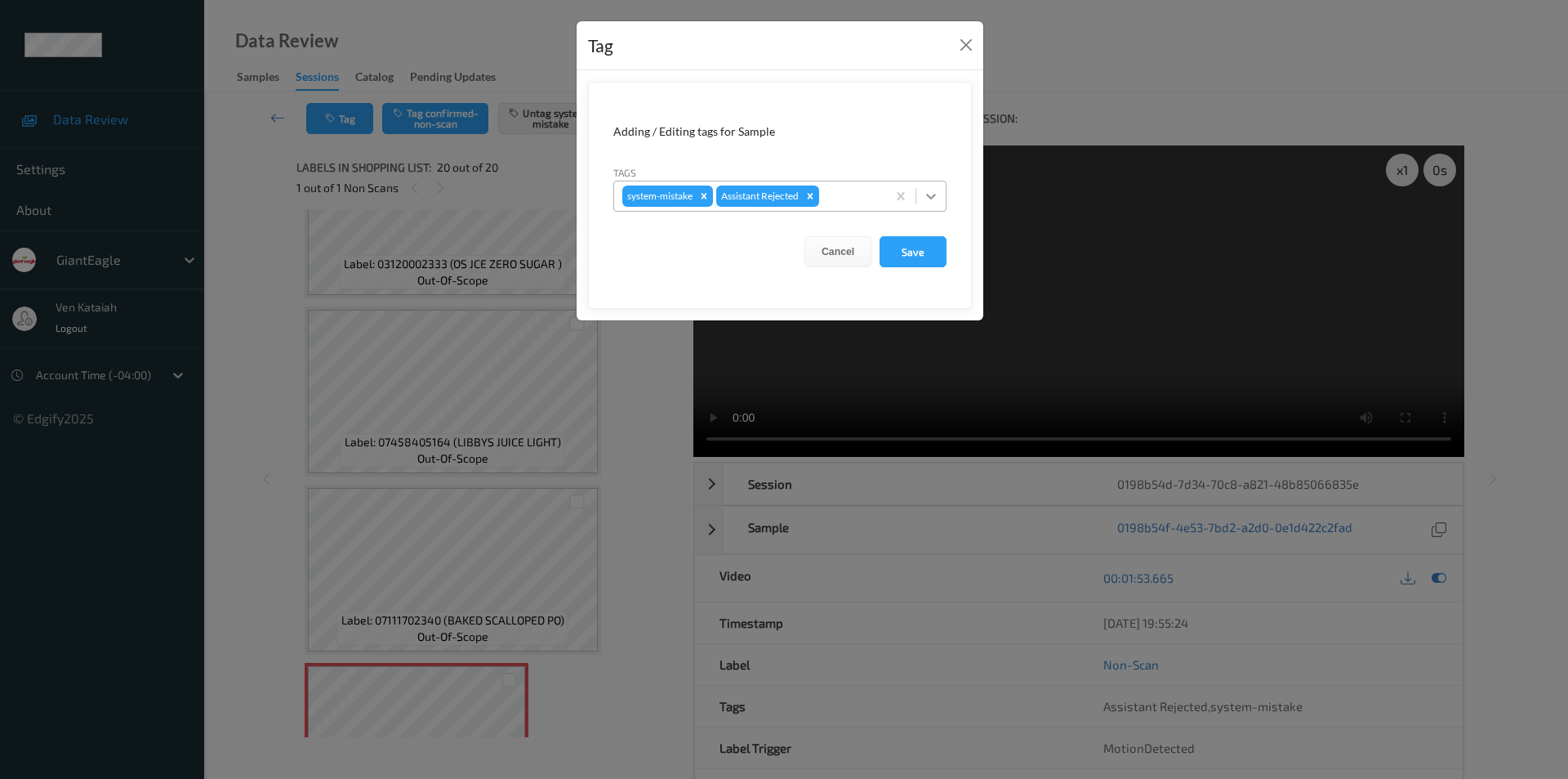
click at [927, 197] on icon at bounding box center [930, 195] width 16 height 16
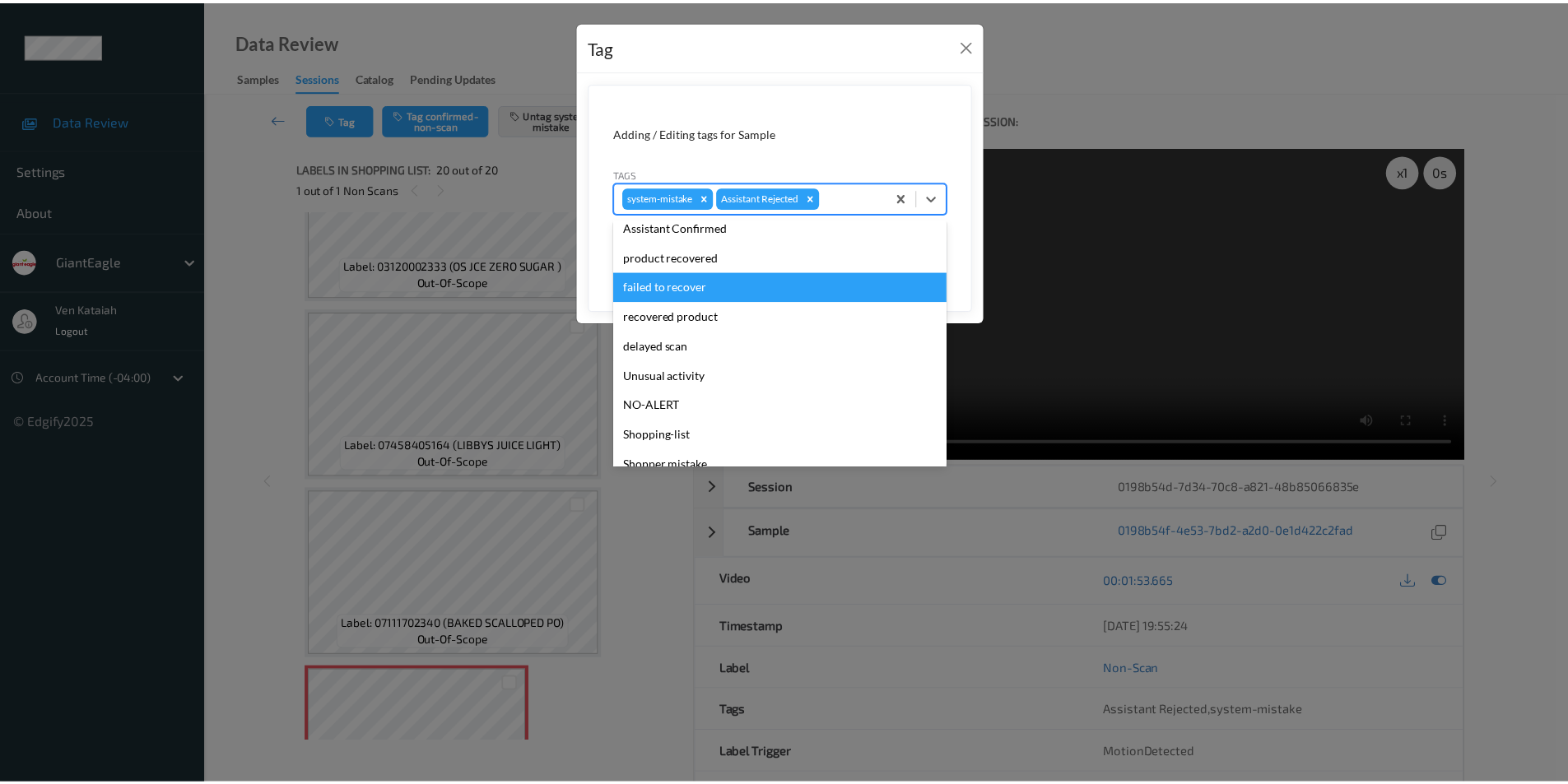
scroll to position [145, 0]
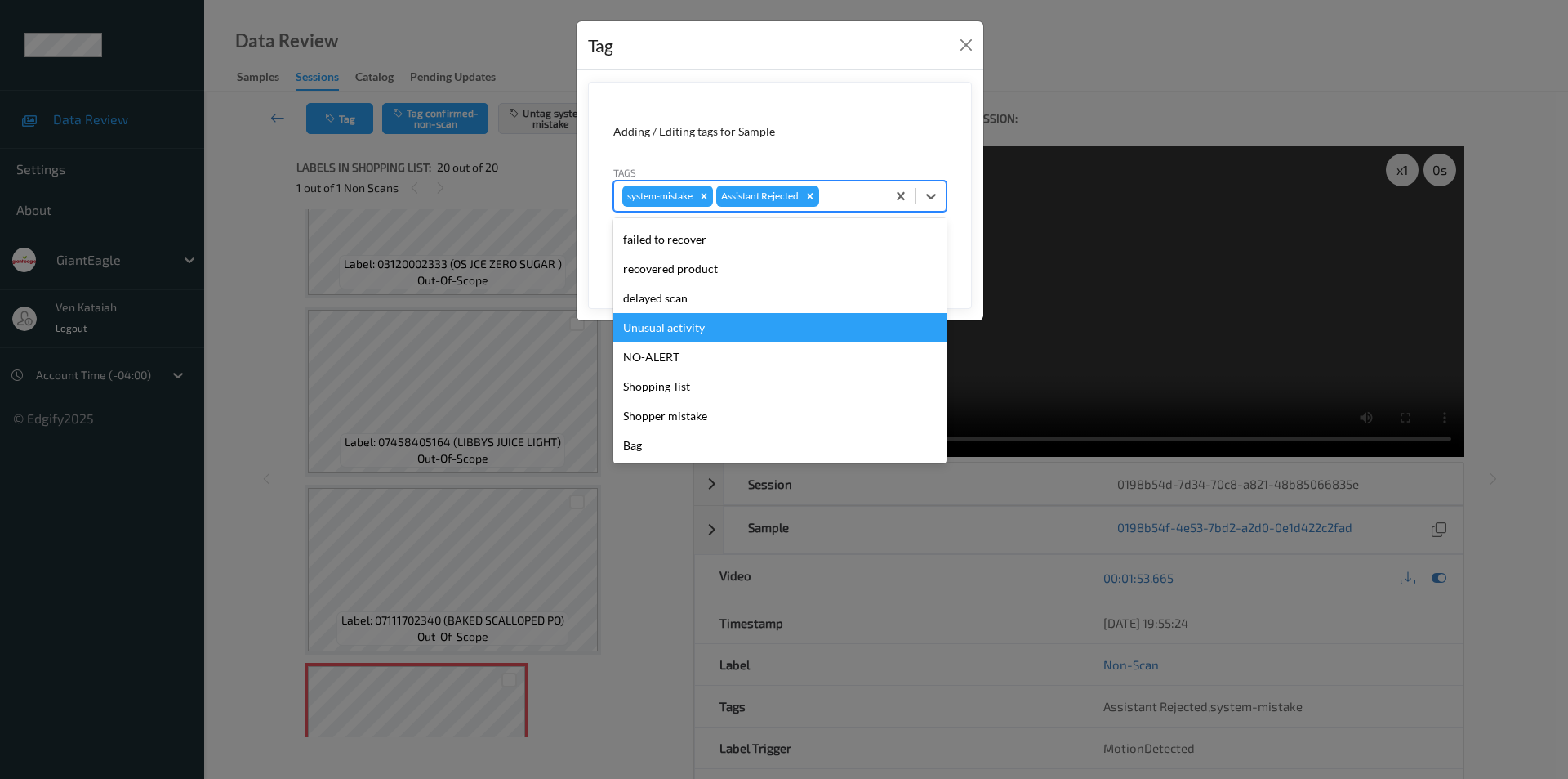
click at [682, 330] on div "Unusual activity" at bounding box center [781, 327] width 334 height 30
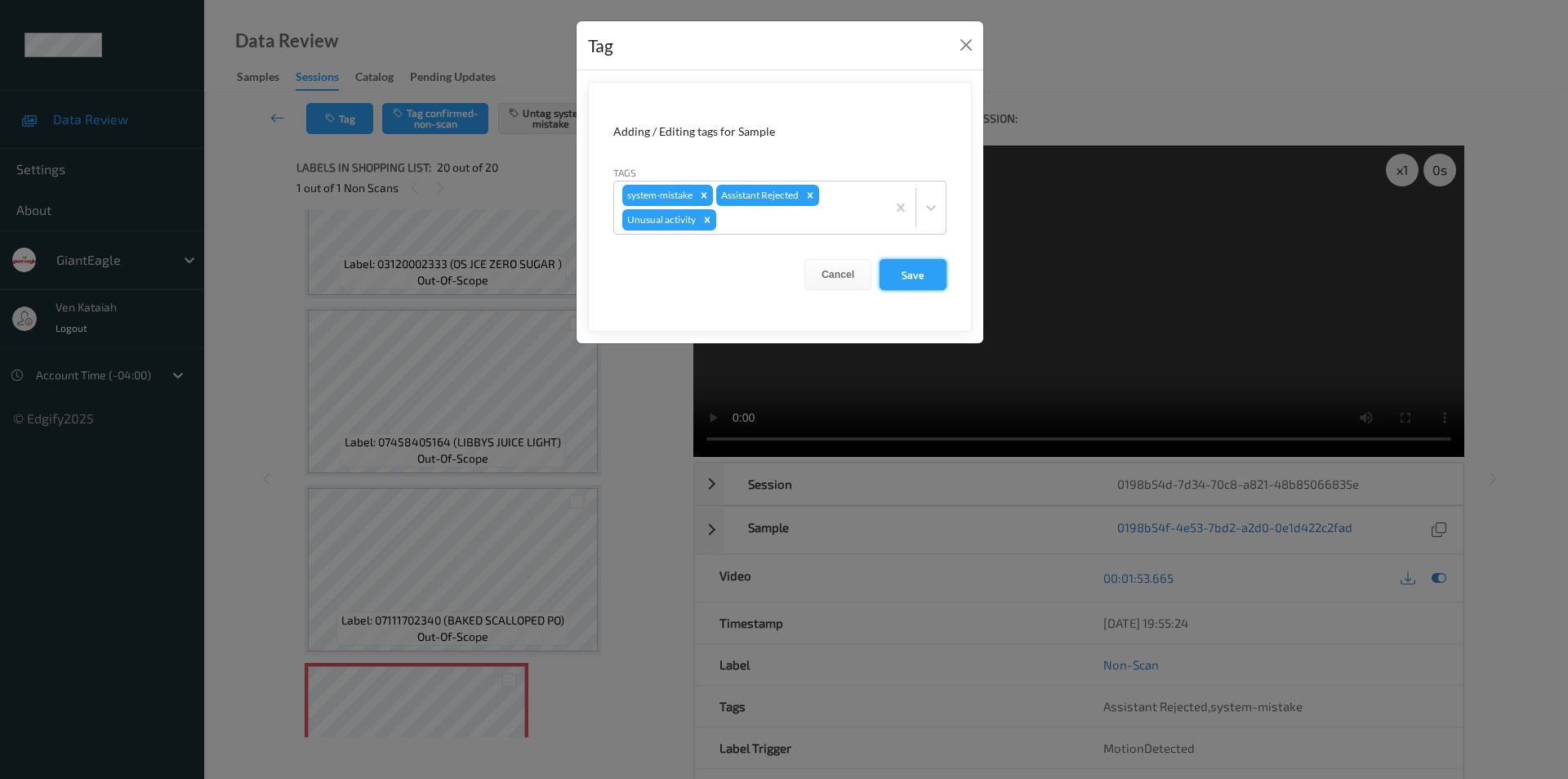
click at [894, 274] on button "Save" at bounding box center [913, 275] width 67 height 31
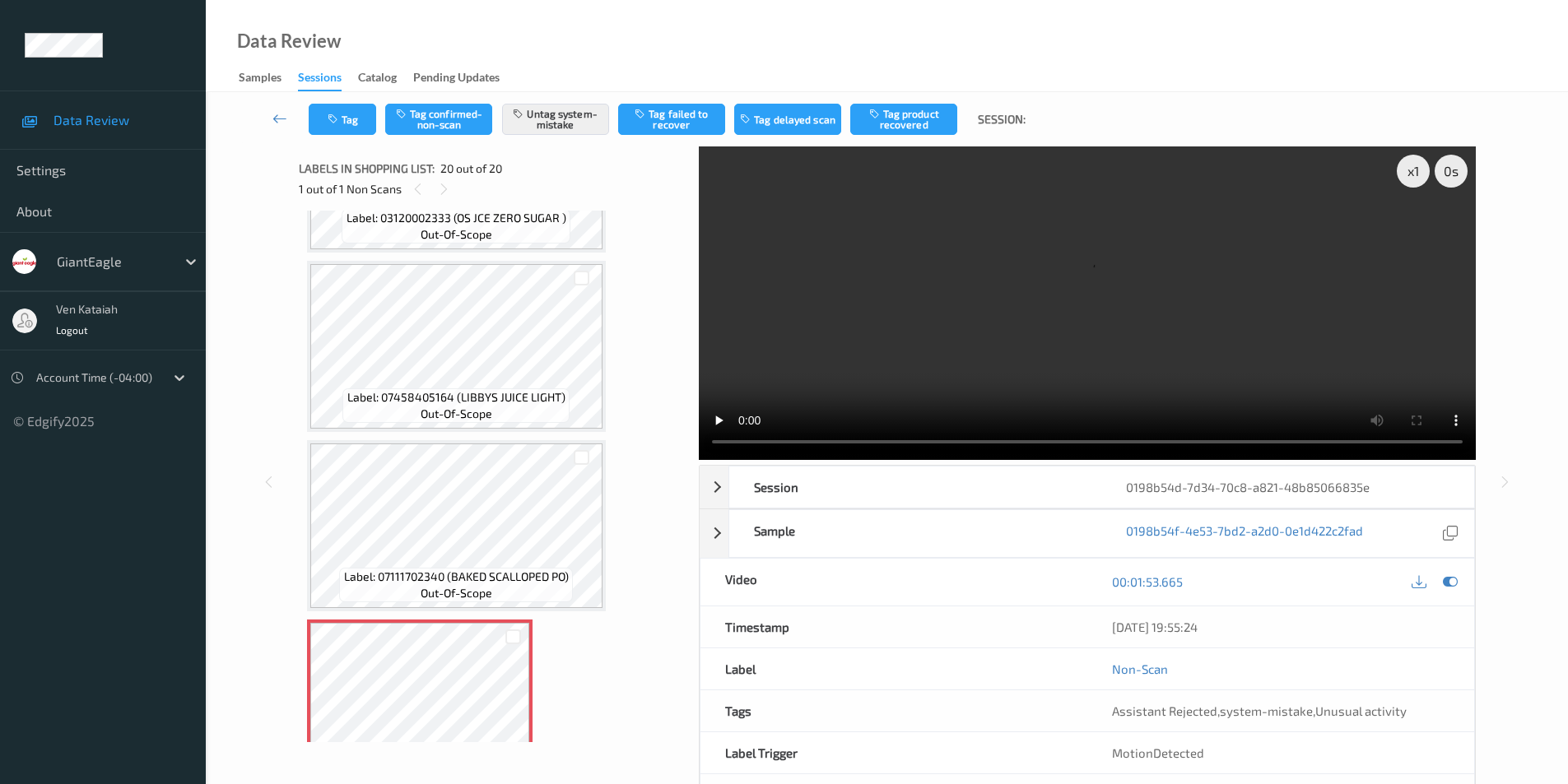
scroll to position [3062, 0]
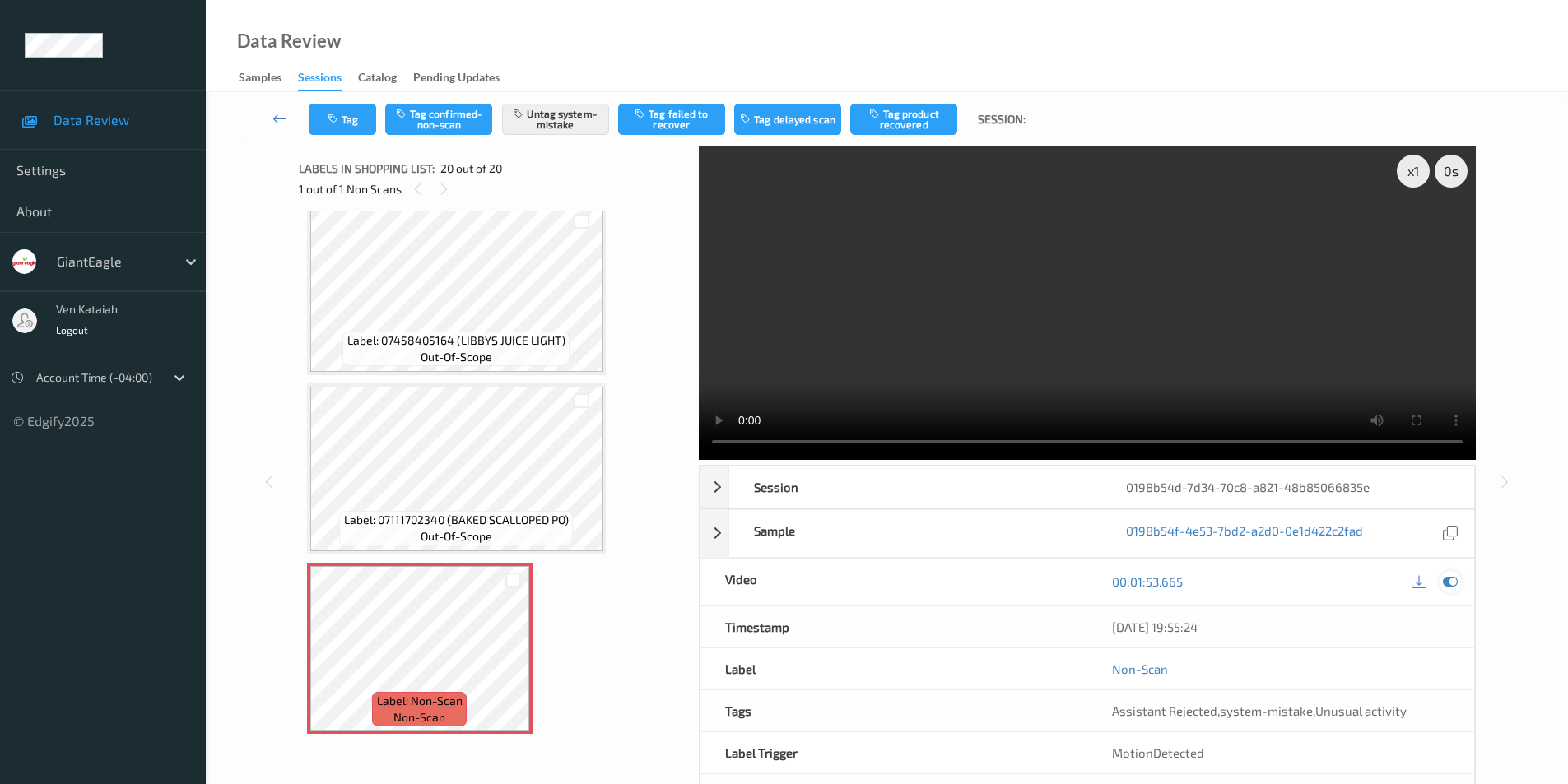
click at [1446, 578] on icon at bounding box center [1449, 581] width 14 height 14
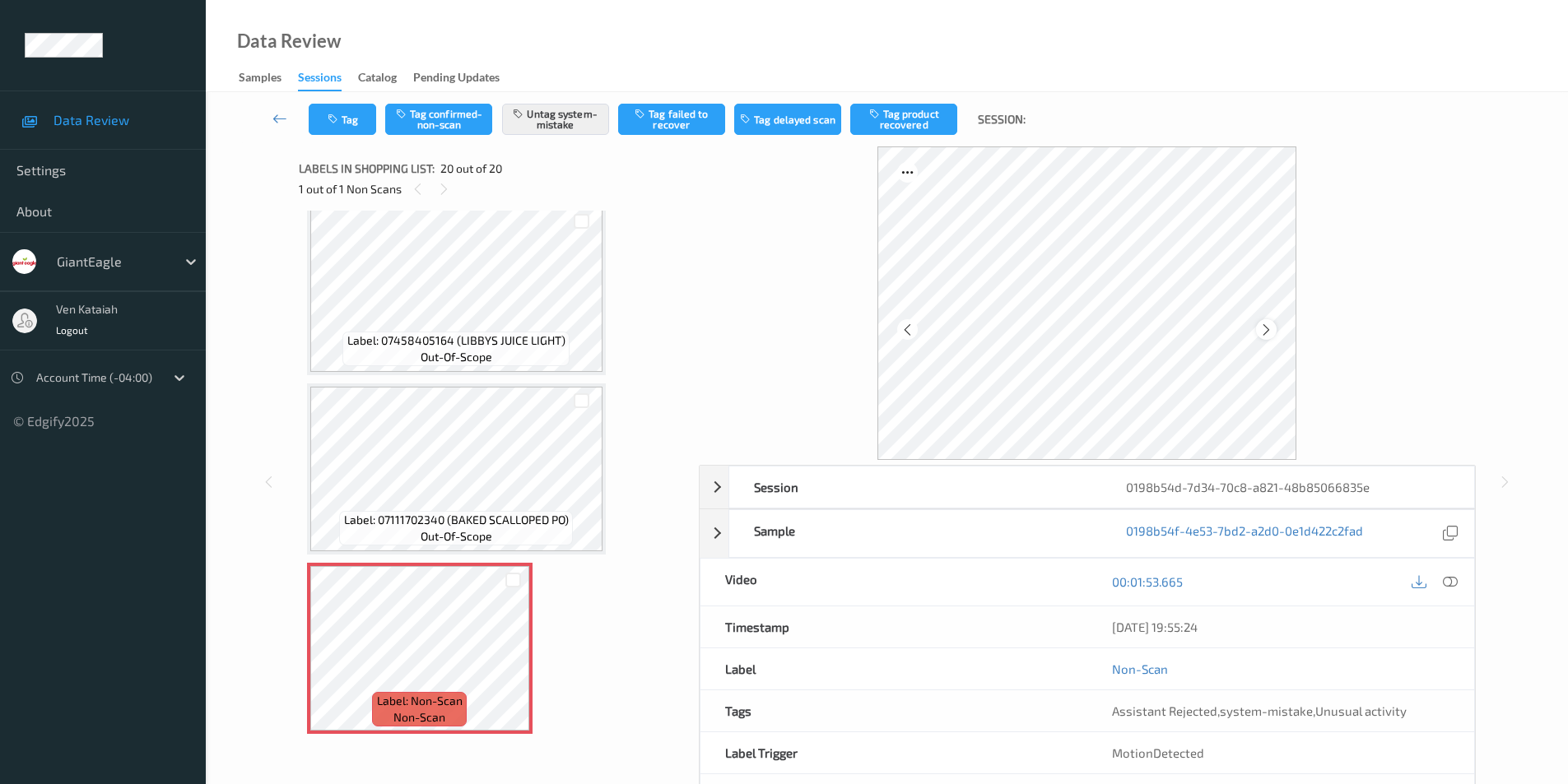
click at [1265, 328] on icon at bounding box center [1266, 328] width 14 height 14
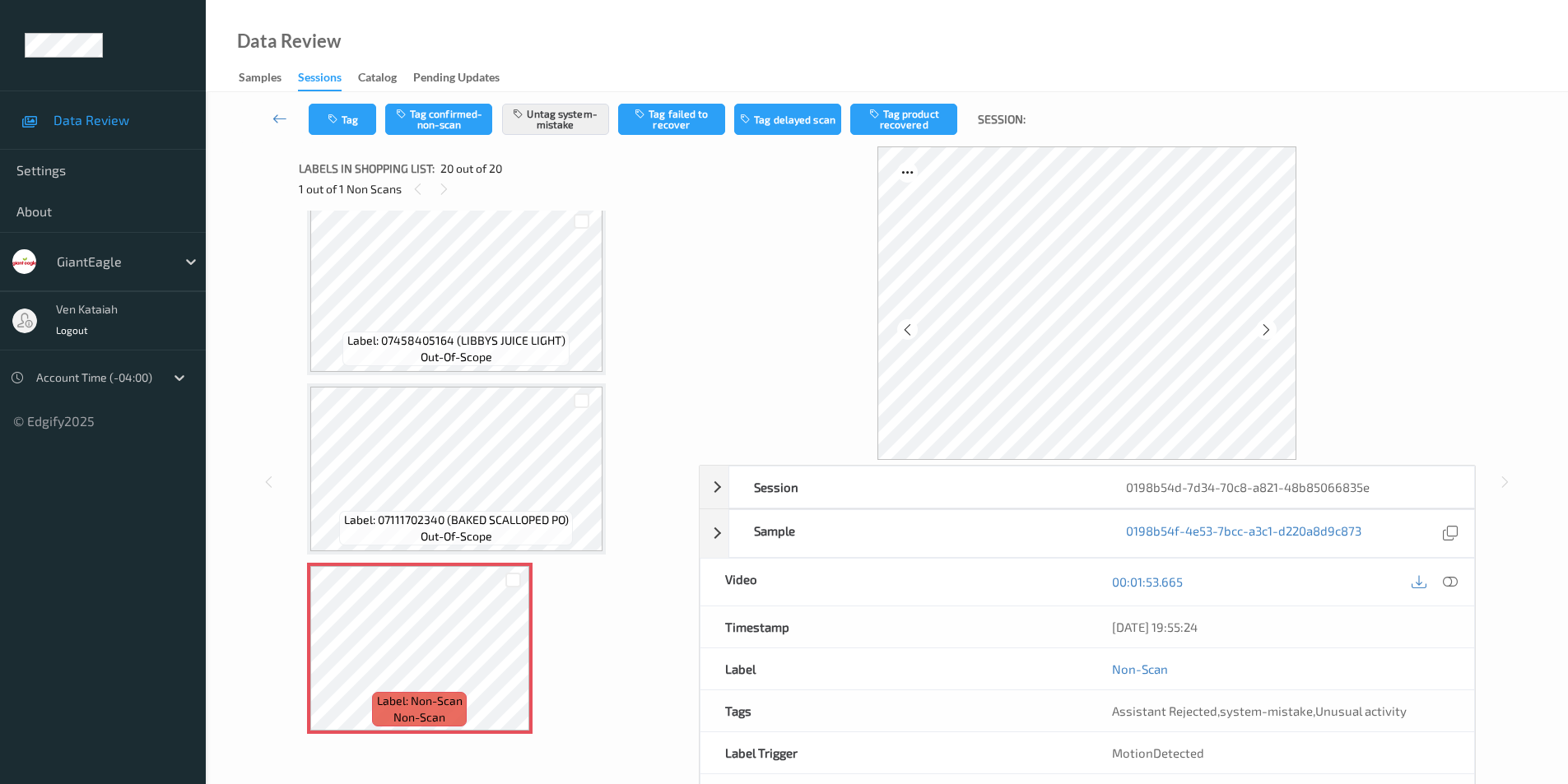
click at [1265, 328] on icon at bounding box center [1266, 328] width 14 height 14
click at [351, 125] on button "Tag" at bounding box center [342, 119] width 67 height 32
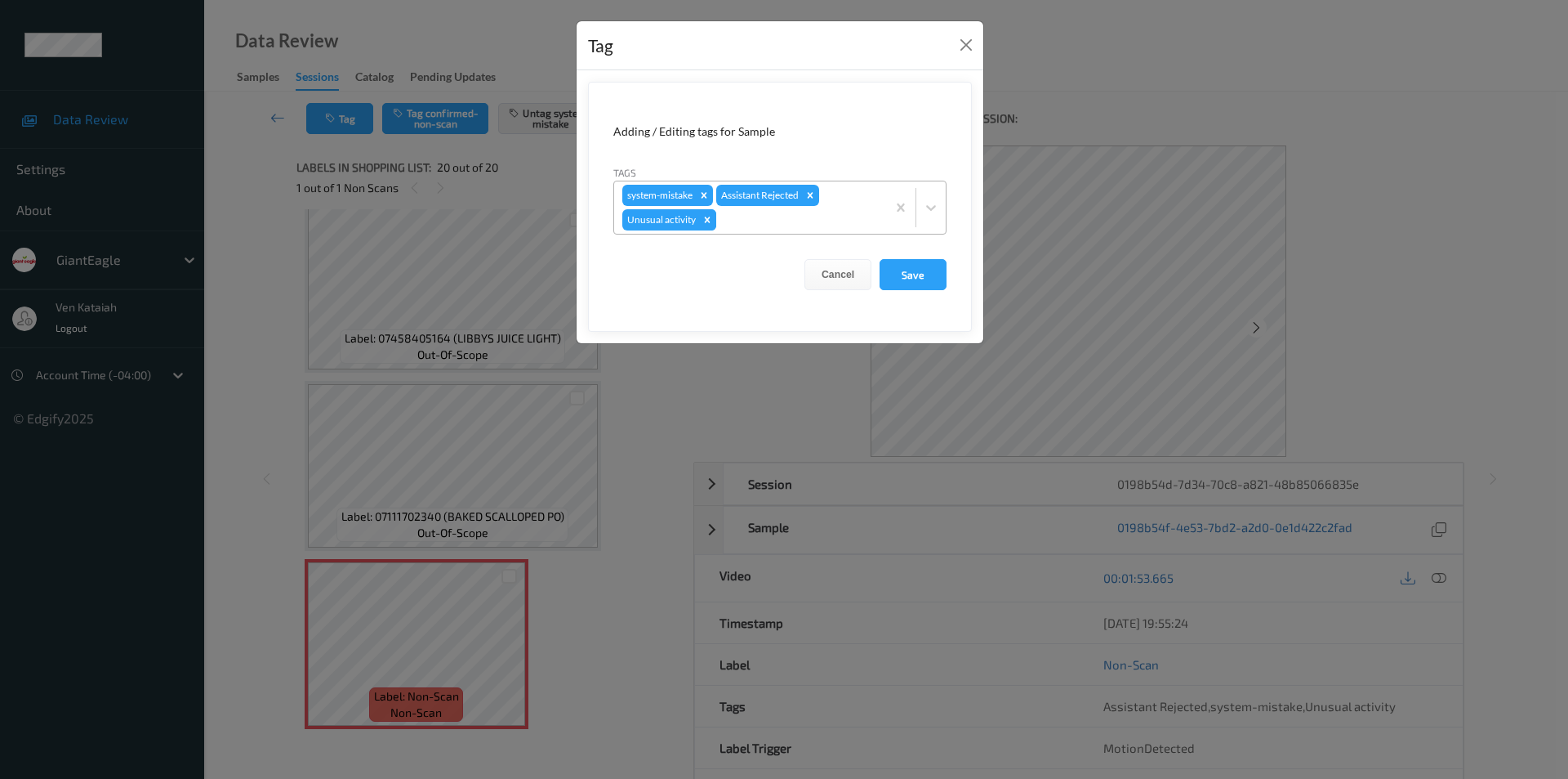
click at [709, 223] on icon "Remove Unusual activity" at bounding box center [707, 220] width 11 height 11
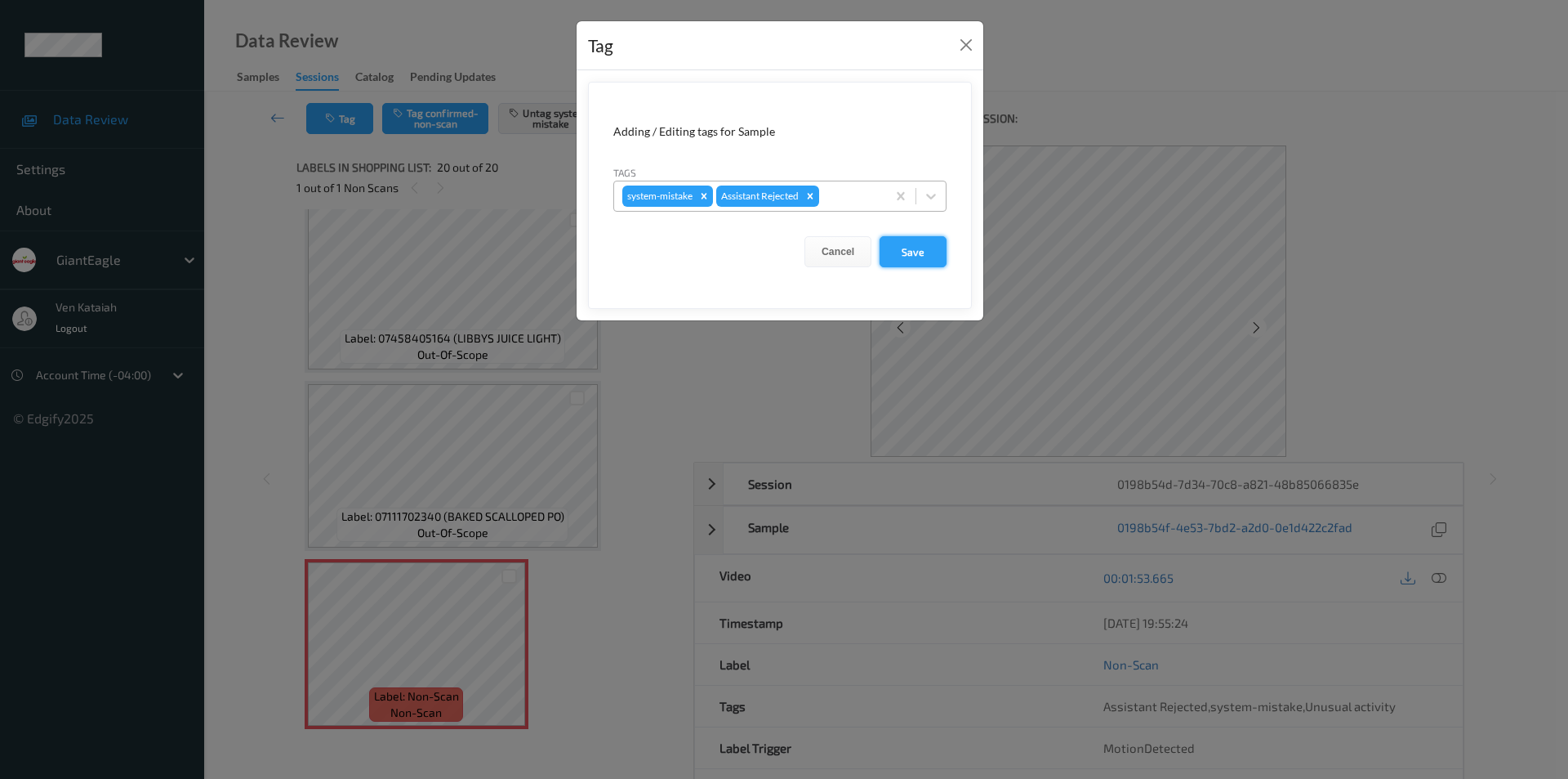
click at [910, 255] on button "Save" at bounding box center [913, 252] width 67 height 31
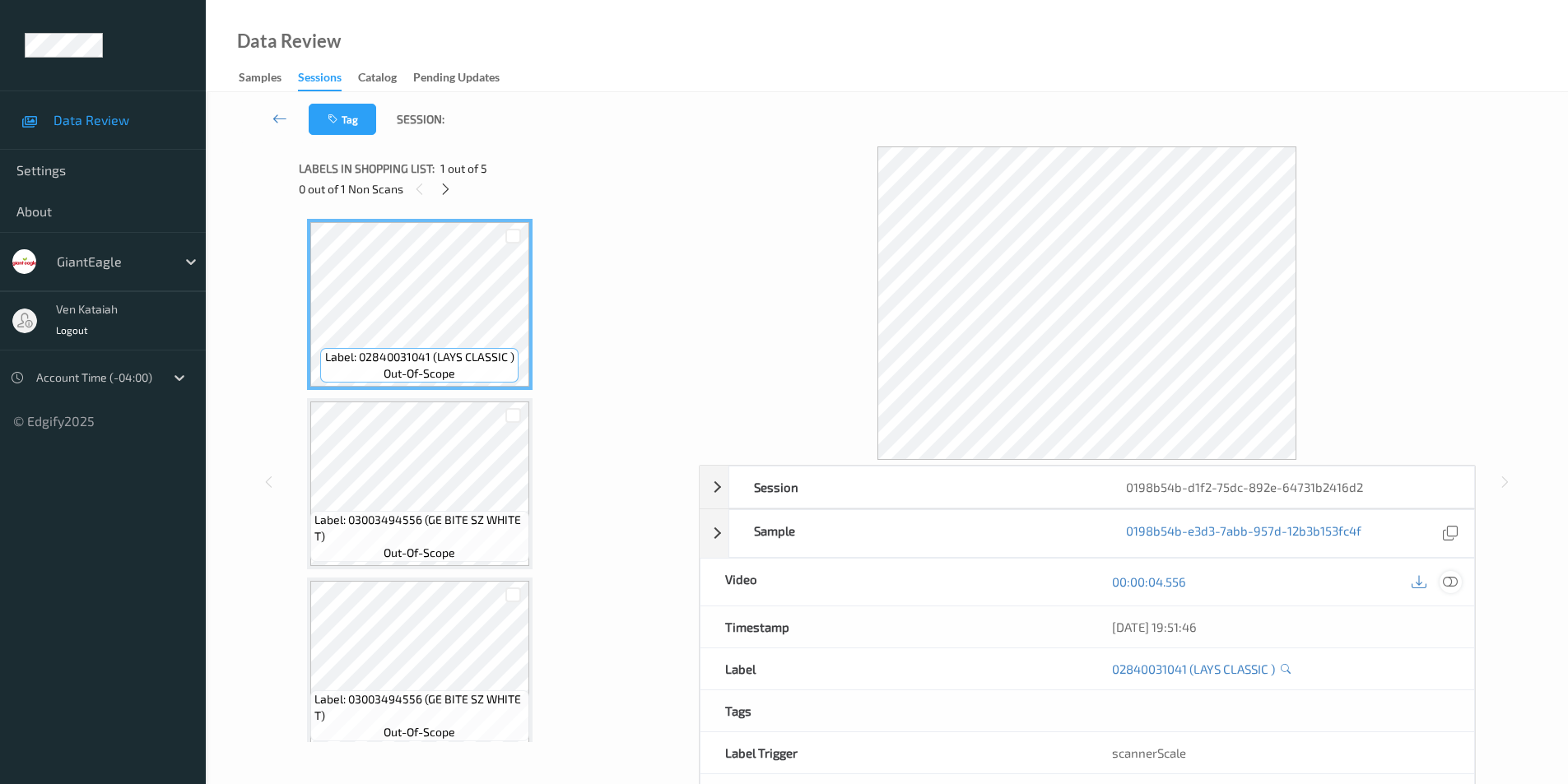
click at [1449, 580] on icon at bounding box center [1449, 581] width 14 height 14
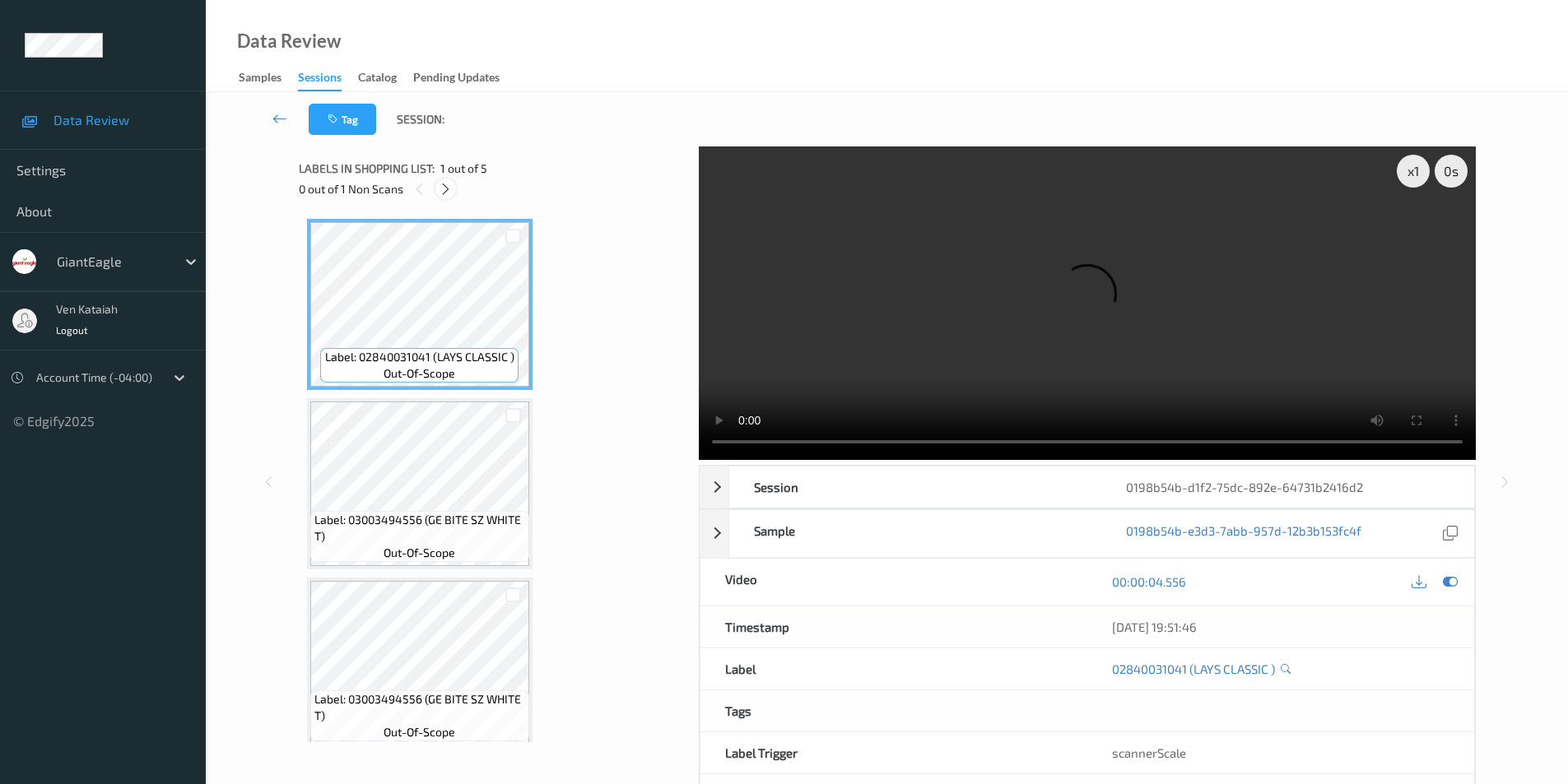
click at [443, 189] on icon at bounding box center [446, 188] width 14 height 14
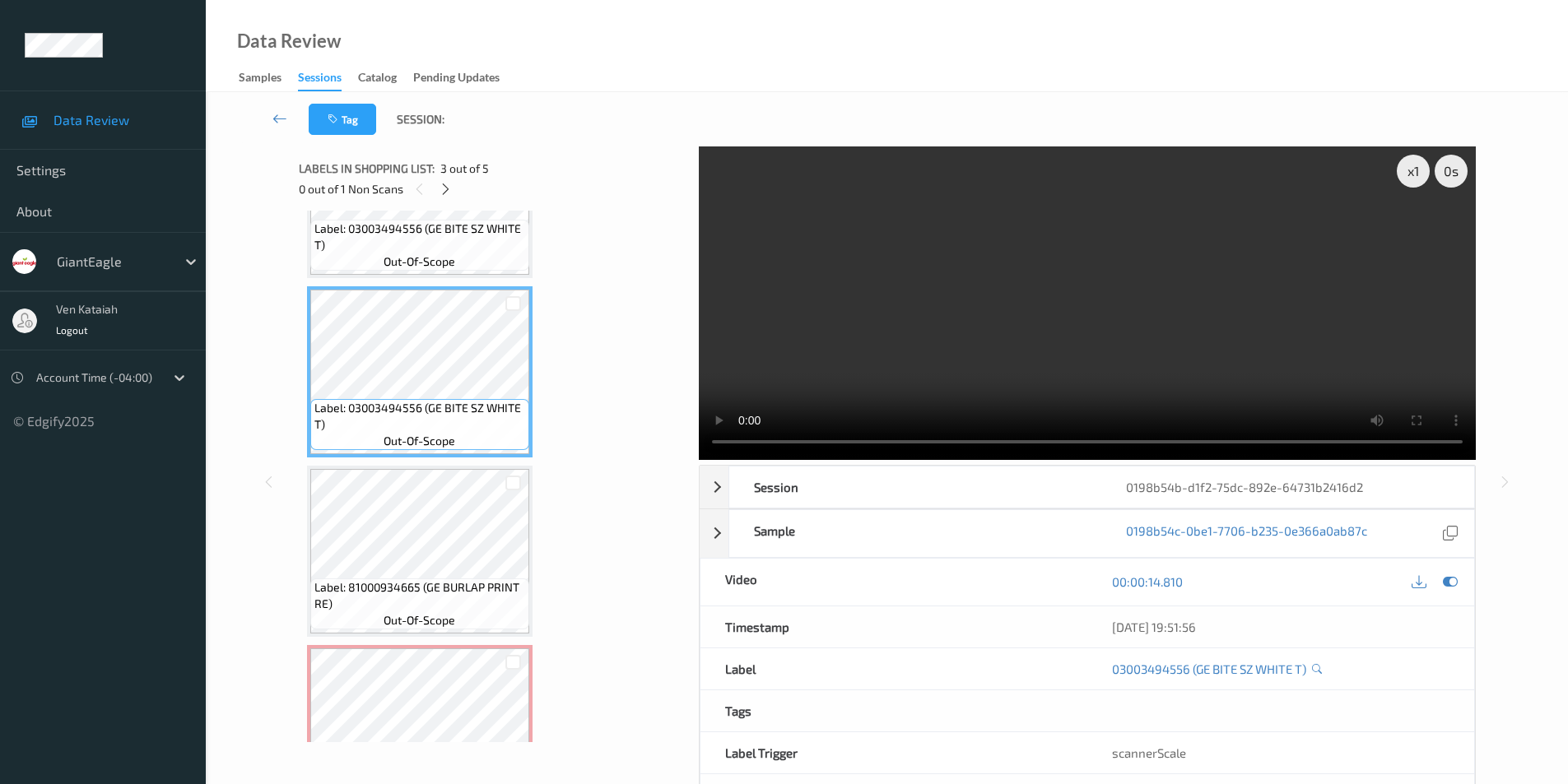
scroll to position [373, 0]
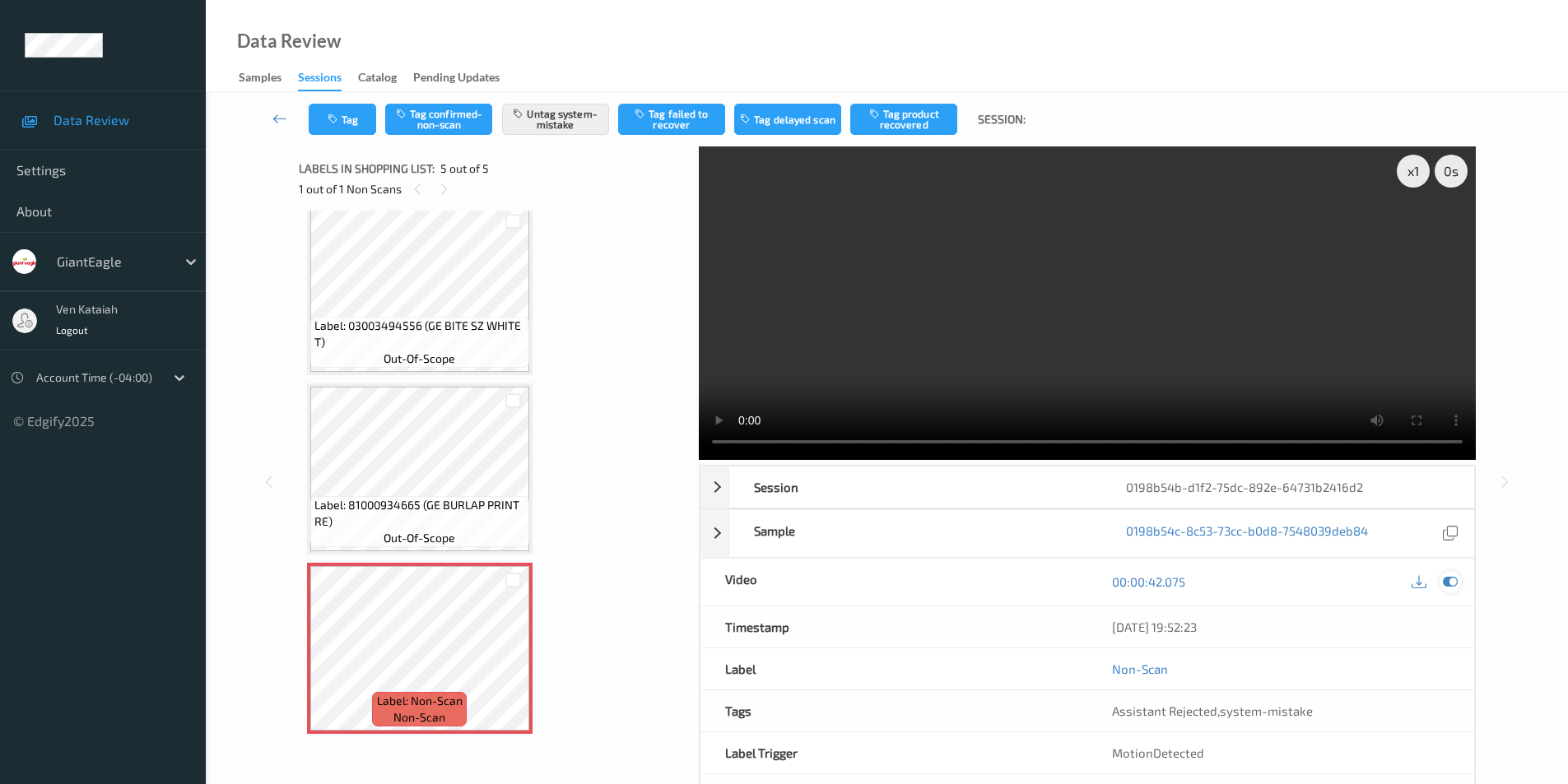
click at [1447, 580] on icon at bounding box center [1449, 581] width 14 height 14
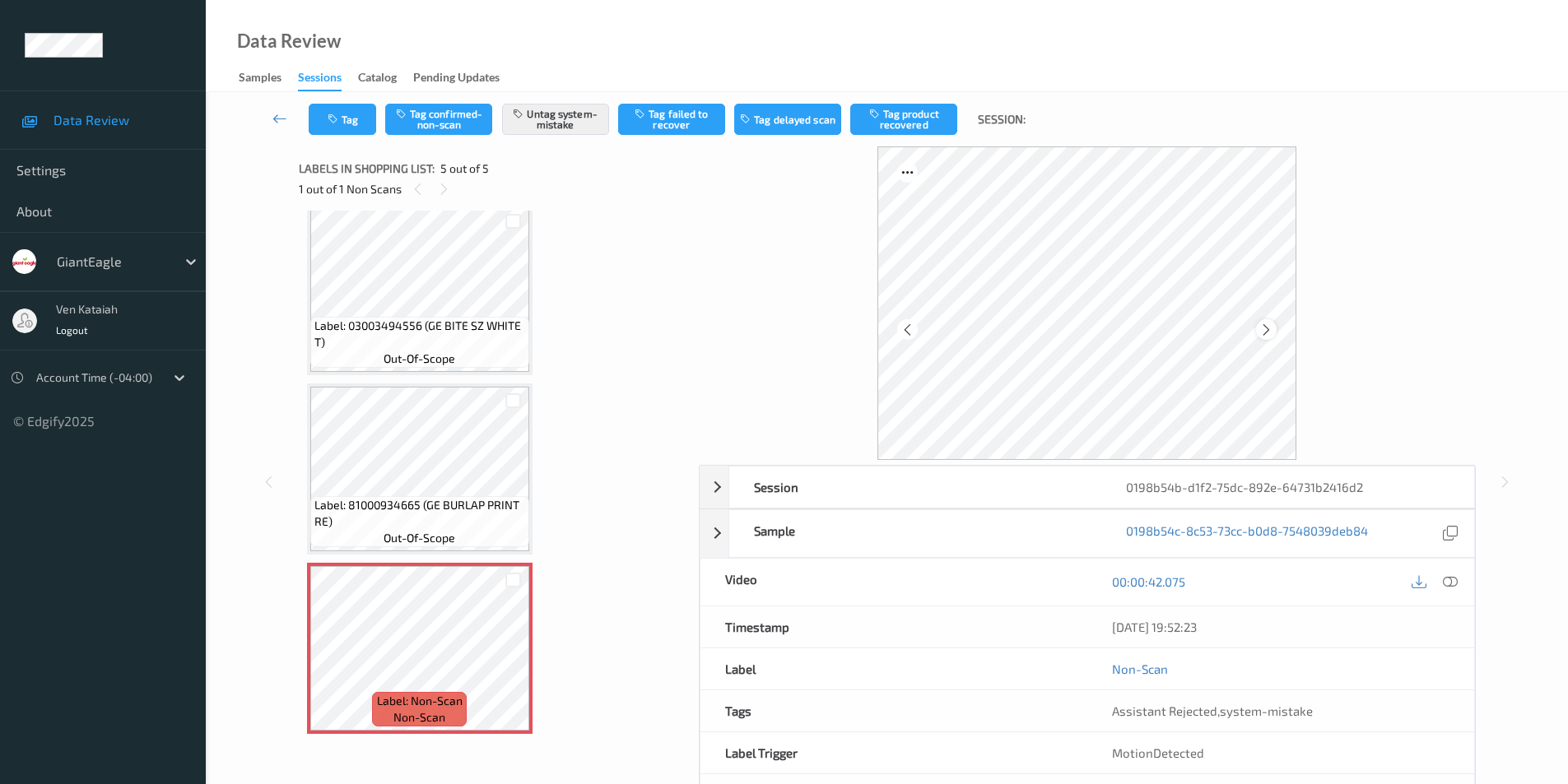
click at [1259, 332] on icon at bounding box center [1266, 328] width 14 height 14
click at [1454, 586] on icon at bounding box center [1449, 581] width 14 height 14
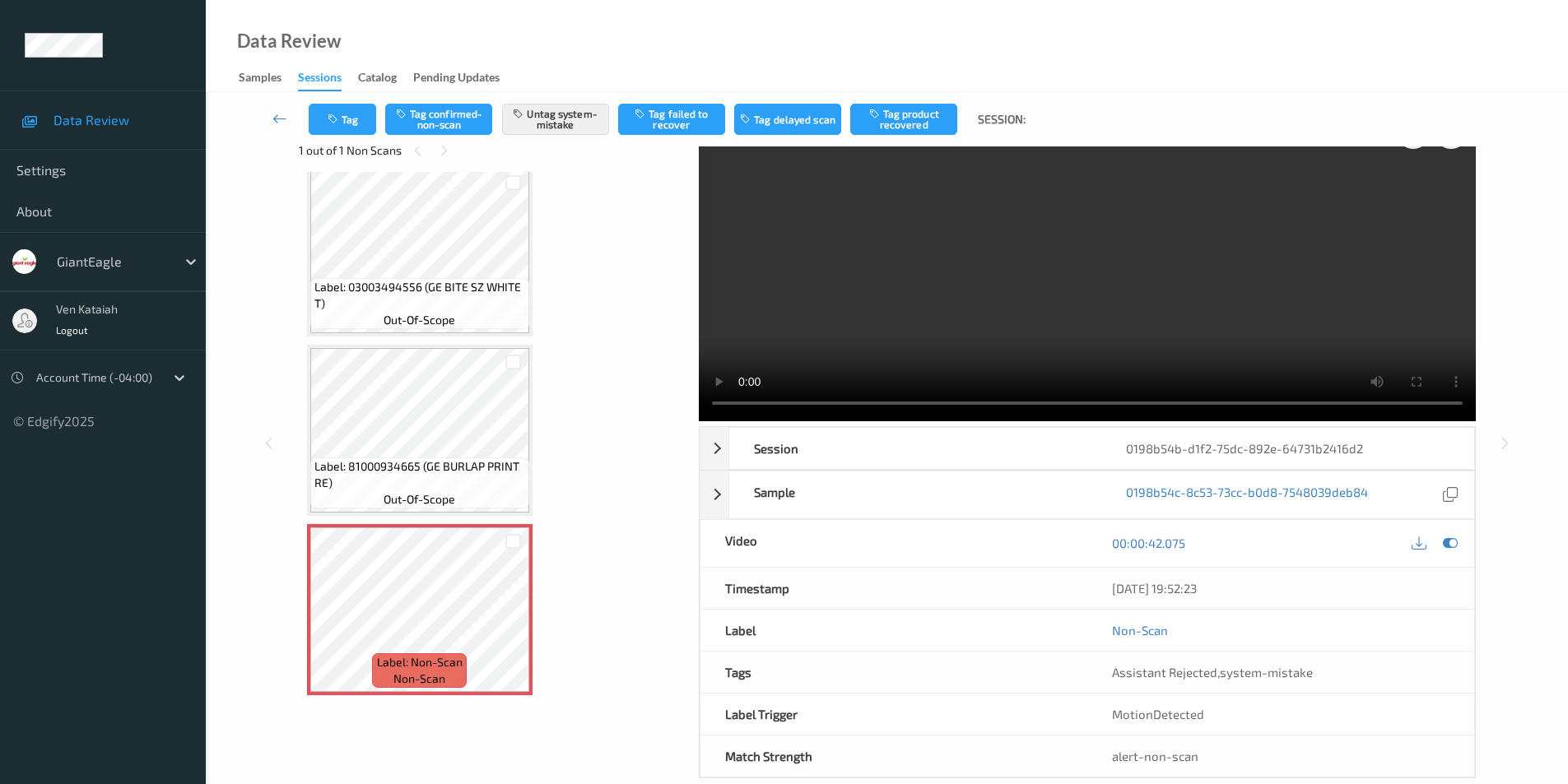
scroll to position [66, 0]
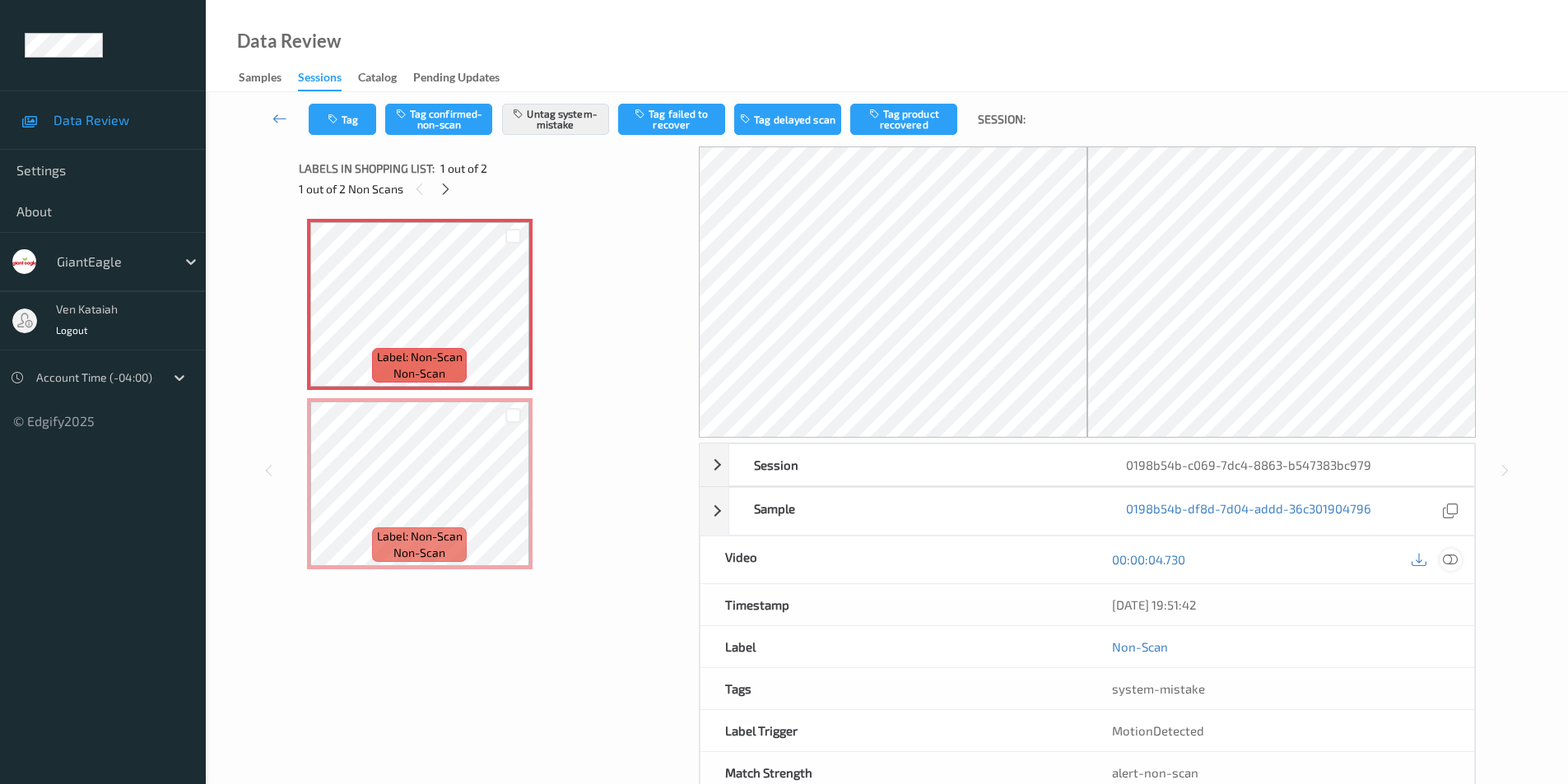
click at [1455, 557] on icon at bounding box center [1449, 558] width 14 height 14
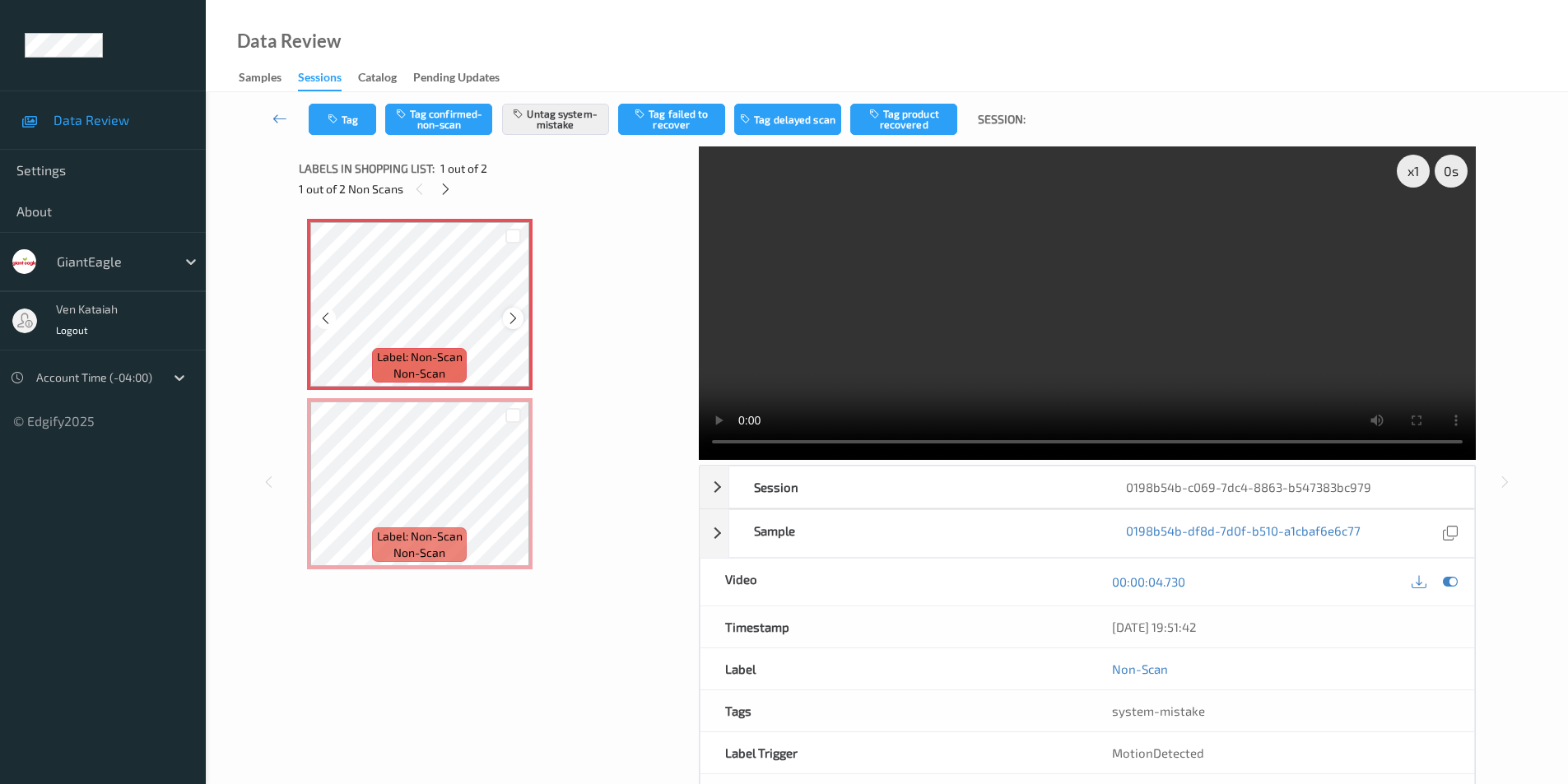
click at [507, 320] on icon at bounding box center [513, 318] width 14 height 14
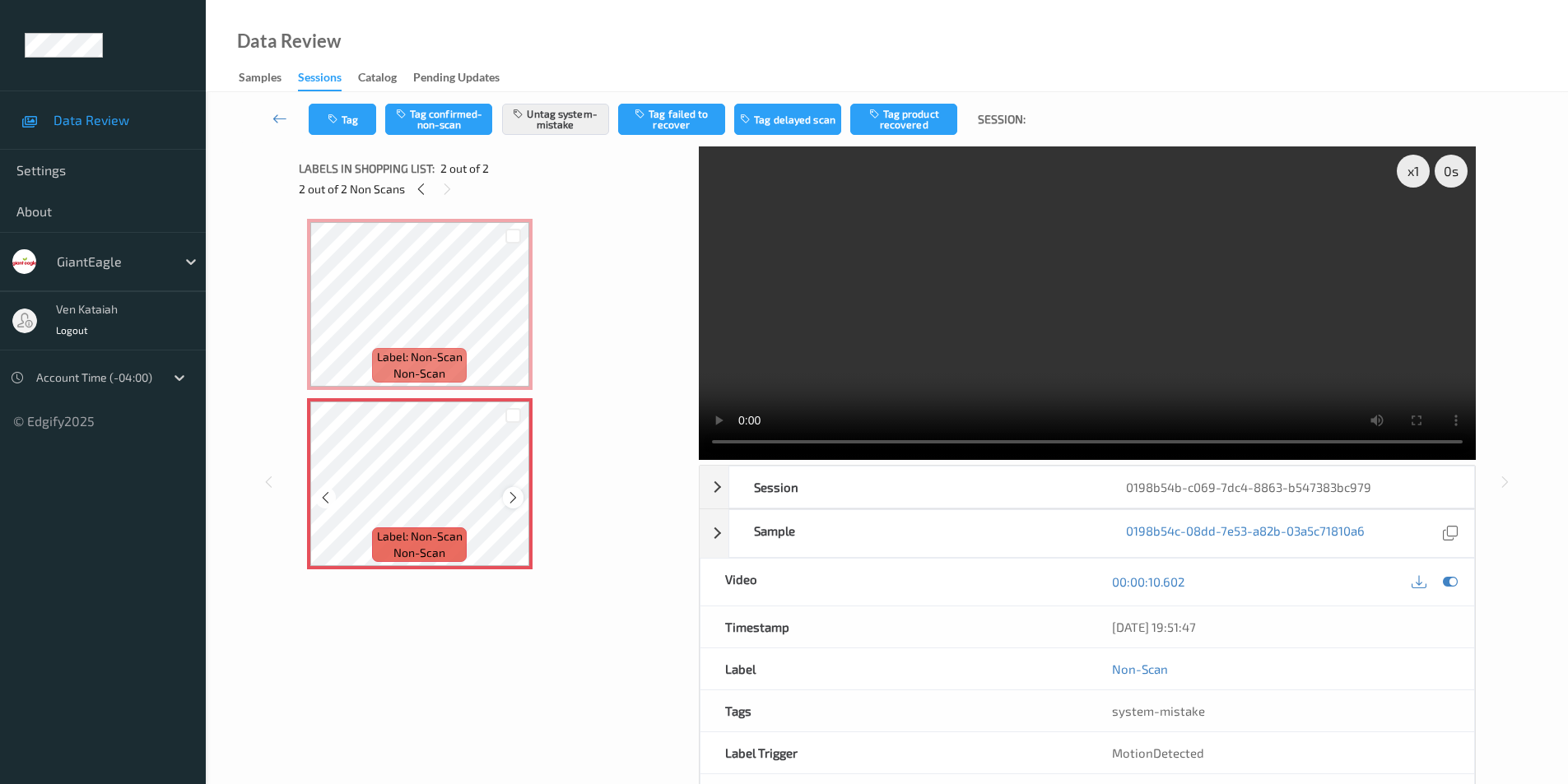
click at [519, 501] on icon at bounding box center [513, 497] width 14 height 14
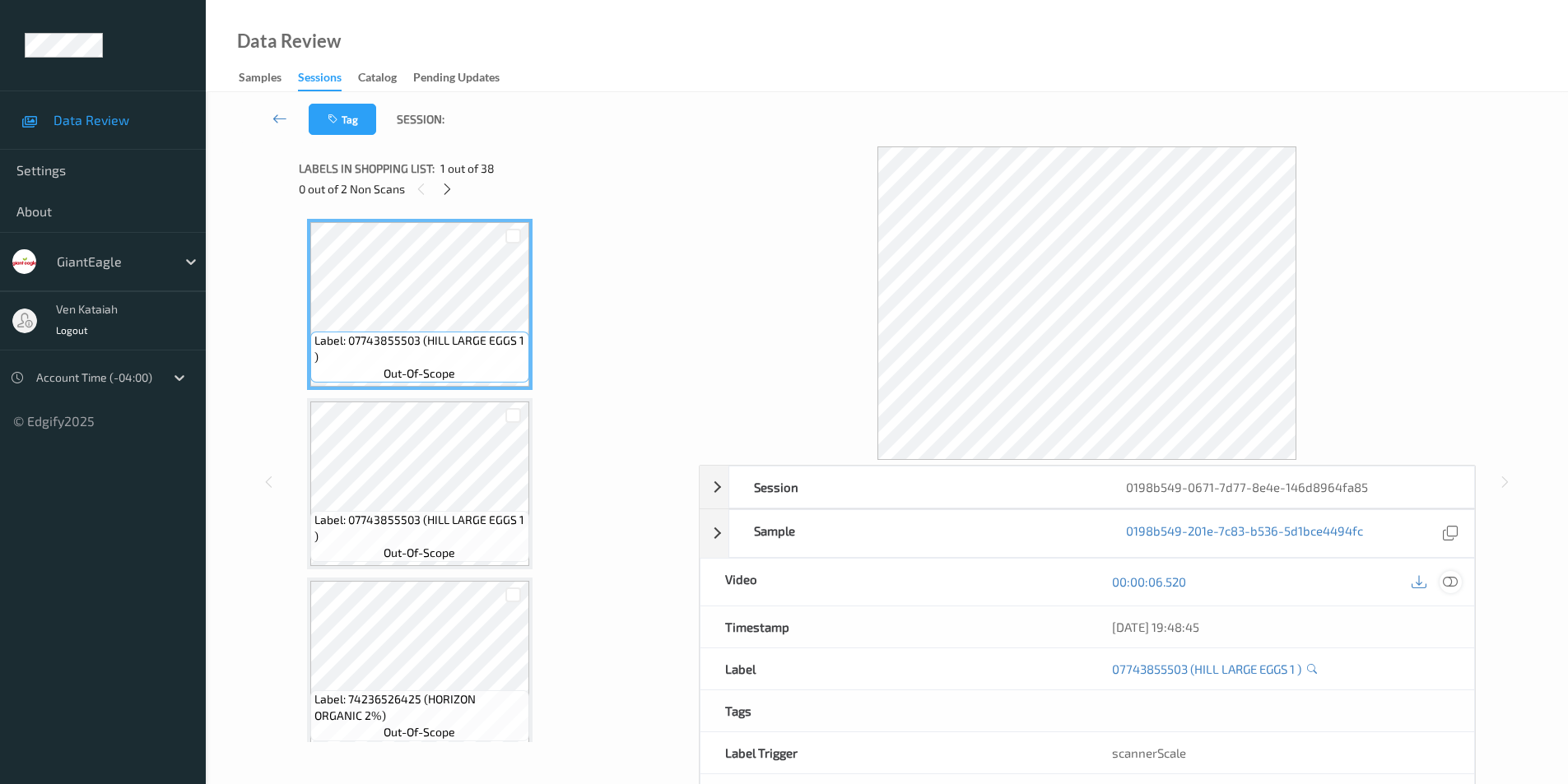
click at [1447, 580] on icon at bounding box center [1449, 581] width 14 height 14
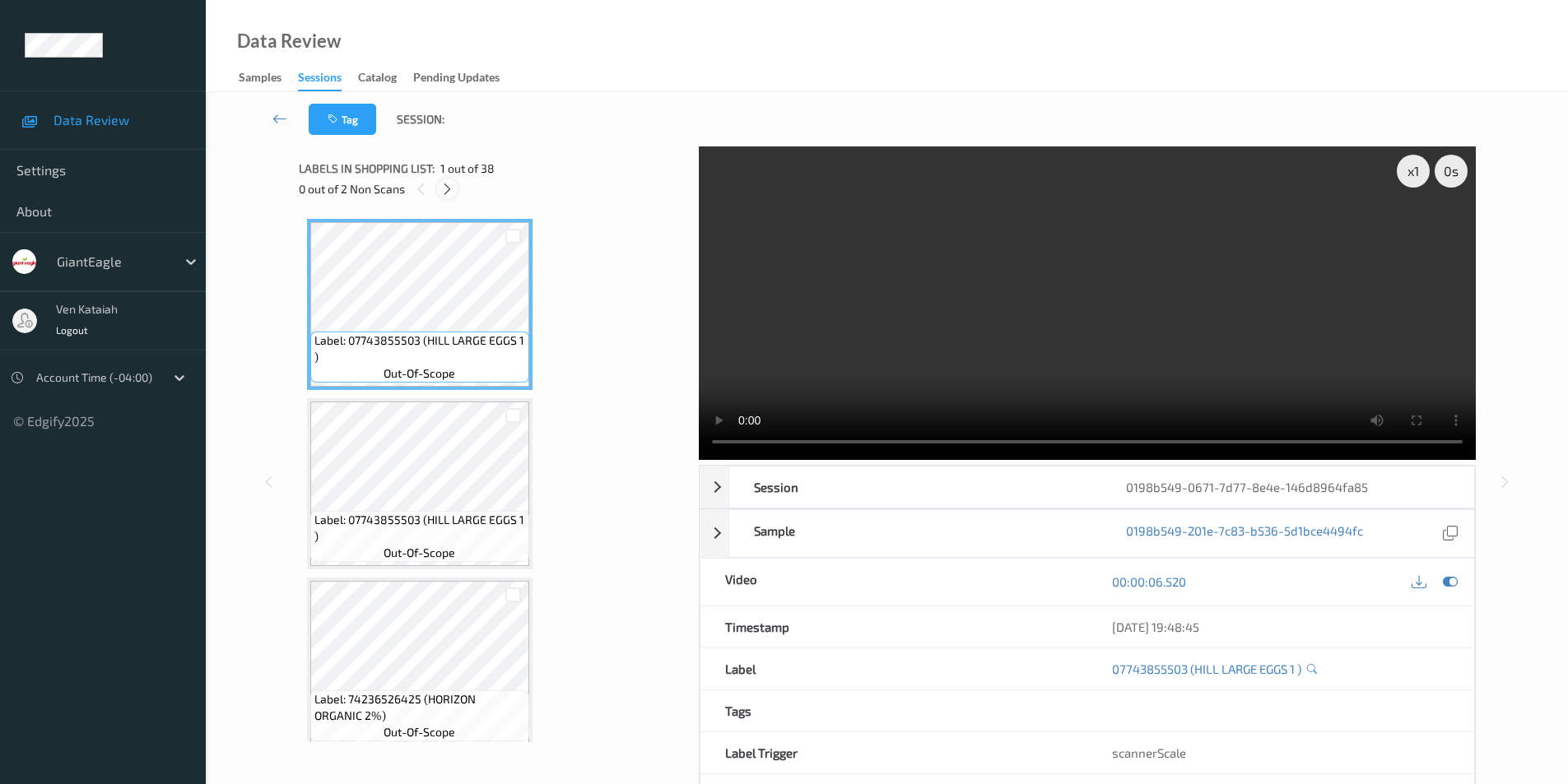
click at [446, 191] on icon at bounding box center [446, 188] width 14 height 14
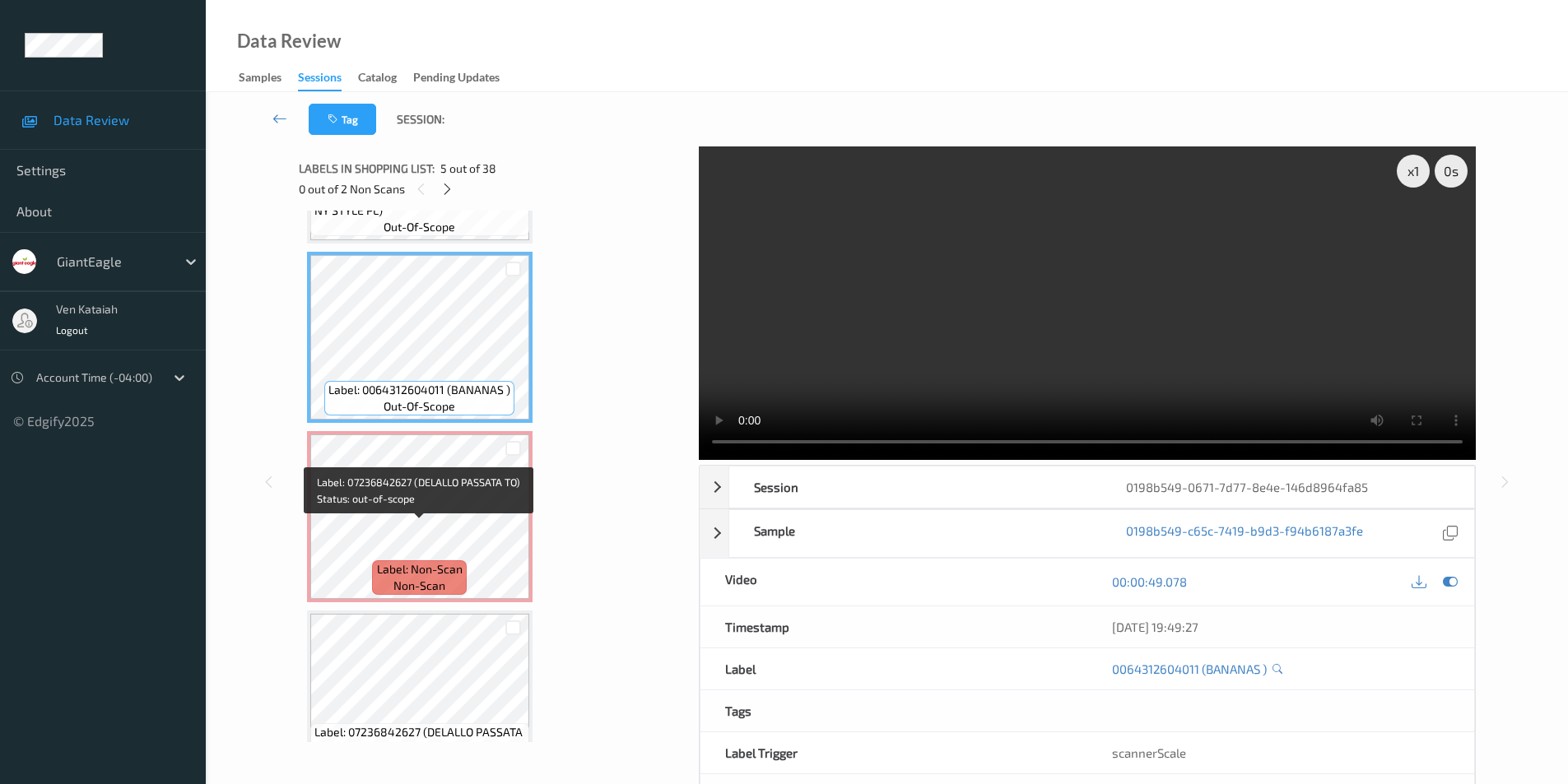
scroll to position [643, 0]
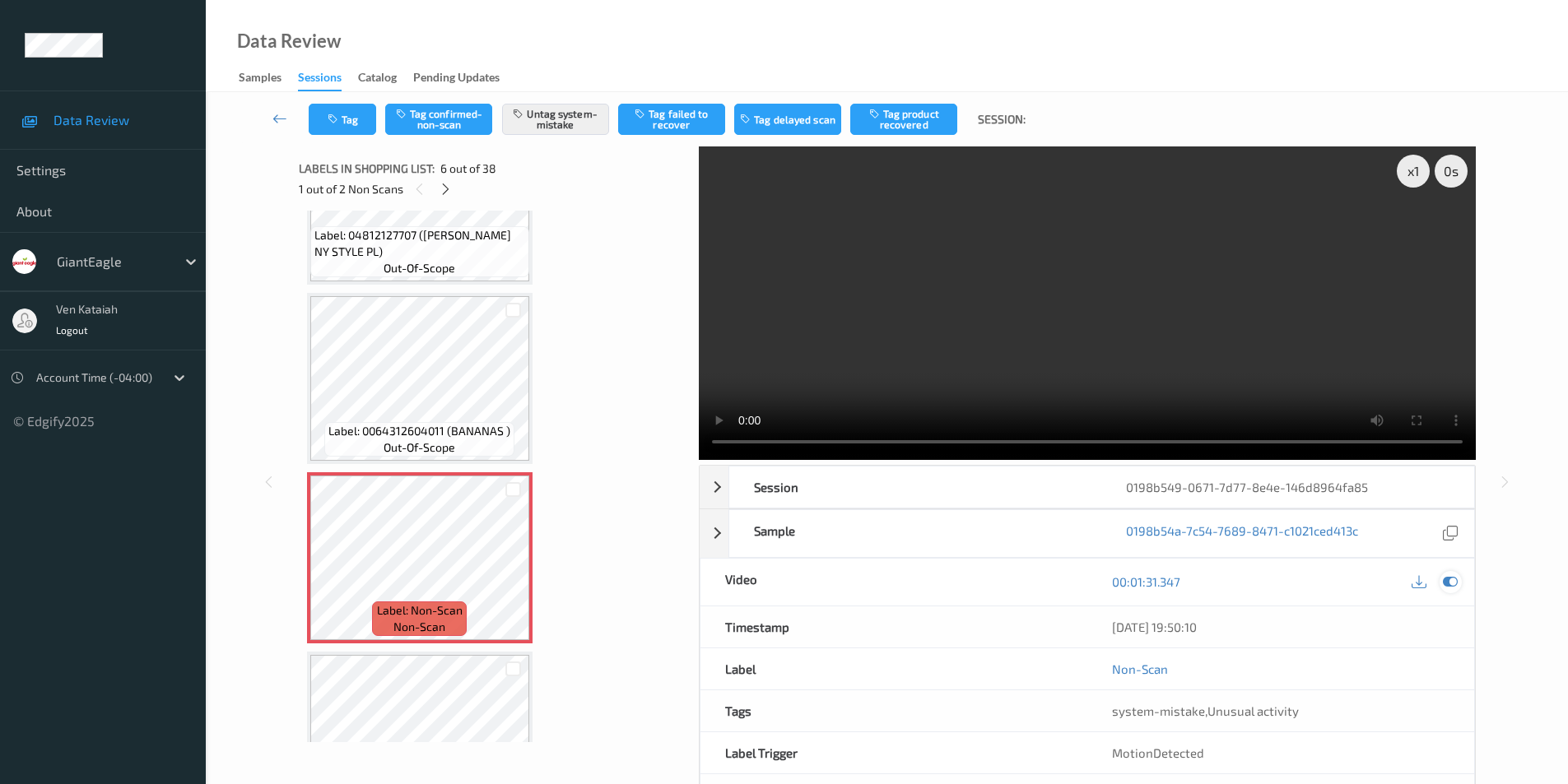
click at [1447, 578] on icon at bounding box center [1449, 581] width 14 height 14
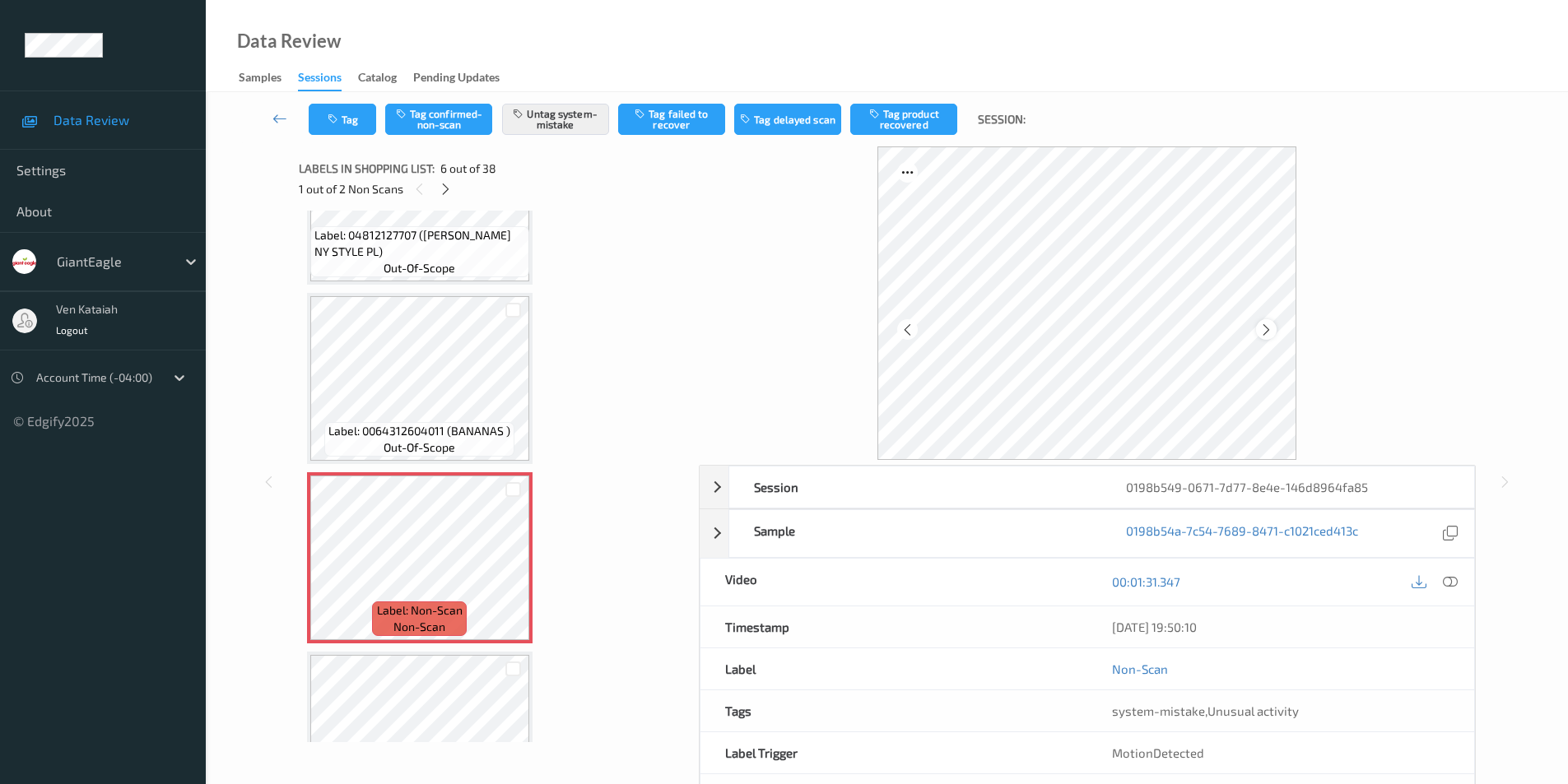
click at [1272, 330] on icon at bounding box center [1266, 328] width 14 height 14
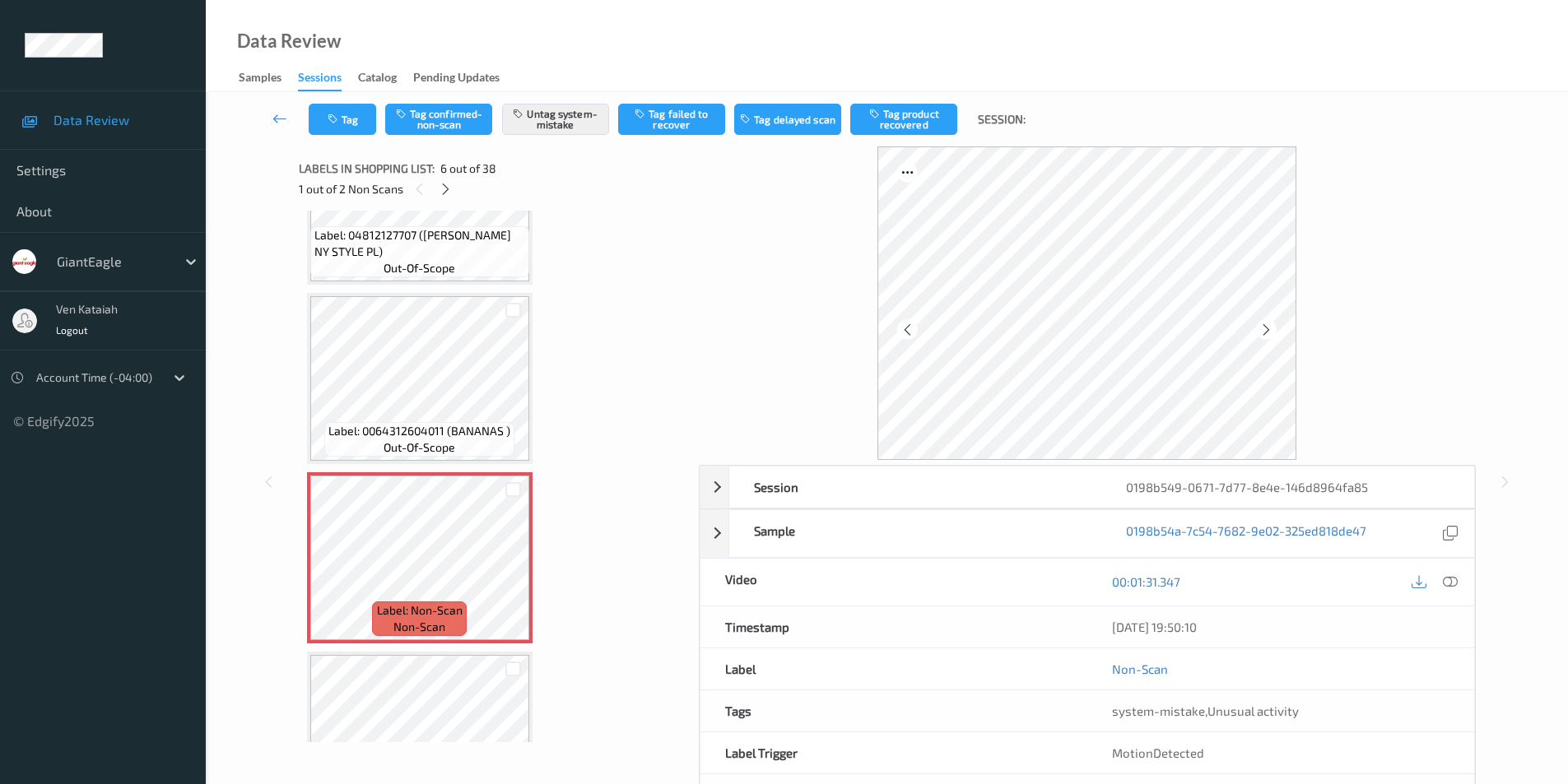
click at [1272, 330] on icon at bounding box center [1266, 328] width 14 height 14
click at [444, 188] on icon at bounding box center [446, 188] width 14 height 14
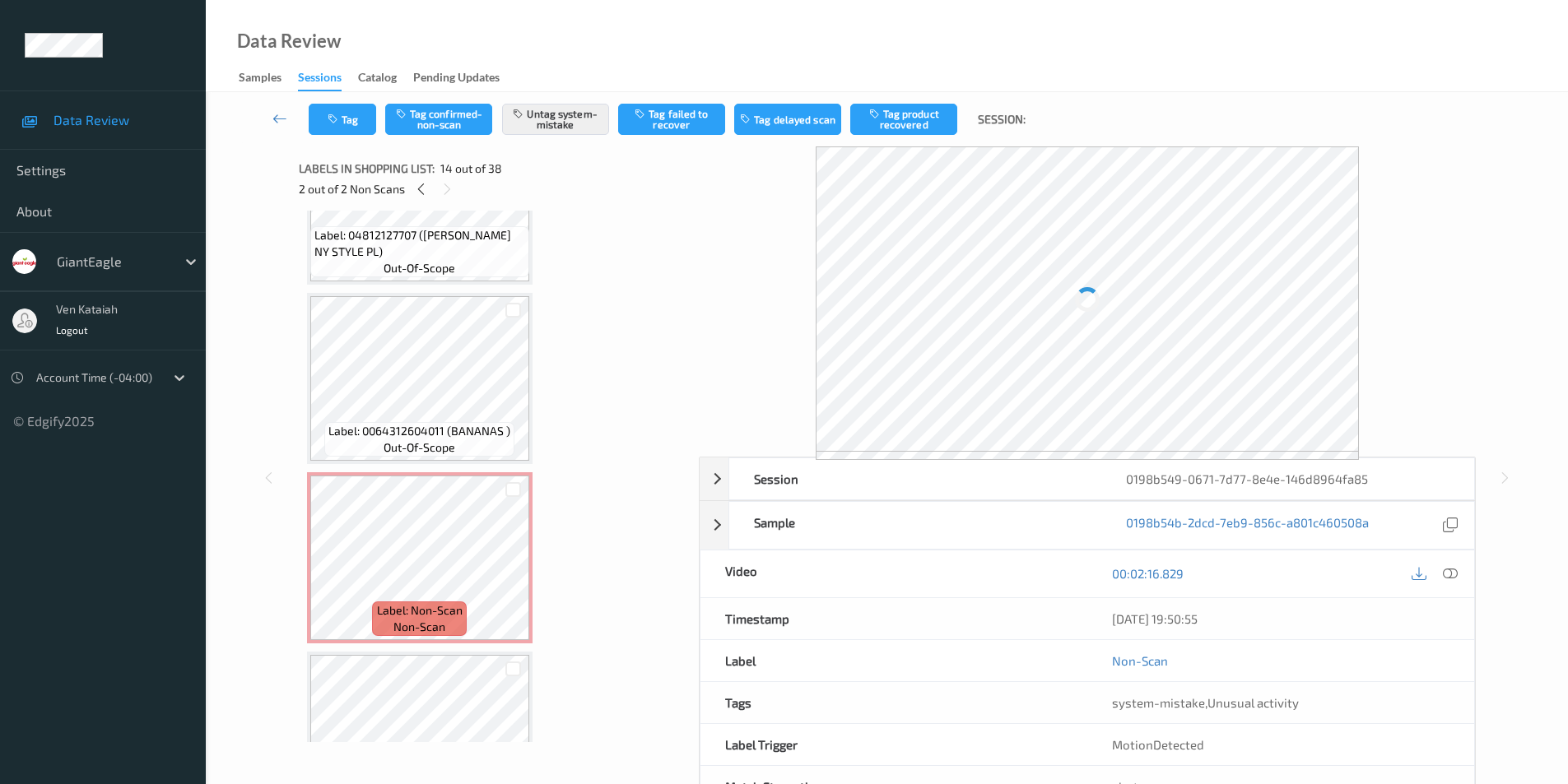
scroll to position [2159, 0]
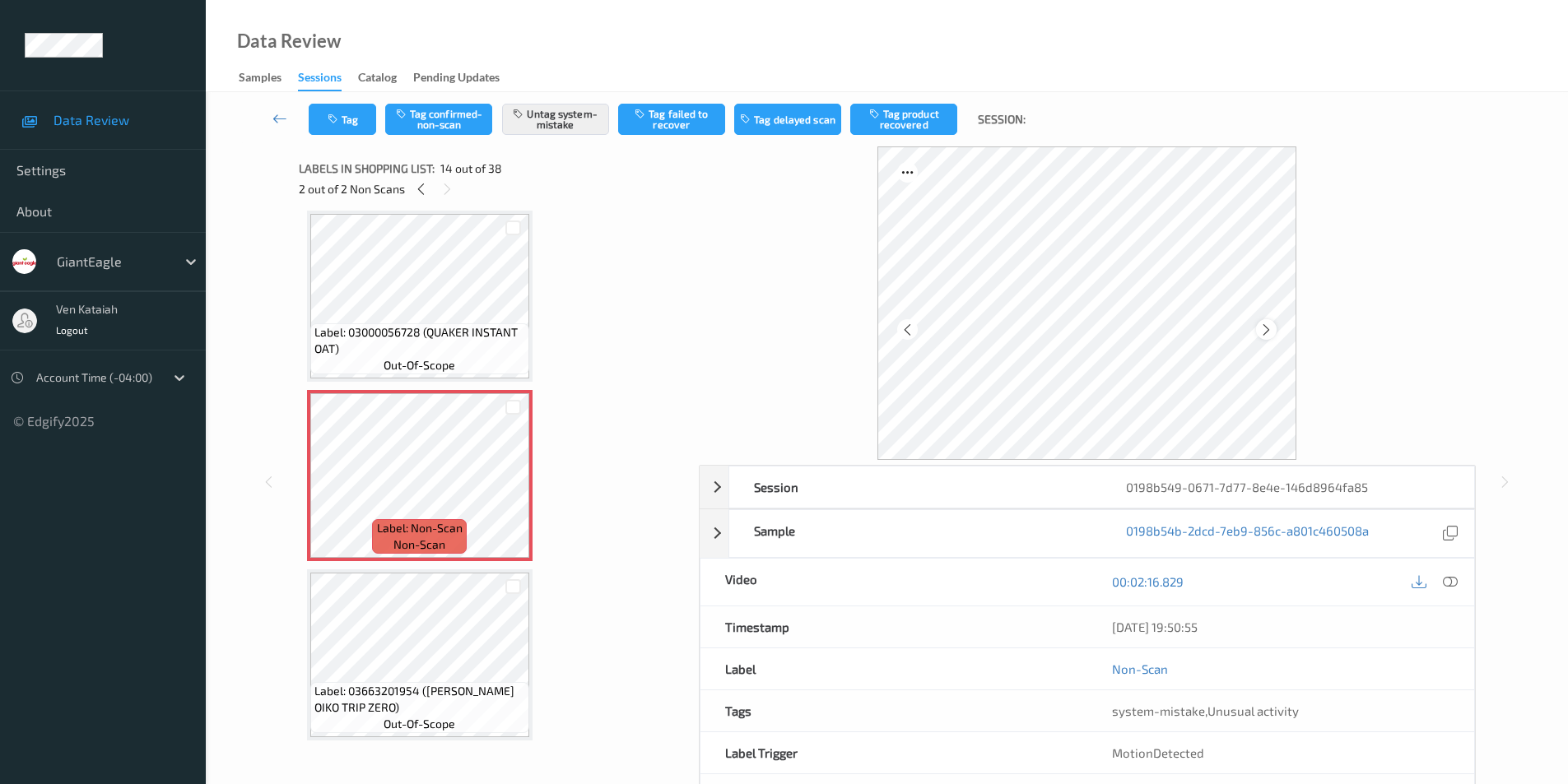
click at [1264, 333] on icon at bounding box center [1266, 328] width 14 height 14
click at [420, 193] on icon at bounding box center [421, 188] width 14 height 14
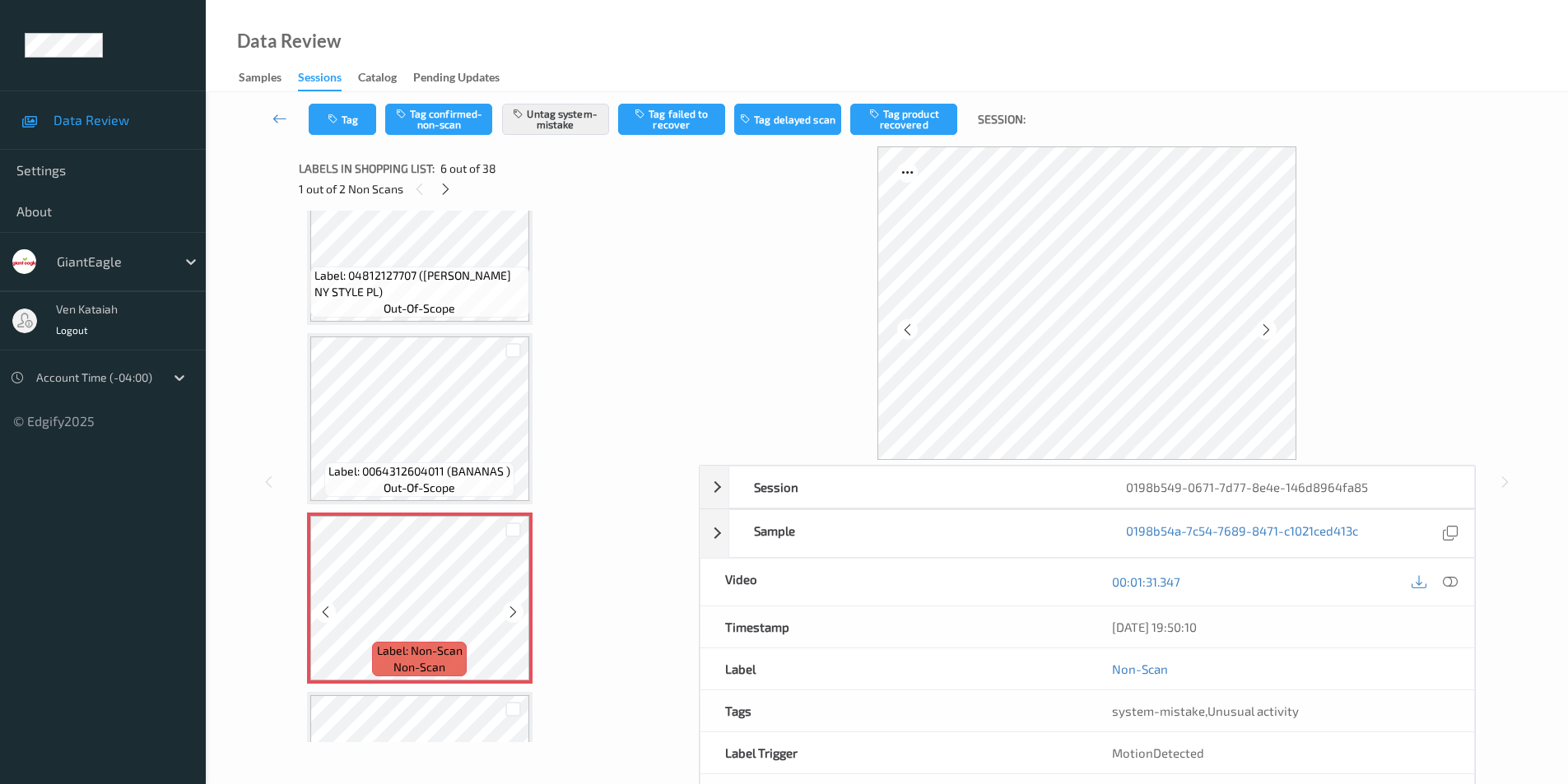
scroll to position [560, 0]
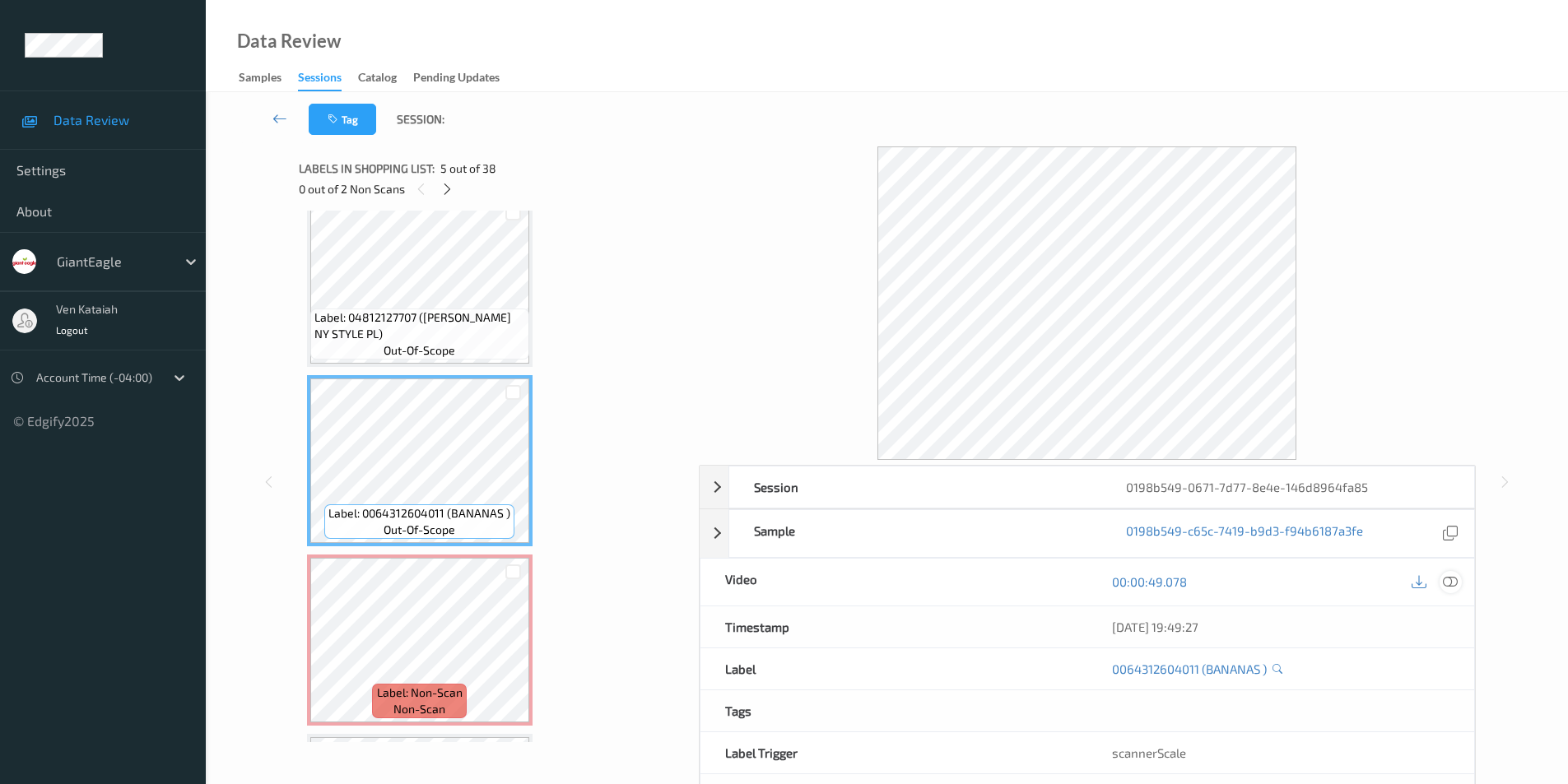
click at [1451, 582] on icon at bounding box center [1449, 581] width 14 height 14
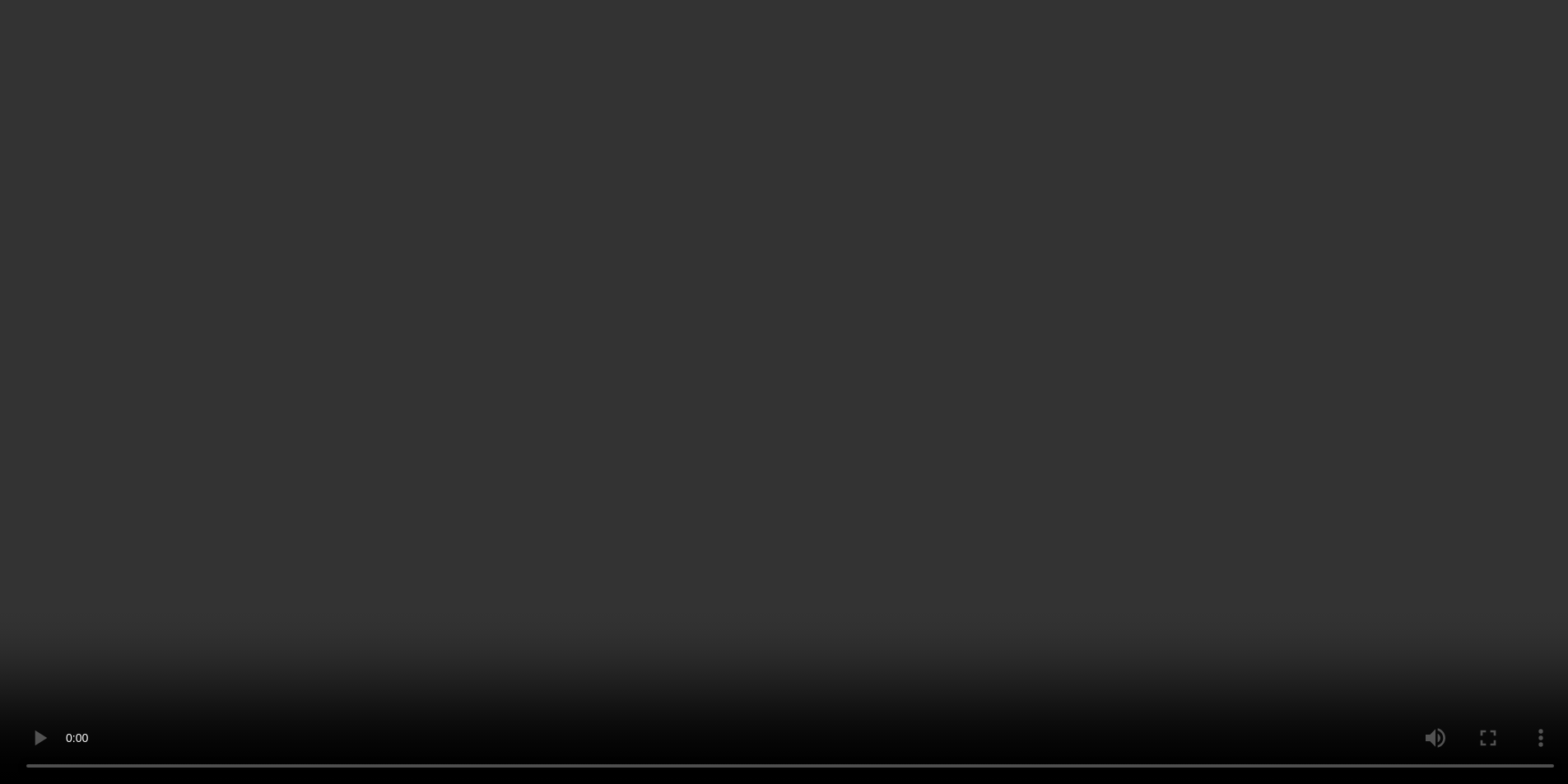
scroll to position [2205, 0]
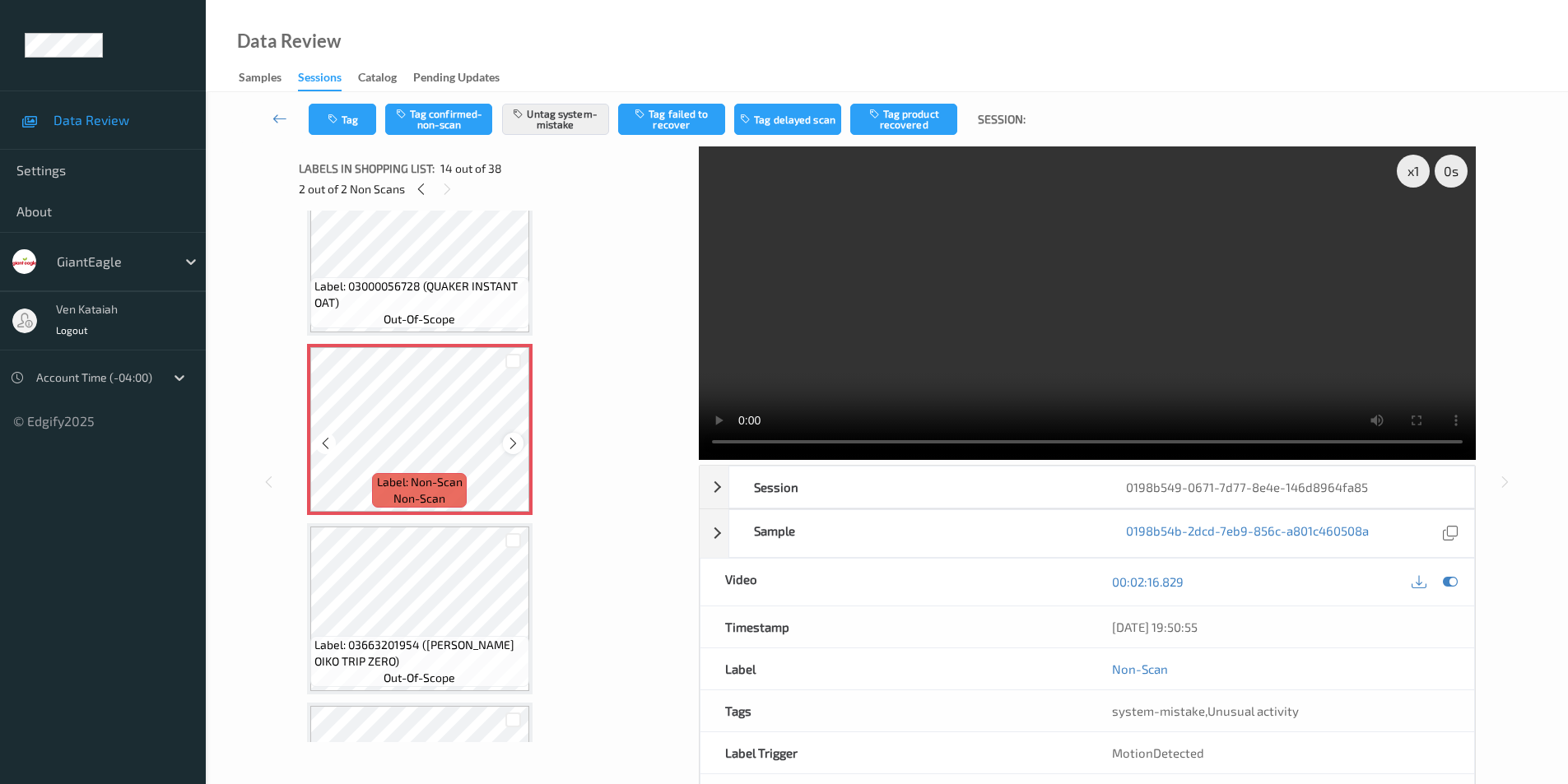
click at [507, 440] on icon at bounding box center [513, 442] width 14 height 14
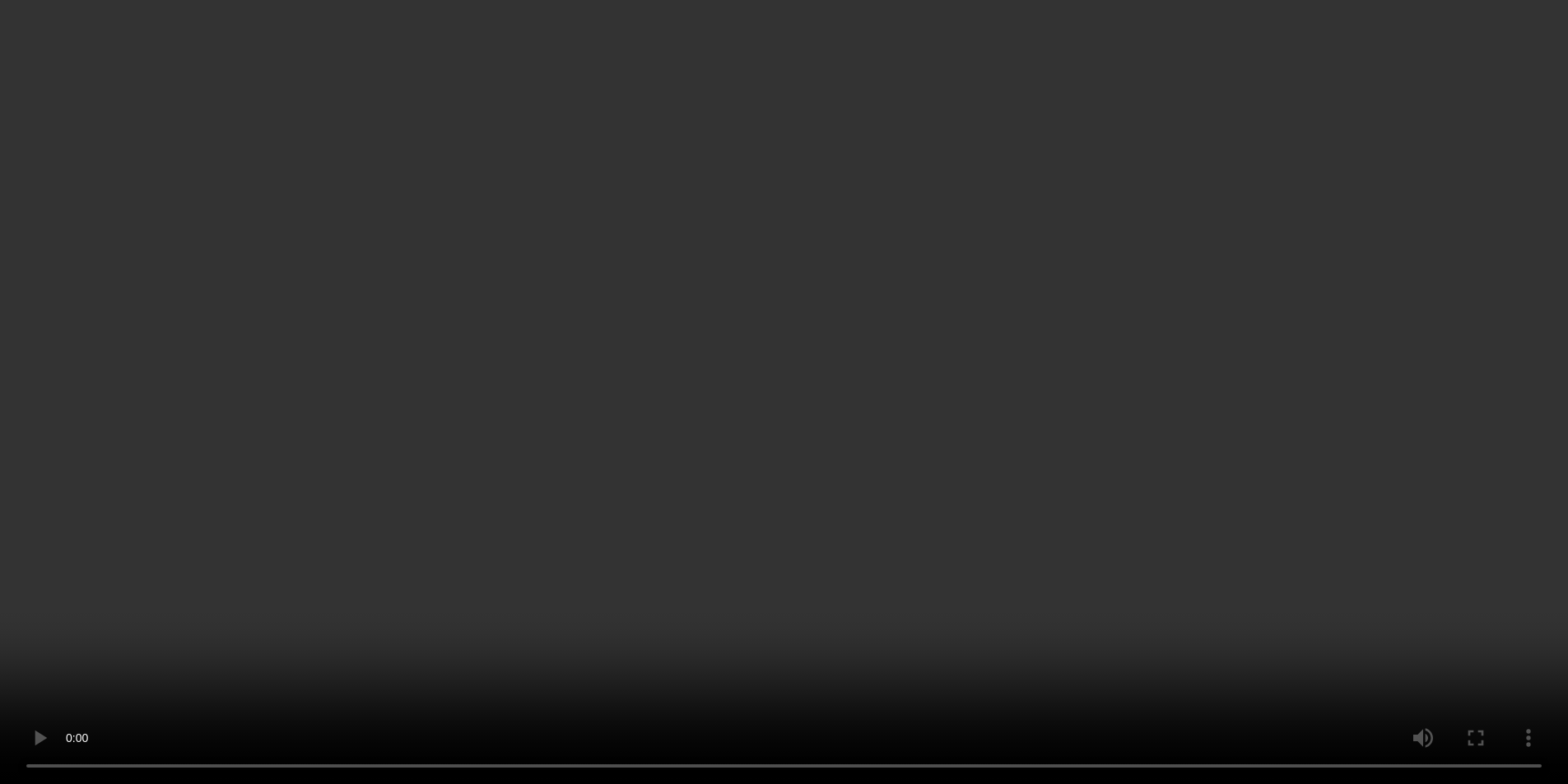
scroll to position [2753, 0]
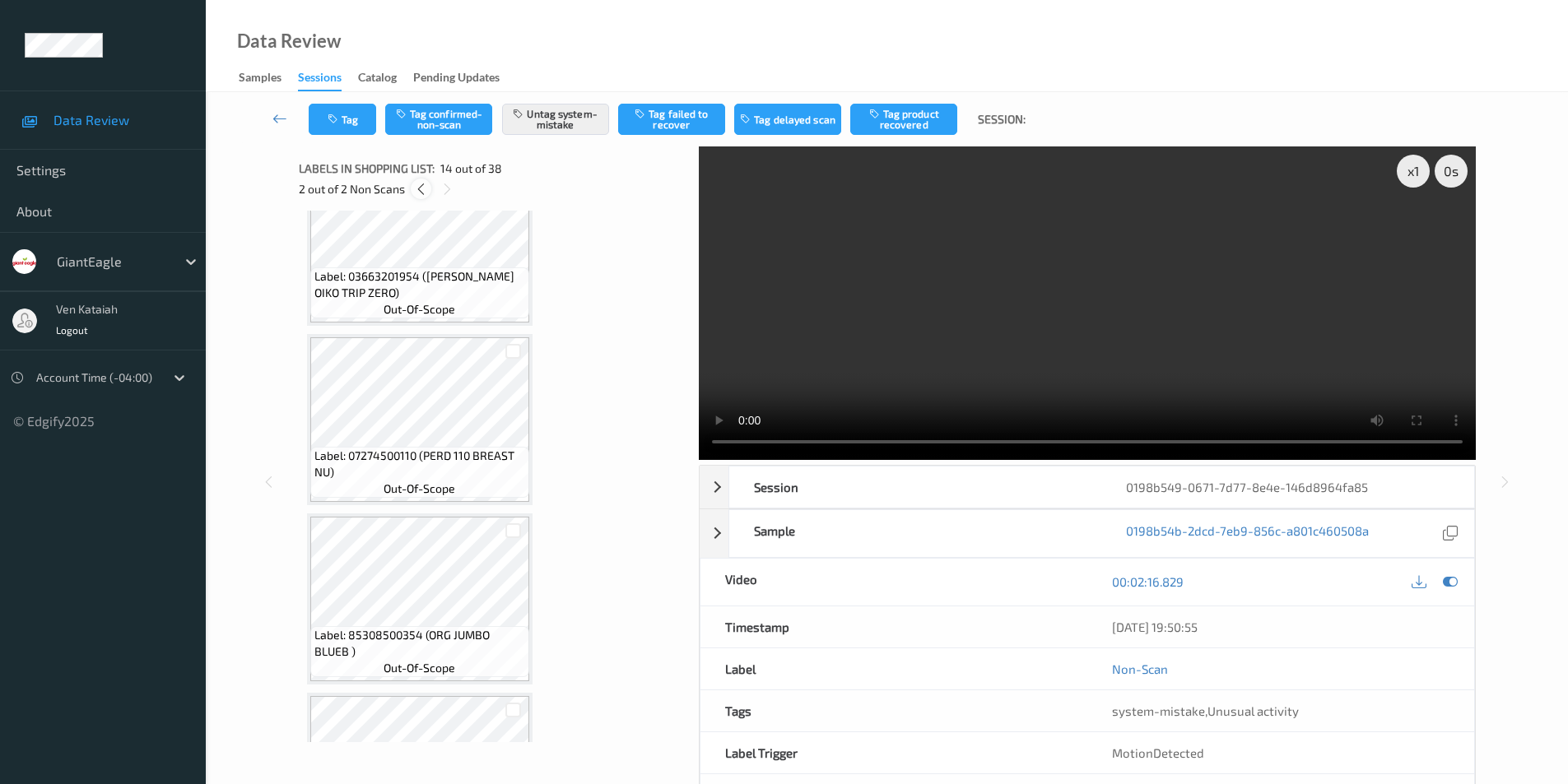
click at [424, 185] on icon at bounding box center [421, 188] width 14 height 14
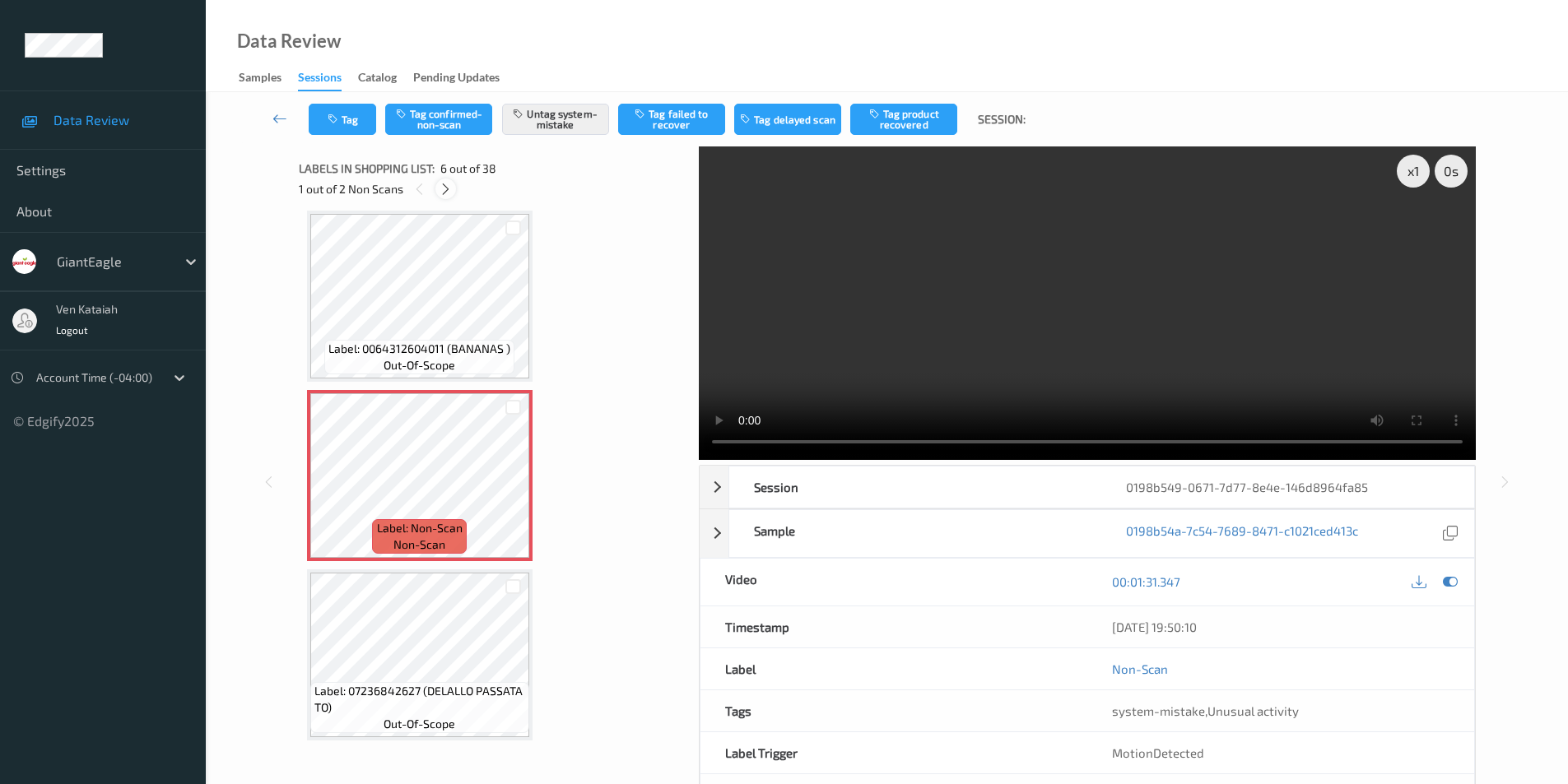
click at [444, 190] on icon at bounding box center [446, 188] width 14 height 14
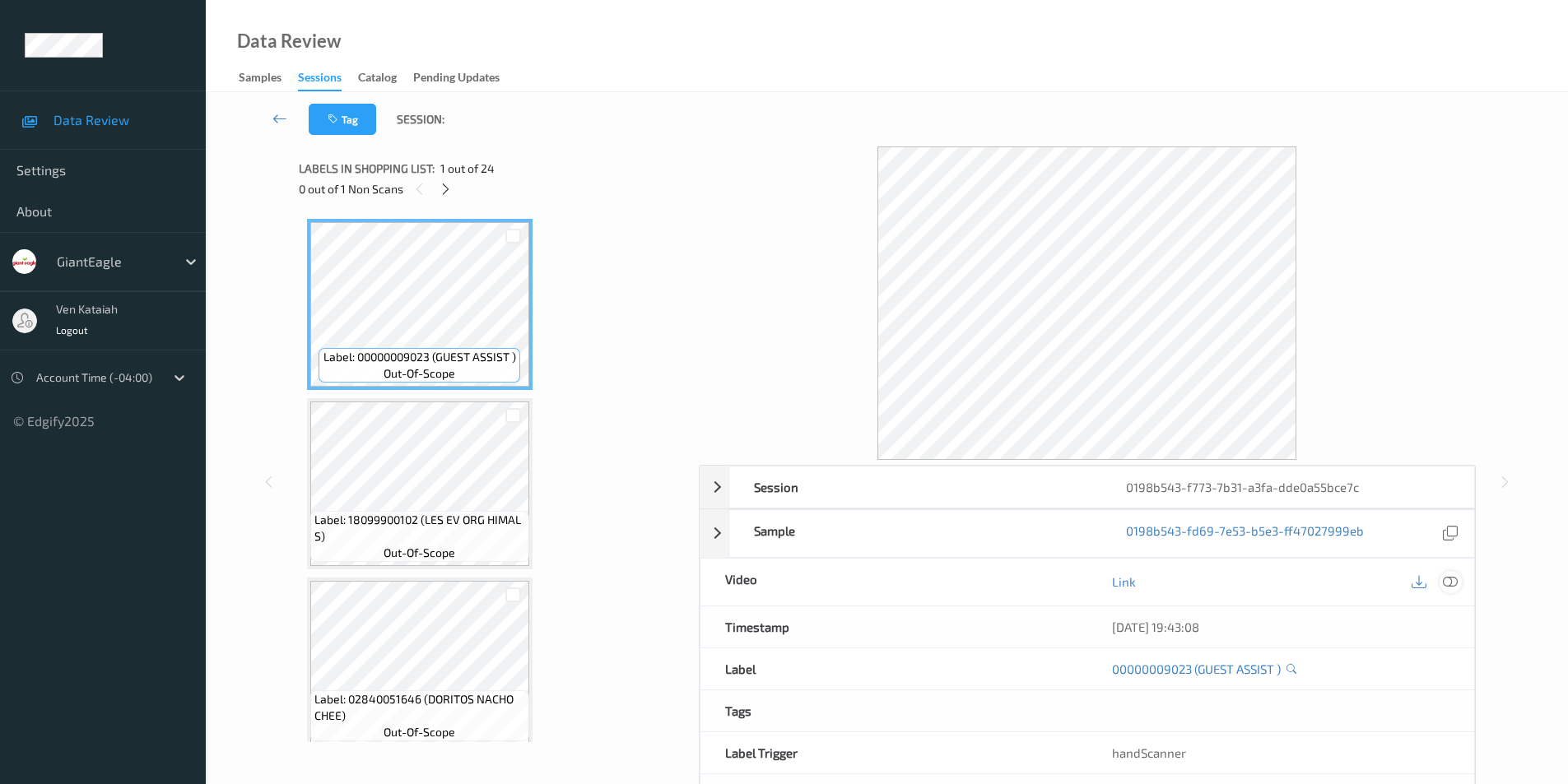
click at [1445, 577] on icon at bounding box center [1449, 581] width 14 height 14
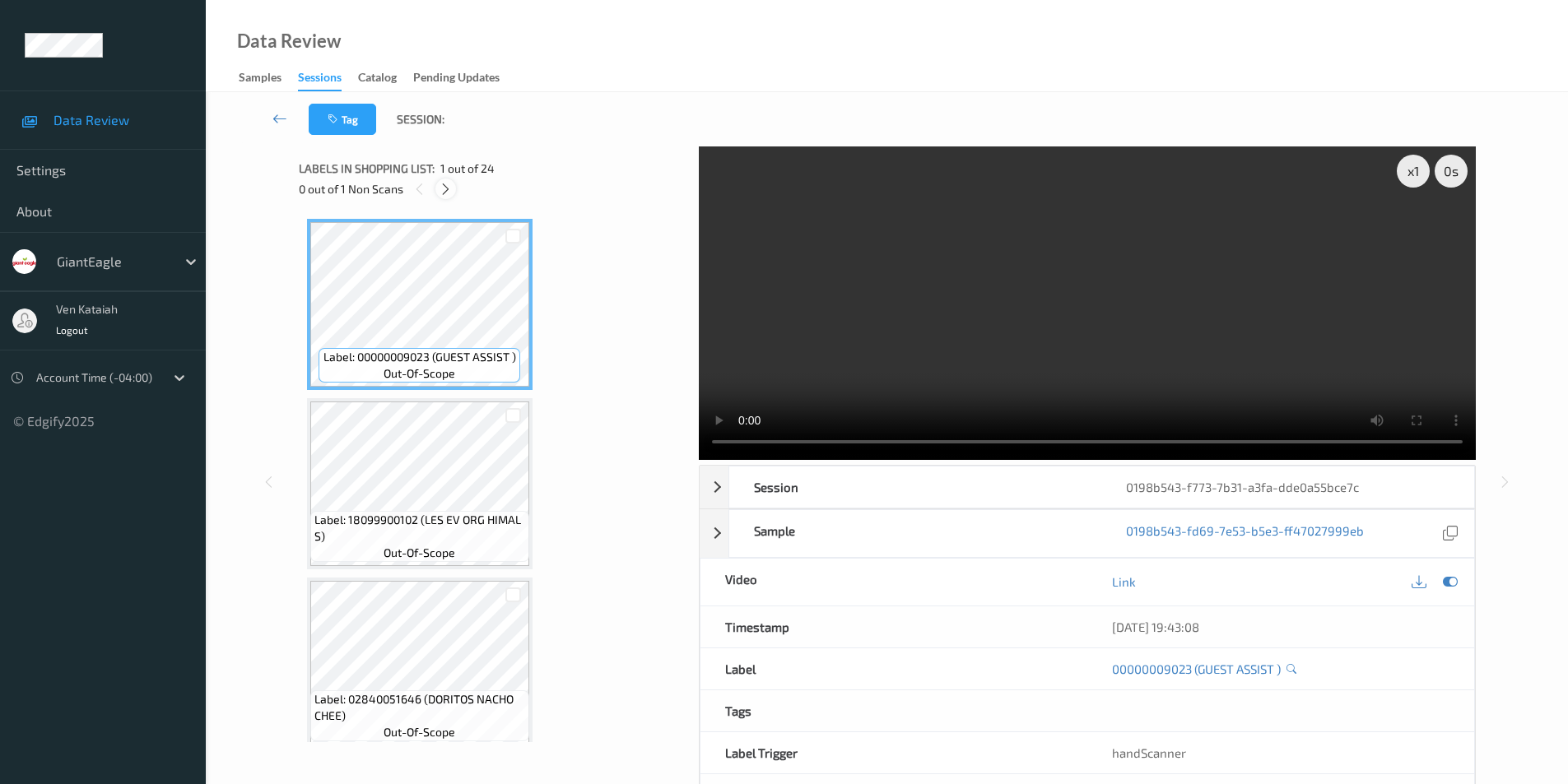
click at [444, 192] on icon at bounding box center [446, 188] width 14 height 14
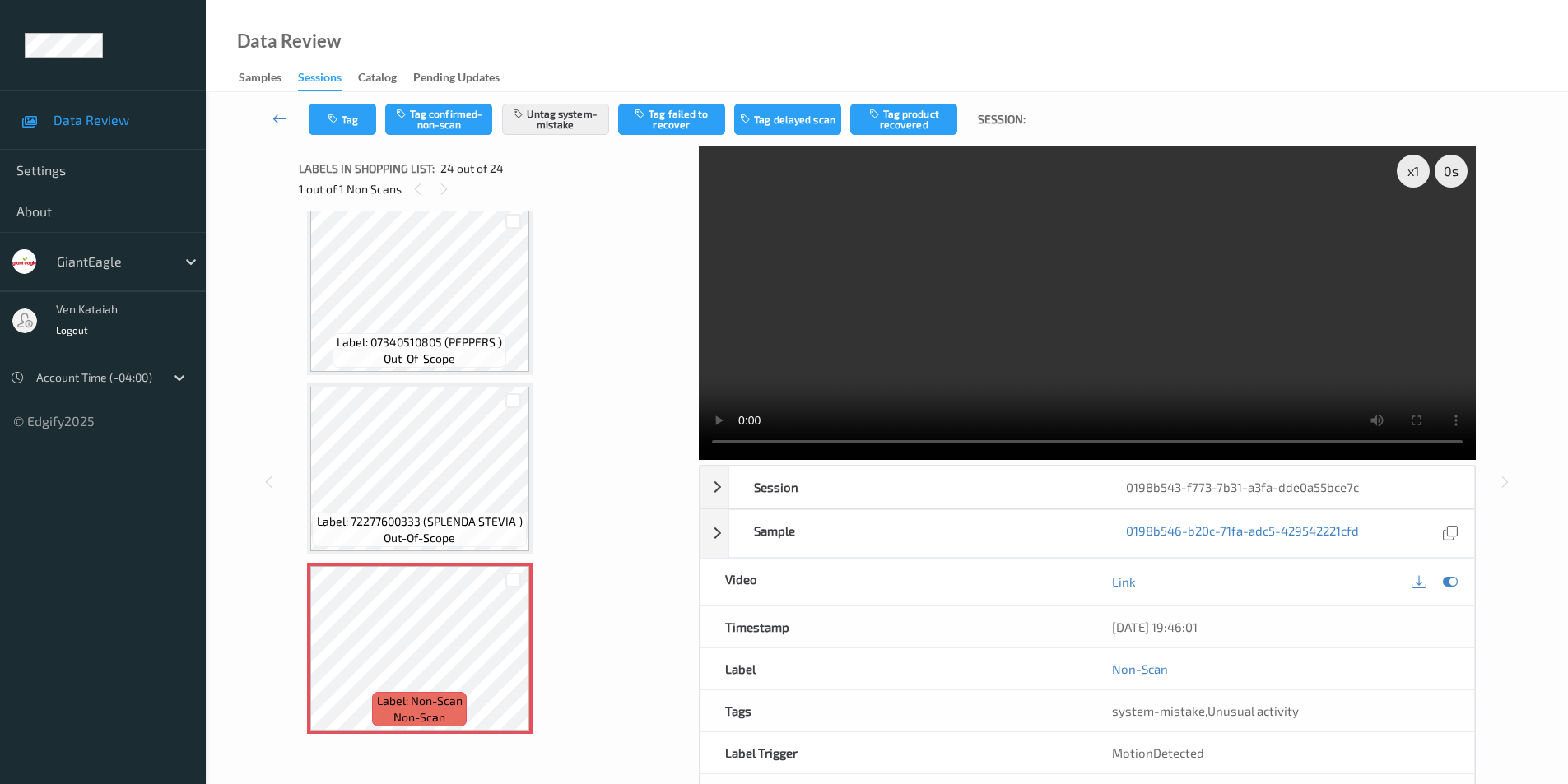
scroll to position [3697, 0]
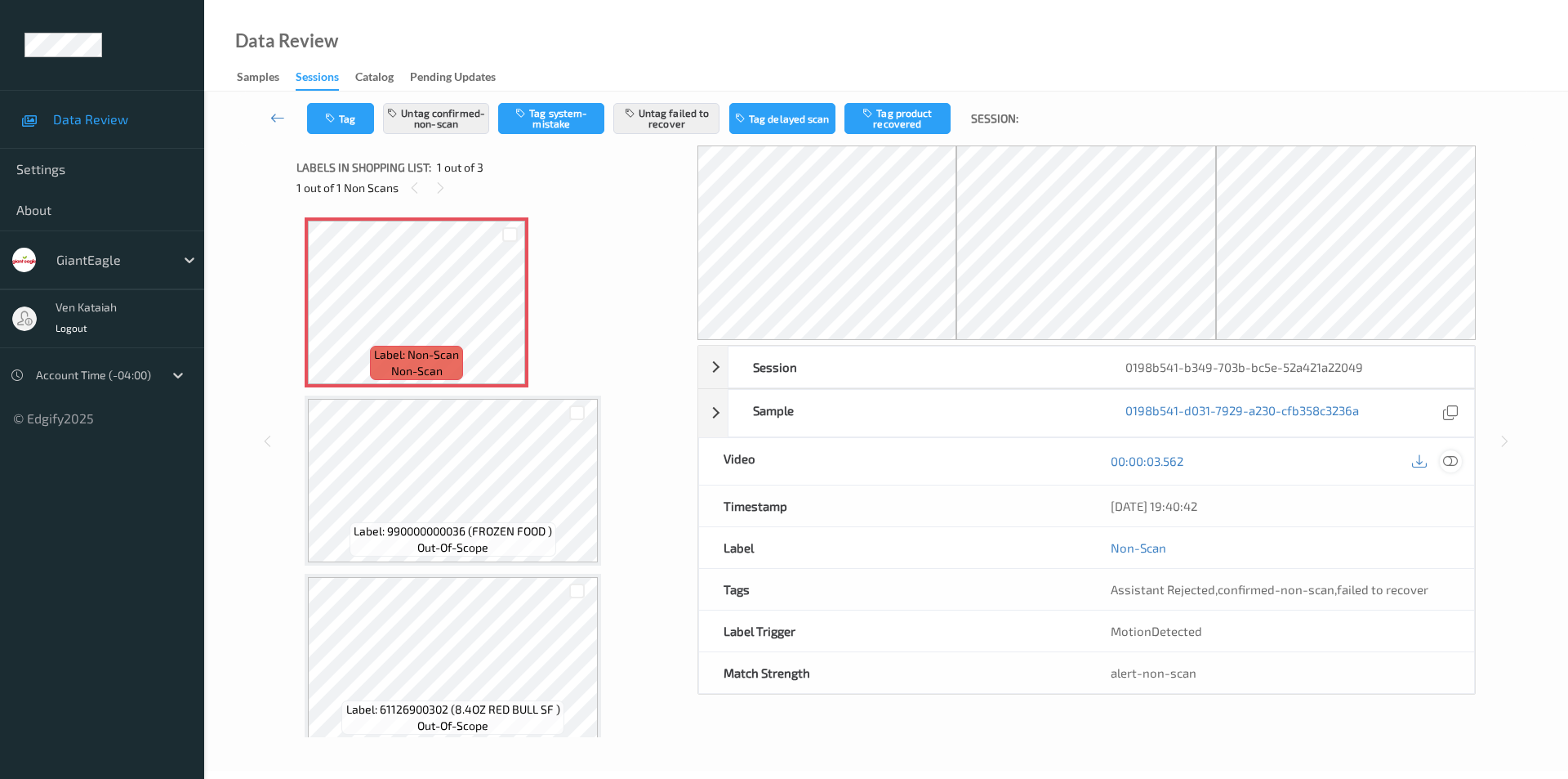
click at [1453, 461] on icon at bounding box center [1450, 461] width 14 height 14
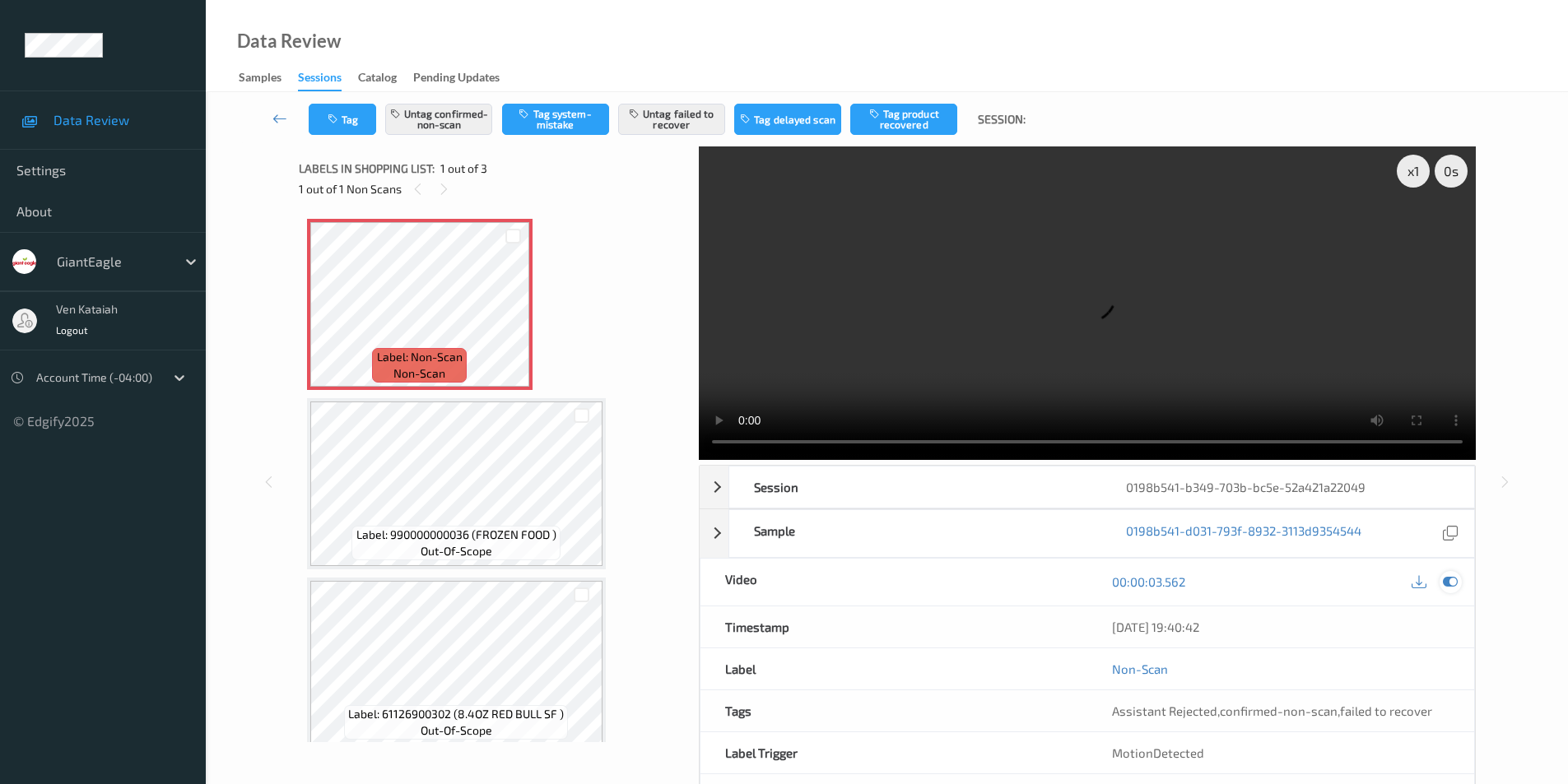
click at [1445, 583] on icon at bounding box center [1449, 581] width 14 height 14
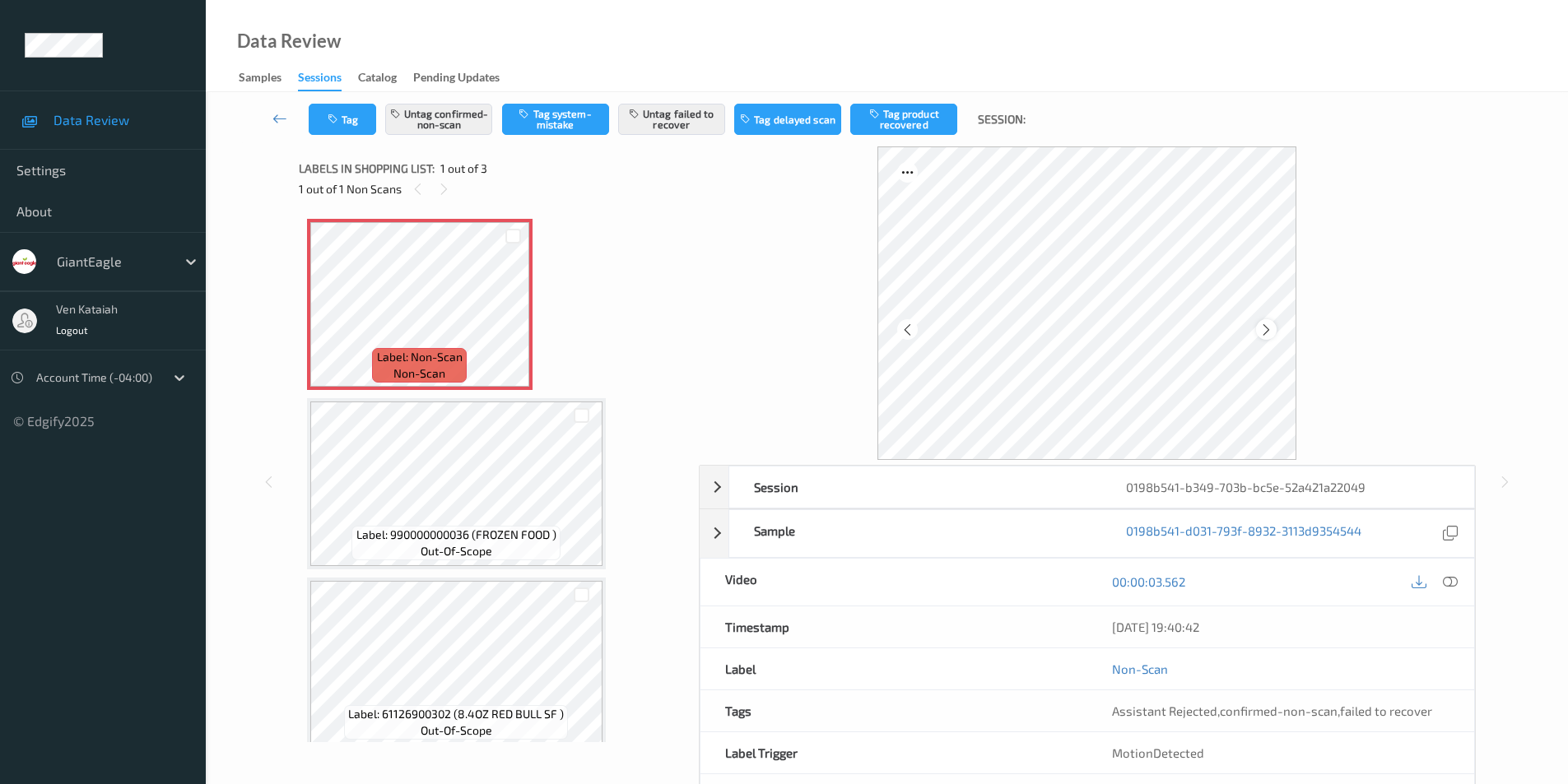
click at [1268, 330] on icon at bounding box center [1266, 328] width 14 height 14
click at [1268, 329] on icon at bounding box center [1266, 328] width 14 height 14
click at [1451, 580] on icon at bounding box center [1449, 581] width 14 height 14
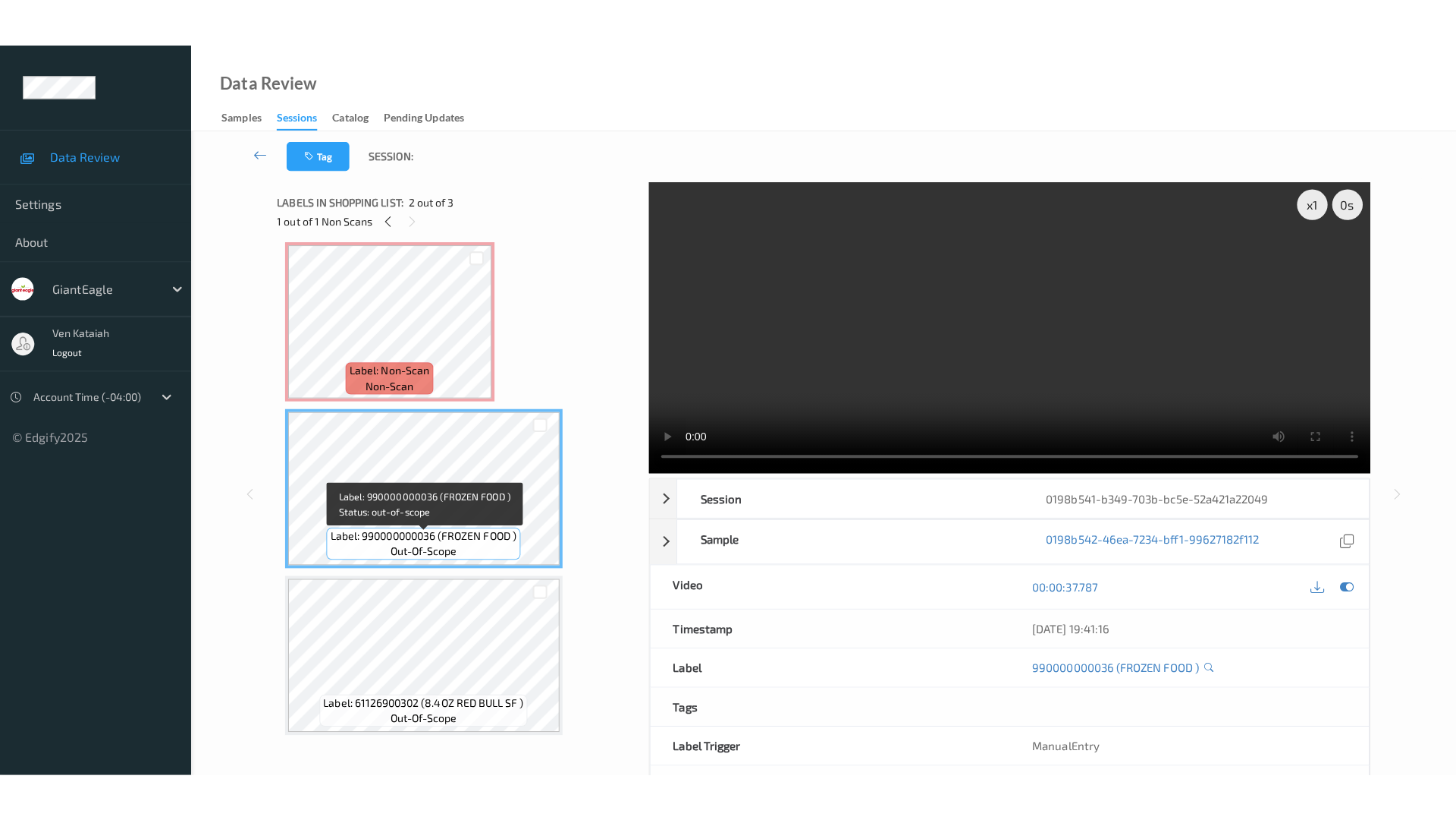
scroll to position [13, 0]
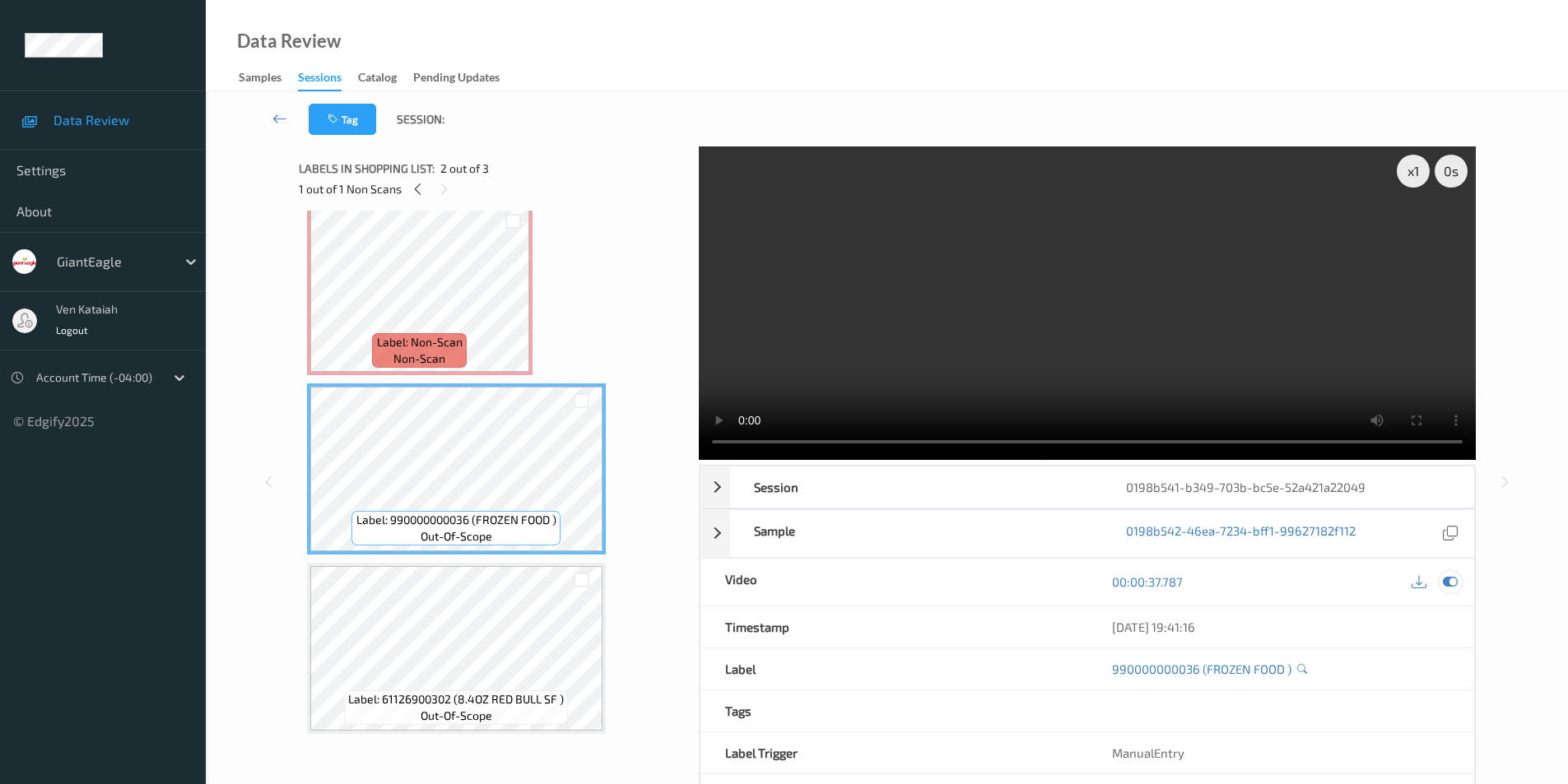
click at [1449, 588] on icon at bounding box center [1449, 581] width 14 height 14
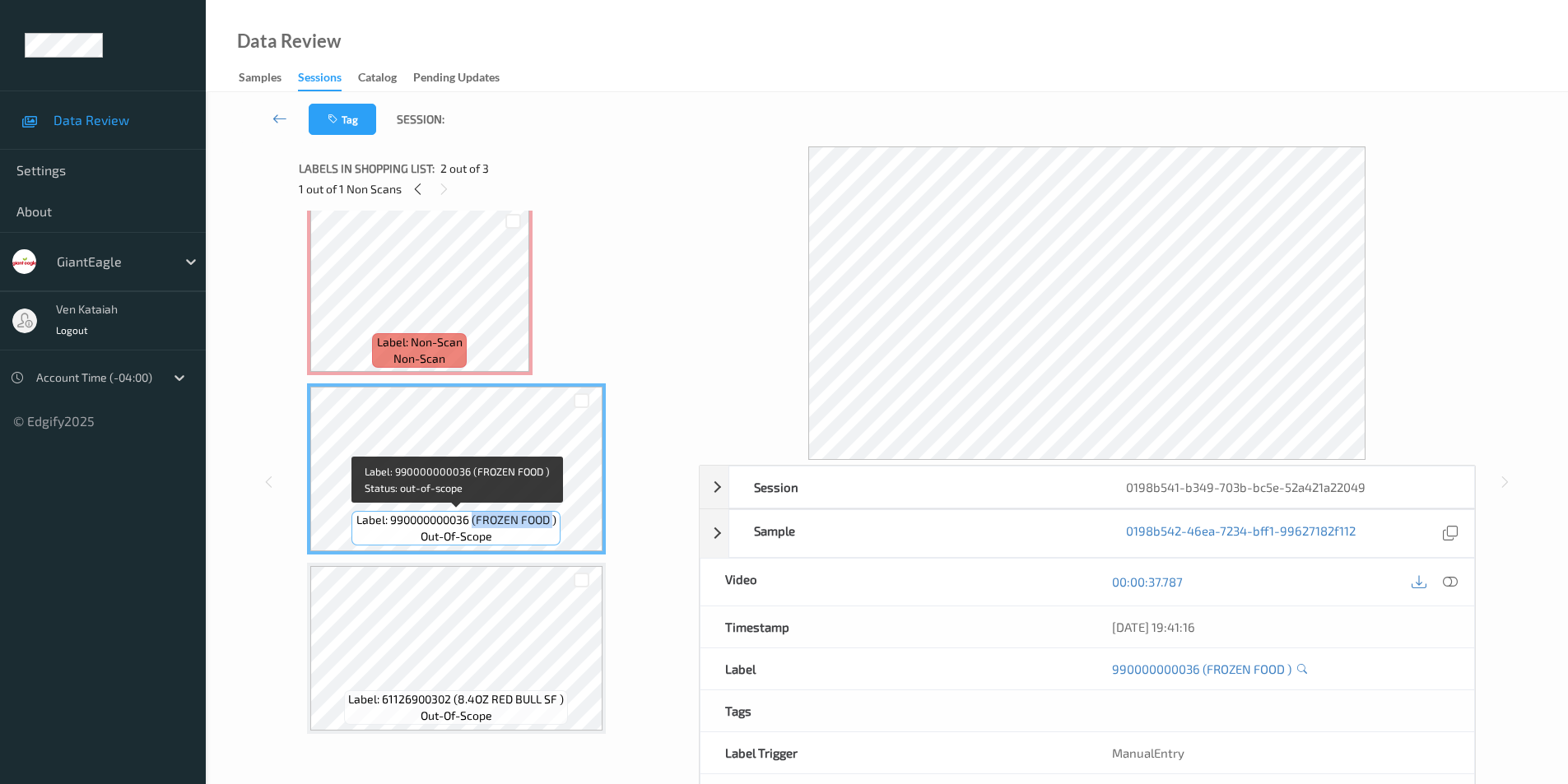
drag, startPoint x: 474, startPoint y: 521, endPoint x: 555, endPoint y: 522, distance: 81.0
click at [555, 522] on span "Label: 990000000036 (FROZEN FOOD )" at bounding box center [456, 519] width 200 height 16
copy span "(FROZEN FOOD"
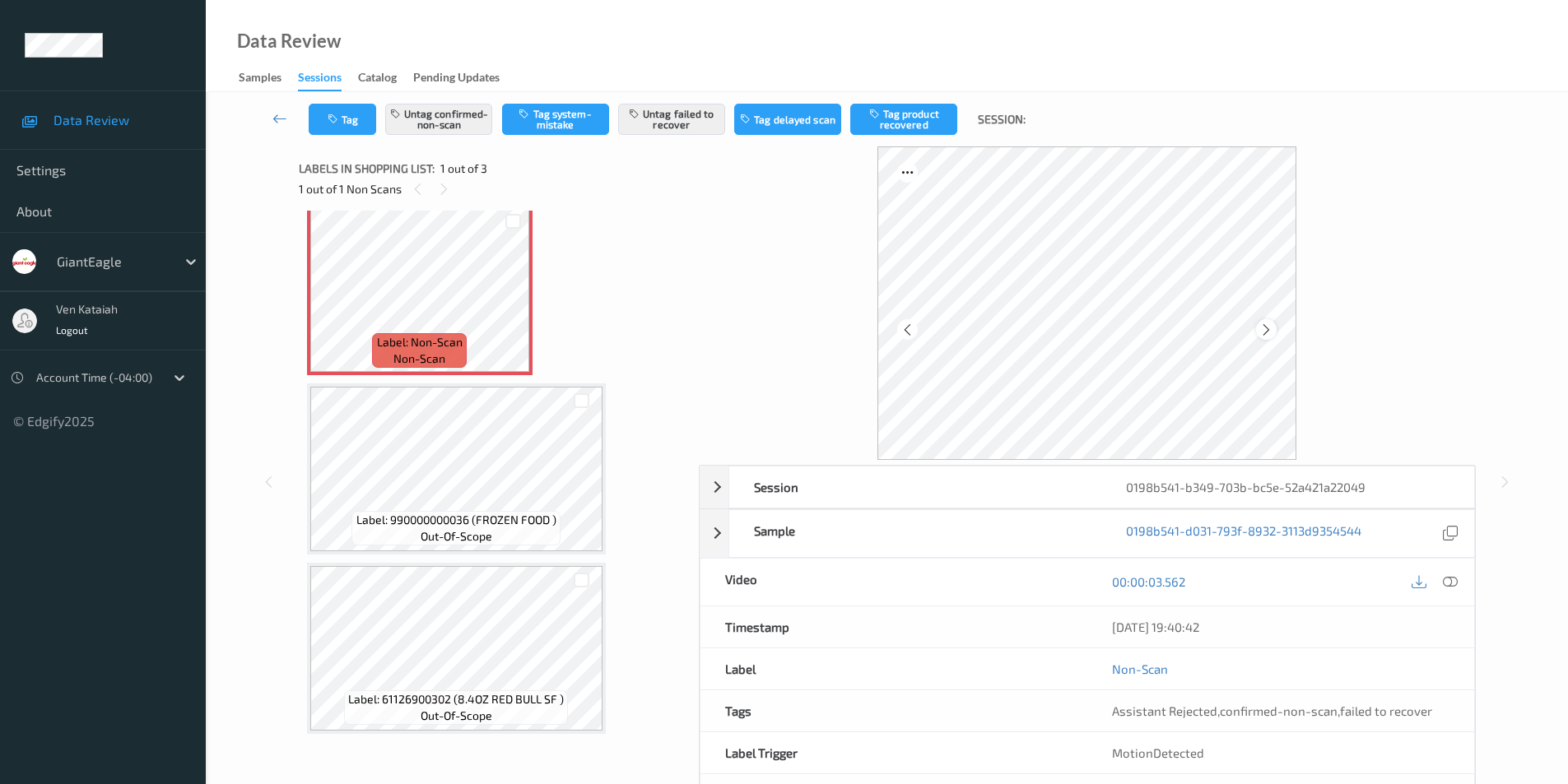
click at [1268, 331] on icon at bounding box center [1266, 328] width 14 height 14
click at [1448, 583] on icon at bounding box center [1449, 581] width 14 height 14
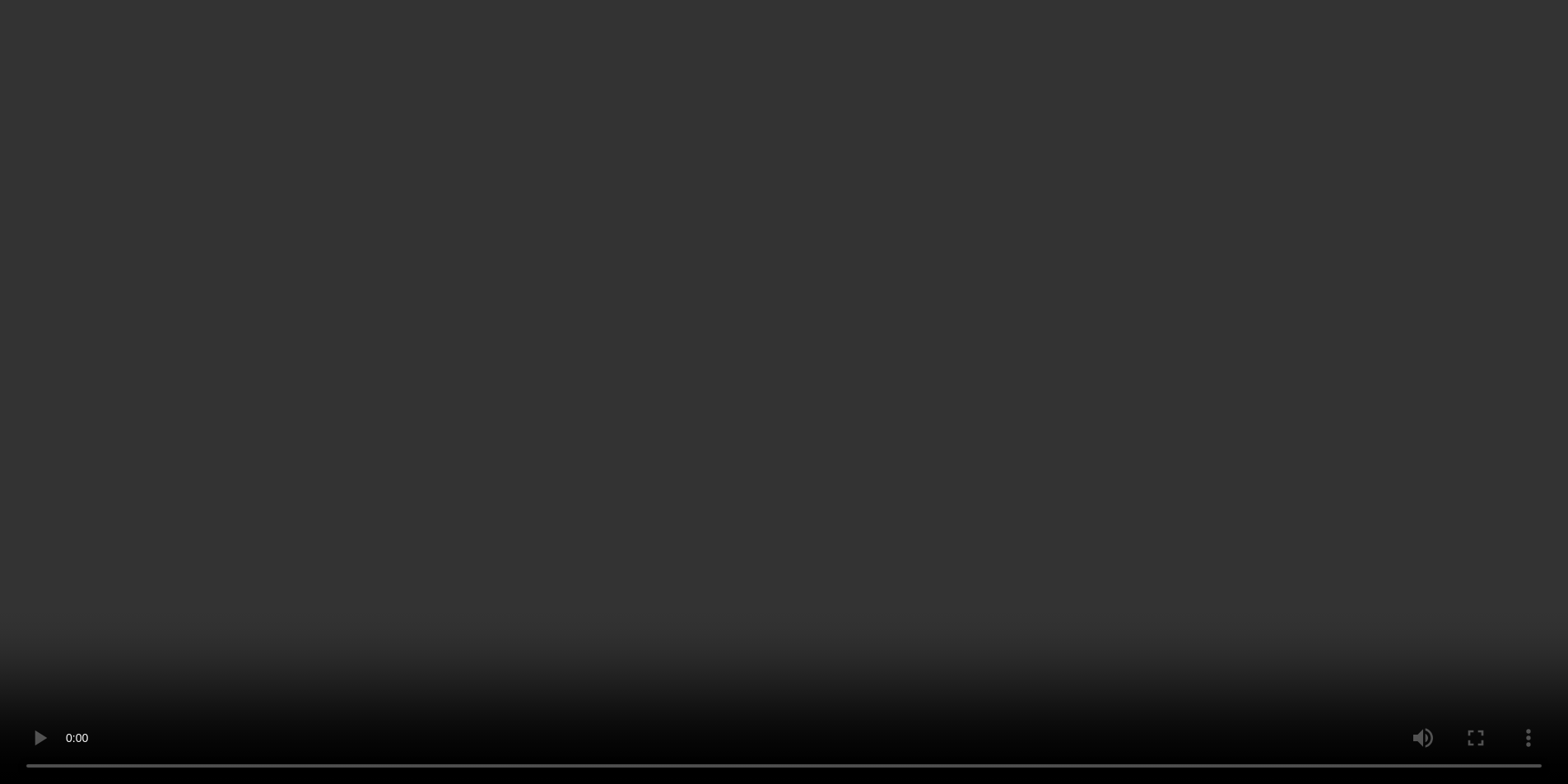
scroll to position [0, 0]
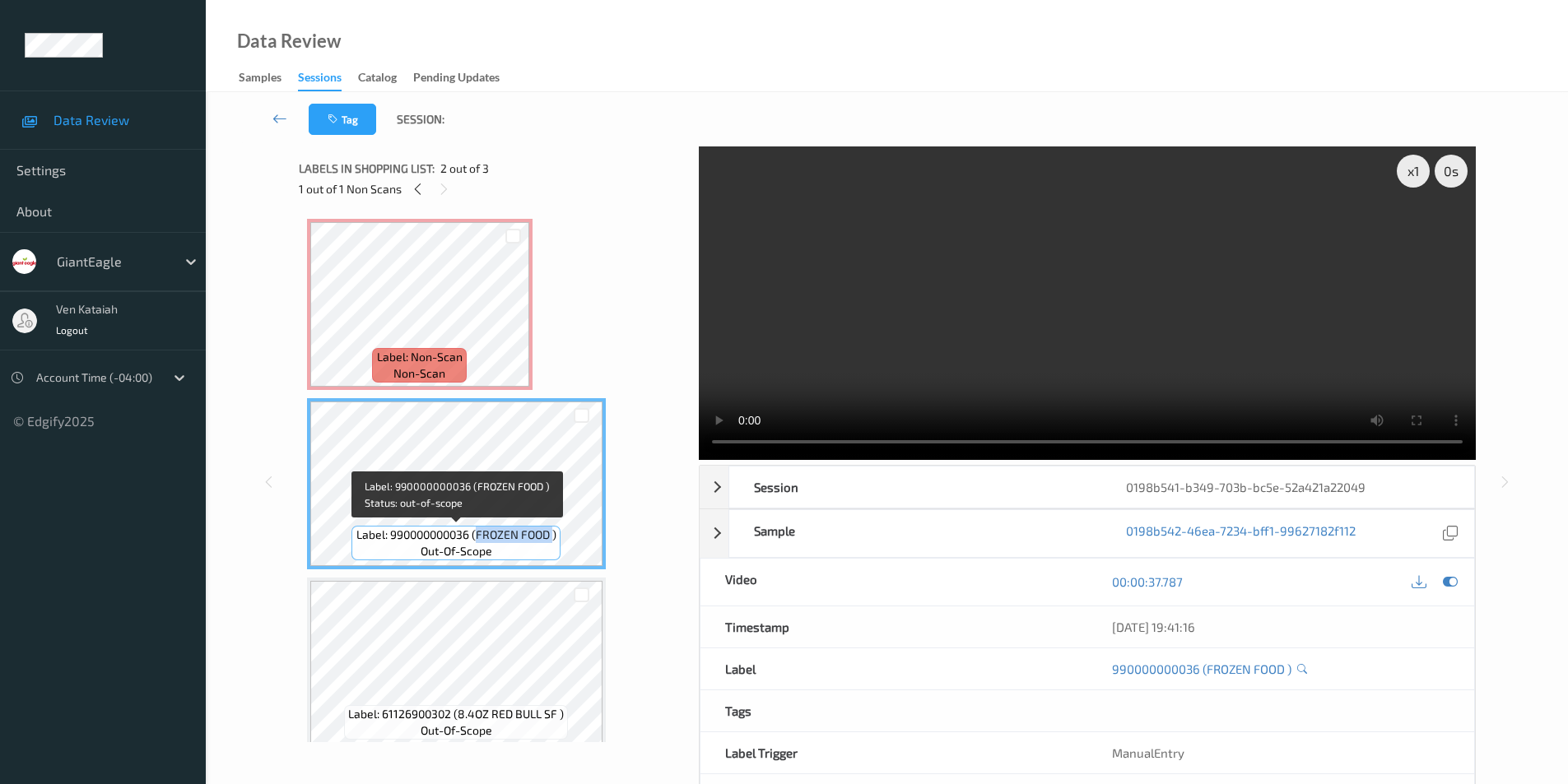
drag, startPoint x: 474, startPoint y: 535, endPoint x: 555, endPoint y: 538, distance: 81.1
click at [555, 538] on span "Label: 990000000036 (FROZEN FOOD )" at bounding box center [456, 534] width 200 height 16
copy span "FROZEN FOOD"
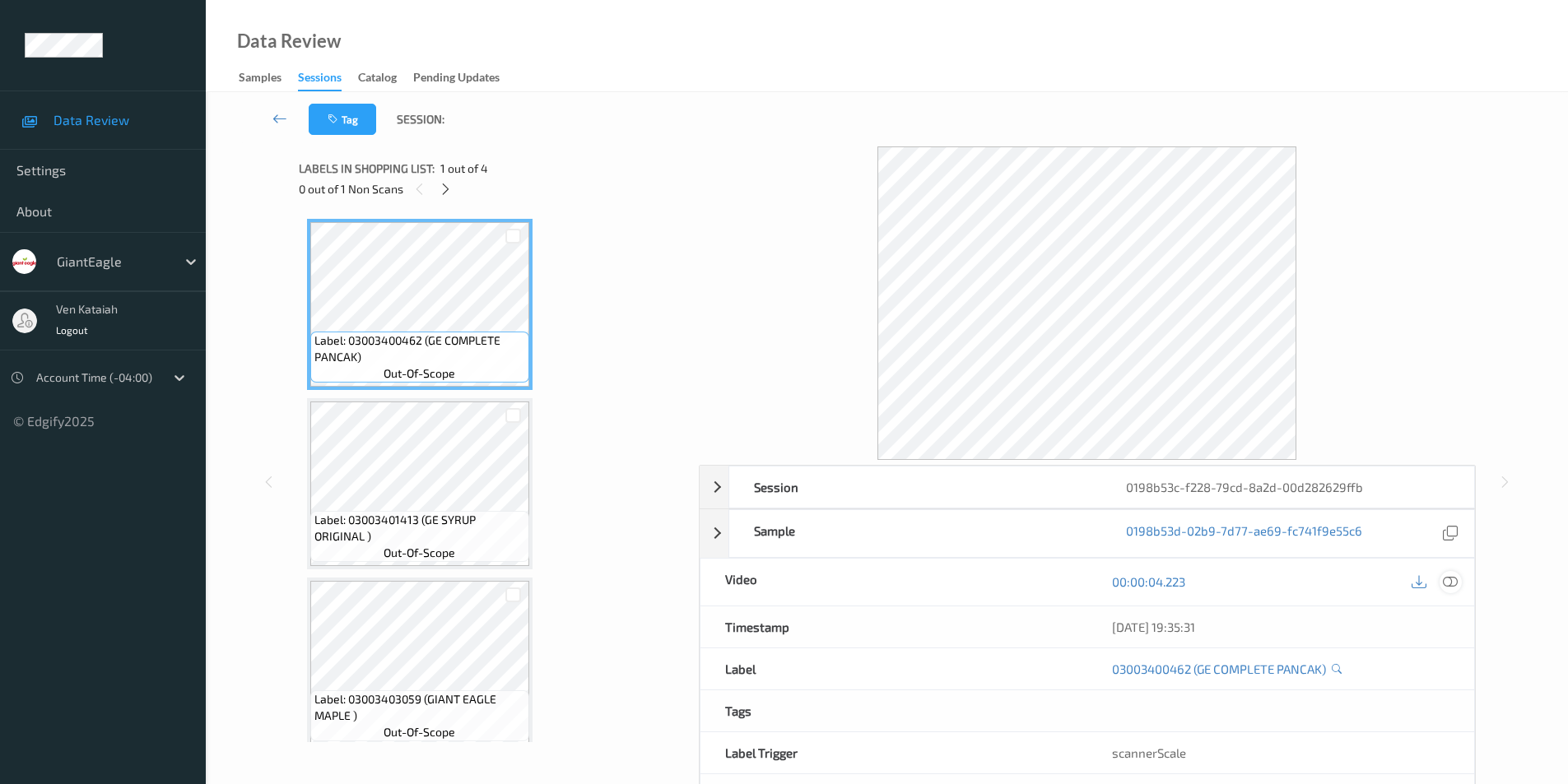
click at [1448, 583] on icon at bounding box center [1449, 581] width 14 height 14
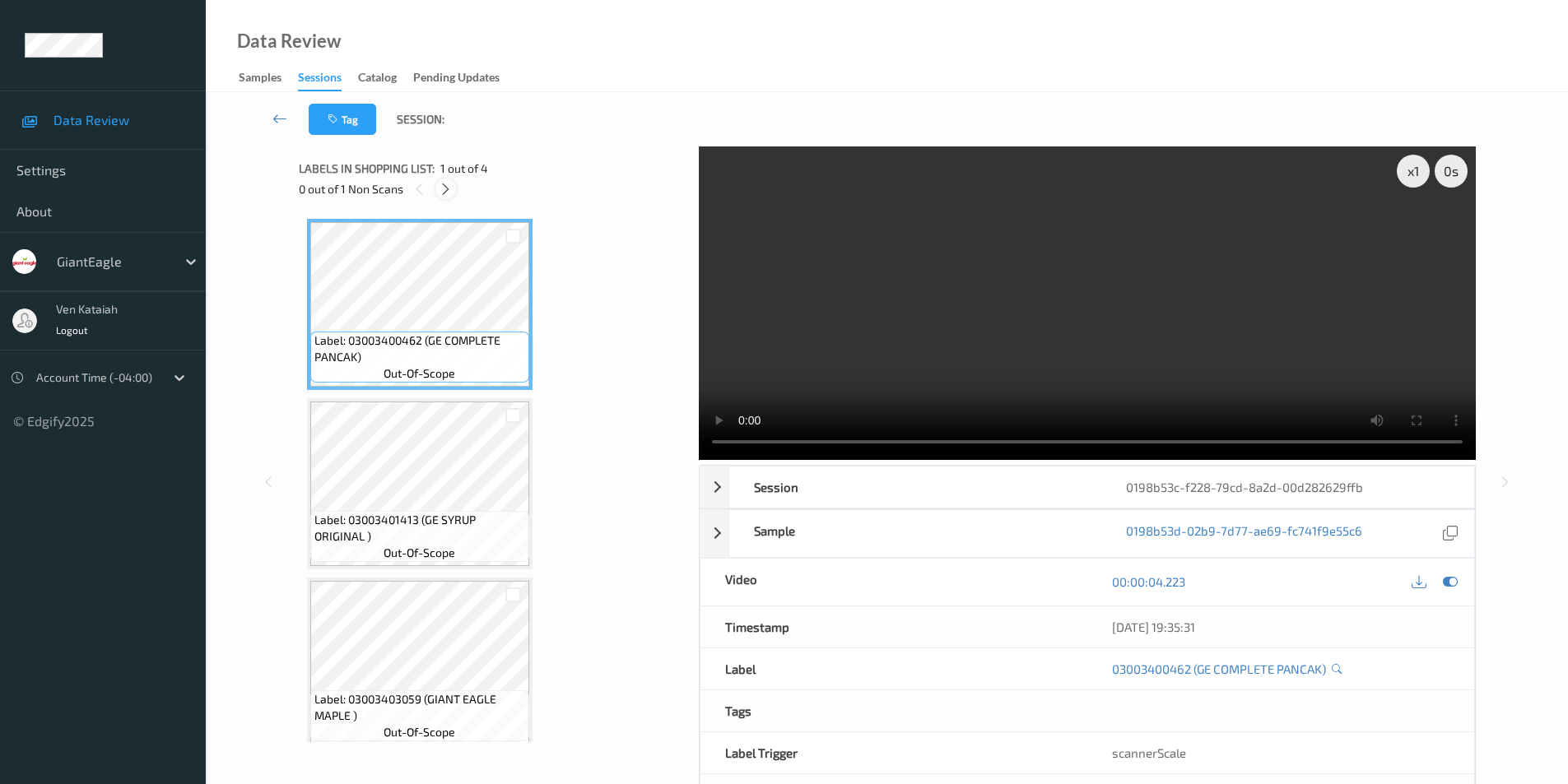
click at [446, 187] on icon at bounding box center [446, 188] width 14 height 14
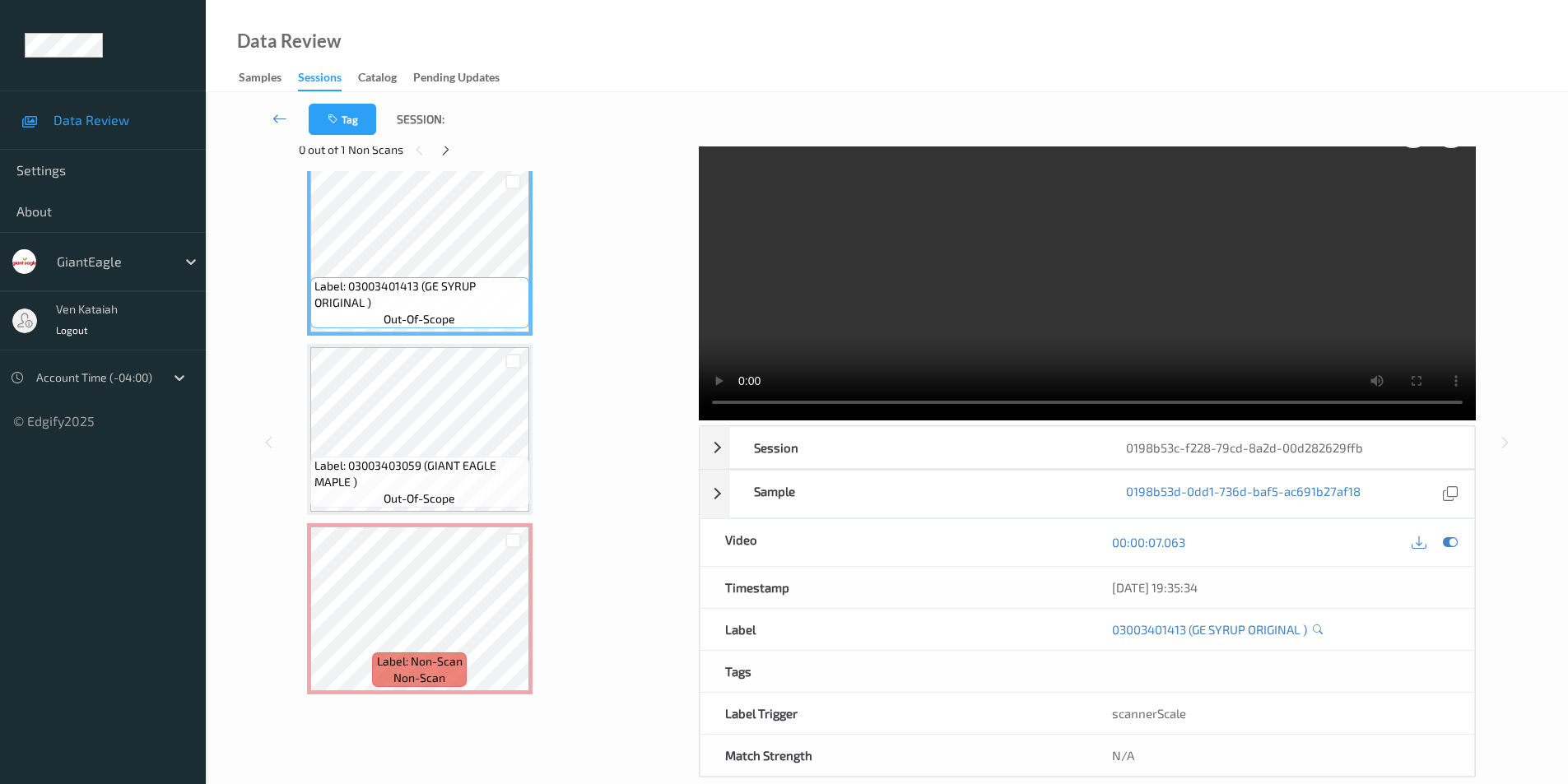
scroll to position [66, 0]
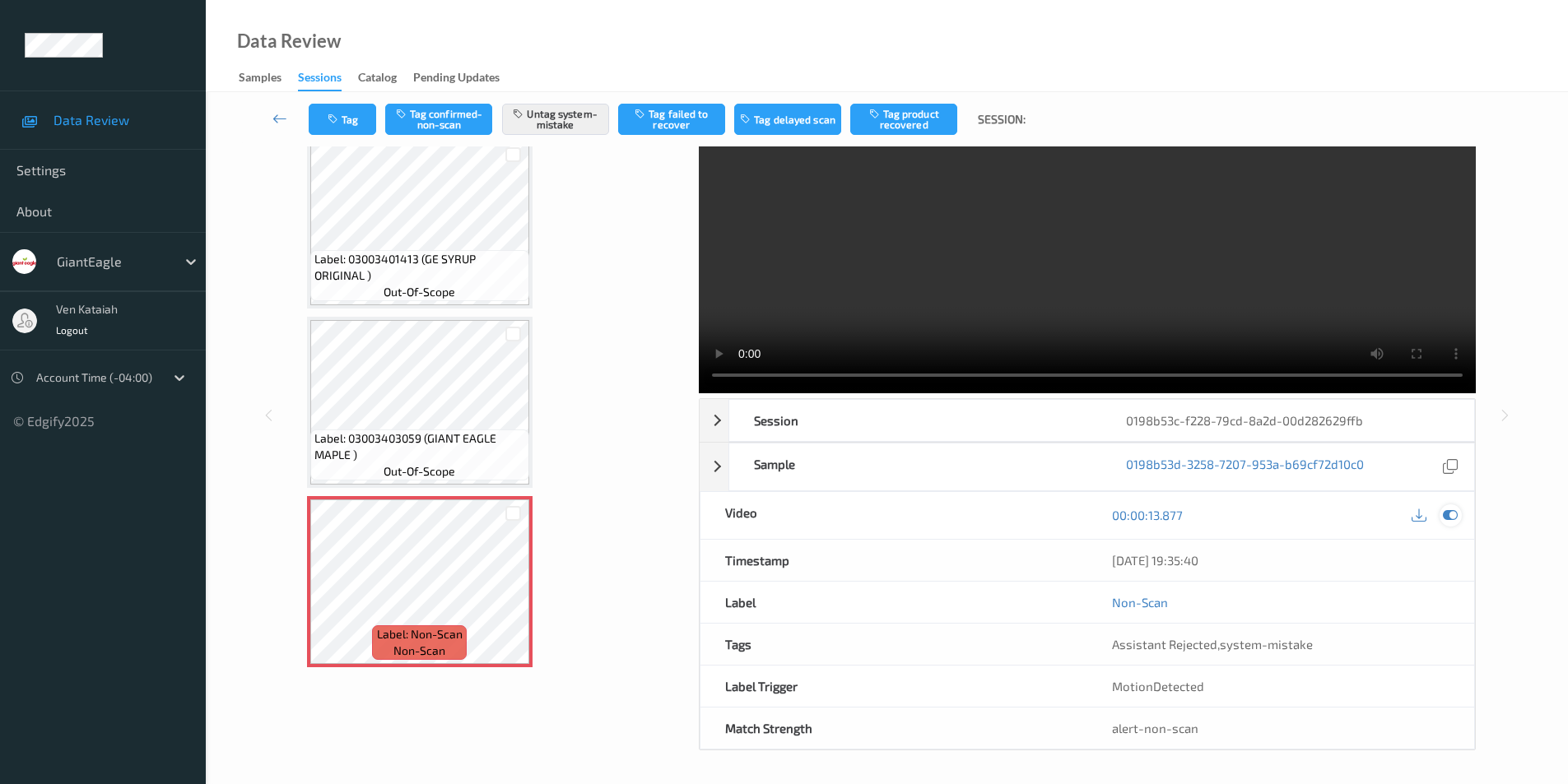
click at [1451, 514] on icon at bounding box center [1449, 514] width 14 height 14
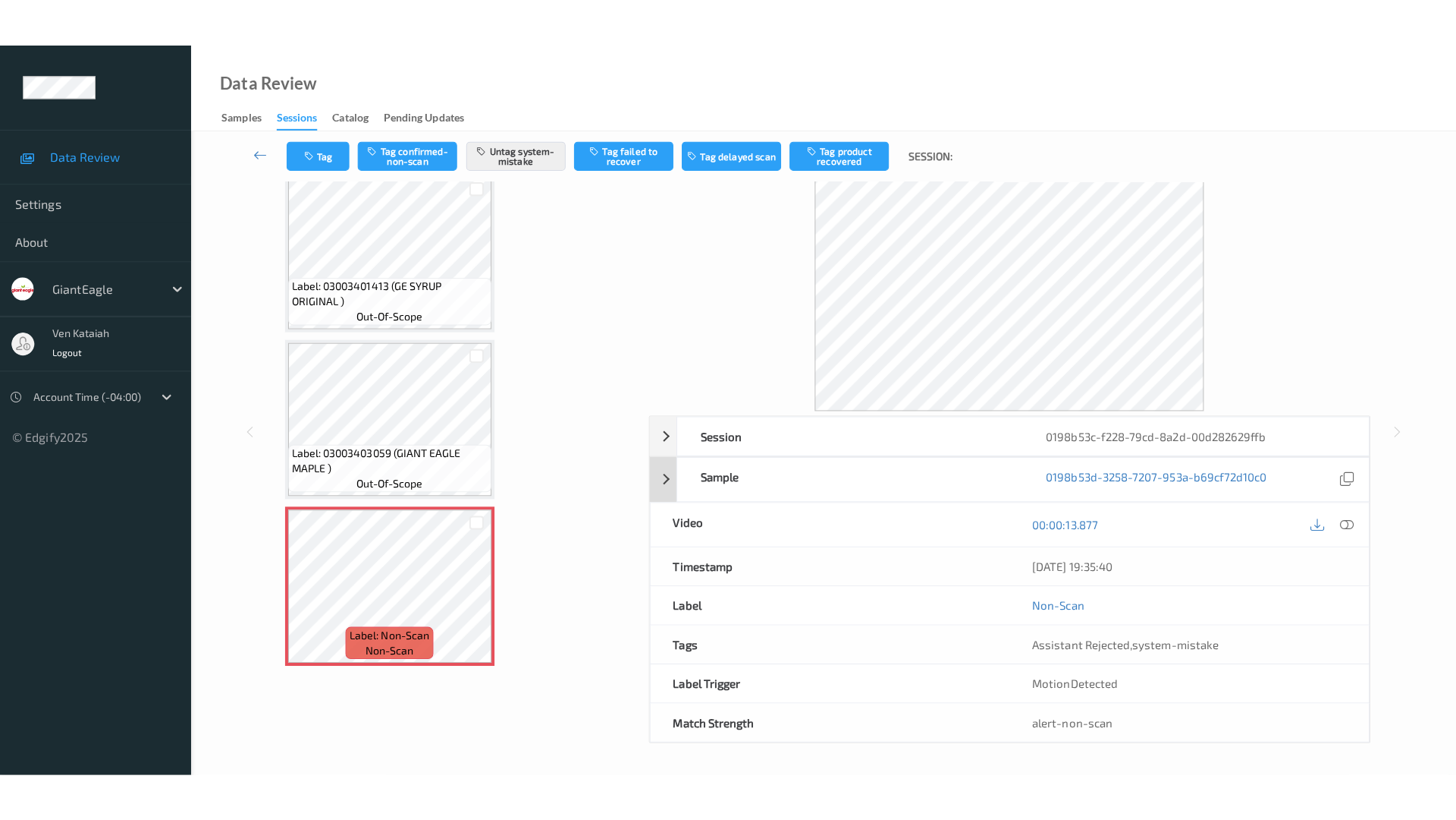
scroll to position [0, 0]
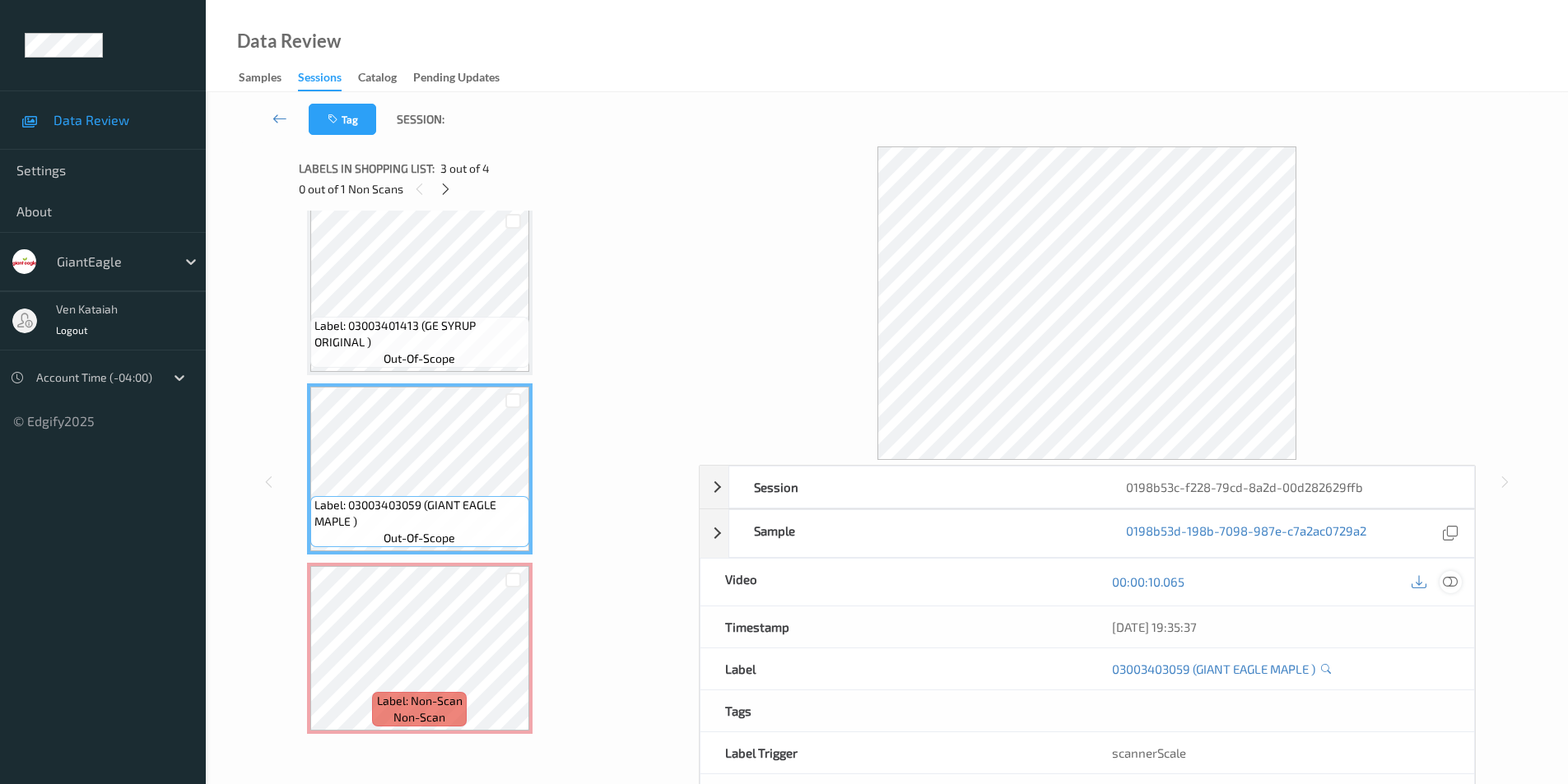
click at [1455, 581] on icon at bounding box center [1449, 581] width 14 height 14
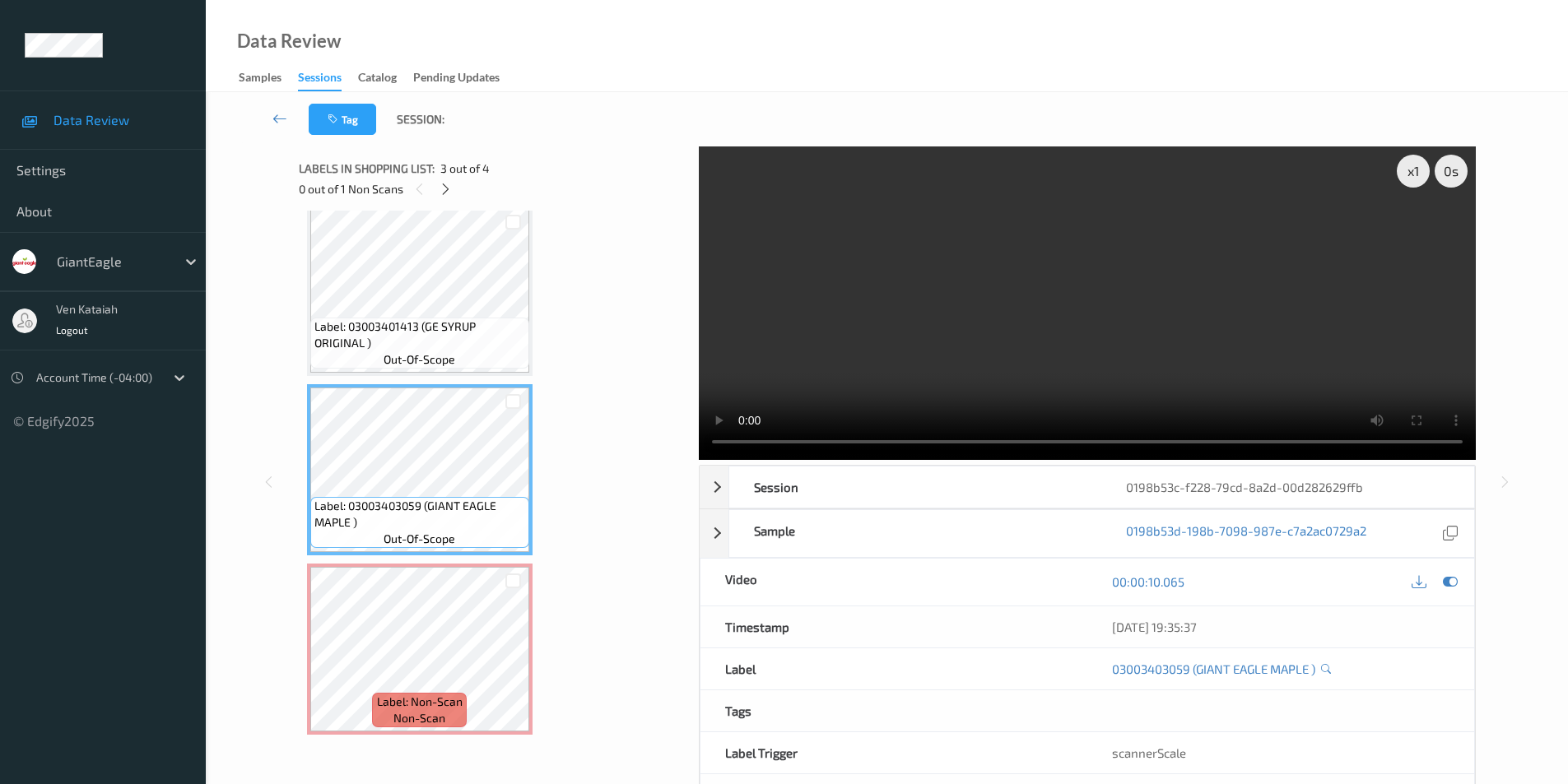
scroll to position [194, 0]
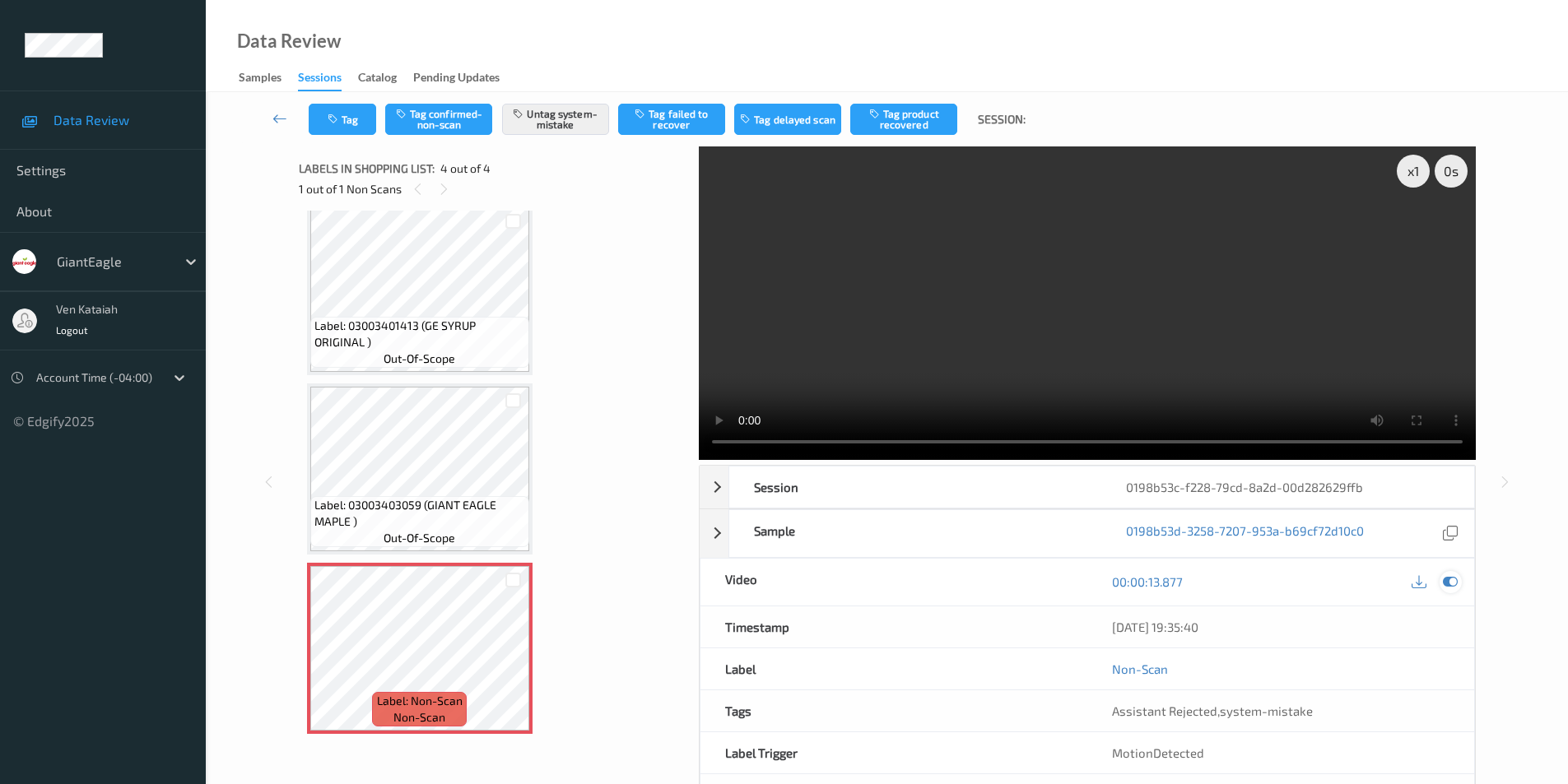
click at [1450, 578] on icon at bounding box center [1449, 581] width 14 height 14
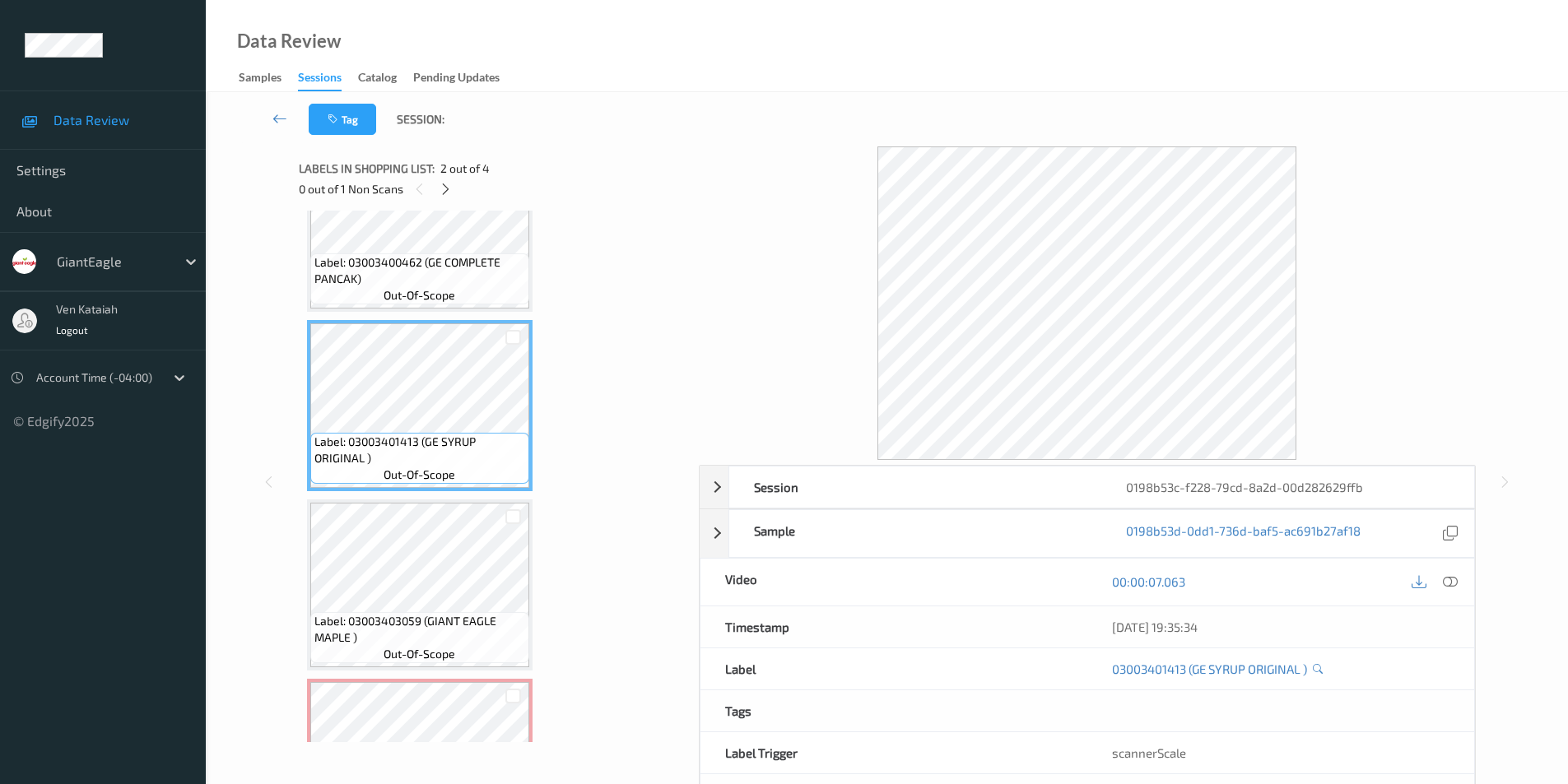
scroll to position [112, 0]
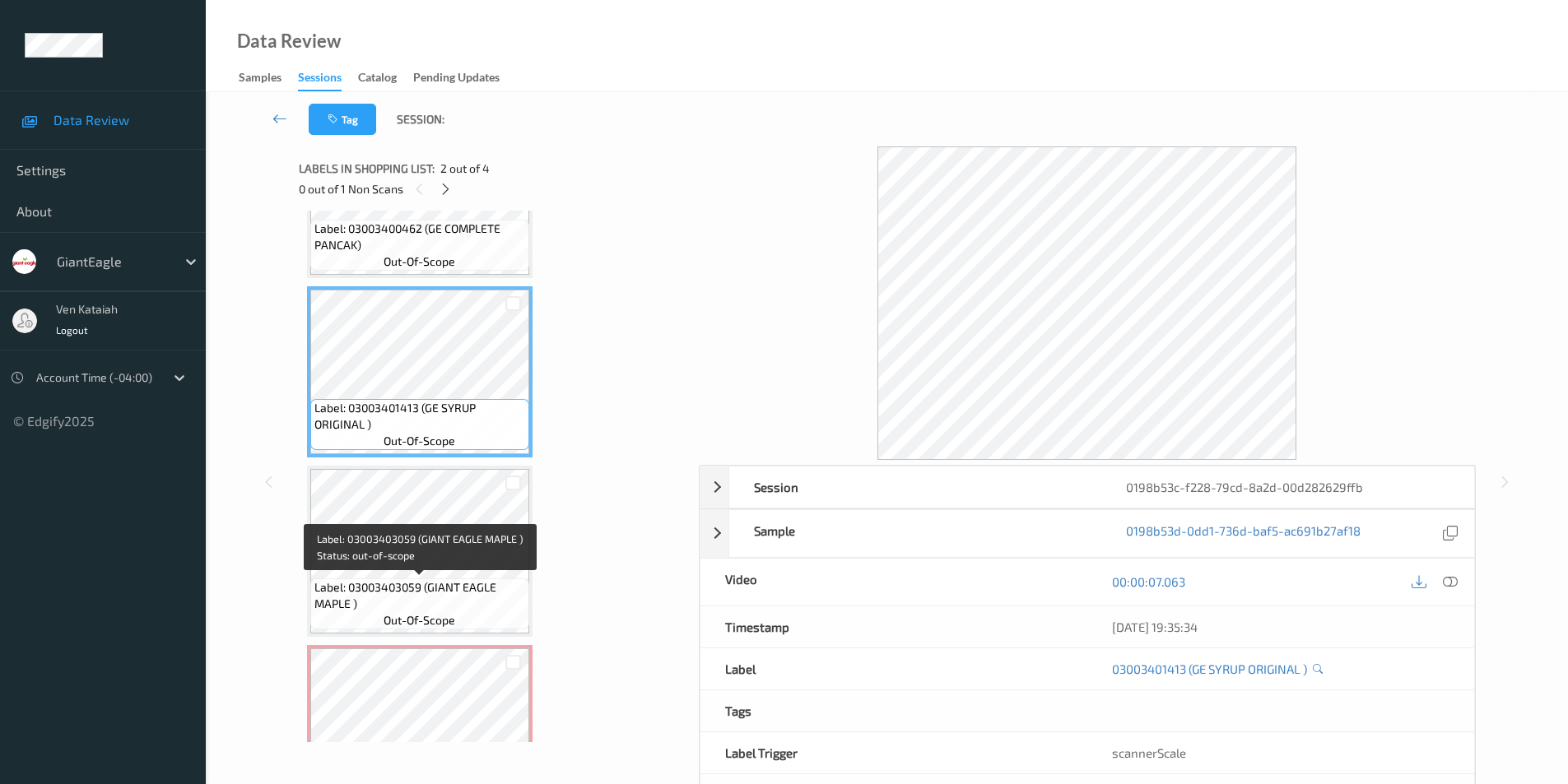
click at [434, 609] on span "Label: 03003403059 (GIANT EAGLE MAPLE )" at bounding box center [419, 595] width 210 height 33
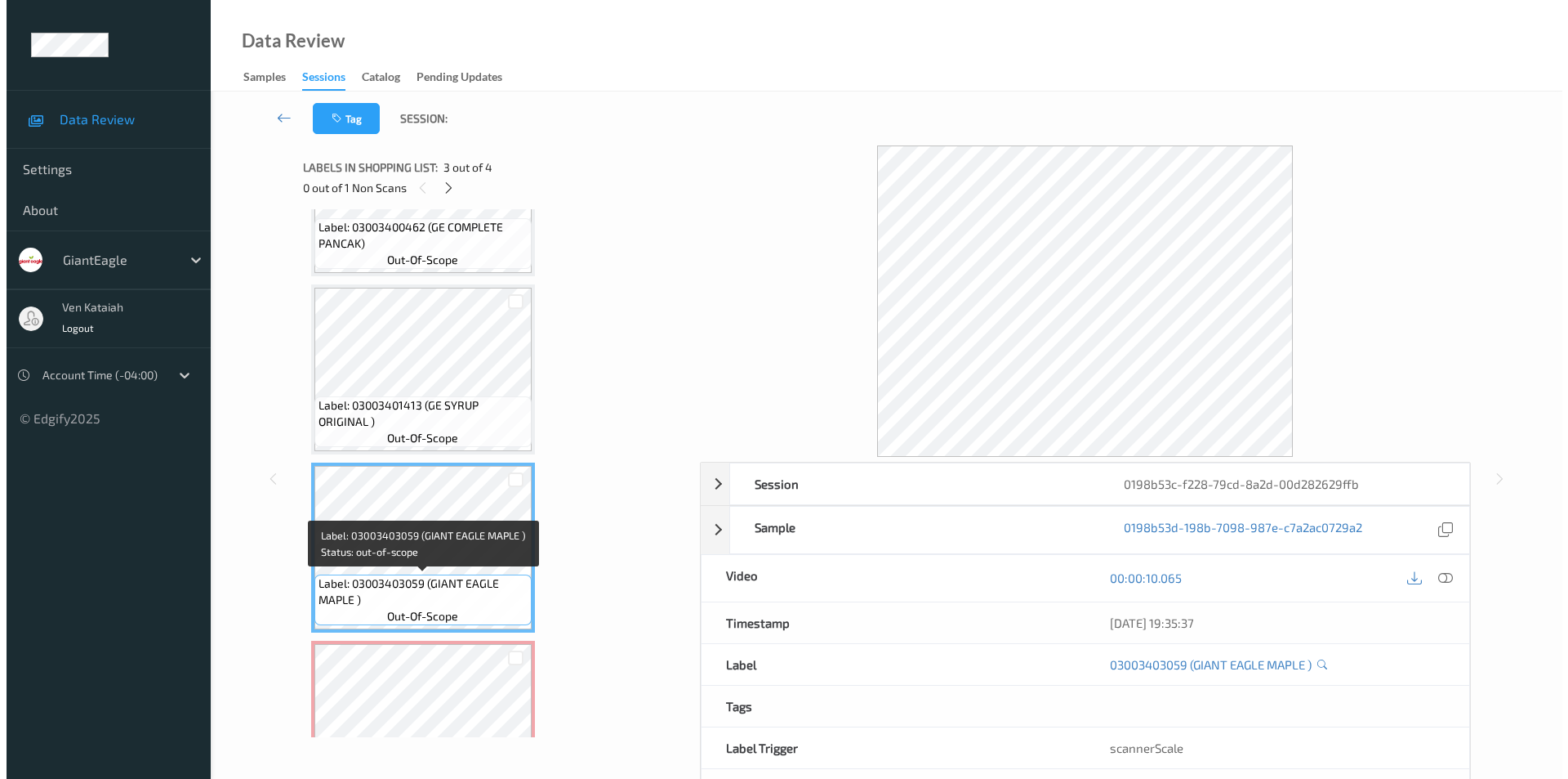
scroll to position [193, 0]
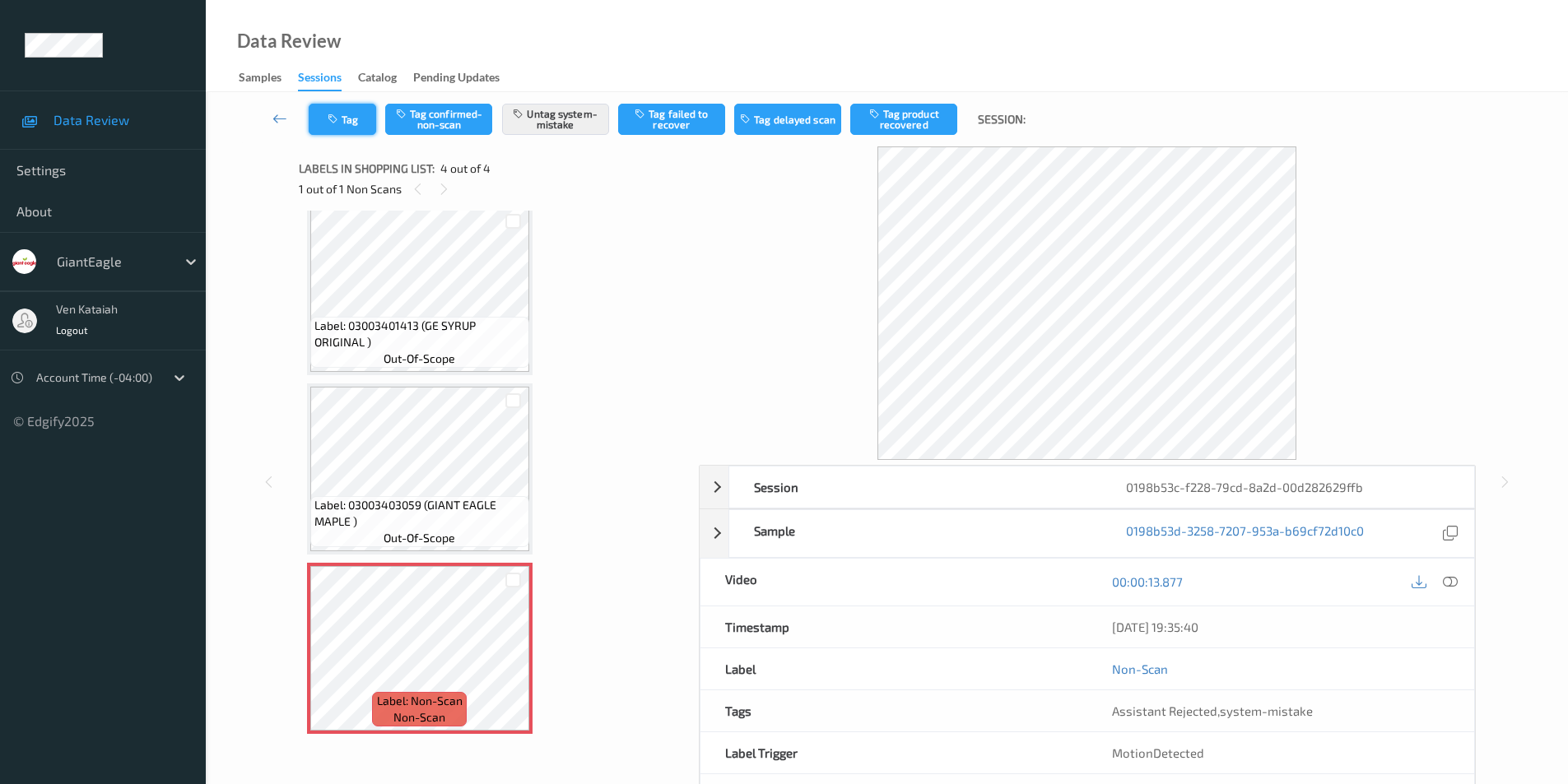
click at [334, 115] on icon "button" at bounding box center [334, 119] width 14 height 12
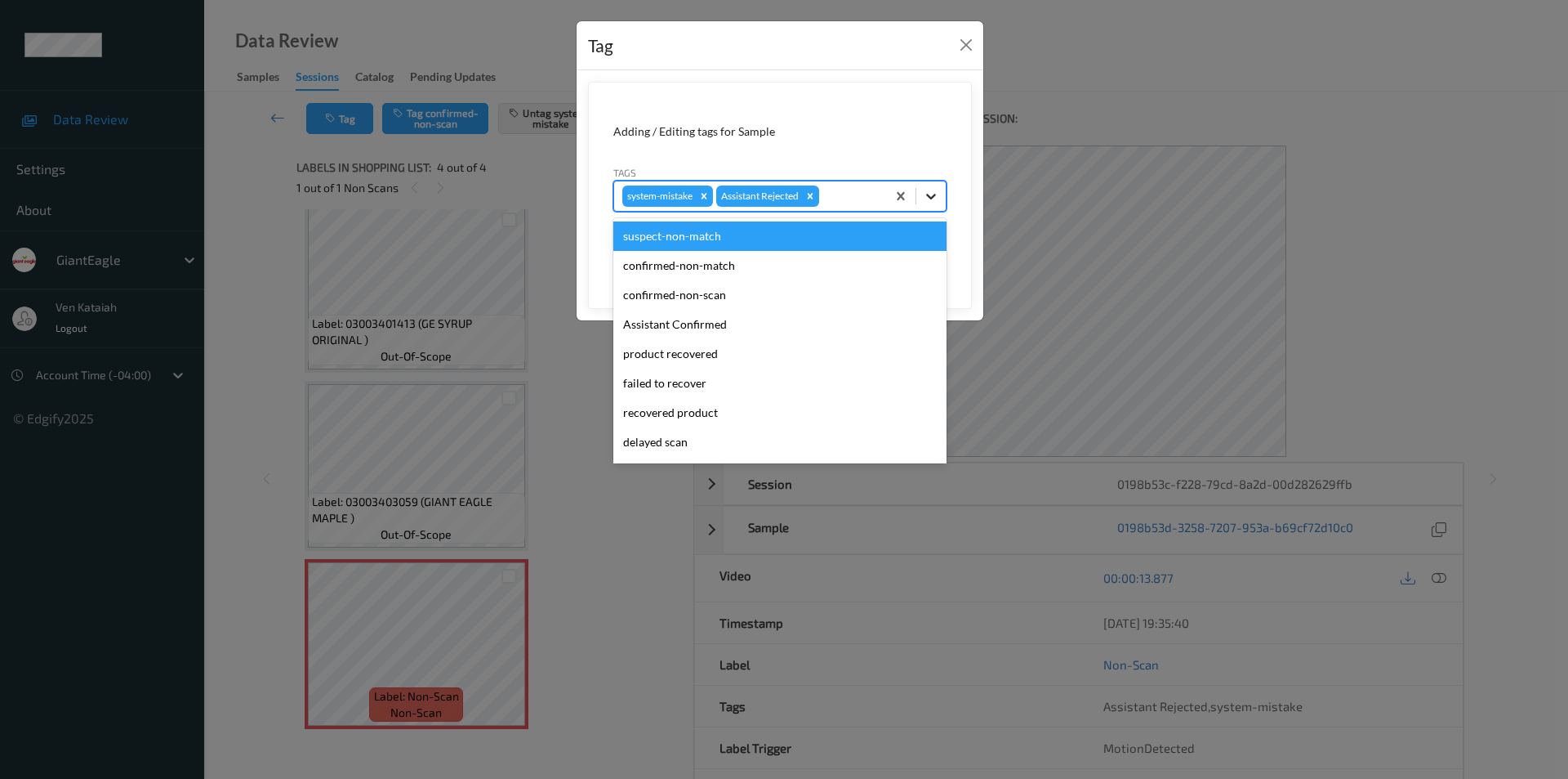
click at [930, 195] on icon at bounding box center [930, 195] width 16 height 16
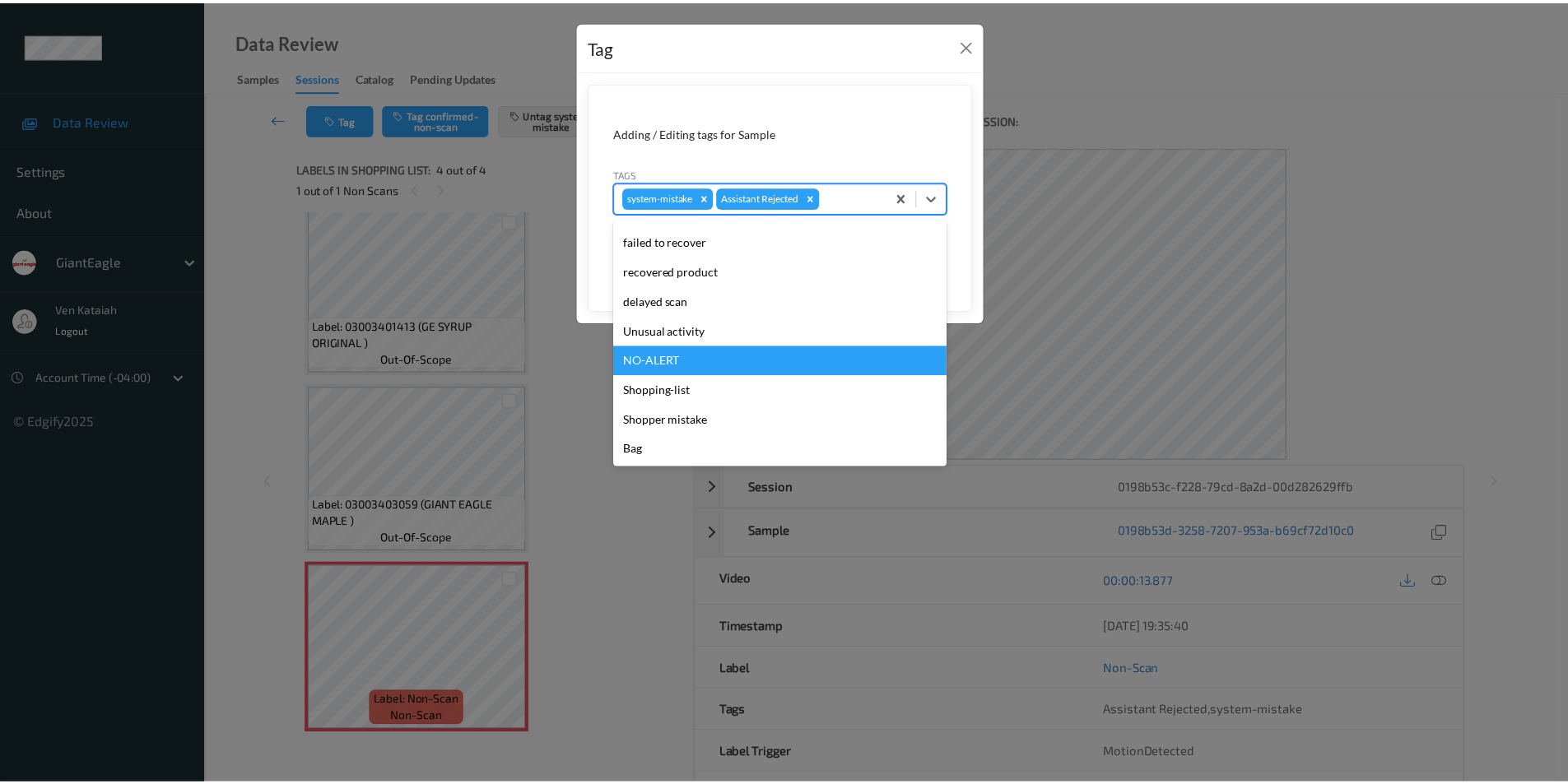
scroll to position [145, 0]
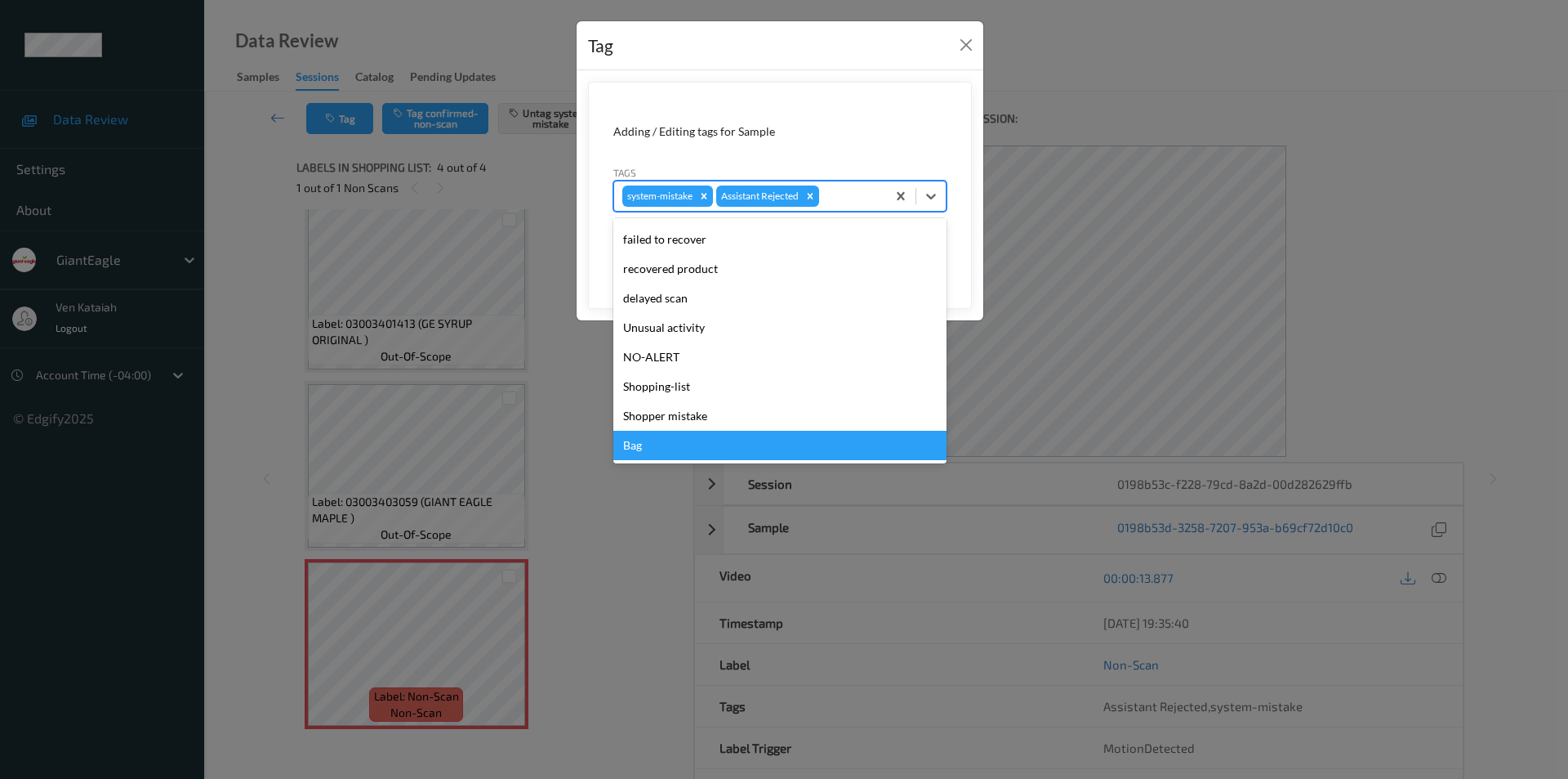
click at [646, 444] on div "Bag" at bounding box center [781, 445] width 334 height 30
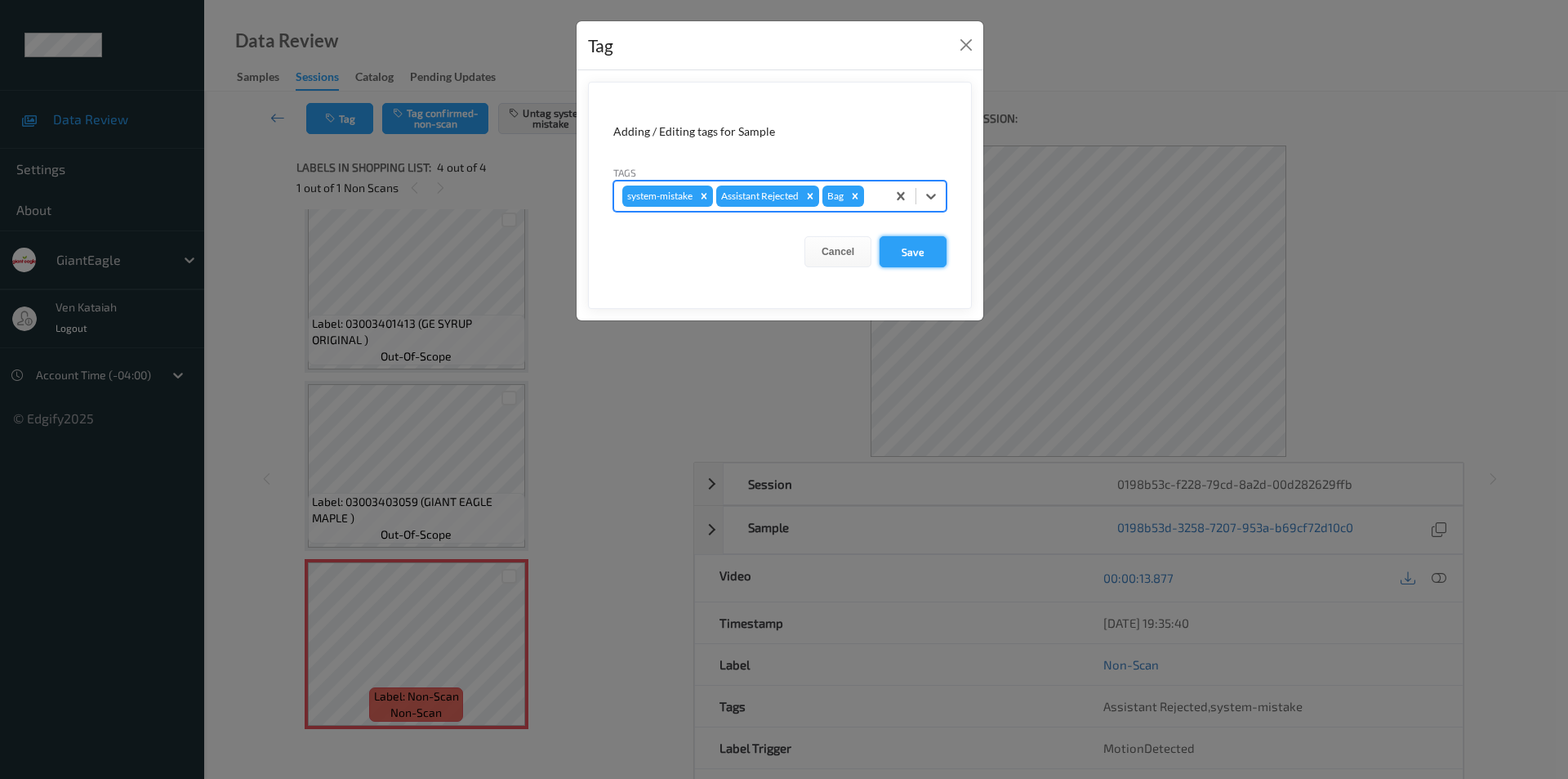
click at [906, 255] on button "Save" at bounding box center [913, 252] width 67 height 31
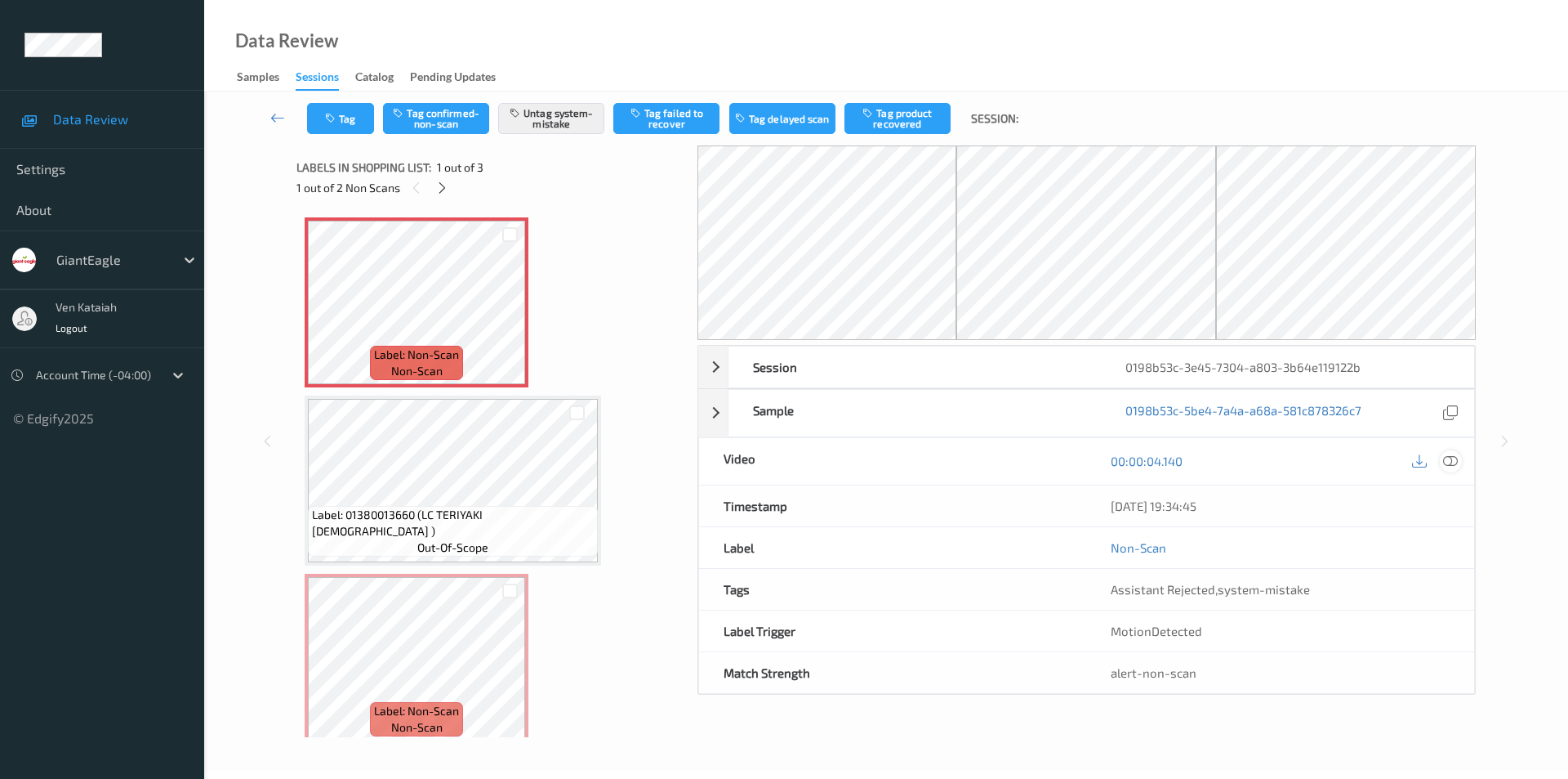
click at [1454, 456] on icon at bounding box center [1450, 461] width 14 height 14
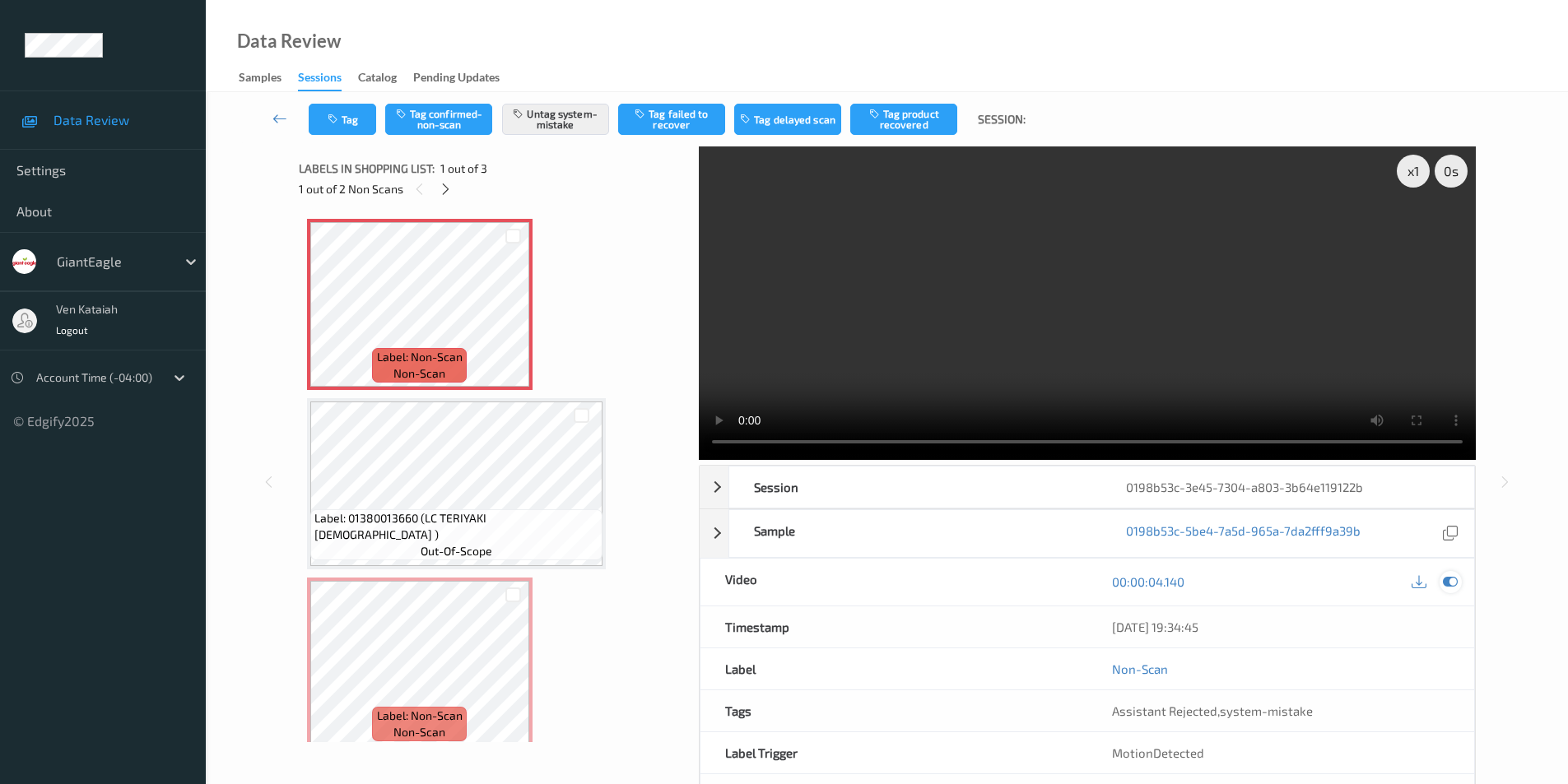
click at [1453, 587] on icon at bounding box center [1449, 581] width 14 height 14
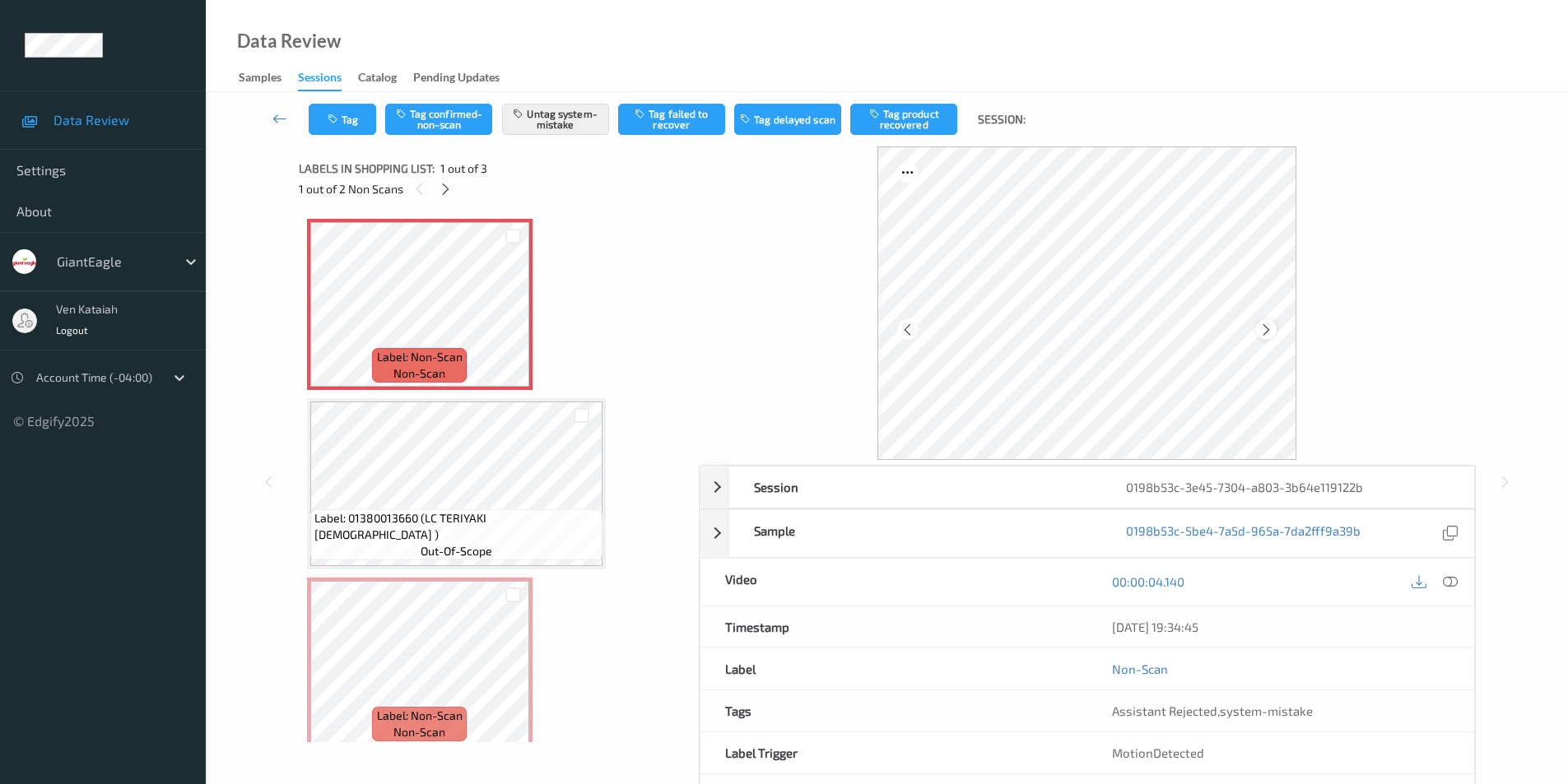
click at [1260, 335] on icon at bounding box center [1266, 328] width 14 height 14
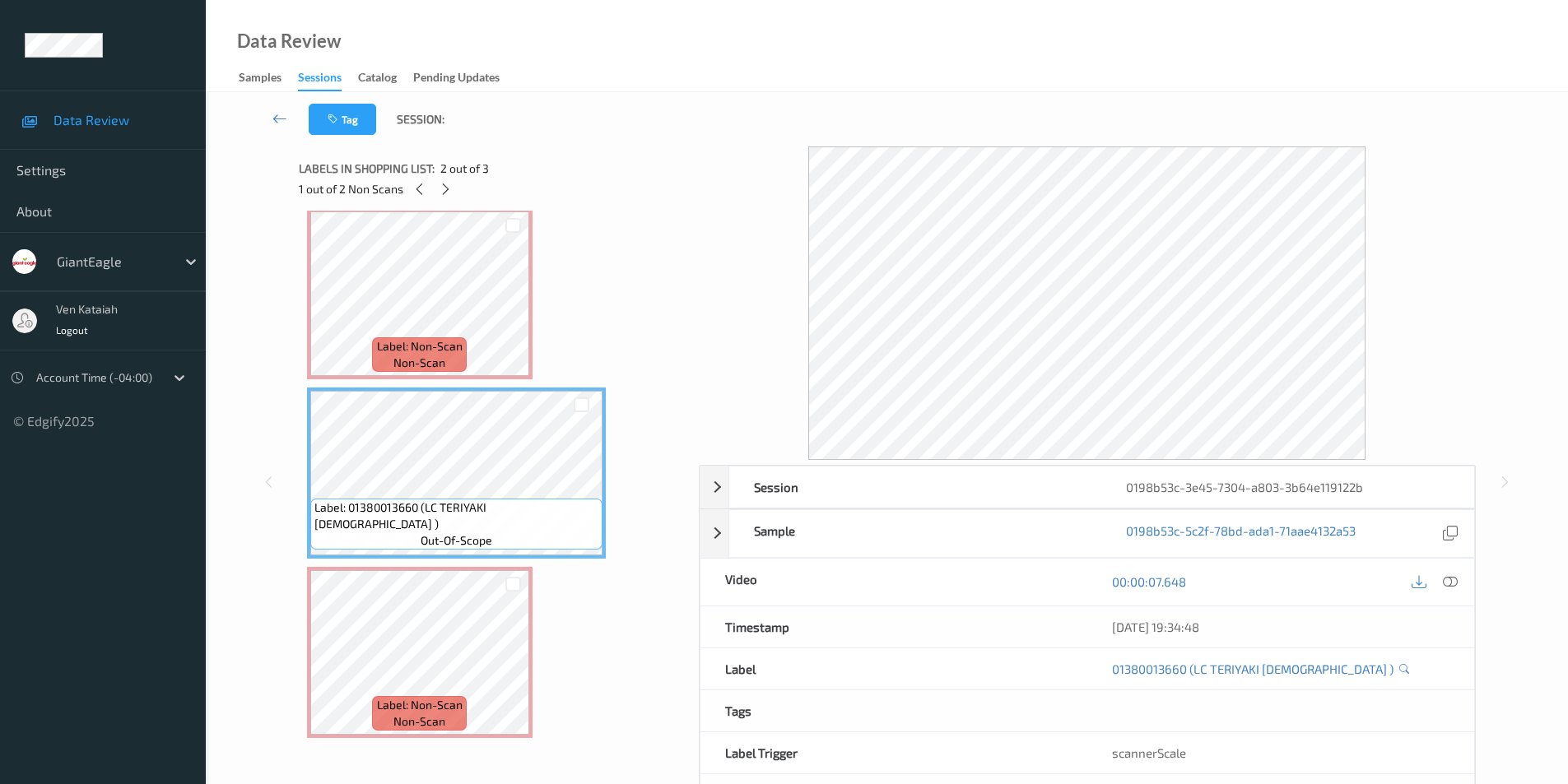
scroll to position [14, 0]
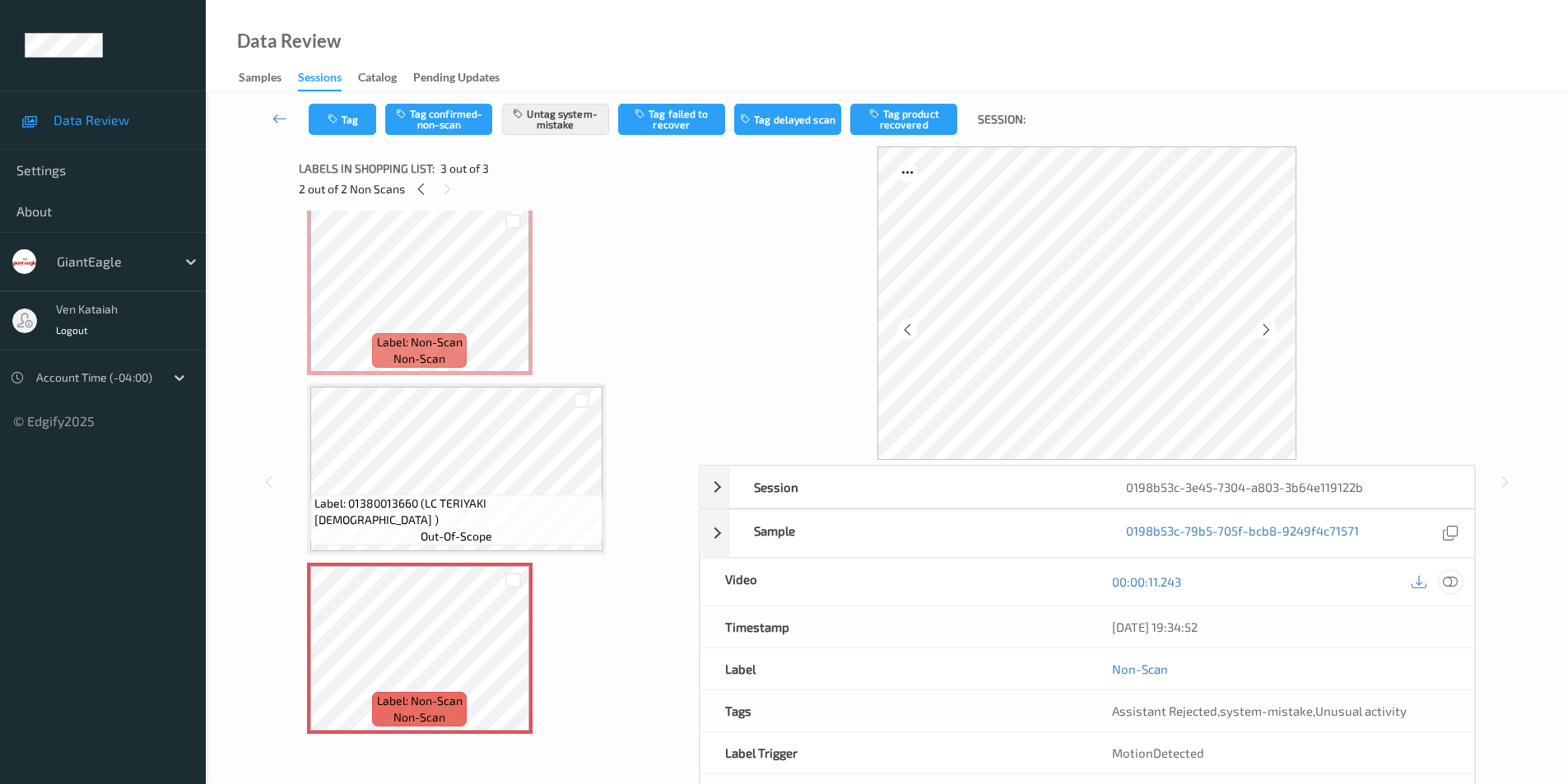
click at [1459, 583] on div at bounding box center [1450, 582] width 22 height 22
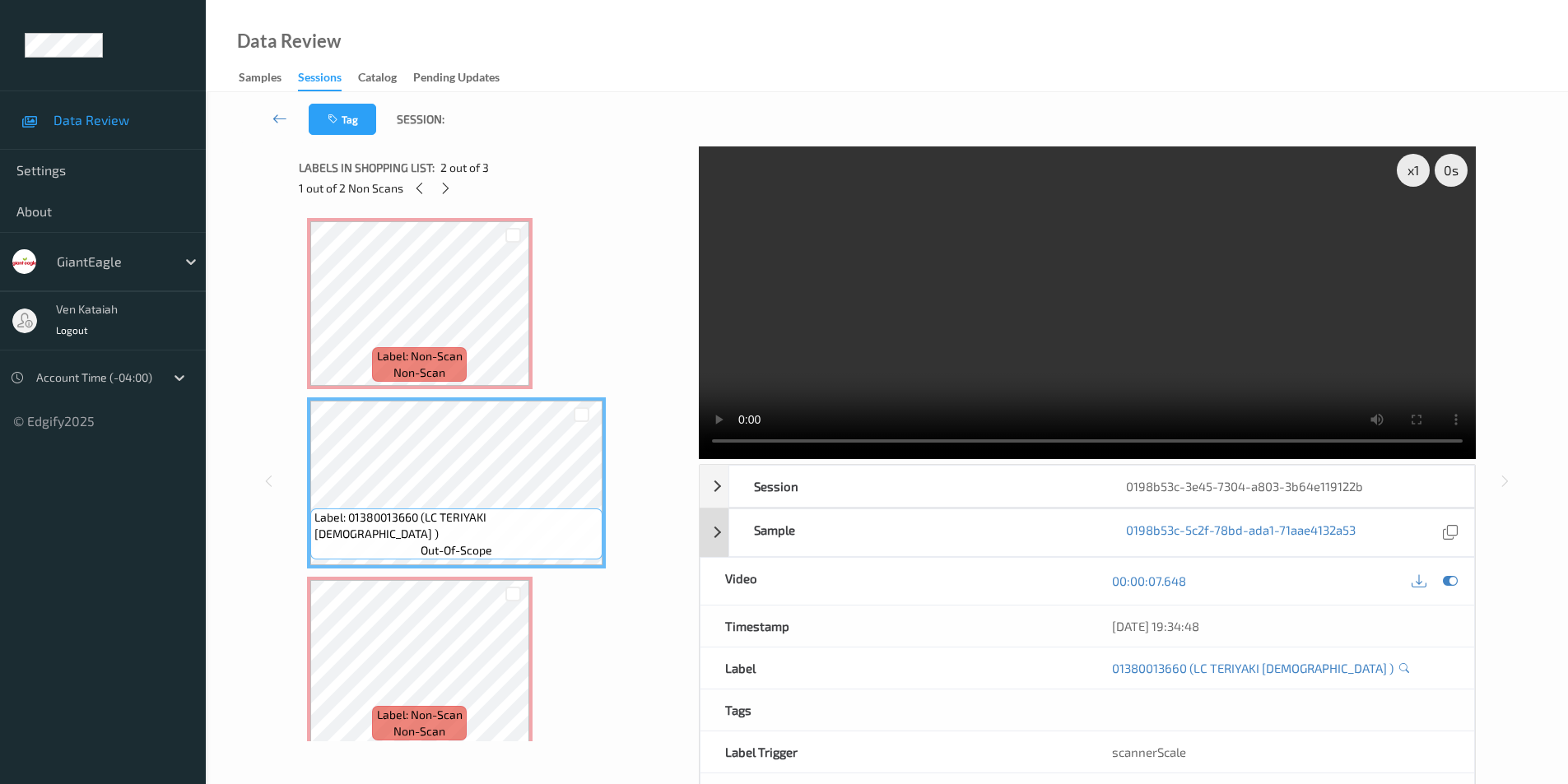
scroll to position [0, 0]
click at [1445, 580] on icon at bounding box center [1449, 581] width 14 height 14
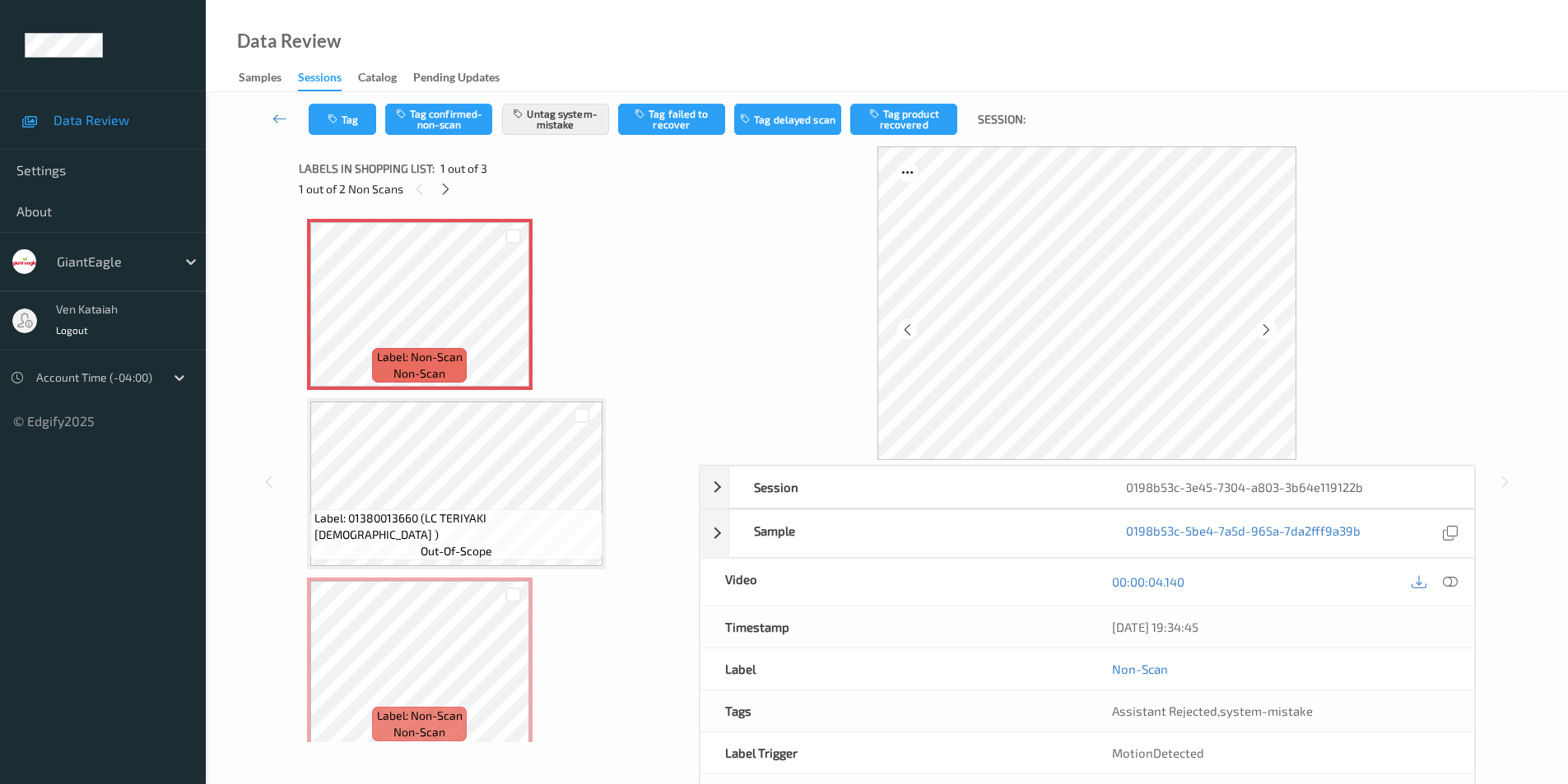
scroll to position [14, 0]
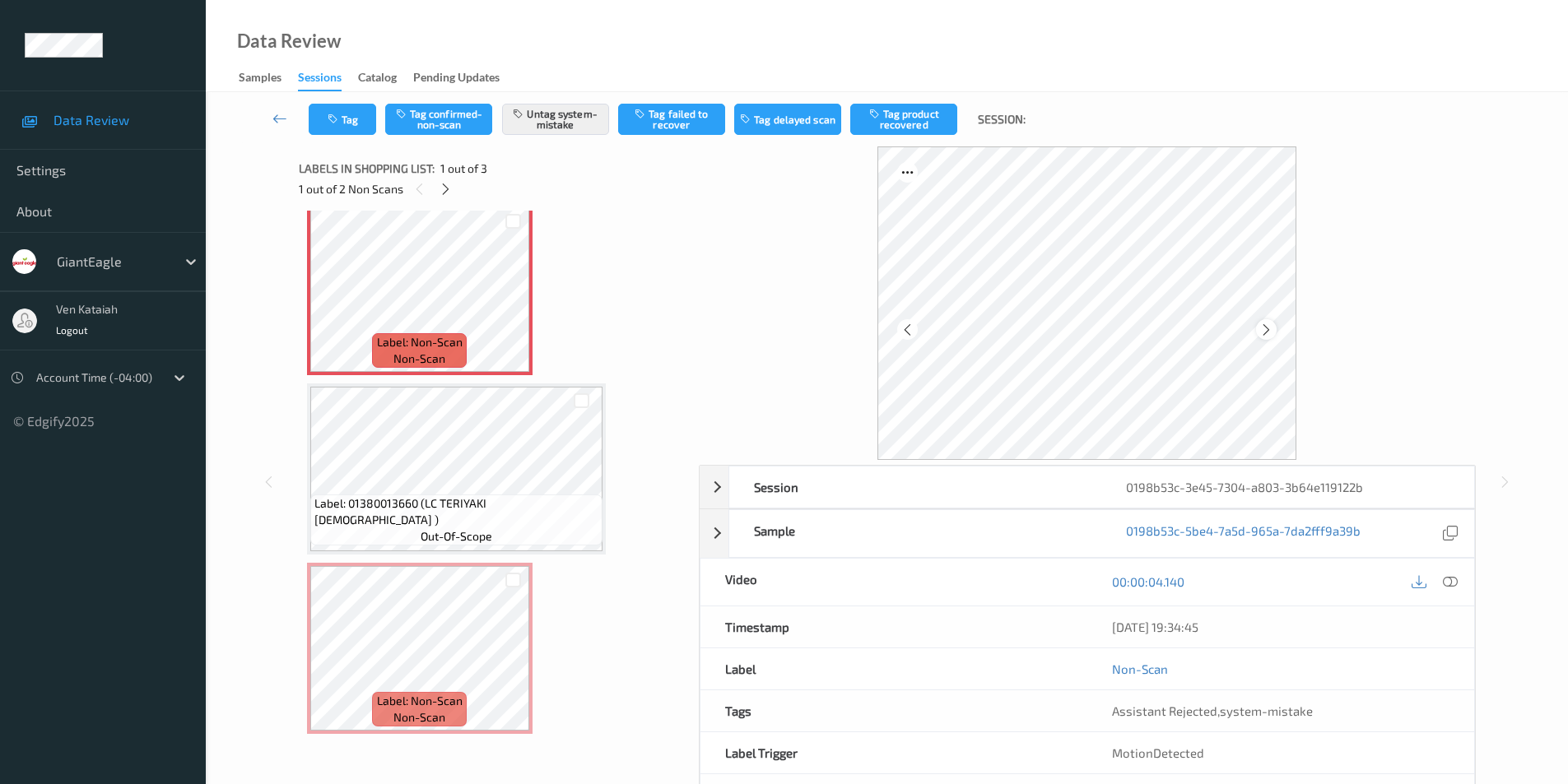
click at [1268, 330] on icon at bounding box center [1266, 328] width 14 height 14
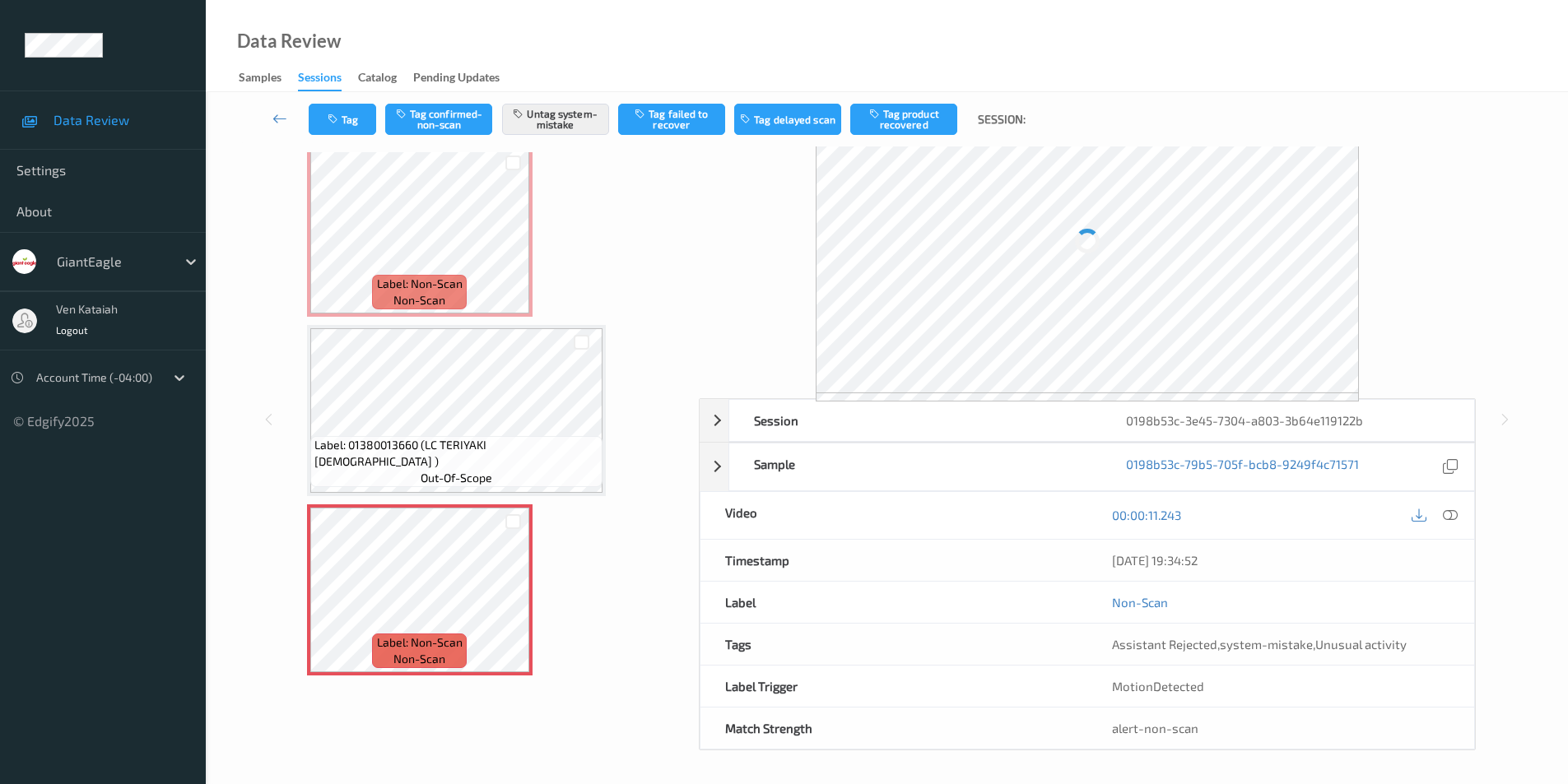
scroll to position [66, 0]
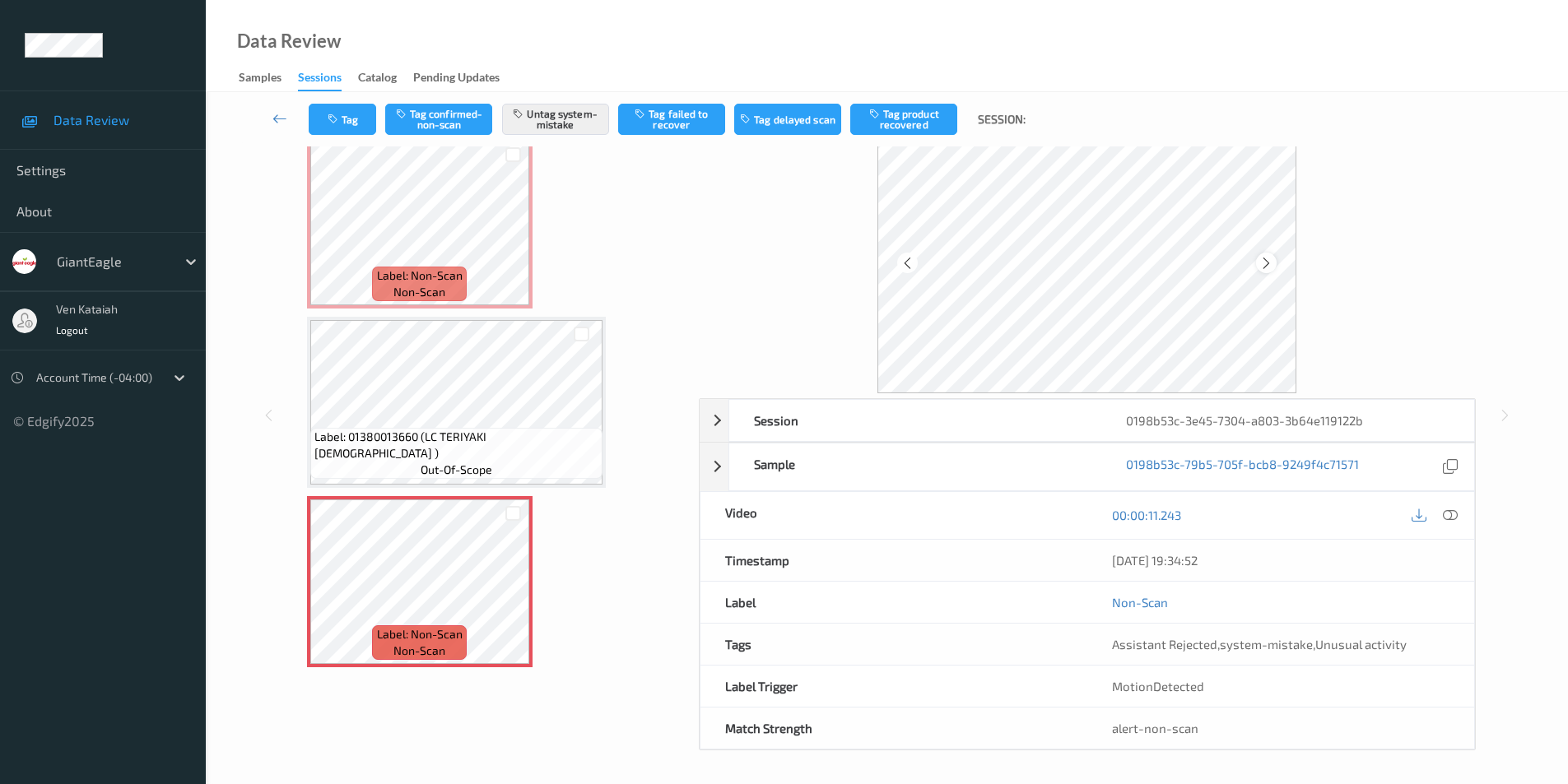
click at [1263, 260] on icon at bounding box center [1266, 262] width 14 height 14
click at [1264, 262] on icon at bounding box center [1266, 262] width 14 height 14
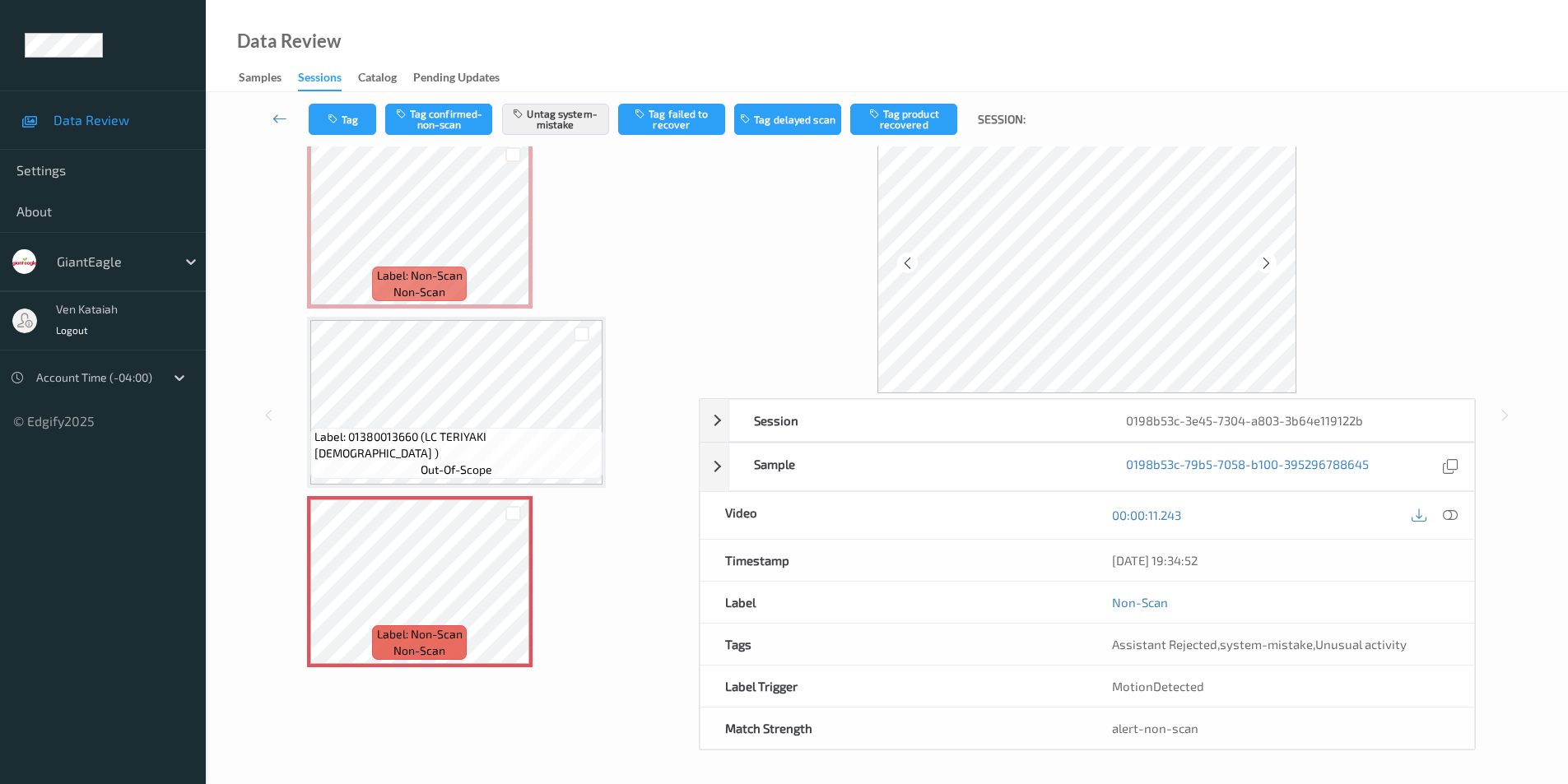
click at [1264, 262] on icon at bounding box center [1266, 262] width 14 height 14
click at [1449, 511] on icon at bounding box center [1449, 514] width 14 height 14
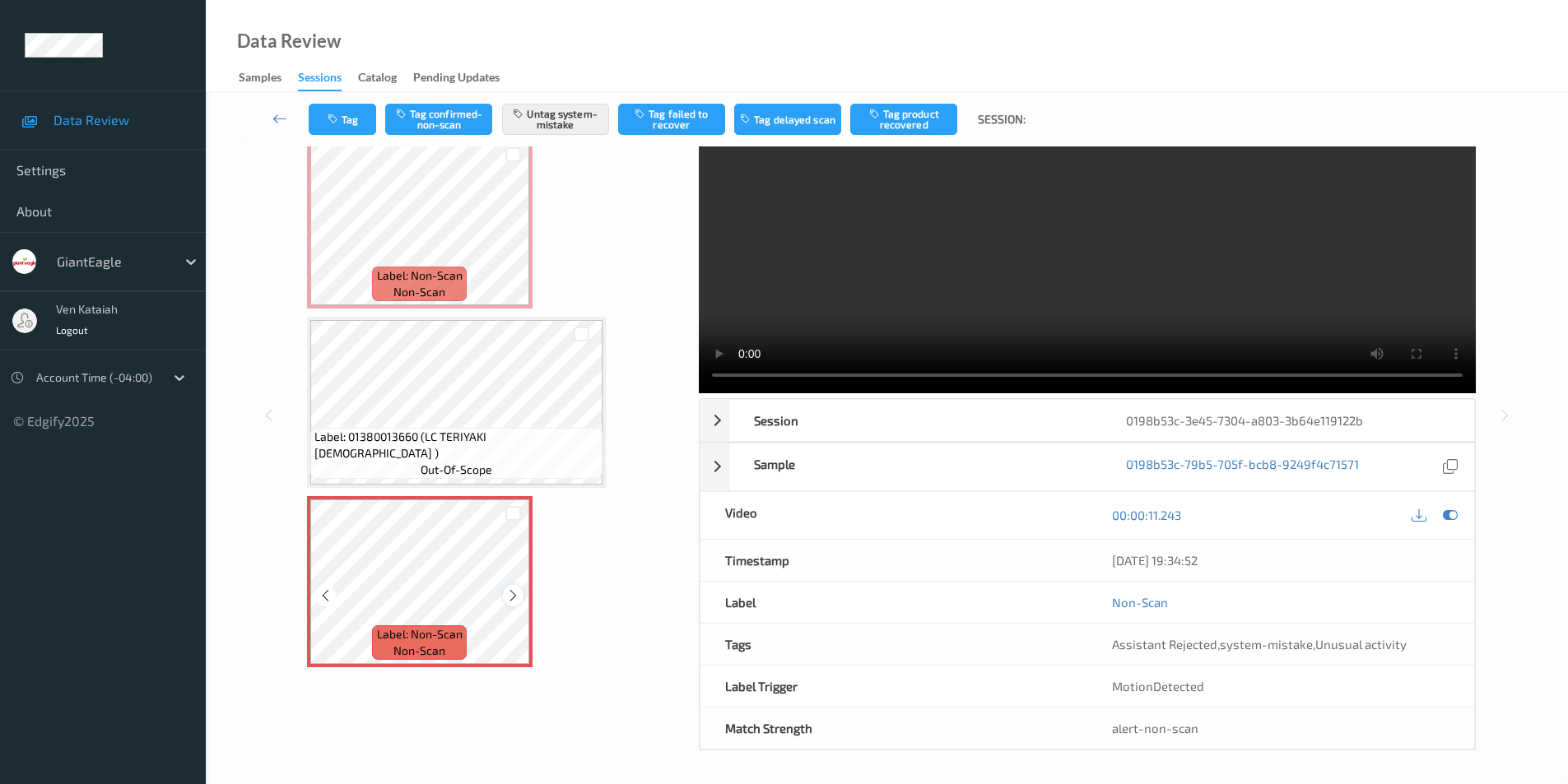
click at [519, 596] on icon at bounding box center [513, 595] width 14 height 14
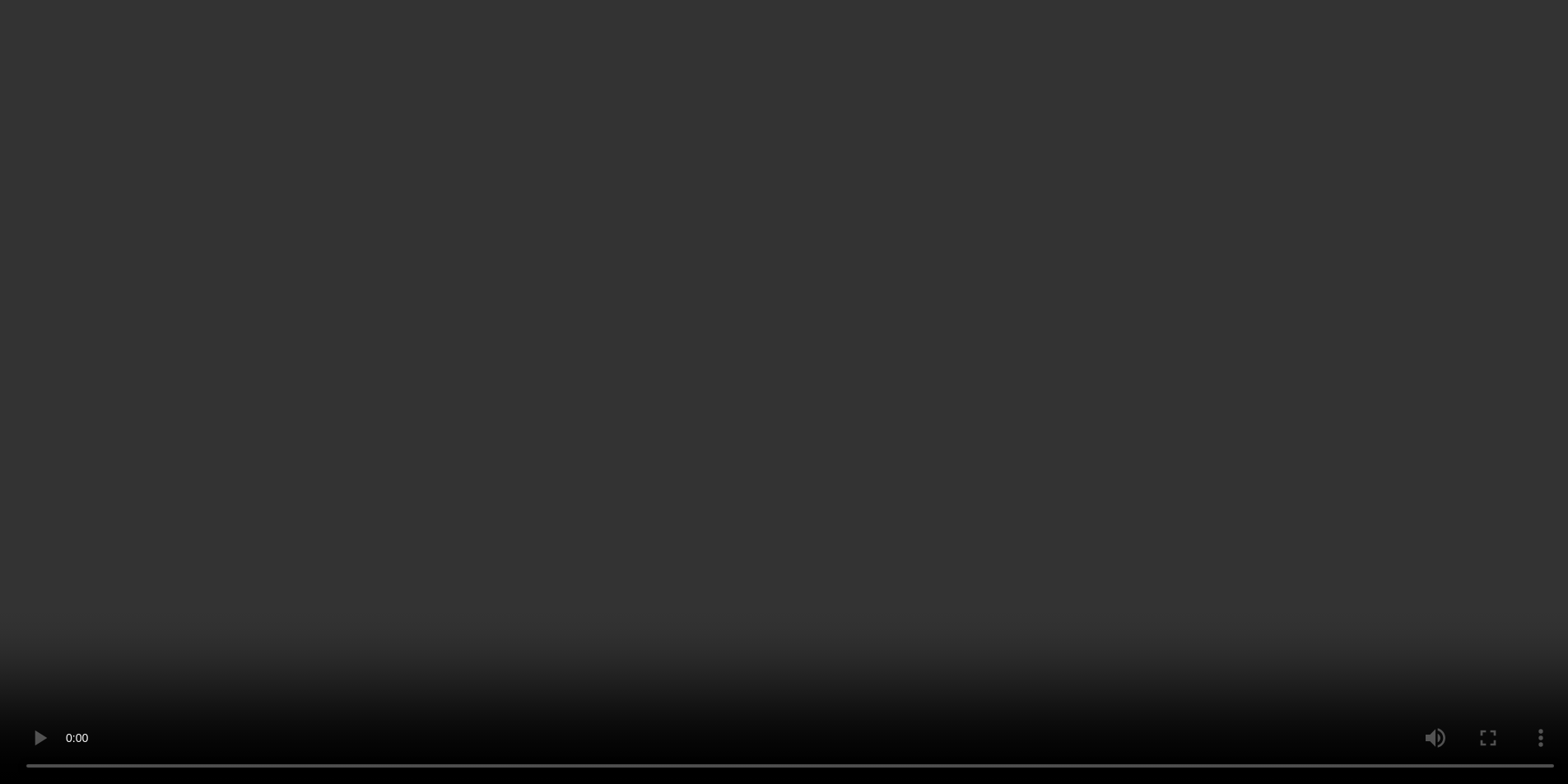
scroll to position [0, 0]
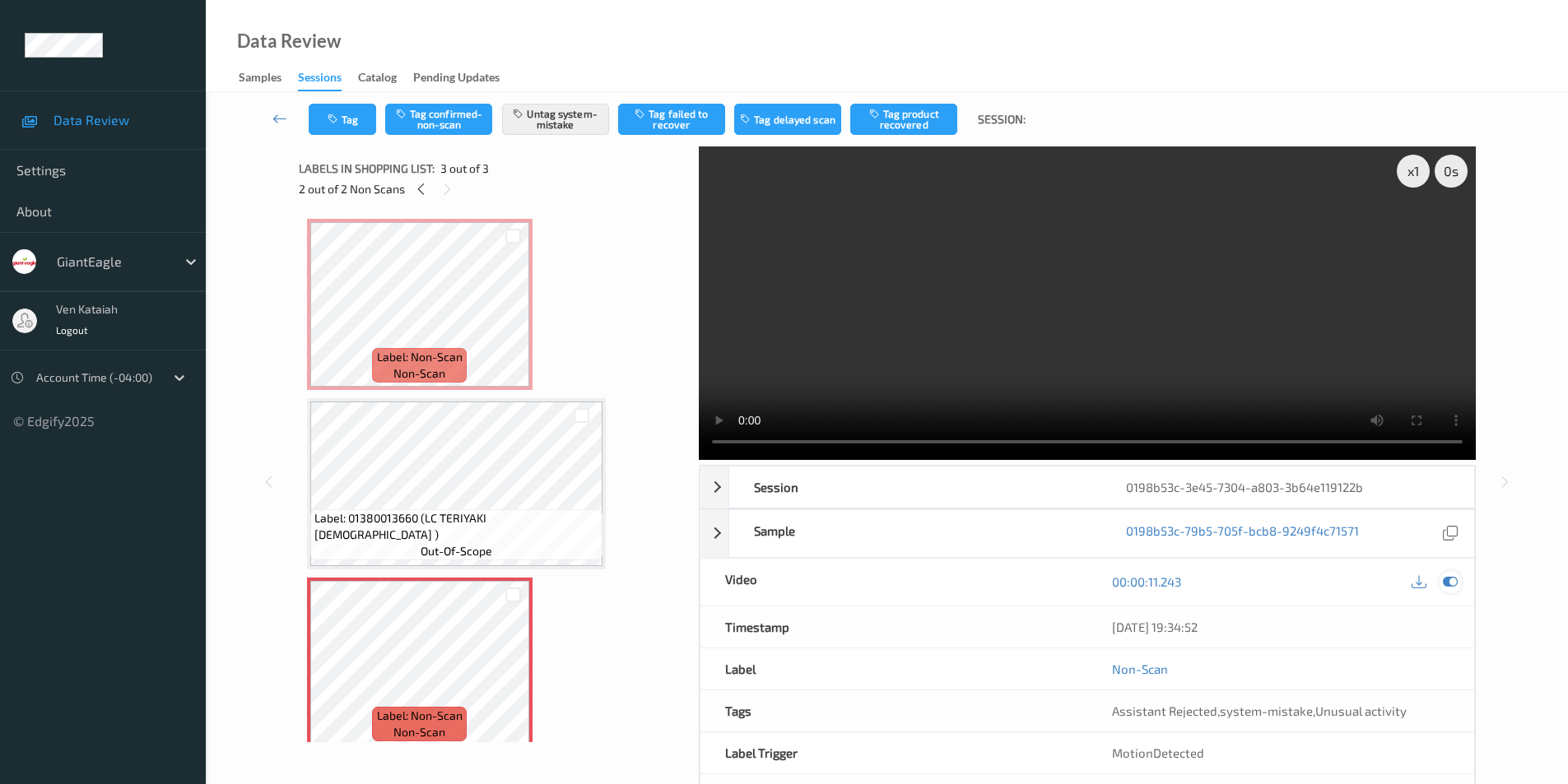
click at [1450, 585] on icon at bounding box center [1449, 581] width 14 height 14
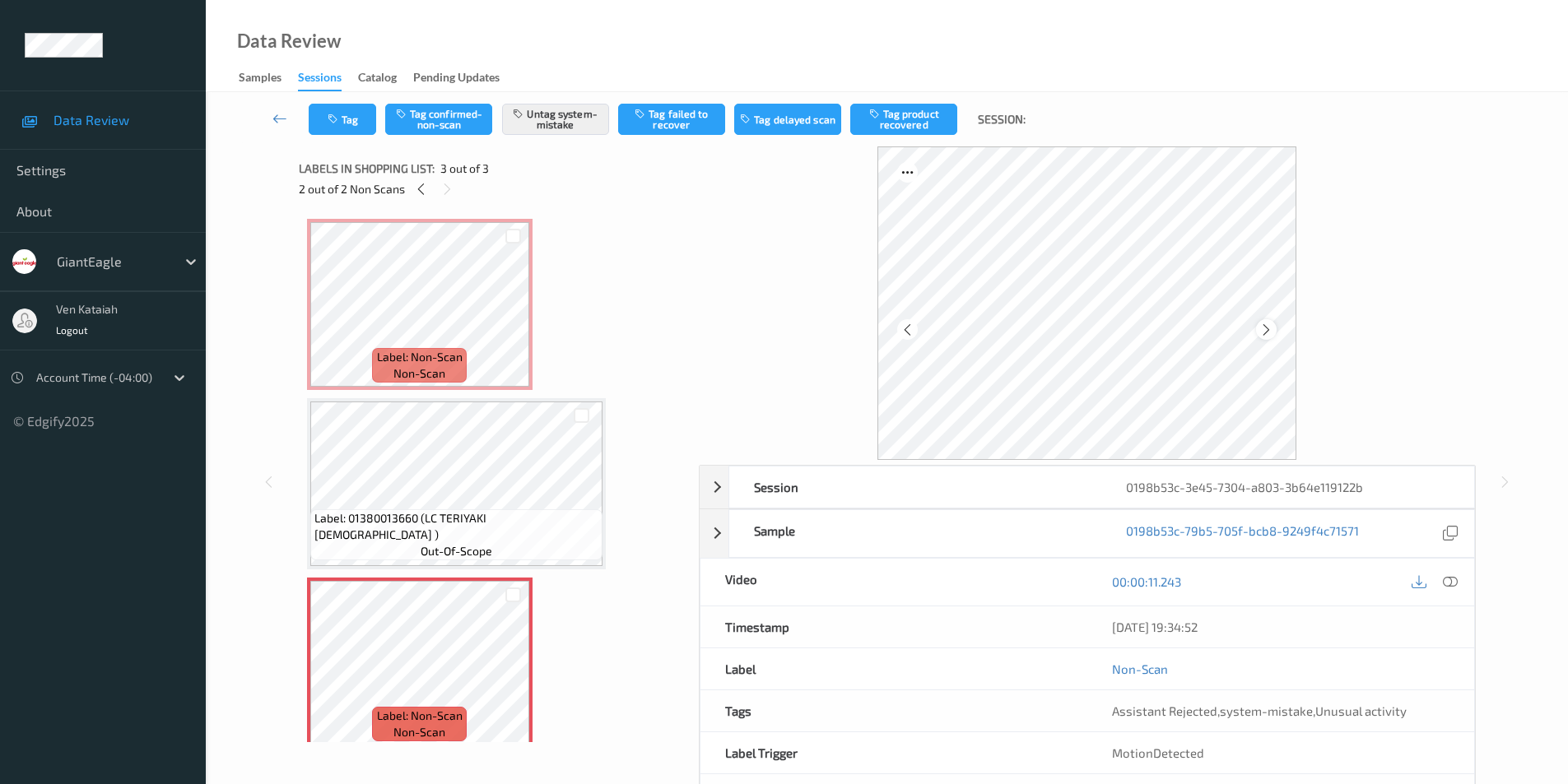
click at [1270, 329] on icon at bounding box center [1266, 328] width 14 height 14
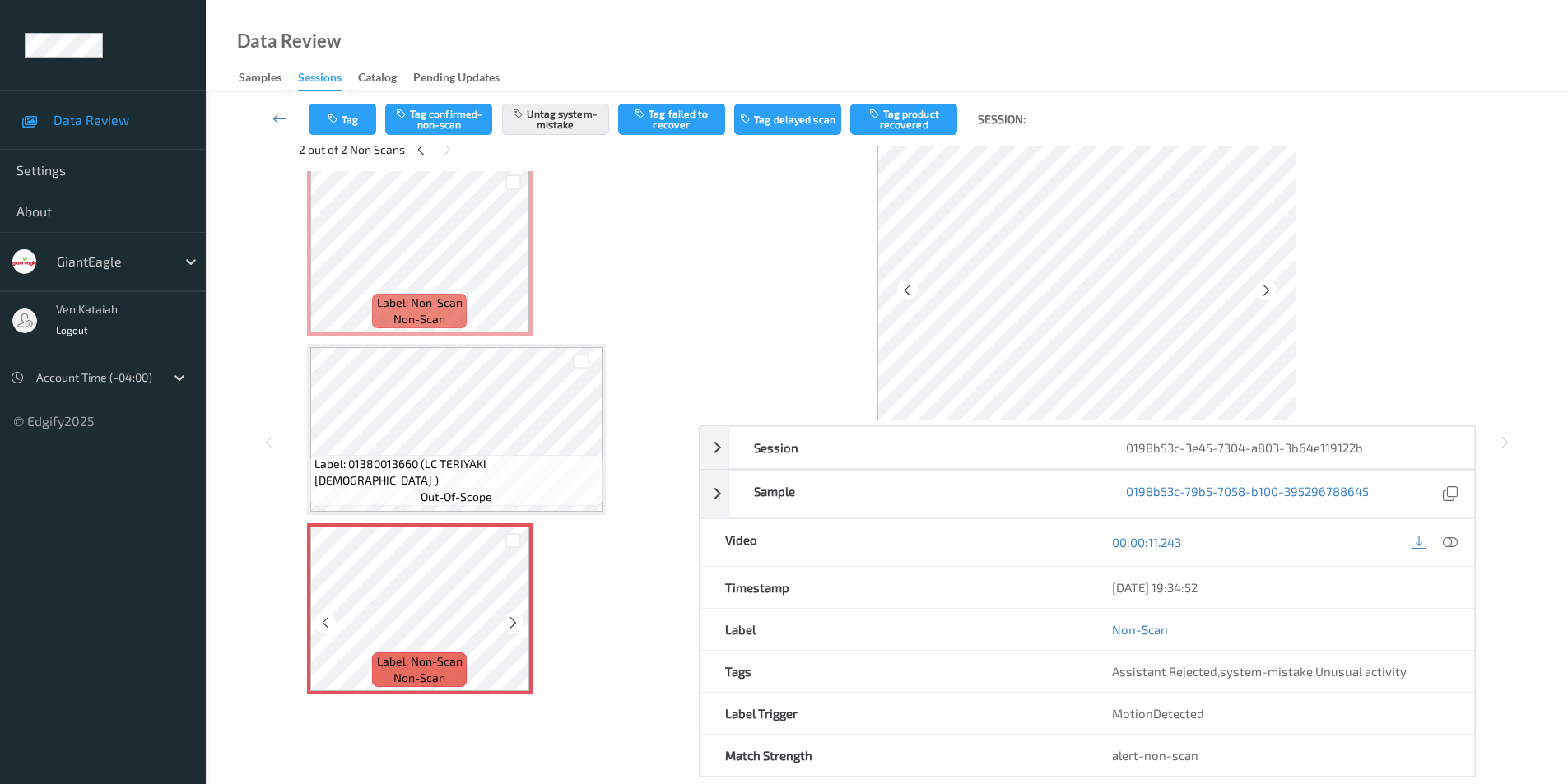
scroll to position [66, 0]
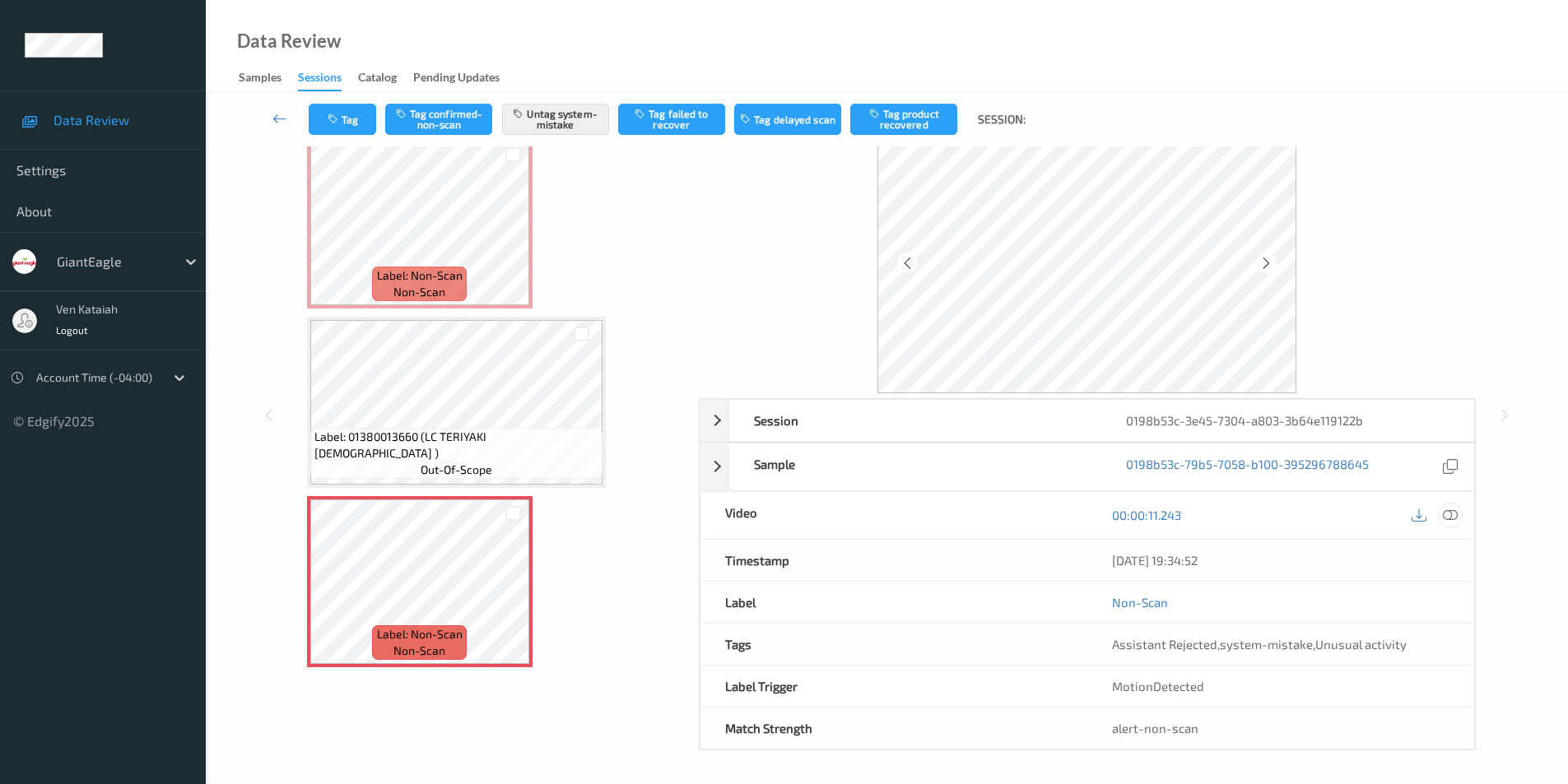
click at [1453, 514] on icon at bounding box center [1449, 514] width 14 height 14
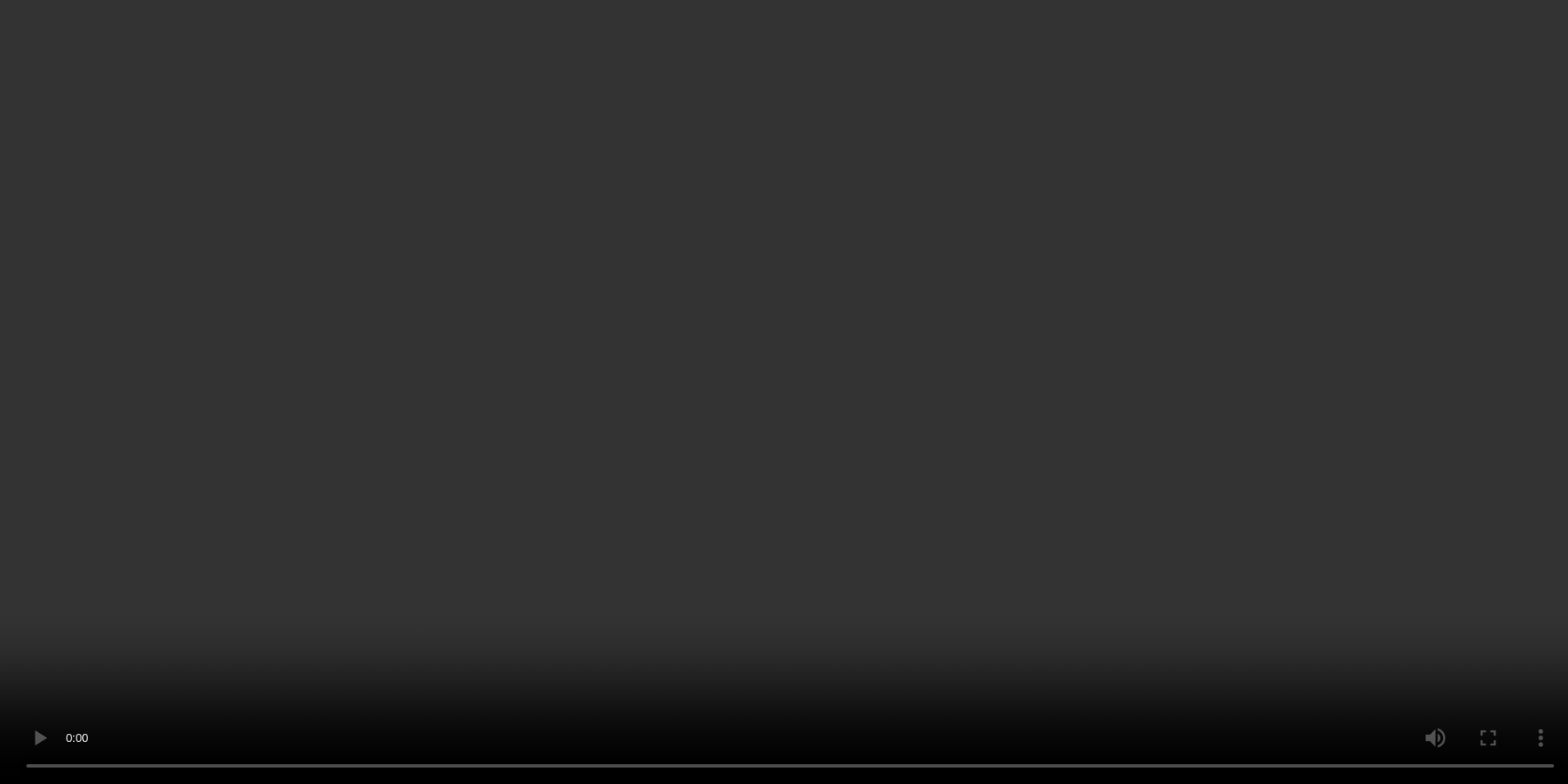
scroll to position [14, 0]
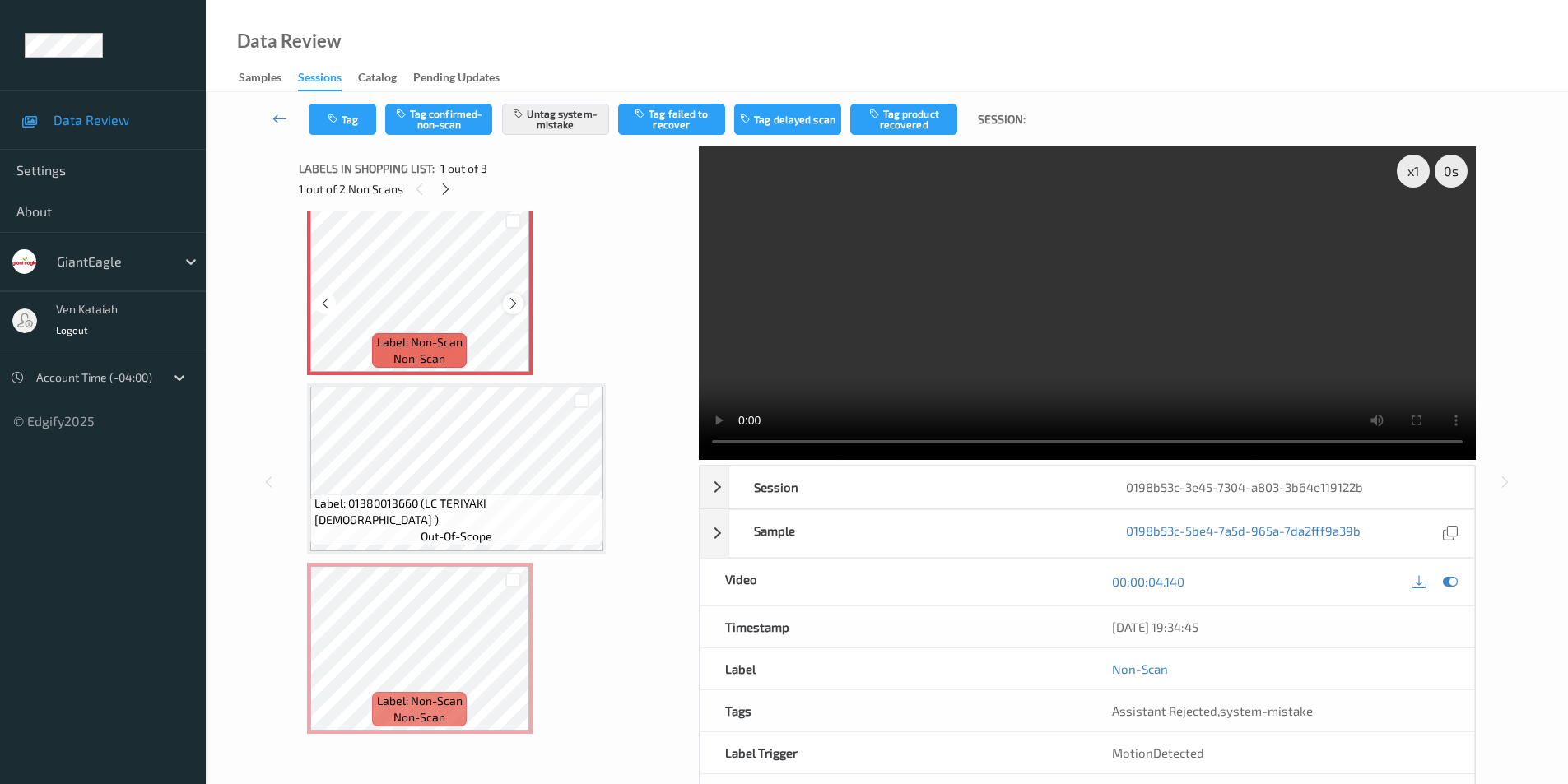
click at [510, 305] on icon at bounding box center [513, 303] width 14 height 14
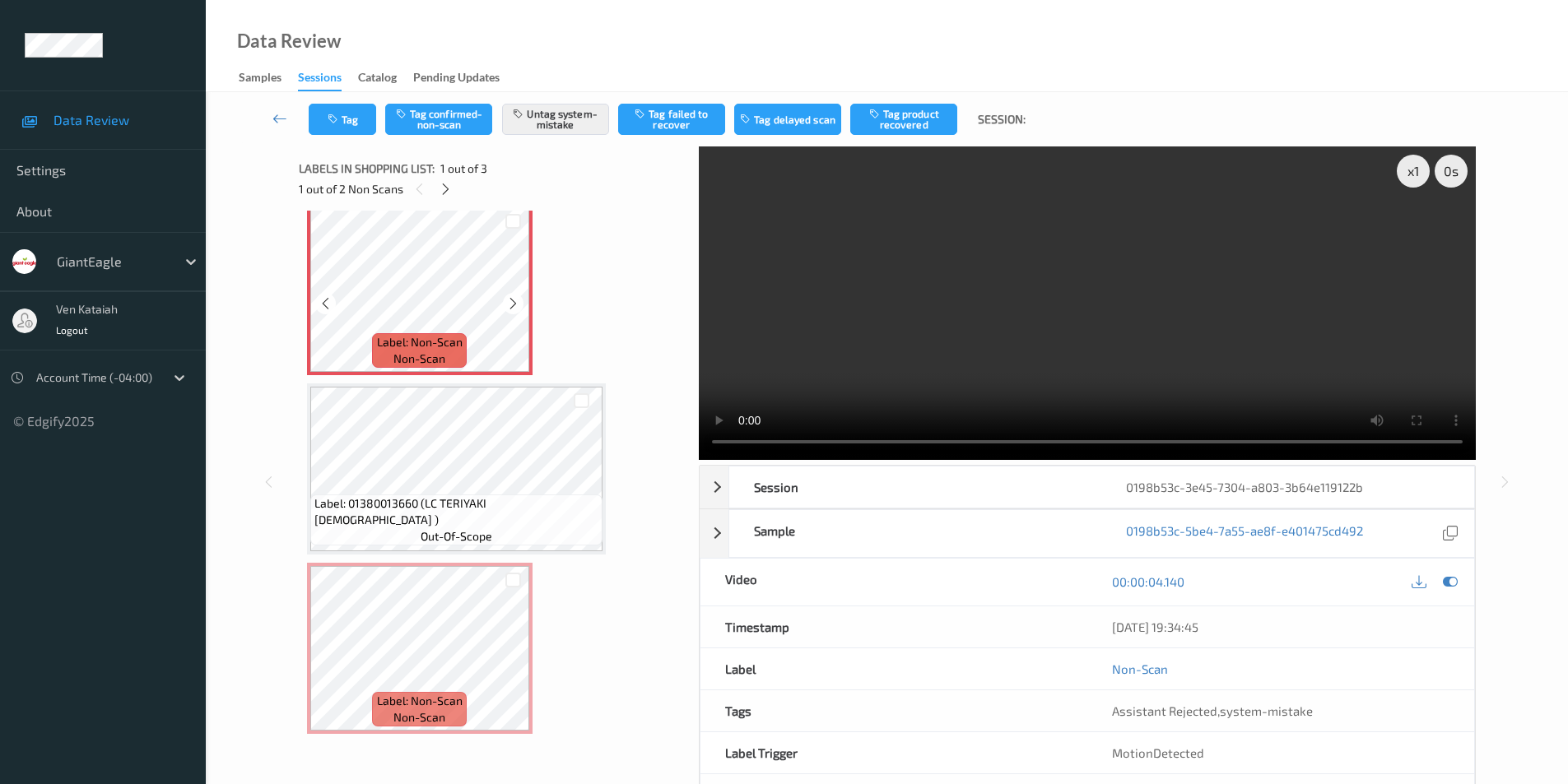
click at [510, 305] on icon at bounding box center [513, 303] width 14 height 14
click at [515, 301] on icon at bounding box center [513, 303] width 14 height 14
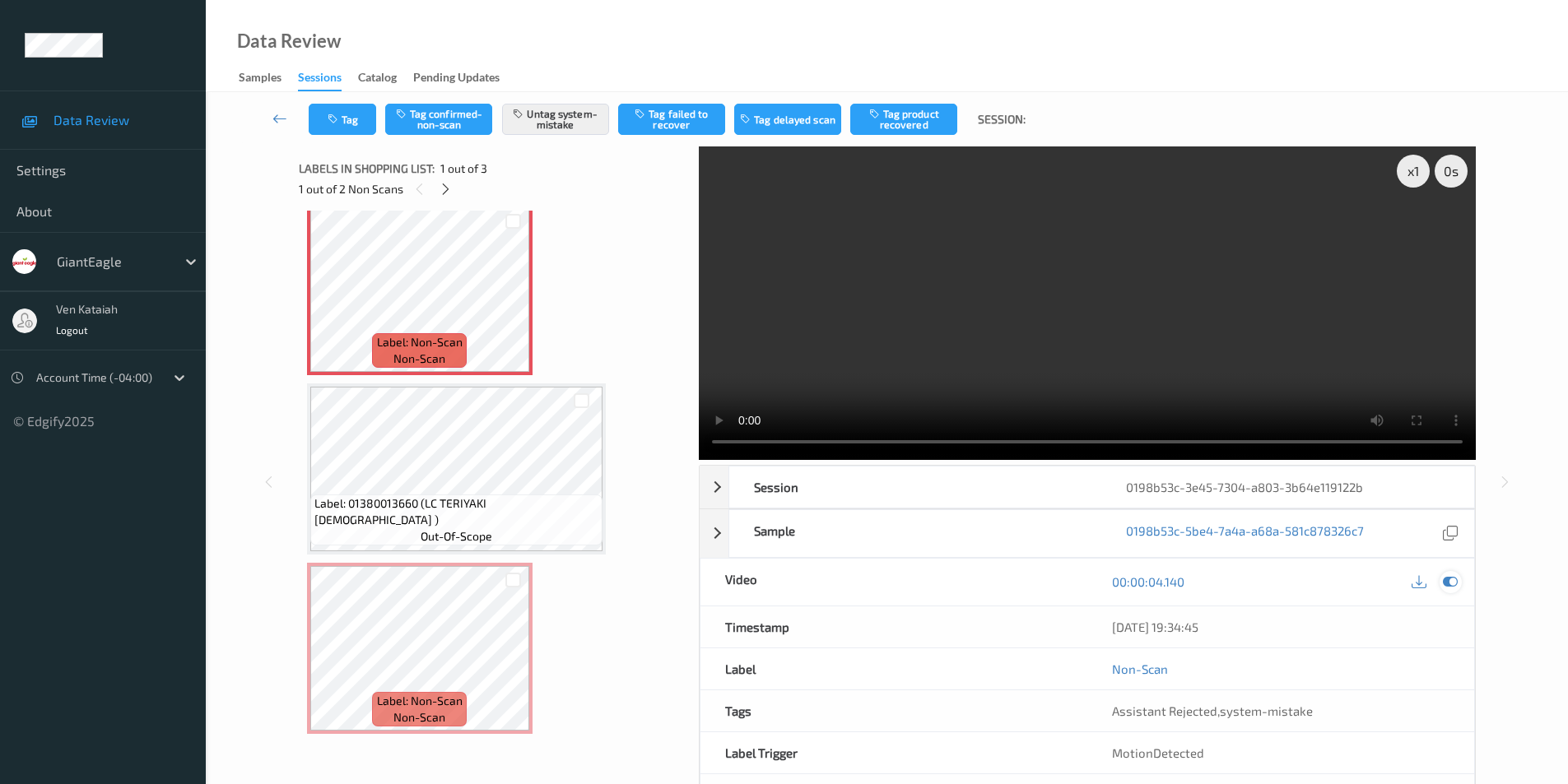
click at [1443, 581] on icon at bounding box center [1449, 581] width 14 height 14
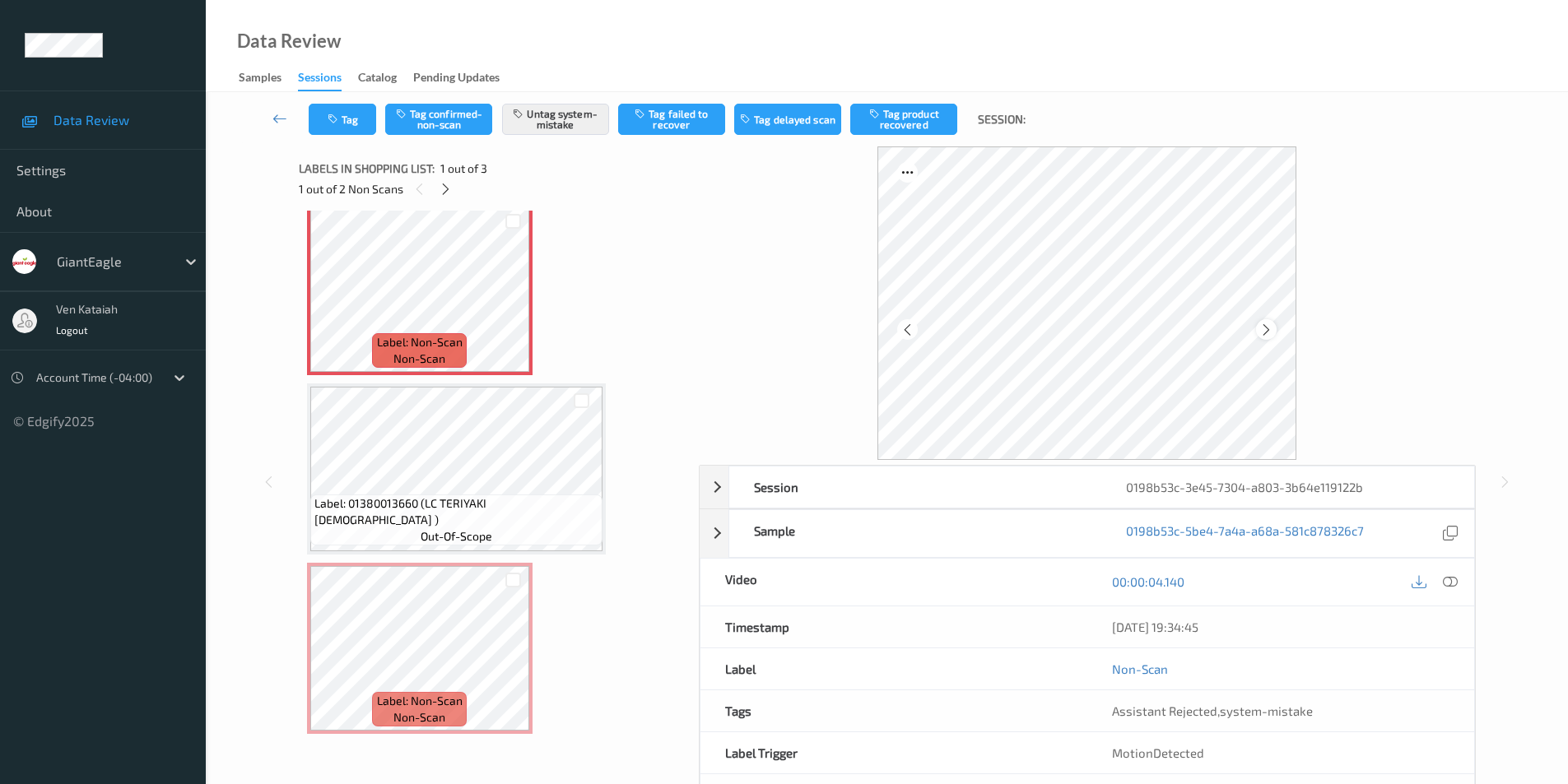
click at [1264, 325] on icon at bounding box center [1266, 328] width 14 height 14
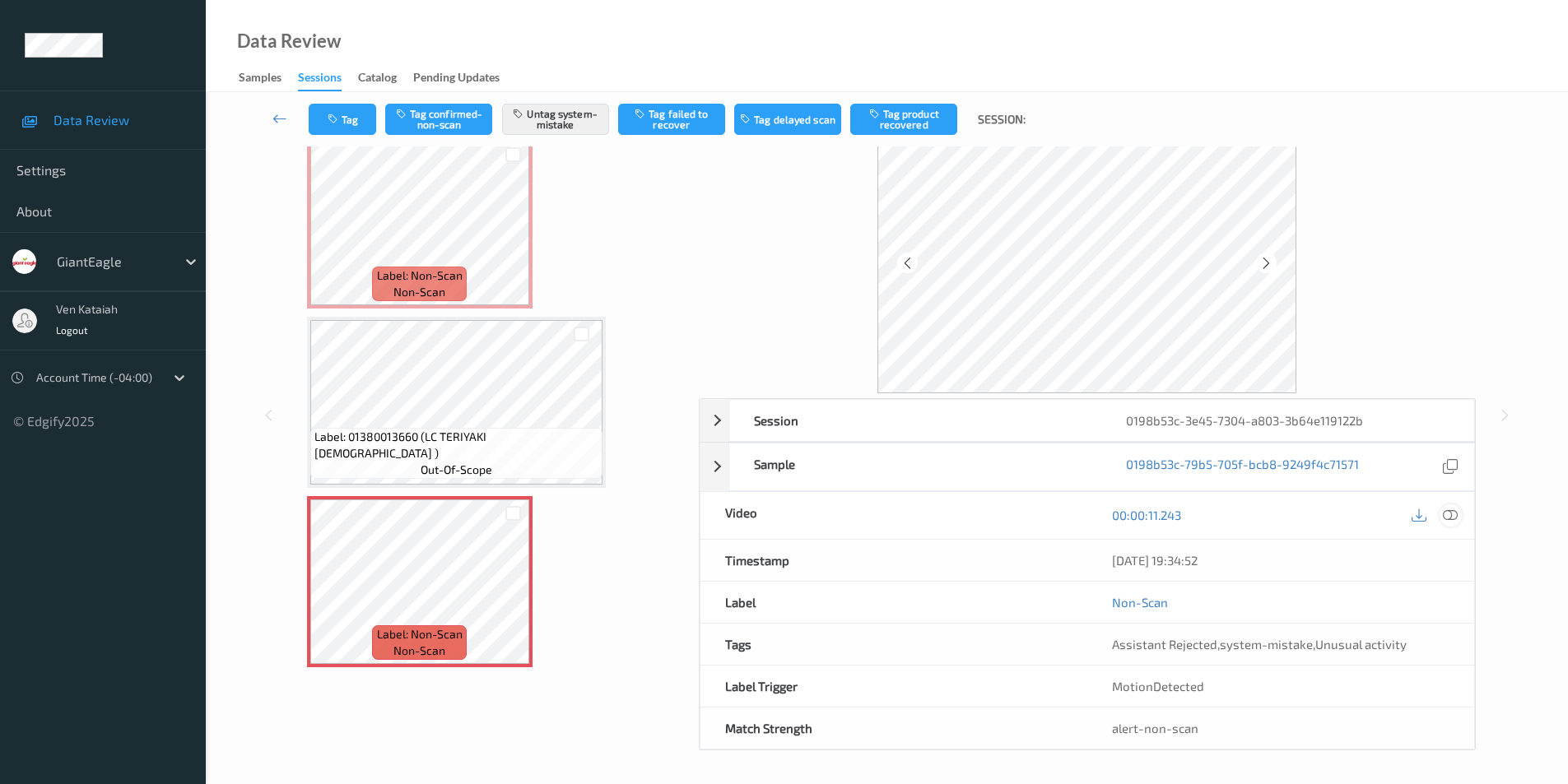
click at [1450, 519] on icon at bounding box center [1449, 514] width 14 height 14
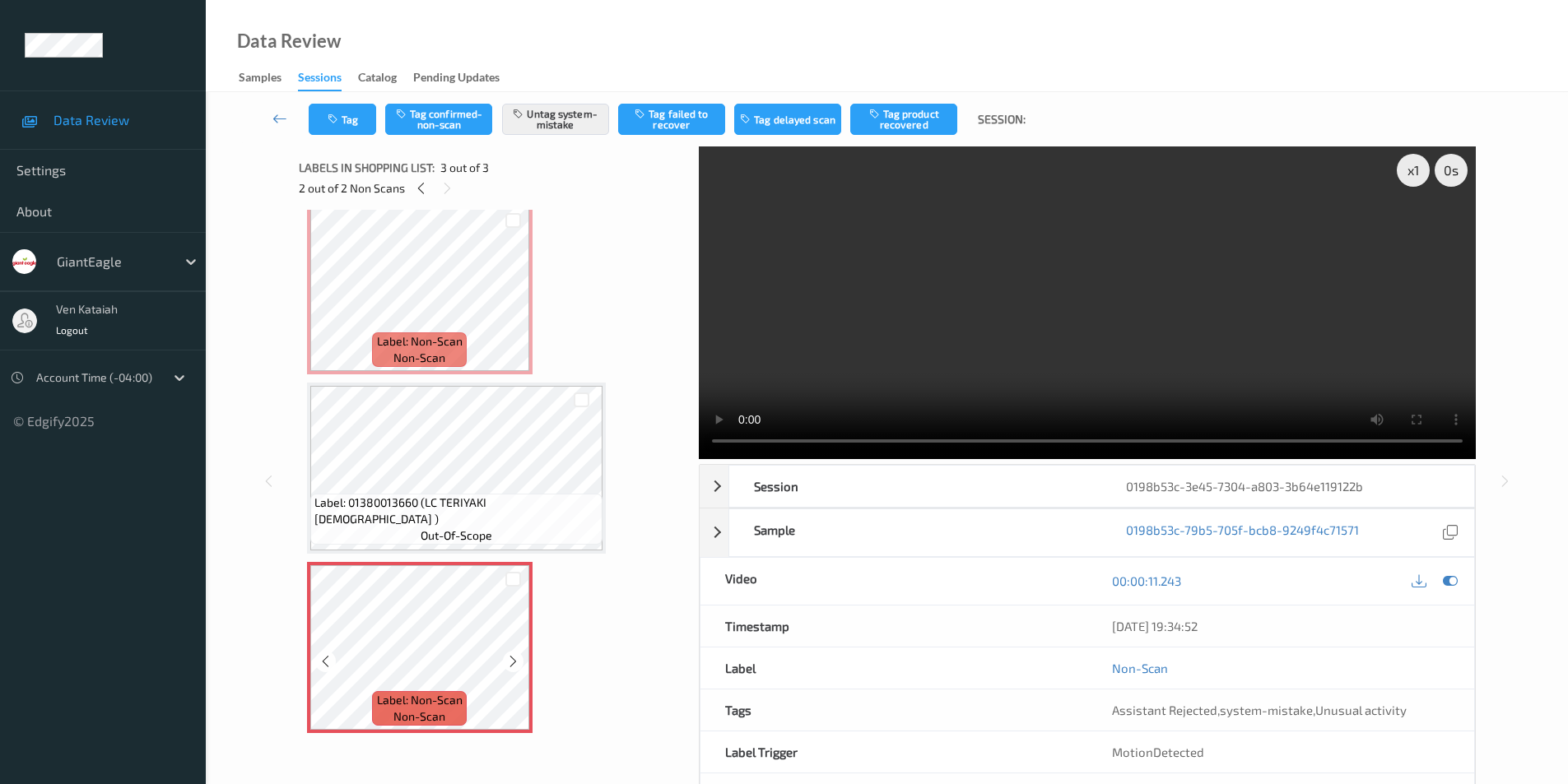
scroll to position [0, 0]
click at [1447, 580] on icon at bounding box center [1449, 581] width 14 height 14
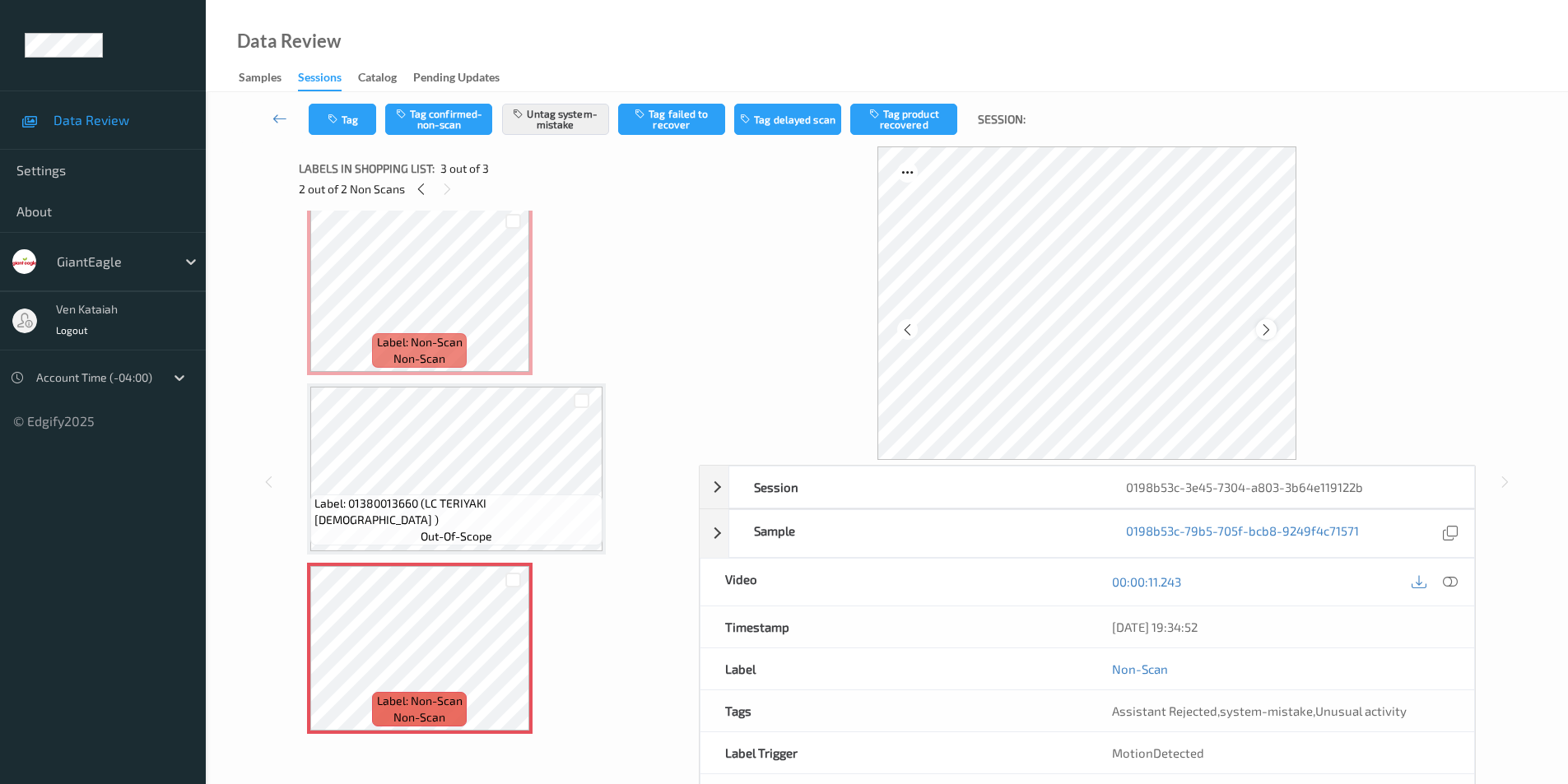
click at [1268, 335] on icon at bounding box center [1266, 328] width 14 height 14
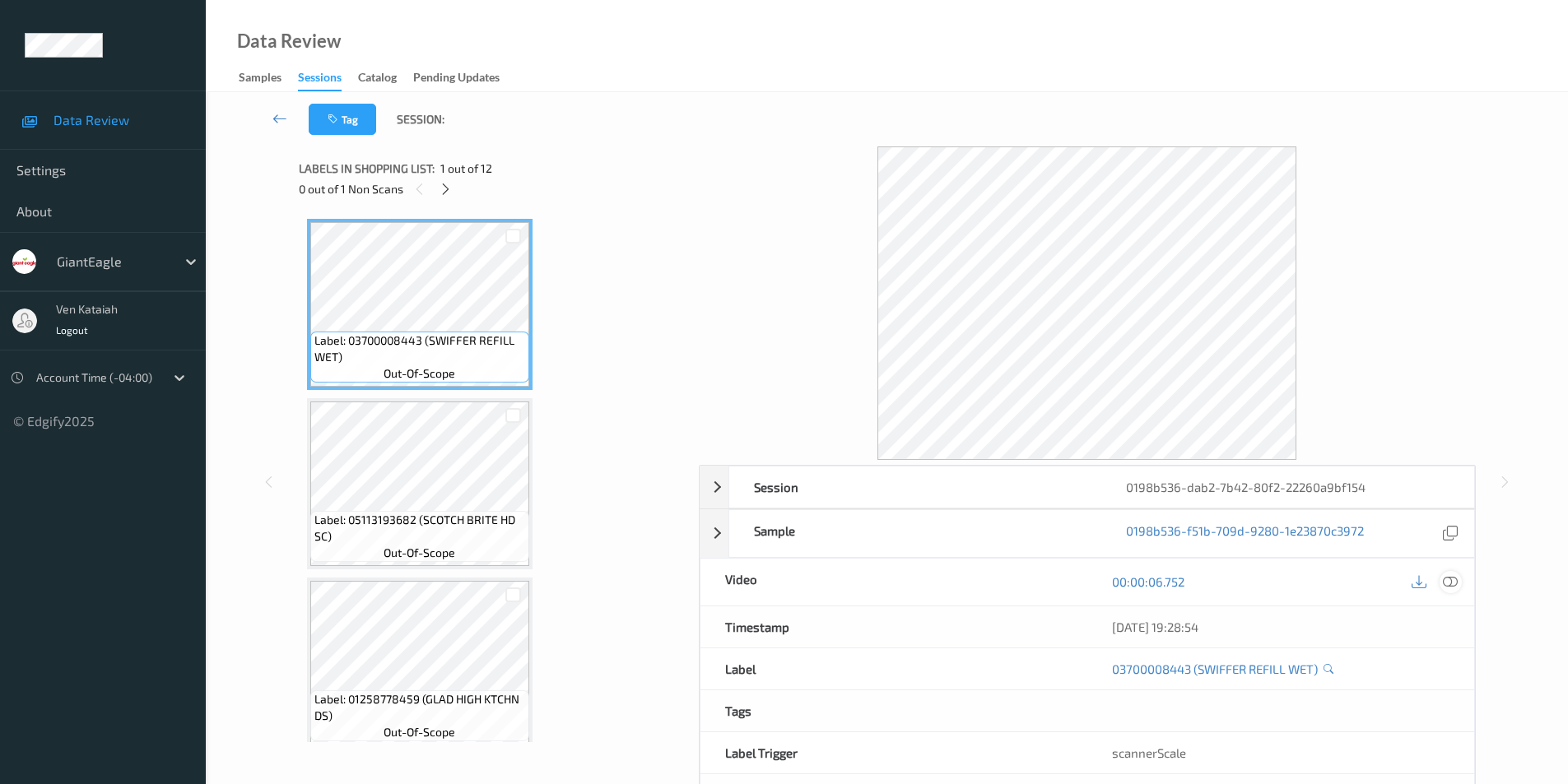
click at [1450, 582] on icon at bounding box center [1449, 581] width 14 height 14
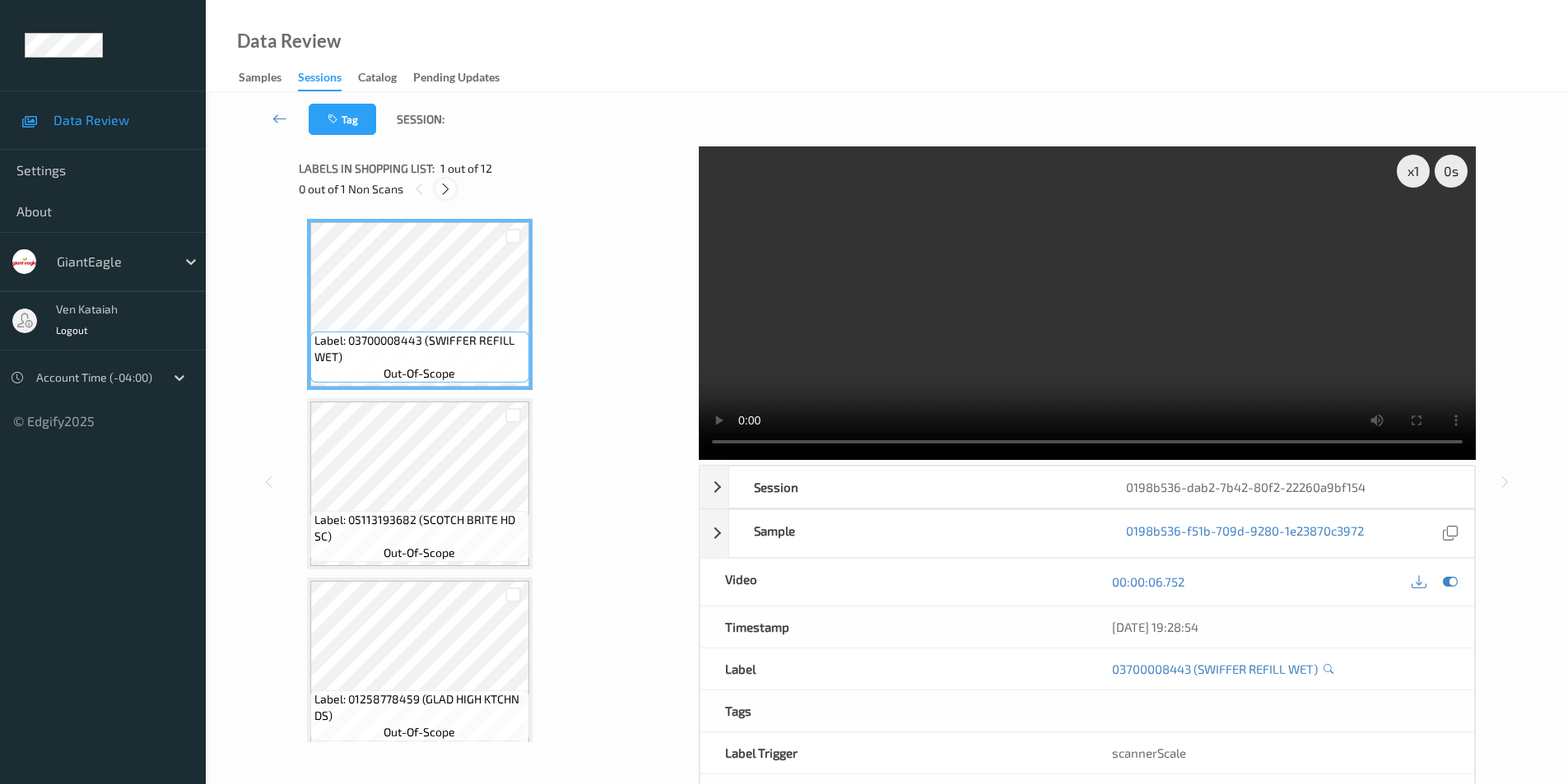
click at [448, 187] on icon at bounding box center [446, 188] width 14 height 14
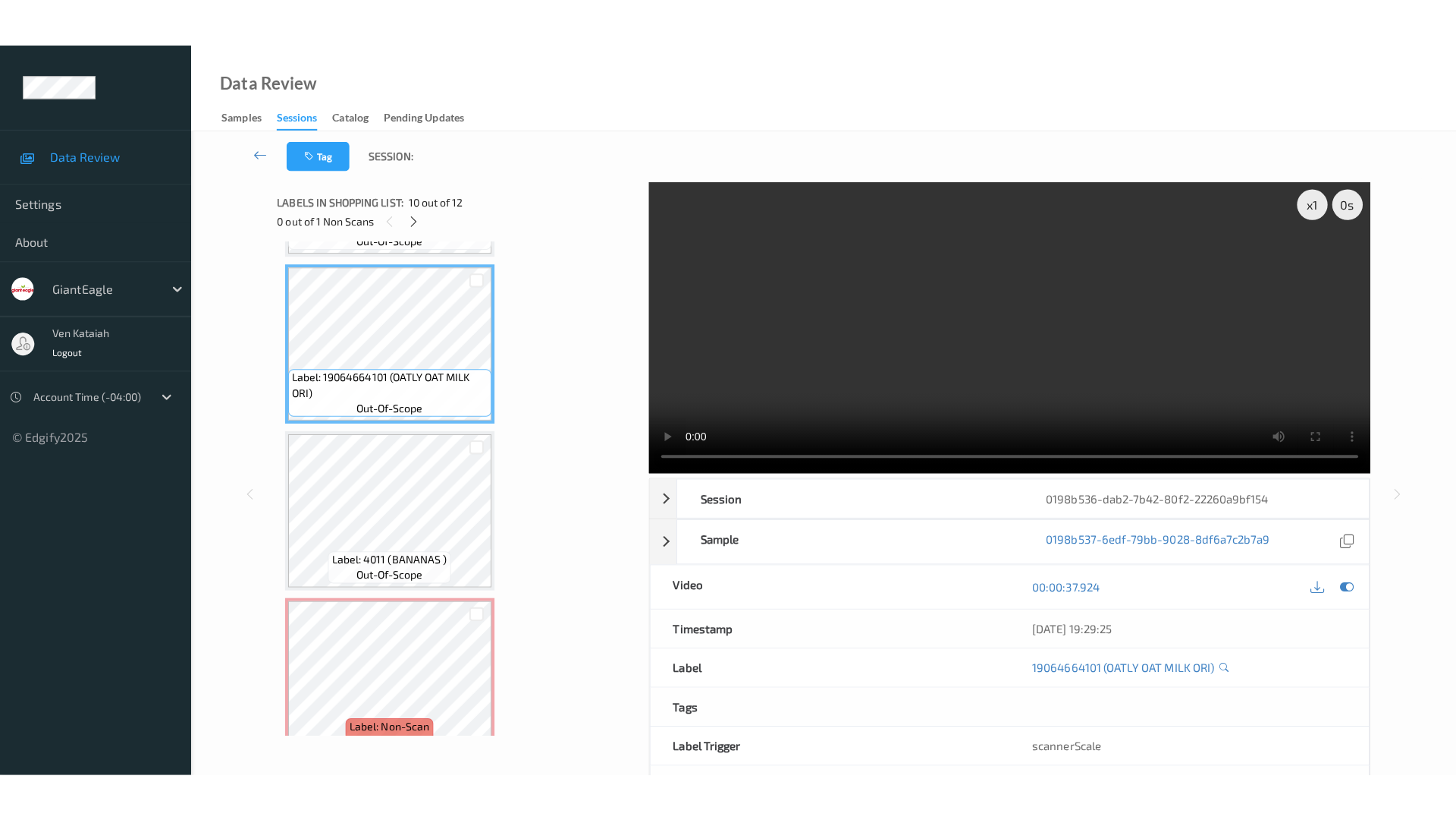
scroll to position [1503, 0]
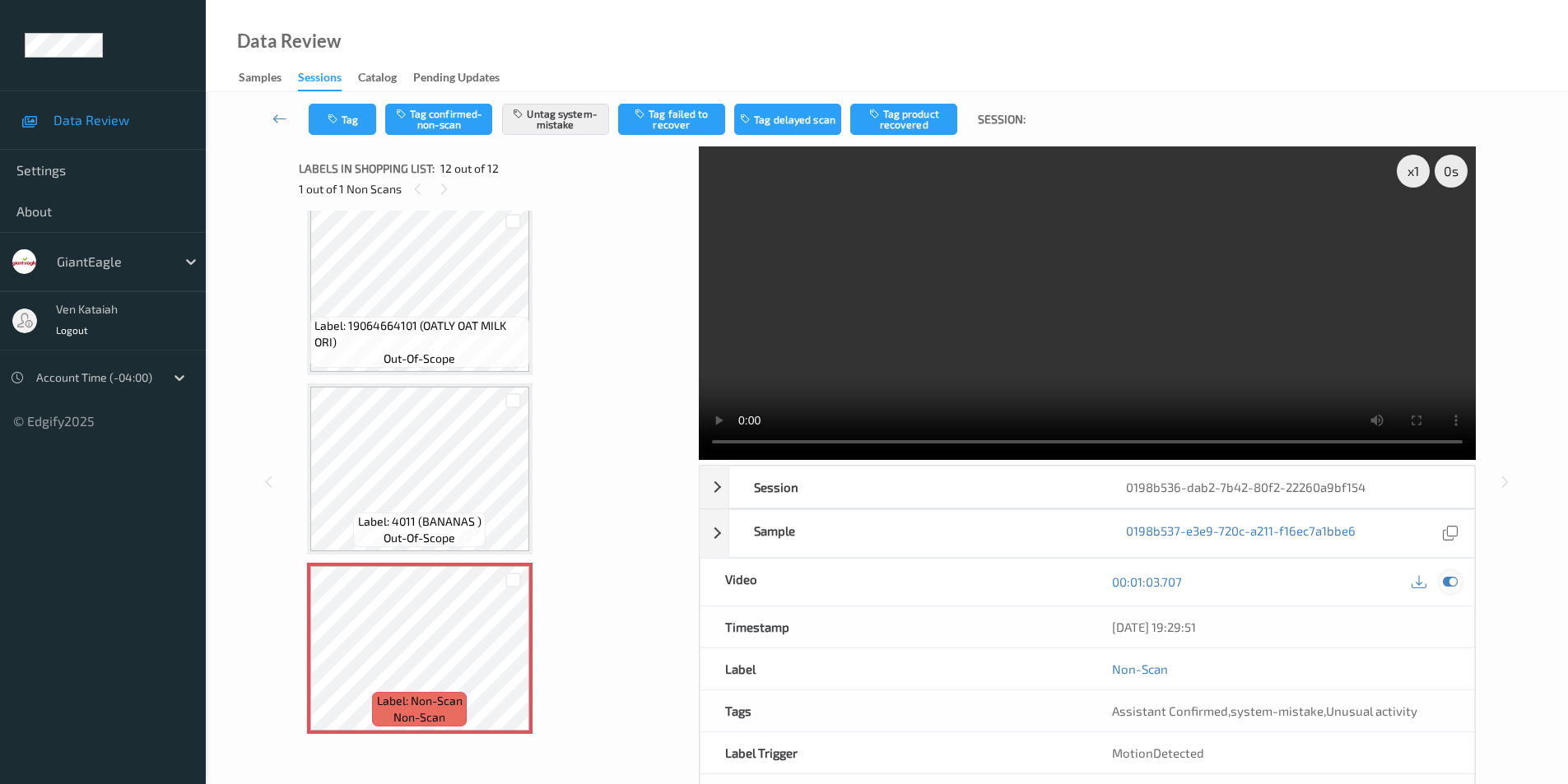
click at [1453, 583] on icon at bounding box center [1449, 581] width 14 height 14
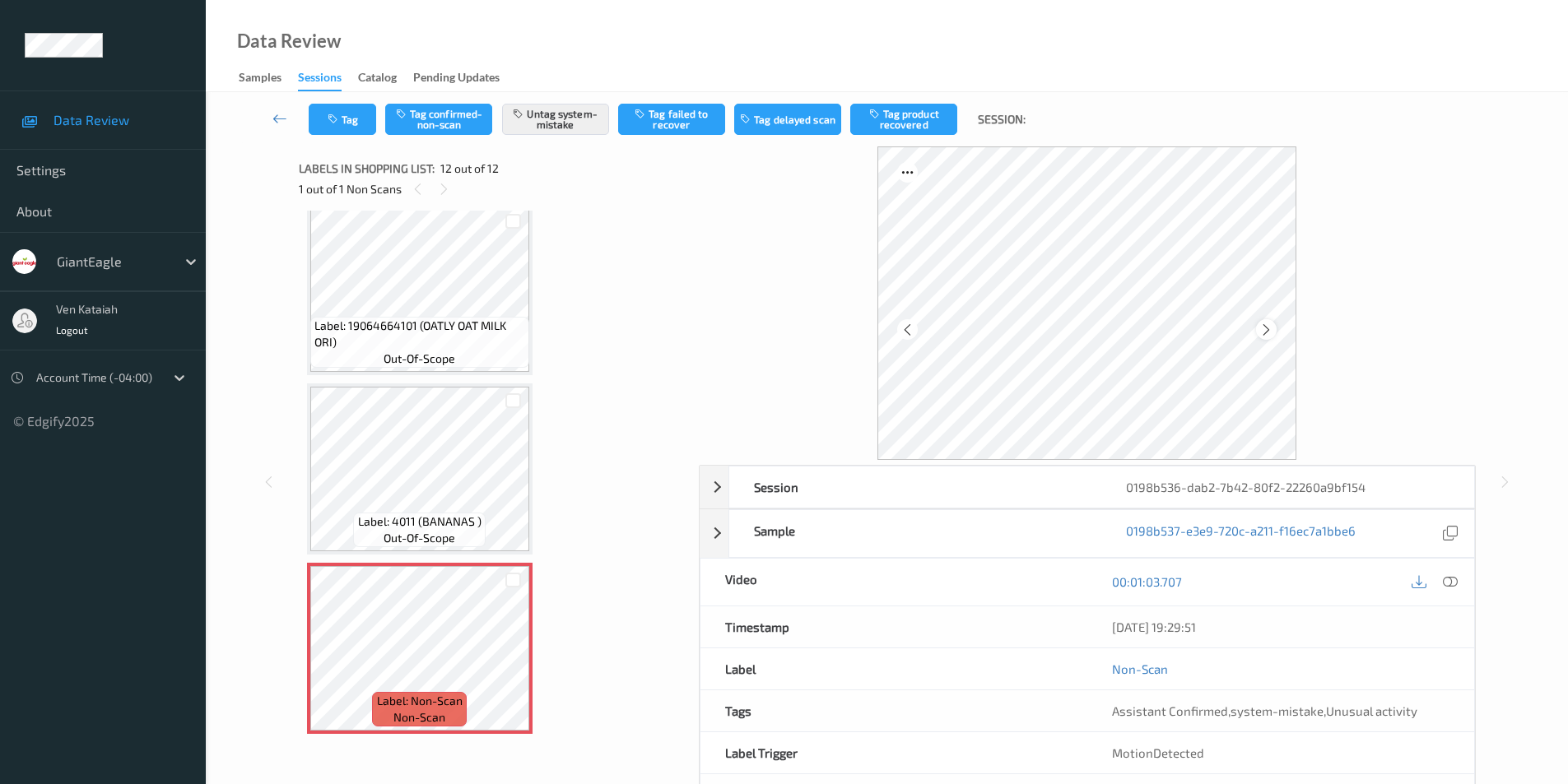
click at [1273, 330] on div at bounding box center [1266, 329] width 20 height 20
click at [1448, 578] on icon at bounding box center [1449, 581] width 14 height 14
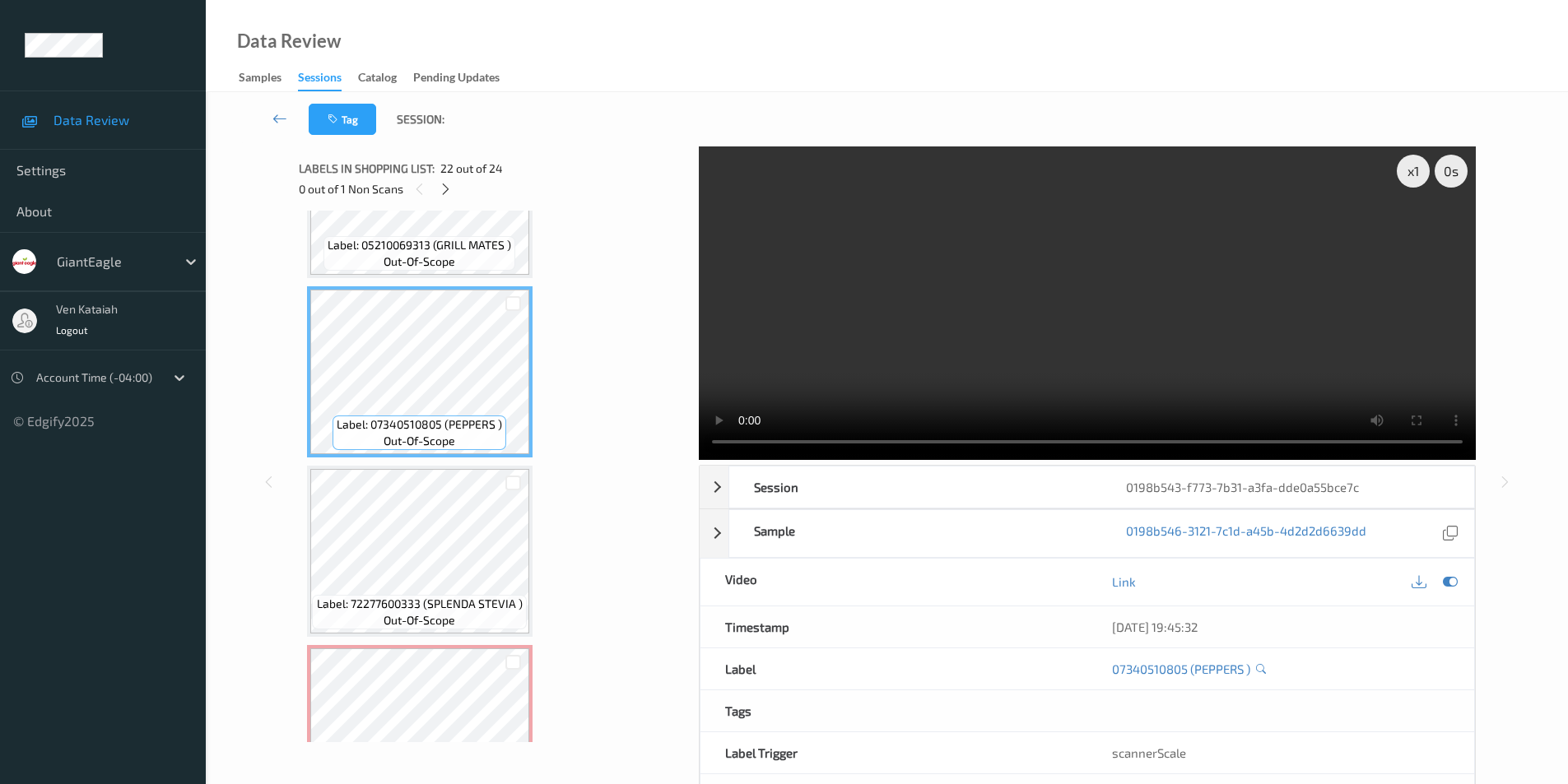
scroll to position [3780, 0]
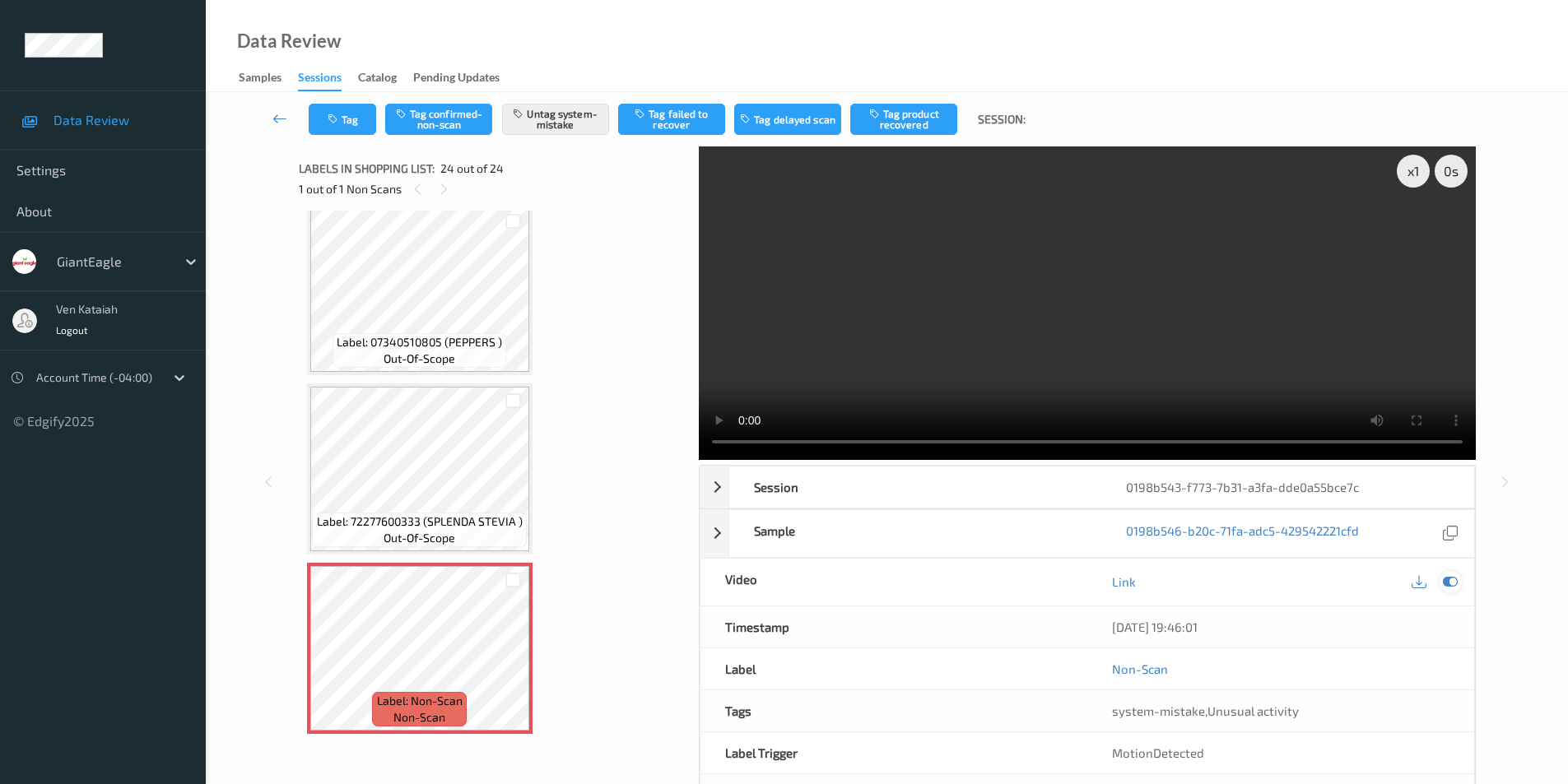
click at [1453, 581] on icon at bounding box center [1449, 581] width 14 height 14
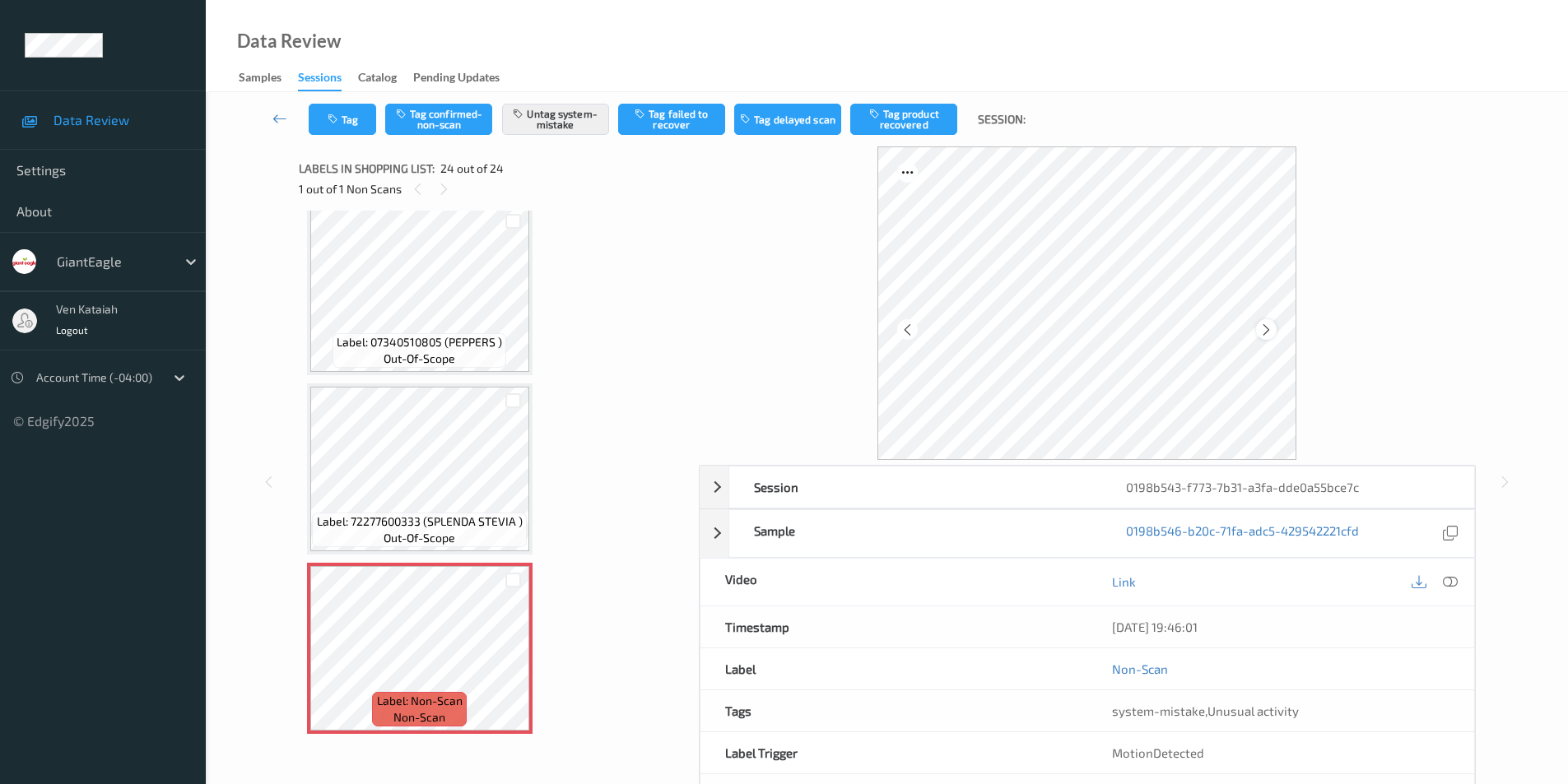
click at [1260, 328] on icon at bounding box center [1266, 328] width 14 height 14
click at [1267, 329] on icon at bounding box center [1266, 328] width 14 height 14
click at [1452, 583] on icon at bounding box center [1449, 581] width 14 height 14
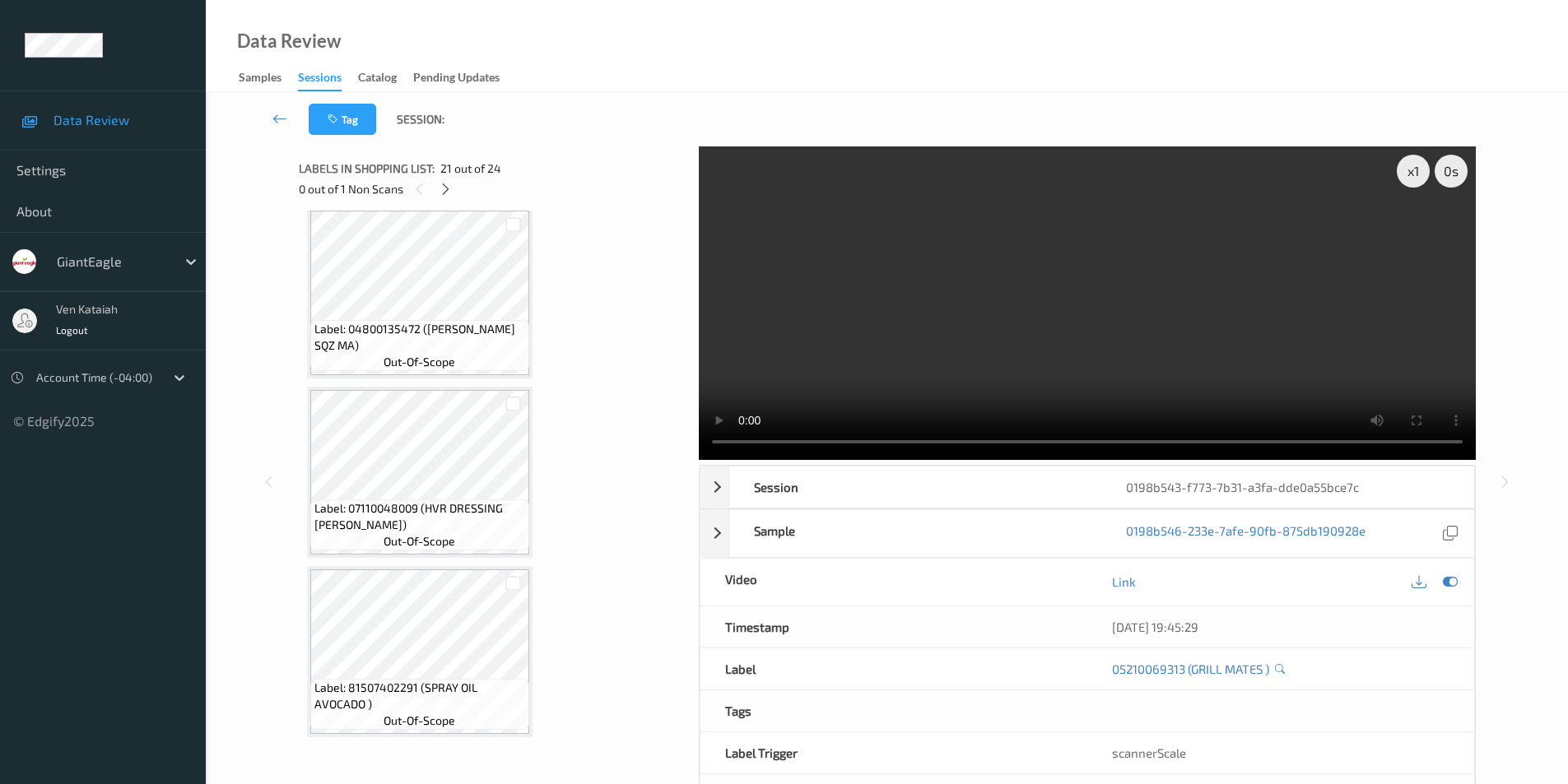
scroll to position [2875, 0]
click at [1446, 579] on icon at bounding box center [1449, 581] width 14 height 14
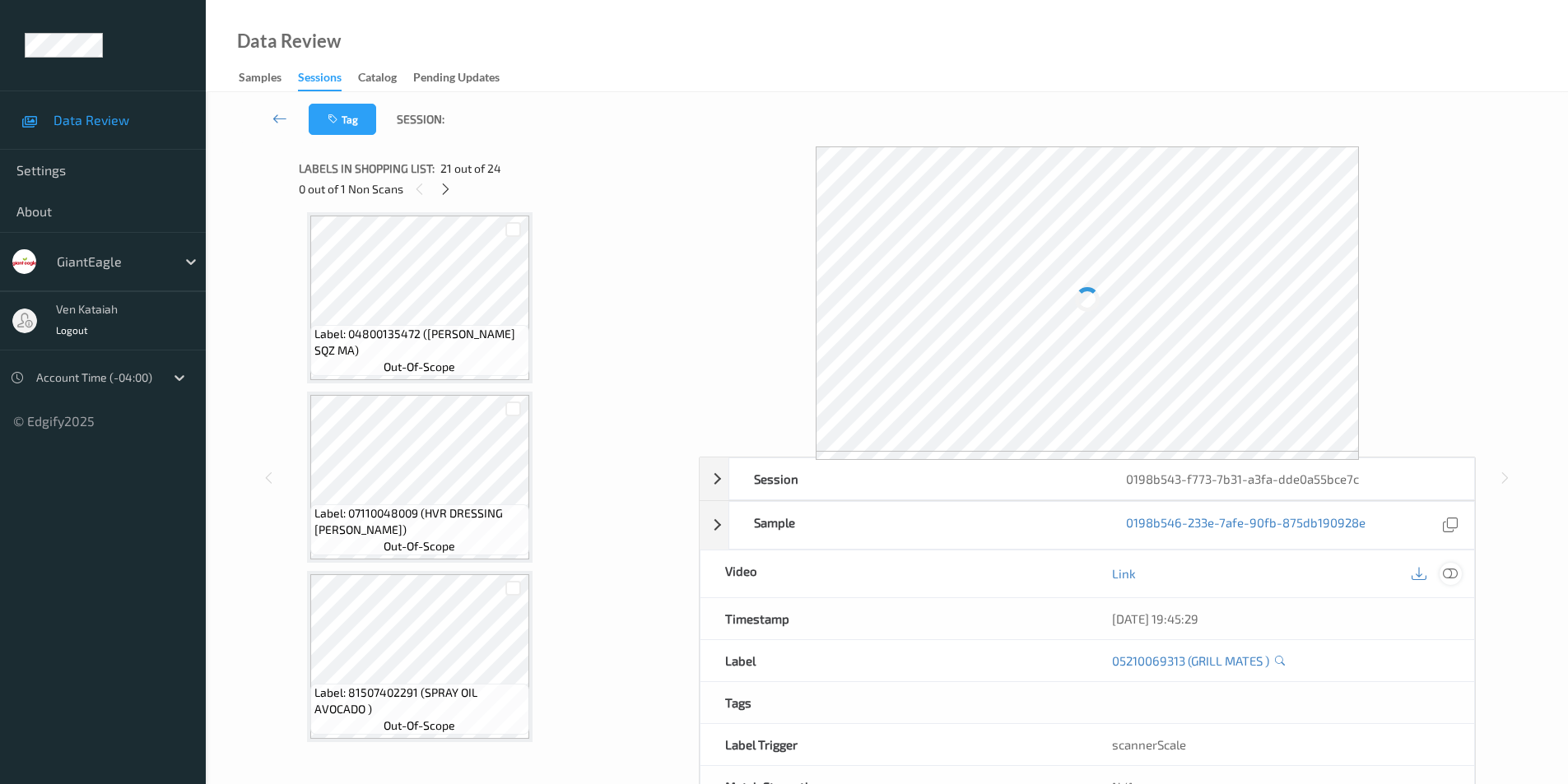
click at [1452, 577] on icon at bounding box center [1449, 573] width 14 height 14
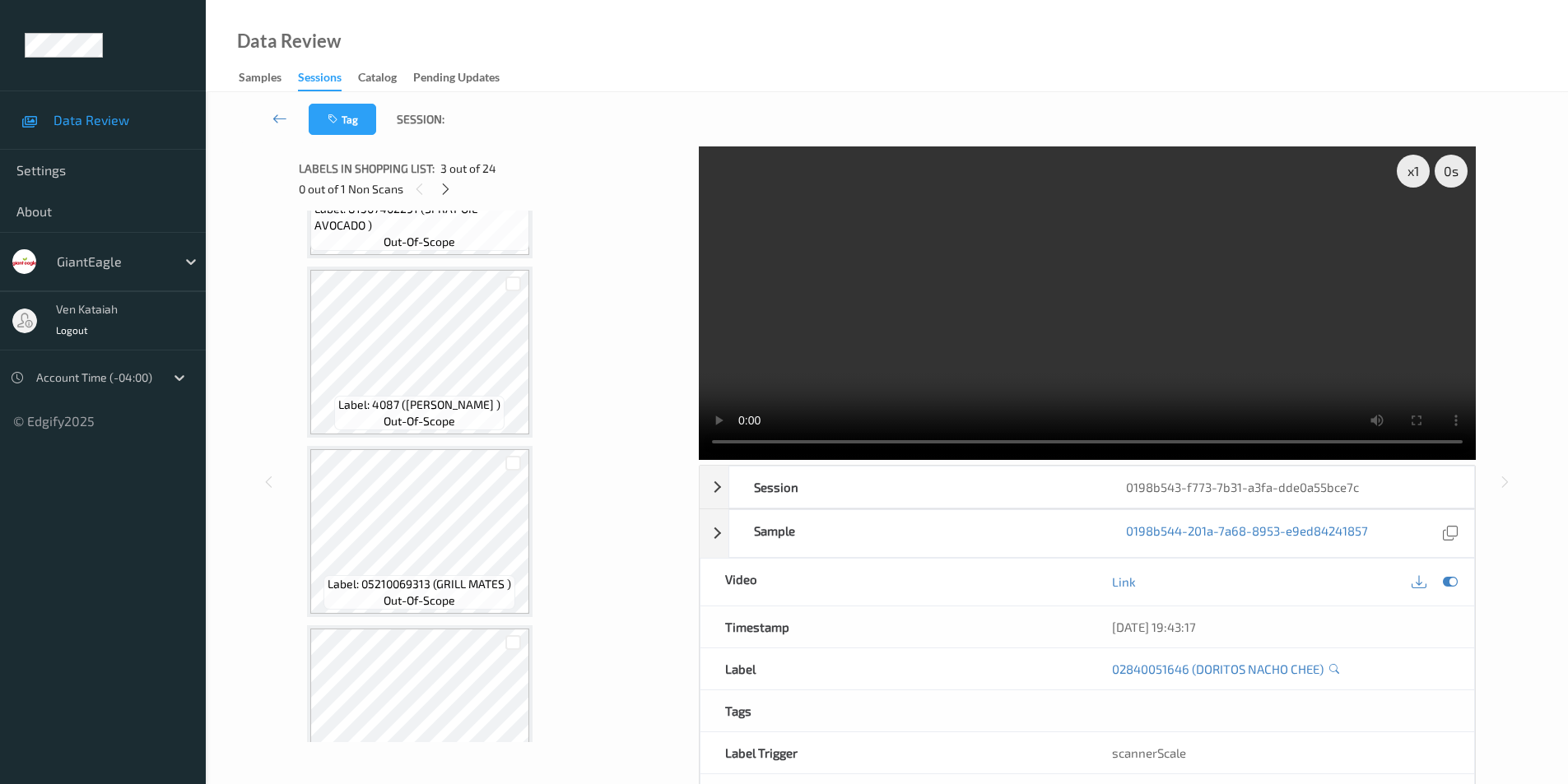
scroll to position [3287, 0]
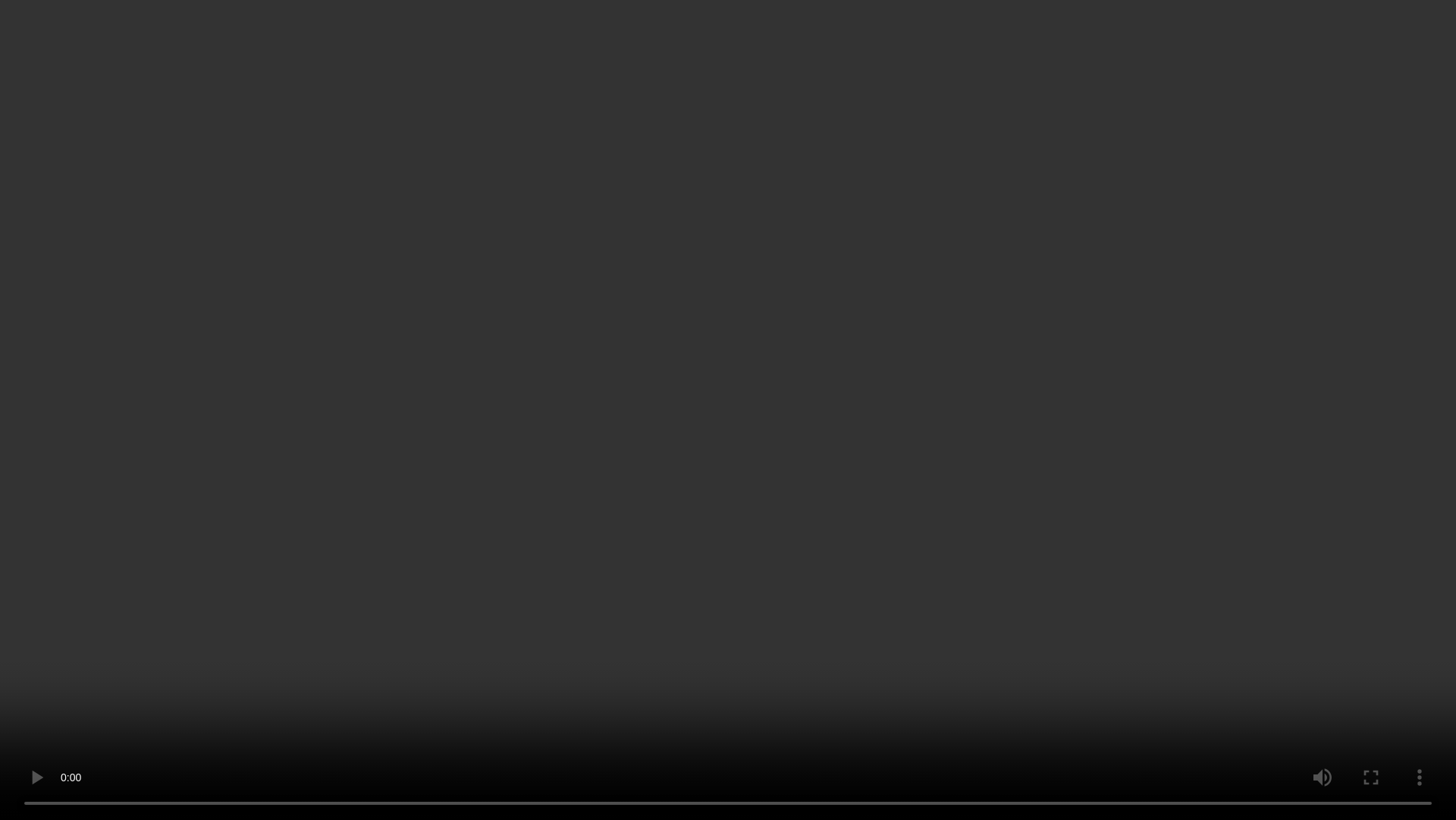
click at [1444, 677] on video at bounding box center [728, 410] width 1456 height 820
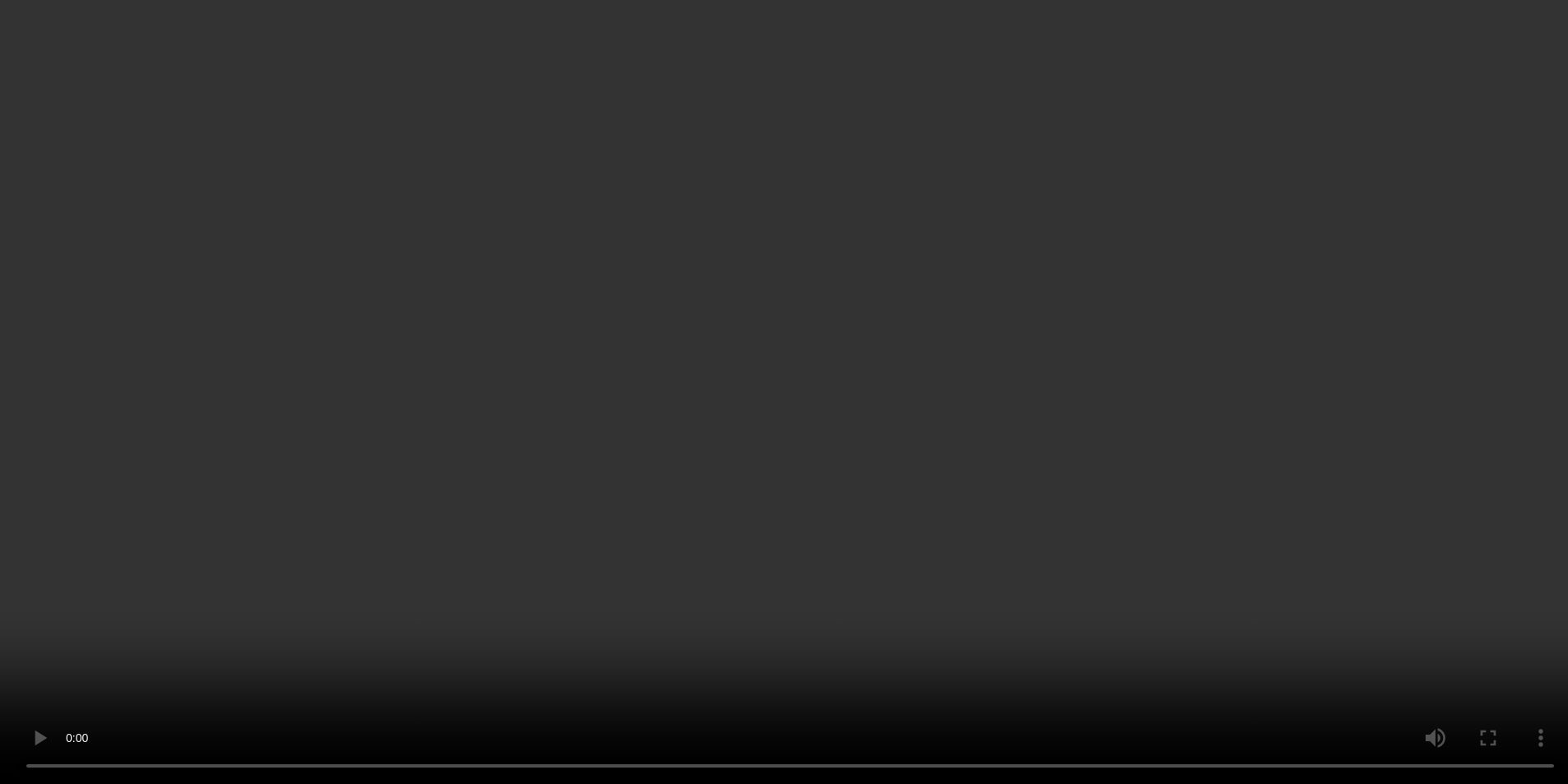
scroll to position [3780, 0]
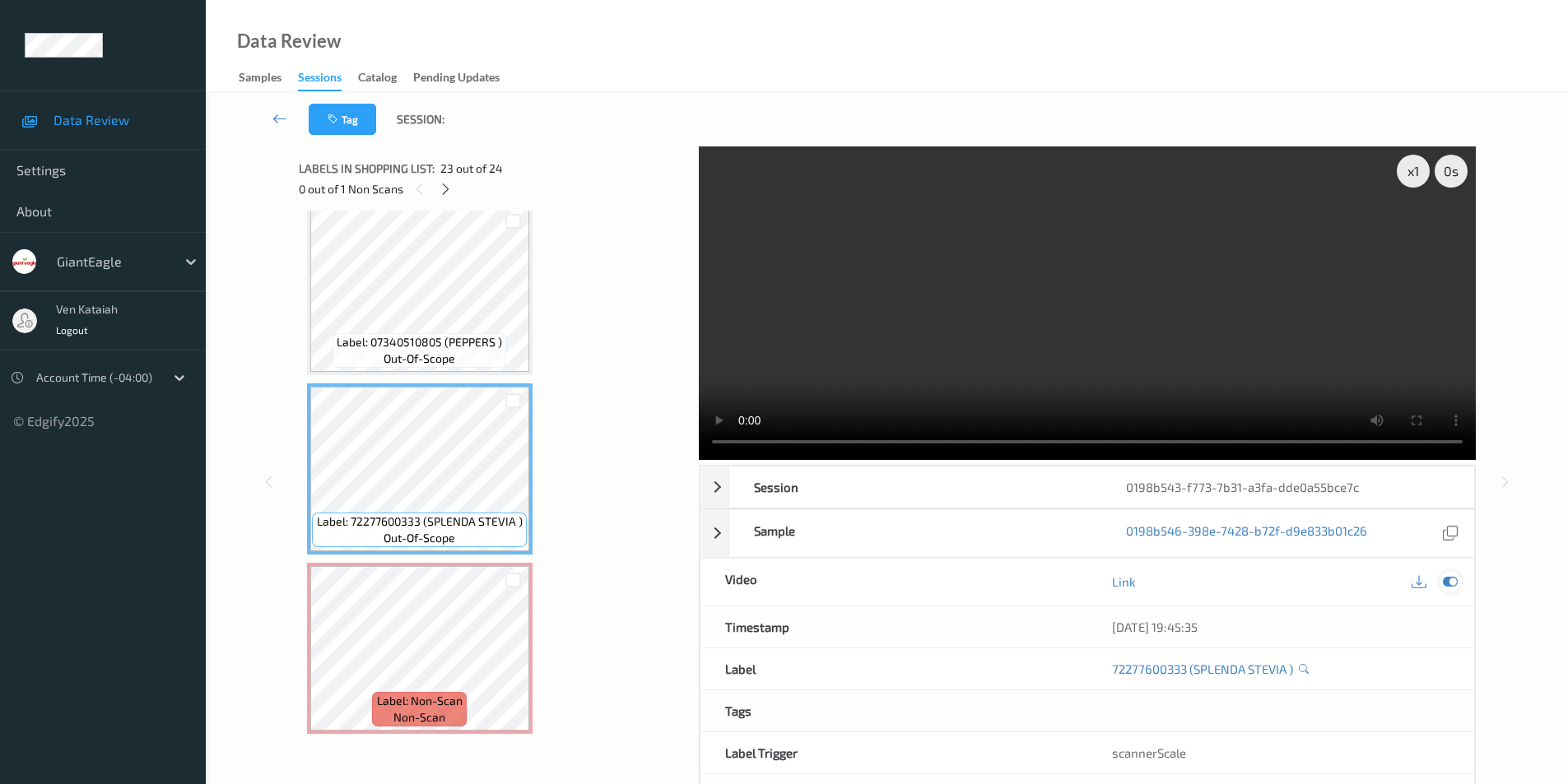
click at [1452, 583] on icon at bounding box center [1449, 581] width 14 height 14
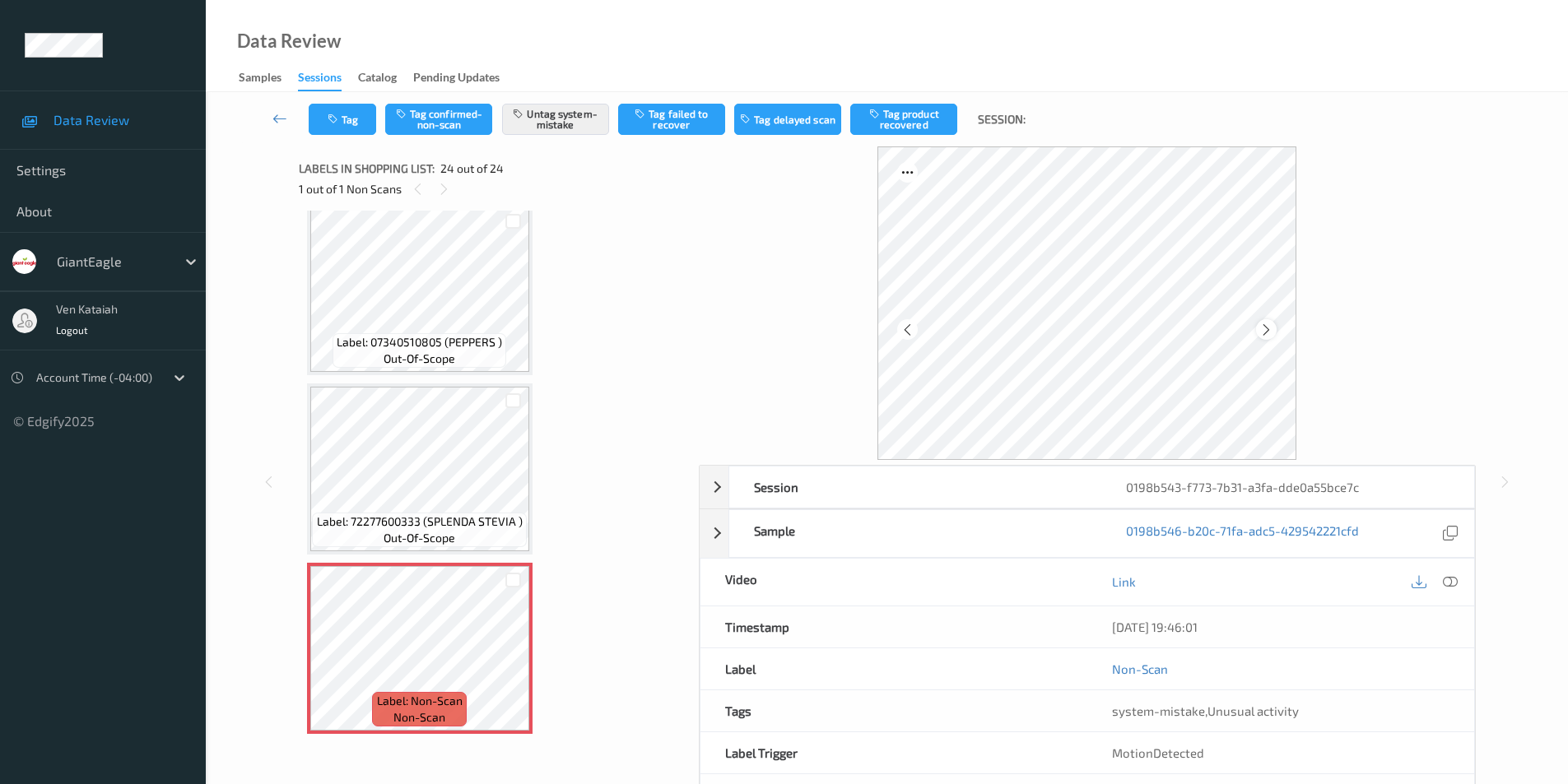
click at [1269, 335] on icon at bounding box center [1266, 328] width 14 height 14
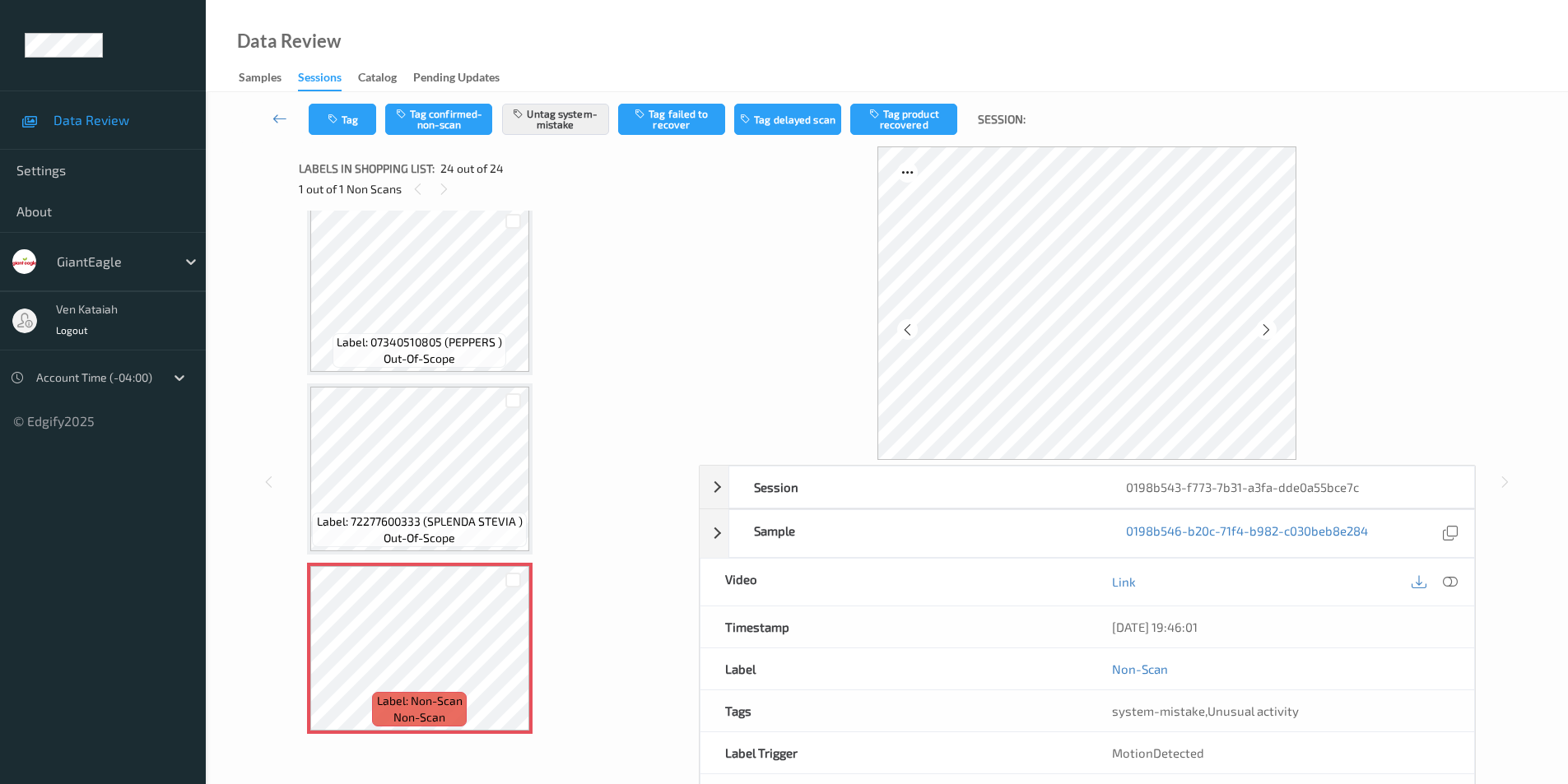
click at [1269, 335] on icon at bounding box center [1266, 328] width 14 height 14
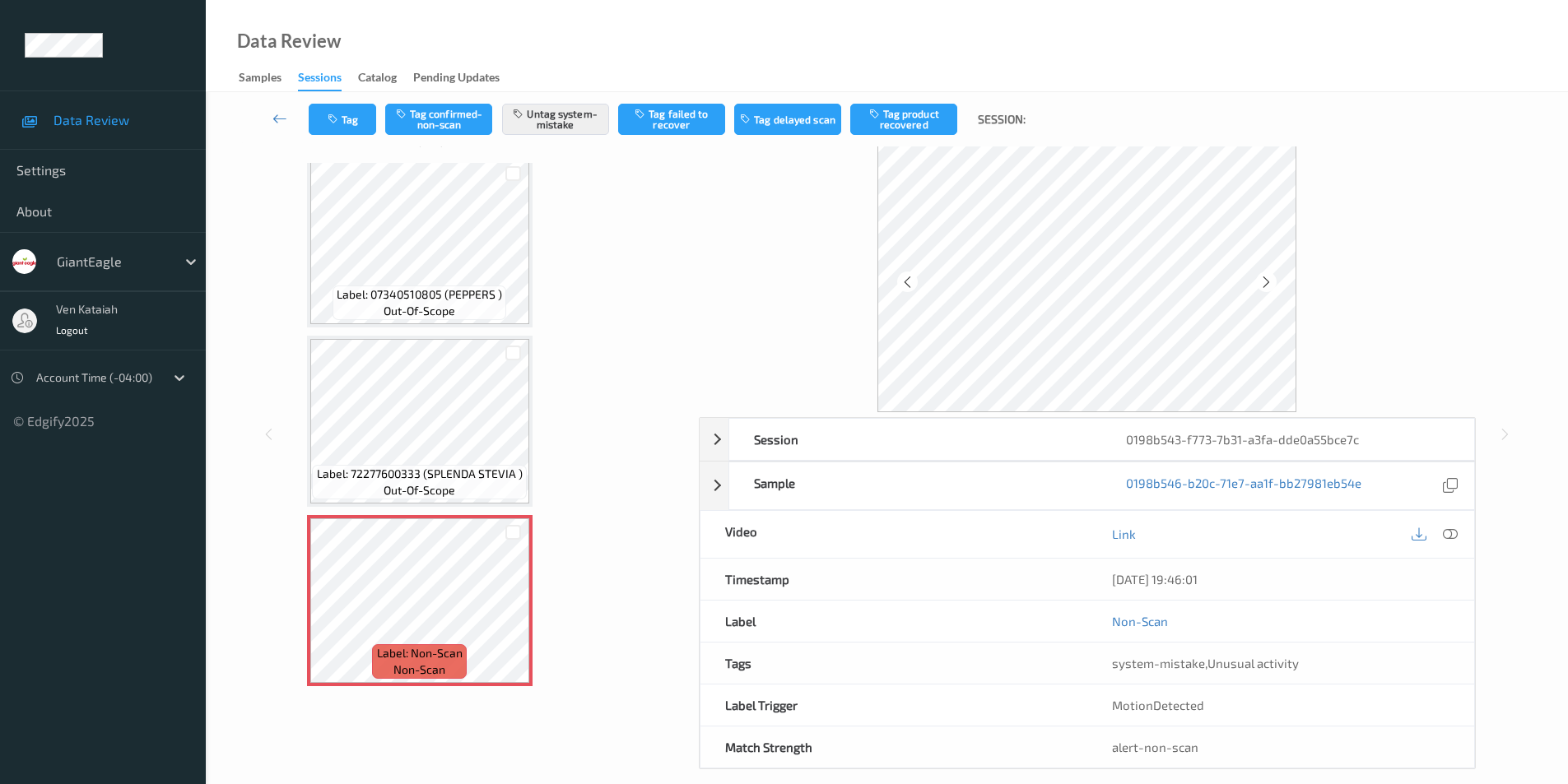
scroll to position [66, 0]
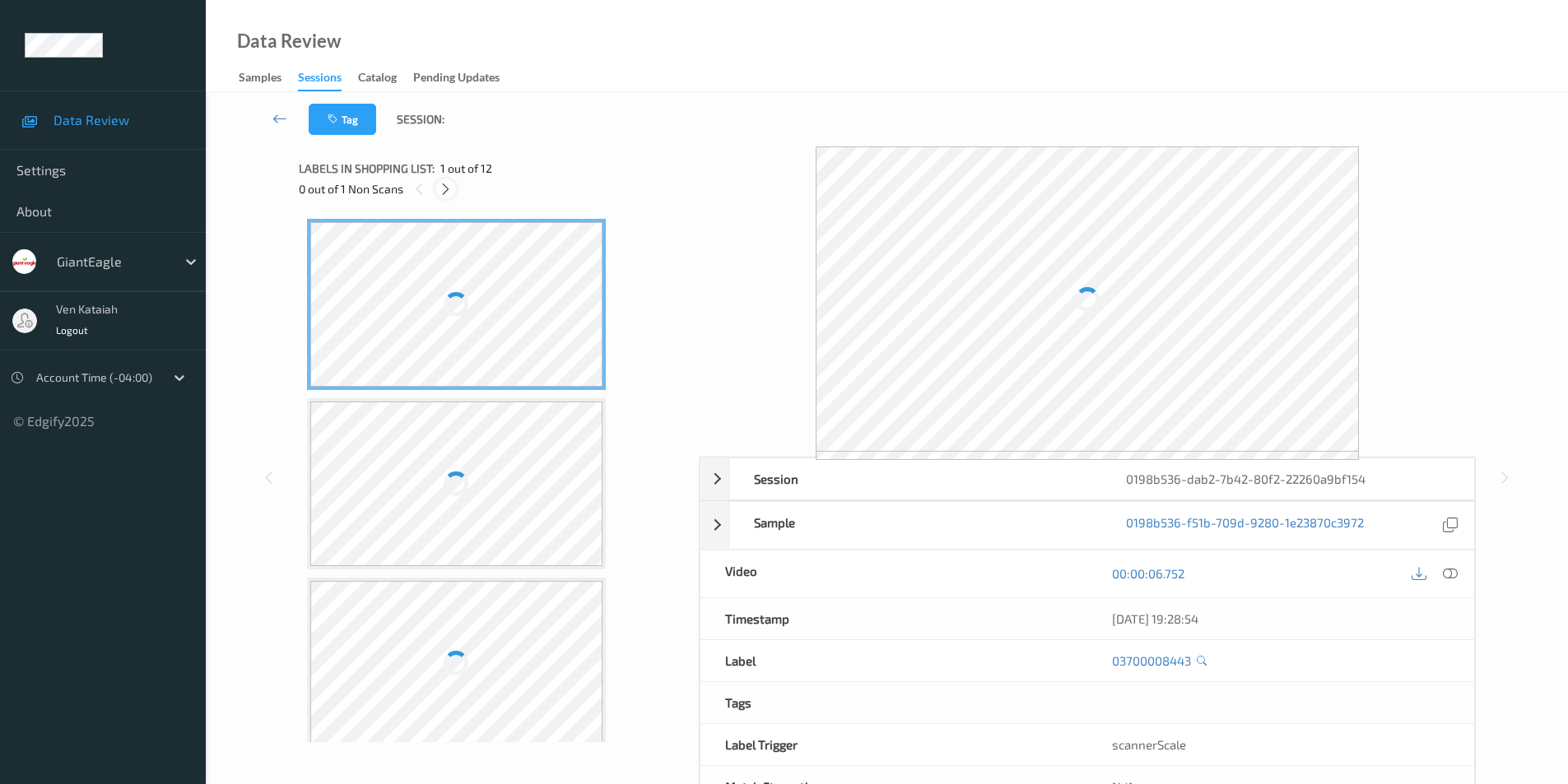
click at [446, 189] on icon at bounding box center [446, 188] width 14 height 14
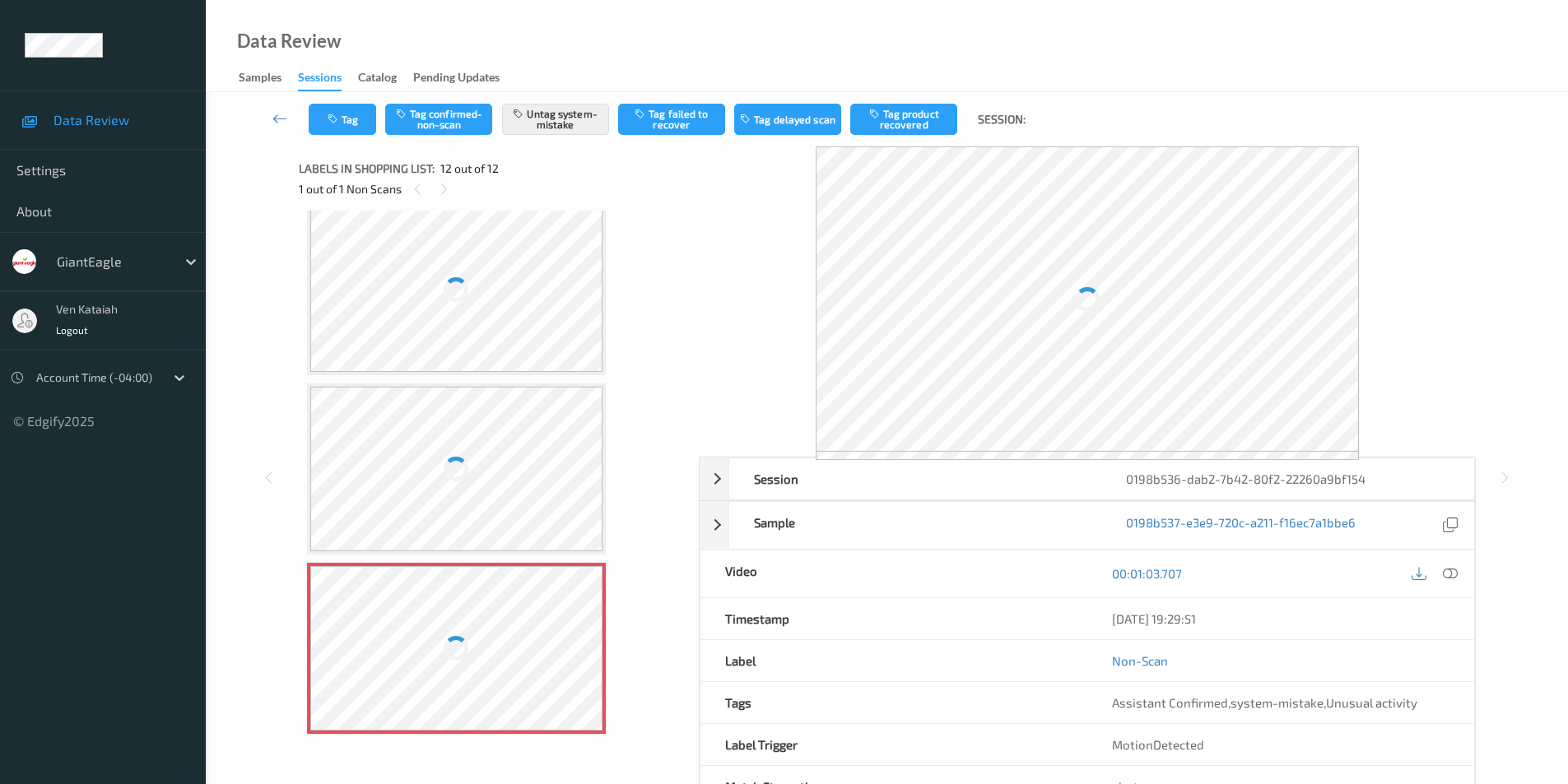
click at [470, 647] on div at bounding box center [456, 648] width 293 height 164
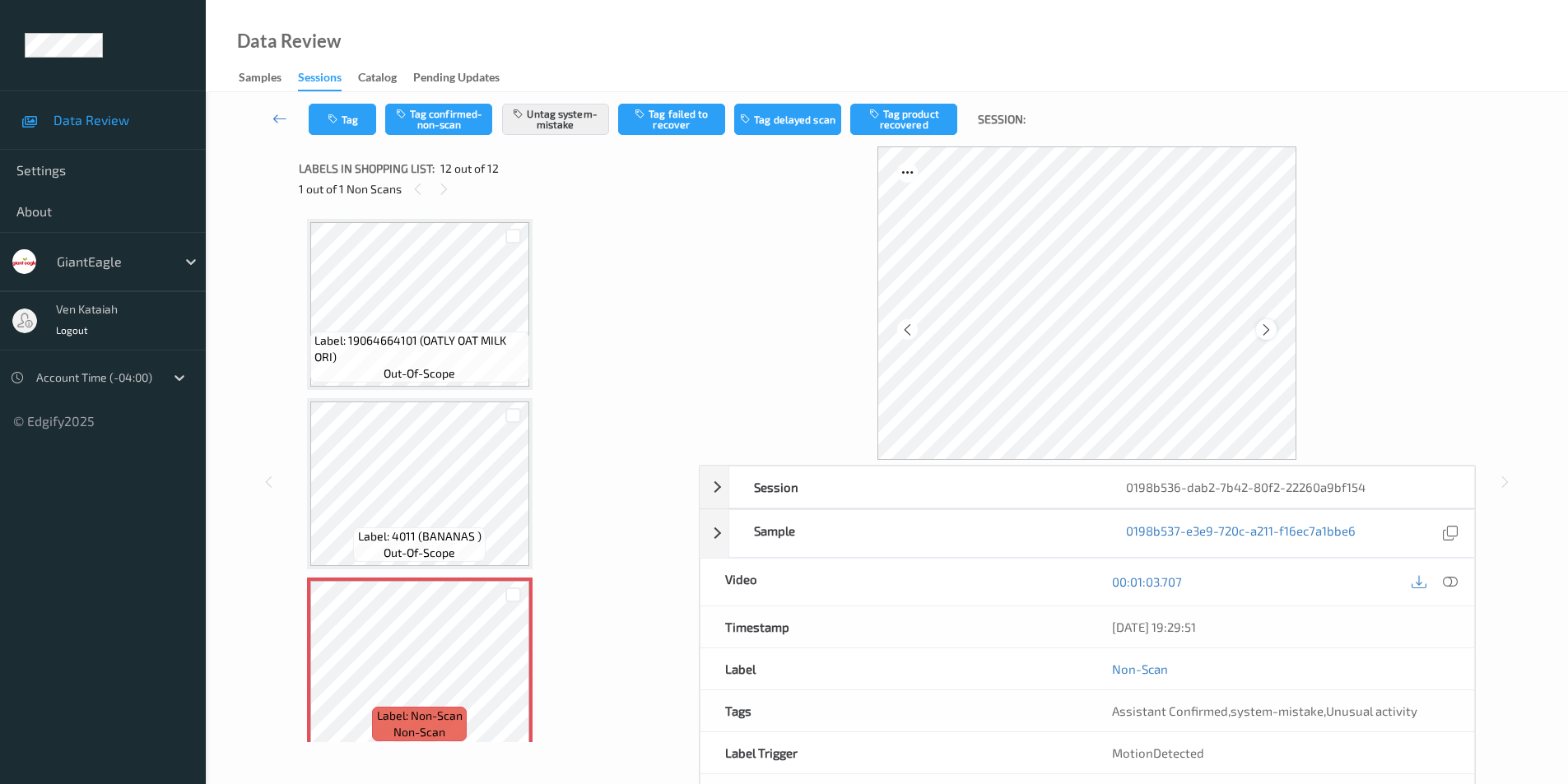
click at [1268, 326] on icon at bounding box center [1266, 328] width 14 height 14
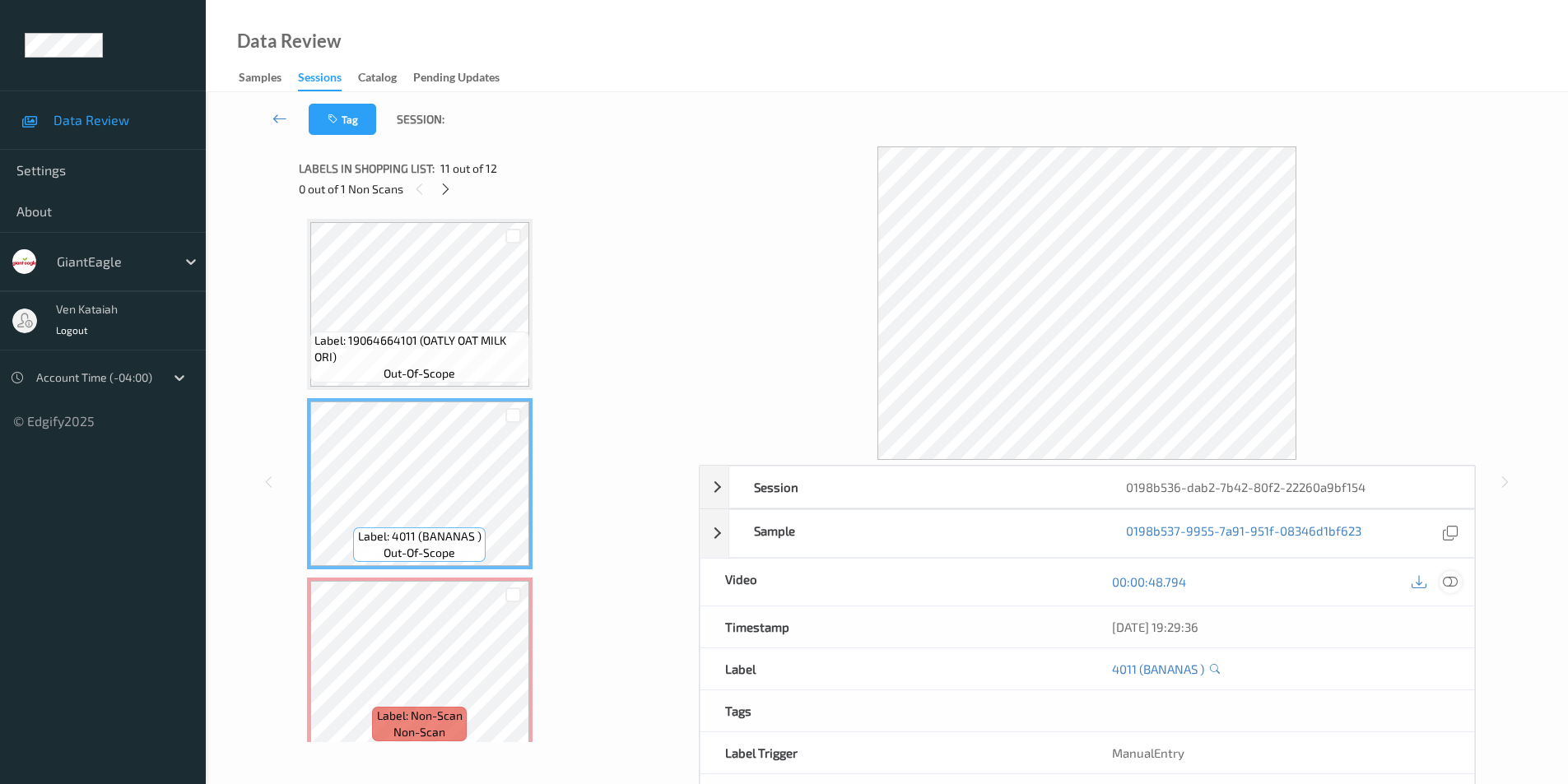
click at [1448, 582] on icon at bounding box center [1449, 581] width 14 height 14
